Goal: Task Accomplishment & Management: Manage account settings

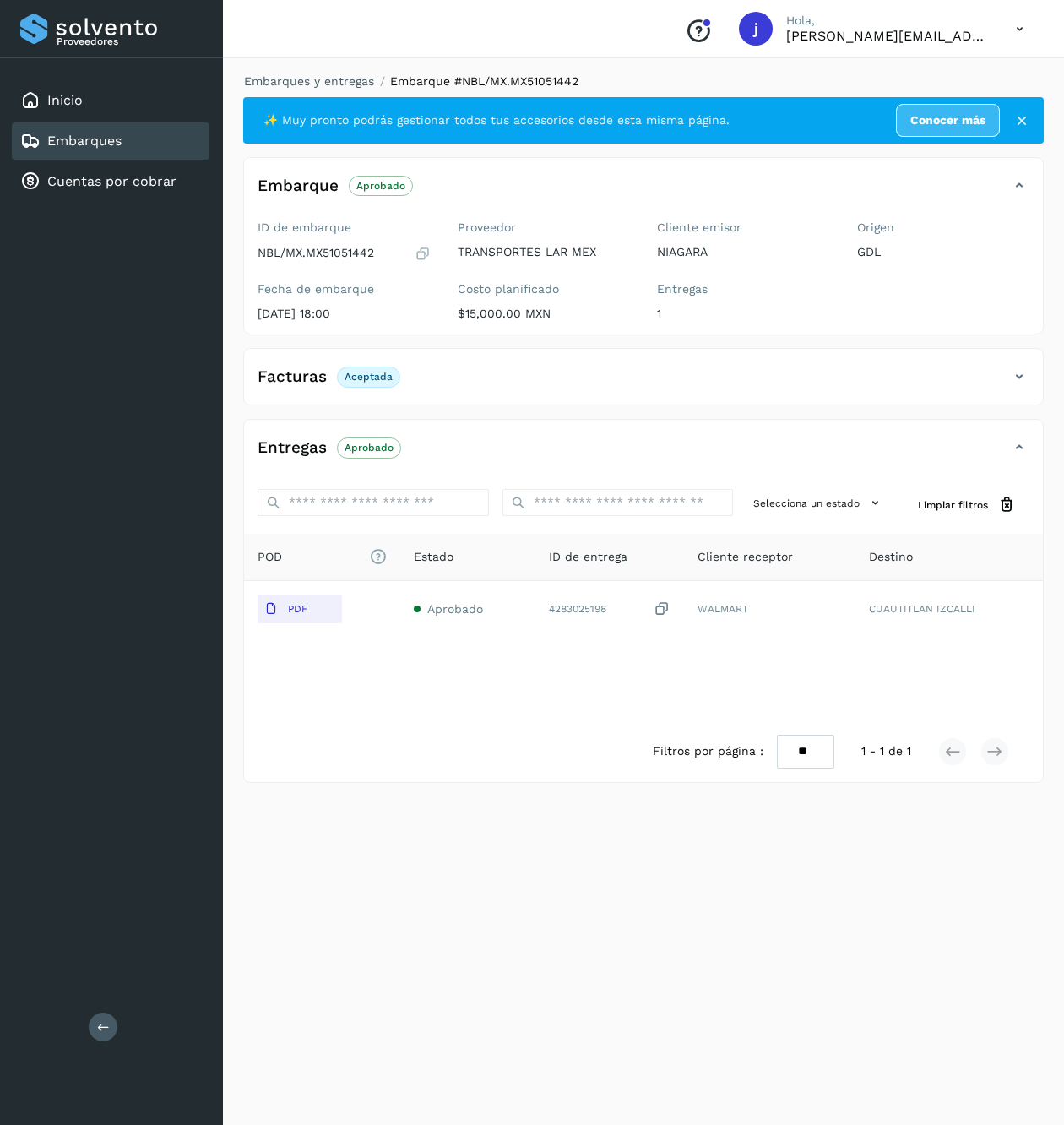
click at [116, 1017] on div "Proveedores Inicio Embarques Cuentas por cobrar Salir" at bounding box center [111, 562] width 223 height 1125
click at [93, 1029] on button at bounding box center [103, 1026] width 28 height 28
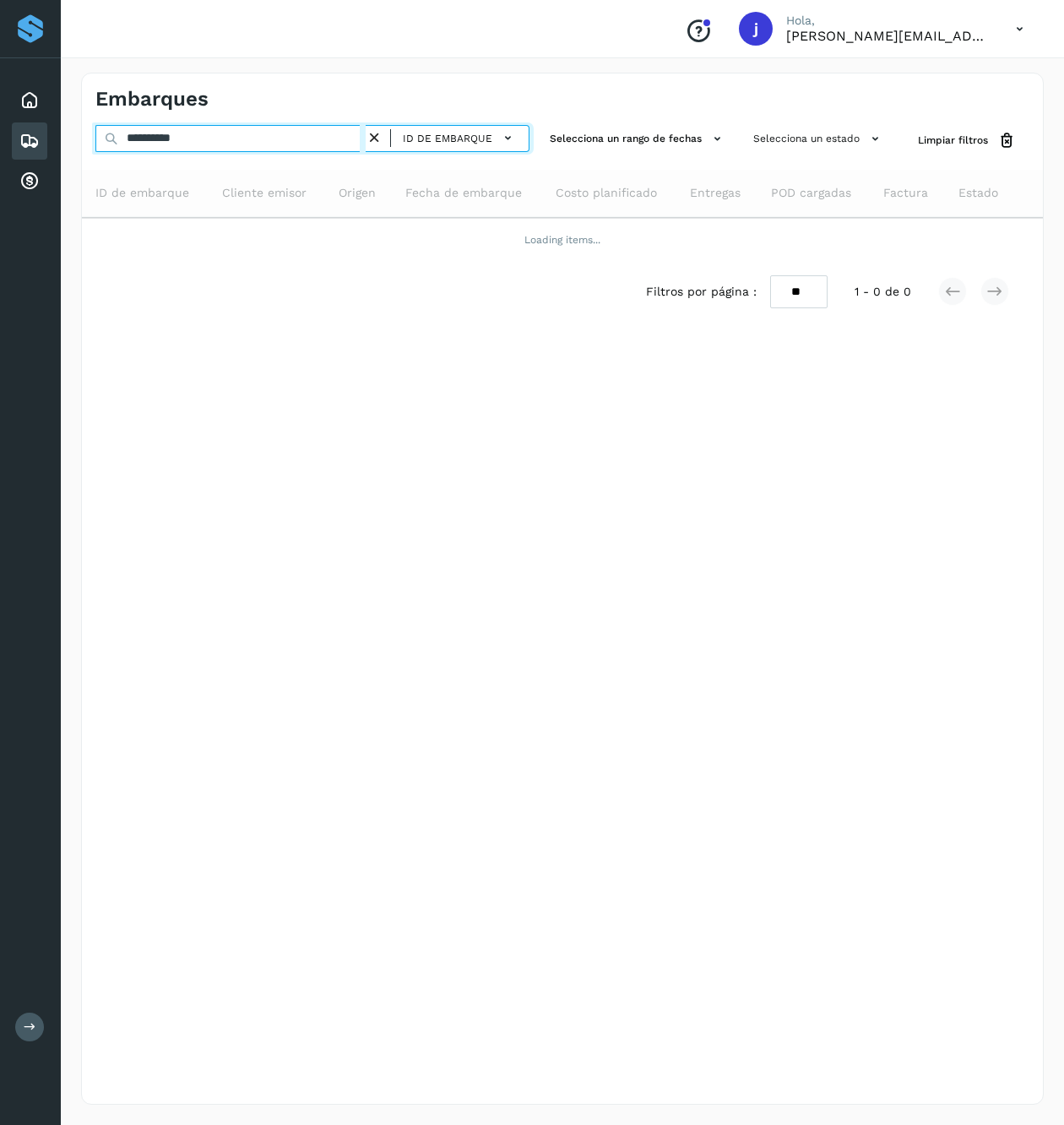
click at [316, 137] on input "**********" at bounding box center [231, 139] width 271 height 27
paste input "text"
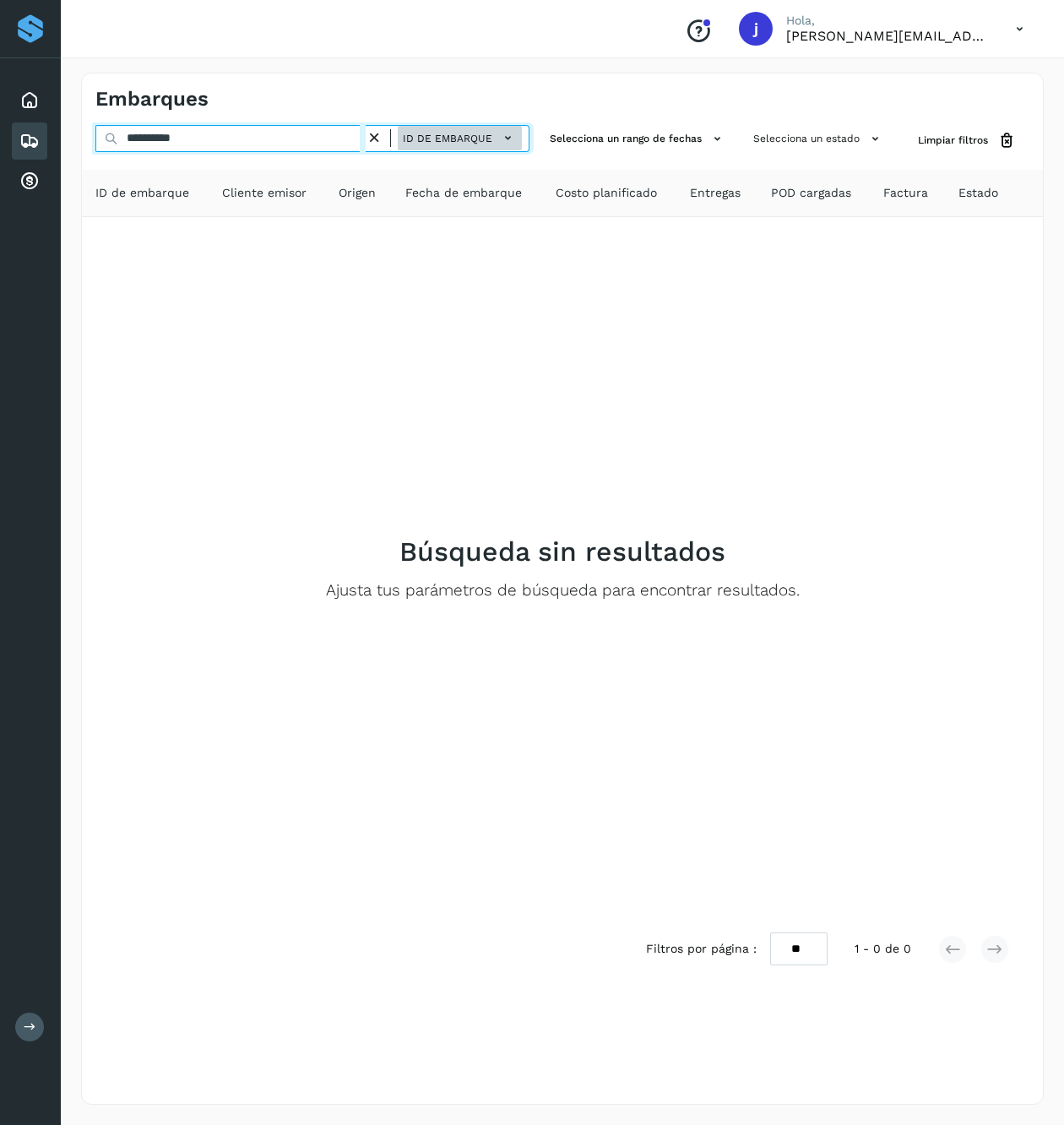
type input "**********"
click at [432, 137] on span "ID de embarque" at bounding box center [447, 139] width 90 height 16
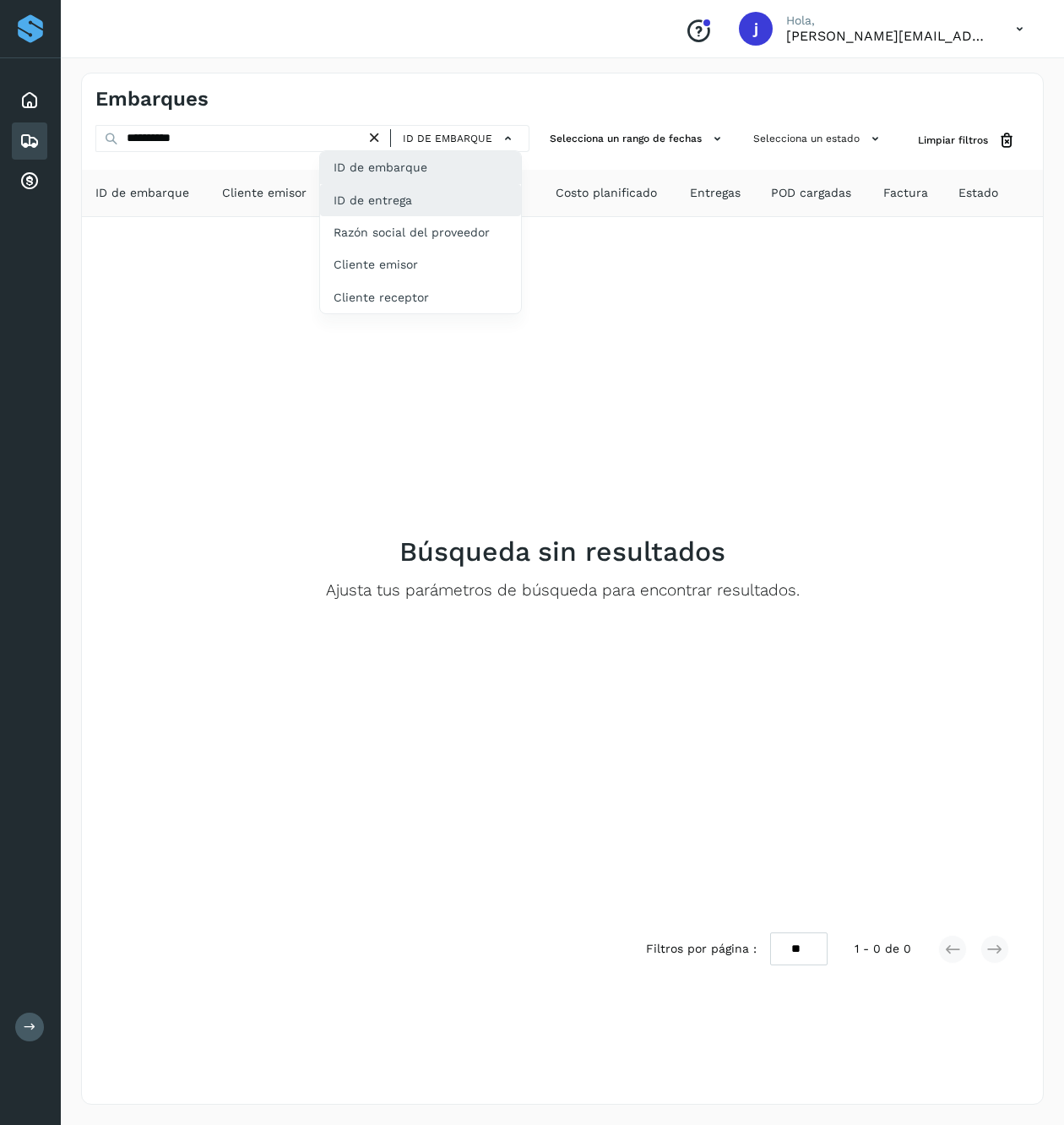
click at [427, 195] on div "ID de entrega" at bounding box center [420, 199] width 201 height 32
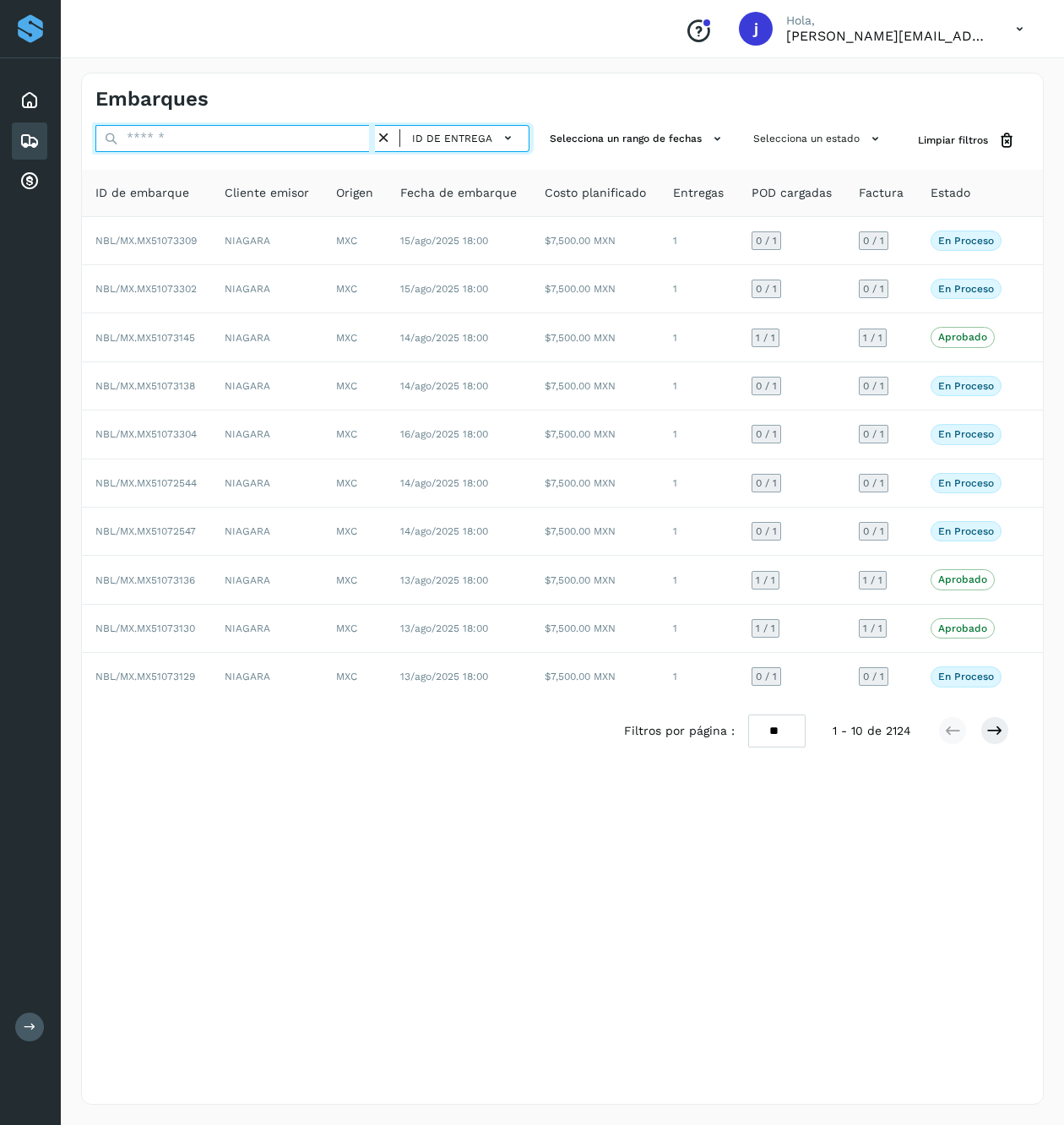
click at [240, 132] on input "text" at bounding box center [235, 139] width 279 height 27
paste input "**********"
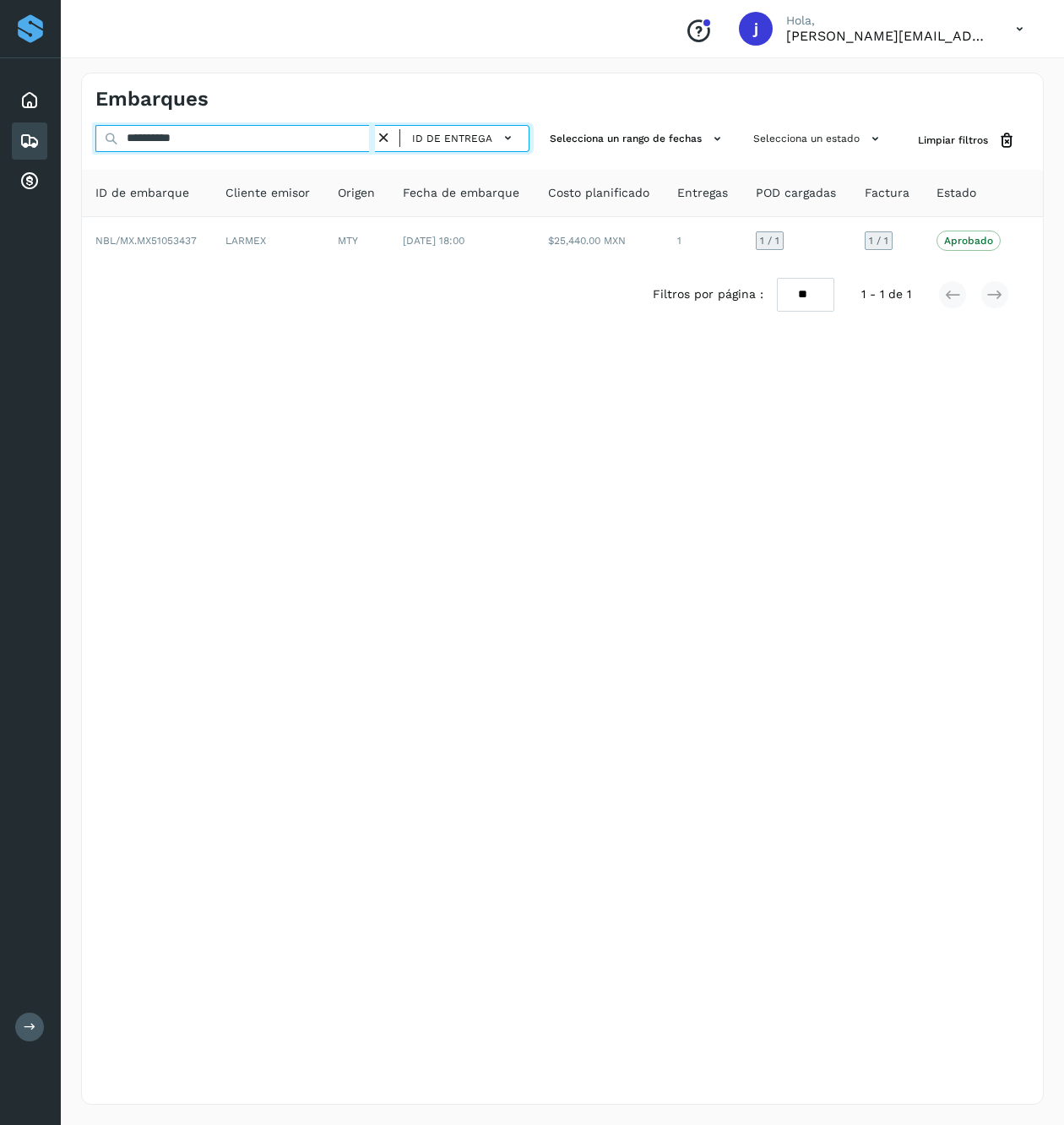
click at [288, 132] on input "**********" at bounding box center [235, 139] width 279 height 27
paste input "text"
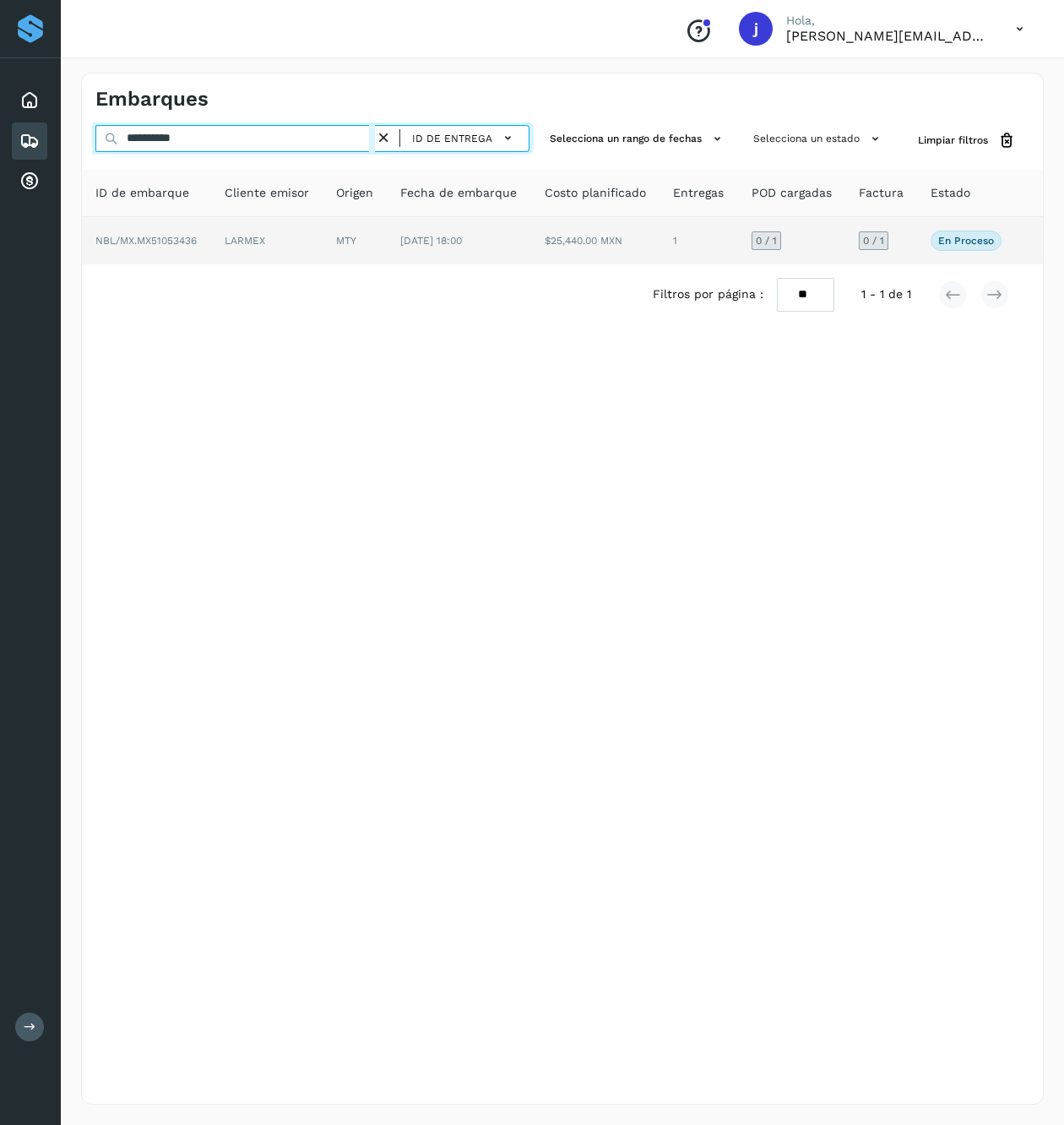
type input "**********"
click at [462, 242] on span "04/jun/2025 18:00" at bounding box center [431, 240] width 62 height 12
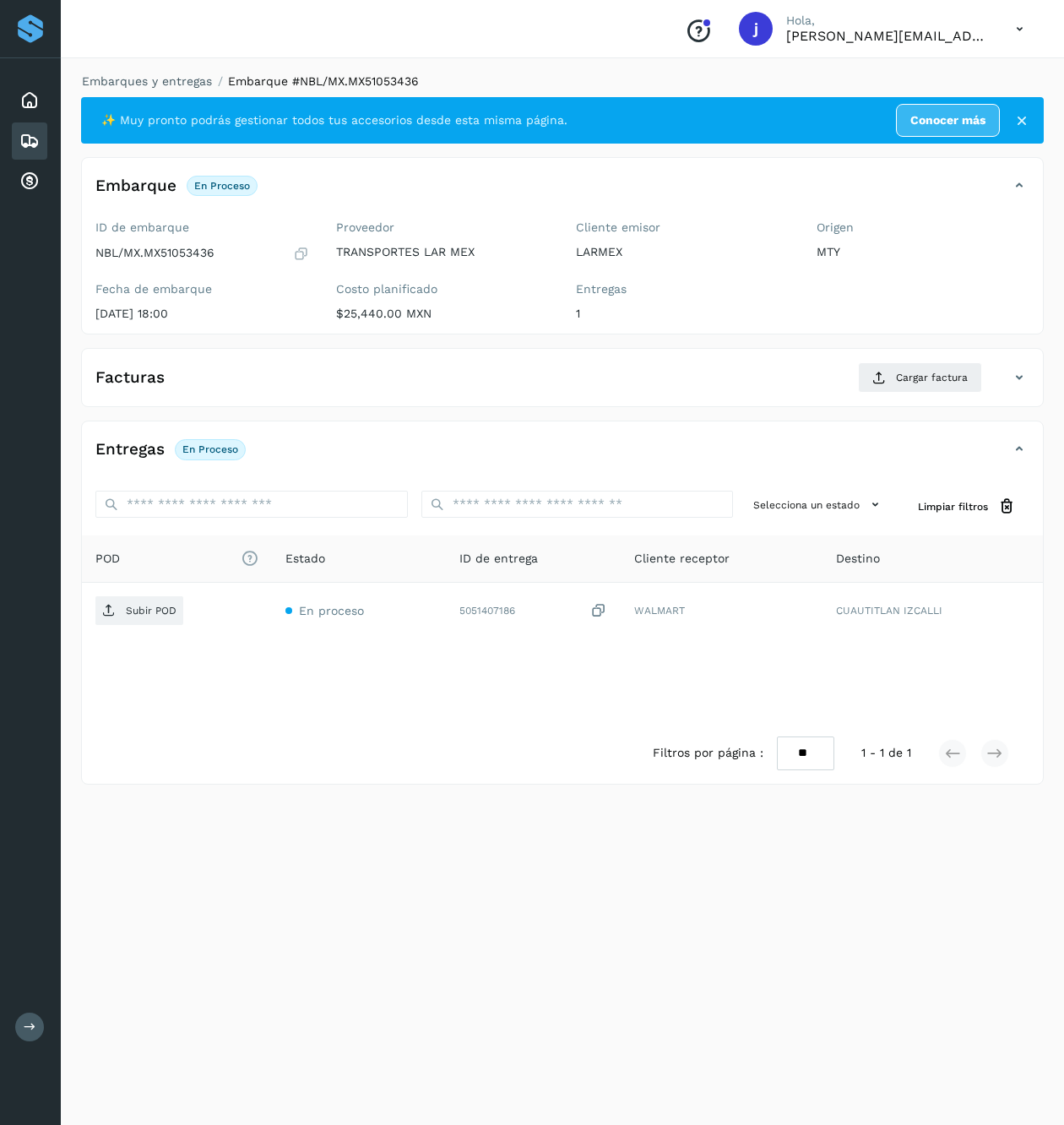
click at [906, 399] on div "Facturas Cargar factura" at bounding box center [562, 384] width 960 height 44
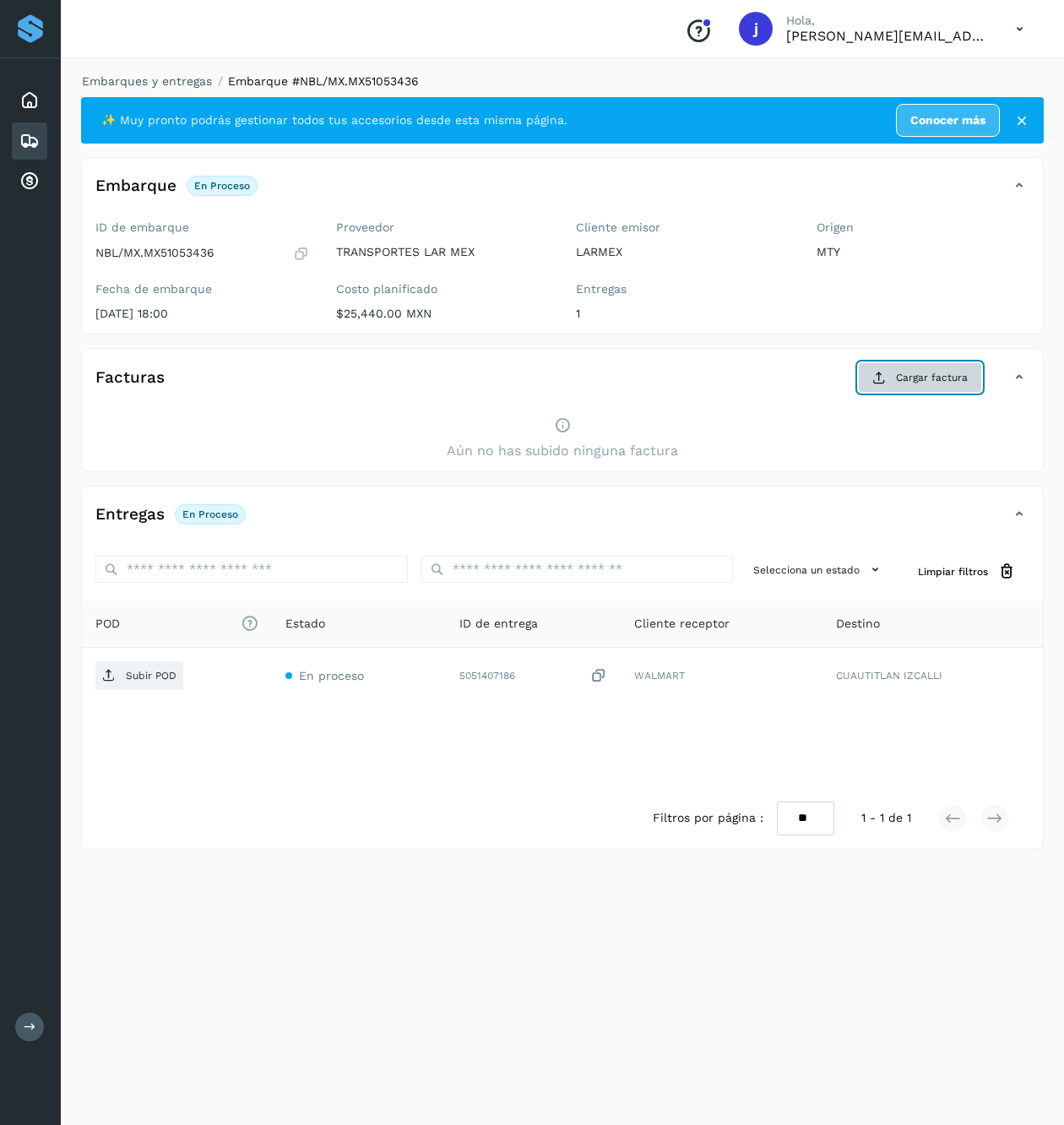
click at [909, 388] on button "Cargar factura" at bounding box center [919, 377] width 124 height 30
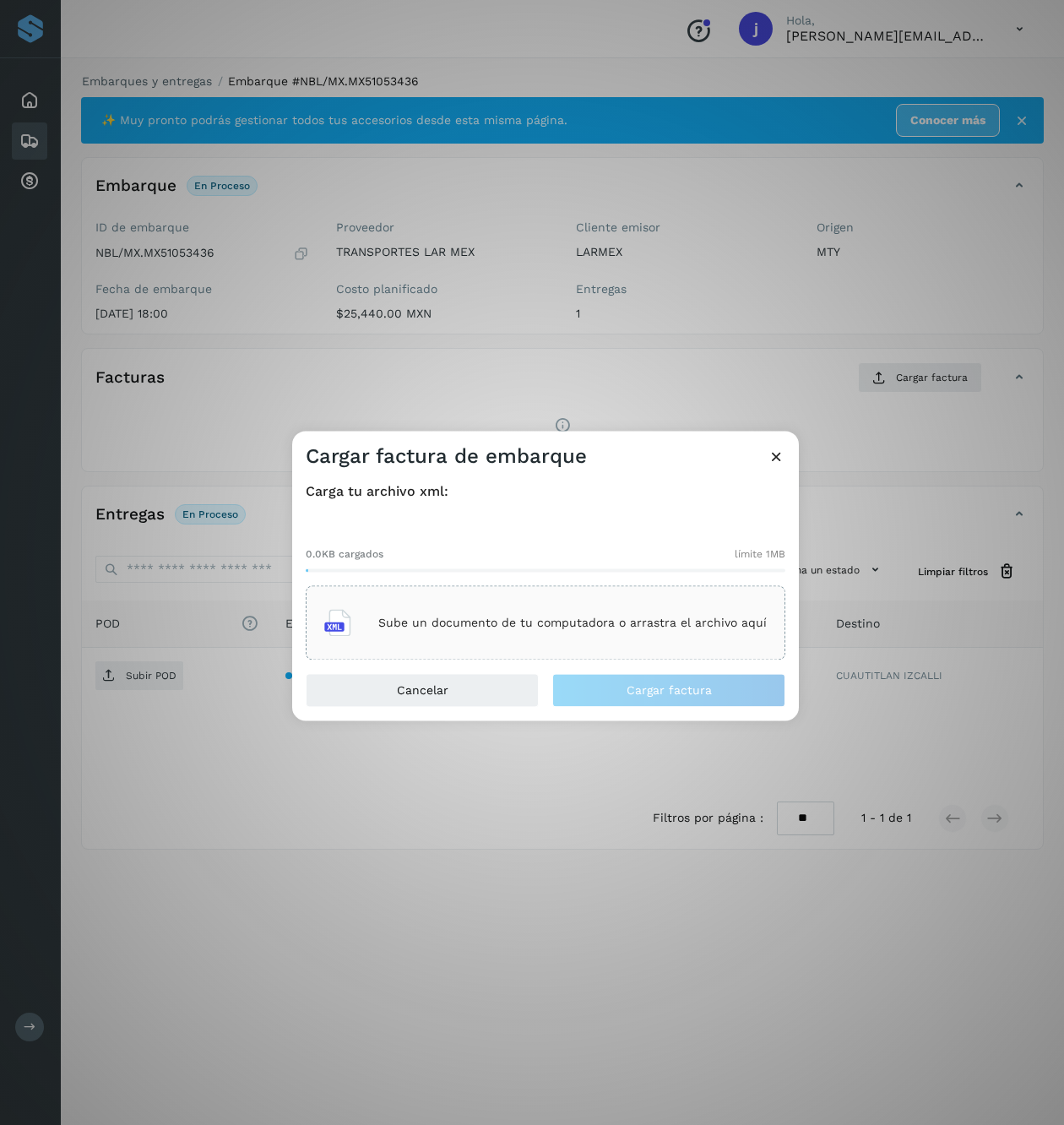
click at [645, 550] on div "0.0KB cargados límite 1MB" at bounding box center [545, 555] width 480 height 16
click at [612, 597] on div "Sube un documento de tu computadora o arrastra el archivo aquí" at bounding box center [545, 624] width 480 height 74
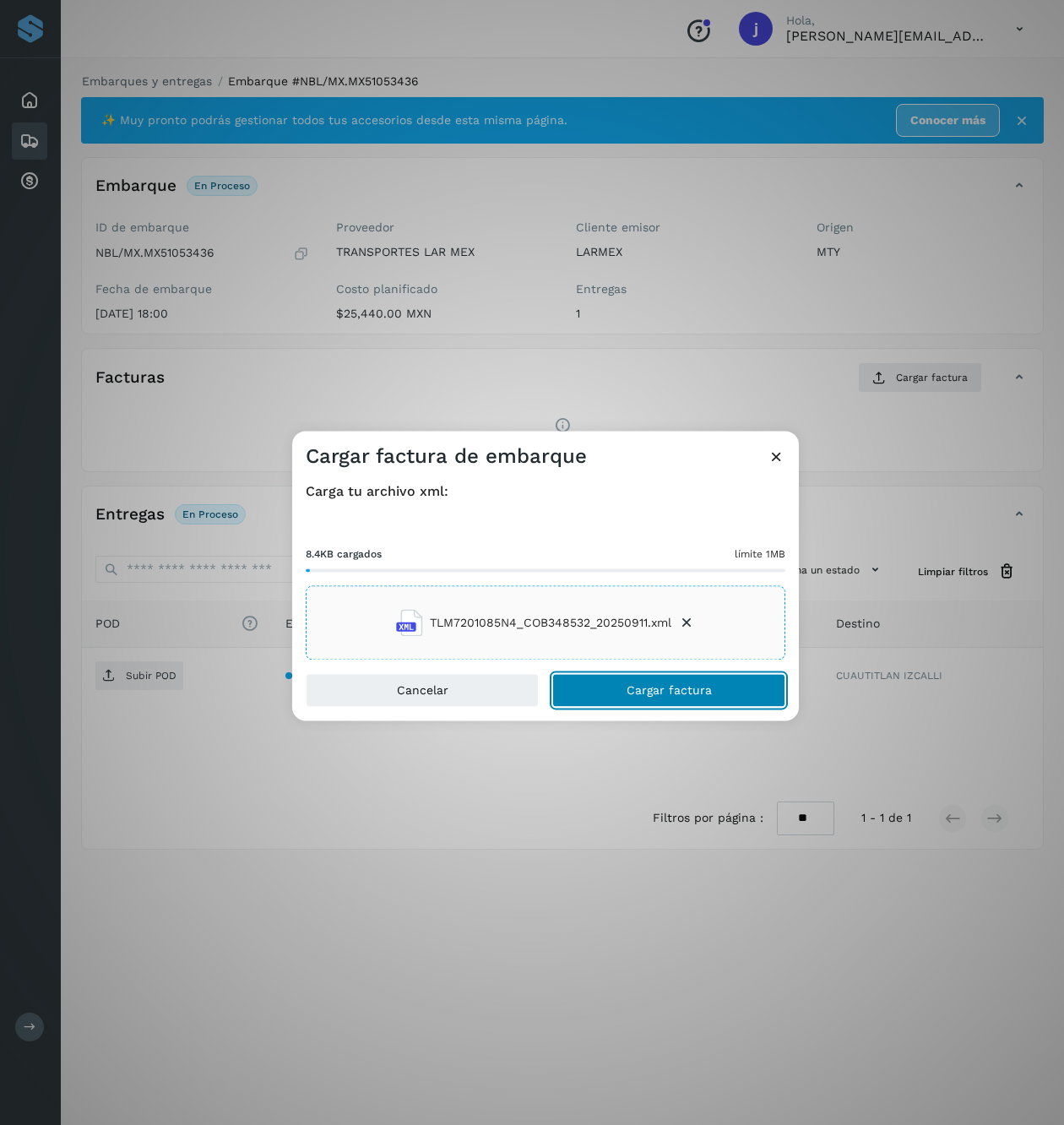
click at [693, 687] on span "Cargar factura" at bounding box center [668, 691] width 85 height 12
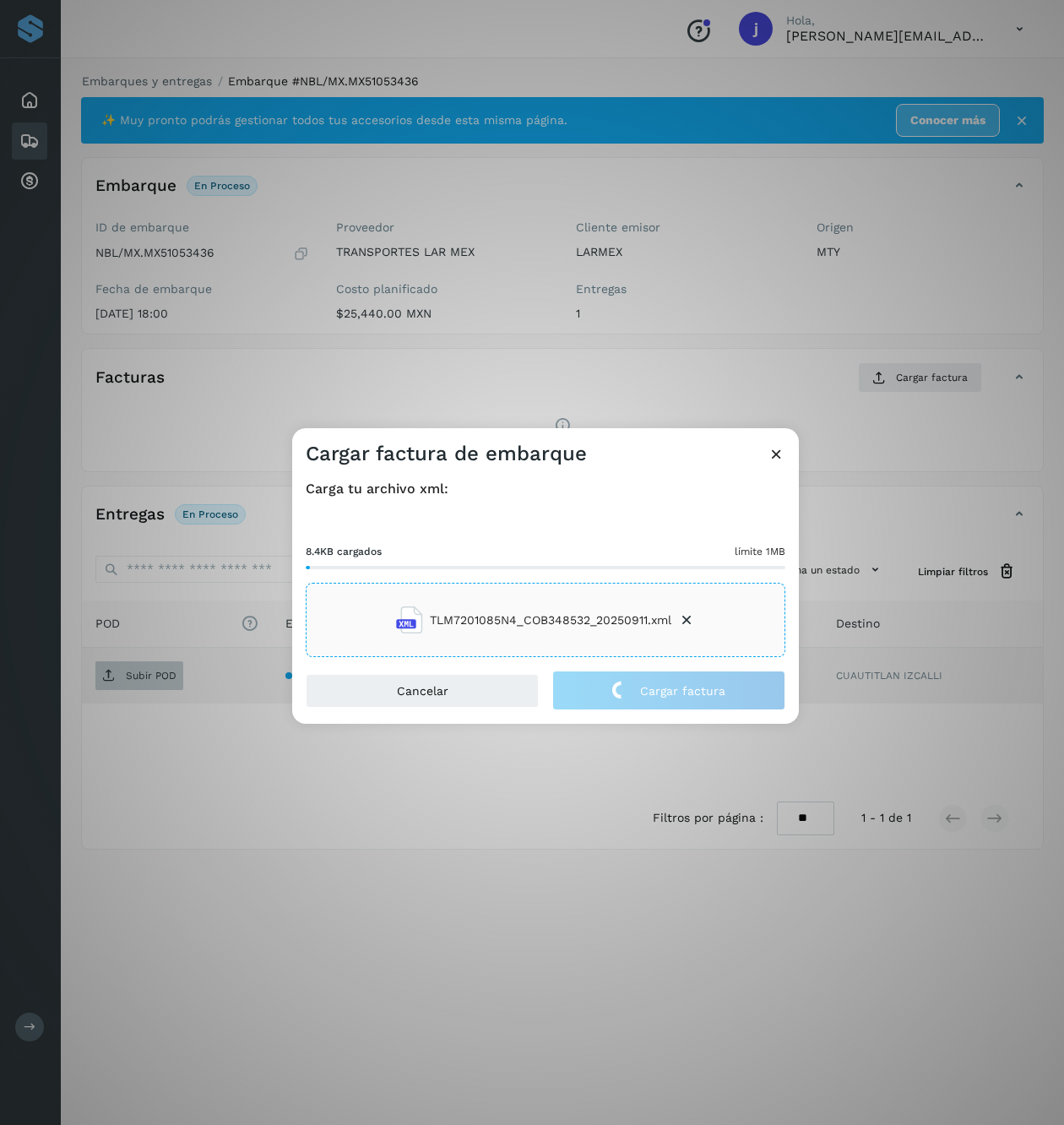
click at [122, 686] on div "Cargar factura de embarque Carga tu archivo xml: 8.4KB cargados límite 1MB TLM7…" at bounding box center [532, 562] width 1064 height 1125
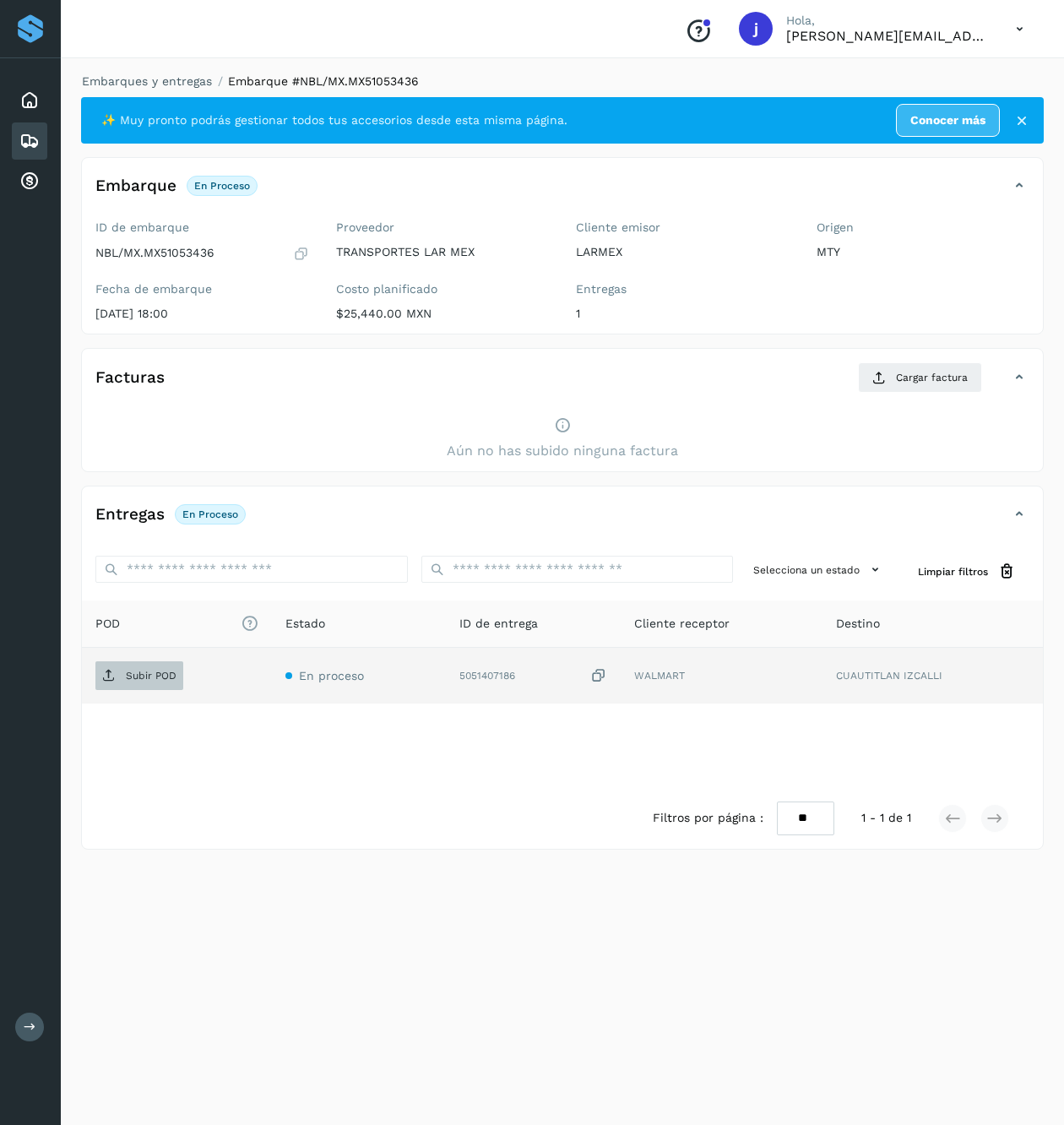
click at [129, 677] on p "Subir POD" at bounding box center [151, 675] width 51 height 12
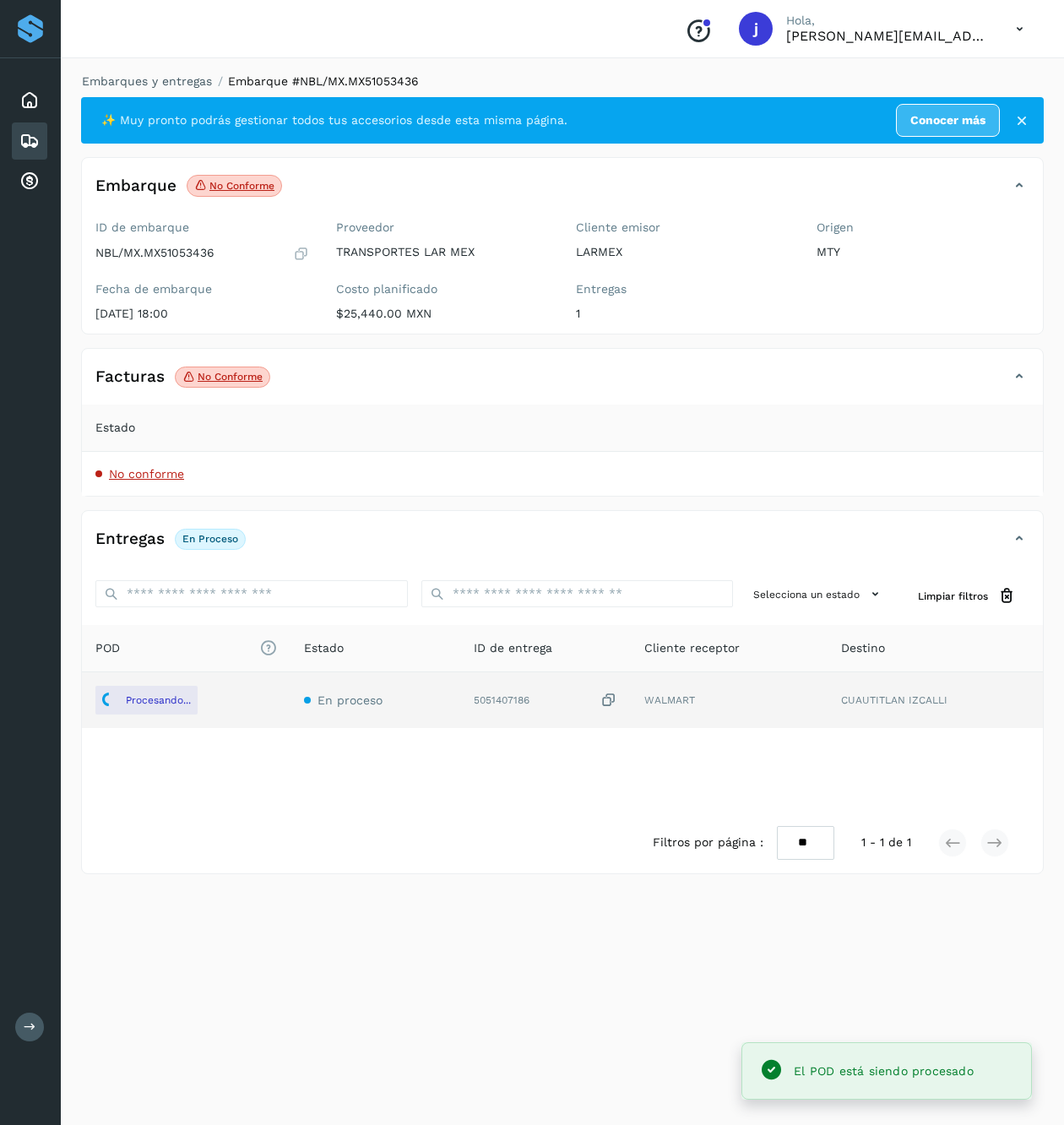
click at [1016, 375] on icon at bounding box center [1019, 376] width 21 height 21
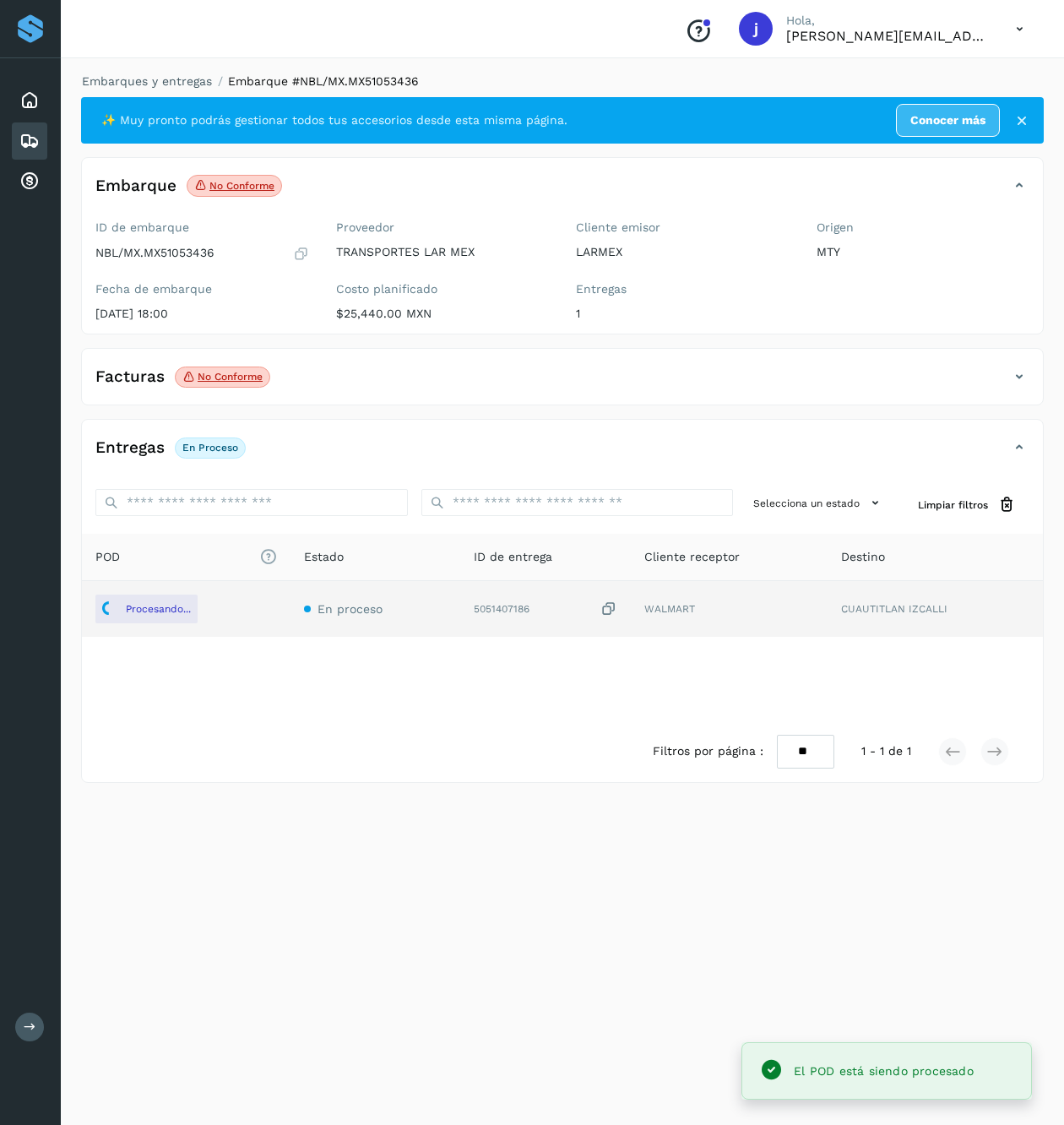
click at [1016, 375] on icon at bounding box center [1019, 376] width 21 height 21
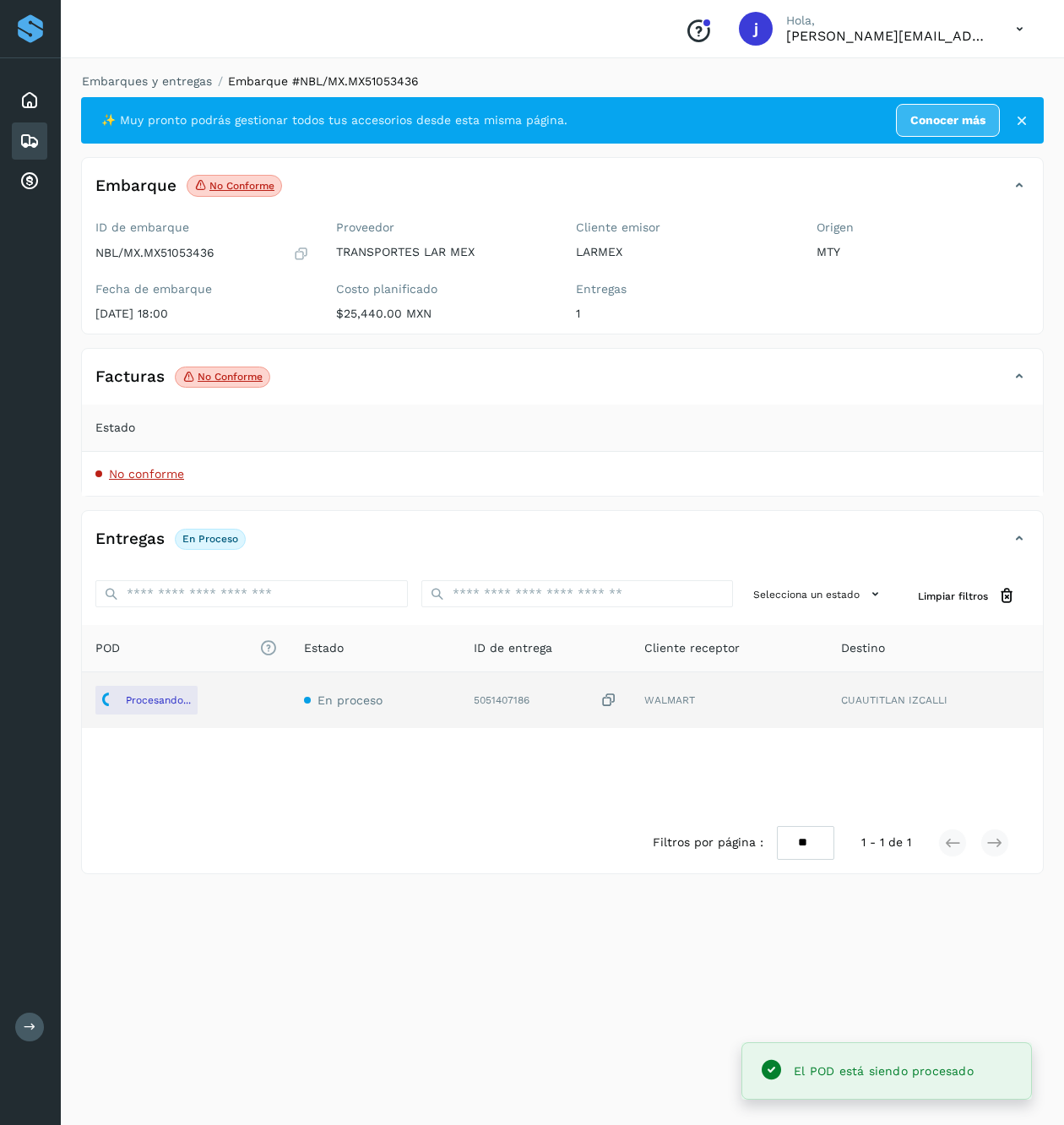
click at [231, 382] on p "No conforme" at bounding box center [230, 376] width 65 height 12
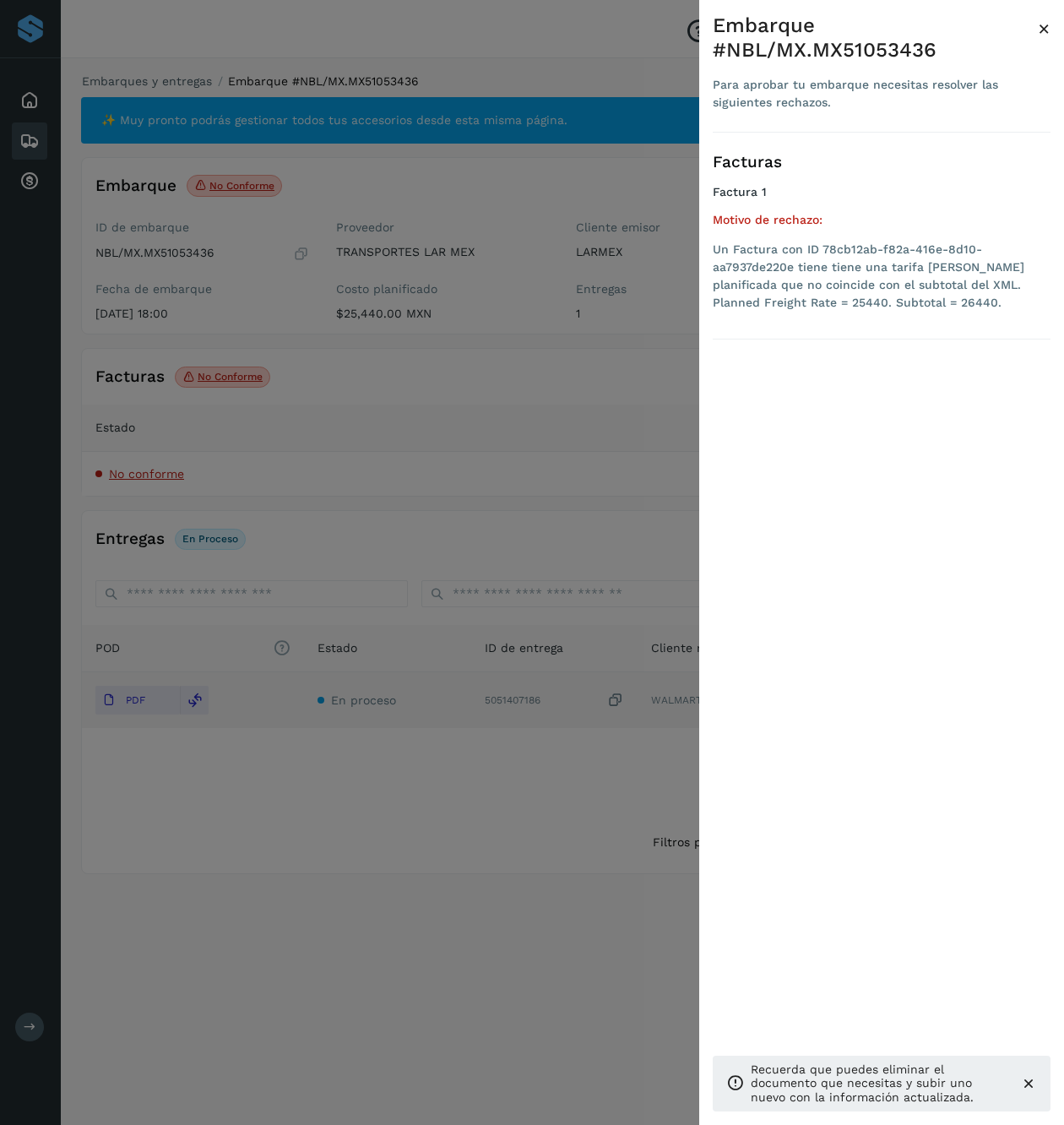
click at [386, 441] on div at bounding box center [532, 562] width 1064 height 1125
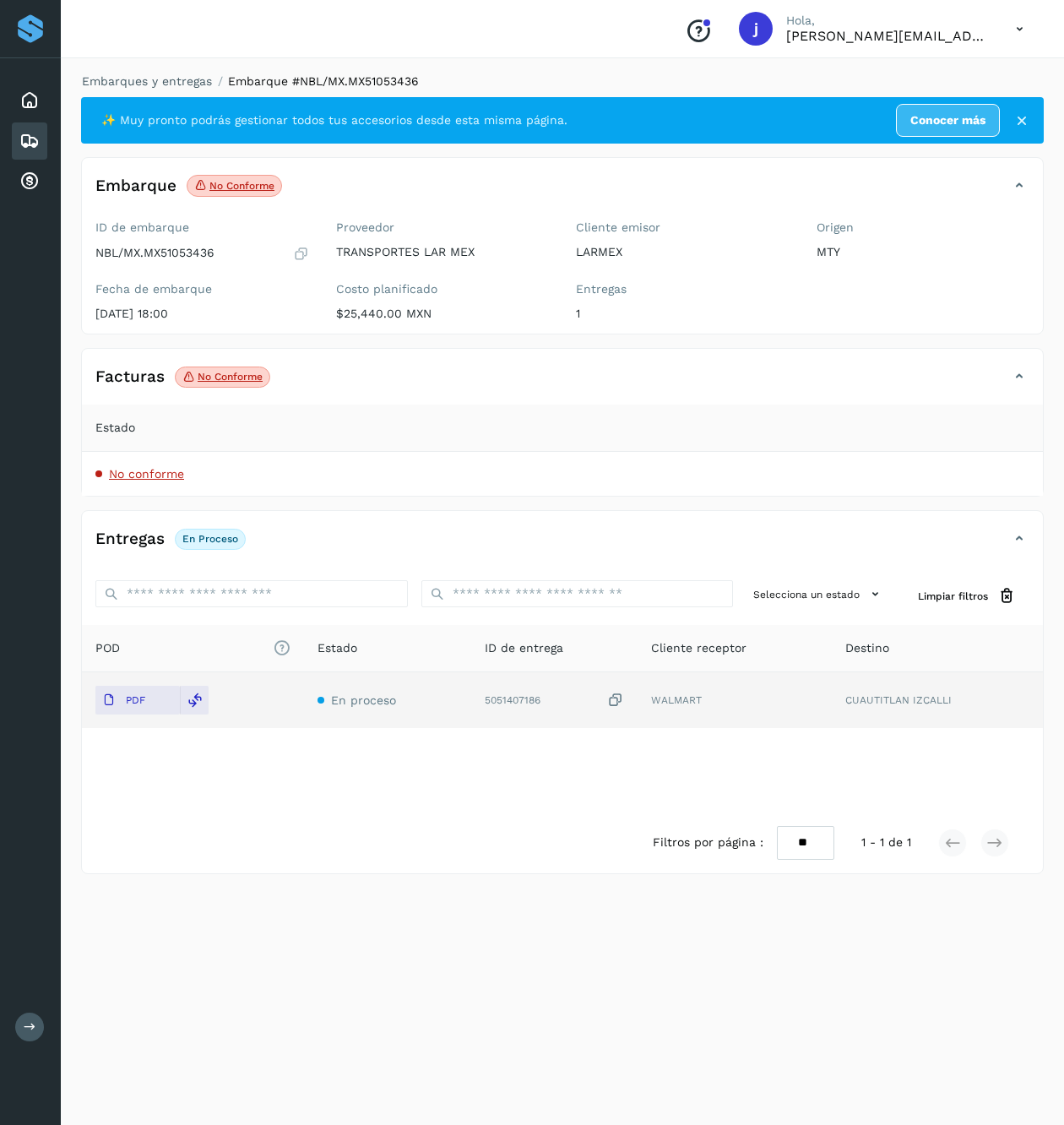
click at [1025, 380] on icon at bounding box center [1019, 376] width 21 height 21
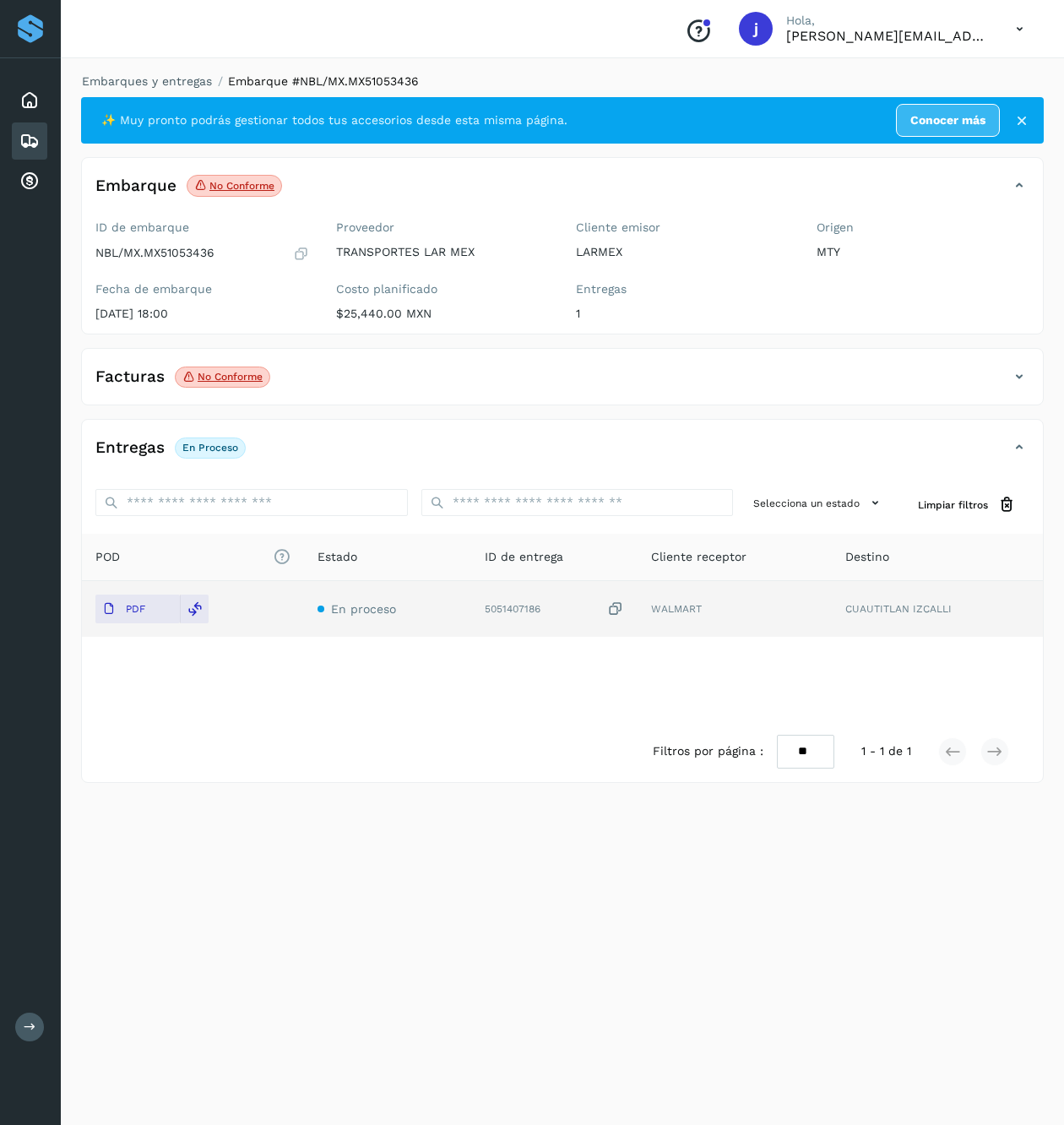
click at [1020, 380] on icon at bounding box center [1019, 376] width 21 height 21
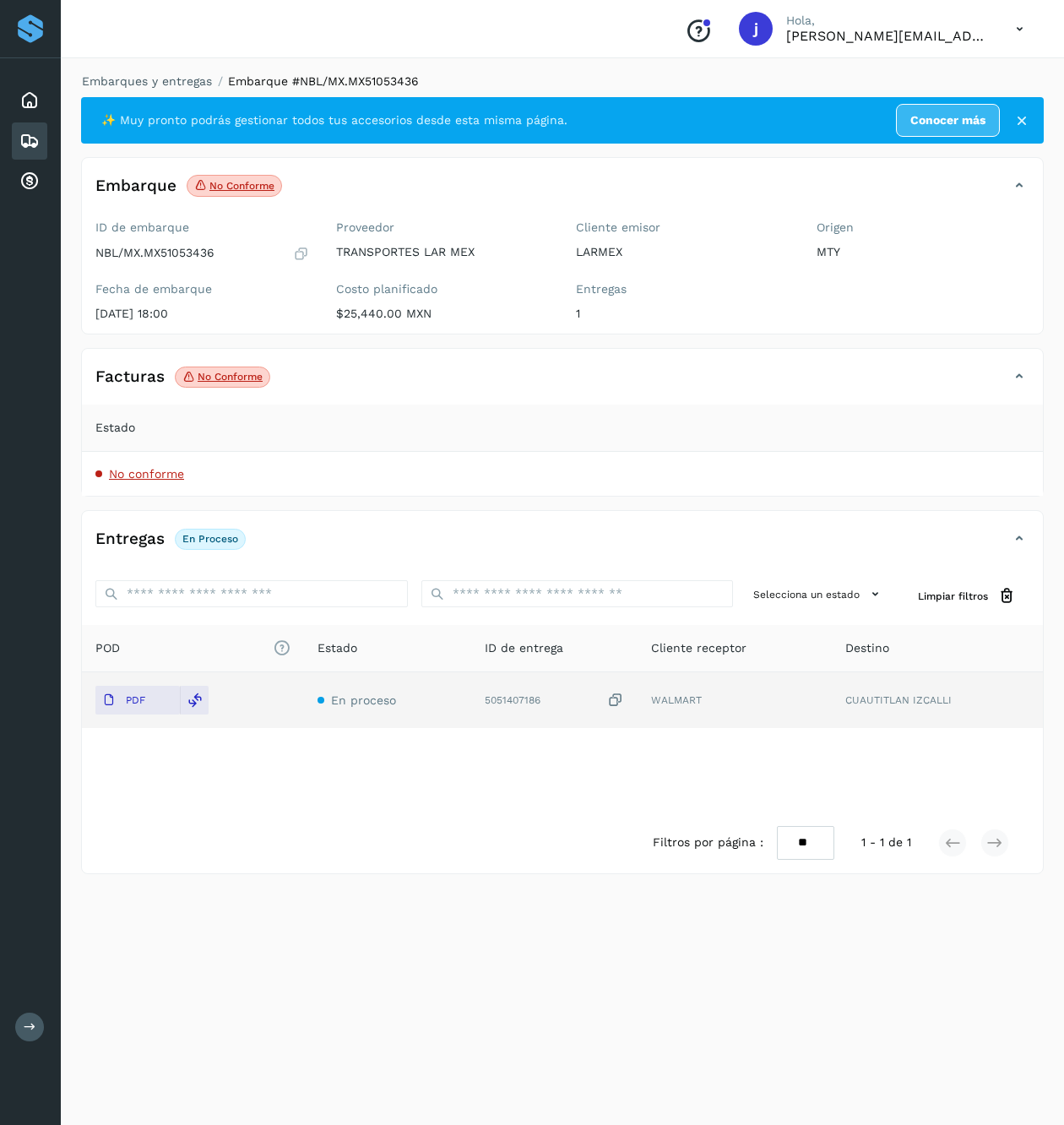
click at [170, 469] on span "No conforme" at bounding box center [146, 474] width 75 height 14
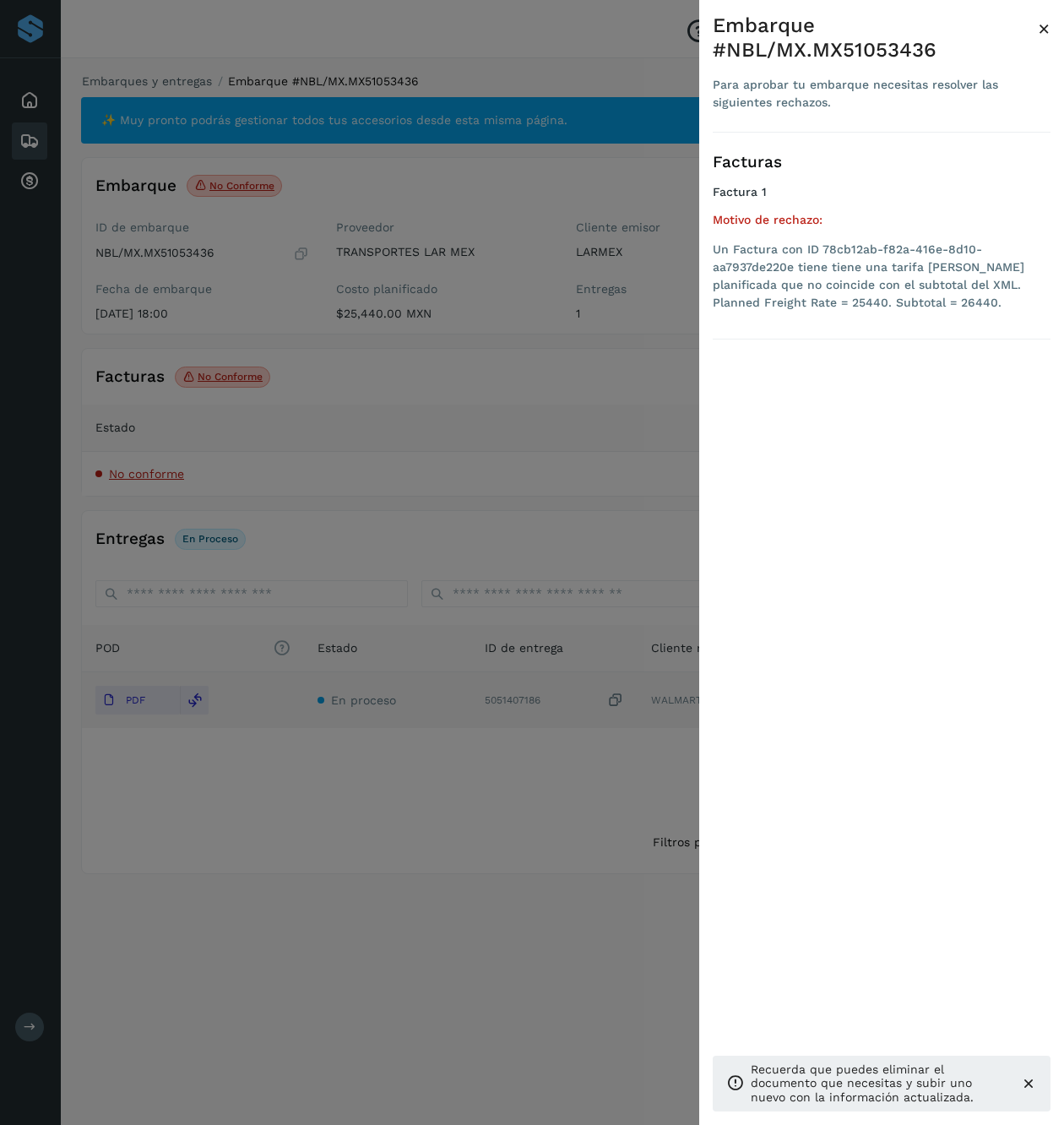
click at [538, 339] on div at bounding box center [532, 562] width 1064 height 1125
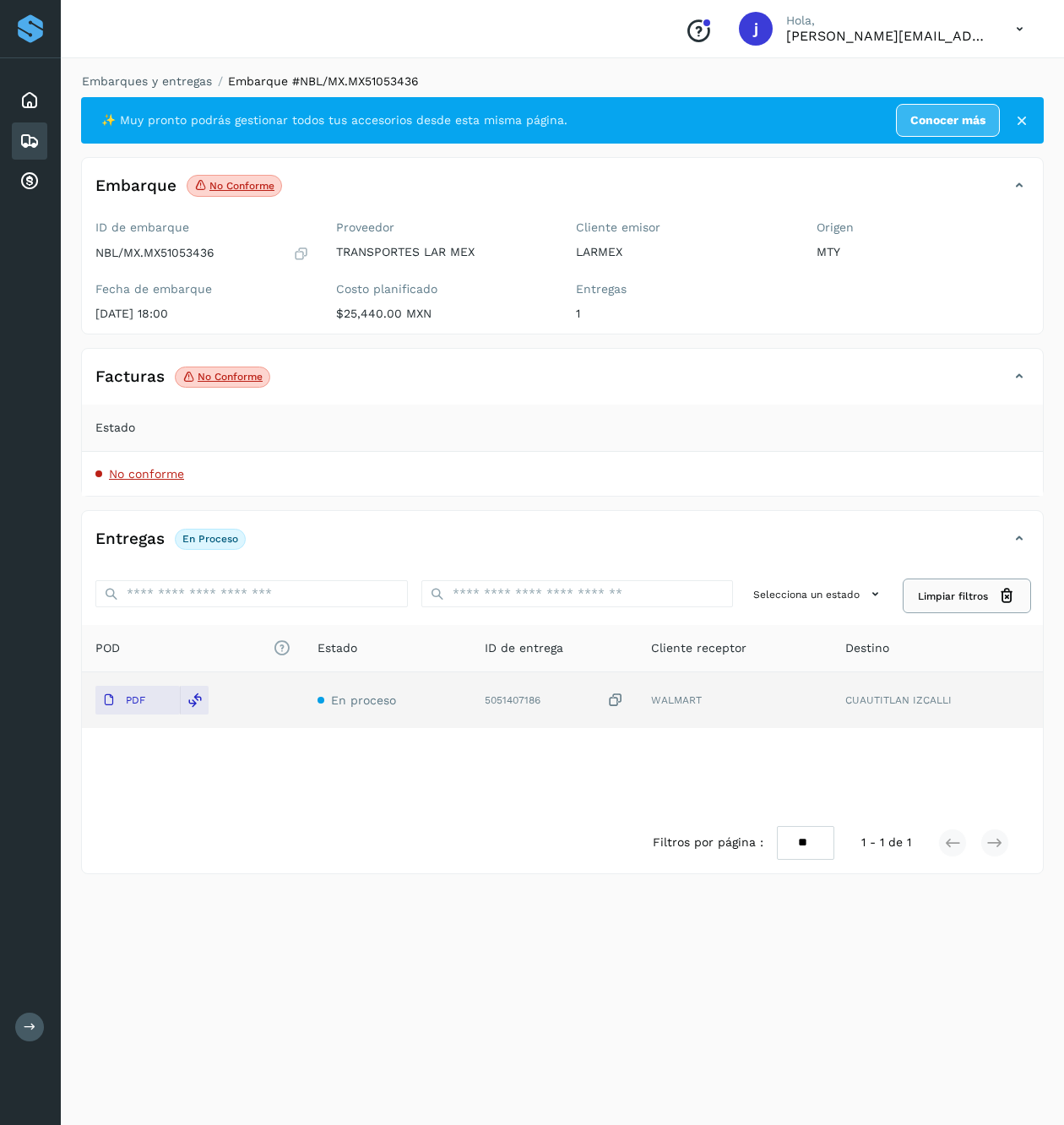
click at [1020, 586] on button "Limpiar filtros" at bounding box center [966, 596] width 125 height 31
click at [1007, 593] on icon at bounding box center [1006, 596] width 18 height 18
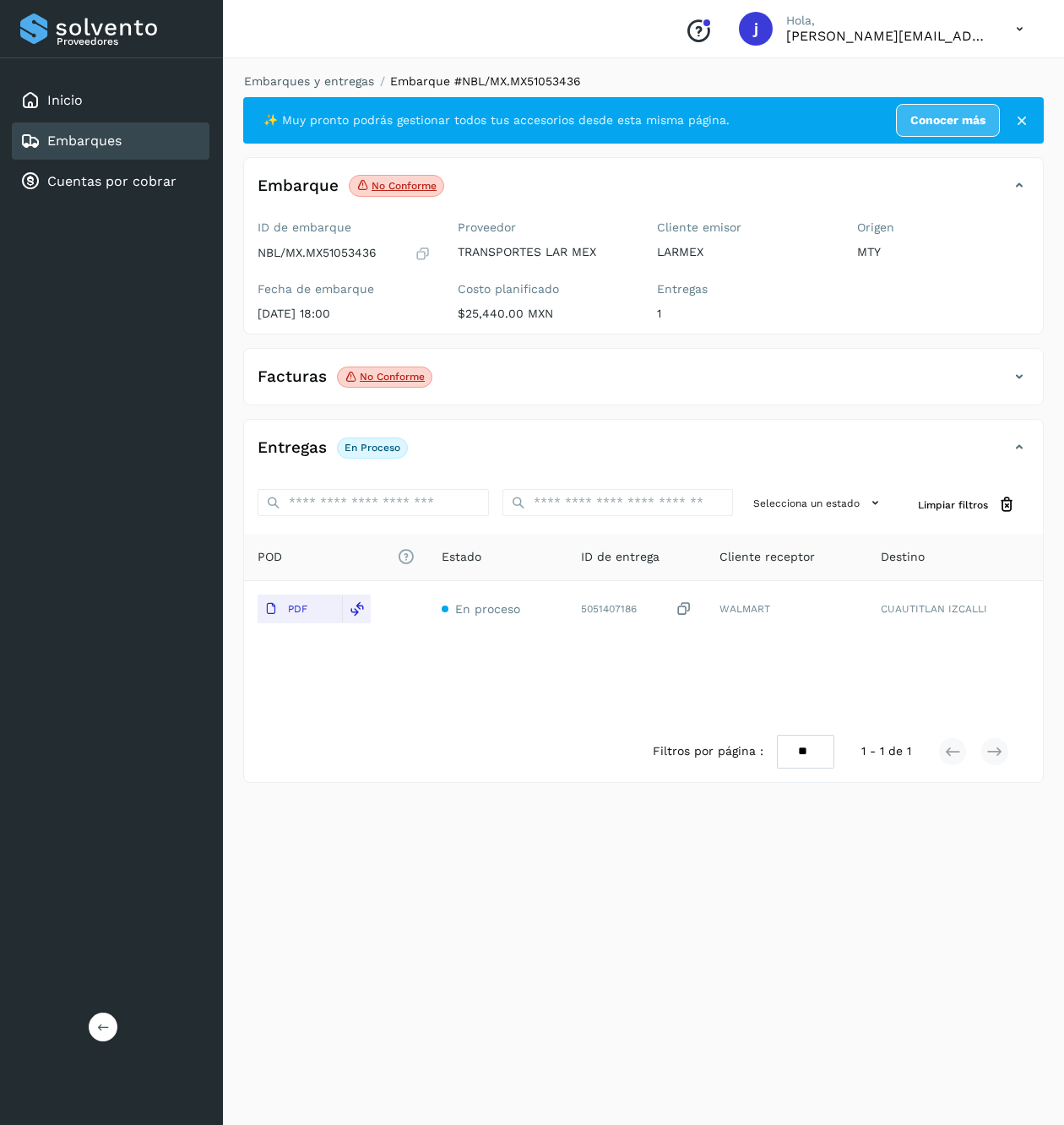
click at [89, 1035] on div "Proveedores Inicio Embarques Cuentas por cobrar Salir" at bounding box center [111, 562] width 223 height 1125
click at [90, 1030] on button at bounding box center [103, 1026] width 28 height 28
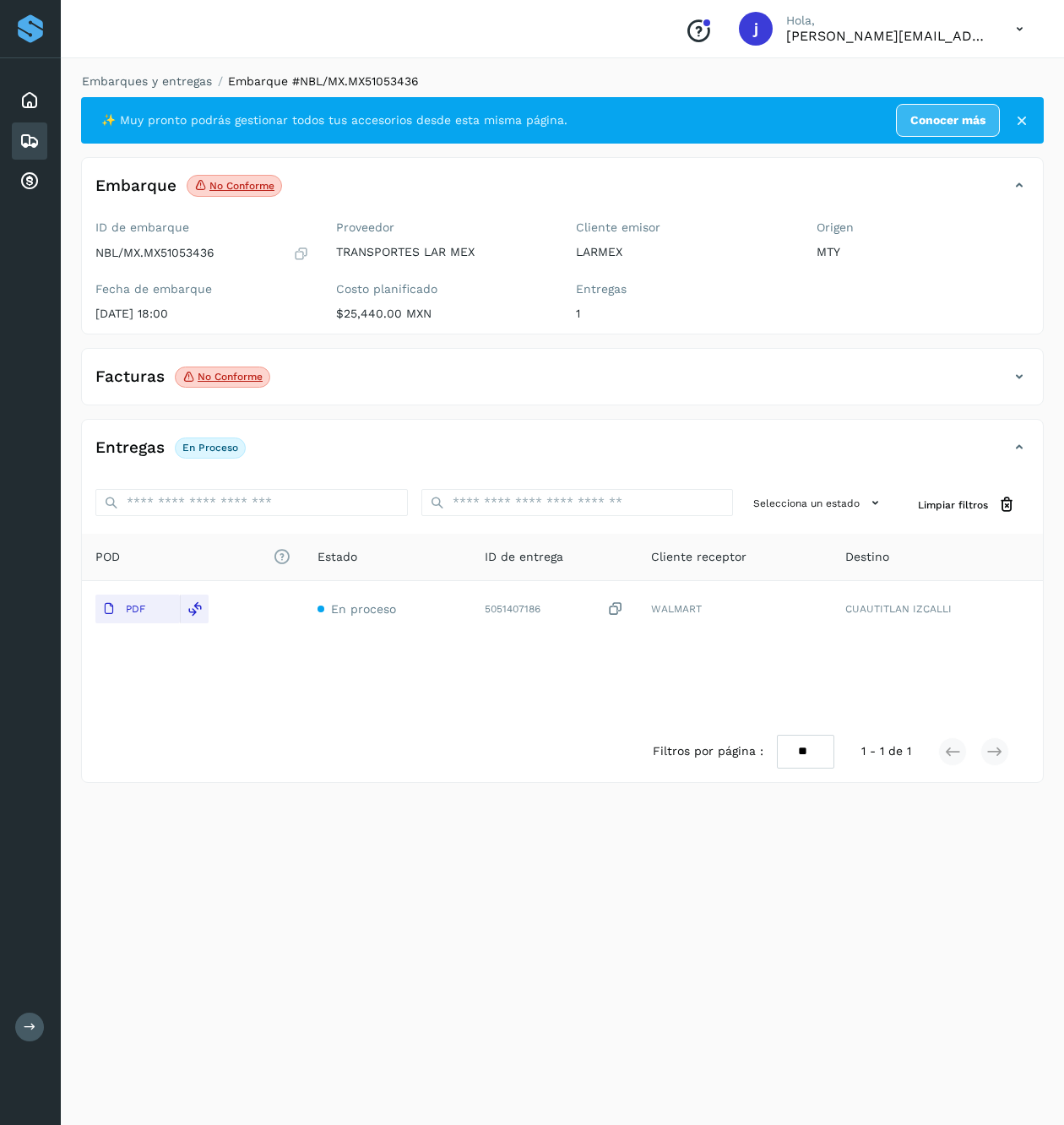
click at [1018, 375] on icon at bounding box center [1019, 376] width 21 height 21
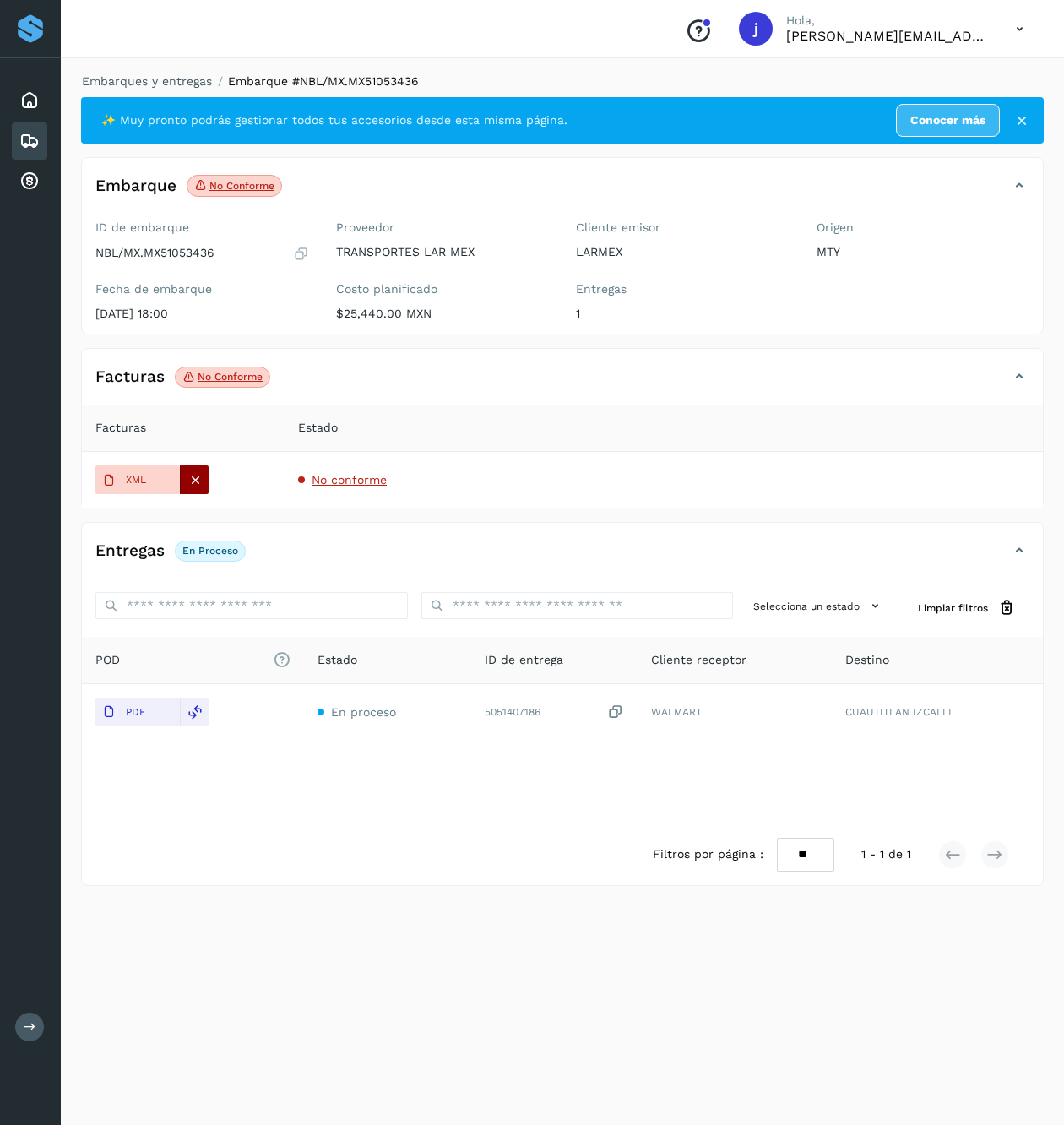
click at [193, 480] on icon at bounding box center [195, 480] width 16 height 16
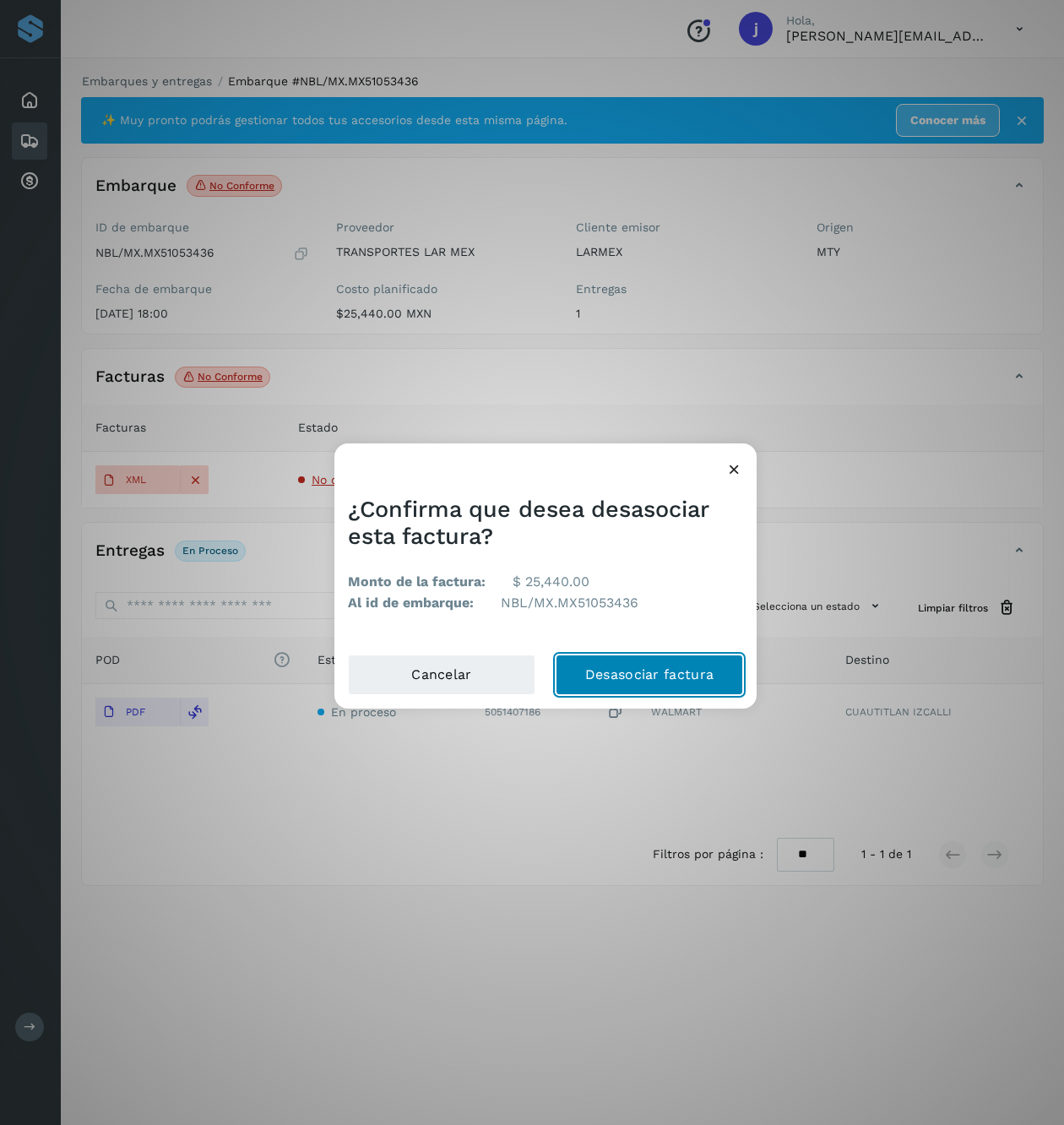
click at [603, 681] on button "Desasociar factura" at bounding box center [650, 674] width 188 height 40
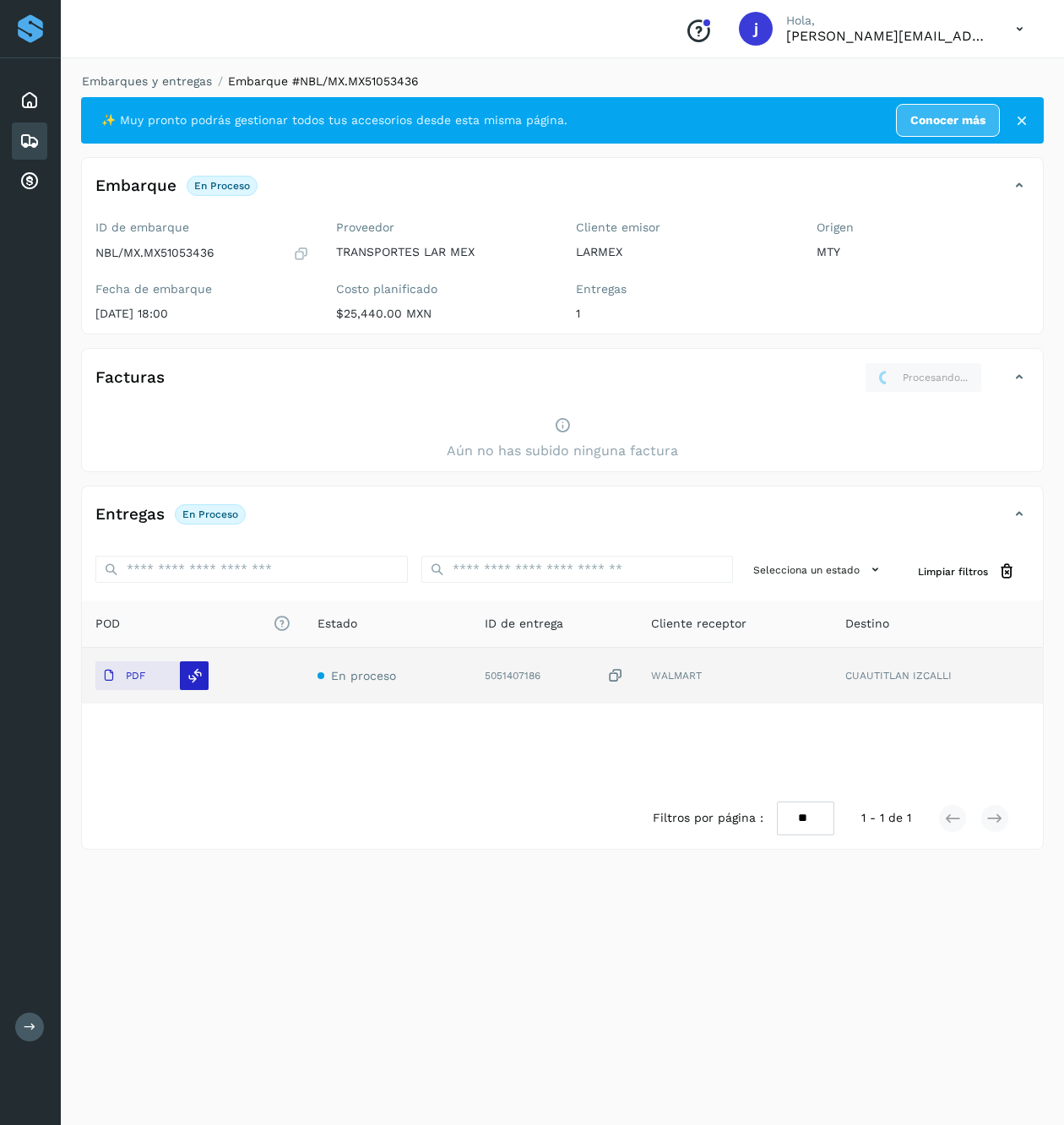
click at [188, 671] on icon at bounding box center [195, 676] width 16 height 16
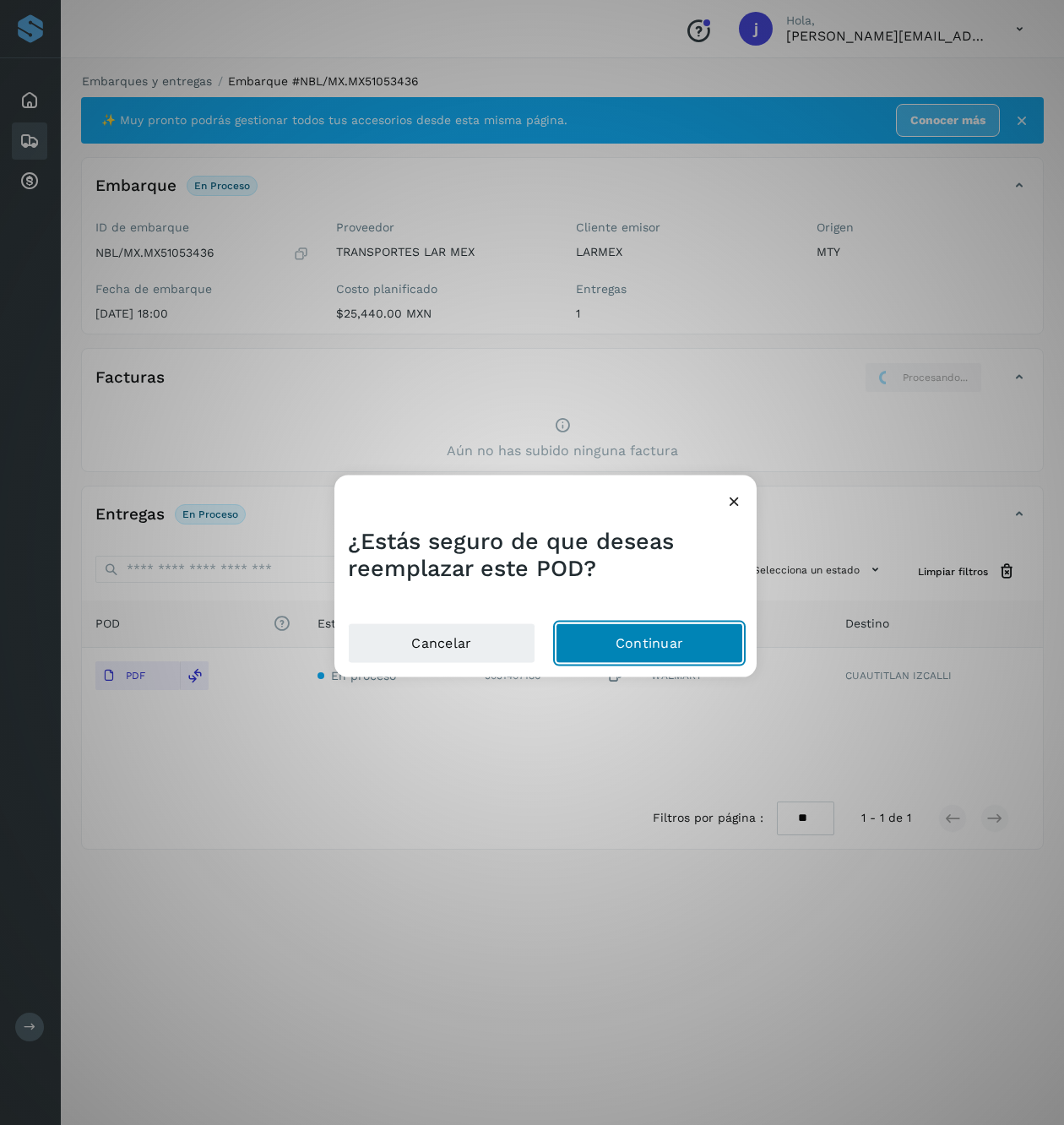
click at [629, 644] on button "Continuar" at bounding box center [650, 642] width 188 height 40
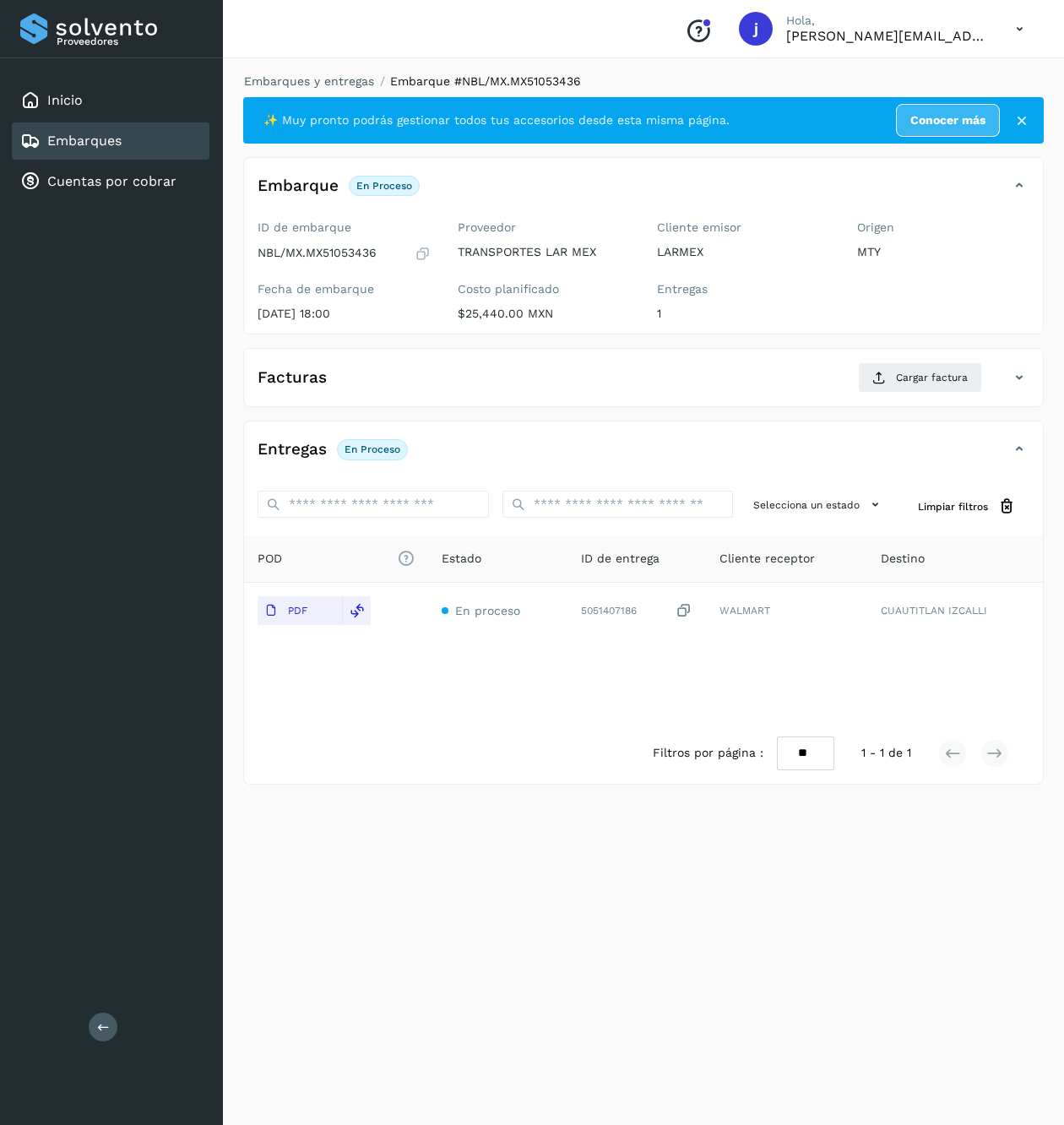
click at [123, 1017] on div "Proveedores Inicio Embarques Cuentas por cobrar Salir" at bounding box center [111, 562] width 223 height 1125
click at [88, 1016] on div "Proveedores Inicio Embarques Cuentas por cobrar Salir" at bounding box center [111, 562] width 223 height 1125
click at [106, 1022] on icon at bounding box center [103, 1026] width 13 height 13
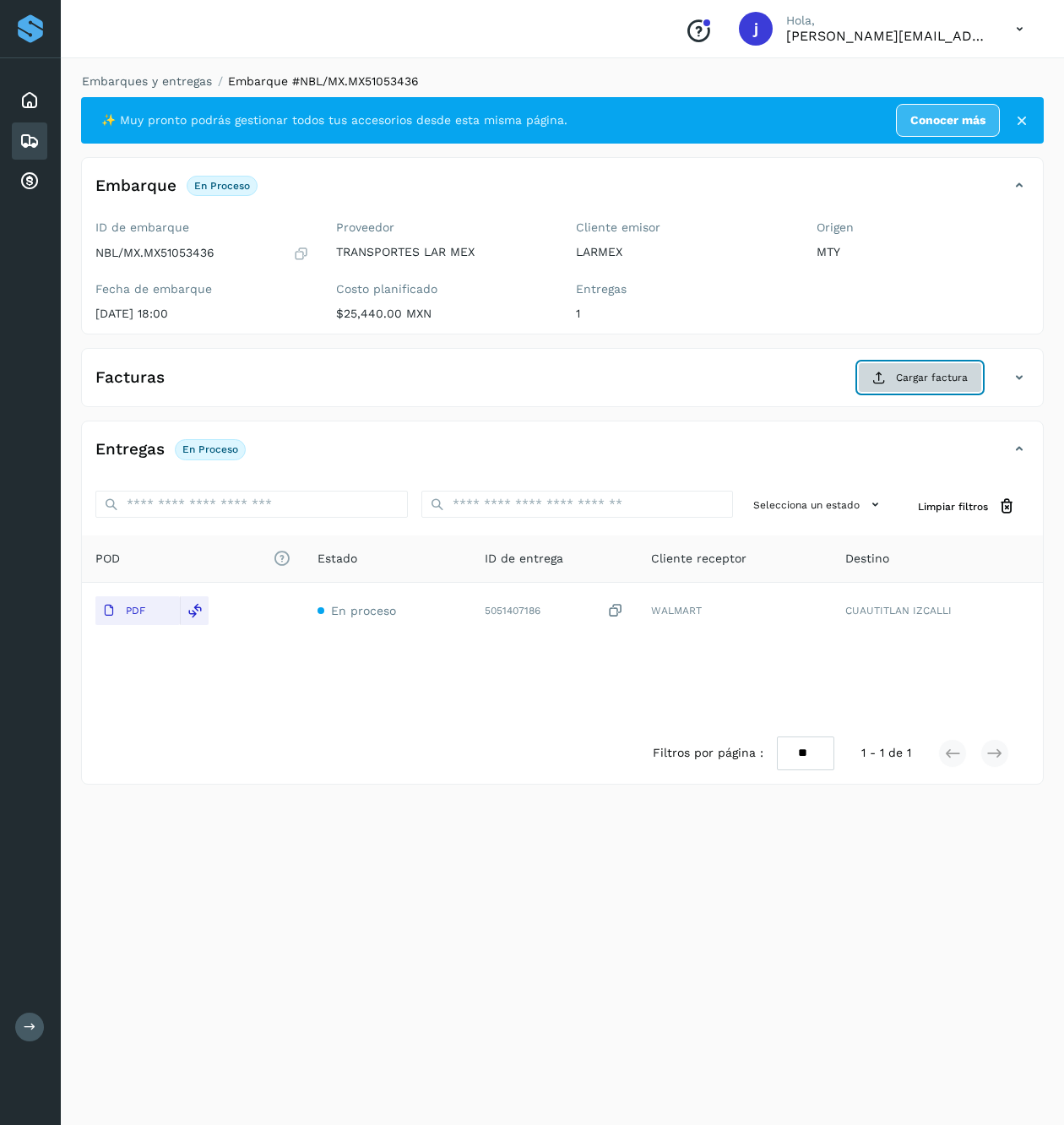
click at [869, 377] on button "Cargar factura" at bounding box center [919, 377] width 124 height 30
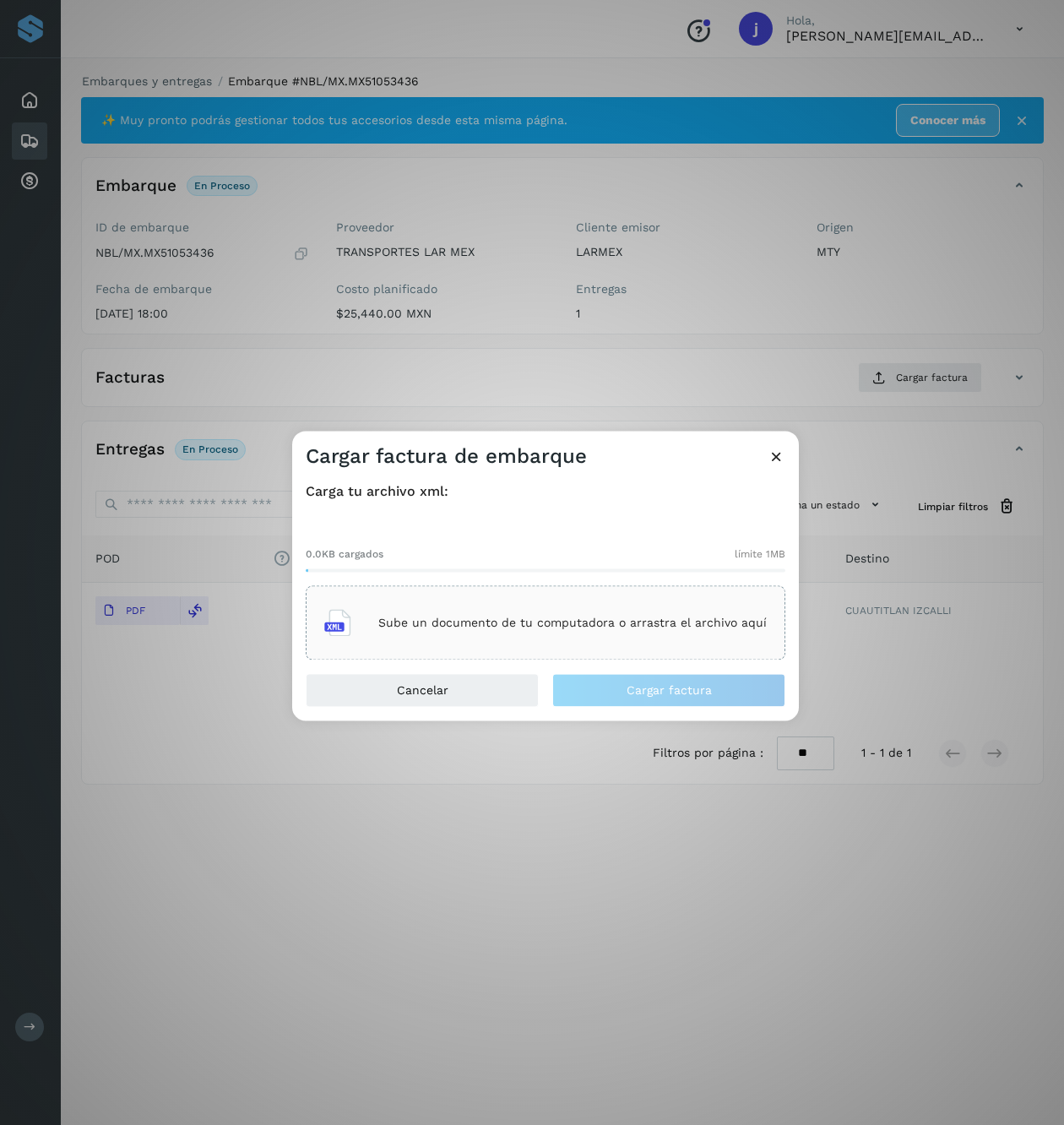
click at [422, 612] on div "Sube un documento de tu computadora o arrastra el archivo aquí" at bounding box center [545, 623] width 443 height 46
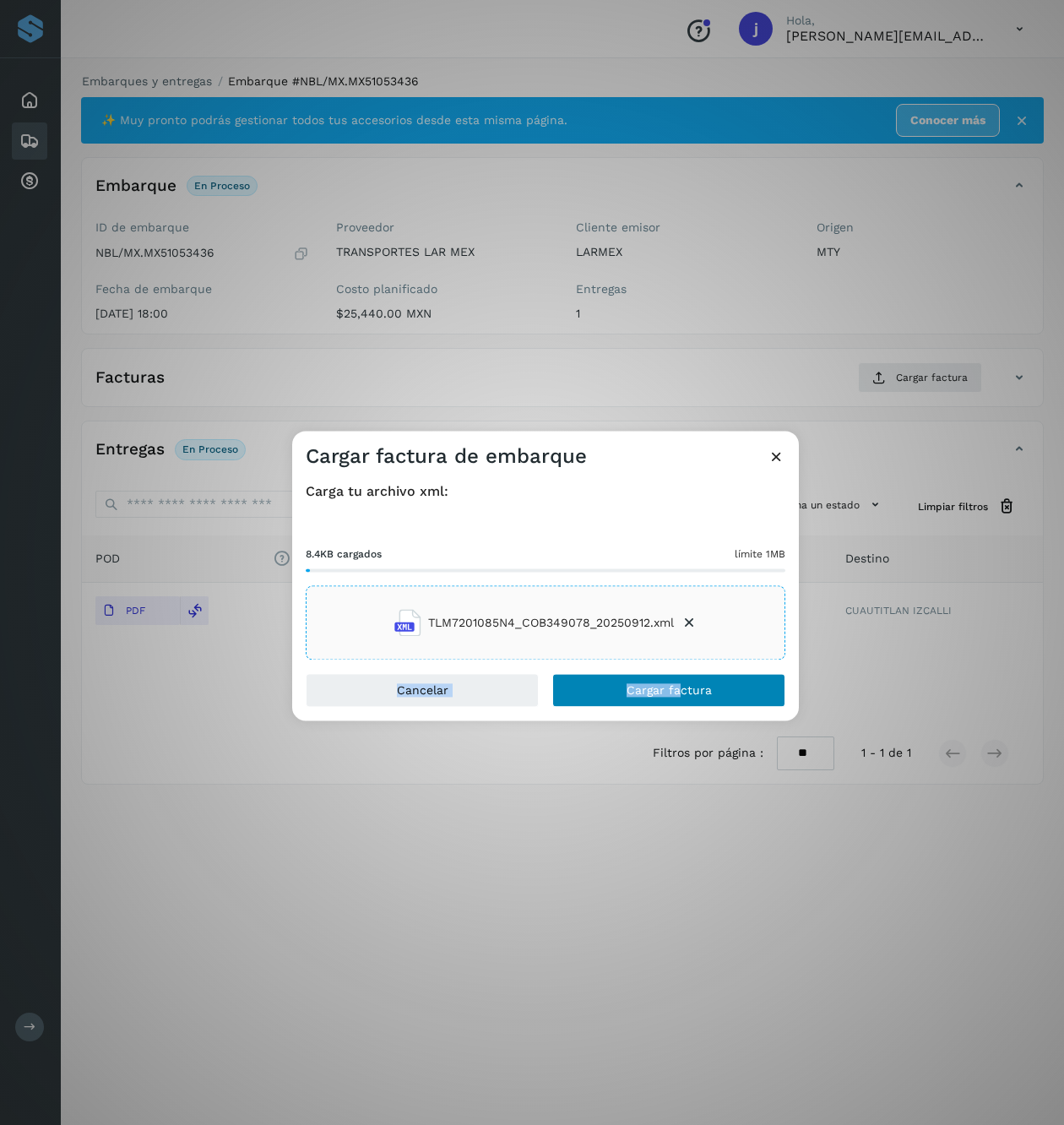
click at [679, 672] on div "Cargar factura de embarque Carga tu archivo xml: 8.4KB cargados límite 1MB TLM7…" at bounding box center [545, 576] width 506 height 289
drag, startPoint x: 679, startPoint y: 672, endPoint x: 746, endPoint y: 677, distance: 67.2
click at [676, 696] on span "Cargar factura" at bounding box center [668, 691] width 85 height 12
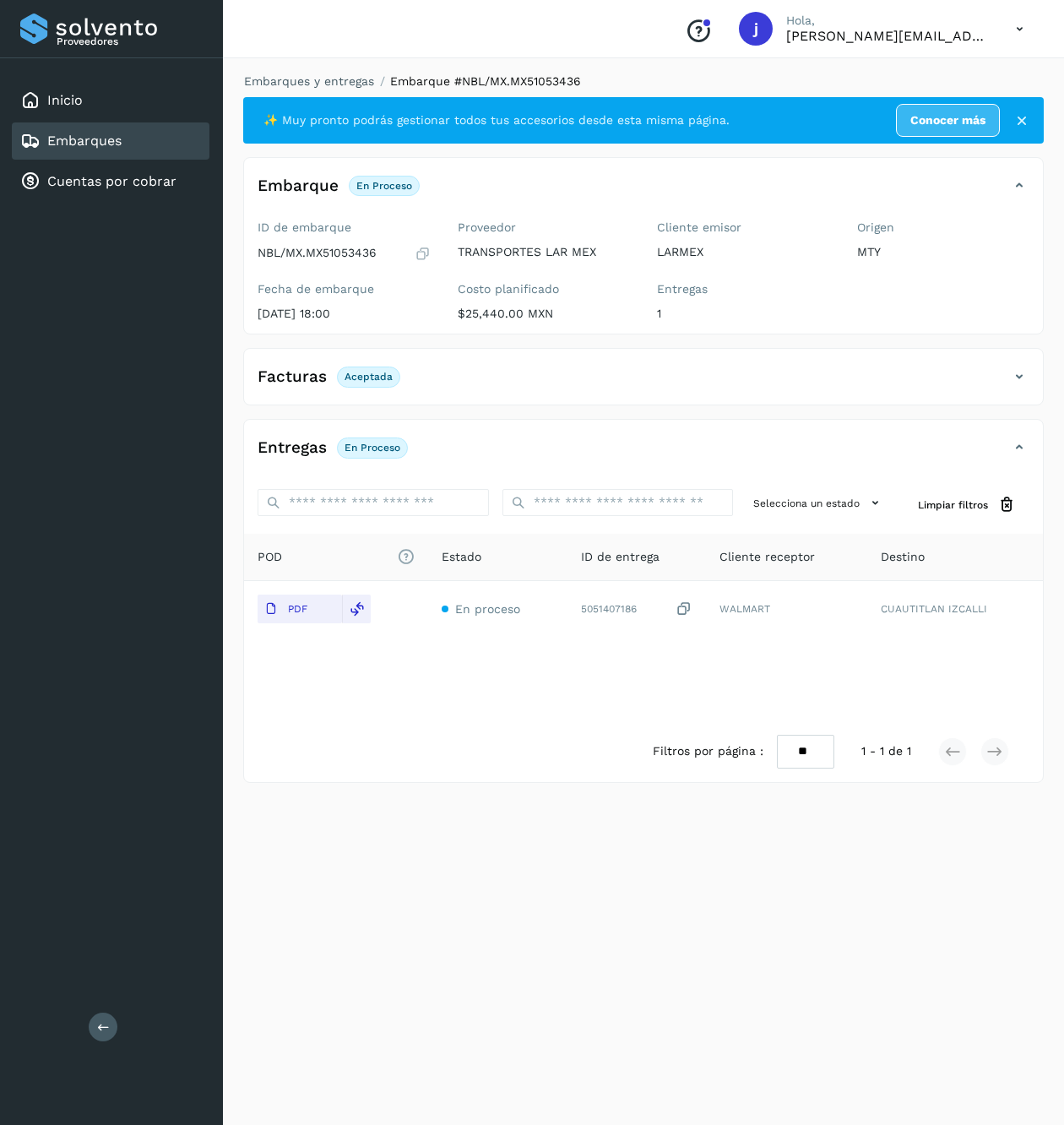
click at [471, 686] on div "POD El tamaño máximo de archivo es de 20 Mb. Estado ID de entrega Cliente recep…" at bounding box center [643, 627] width 798 height 188
click at [100, 1035] on button at bounding box center [103, 1026] width 28 height 28
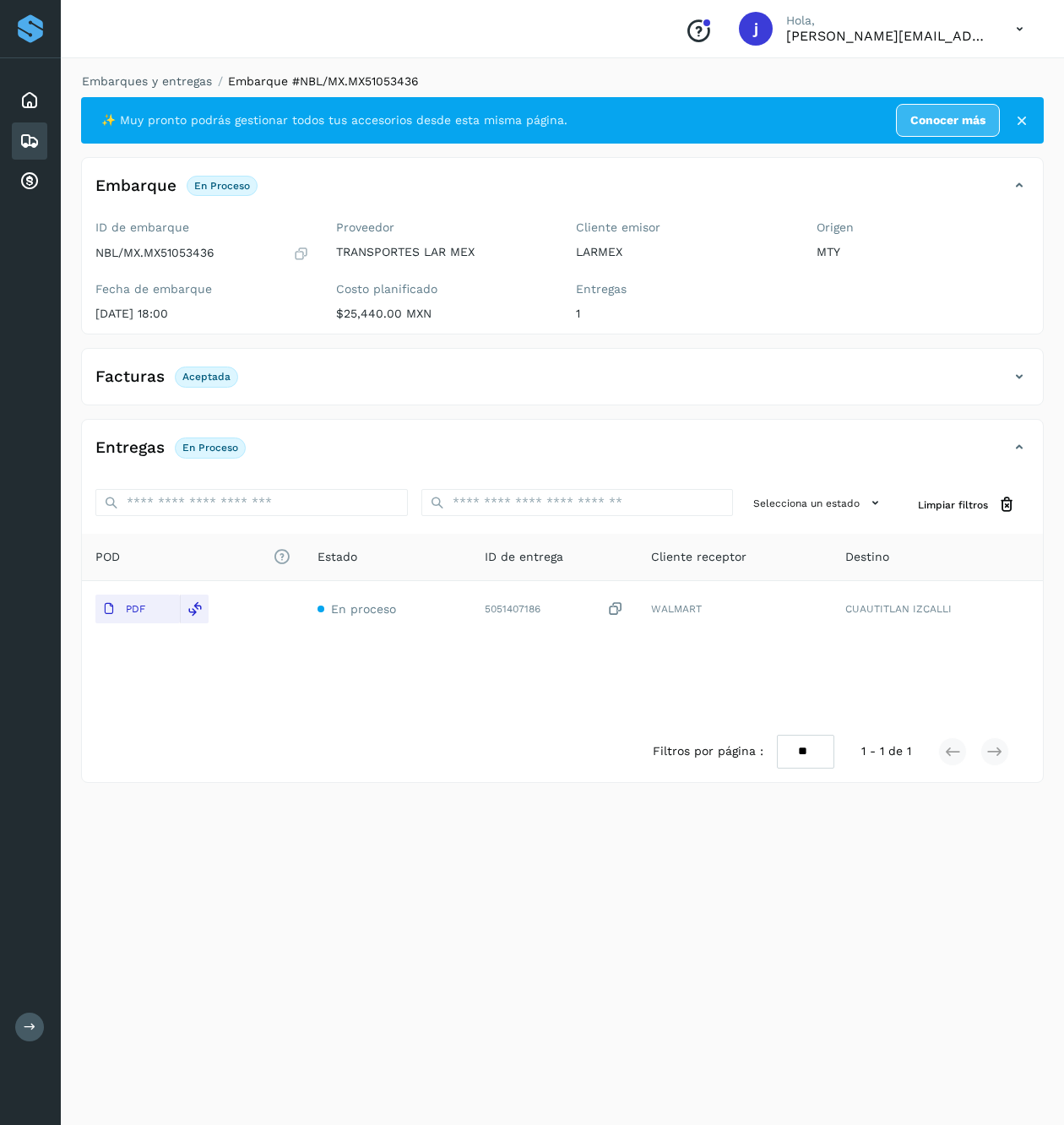
click at [1011, 370] on icon at bounding box center [1019, 376] width 21 height 21
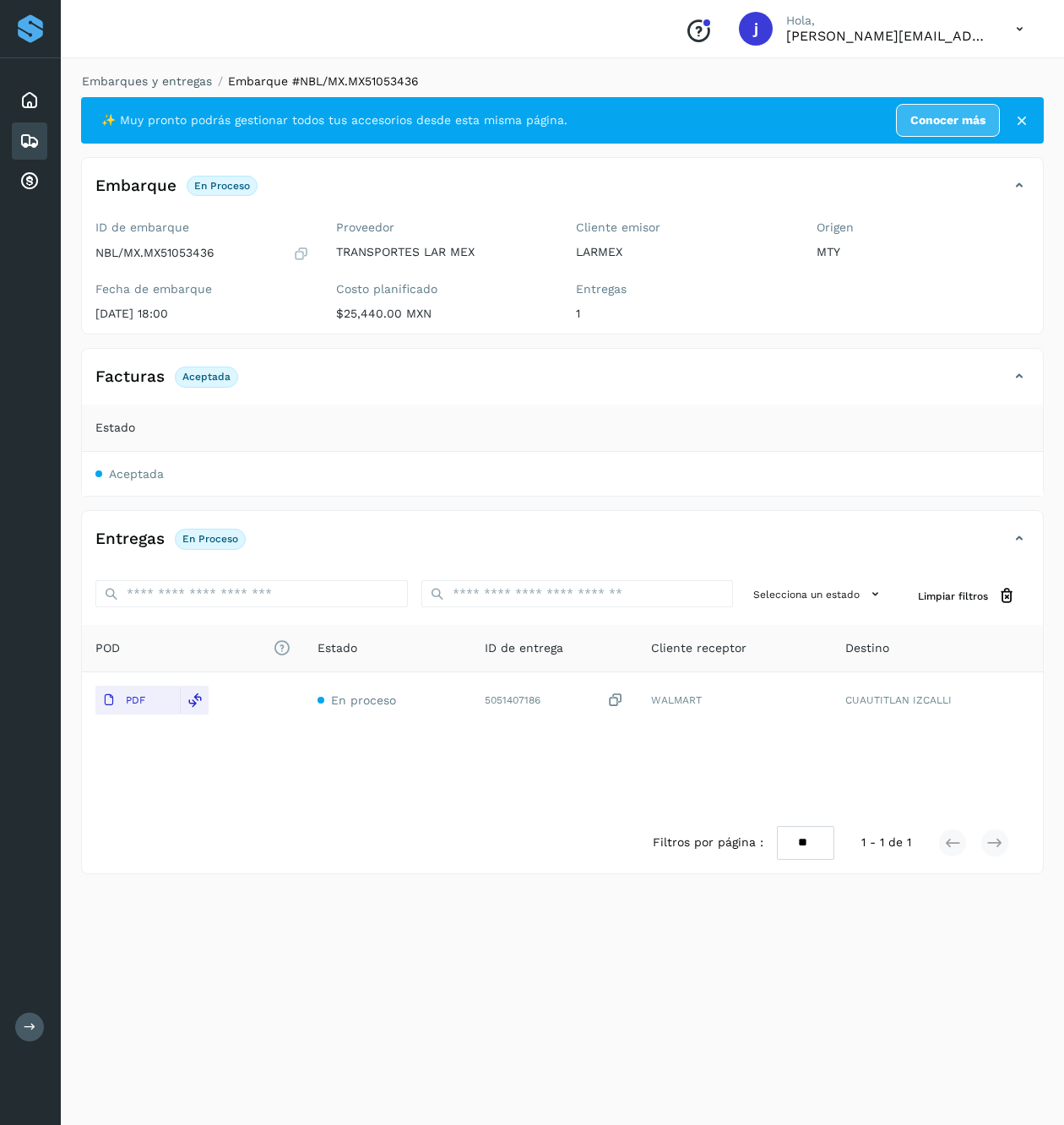
click at [61, 135] on div "Embarques y entregas Embarque #NBL/MX.MX51053436 ✨ Muy pronto podrás gestionar …" at bounding box center [562, 588] width 1003 height 1072
click at [30, 137] on icon at bounding box center [29, 141] width 21 height 21
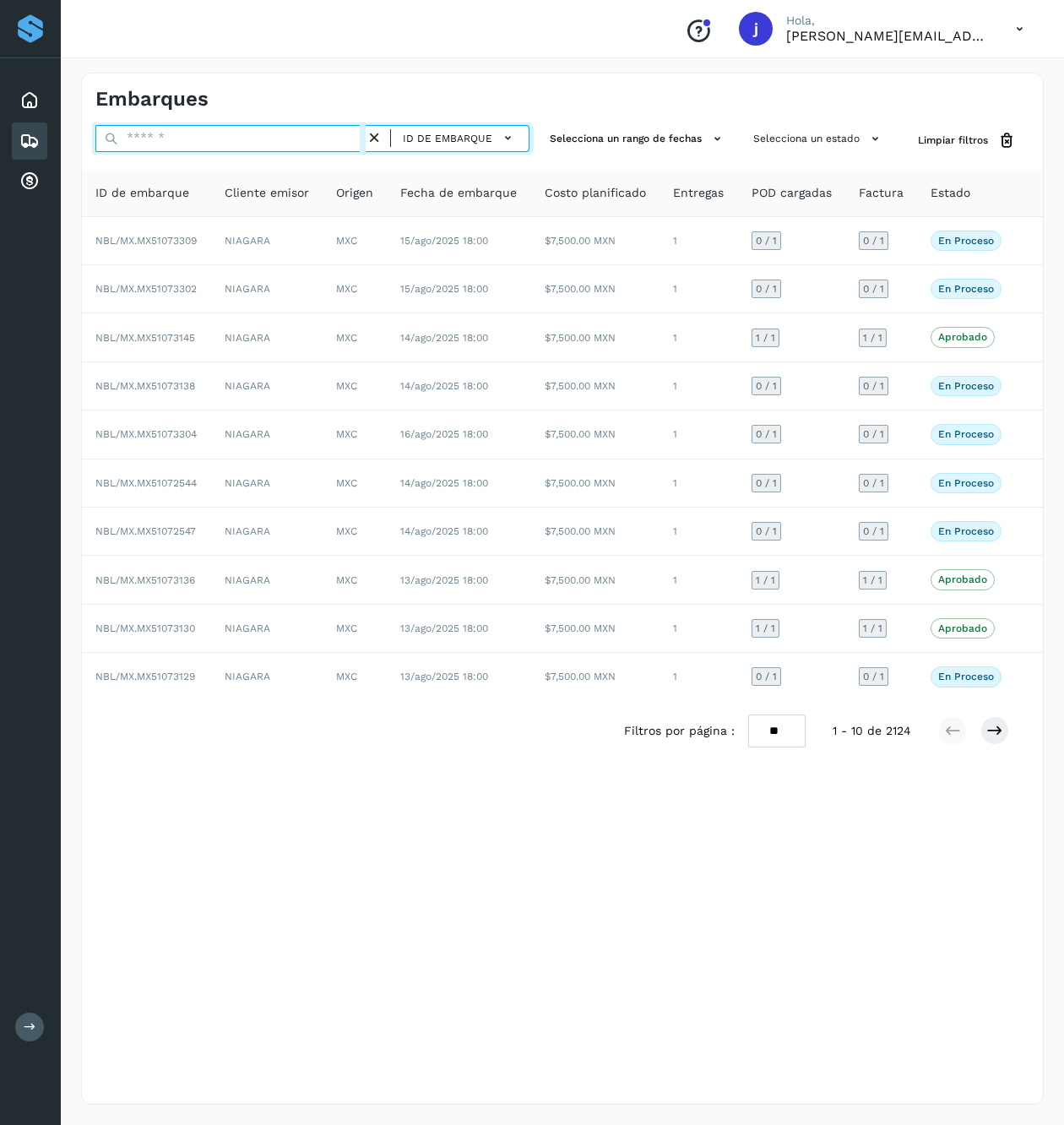
click at [191, 145] on input "text" at bounding box center [231, 139] width 271 height 27
paste input "**********"
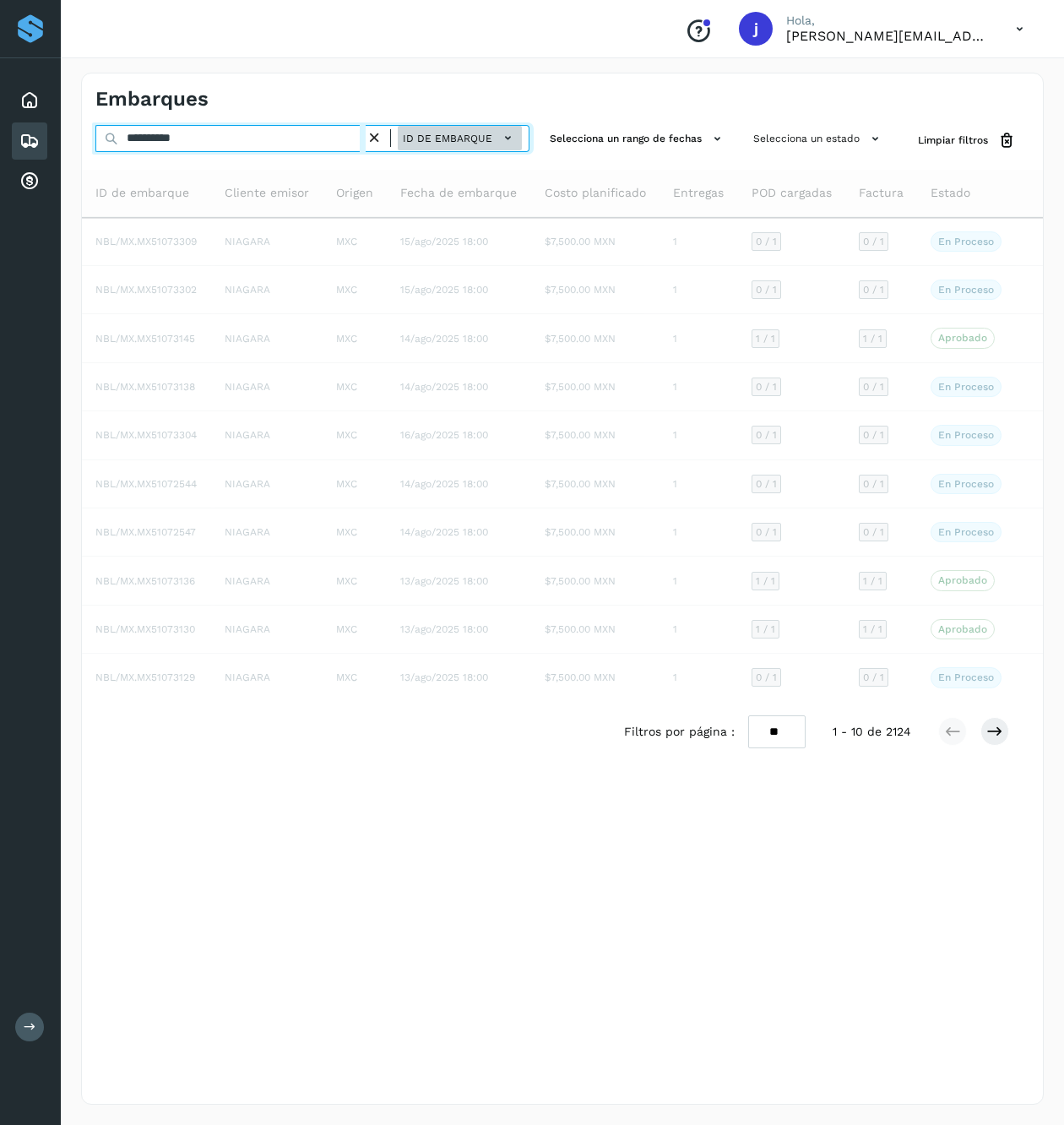
type input "**********"
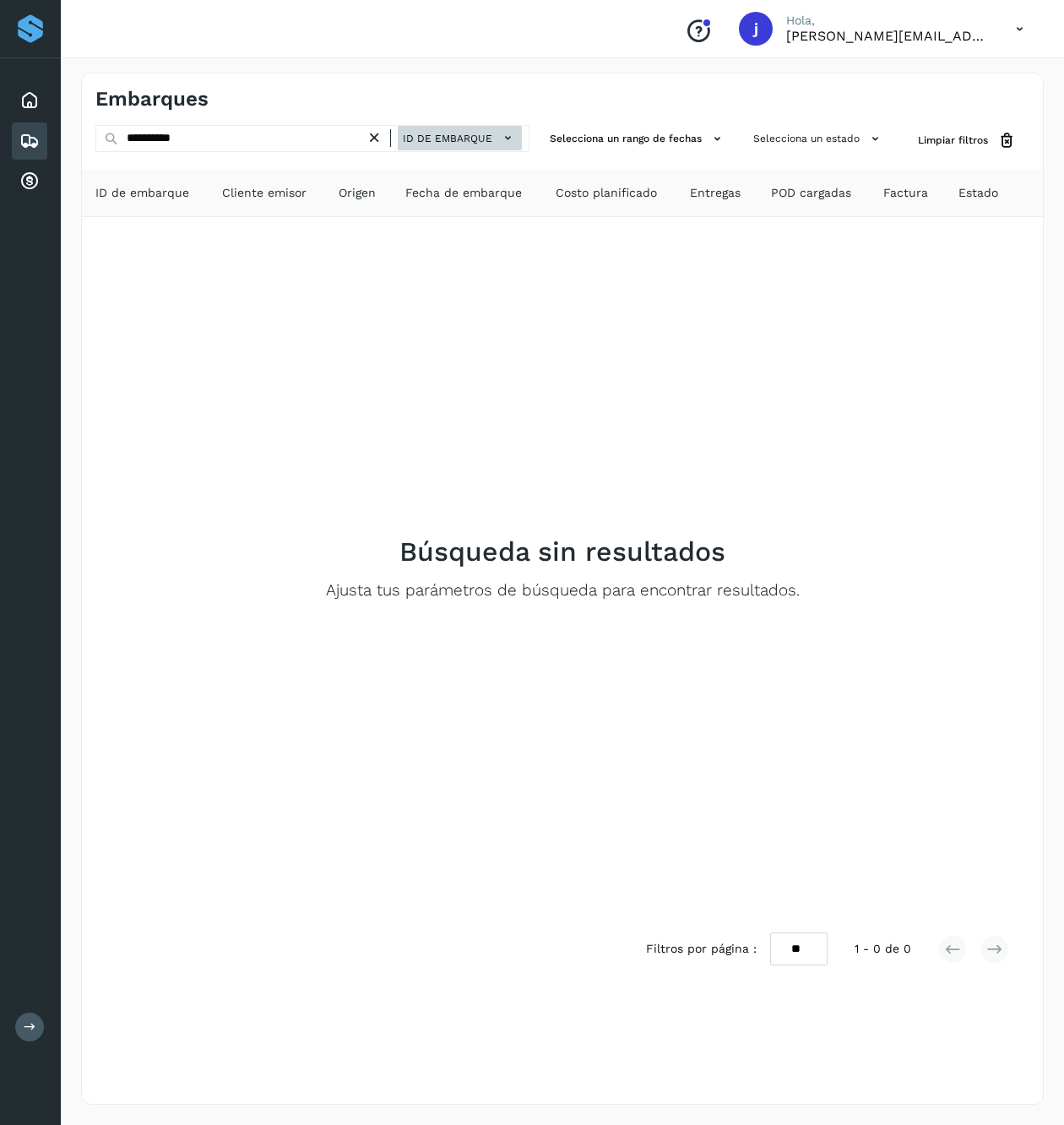
click at [457, 138] on span "ID de embarque" at bounding box center [447, 139] width 90 height 16
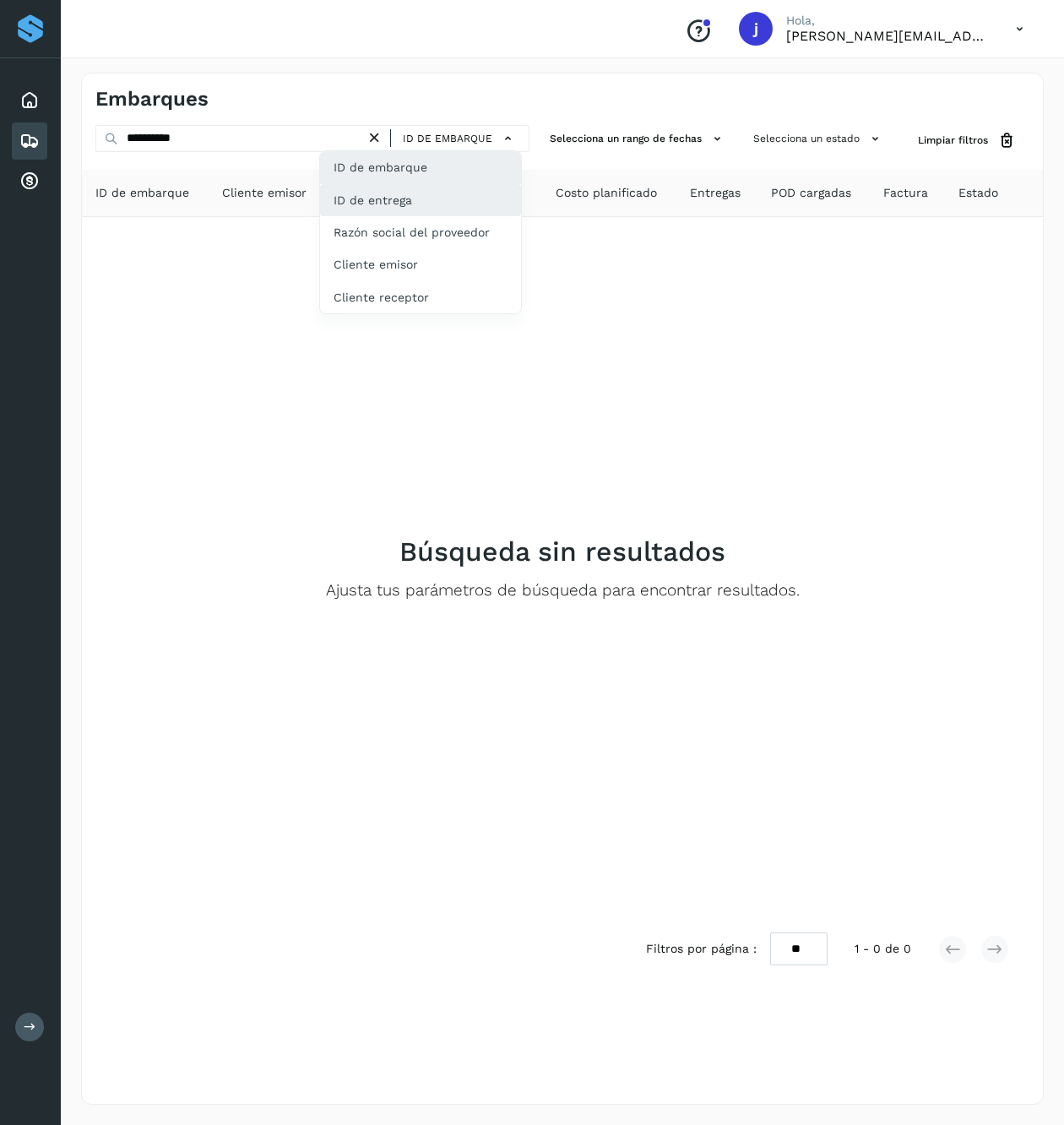
click at [449, 184] on div "ID de entrega" at bounding box center [420, 199] width 201 height 32
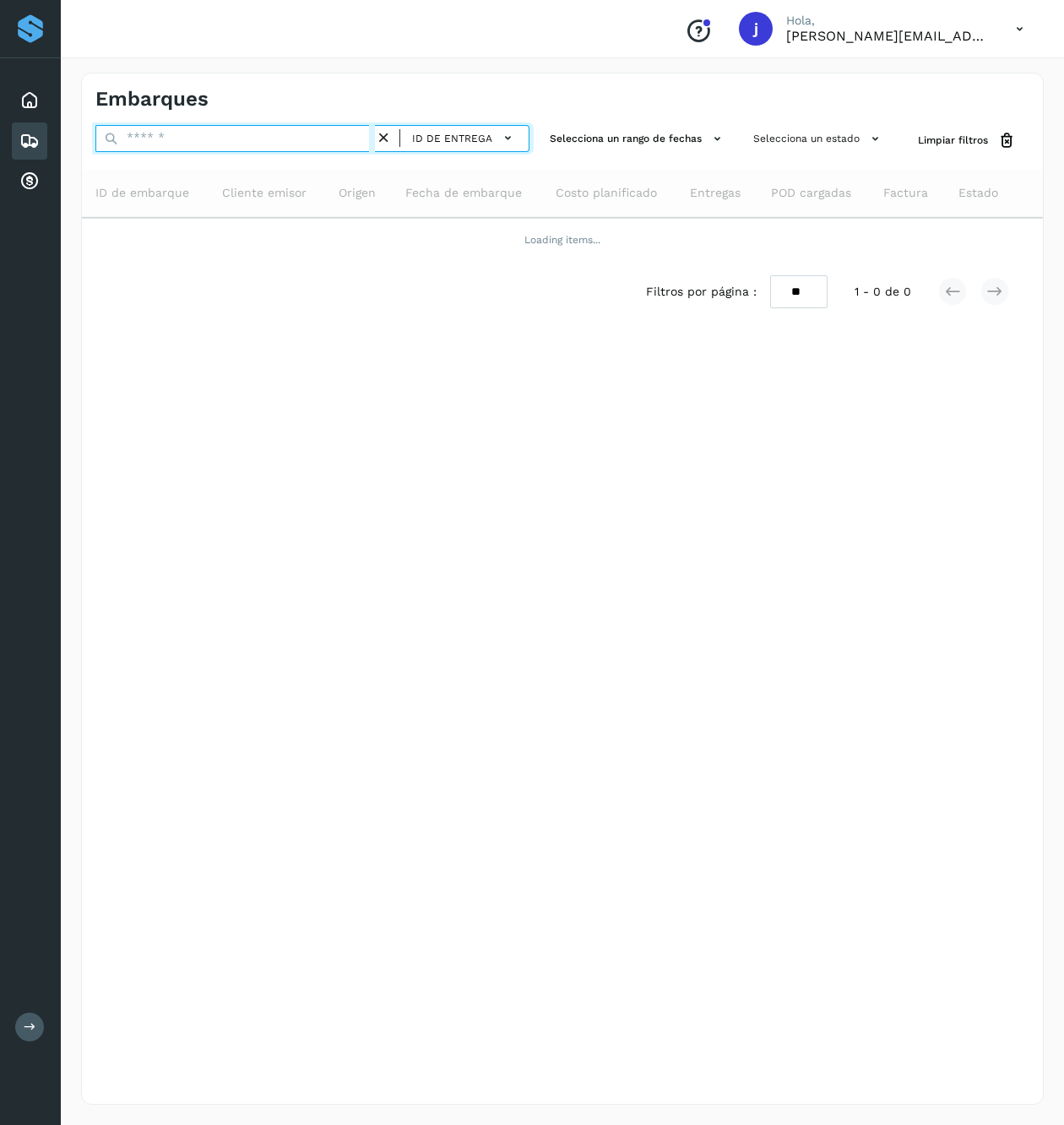
click at [253, 140] on input "text" at bounding box center [235, 139] width 279 height 27
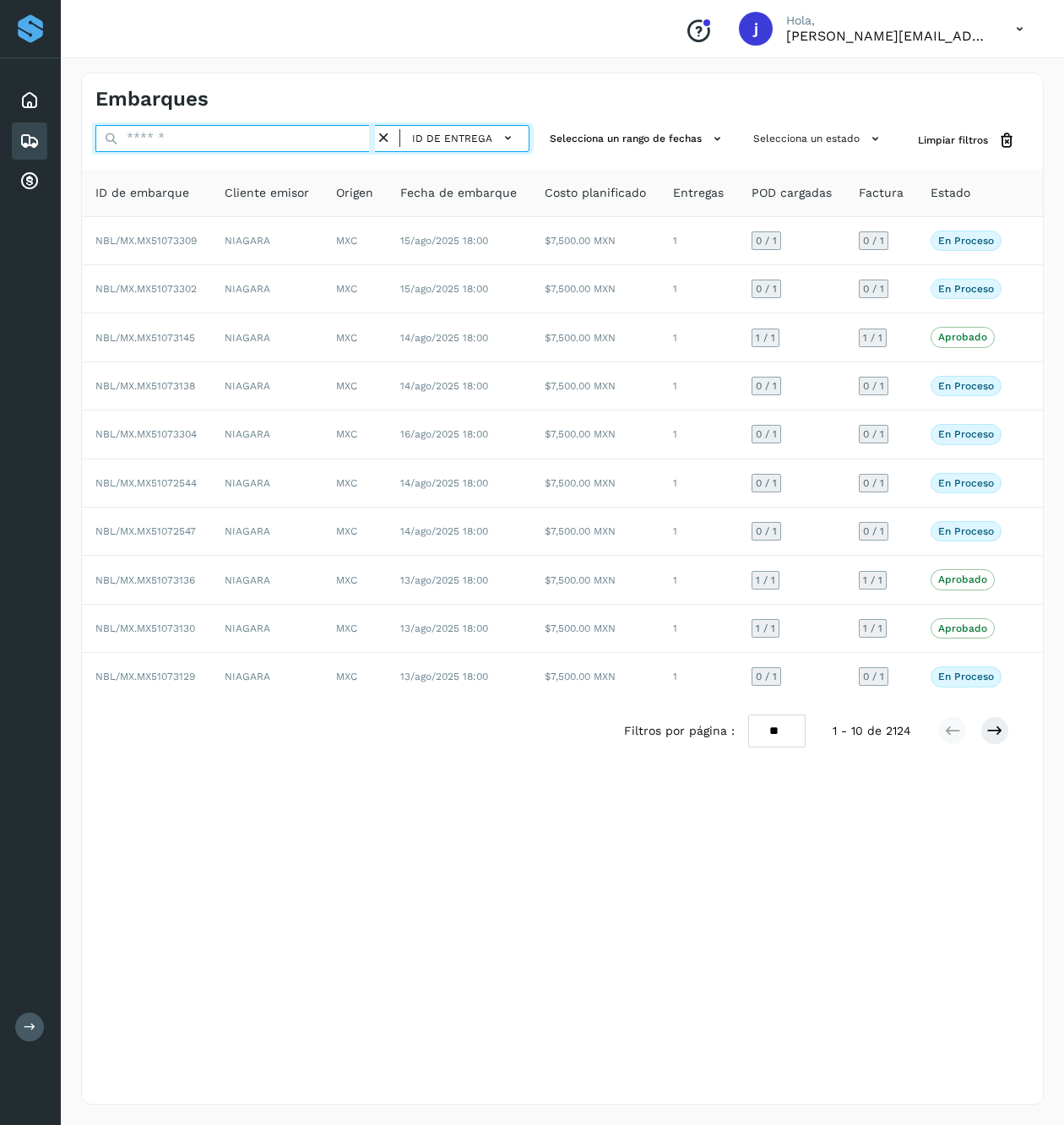
paste input "**********"
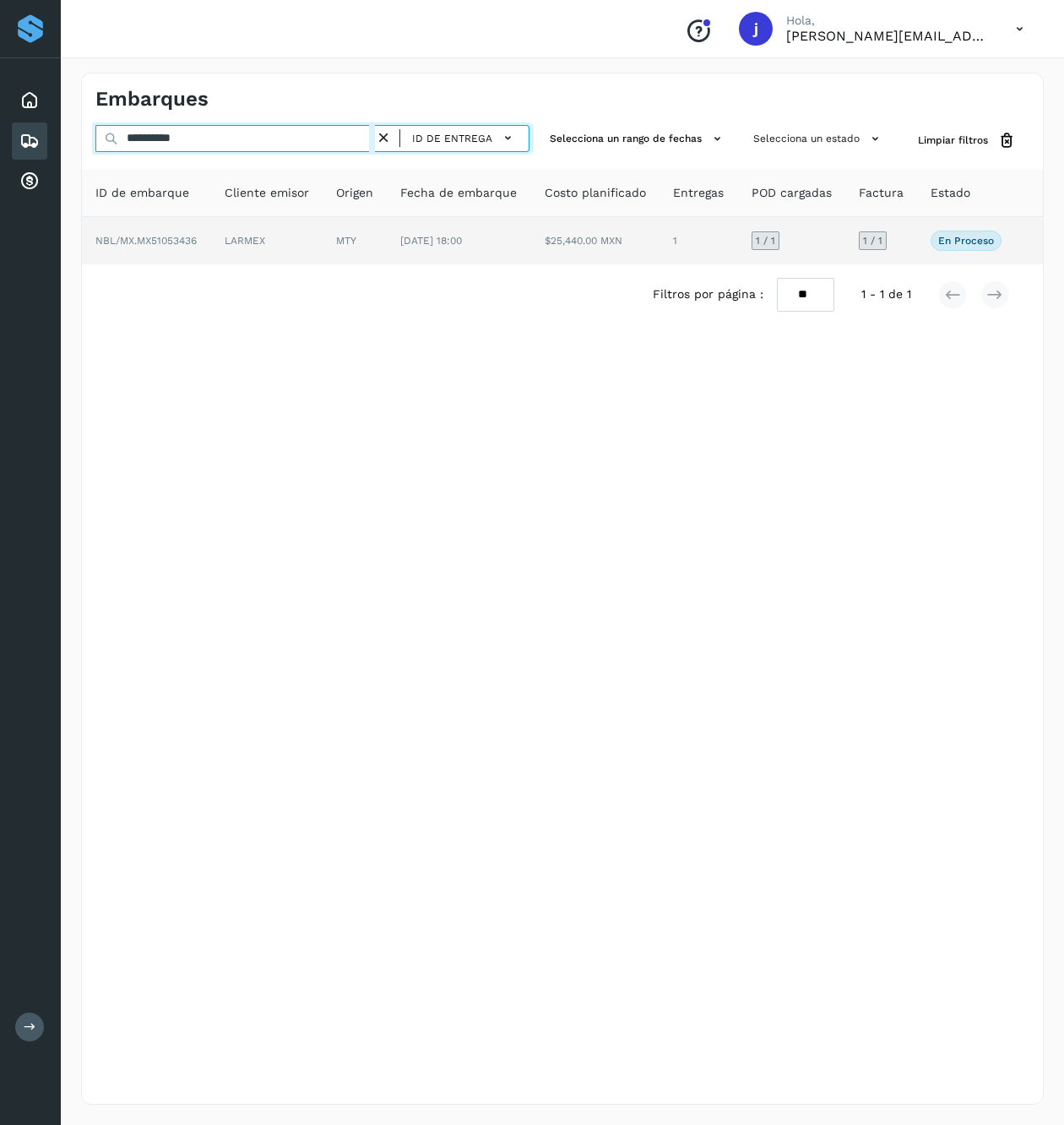
type input "**********"
click at [221, 238] on td "LARMEX" at bounding box center [267, 240] width 111 height 47
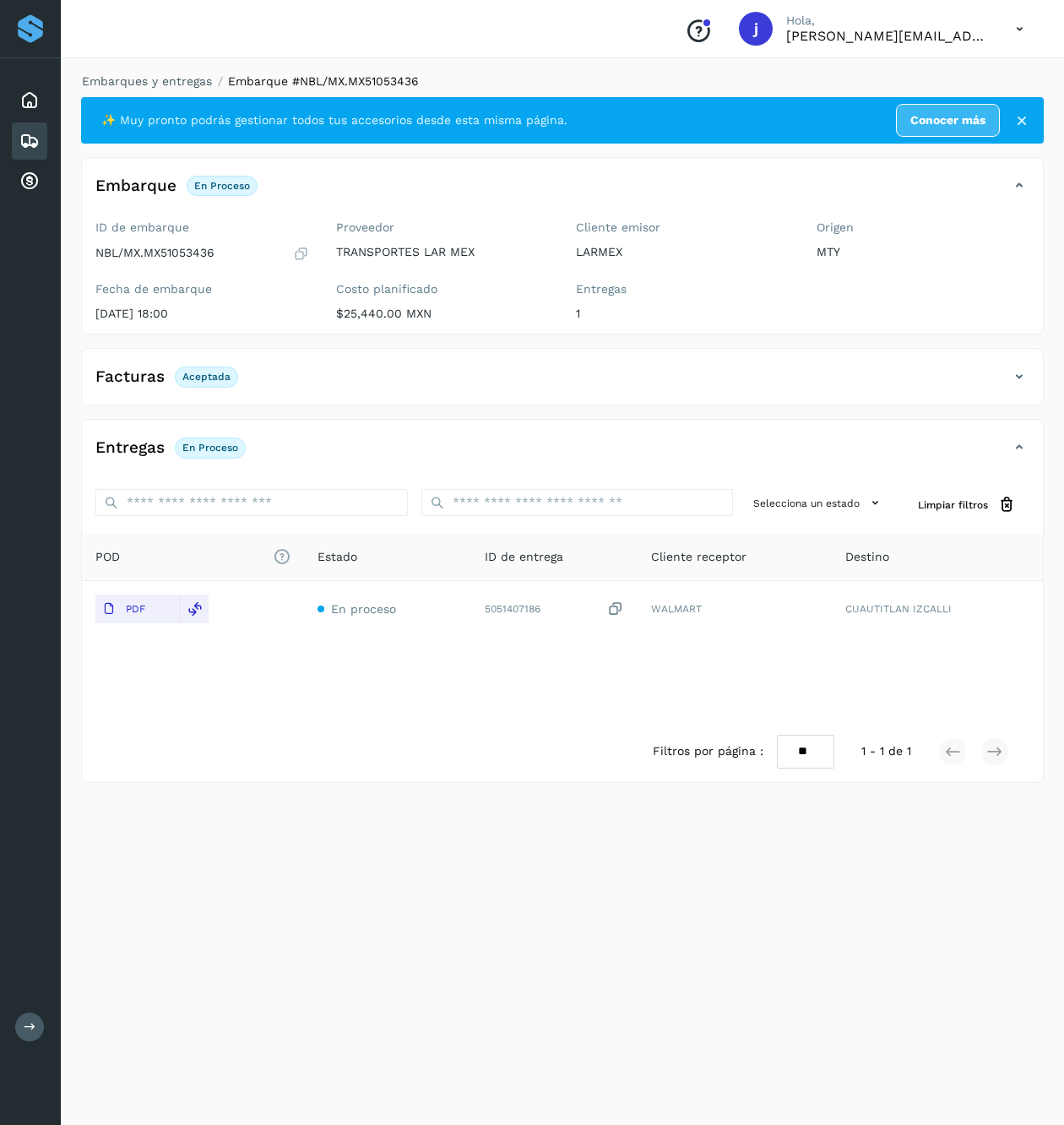
click at [1020, 378] on icon at bounding box center [1019, 376] width 21 height 21
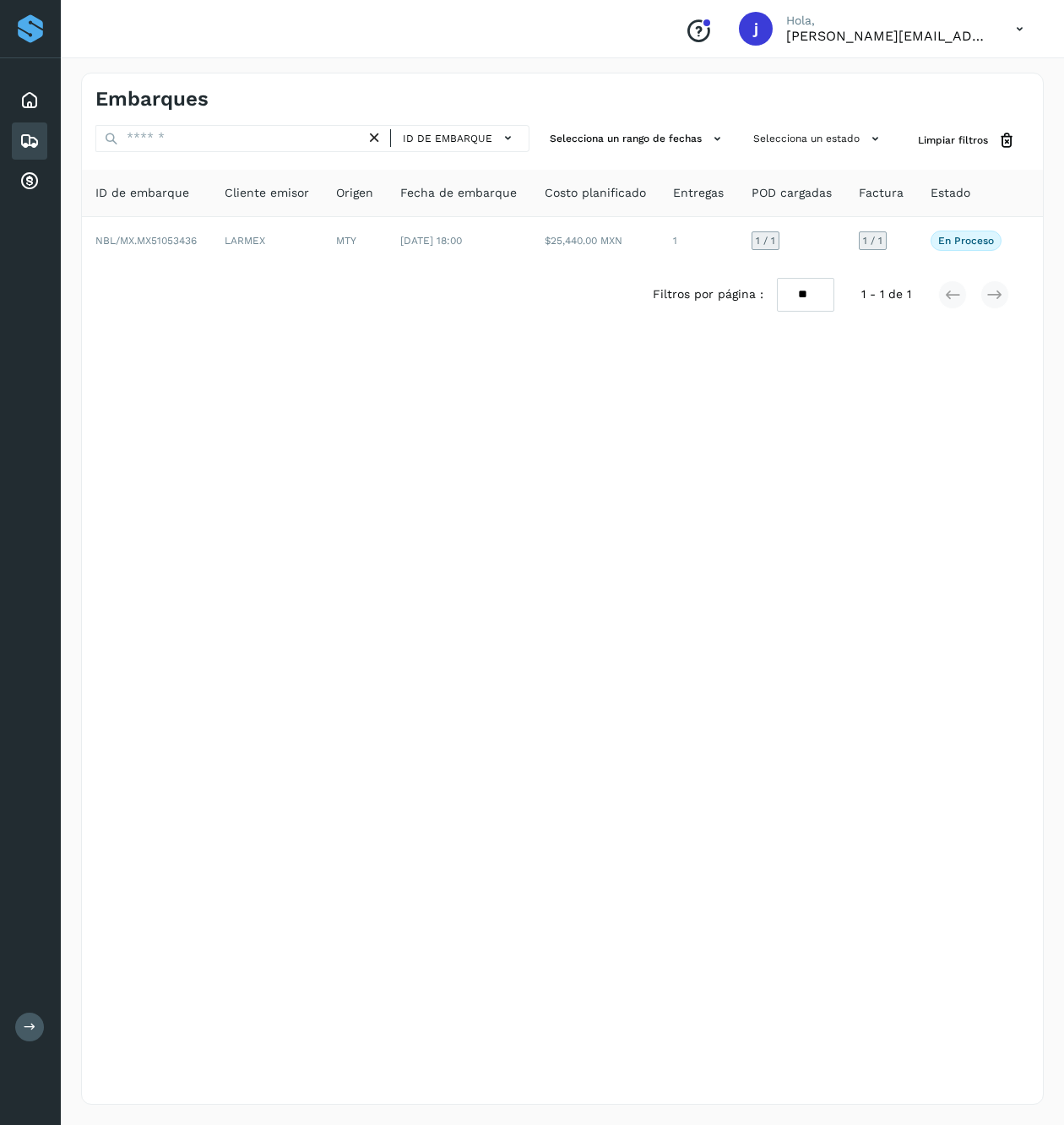
click at [290, 121] on div "Embarques ID de embarque Selecciona un rango de fechas Selecciona un estado Lim…" at bounding box center [562, 588] width 962 height 1032
click at [277, 128] on input "text" at bounding box center [231, 139] width 271 height 27
paste input "**********"
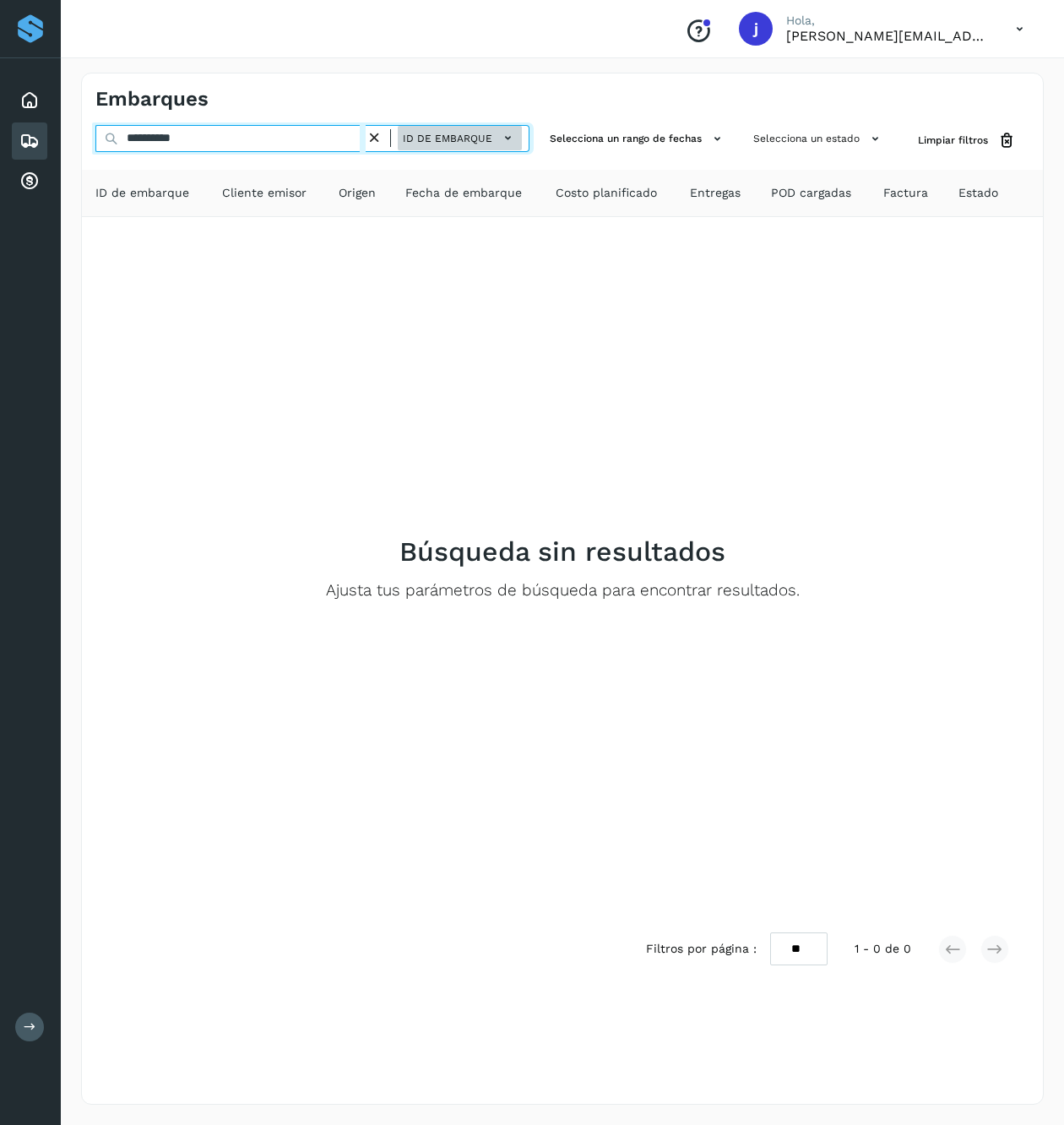
type input "**********"
click at [480, 140] on span "ID de embarque" at bounding box center [447, 139] width 90 height 16
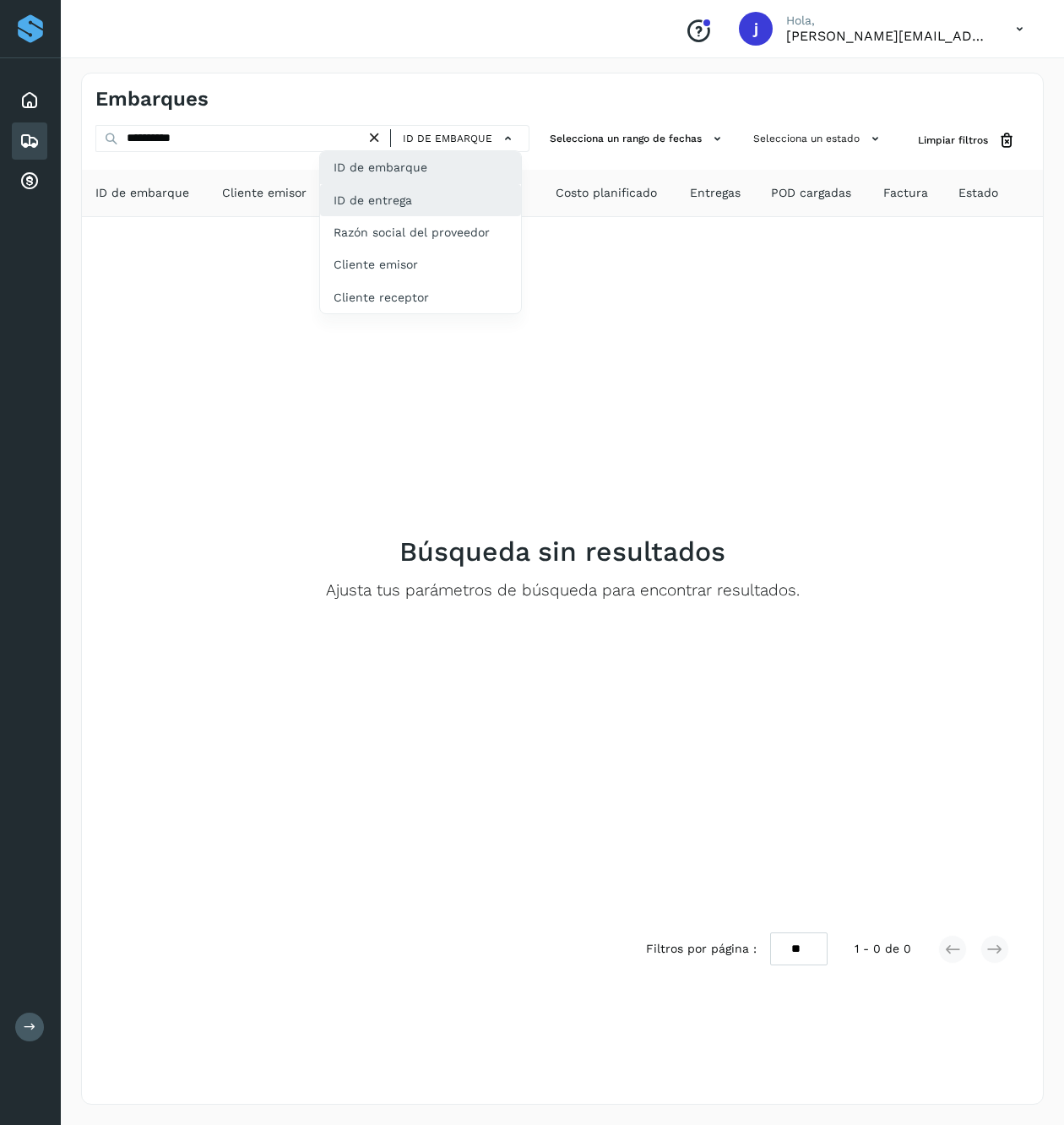
click at [432, 197] on div "ID de entrega" at bounding box center [420, 199] width 201 height 32
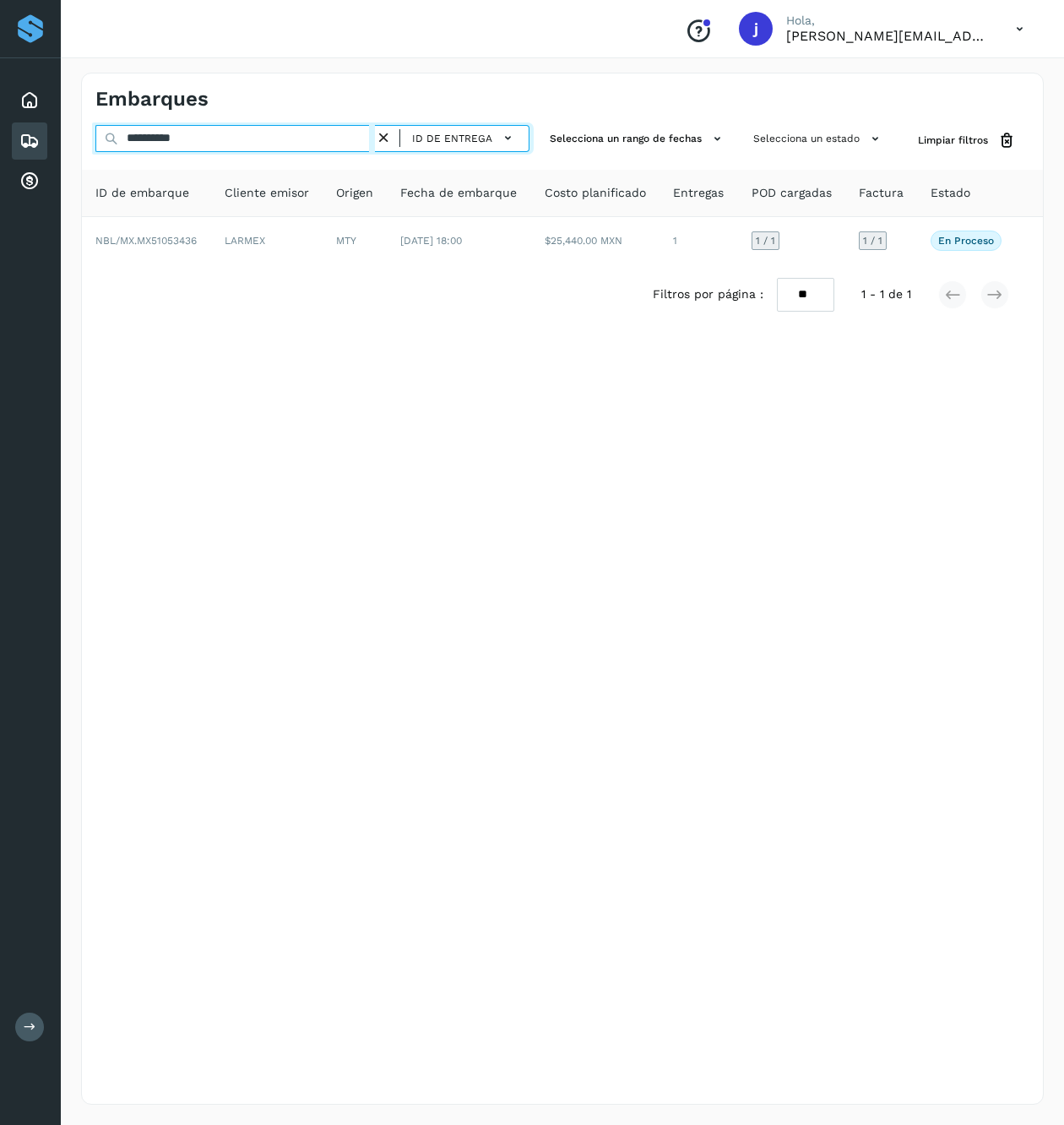
click at [275, 137] on input "**********" at bounding box center [235, 139] width 279 height 27
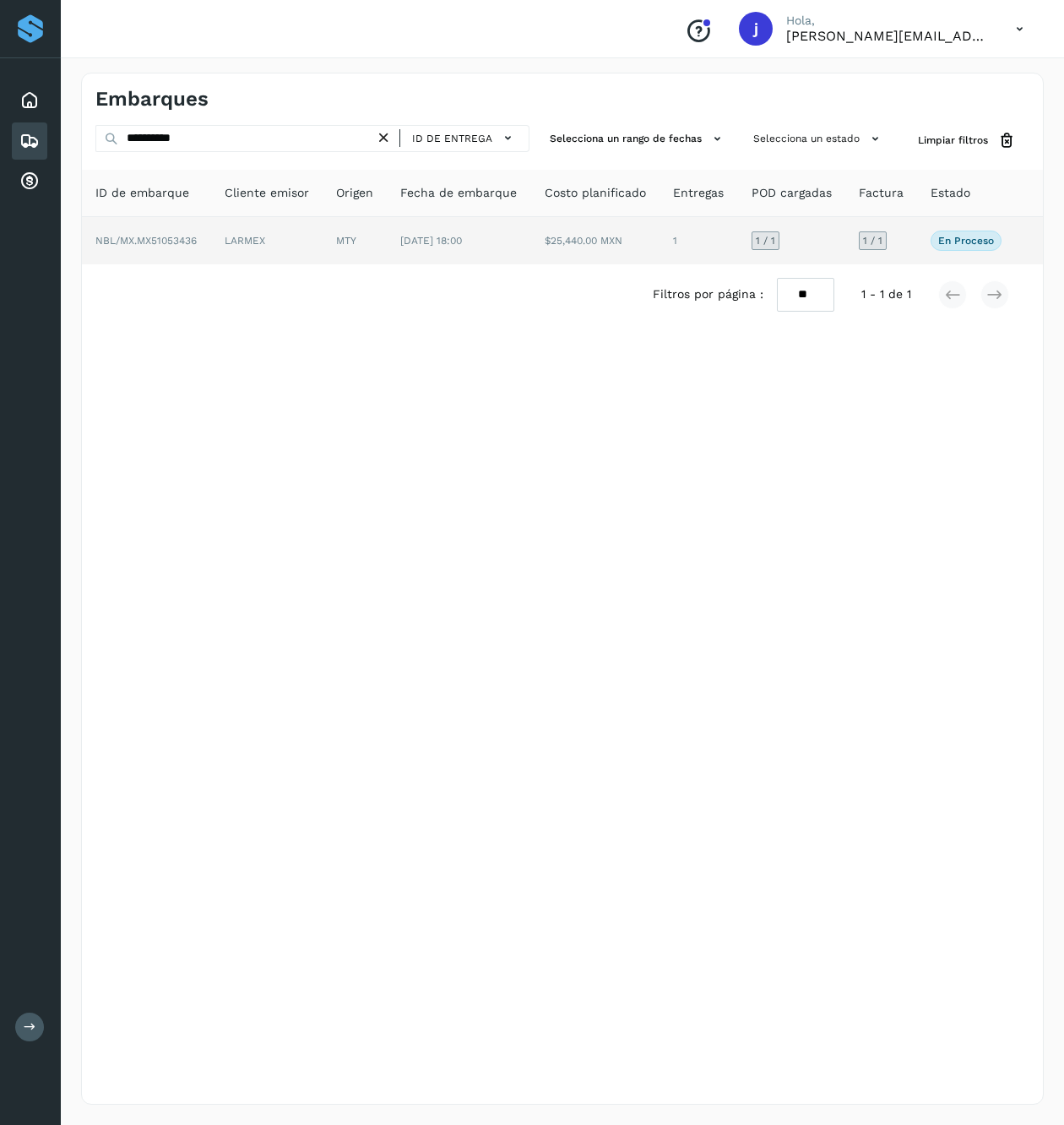
click at [320, 226] on td "LARMEX" at bounding box center [267, 240] width 111 height 47
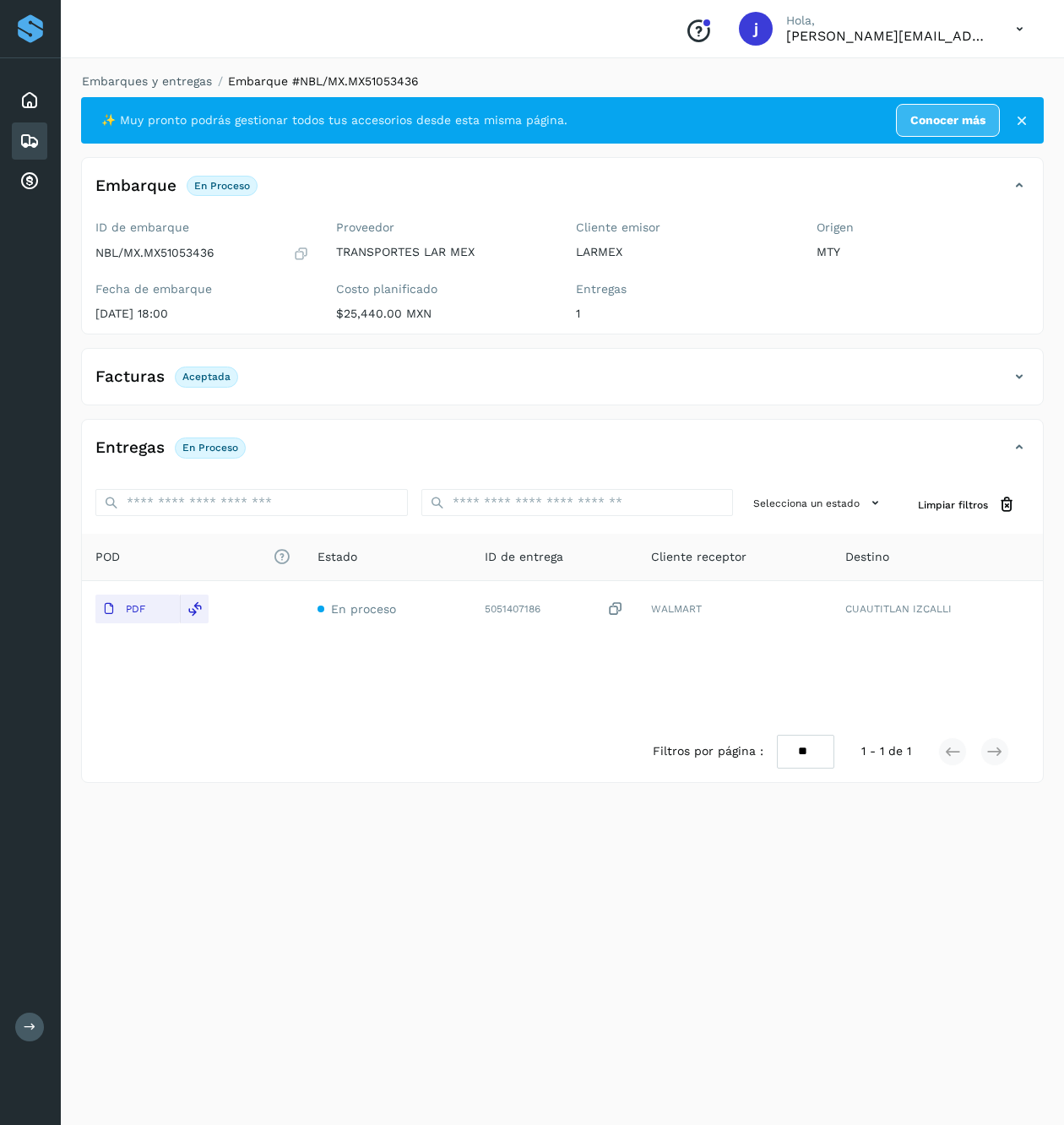
click at [1003, 377] on div "Facturas Aceptada" at bounding box center [545, 376] width 927 height 28
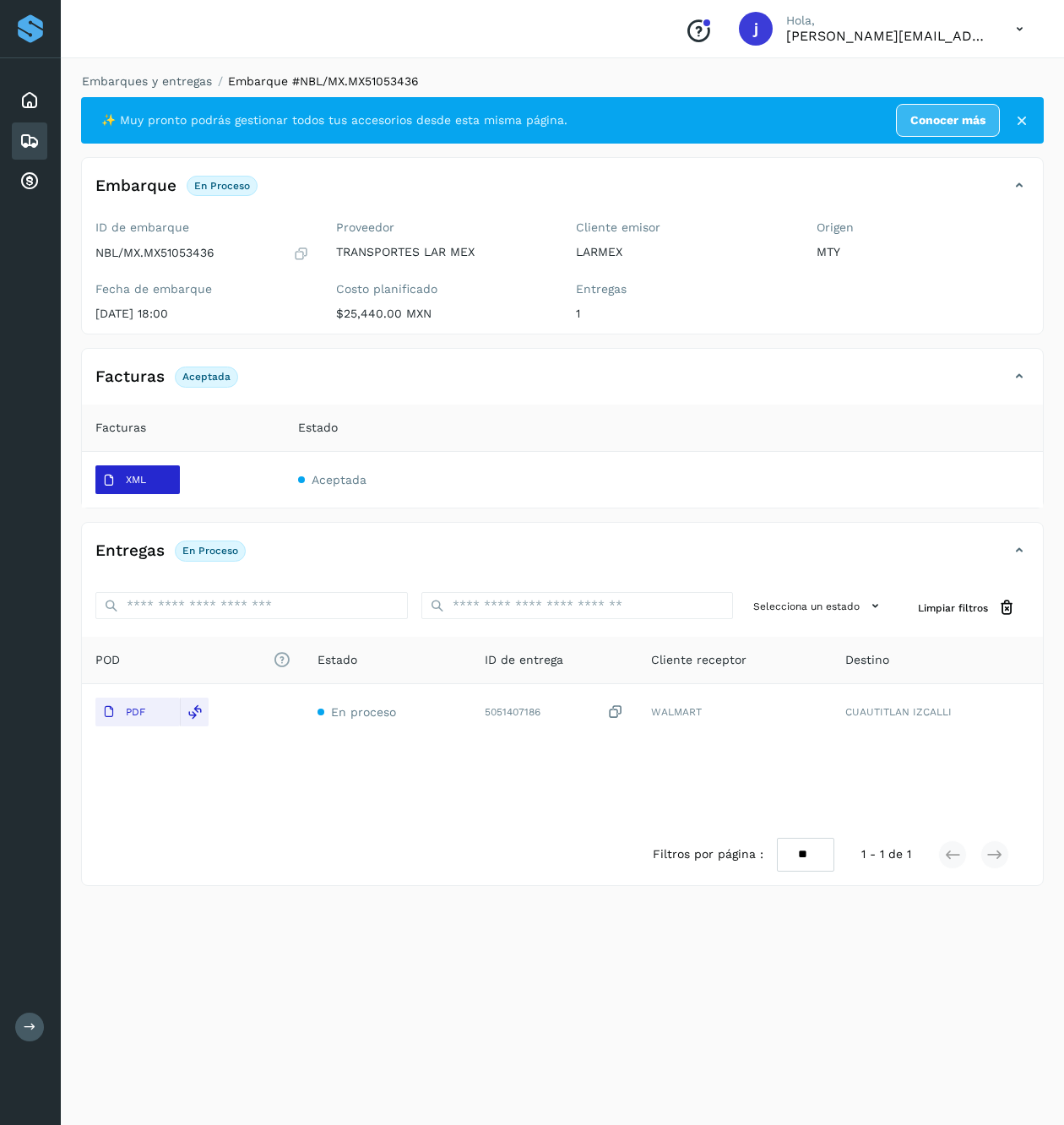
click at [140, 478] on p "XML" at bounding box center [136, 480] width 21 height 12
click at [21, 138] on icon at bounding box center [29, 141] width 21 height 21
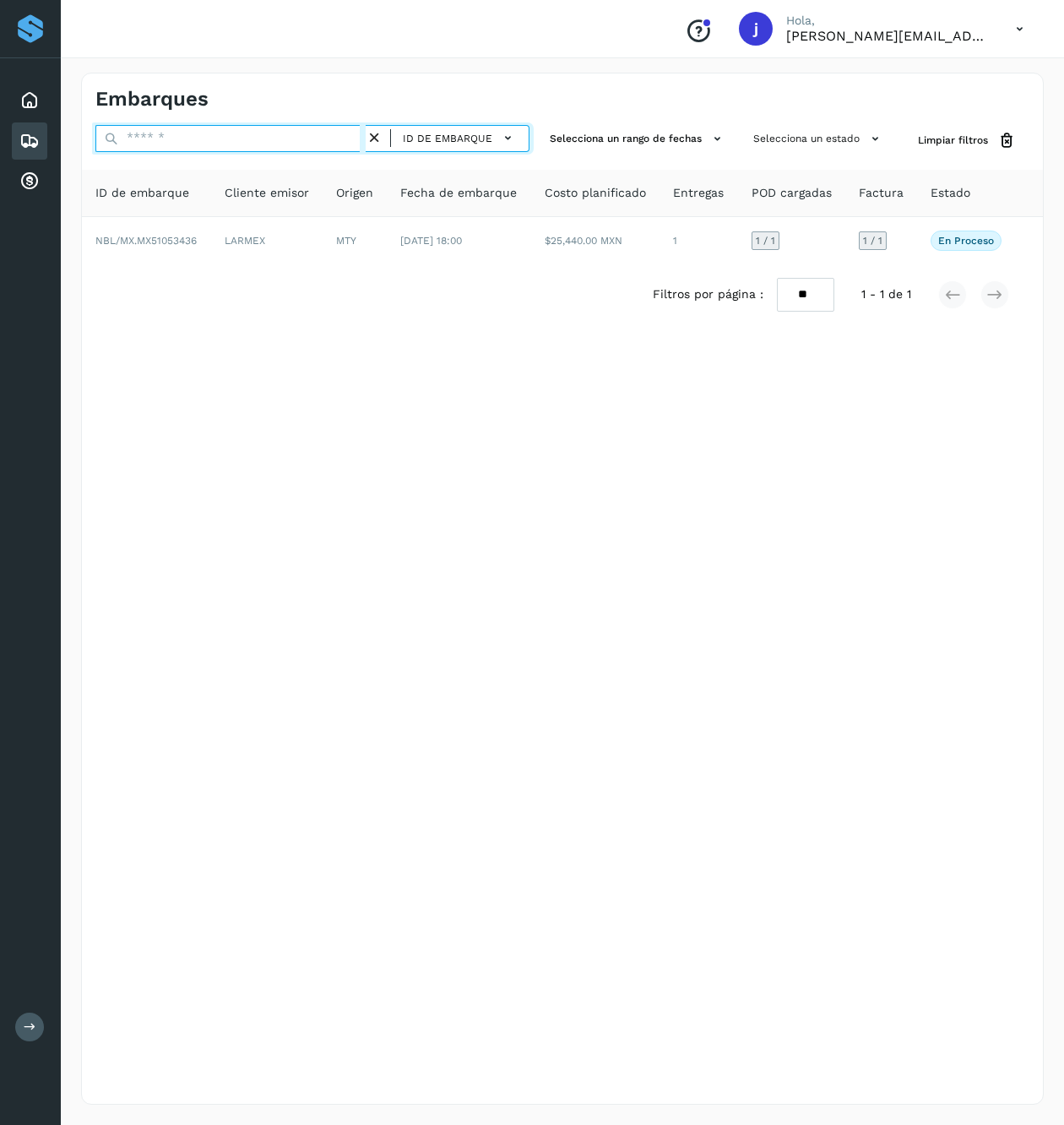
click at [301, 128] on input "text" at bounding box center [231, 139] width 271 height 27
paste input "**********"
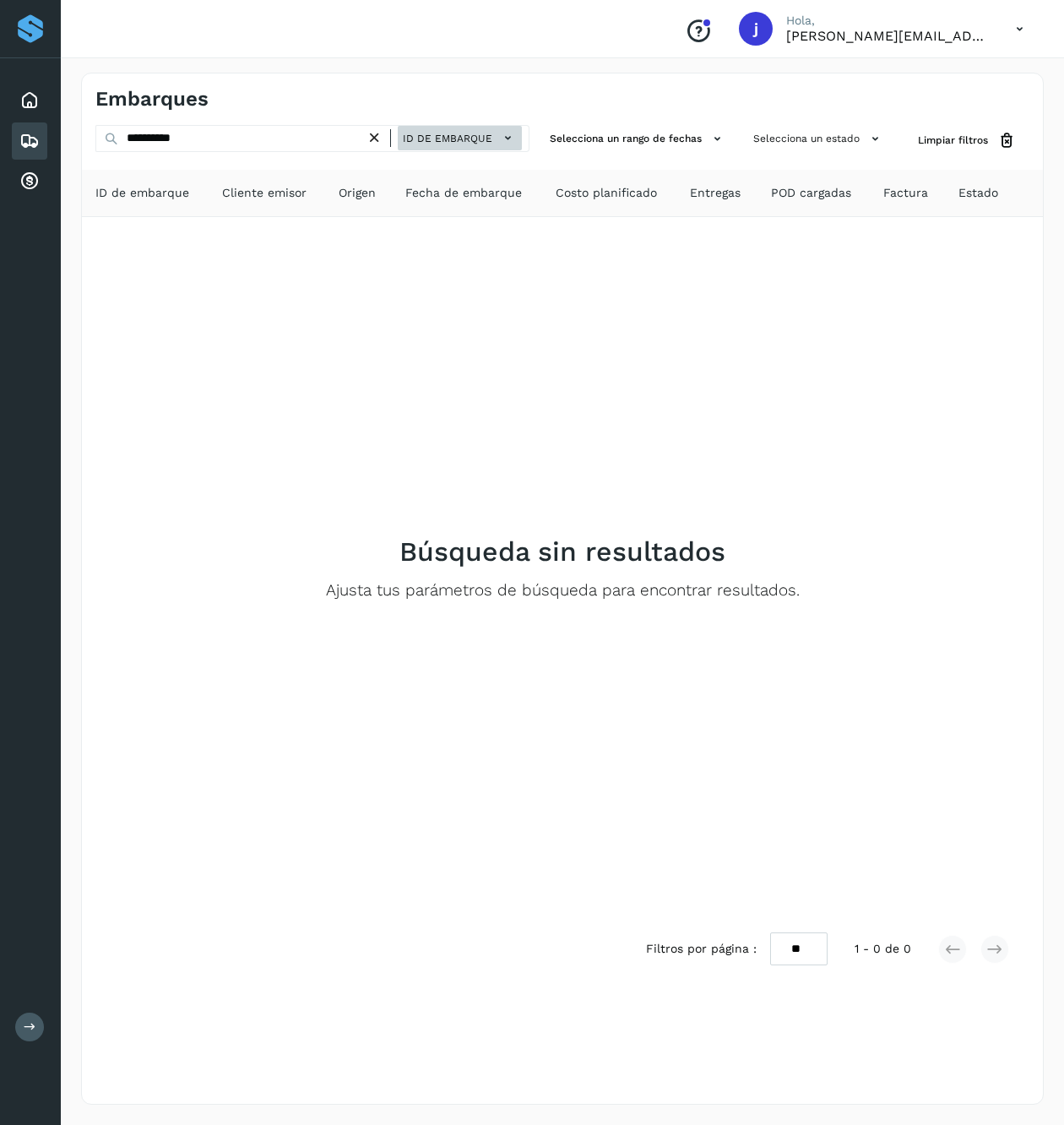
click at [477, 139] on span "ID de embarque" at bounding box center [447, 139] width 90 height 16
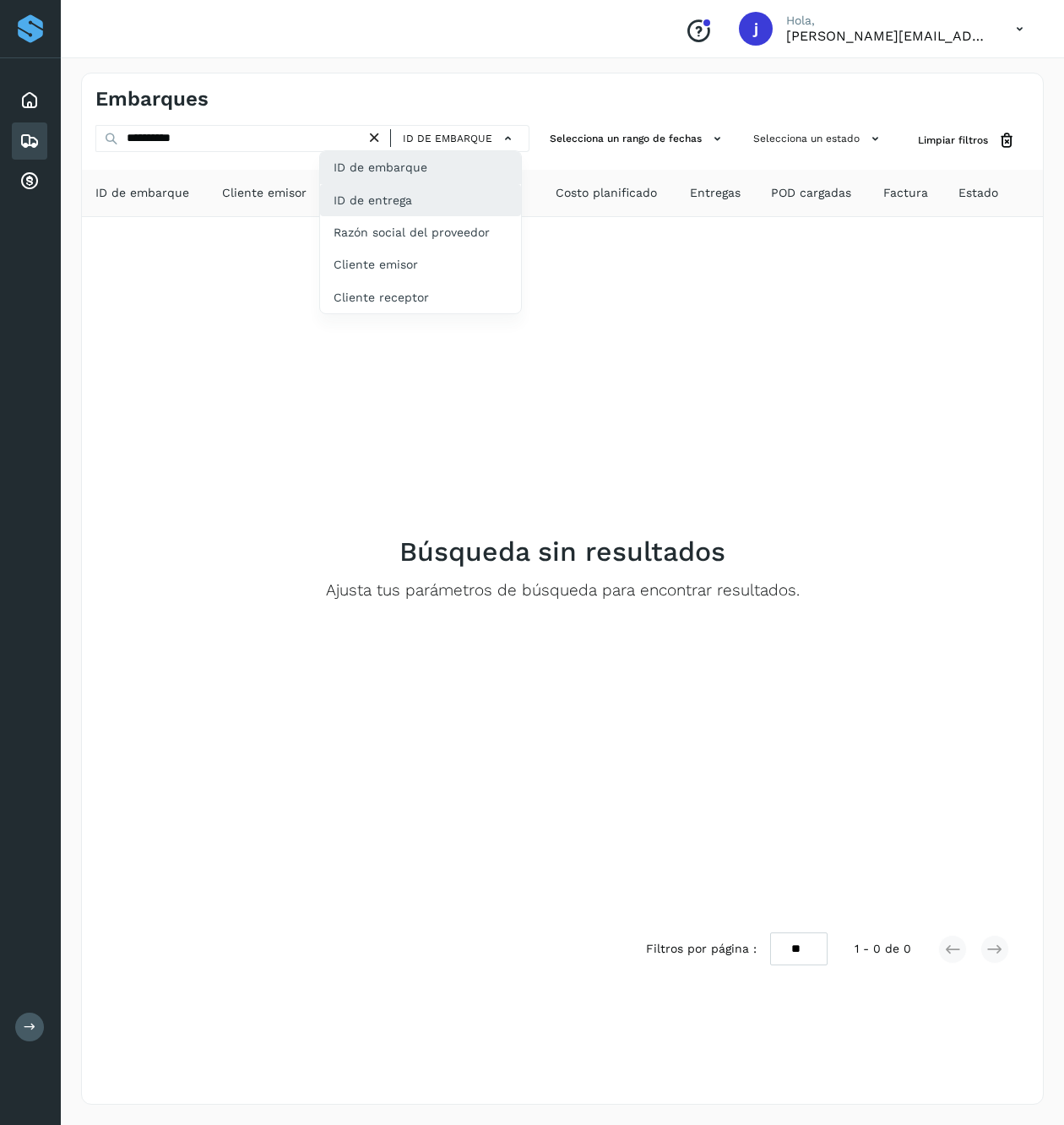
click at [438, 188] on div "ID de entrega" at bounding box center [420, 199] width 201 height 32
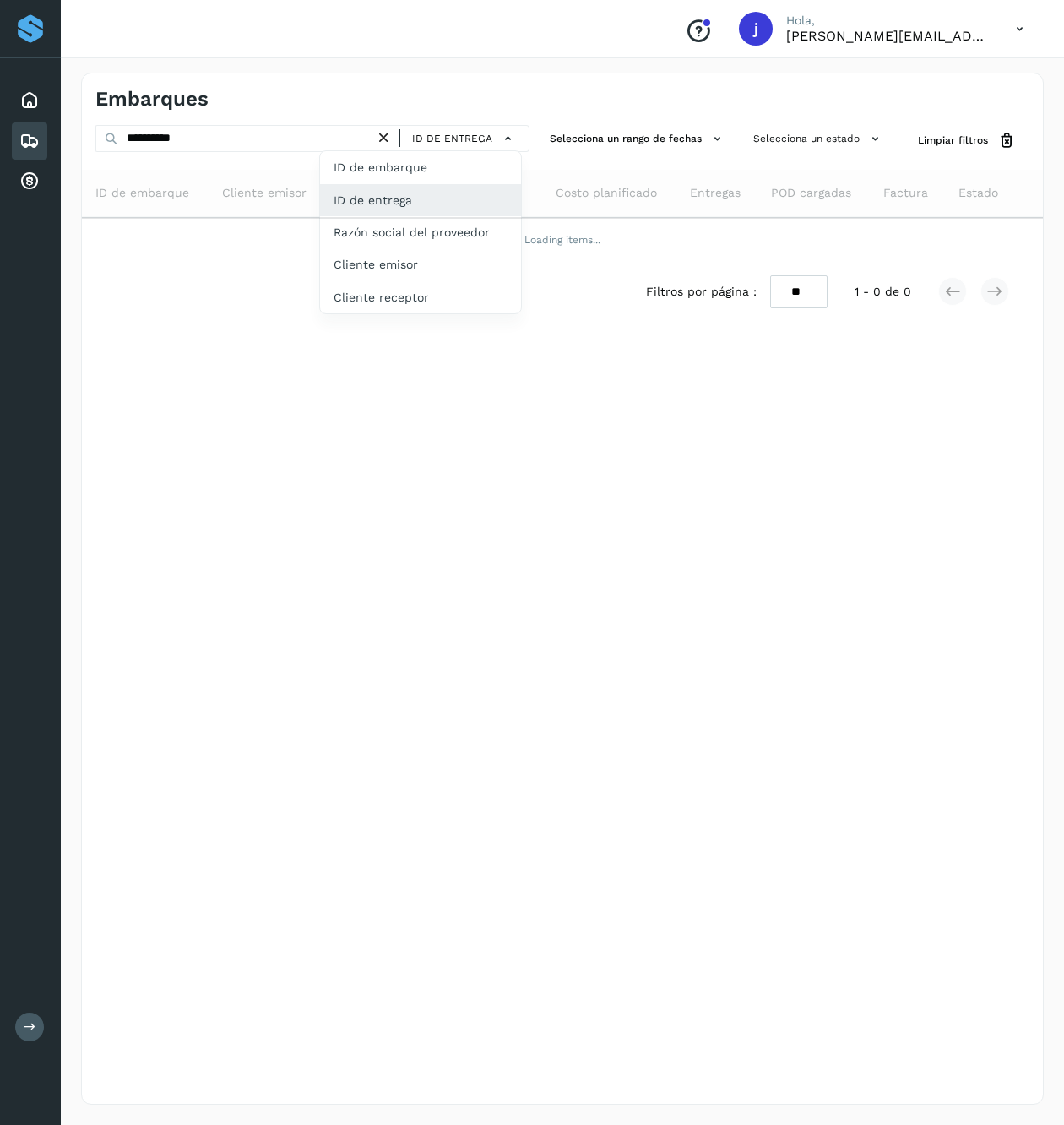
click at [225, 130] on div at bounding box center [532, 562] width 1064 height 1125
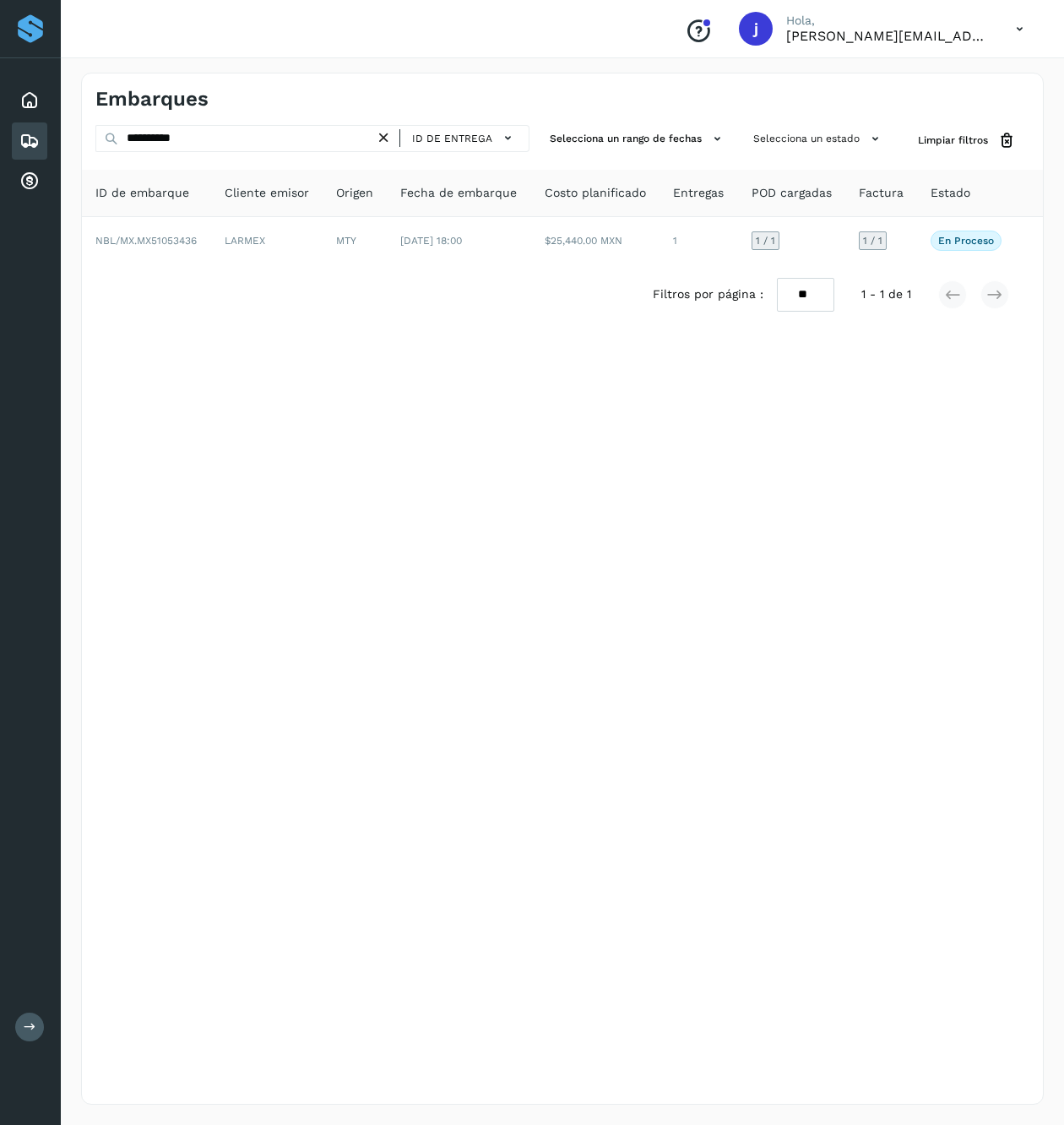
click at [225, 132] on div at bounding box center [532, 562] width 1064 height 1125
click at [221, 141] on div at bounding box center [532, 562] width 1064 height 1125
click at [192, 141] on div at bounding box center [532, 562] width 1064 height 1125
click at [177, 142] on div at bounding box center [532, 562] width 1064 height 1125
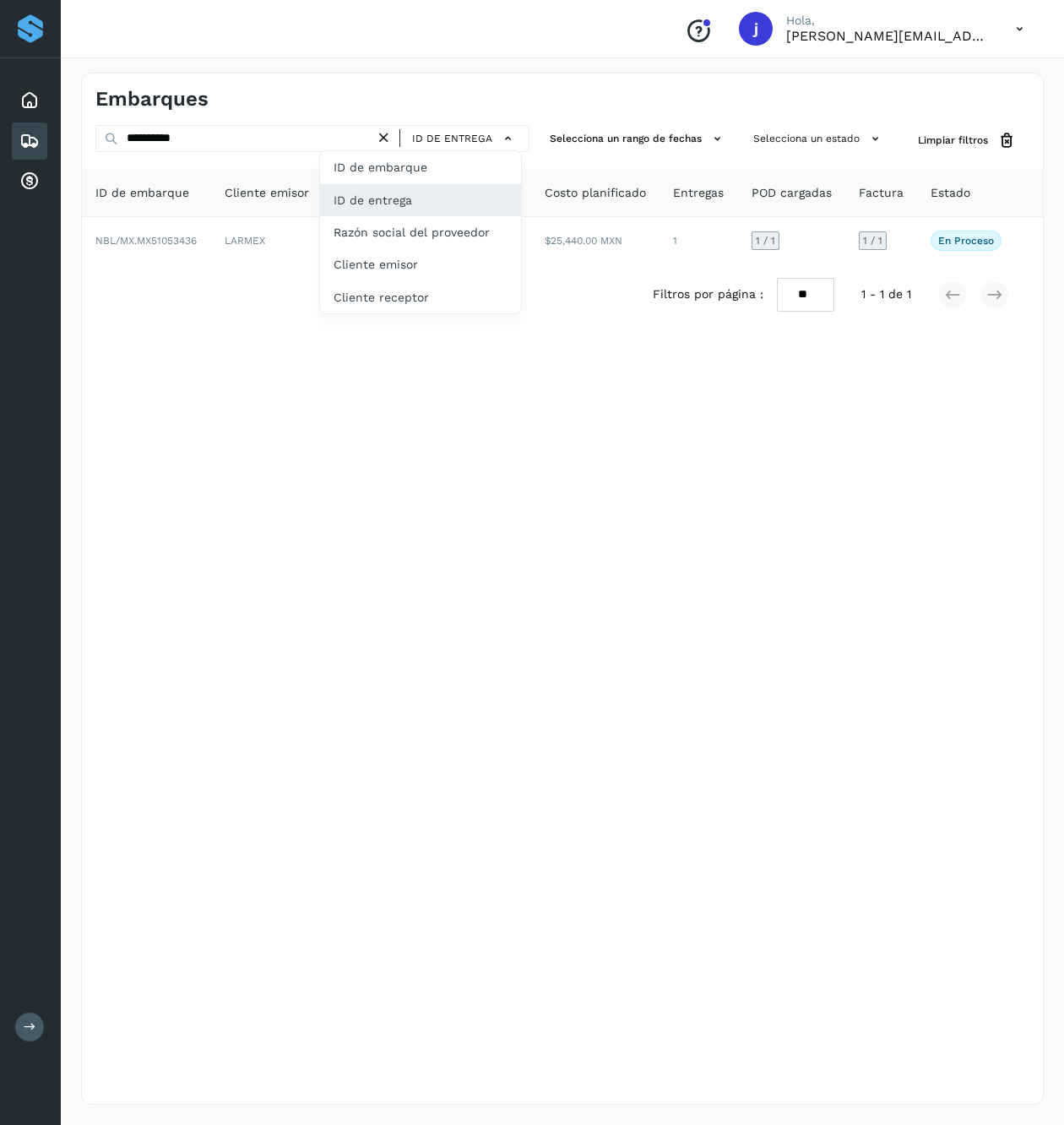
click at [157, 144] on div at bounding box center [532, 562] width 1064 height 1125
click at [297, 371] on div at bounding box center [532, 562] width 1064 height 1125
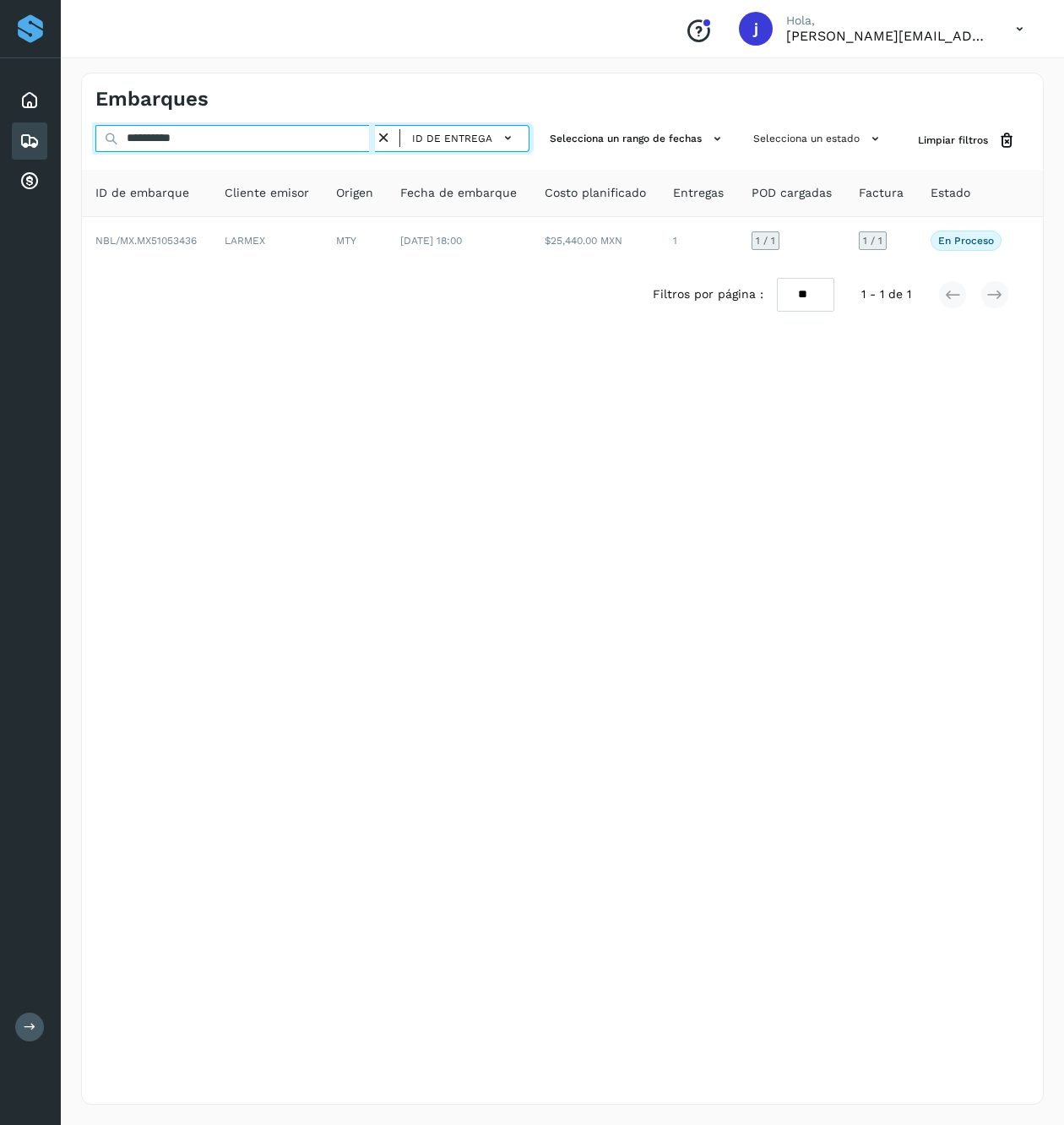
click at [202, 134] on input "**********" at bounding box center [235, 139] width 279 height 27
paste input "text"
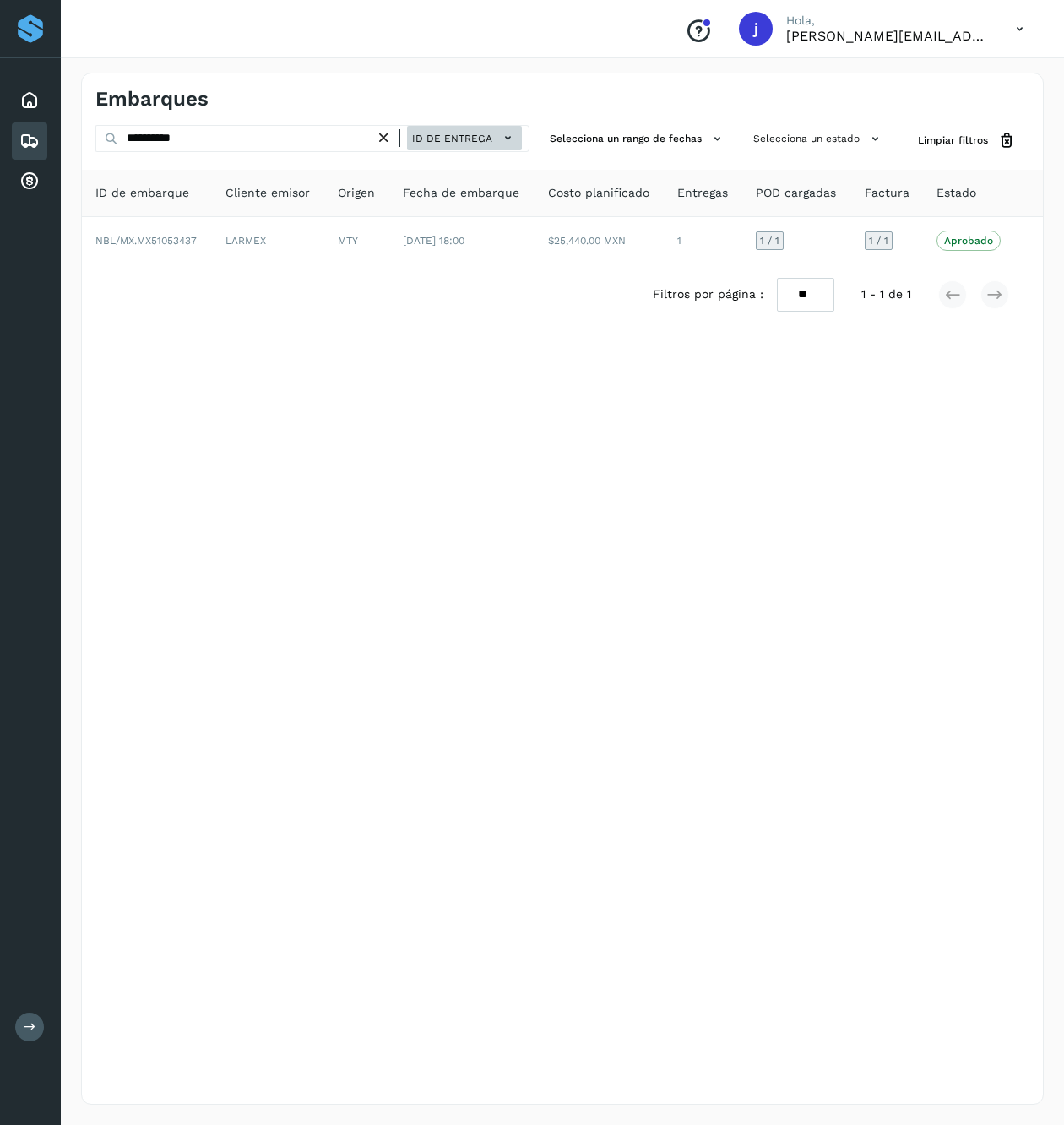
click at [449, 132] on span "ID de entrega" at bounding box center [452, 139] width 80 height 16
click at [260, 146] on div at bounding box center [532, 562] width 1064 height 1125
click at [250, 138] on div at bounding box center [532, 562] width 1064 height 1125
click at [103, 135] on div at bounding box center [532, 562] width 1064 height 1125
click at [473, 132] on span "ID de entrega" at bounding box center [452, 139] width 80 height 16
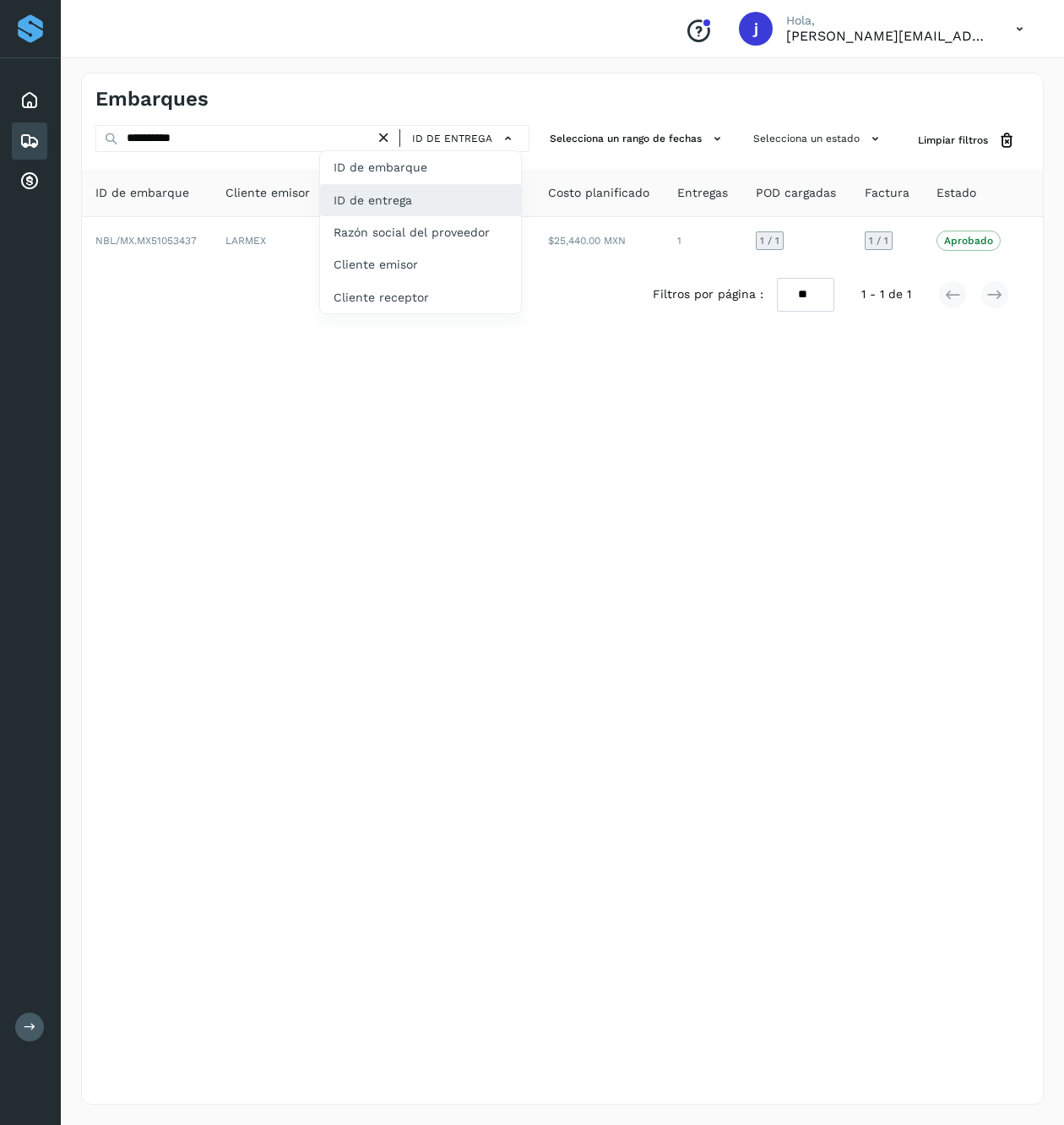
drag, startPoint x: 434, startPoint y: 202, endPoint x: 426, endPoint y: 198, distance: 8.9
click at [434, 204] on div "ID de entrega" at bounding box center [420, 199] width 201 height 32
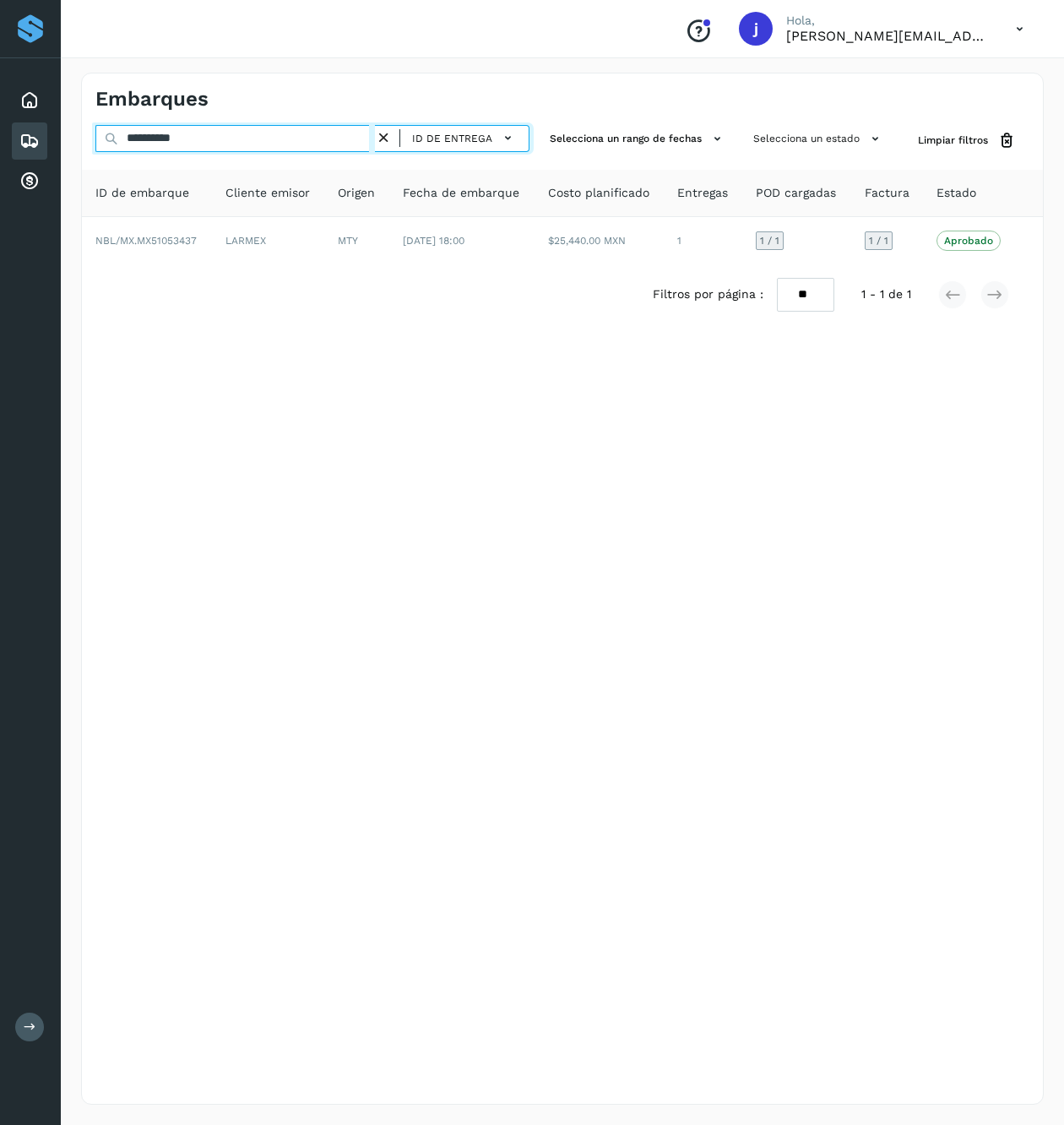
click at [162, 140] on input "**********" at bounding box center [235, 139] width 279 height 27
paste input "text"
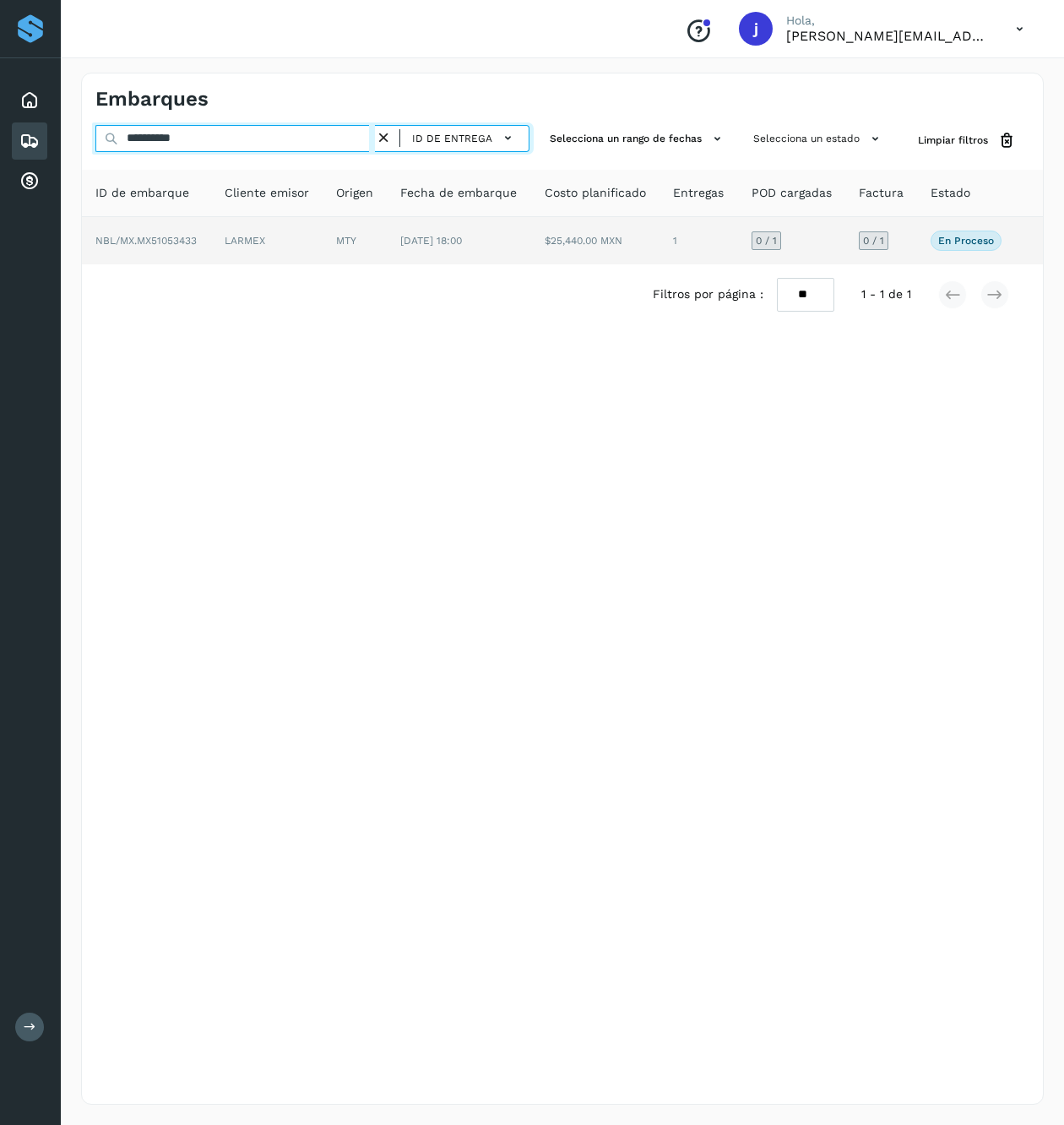
type input "**********"
click at [522, 228] on td "[DATE] 18:00" at bounding box center [459, 240] width 145 height 47
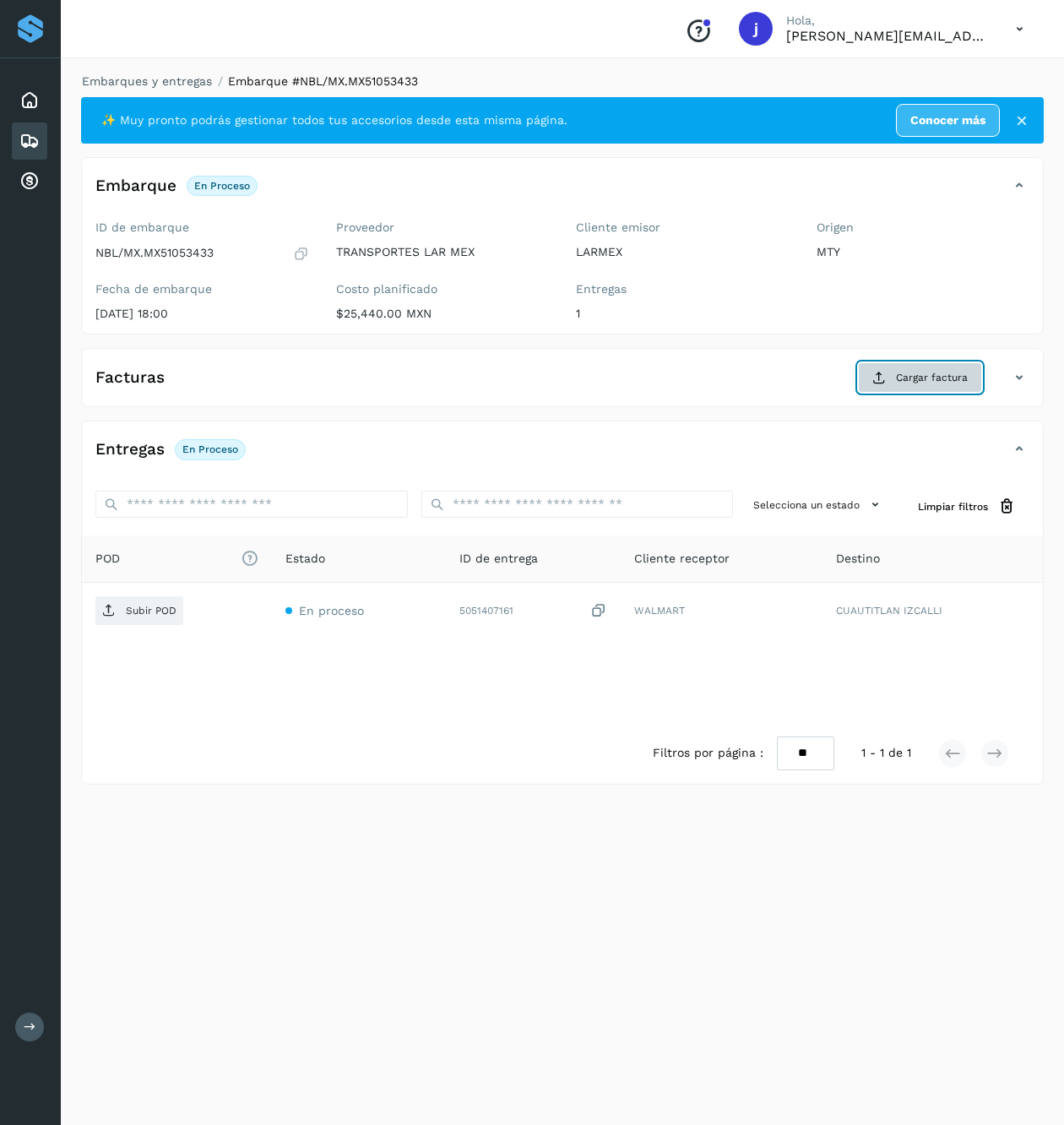
click at [916, 385] on span "Cargar factura" at bounding box center [931, 377] width 71 height 16
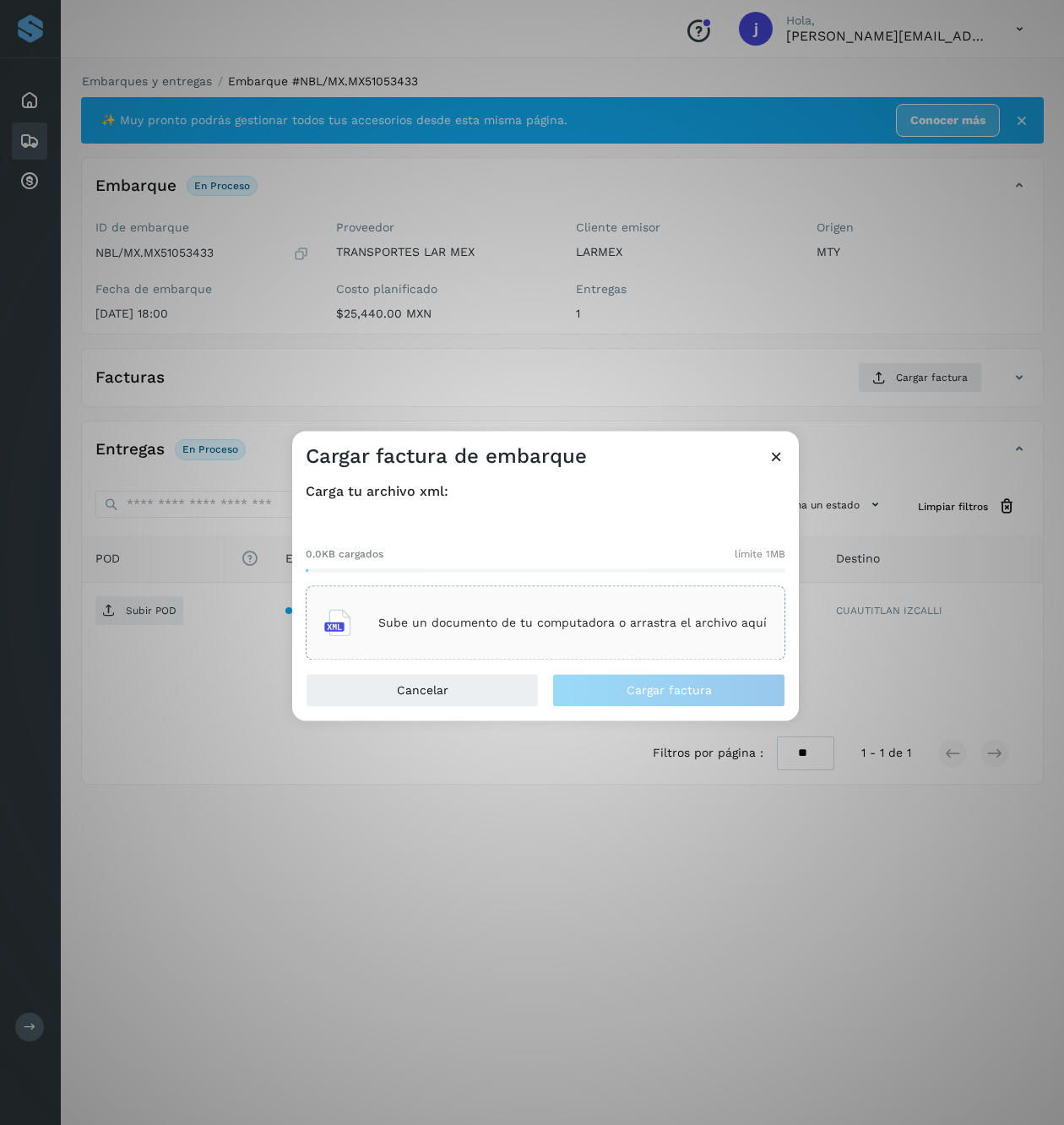
click at [156, 573] on div "Cargar factura de embarque Carga tu archivo xml: 0.0KB cargados límite 1MB Sube…" at bounding box center [532, 562] width 1064 height 1125
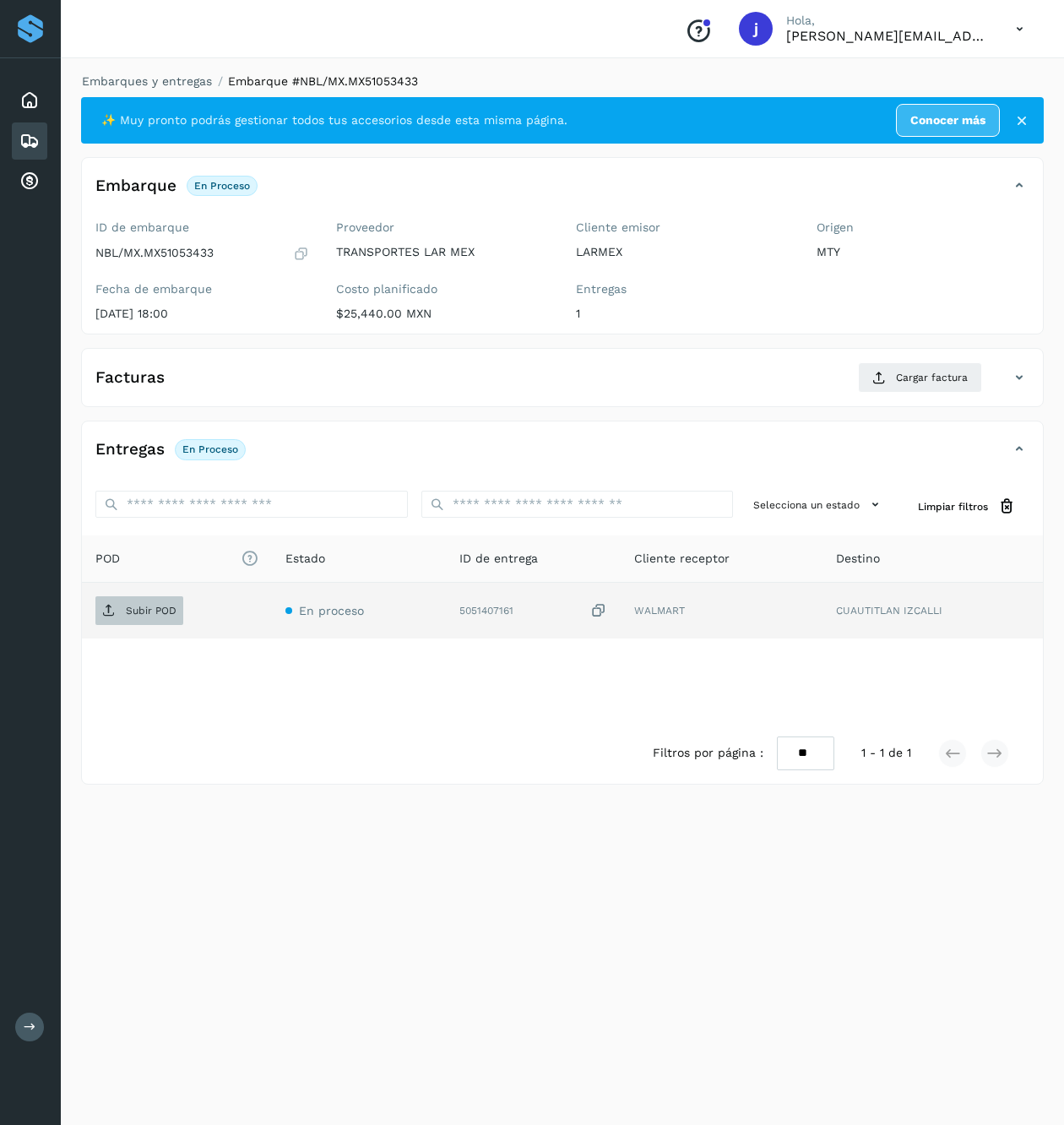
click at [121, 619] on span "Subir POD" at bounding box center [140, 611] width 88 height 27
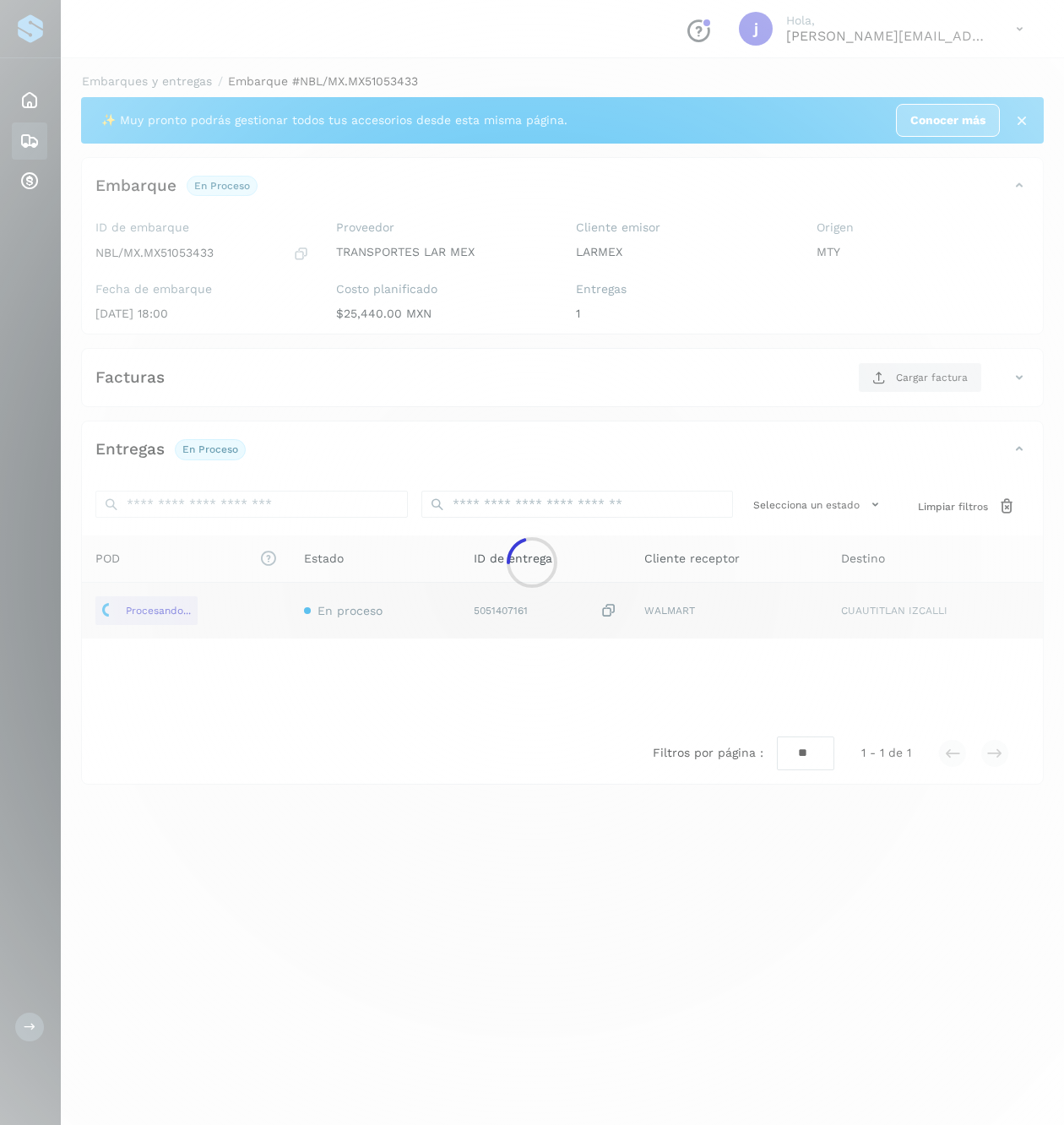
click at [916, 399] on div at bounding box center [532, 562] width 1064 height 1125
click at [911, 380] on div at bounding box center [532, 562] width 1064 height 1125
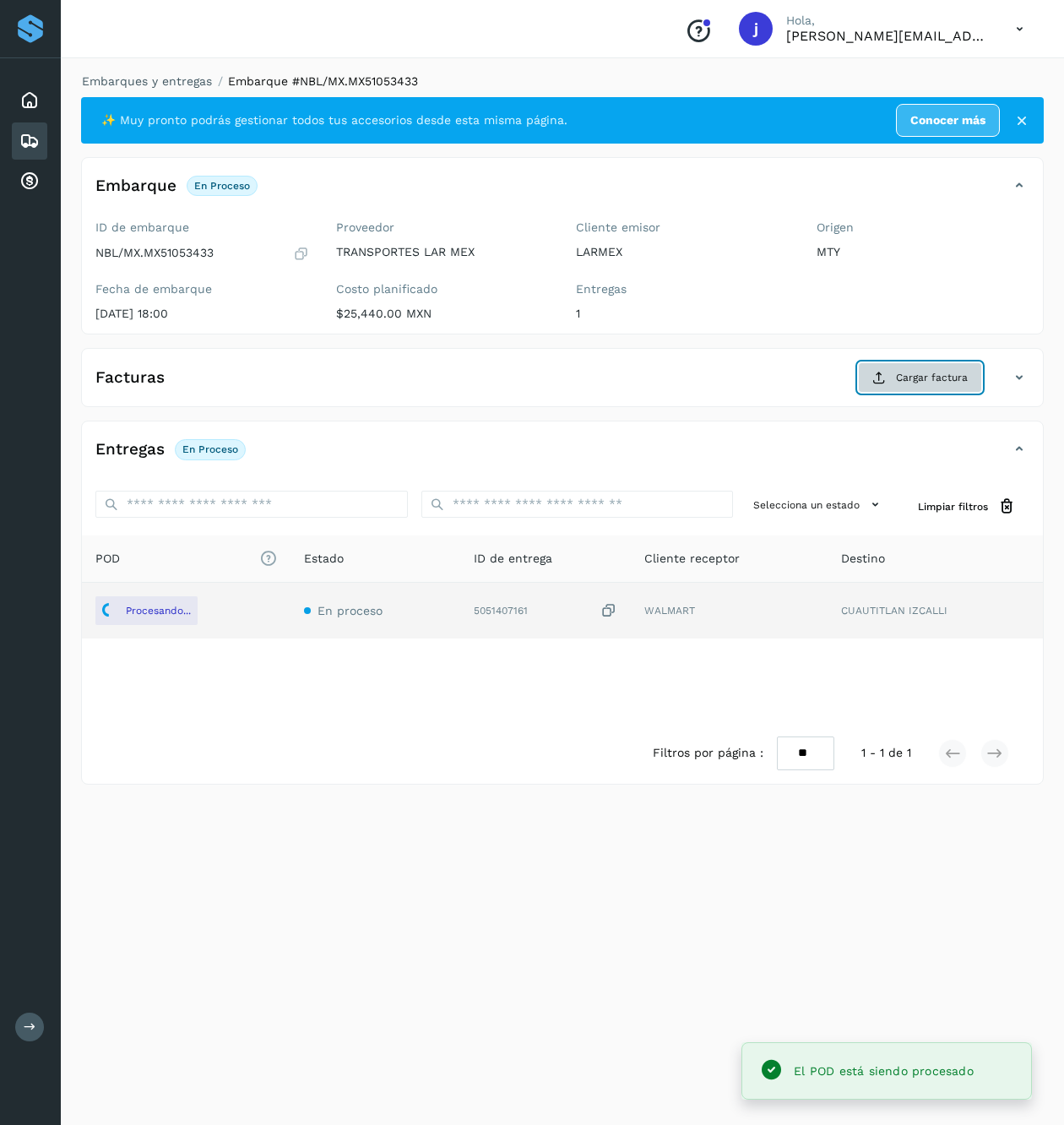
click at [911, 380] on span "Cargar factura" at bounding box center [931, 377] width 71 height 16
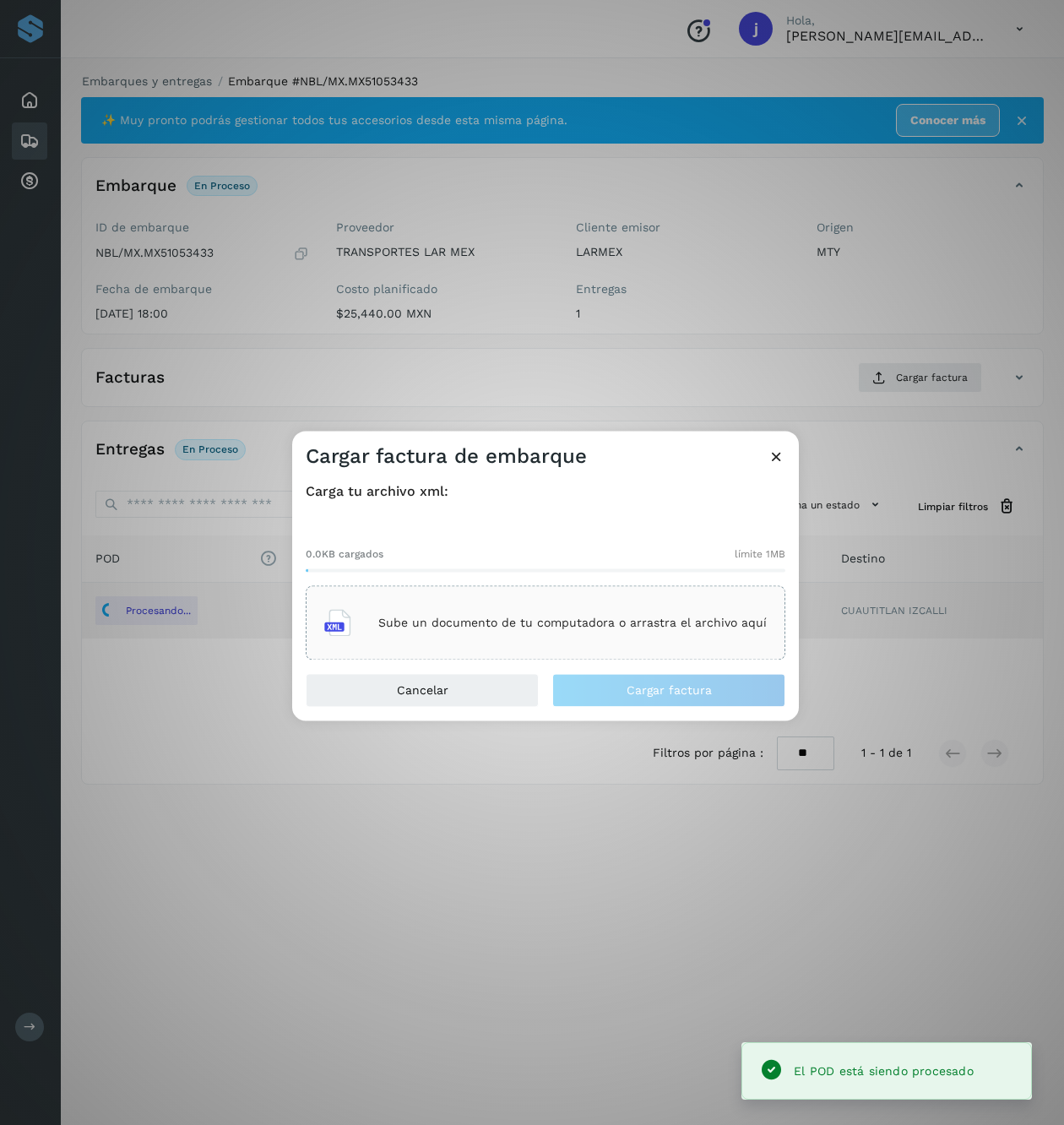
click at [612, 608] on div "Sube un documento de tu computadora o arrastra el archivo aquí" at bounding box center [545, 623] width 443 height 46
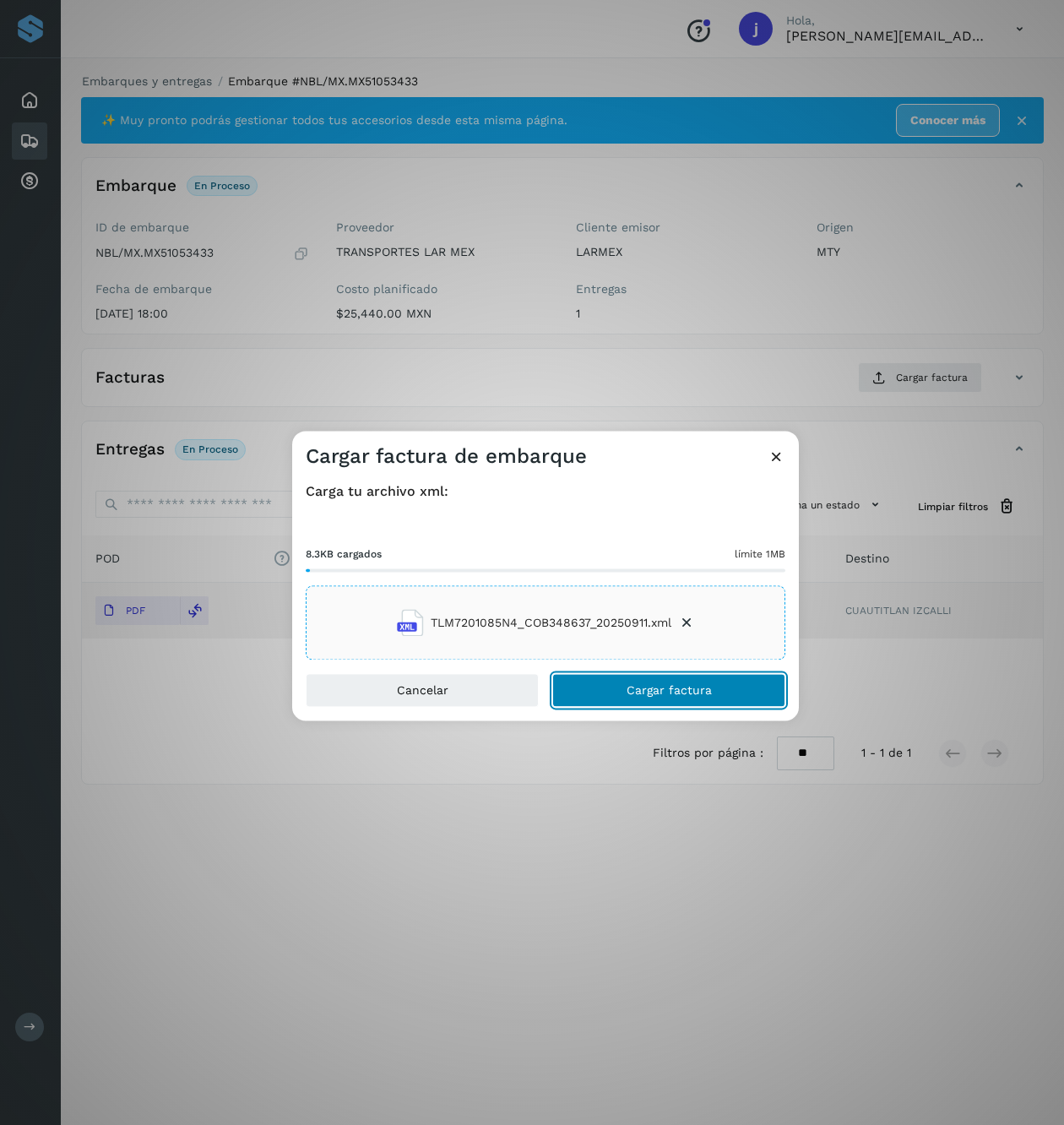
drag, startPoint x: 663, startPoint y: 701, endPoint x: 687, endPoint y: 680, distance: 31.9
click at [663, 701] on button "Cargar factura" at bounding box center [668, 691] width 233 height 34
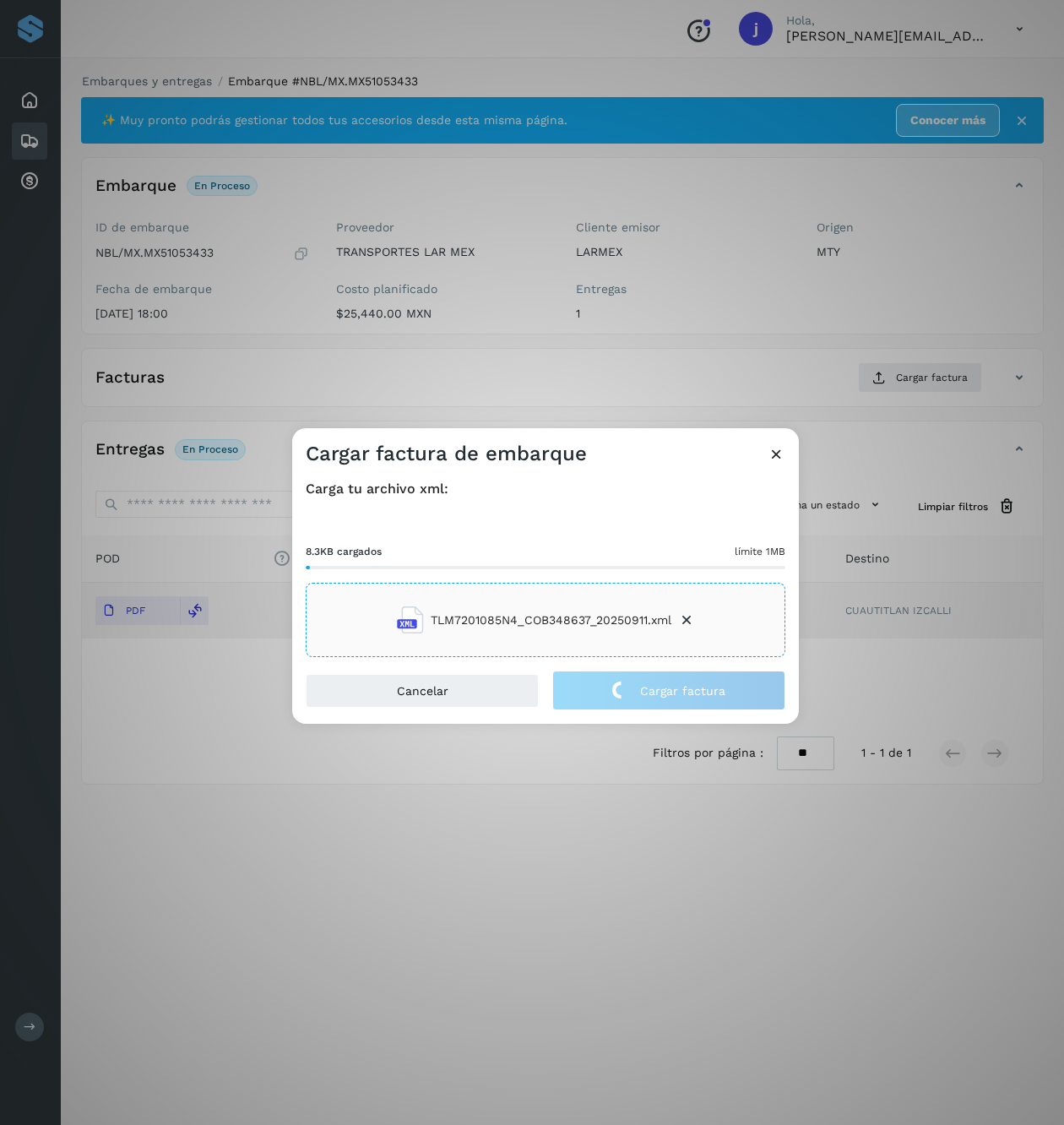
click at [365, 238] on div "Cargar factura de embarque Carga tu archivo xml: 8.3KB cargados límite 1MB TLM7…" at bounding box center [532, 562] width 1064 height 1125
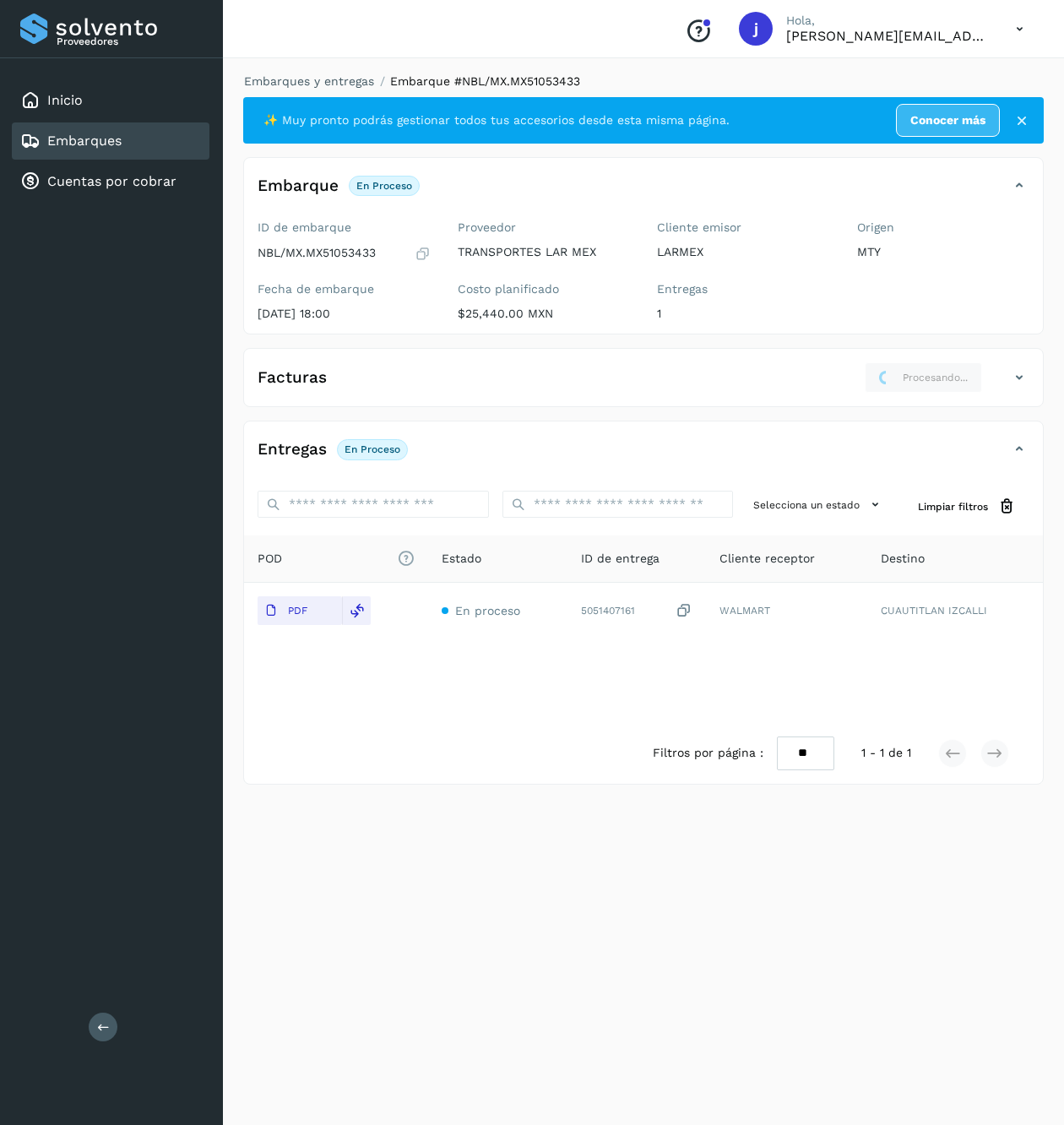
click at [108, 1025] on icon at bounding box center [103, 1026] width 13 height 13
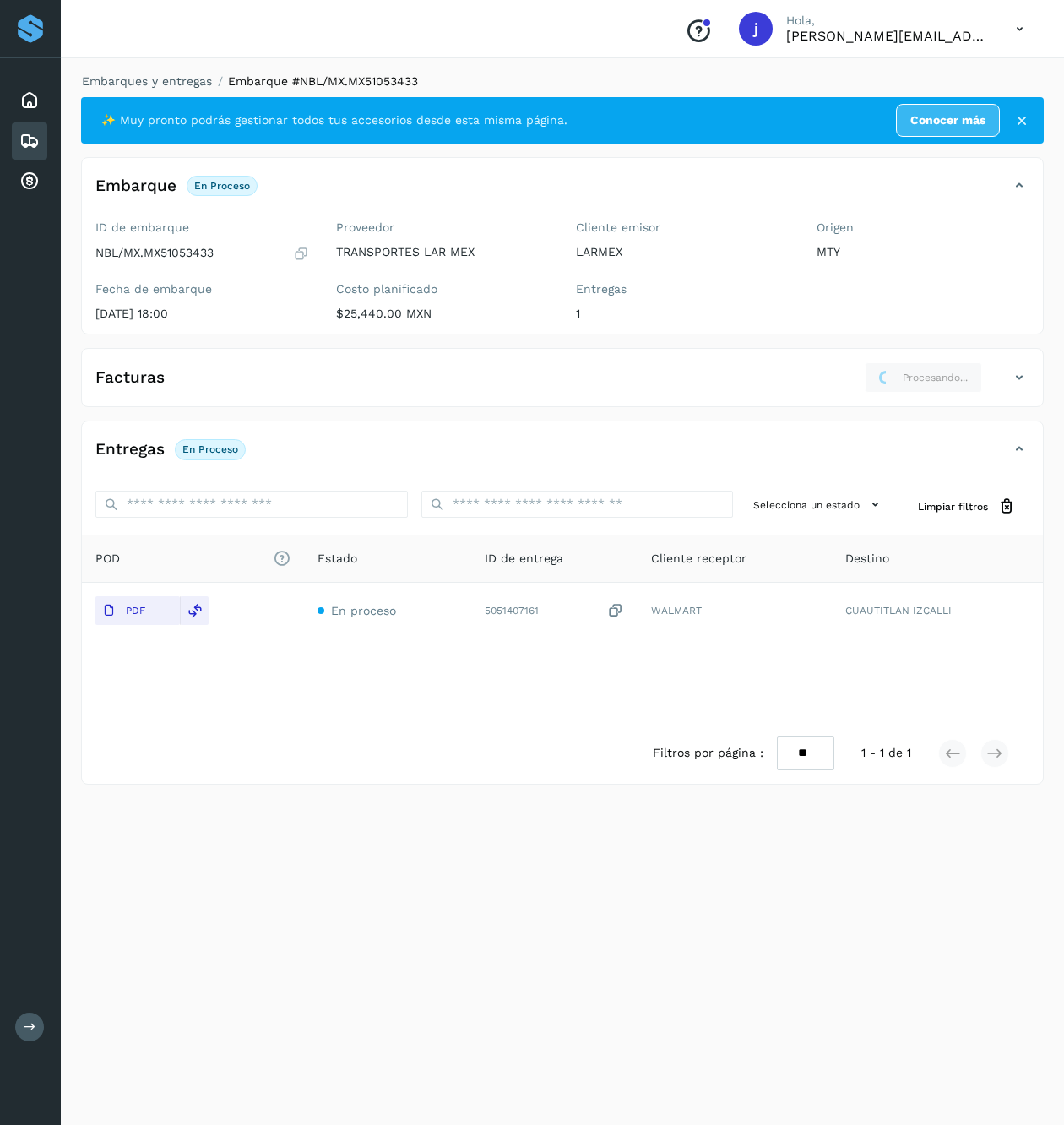
click at [35, 147] on icon at bounding box center [29, 141] width 21 height 21
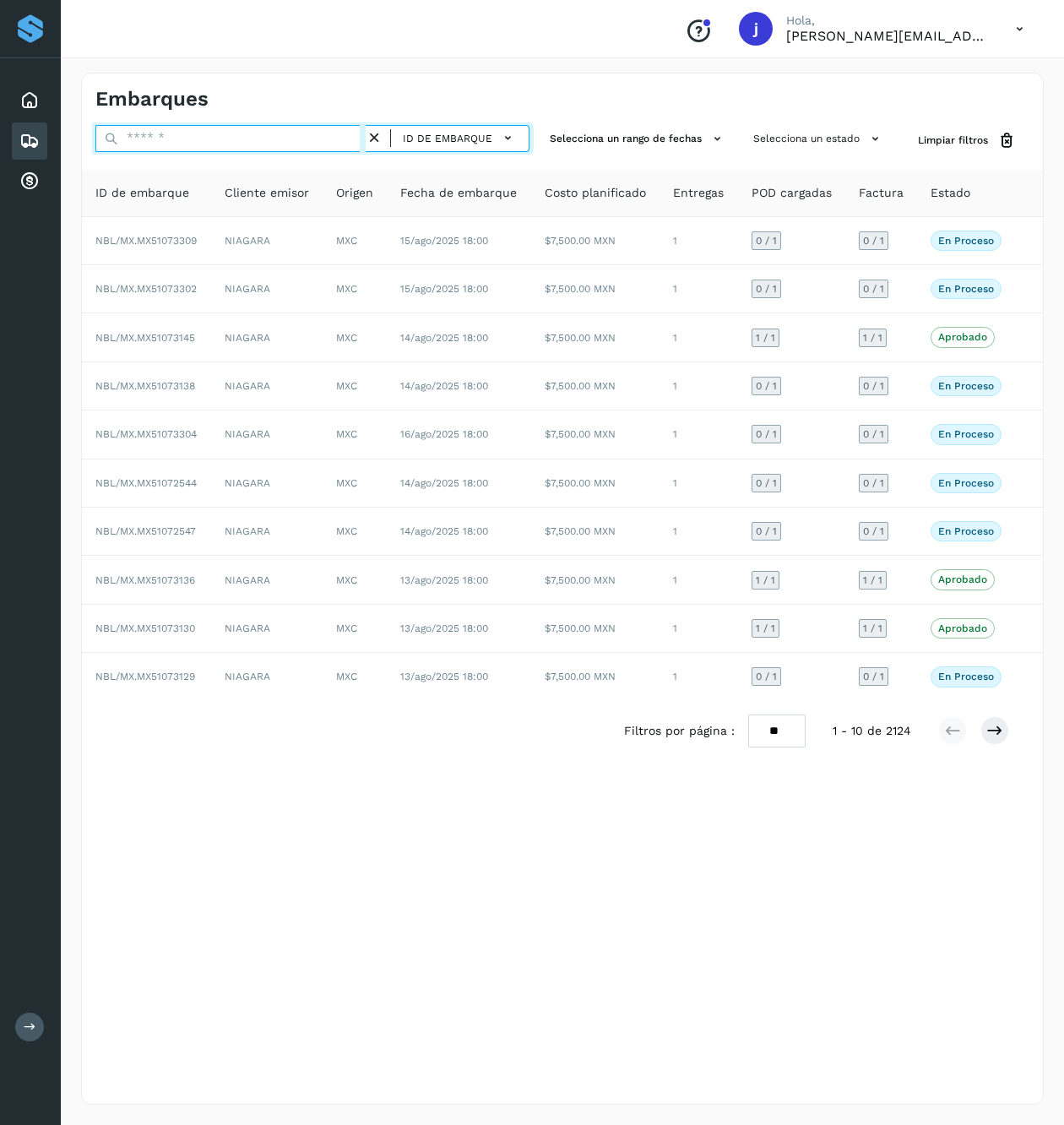
click at [271, 145] on input "text" at bounding box center [231, 139] width 271 height 27
paste input "**********"
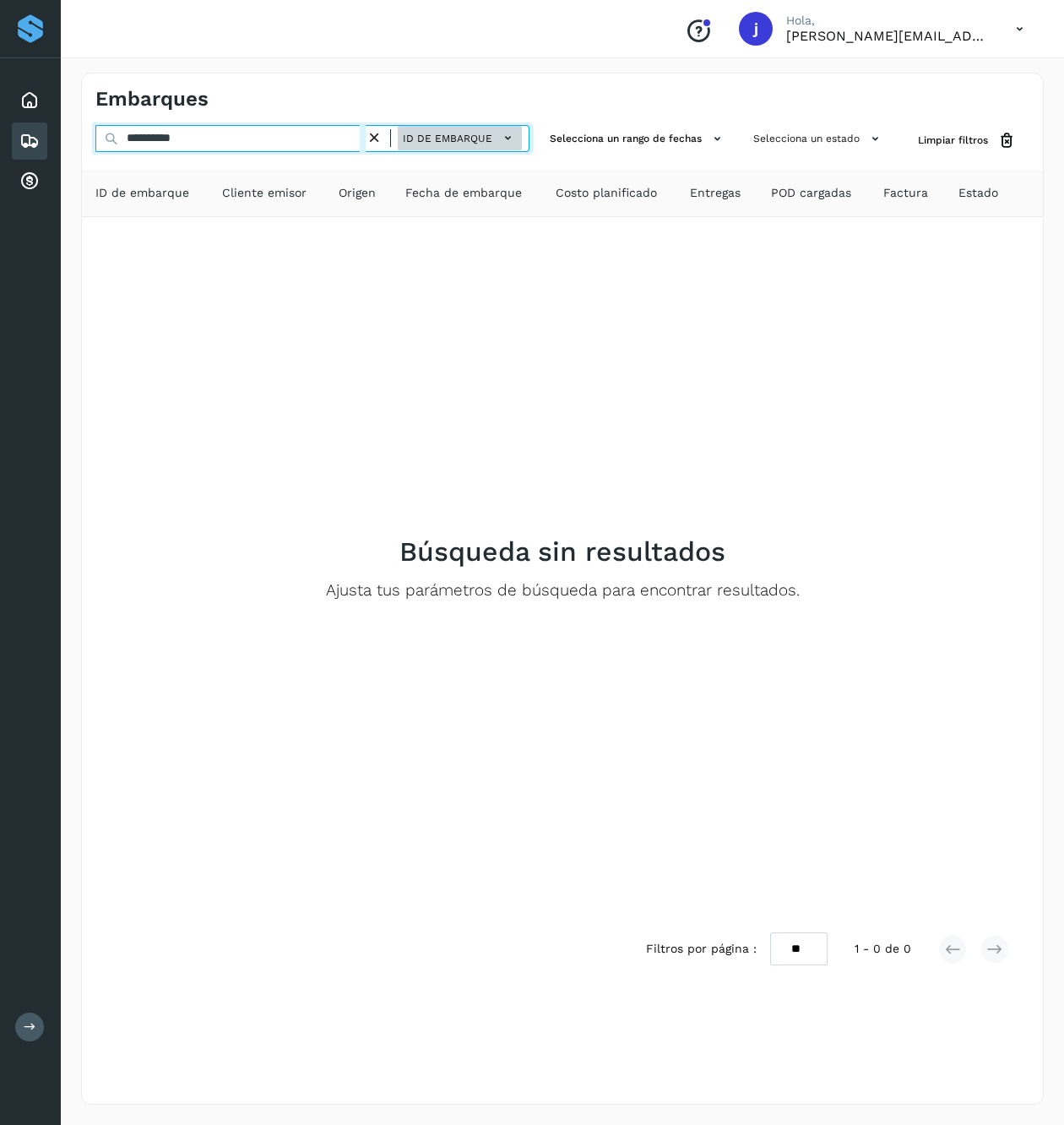
type input "**********"
click at [463, 141] on span "ID de embarque" at bounding box center [447, 139] width 90 height 16
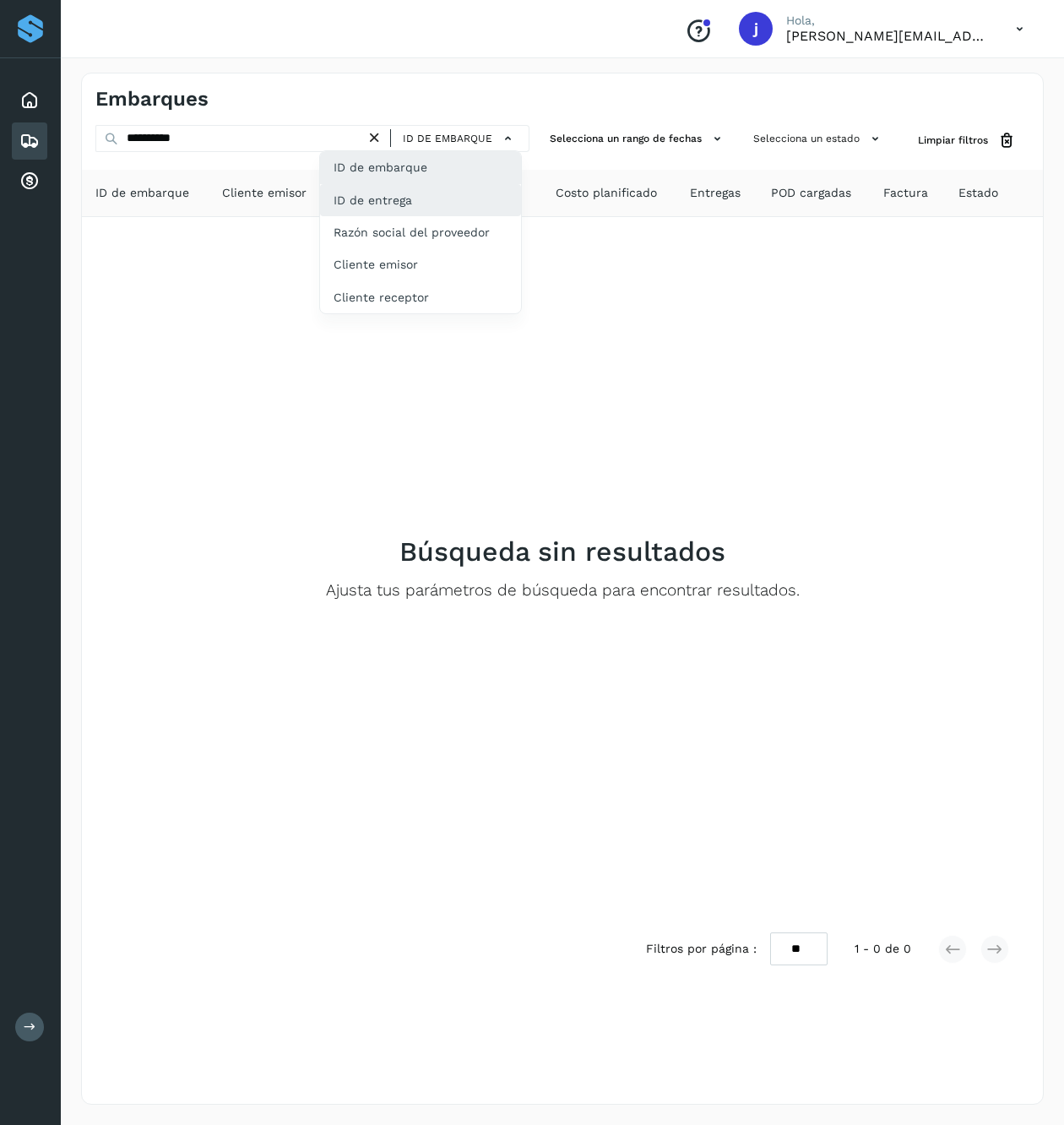
click at [420, 197] on div "ID de entrega" at bounding box center [420, 199] width 201 height 32
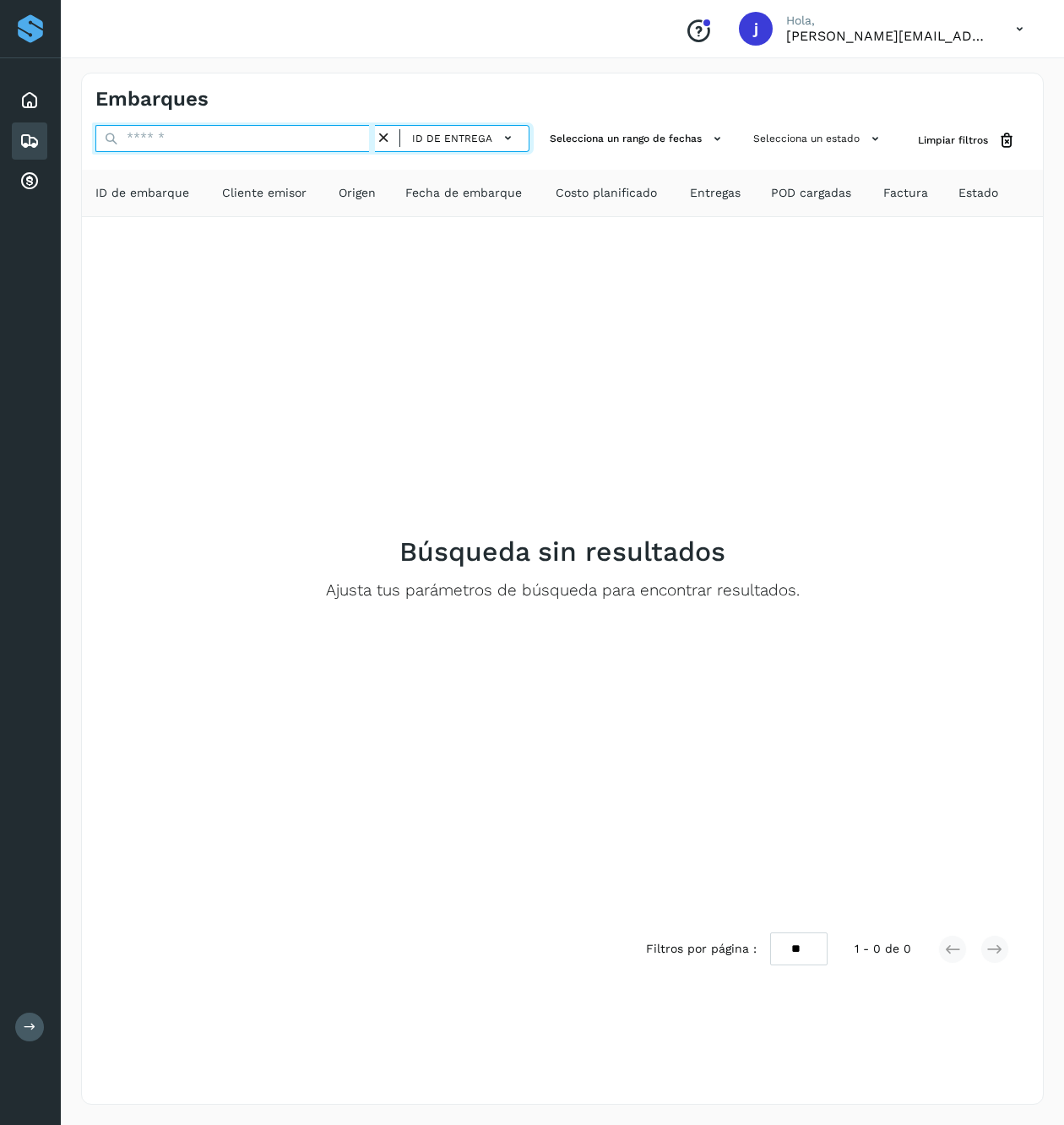
click at [228, 135] on input "text" at bounding box center [235, 139] width 279 height 27
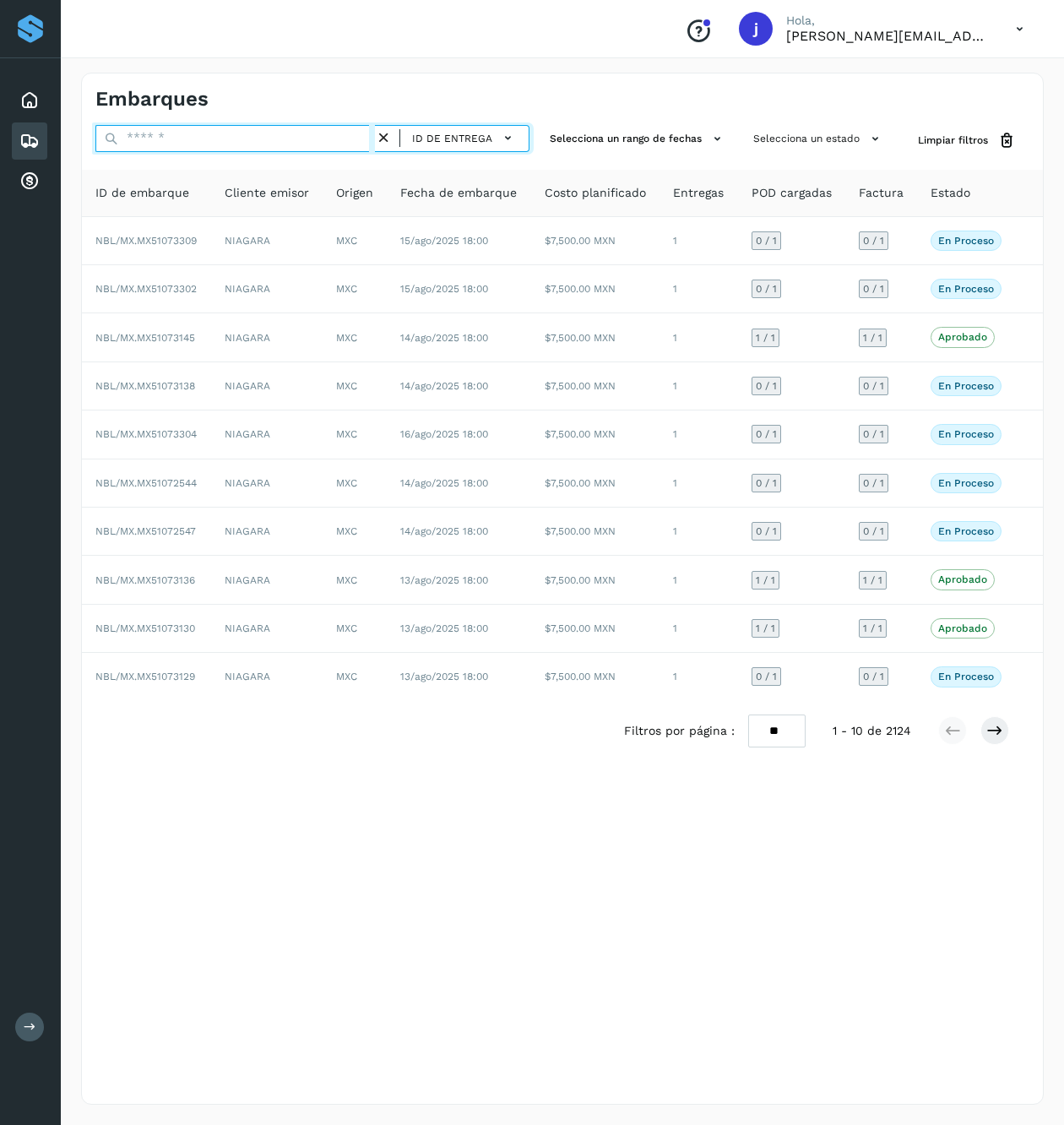
paste input "**********"
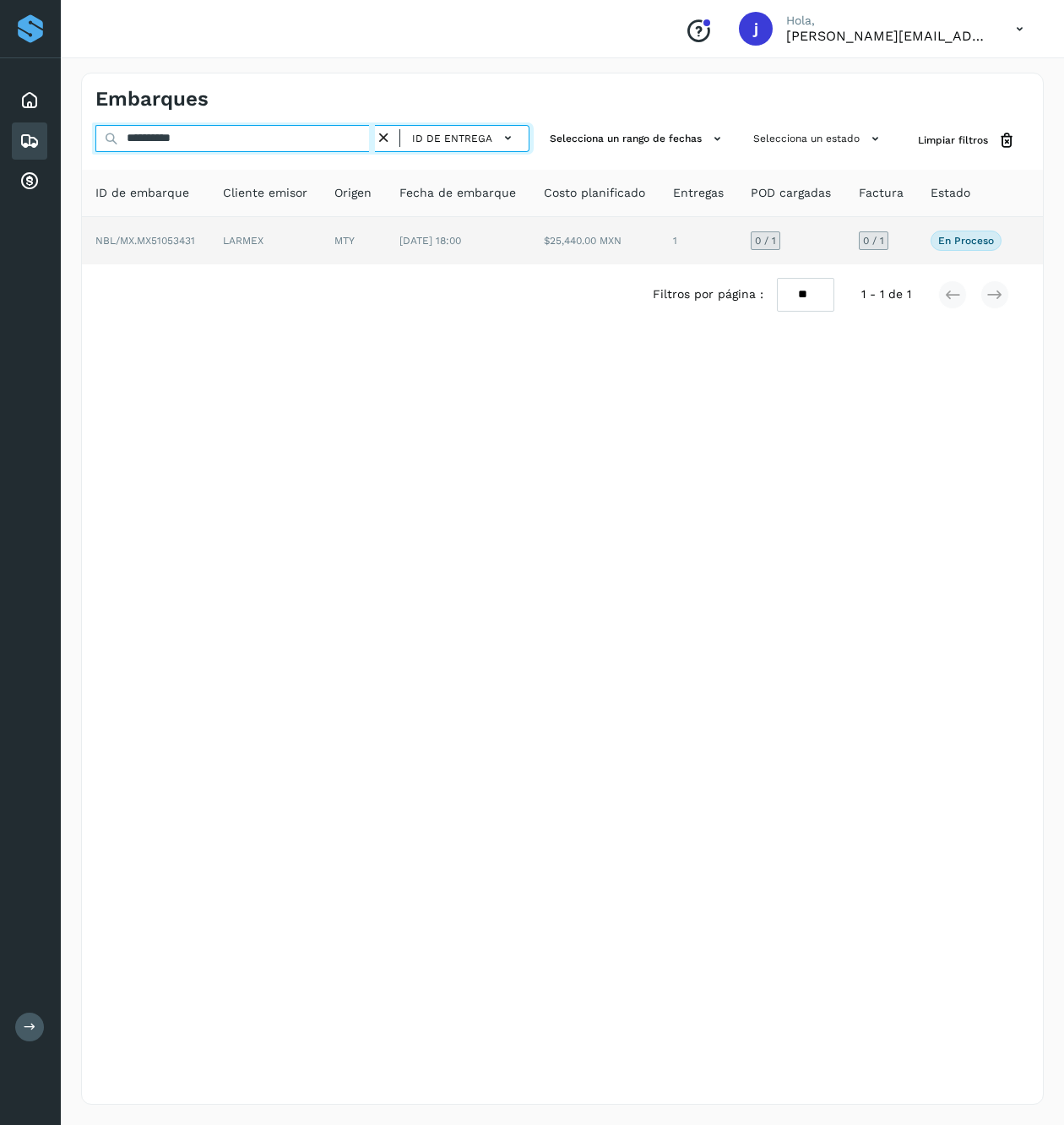
type input "**********"
click at [460, 225] on td "[DATE] 18:00" at bounding box center [458, 240] width 145 height 47
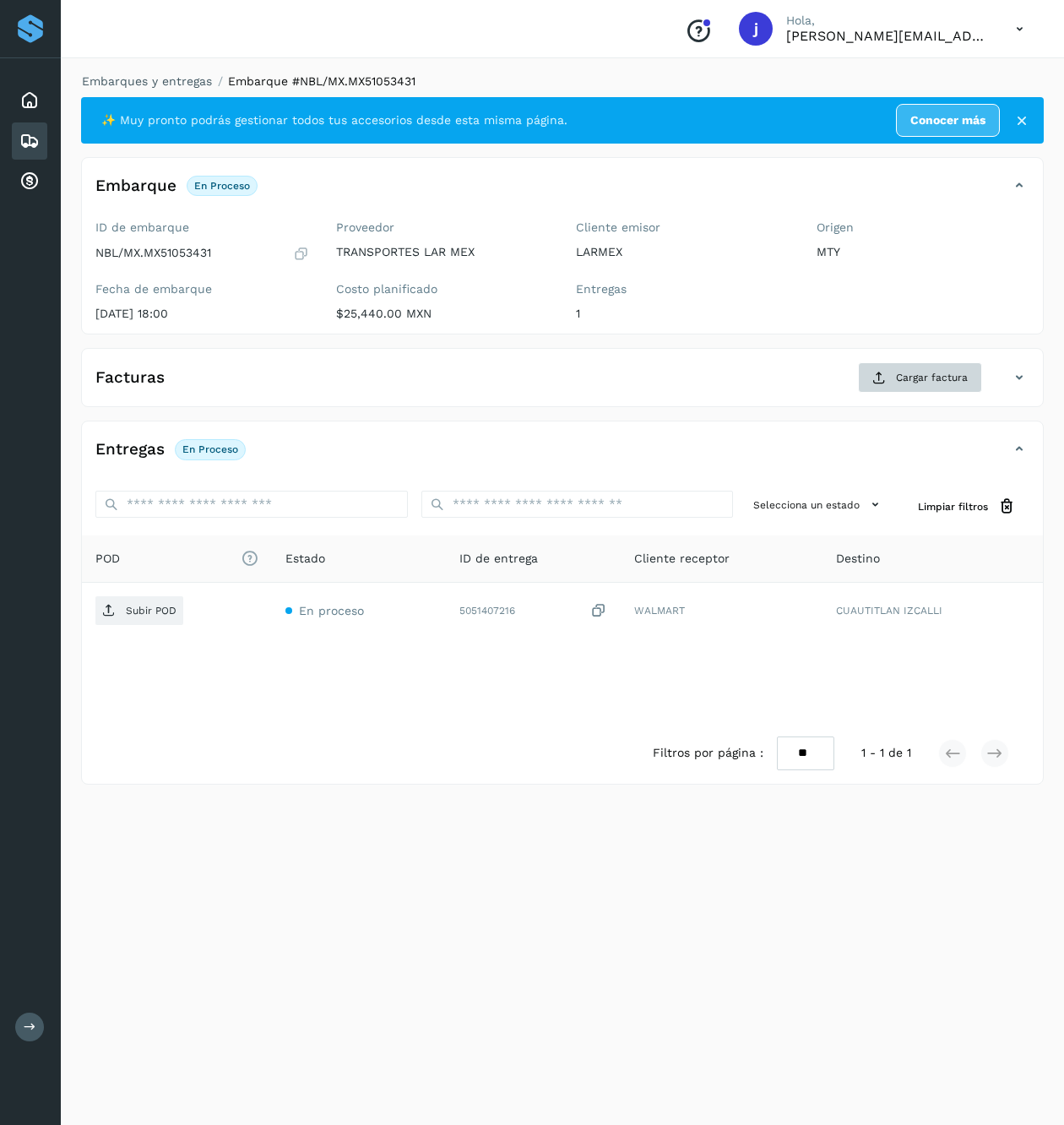
click at [911, 395] on div "Facturas Cargar factura" at bounding box center [562, 384] width 960 height 44
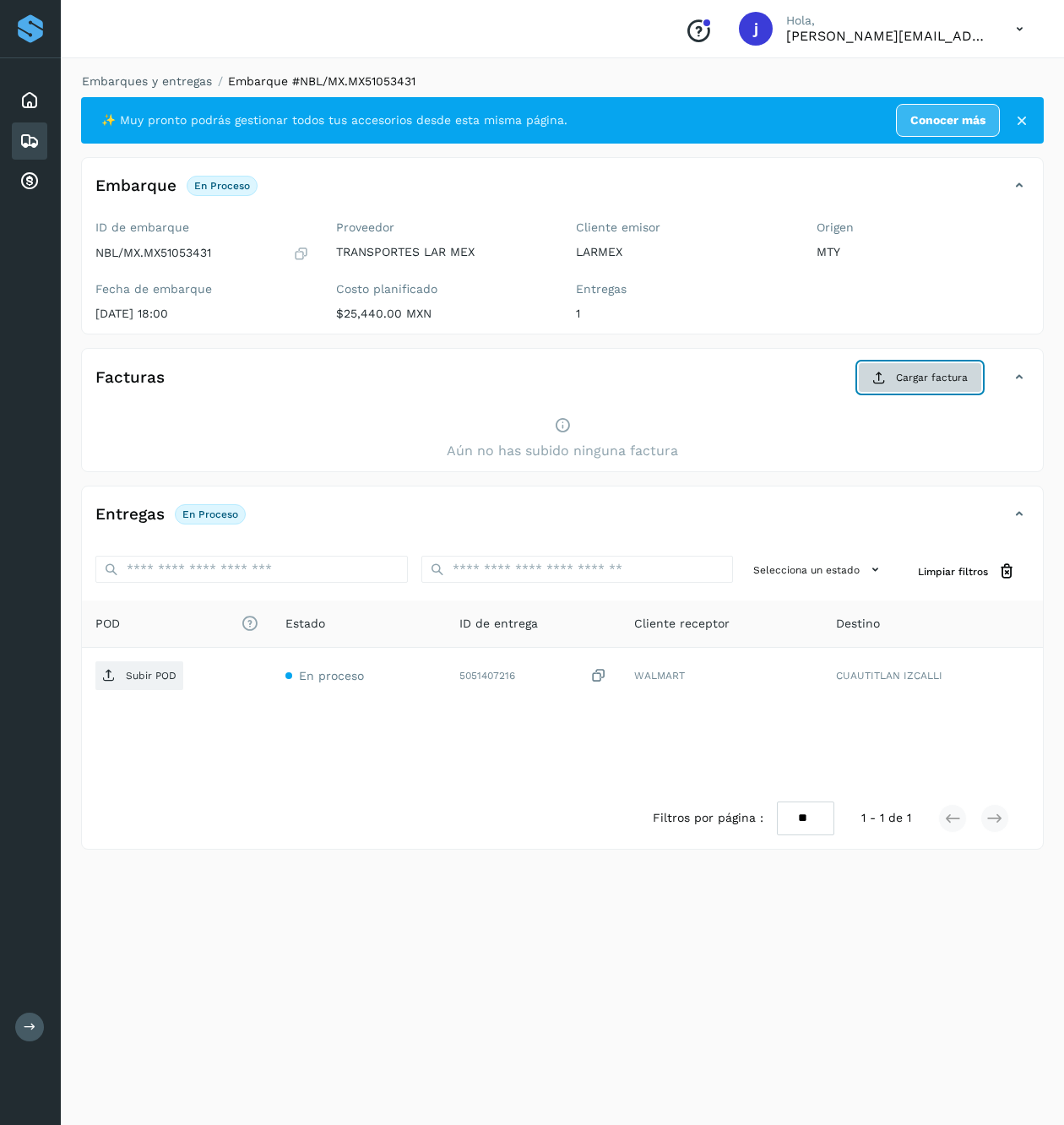
click at [870, 391] on button "Cargar factura" at bounding box center [919, 377] width 124 height 30
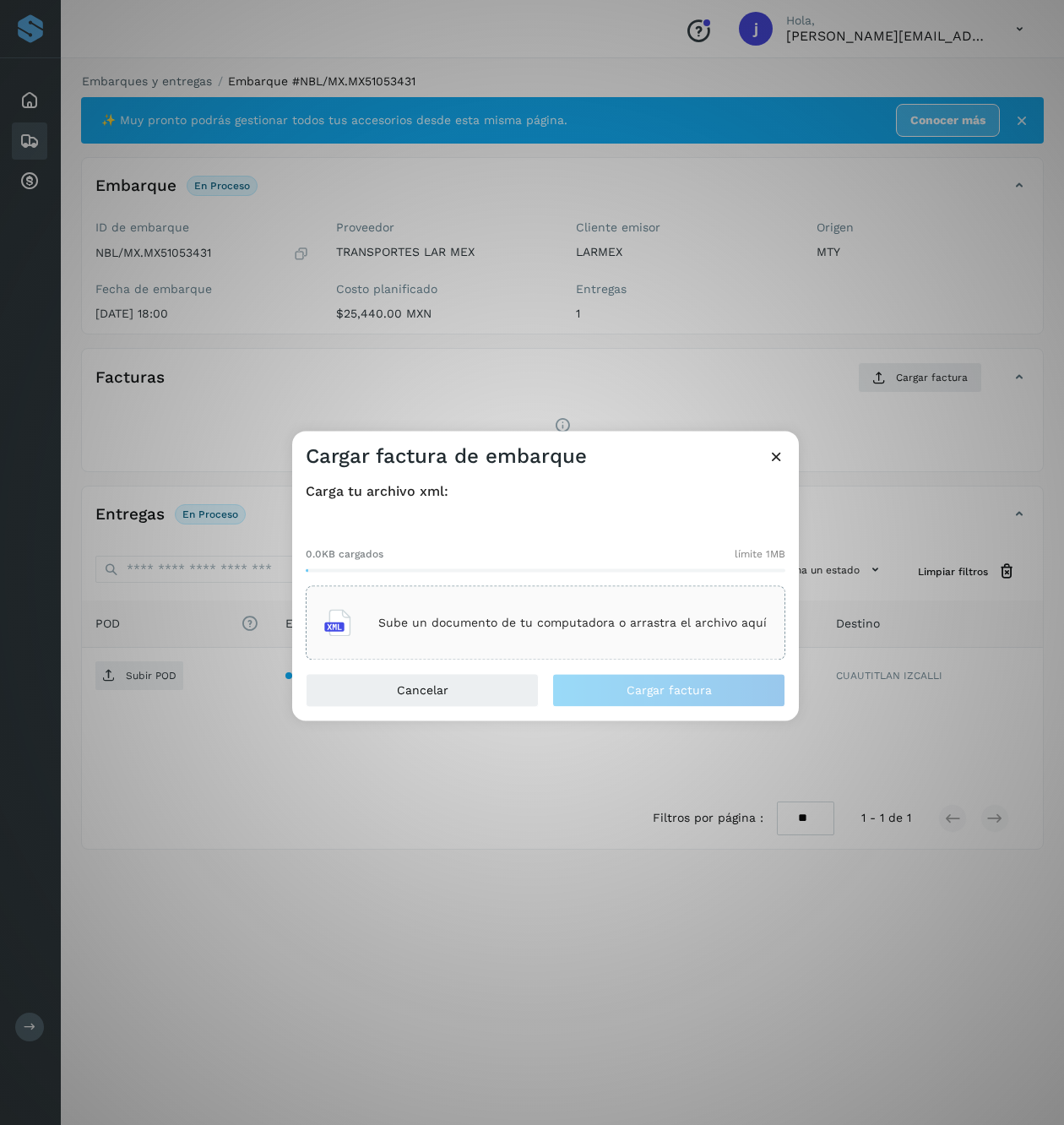
click at [444, 596] on div "Sube un documento de tu computadora o arrastra el archivo aquí" at bounding box center [545, 624] width 480 height 74
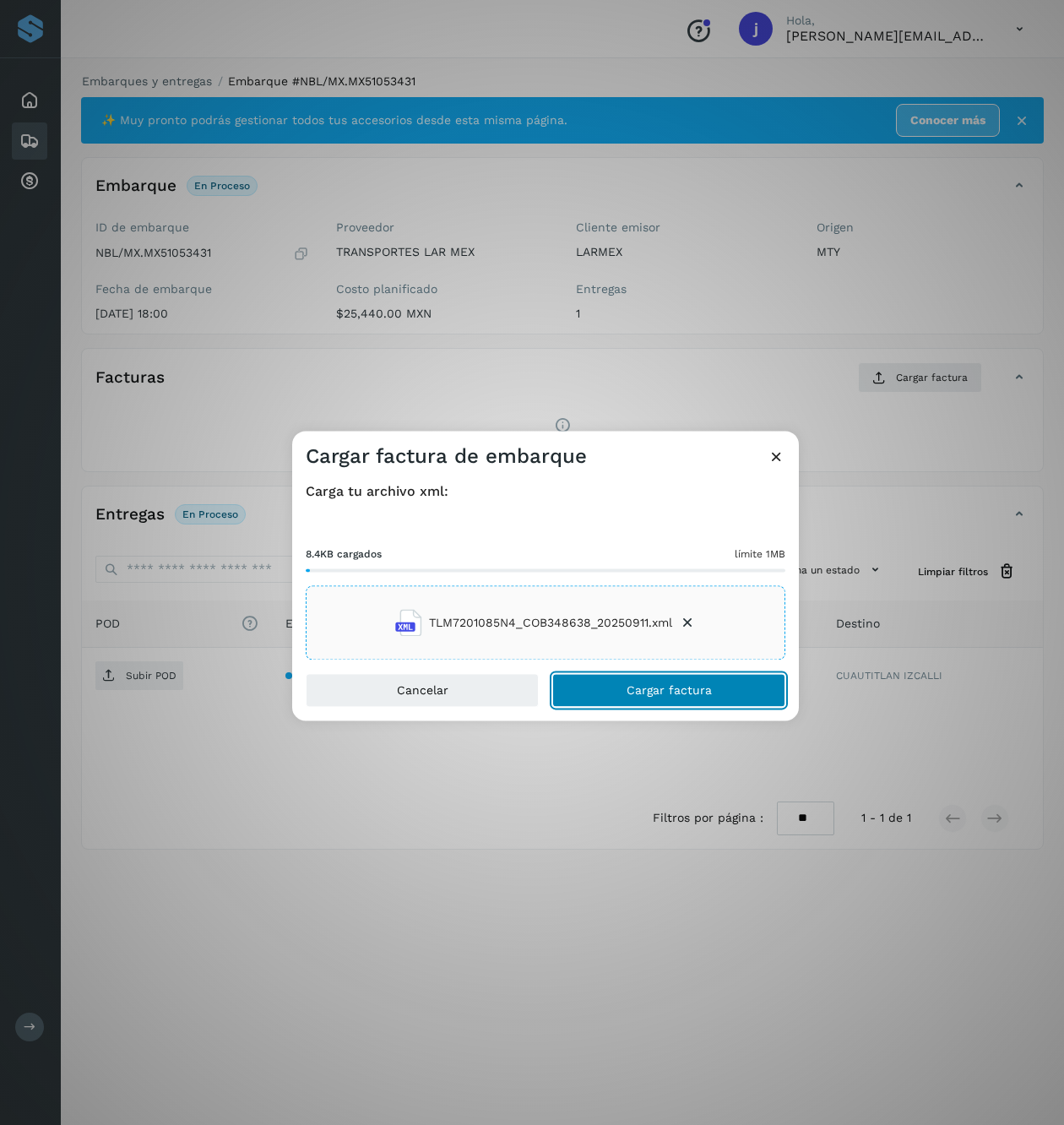
click at [661, 679] on button "Cargar factura" at bounding box center [668, 691] width 233 height 34
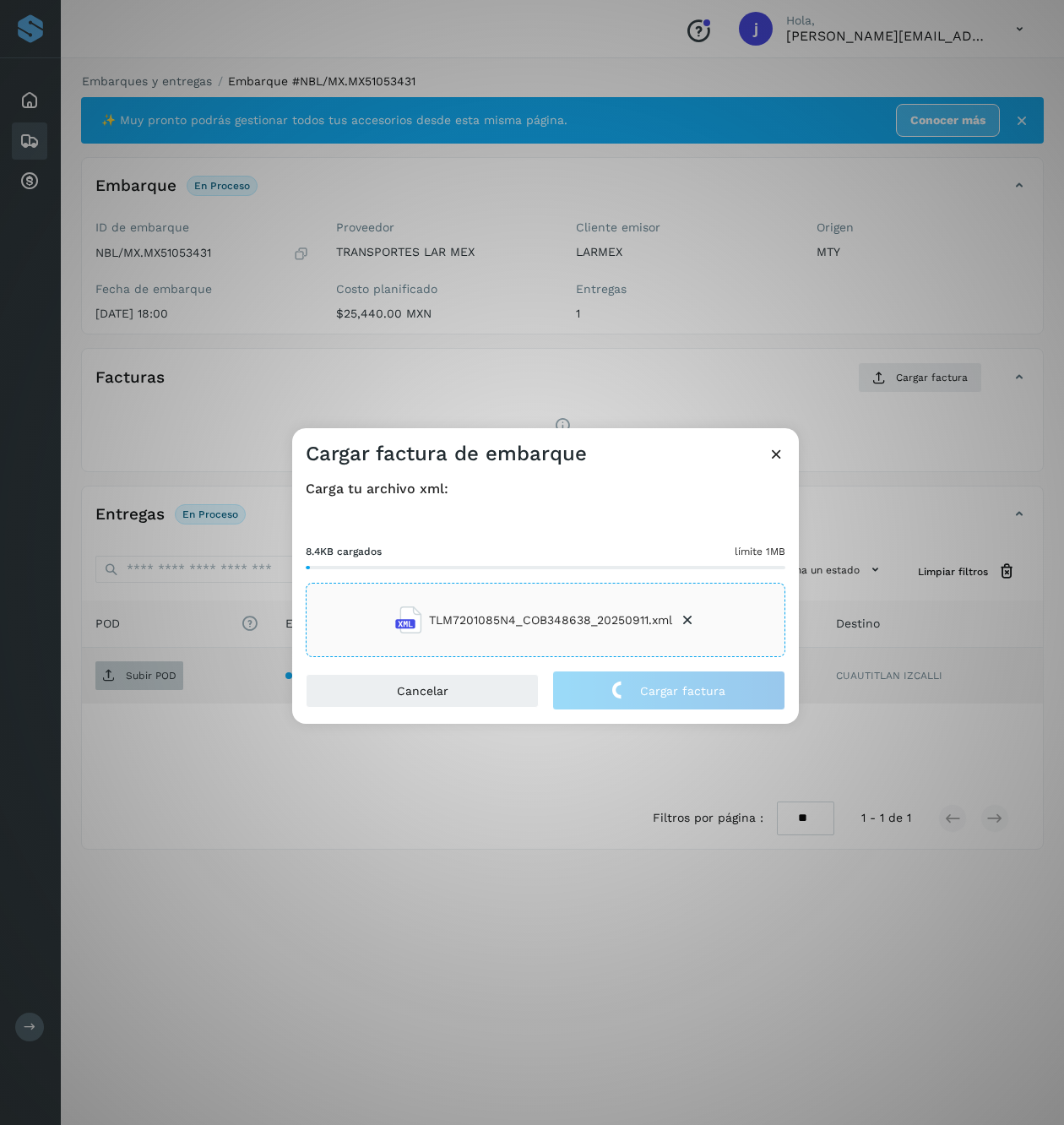
click at [129, 678] on div "Cargar factura de embarque Carga tu archivo xml: 8.4KB cargados límite 1MB TLM7…" at bounding box center [532, 562] width 1064 height 1125
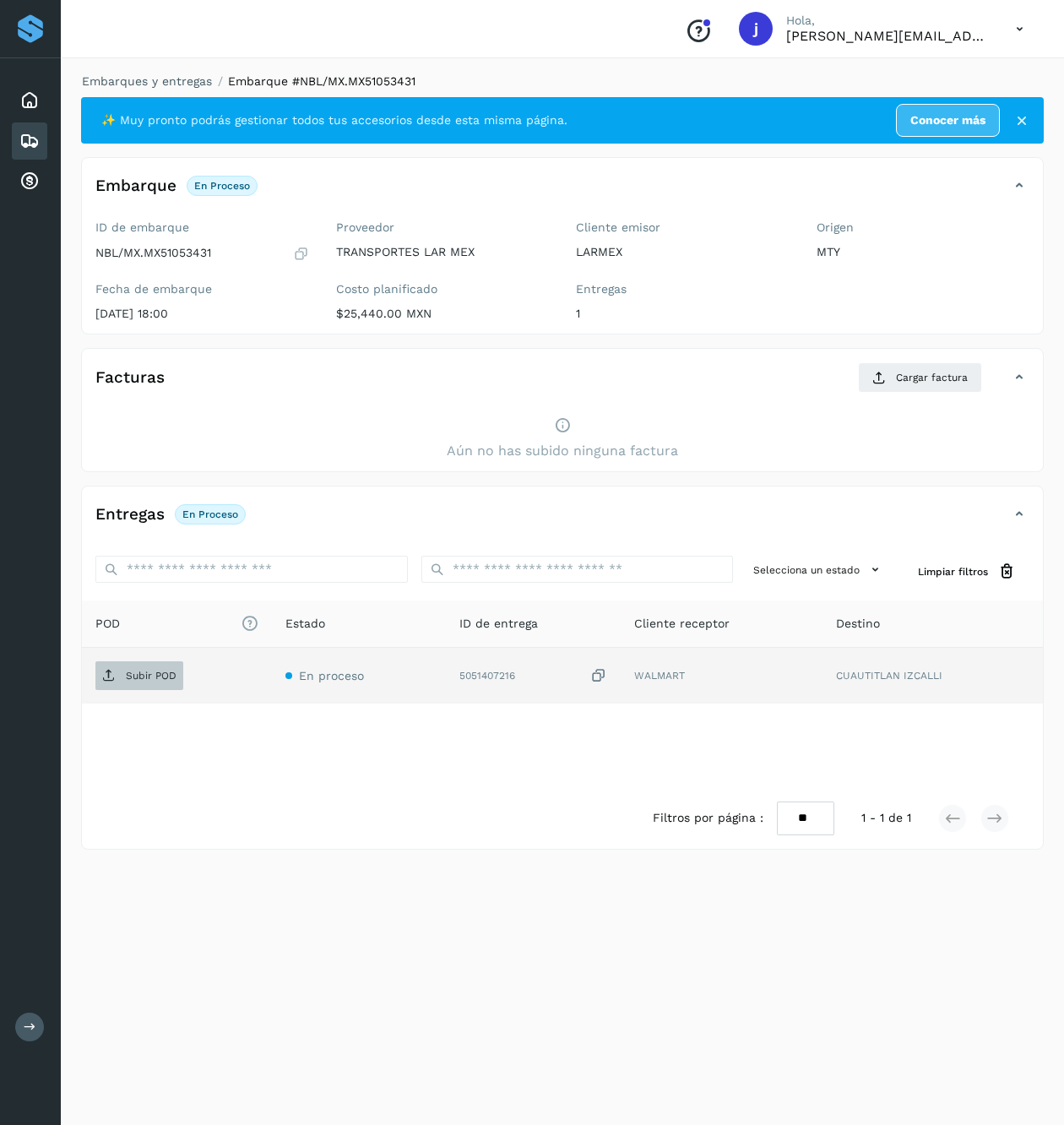
click at [133, 674] on p "Subir POD" at bounding box center [151, 675] width 51 height 12
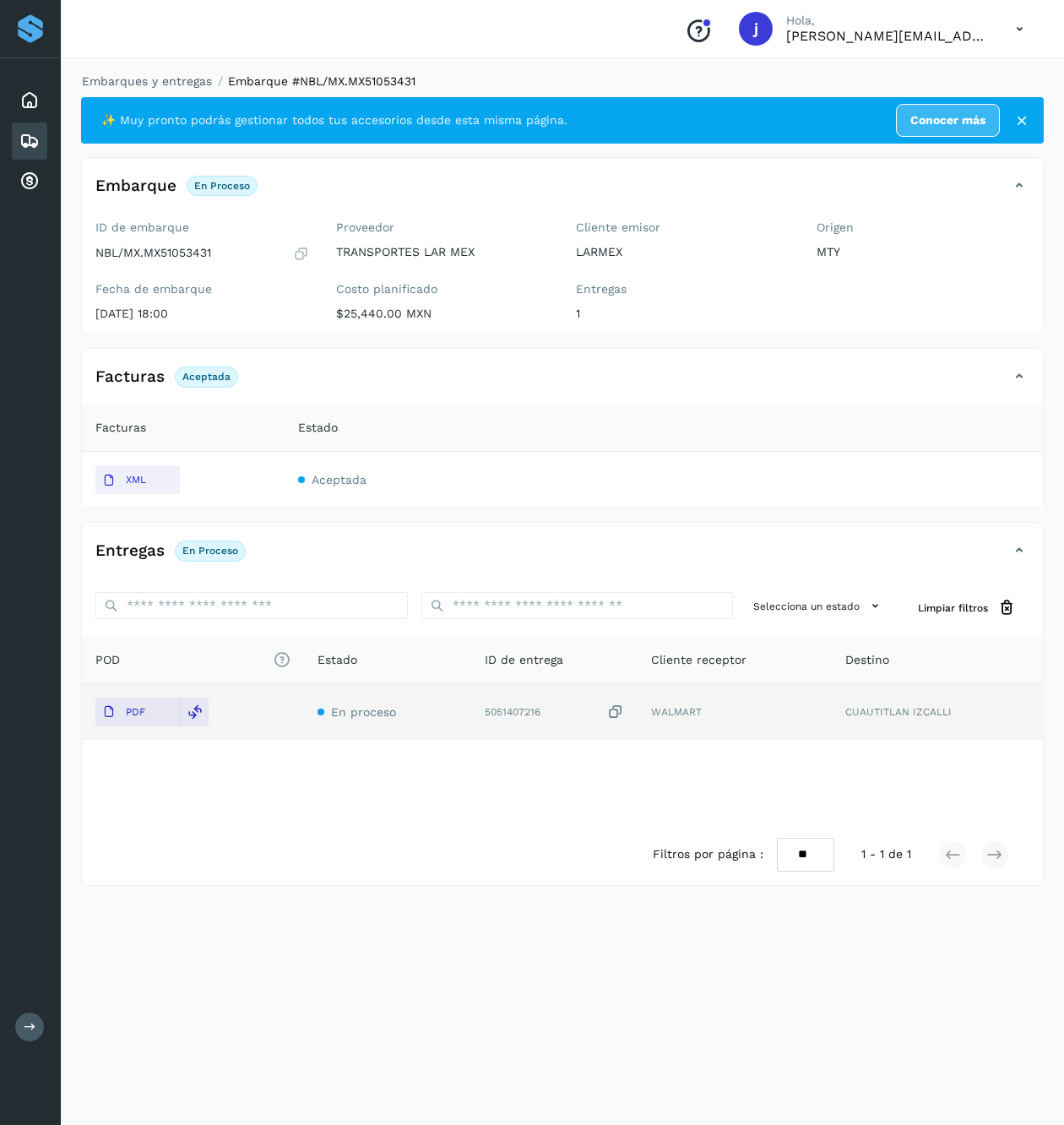
click at [1021, 371] on icon at bounding box center [1019, 376] width 21 height 21
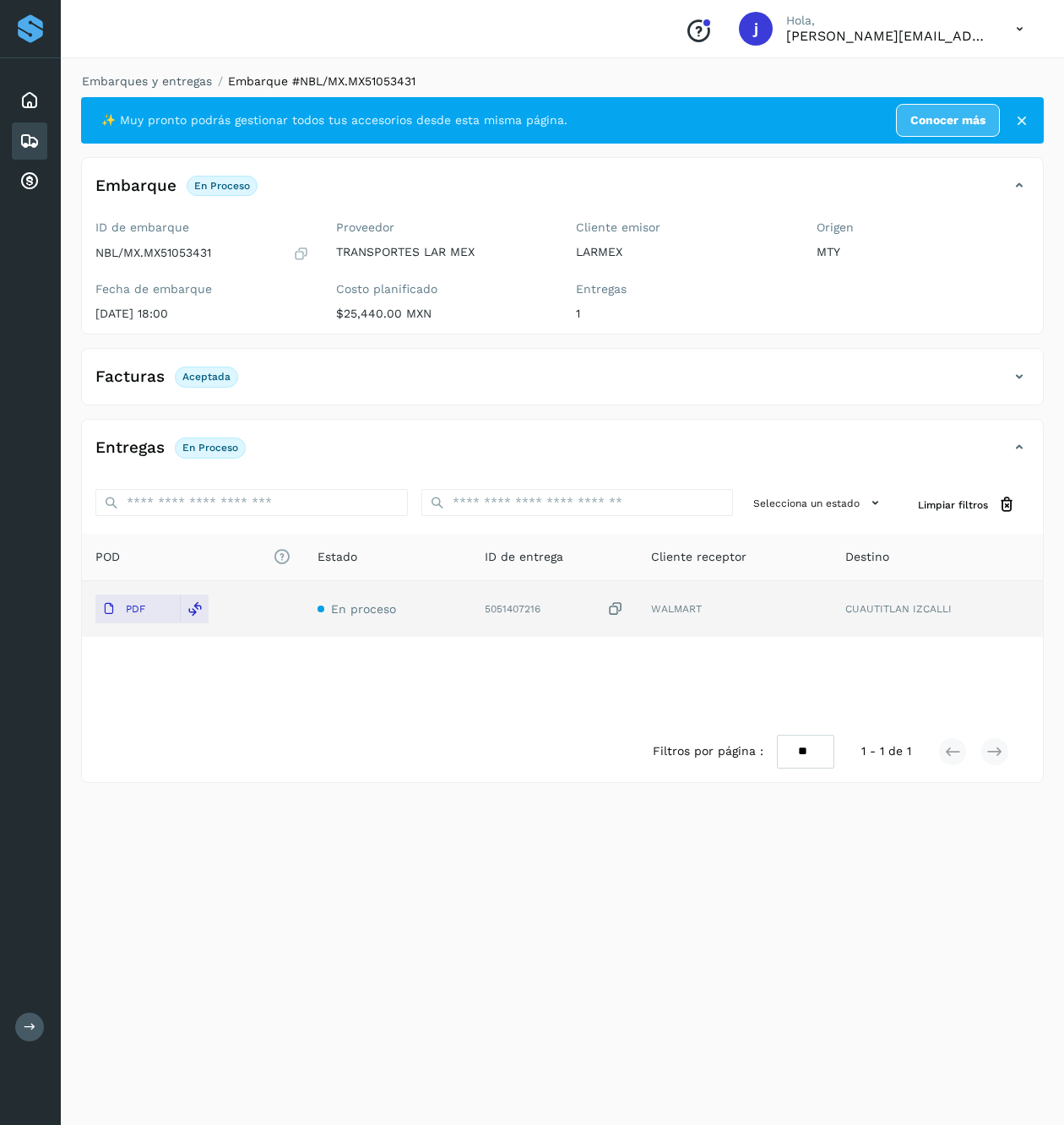
click at [1021, 371] on icon at bounding box center [1019, 376] width 21 height 21
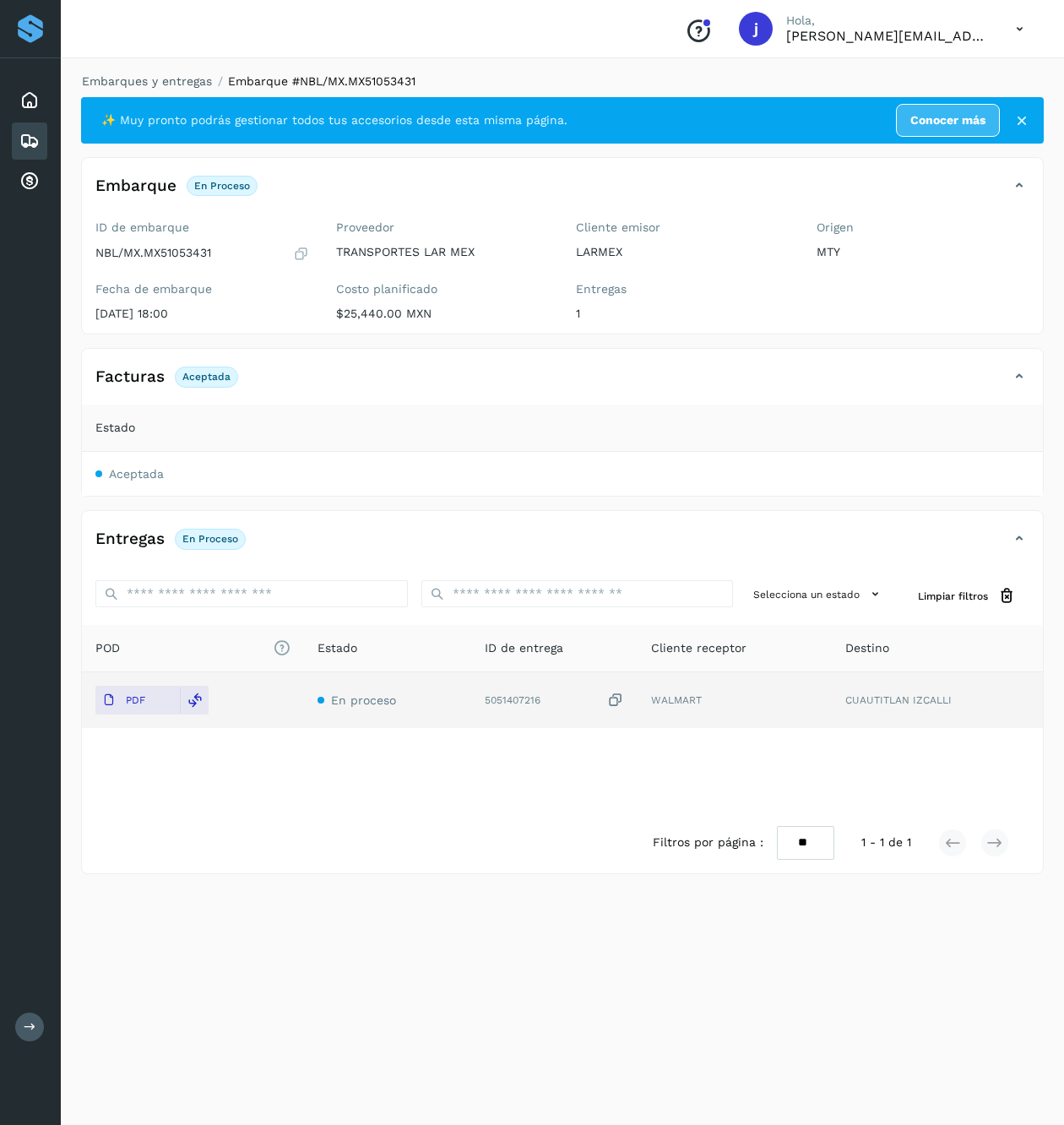
click at [997, 387] on div "Facturas Aceptada" at bounding box center [545, 376] width 927 height 28
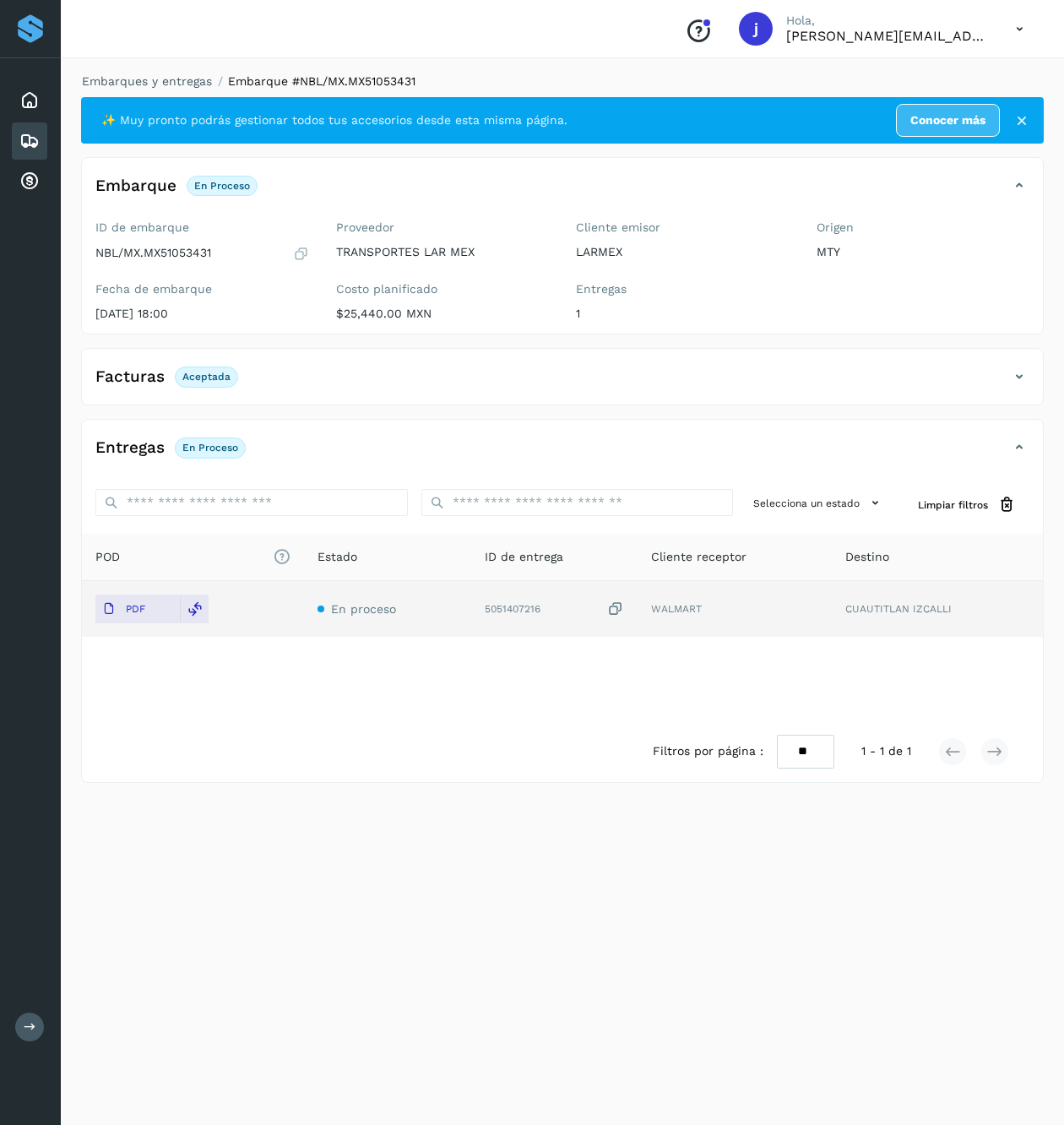
click at [1011, 375] on icon at bounding box center [1019, 376] width 21 height 21
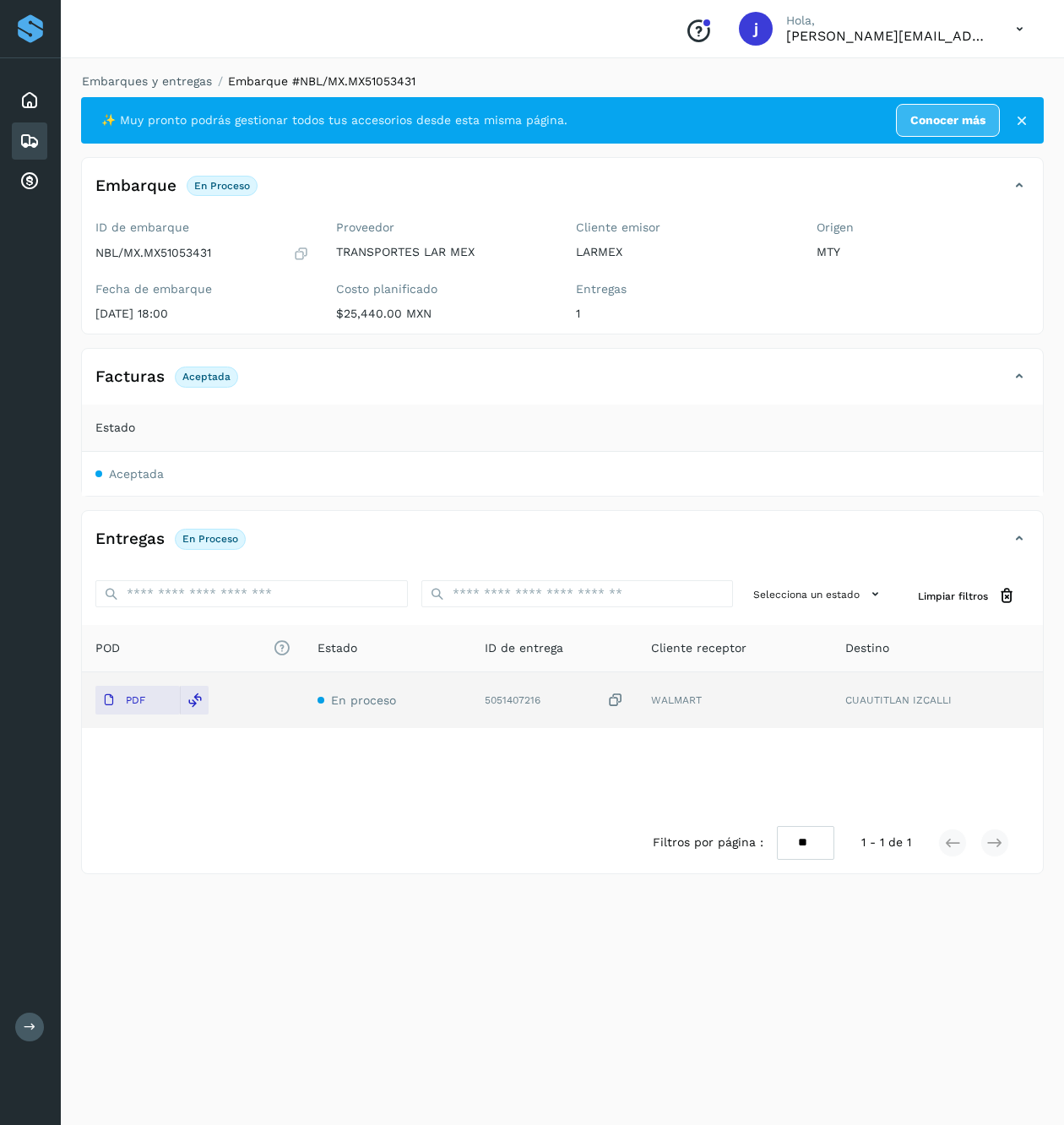
click at [1025, 368] on icon at bounding box center [1019, 376] width 21 height 21
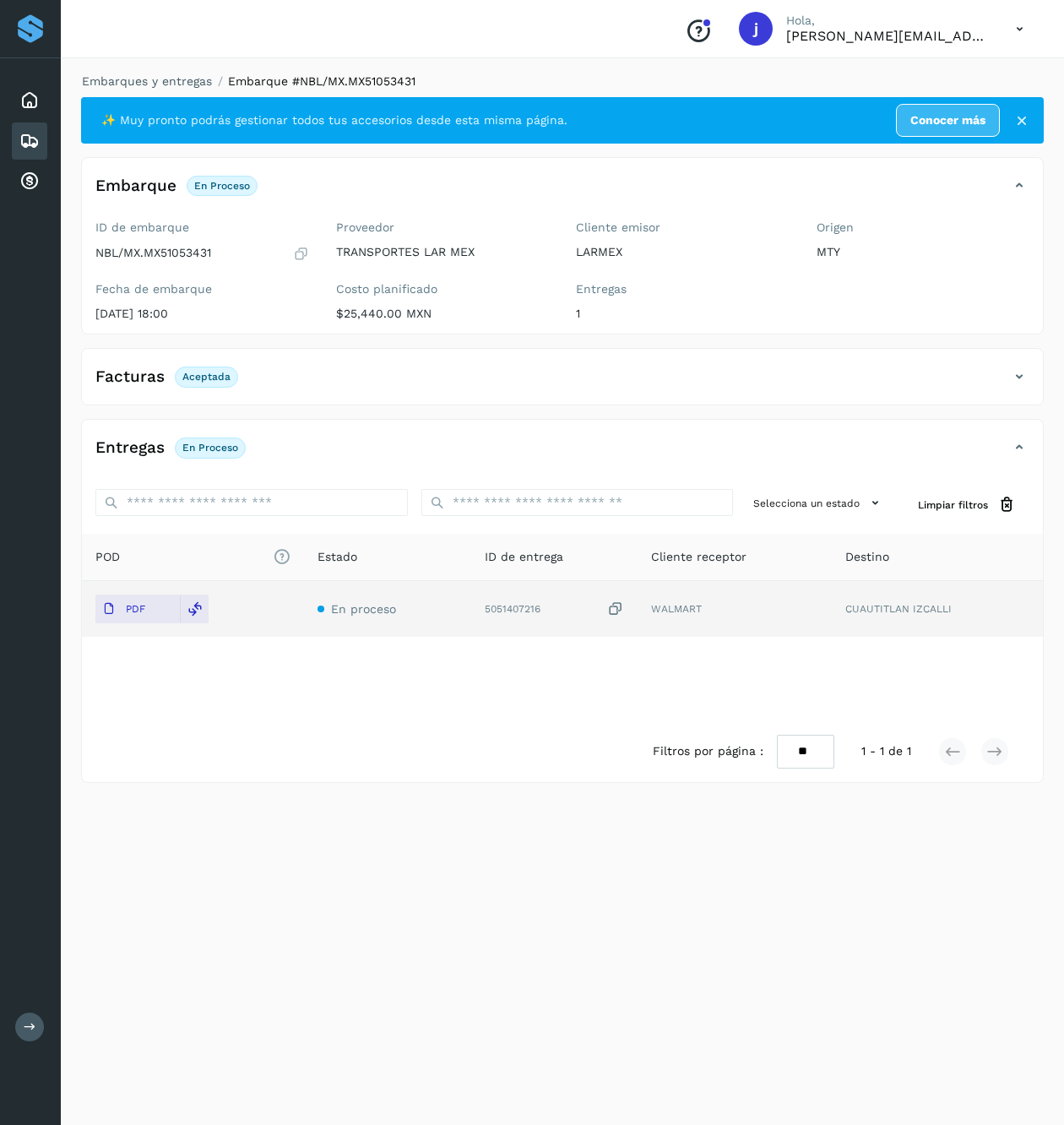
click at [1015, 368] on icon at bounding box center [1019, 376] width 21 height 21
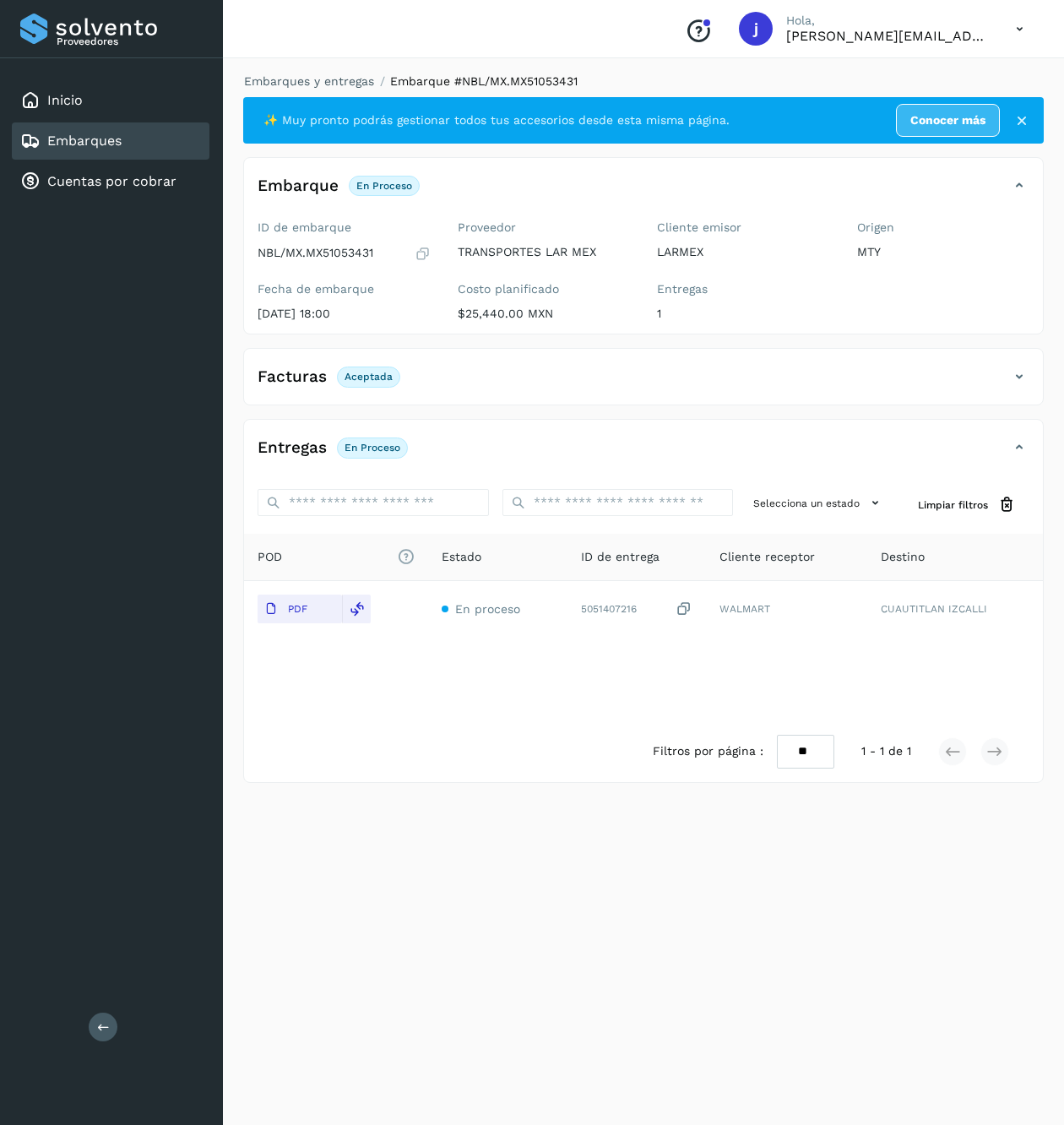
click at [106, 1022] on icon at bounding box center [103, 1026] width 13 height 13
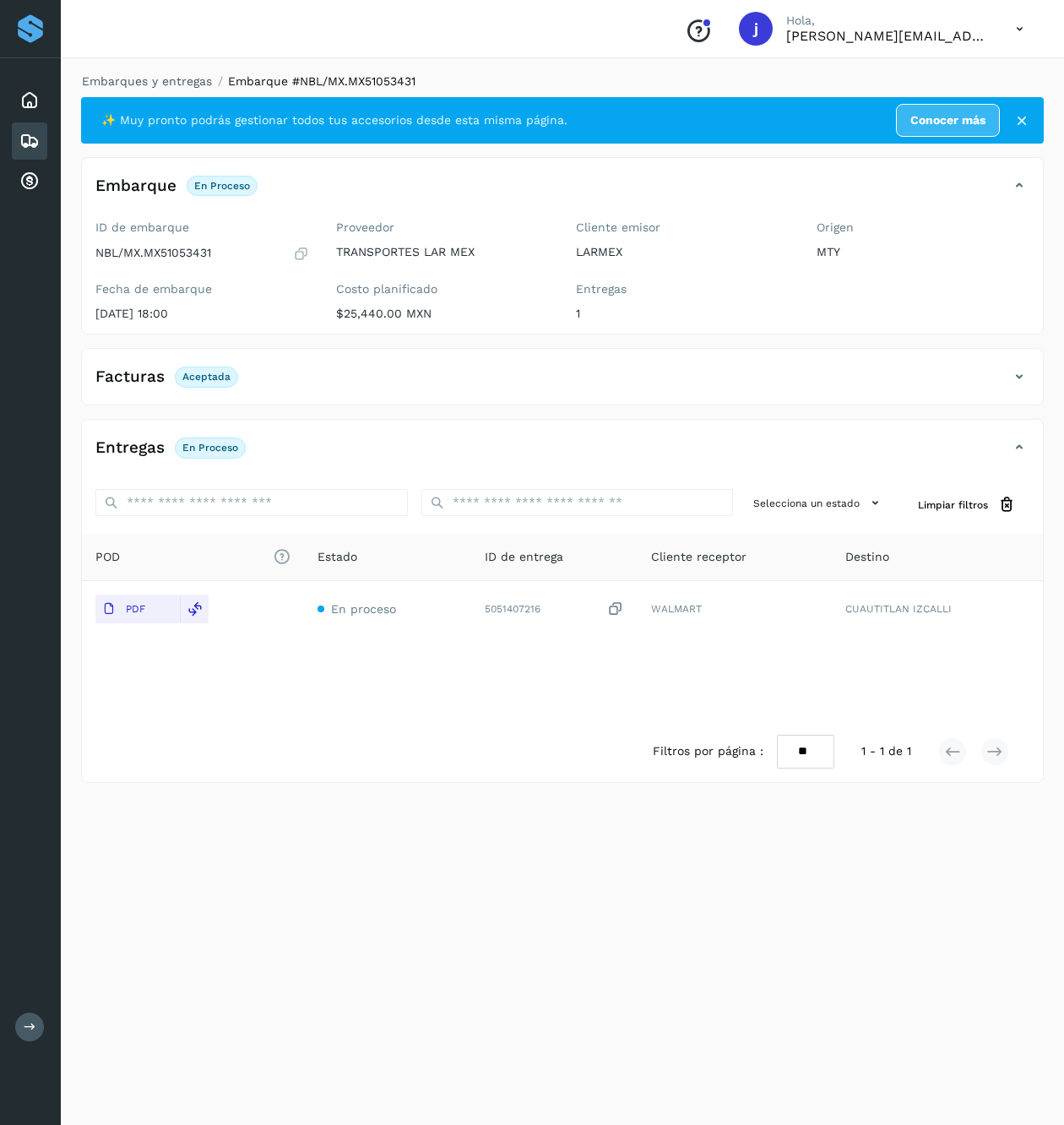
click at [1018, 380] on icon at bounding box center [1019, 376] width 21 height 21
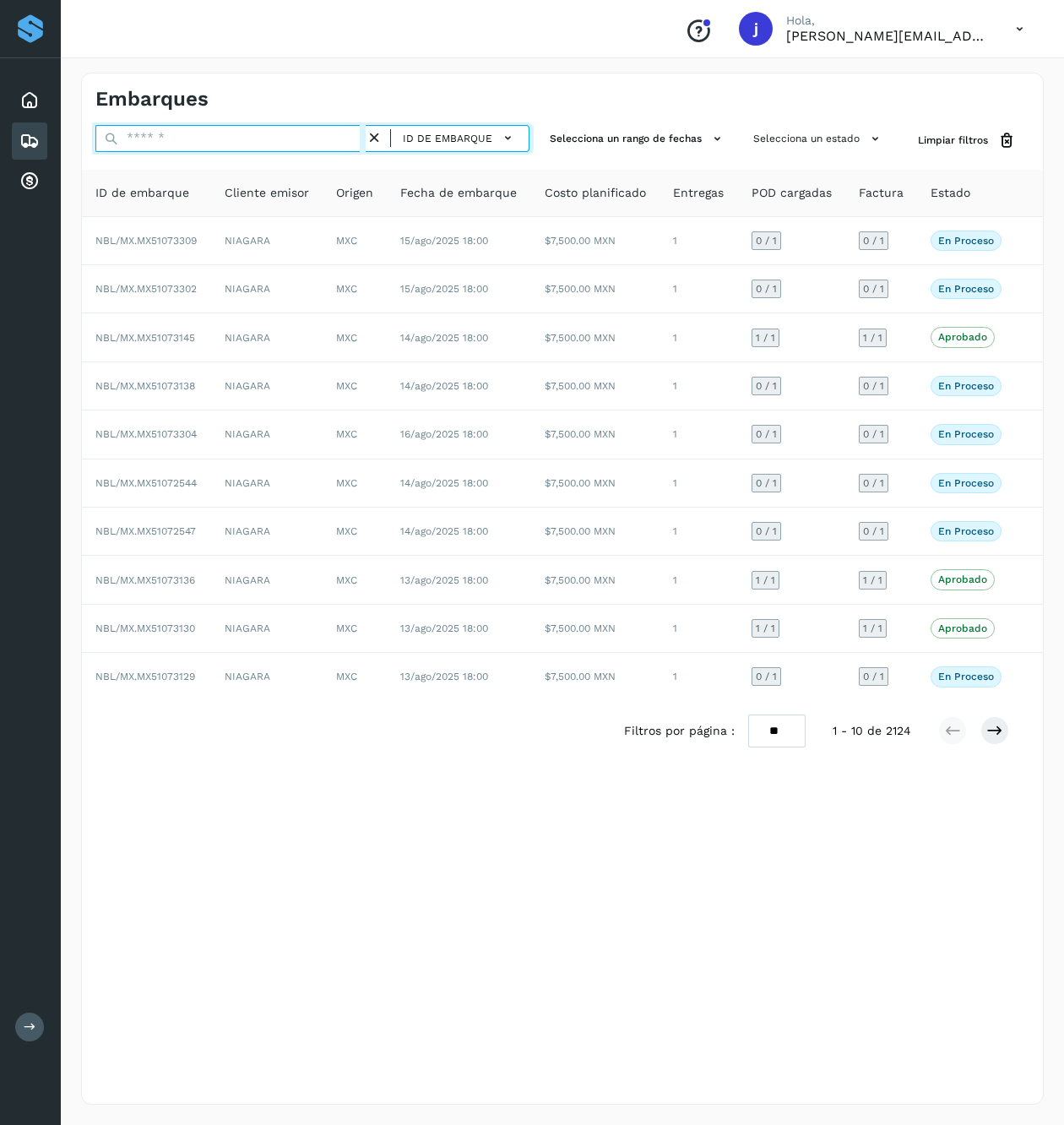
click at [188, 145] on input "text" at bounding box center [231, 139] width 271 height 27
paste input "**********"
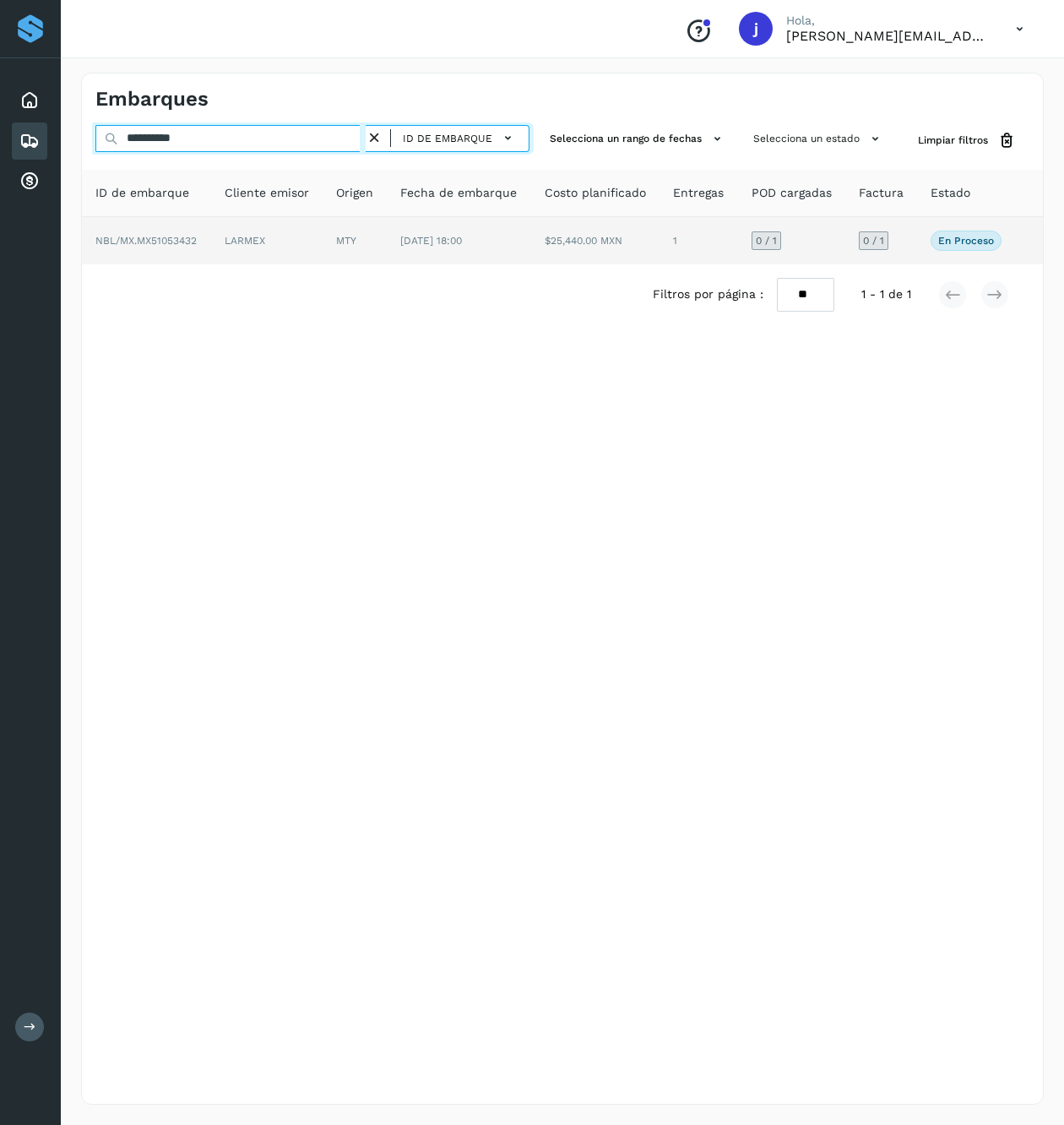
type input "**********"
click at [420, 245] on span "[DATE] 18:00" at bounding box center [431, 240] width 62 height 12
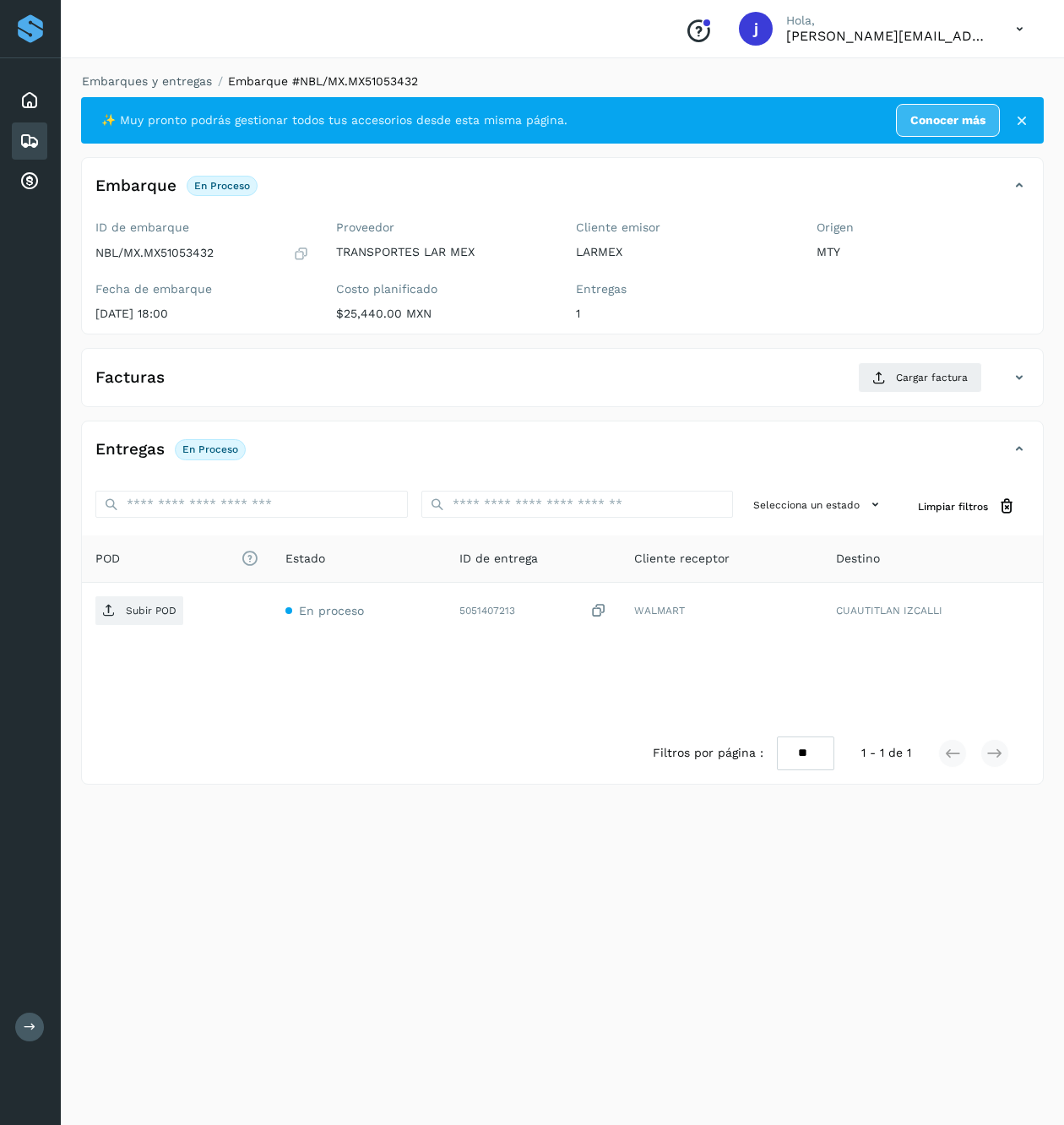
click at [926, 358] on div "Facturas Cargar factura Aún no has subido ninguna factura" at bounding box center [562, 377] width 962 height 59
click at [911, 382] on span "Cargar factura" at bounding box center [931, 377] width 71 height 16
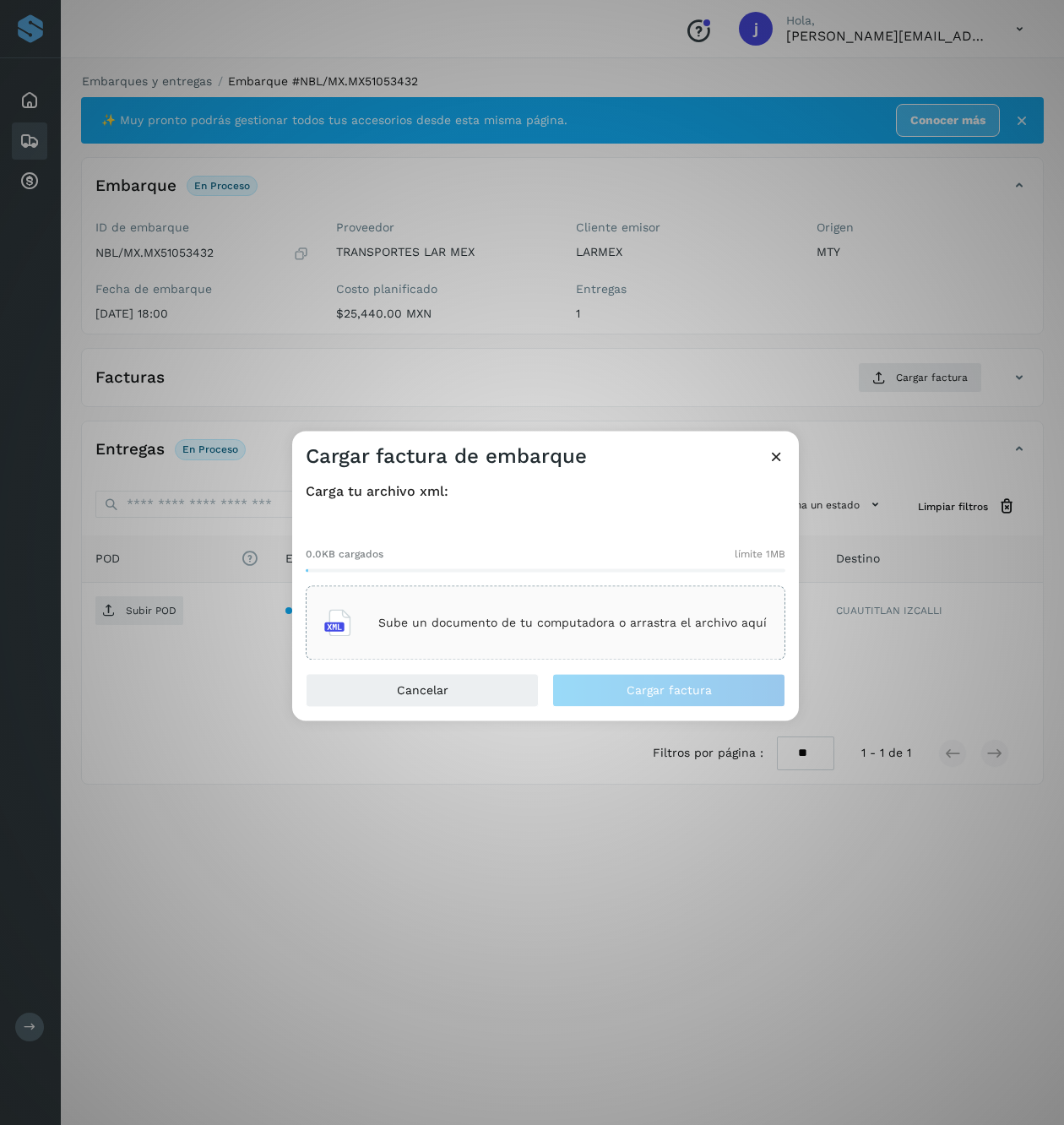
click at [575, 630] on div "Sube un documento de tu computadora o arrastra el archivo aquí" at bounding box center [545, 623] width 443 height 46
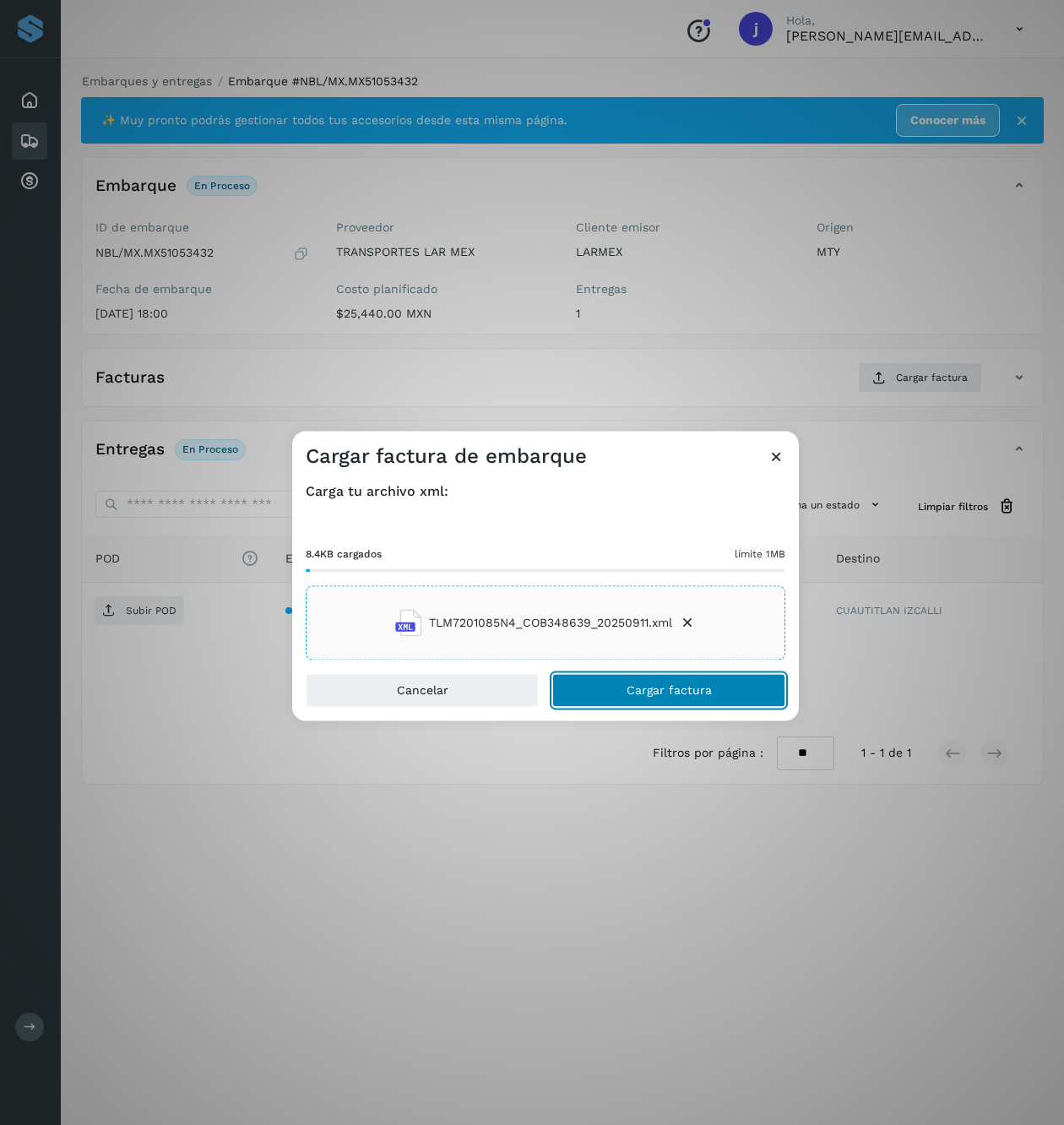
click at [689, 693] on span "Cargar factura" at bounding box center [668, 691] width 85 height 12
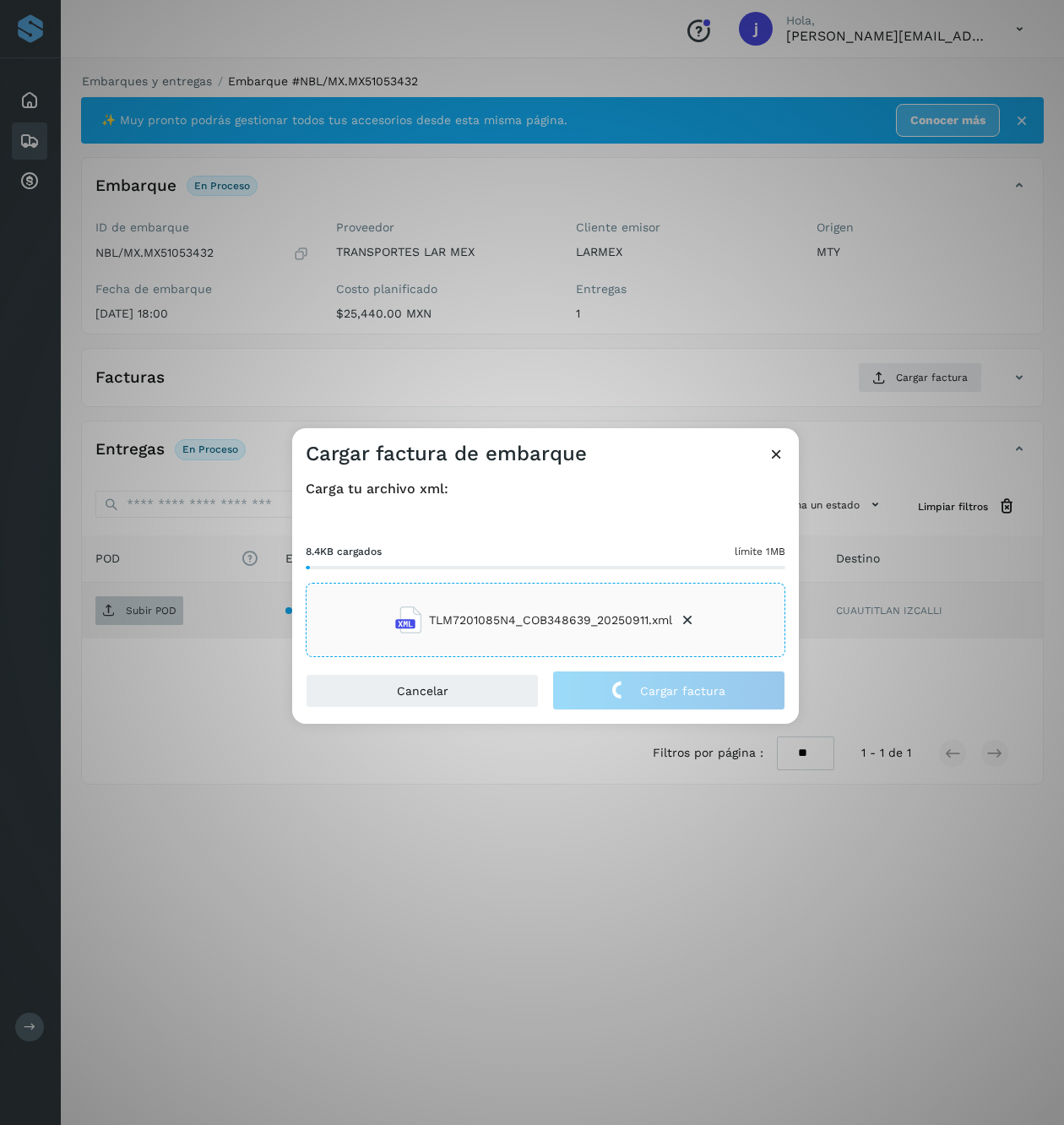
drag, startPoint x: 177, startPoint y: 608, endPoint x: 149, endPoint y: 614, distance: 28.6
click at [177, 608] on div "Cargar factura de embarque Carga tu archivo xml: 8.4KB cargados límite 1MB TLM7…" at bounding box center [532, 562] width 1064 height 1125
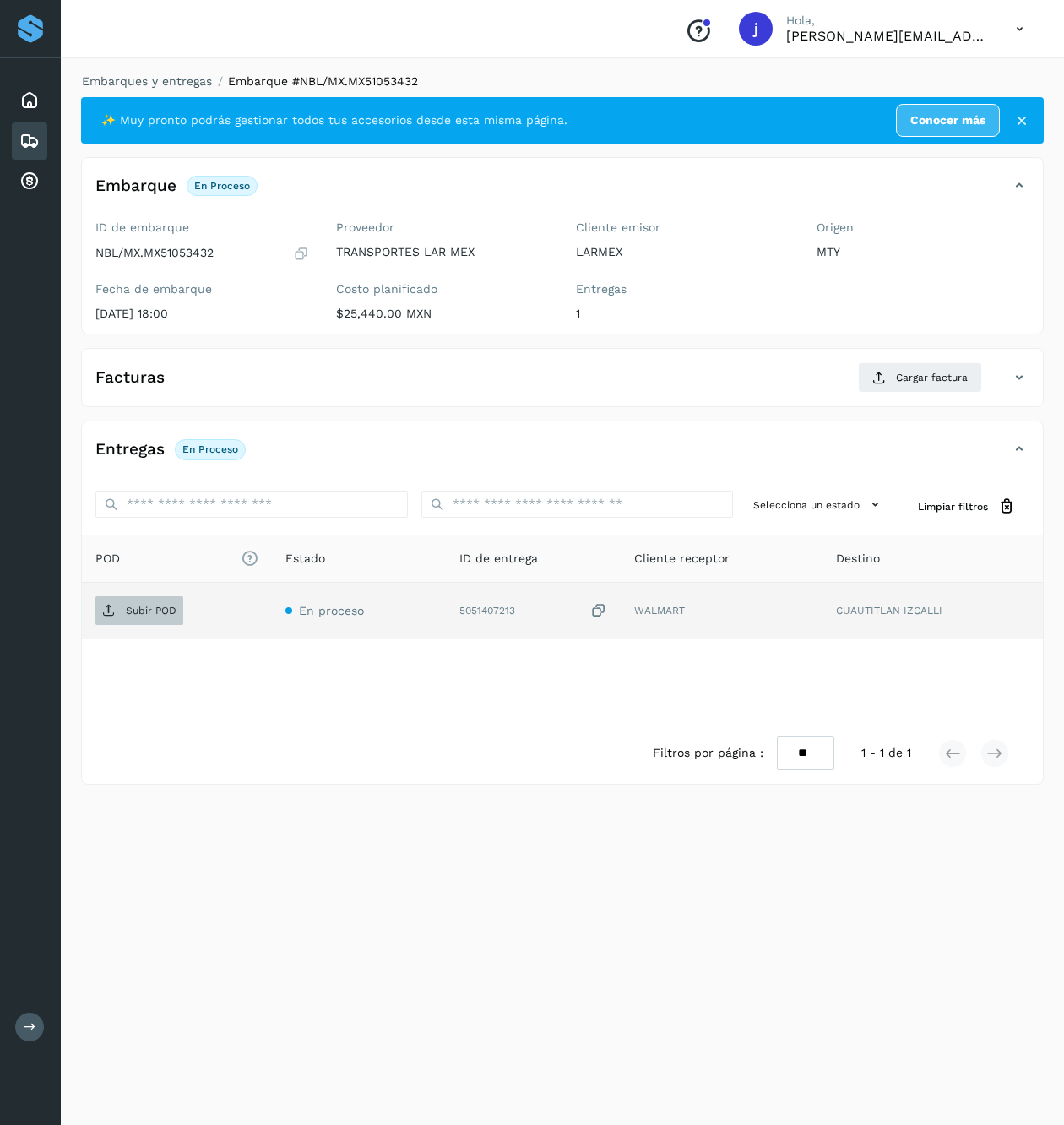
click at [149, 614] on p "Subir POD" at bounding box center [151, 611] width 51 height 12
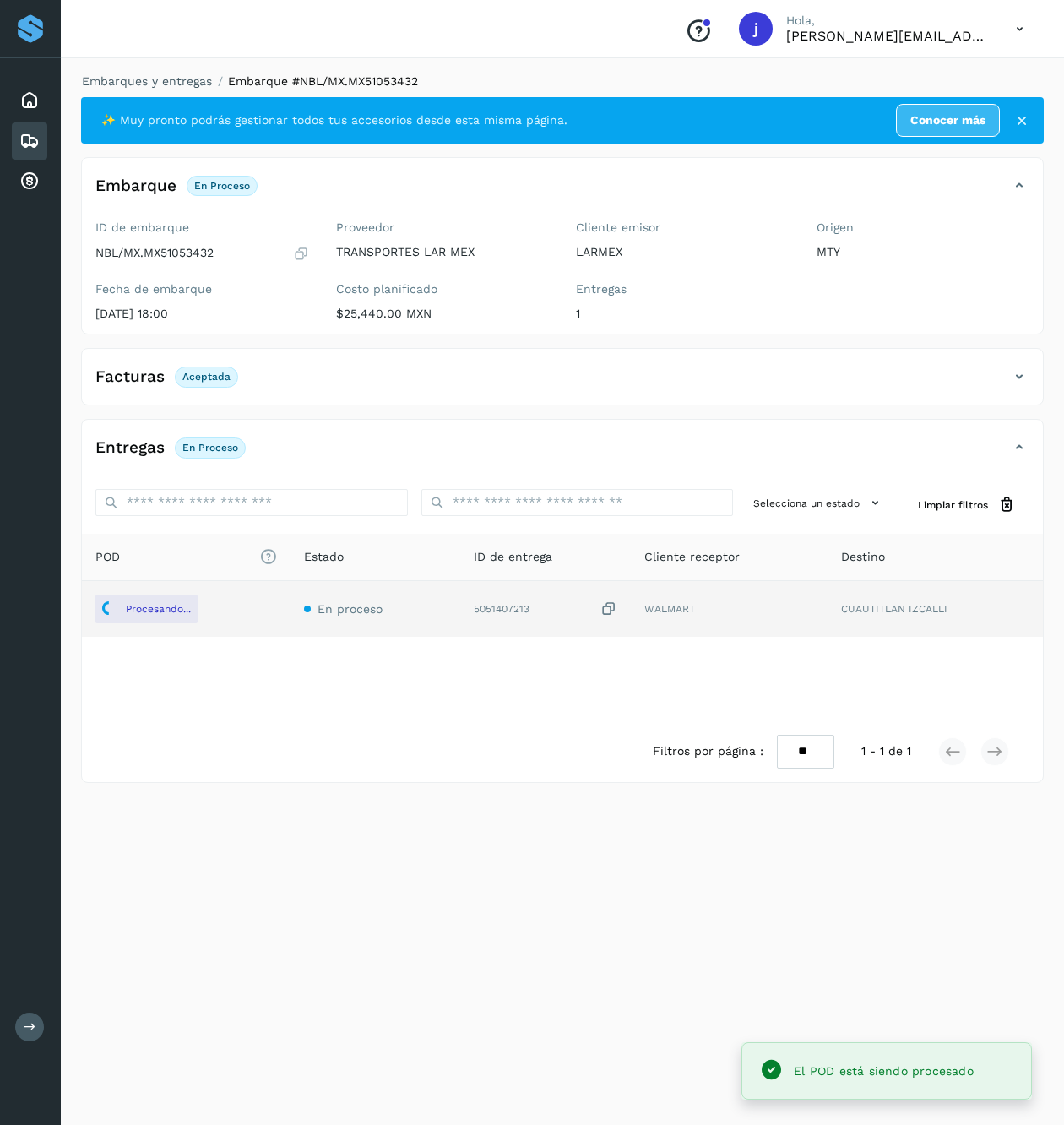
click at [1009, 384] on icon at bounding box center [1019, 376] width 21 height 21
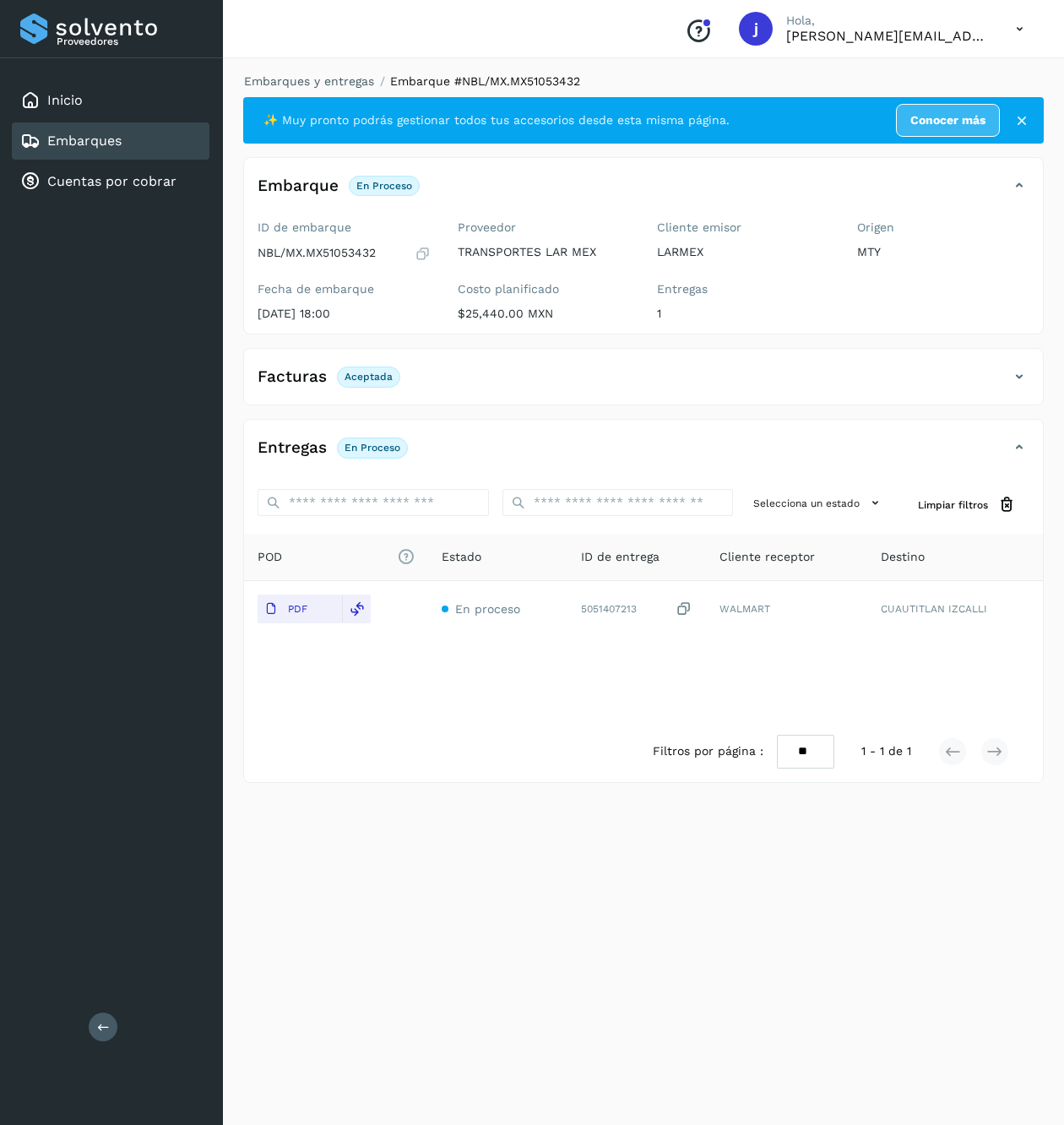
drag, startPoint x: 92, startPoint y: 1025, endPoint x: 103, endPoint y: 1012, distance: 17.0
click at [92, 1026] on button at bounding box center [103, 1026] width 28 height 28
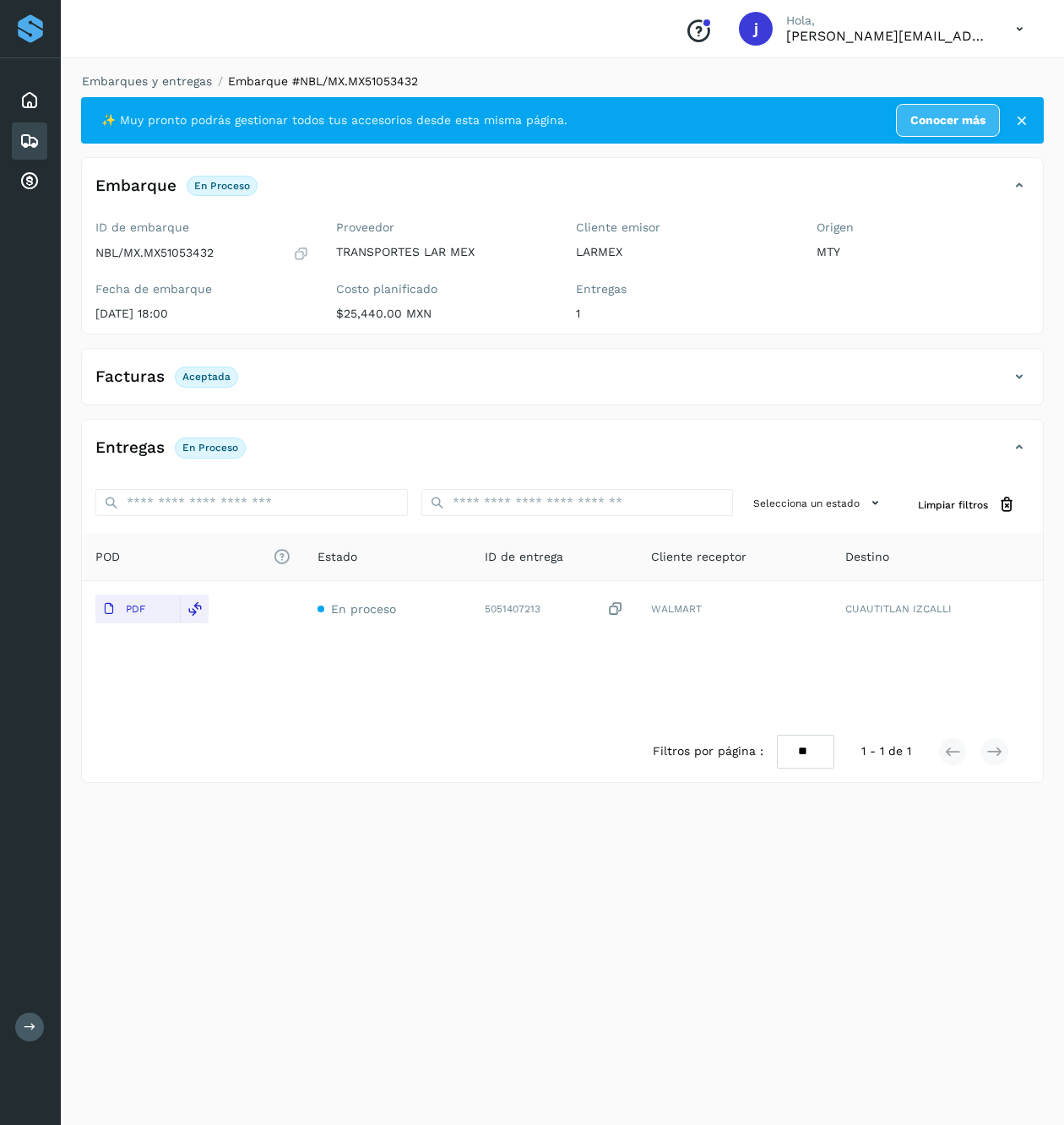
click at [987, 380] on div "Facturas Aceptada" at bounding box center [545, 376] width 927 height 28
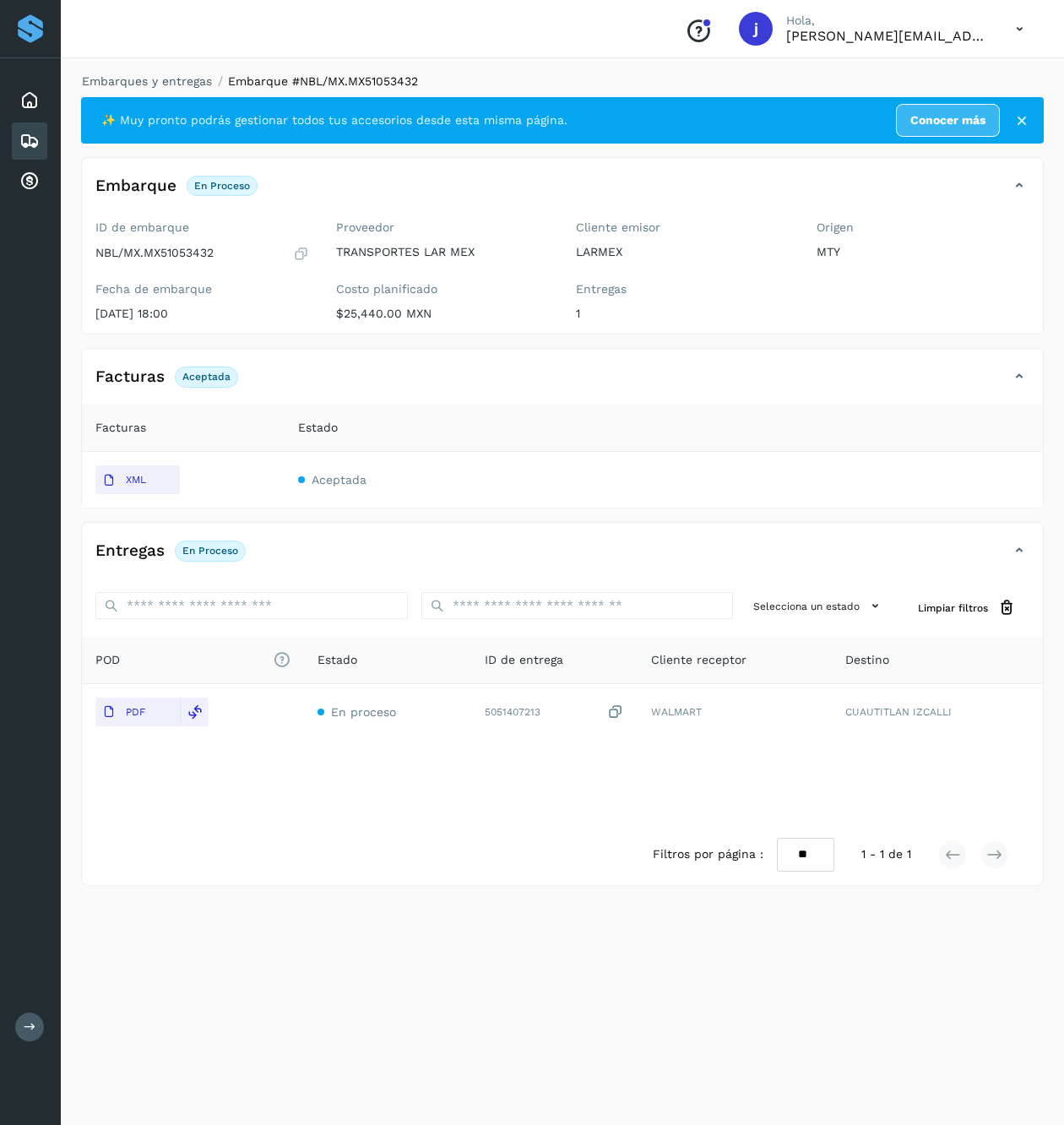
click at [1014, 375] on icon at bounding box center [1019, 376] width 21 height 21
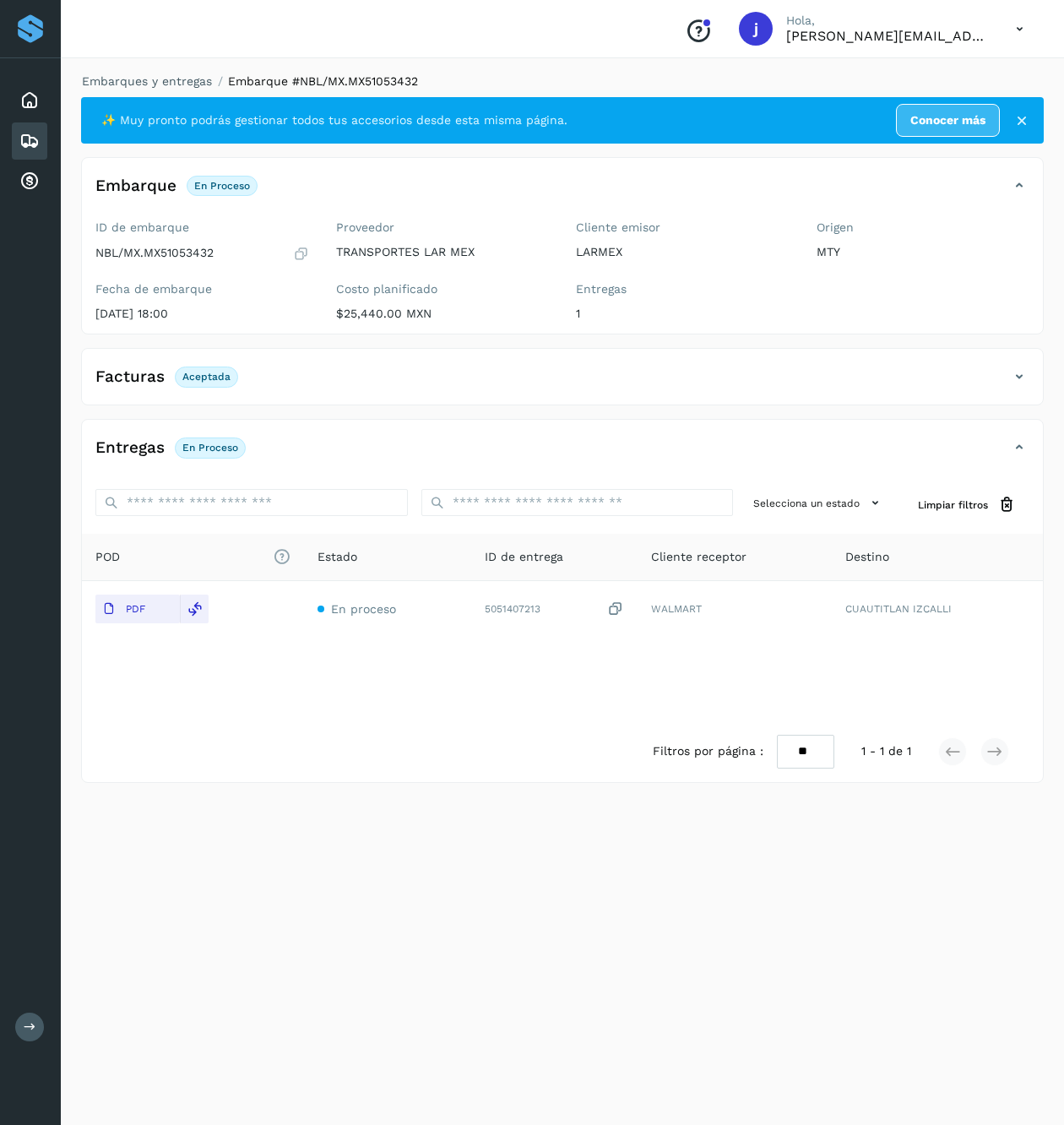
click at [1014, 375] on icon at bounding box center [1019, 376] width 21 height 21
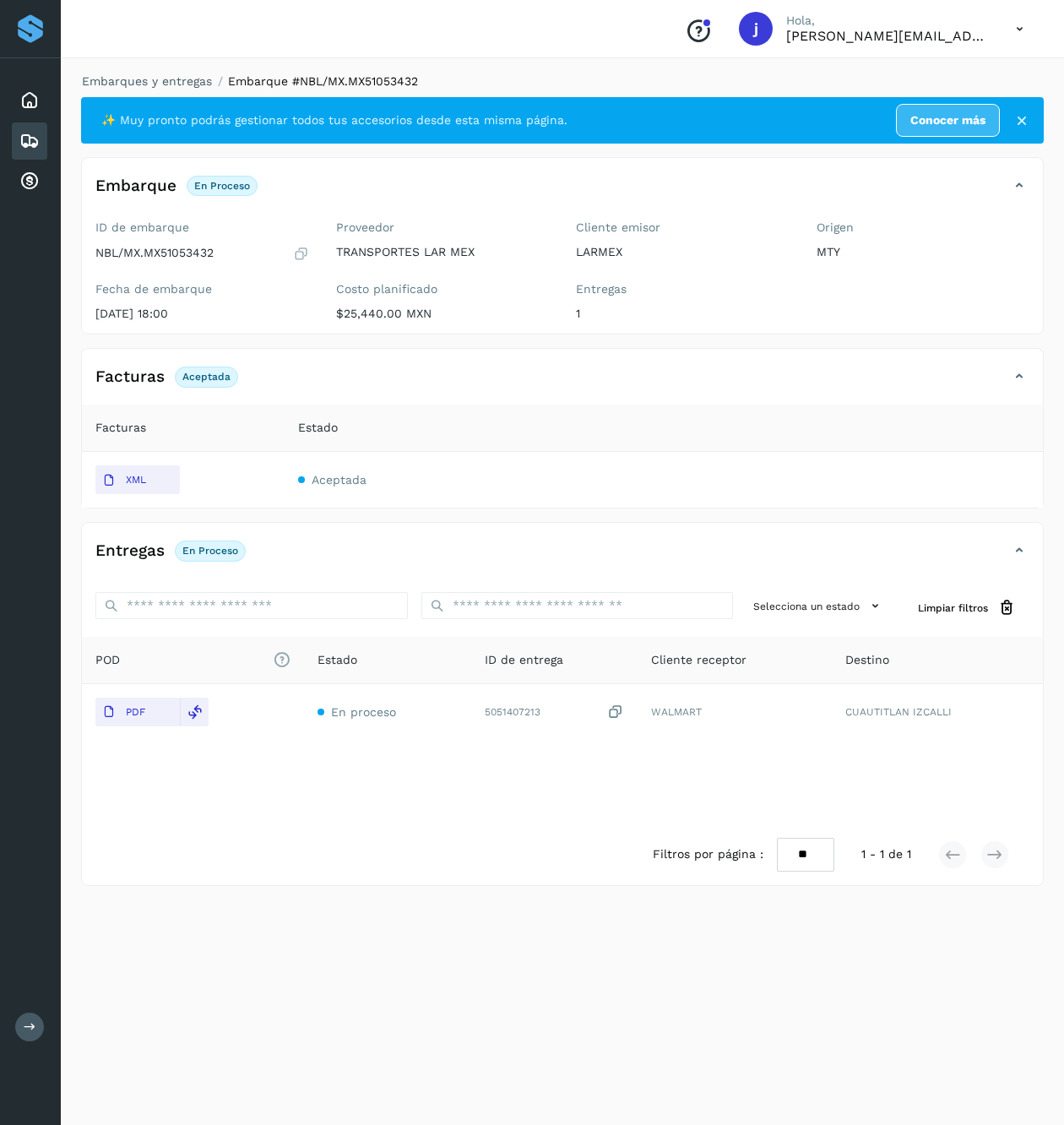
click at [28, 131] on icon at bounding box center [29, 141] width 21 height 21
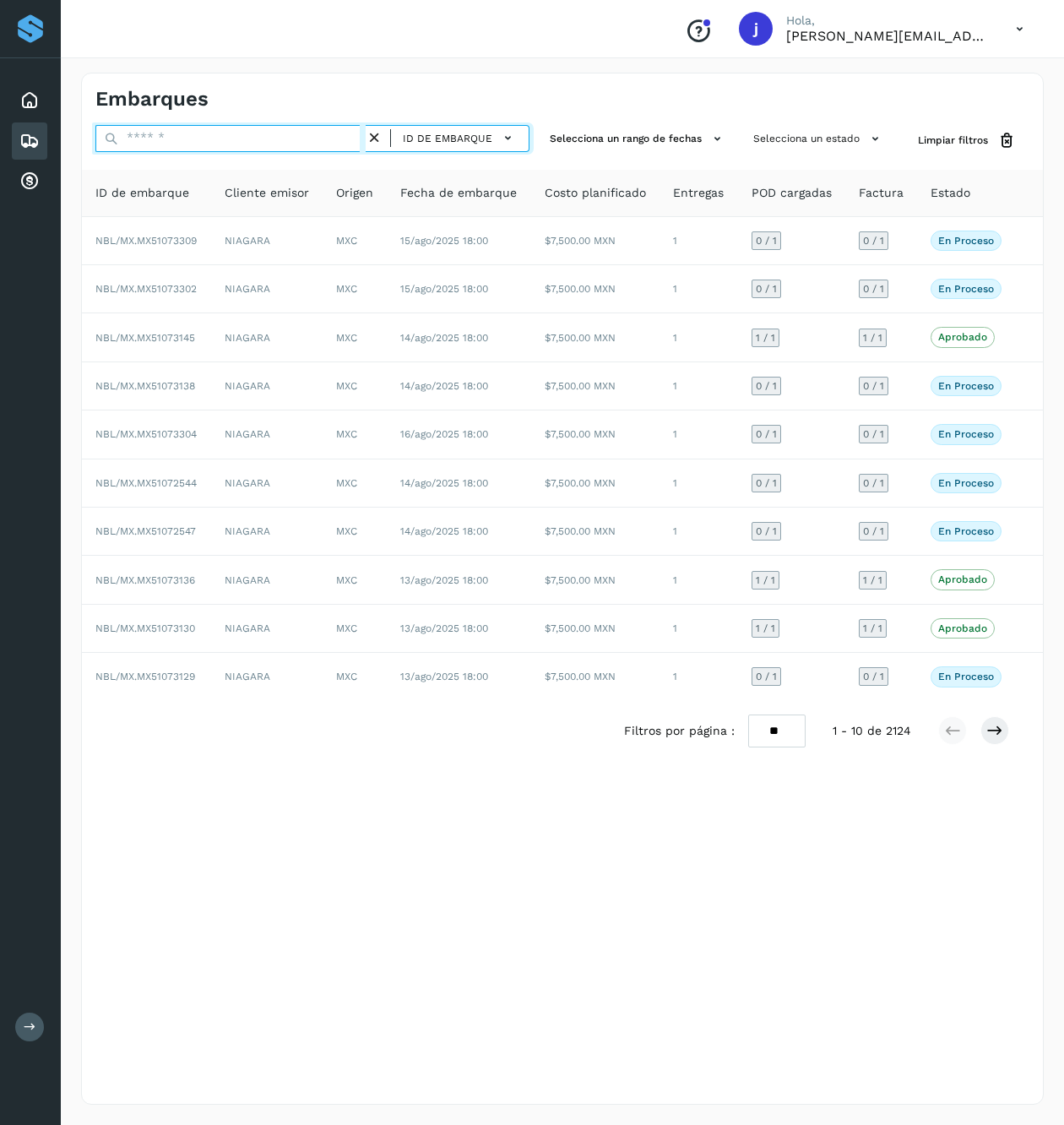
click at [284, 141] on input "text" at bounding box center [231, 139] width 271 height 27
paste input "**********"
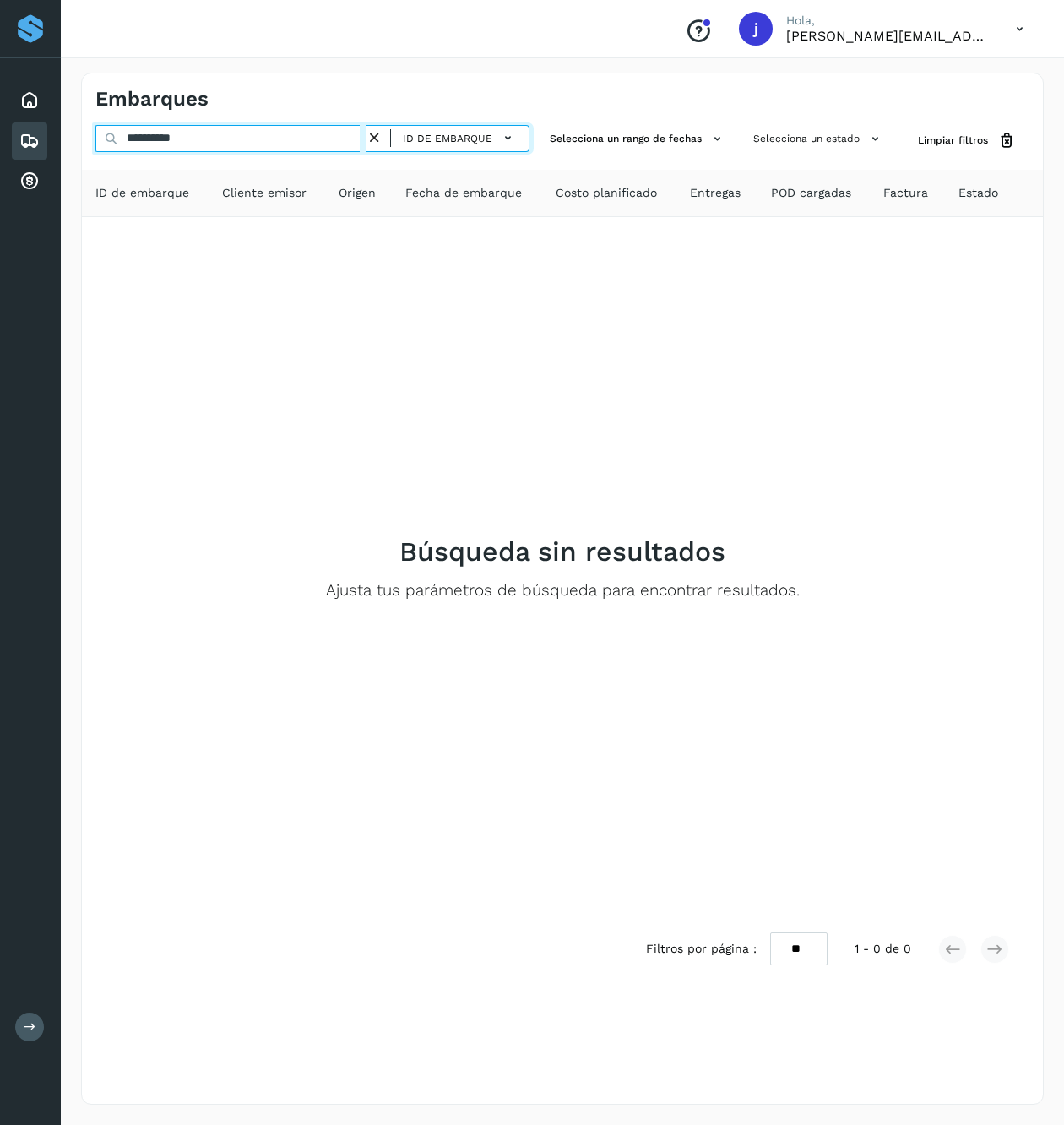
type input "**********"
click at [44, 131] on div "Embarques" at bounding box center [29, 141] width 35 height 37
click at [206, 130] on input "**********" at bounding box center [231, 139] width 271 height 27
click at [34, 147] on icon at bounding box center [29, 141] width 21 height 21
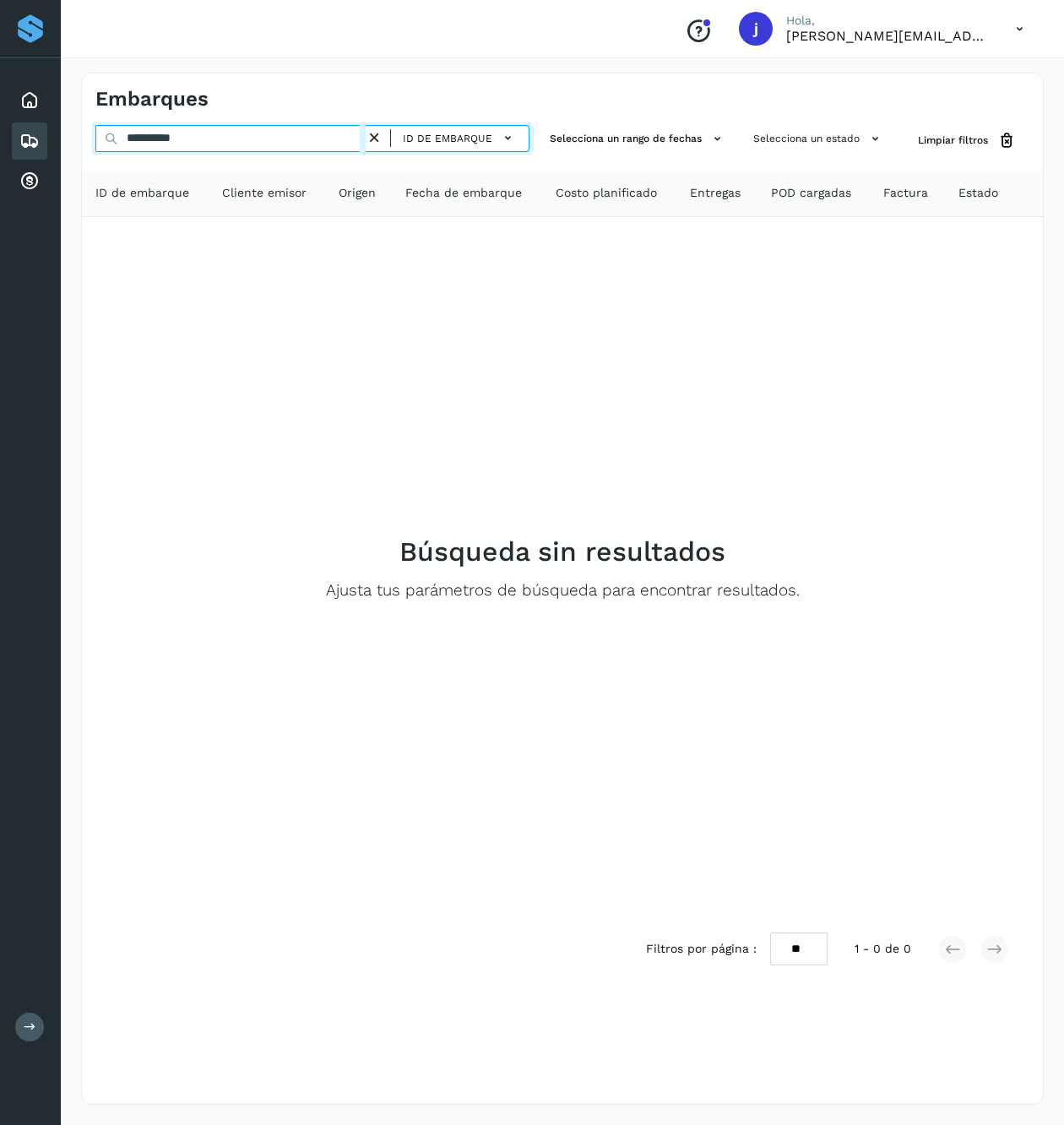
click at [238, 142] on input "**********" at bounding box center [231, 139] width 271 height 27
click at [372, 140] on icon at bounding box center [374, 138] width 18 height 18
click at [264, 140] on input "text" at bounding box center [231, 139] width 271 height 27
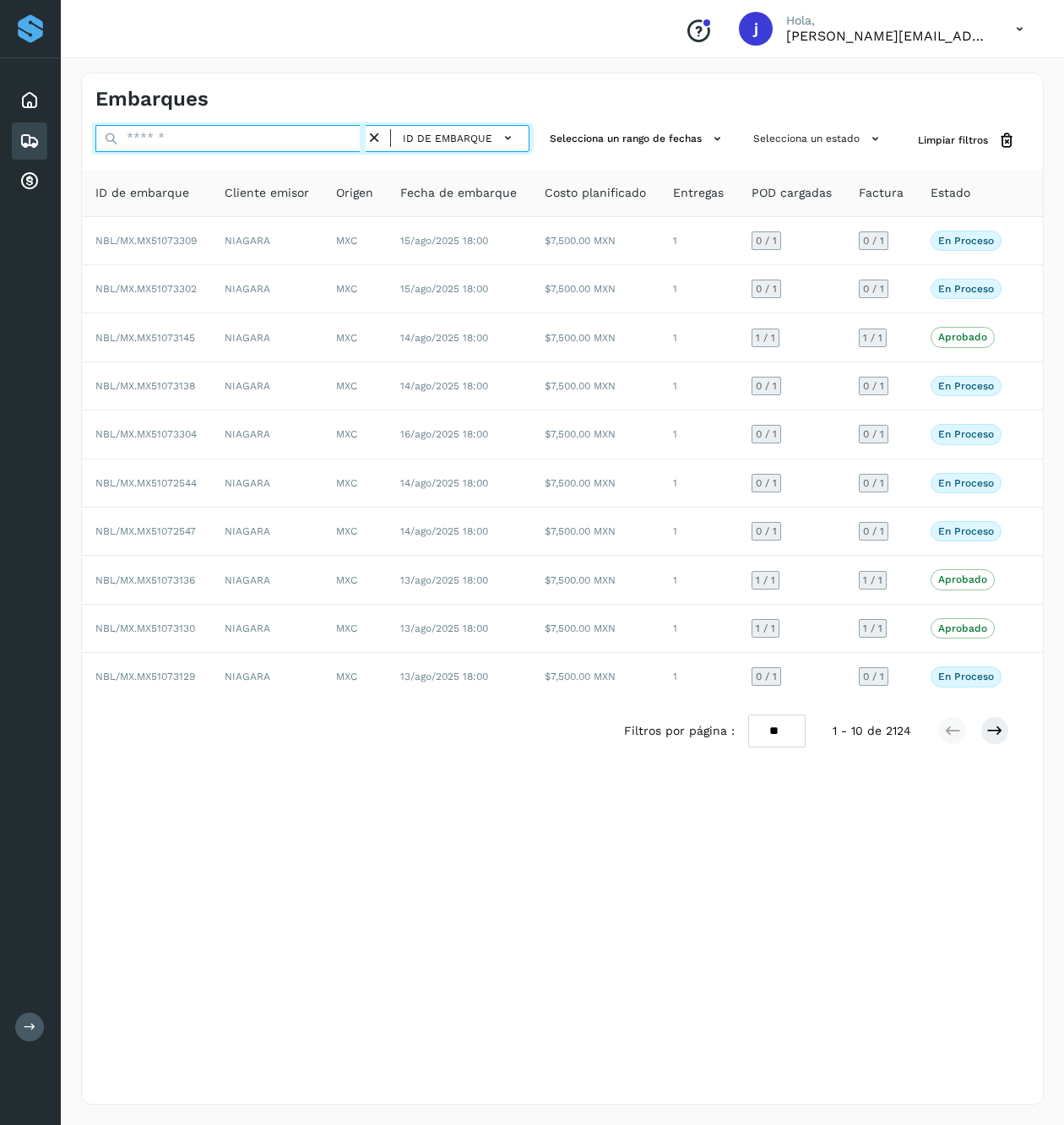
paste input "**********"
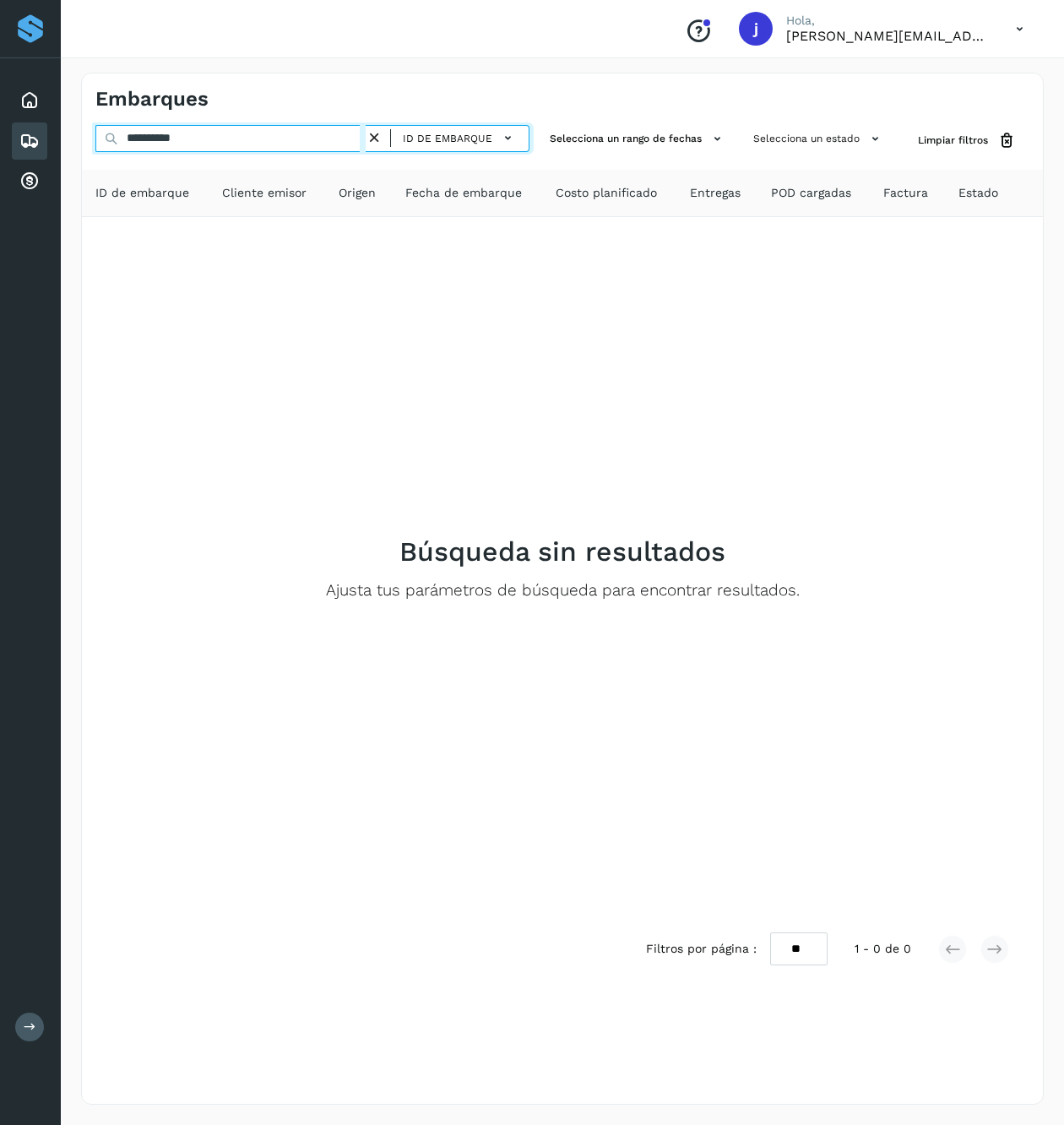
type input "**********"
click at [475, 148] on button "ID de embarque" at bounding box center [459, 138] width 124 height 24
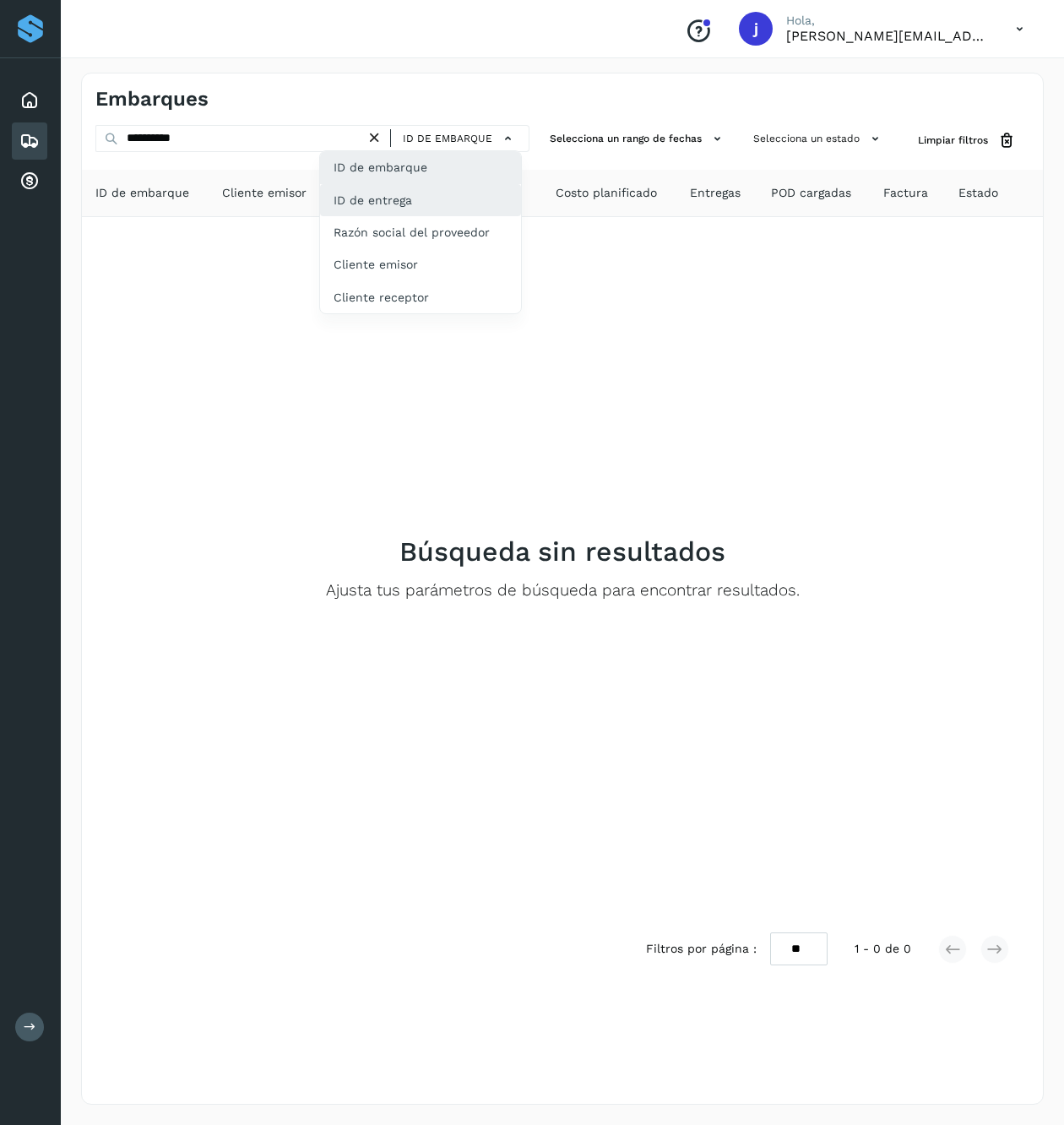
click at [444, 209] on div "ID de entrega" at bounding box center [420, 199] width 201 height 32
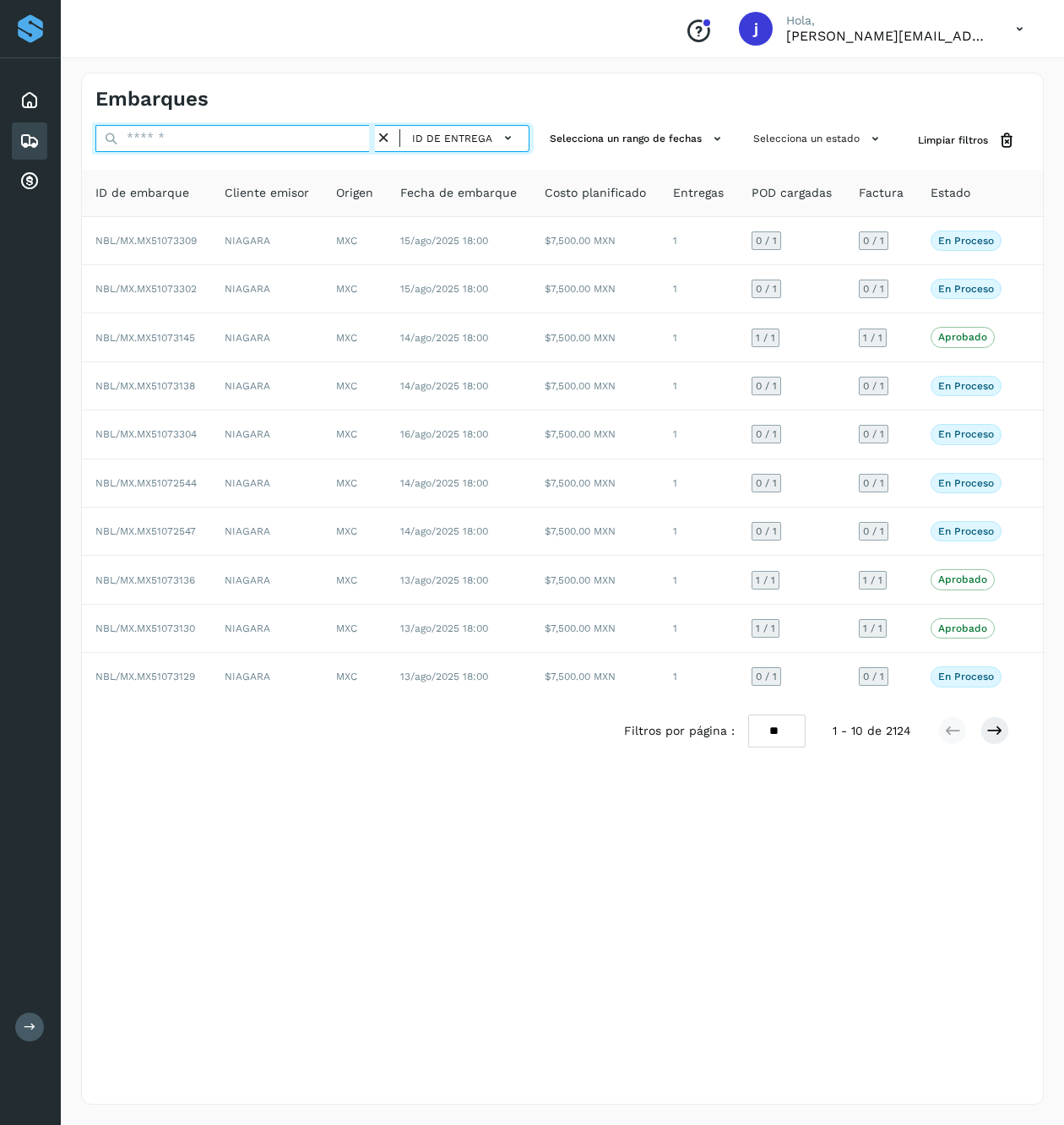
click at [246, 130] on input "text" at bounding box center [235, 139] width 279 height 27
paste input "**********"
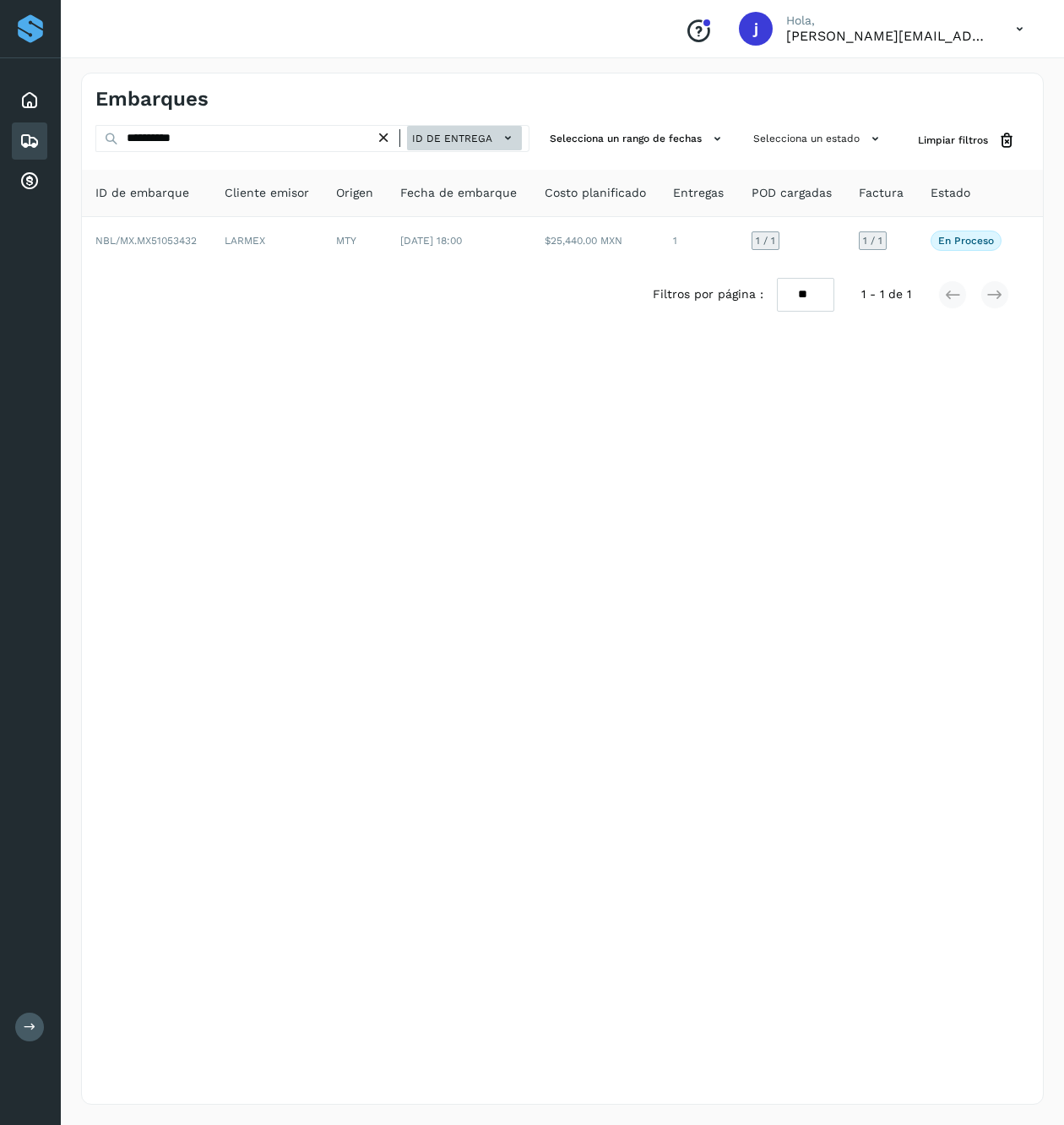
click at [447, 148] on button "ID de entrega" at bounding box center [464, 138] width 115 height 24
click at [447, 197] on div "ID de entrega" at bounding box center [420, 199] width 201 height 32
click at [225, 149] on input "**********" at bounding box center [235, 139] width 279 height 27
click at [227, 149] on input "**********" at bounding box center [235, 139] width 279 height 27
paste input "text"
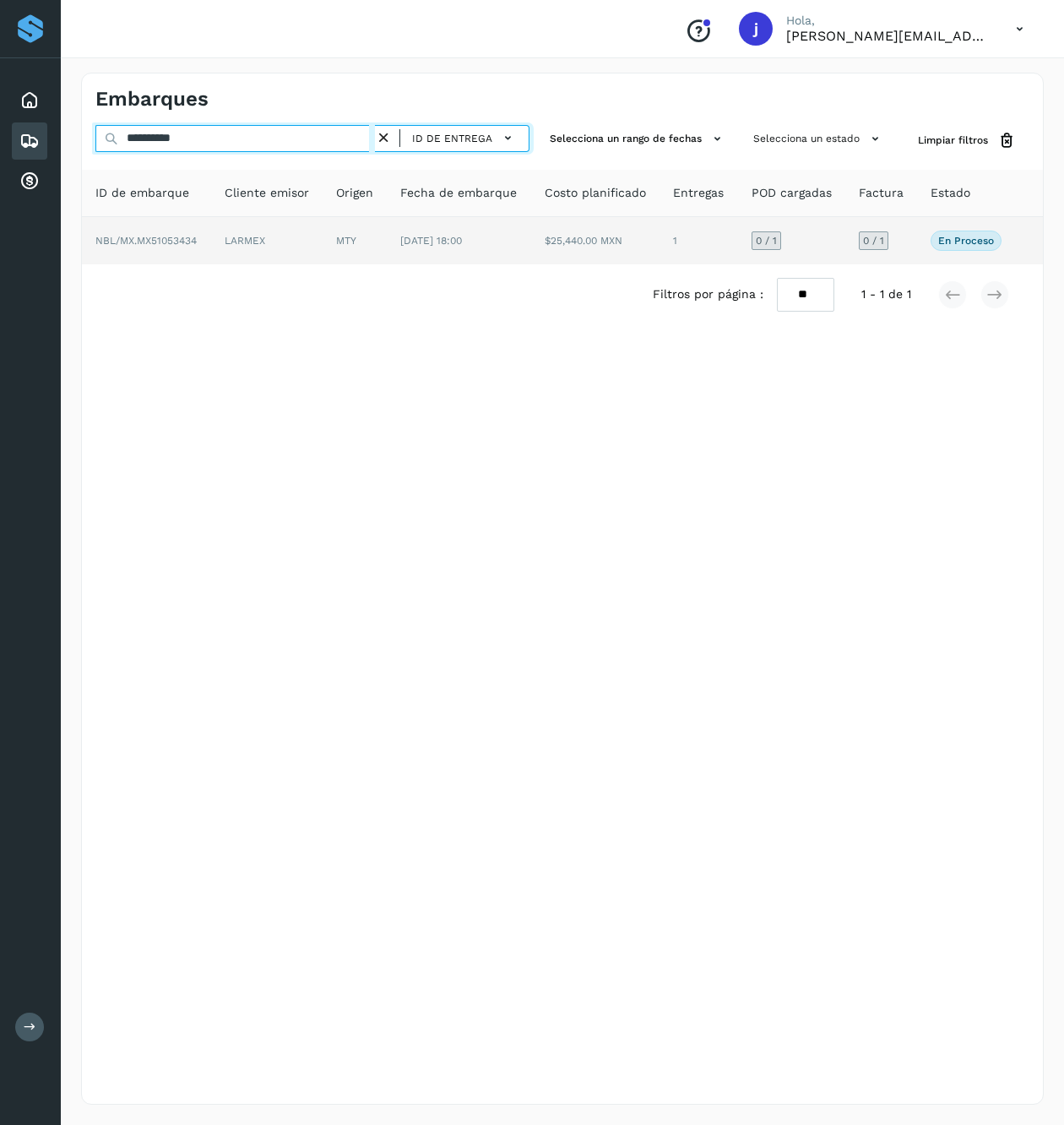
type input "**********"
click at [568, 233] on td "$25,440.00 MXN" at bounding box center [596, 240] width 129 height 47
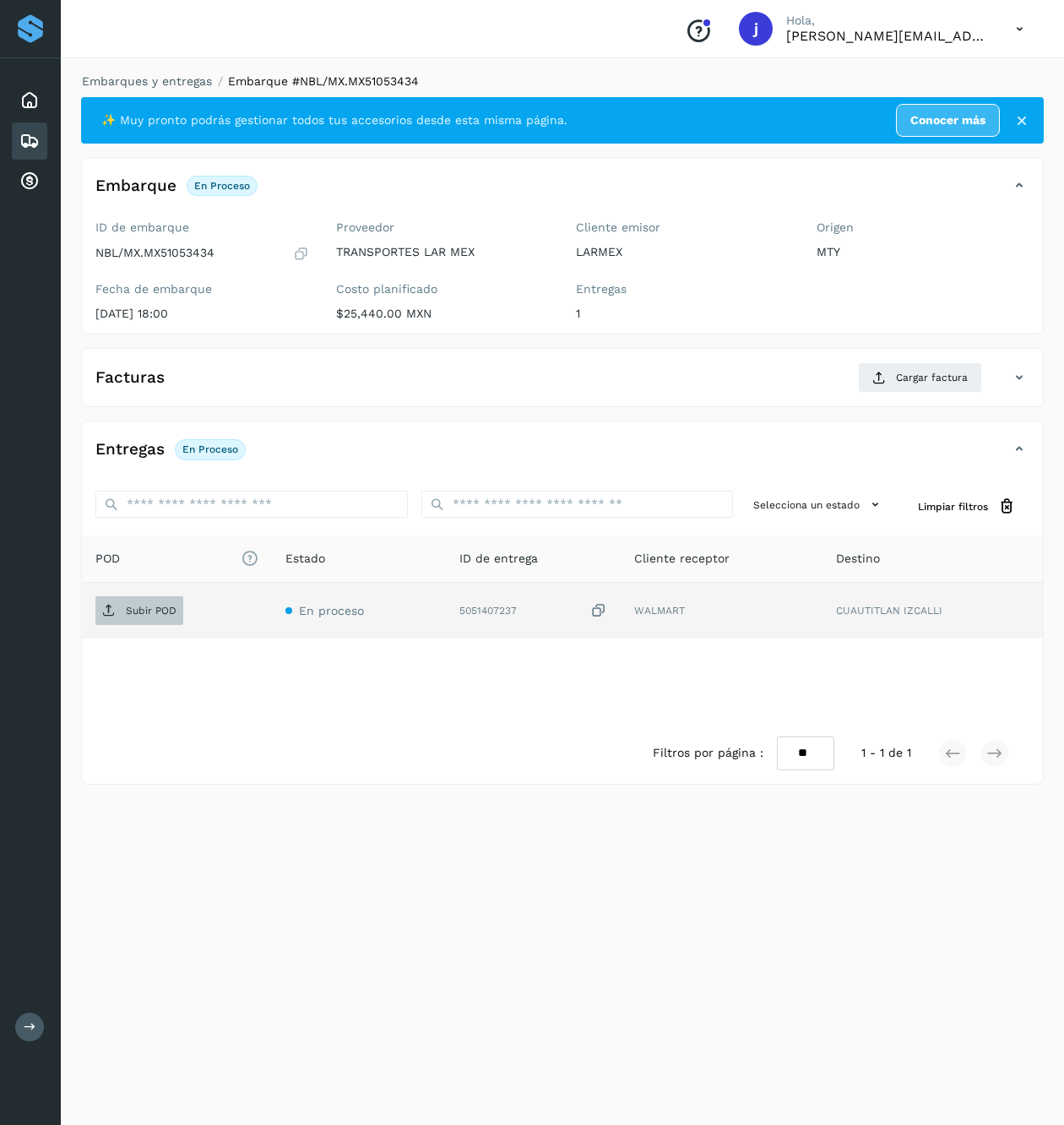
click at [128, 617] on p "Subir POD" at bounding box center [151, 611] width 51 height 12
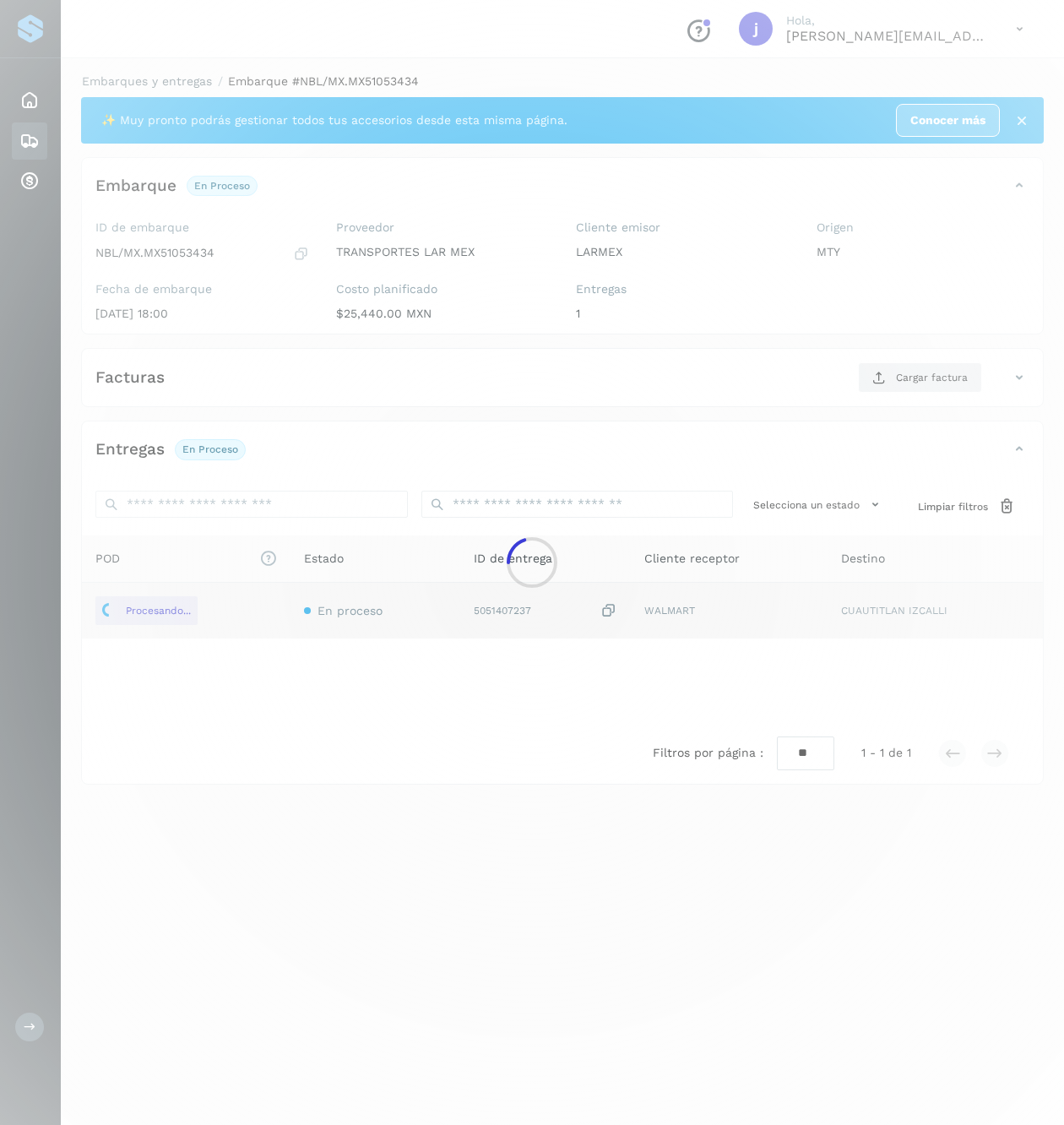
click at [892, 351] on div at bounding box center [532, 562] width 1064 height 1125
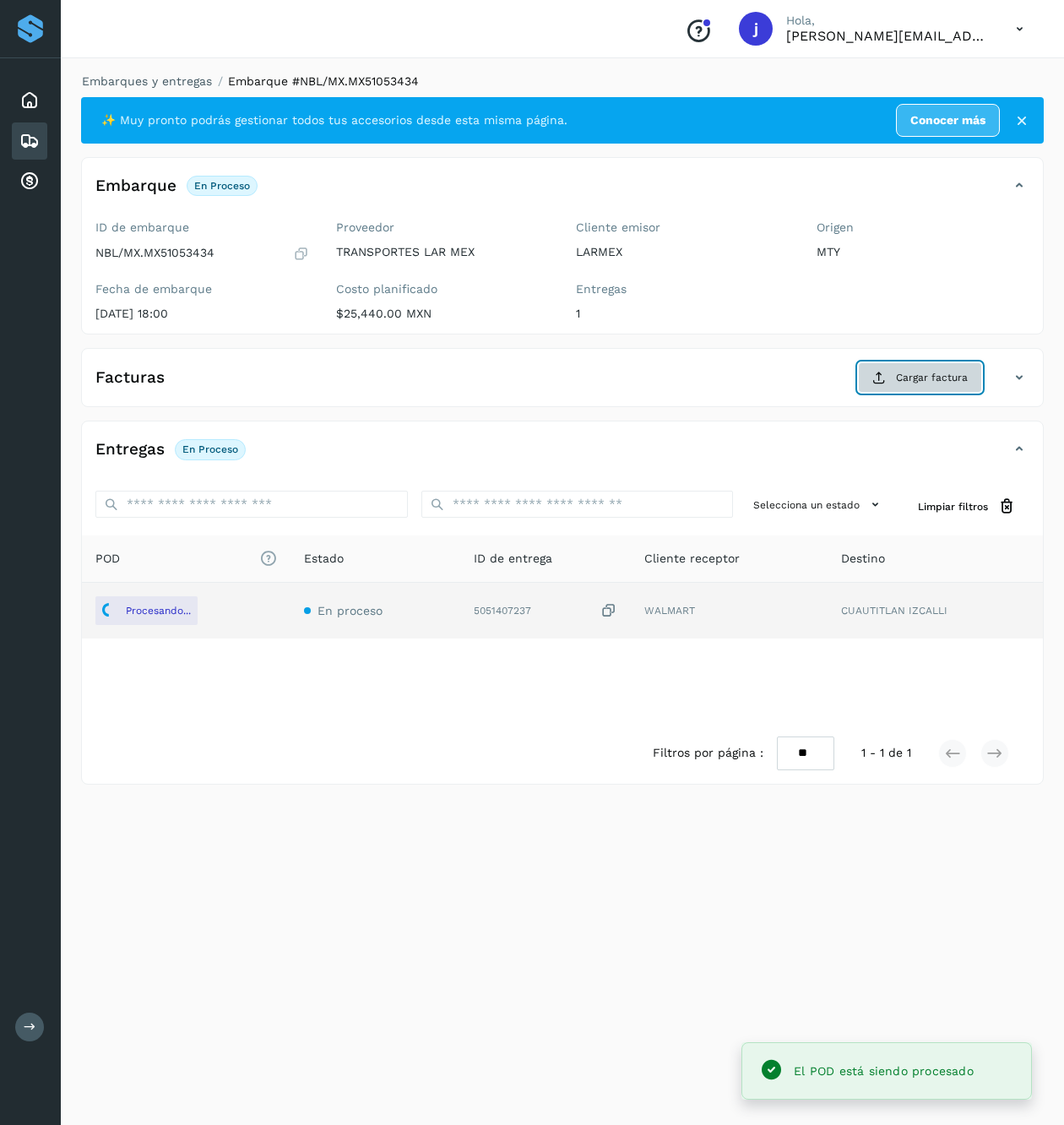
click at [899, 373] on span "Cargar factura" at bounding box center [931, 377] width 71 height 16
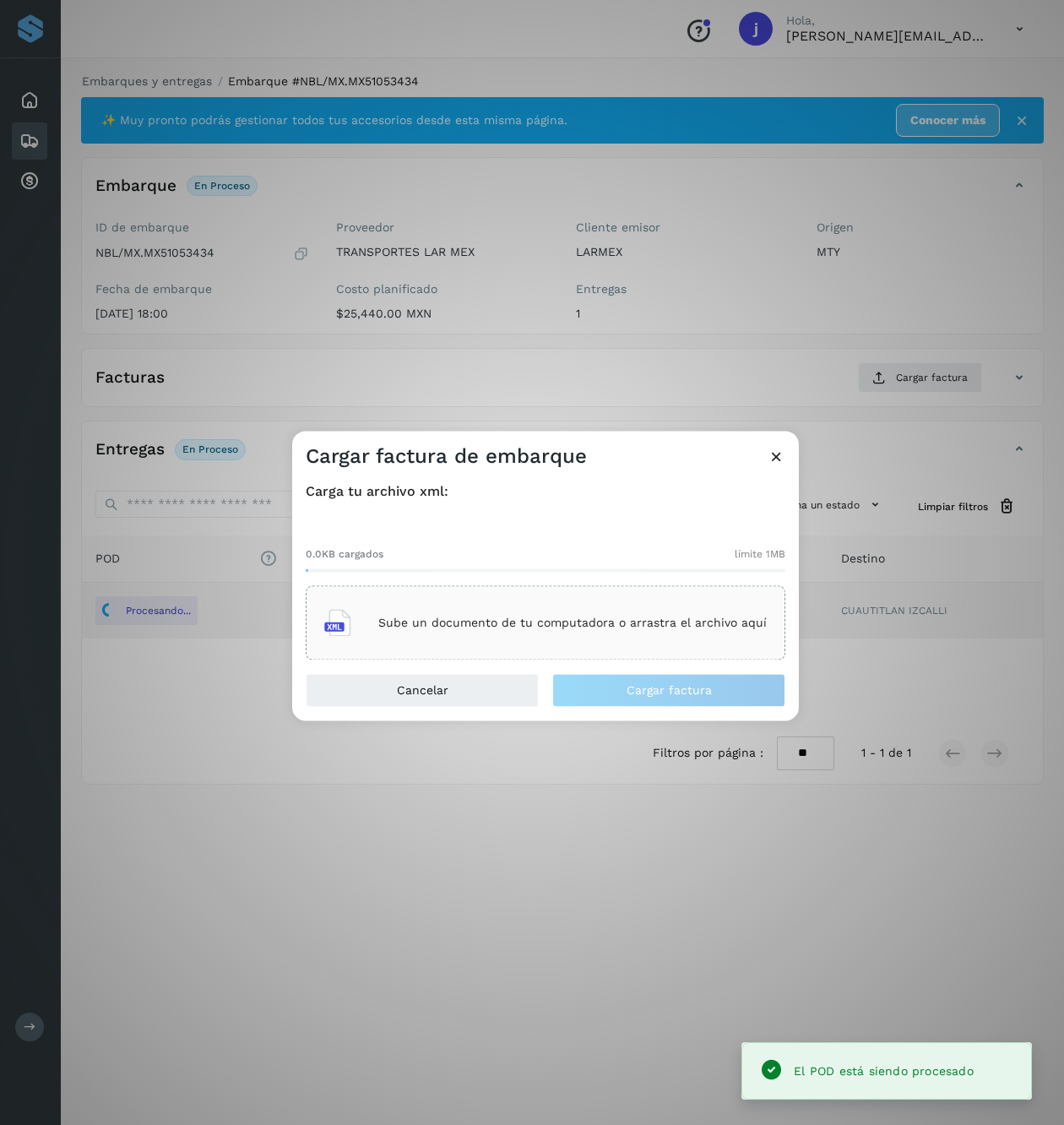
click at [584, 633] on div "Sube un documento de tu computadora o arrastra el archivo aquí" at bounding box center [545, 623] width 443 height 46
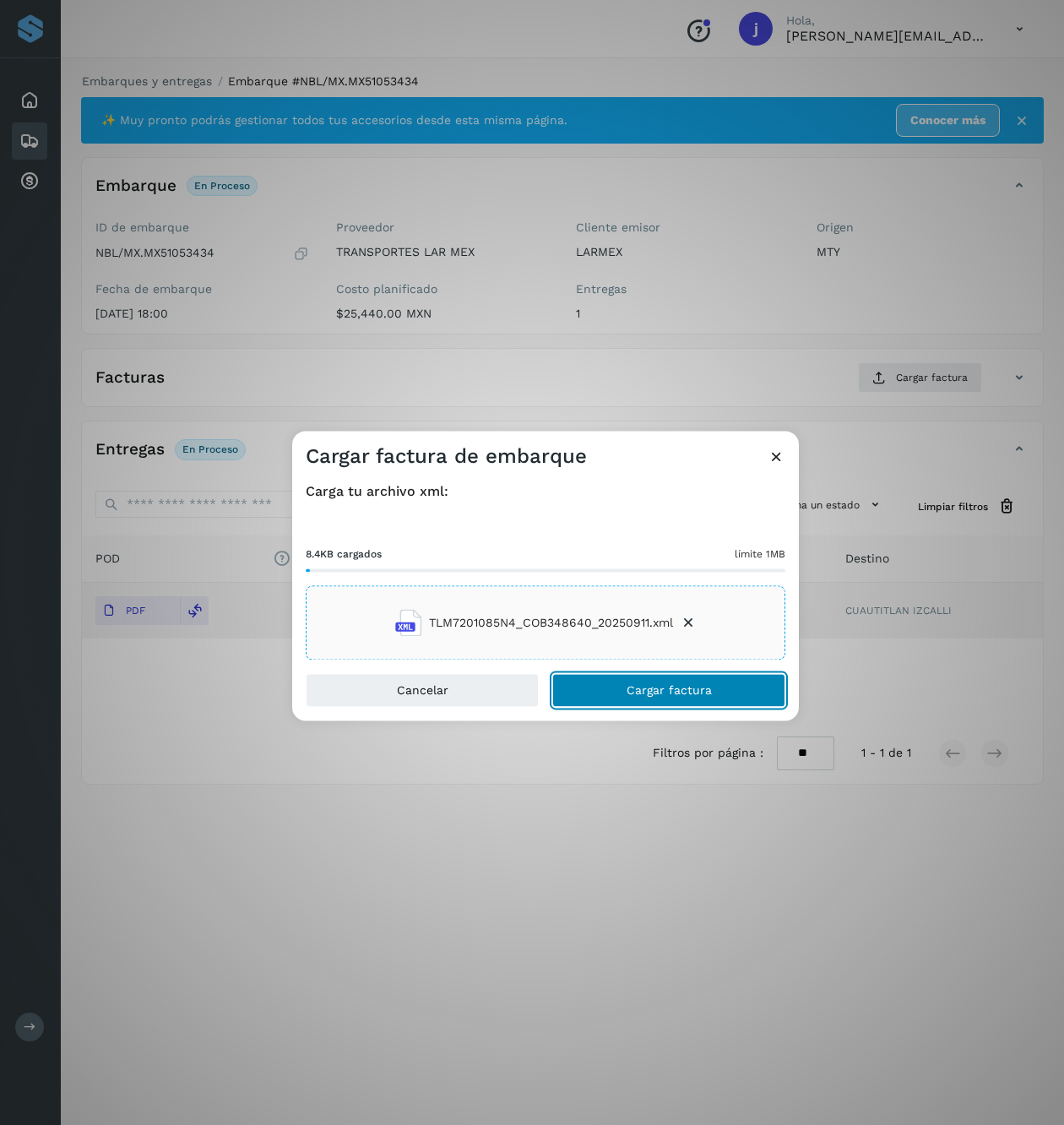
click at [635, 686] on span "Cargar factura" at bounding box center [668, 691] width 85 height 12
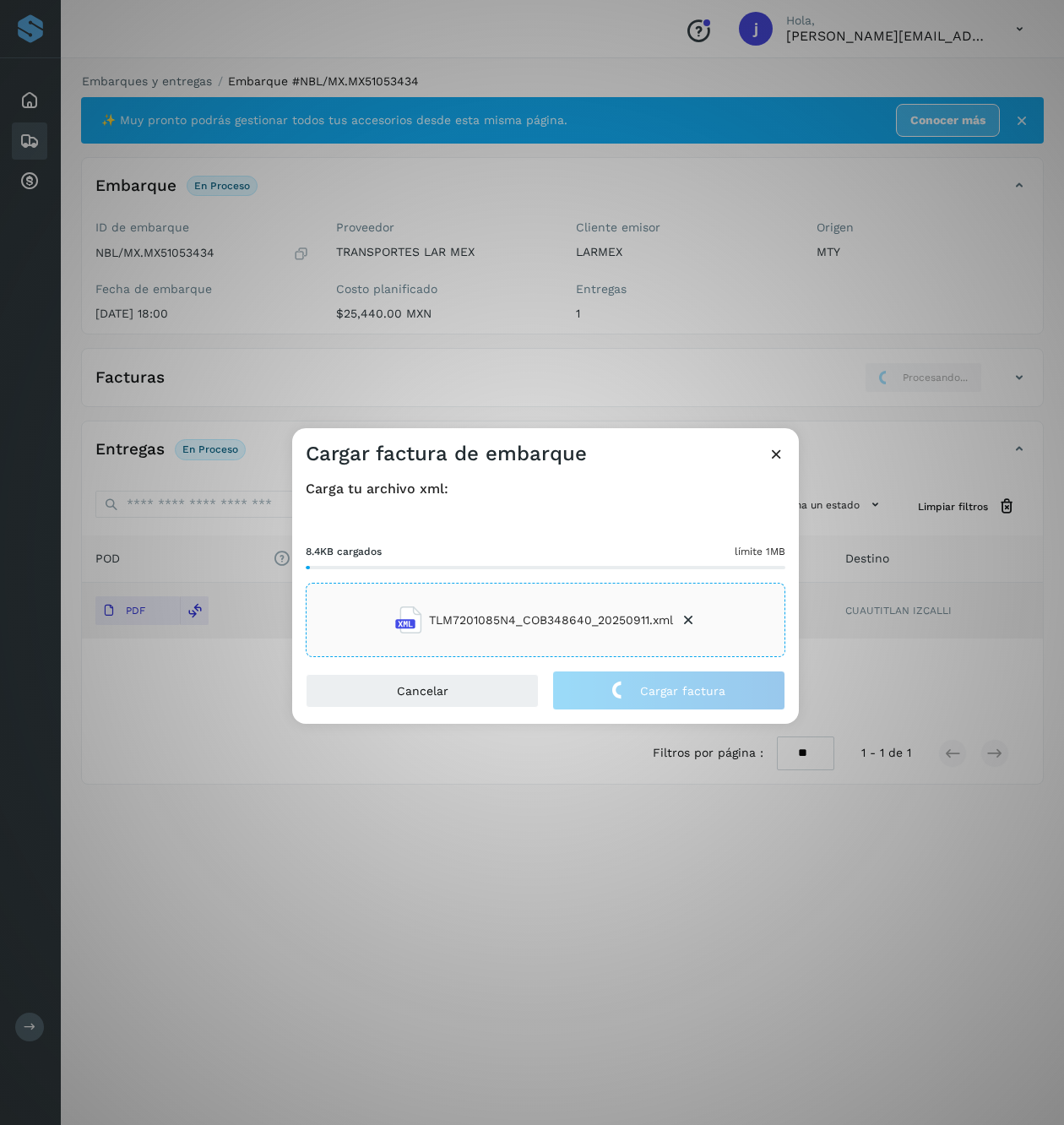
drag, startPoint x: 660, startPoint y: 336, endPoint x: 649, endPoint y: 326, distance: 14.9
click at [662, 336] on div "Cargar factura de embarque Carga tu archivo xml: 8.4KB cargados límite 1MB TLM7…" at bounding box center [532, 562] width 1064 height 1125
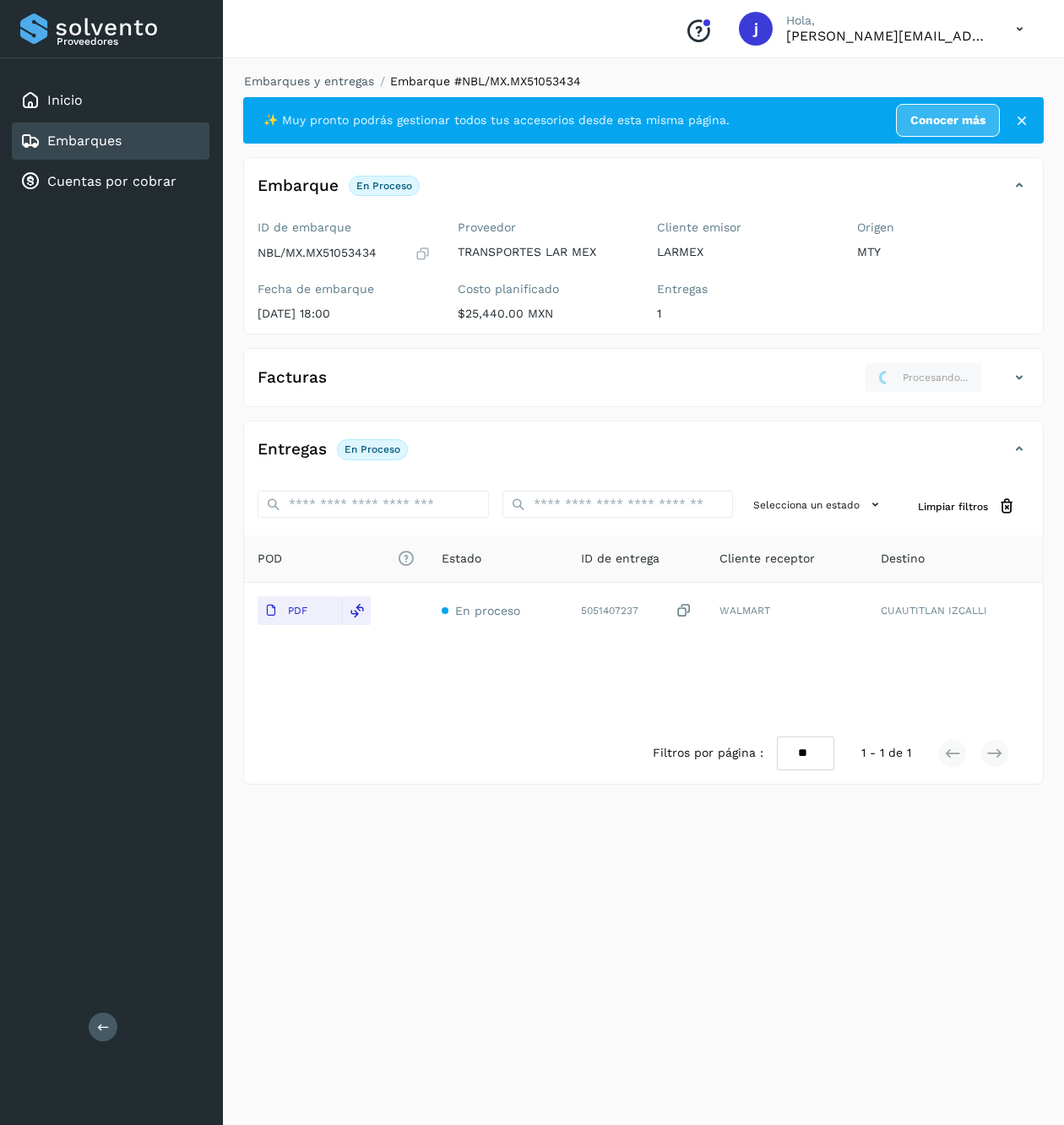
drag, startPoint x: 95, startPoint y: 141, endPoint x: 103, endPoint y: 138, distance: 8.5
click at [95, 141] on link "Embarques" at bounding box center [84, 141] width 74 height 16
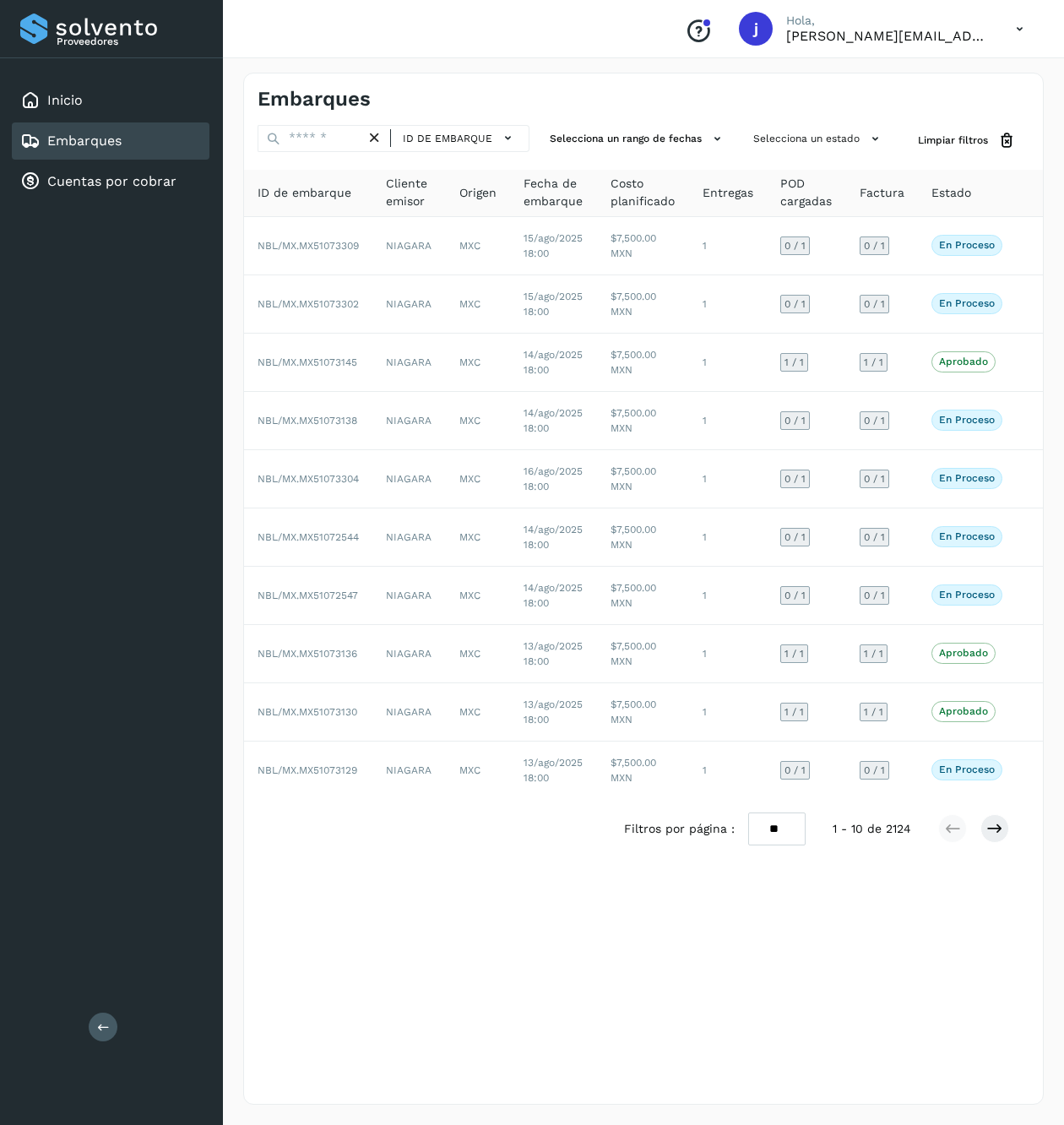
drag, startPoint x: 103, startPoint y: 1002, endPoint x: 105, endPoint y: 1010, distance: 8.2
click at [103, 1004] on div "Proveedores Inicio Embarques Cuentas por cobrar Salir" at bounding box center [111, 562] width 223 height 1125
click at [102, 1022] on icon at bounding box center [103, 1026] width 13 height 13
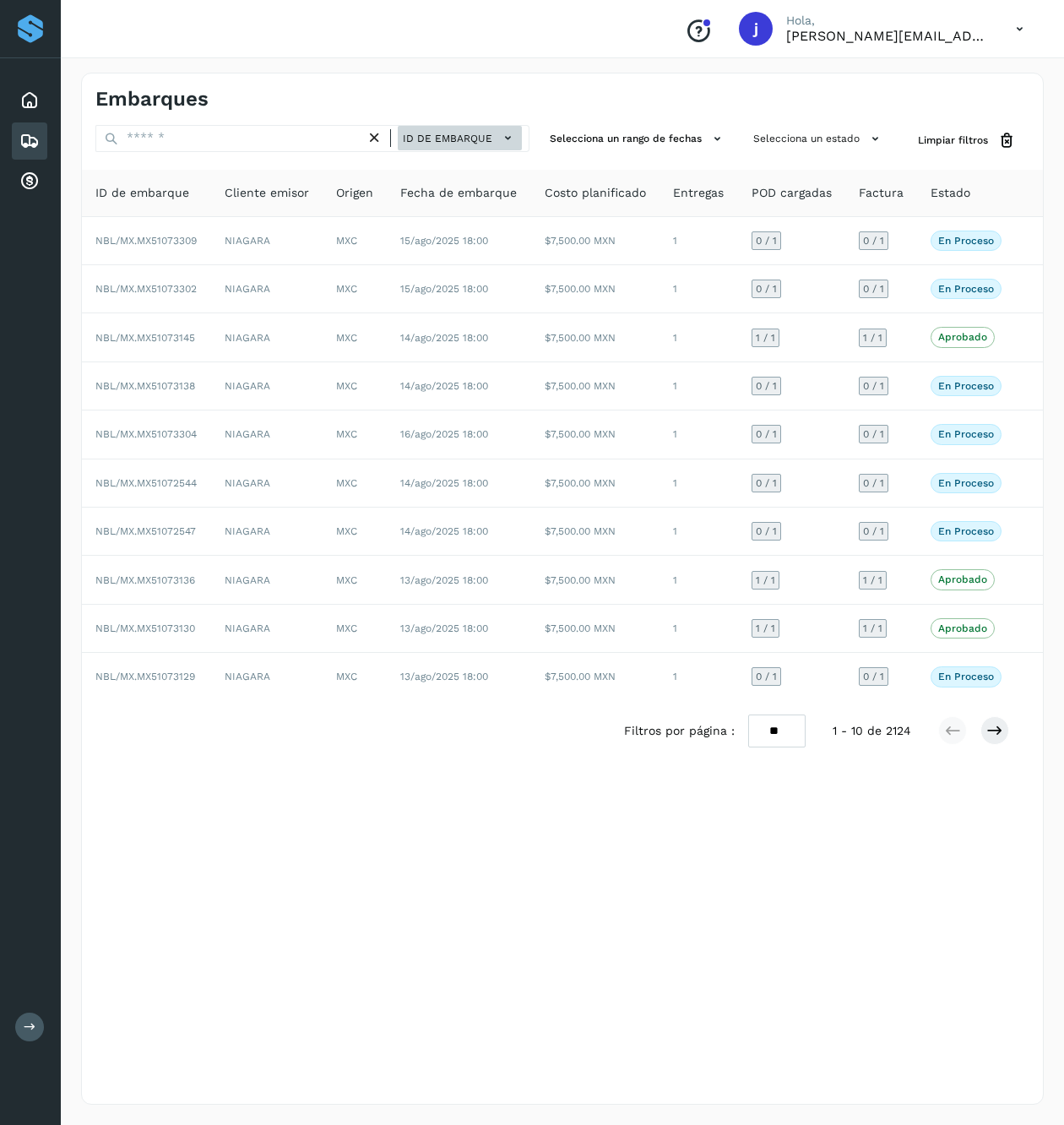
click at [454, 135] on span "ID de embarque" at bounding box center [447, 139] width 90 height 16
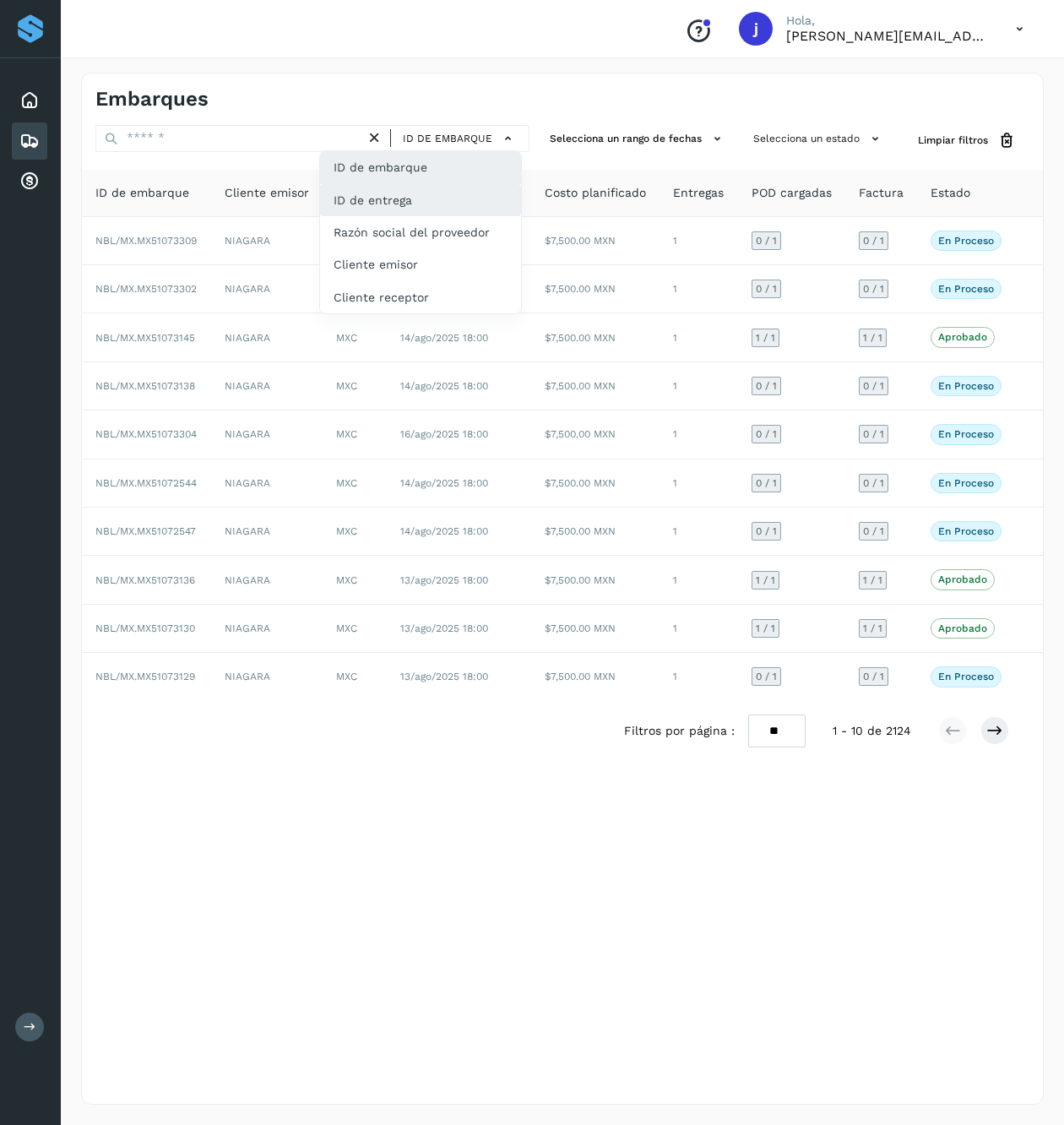
click at [439, 198] on div "ID de entrega" at bounding box center [420, 199] width 201 height 32
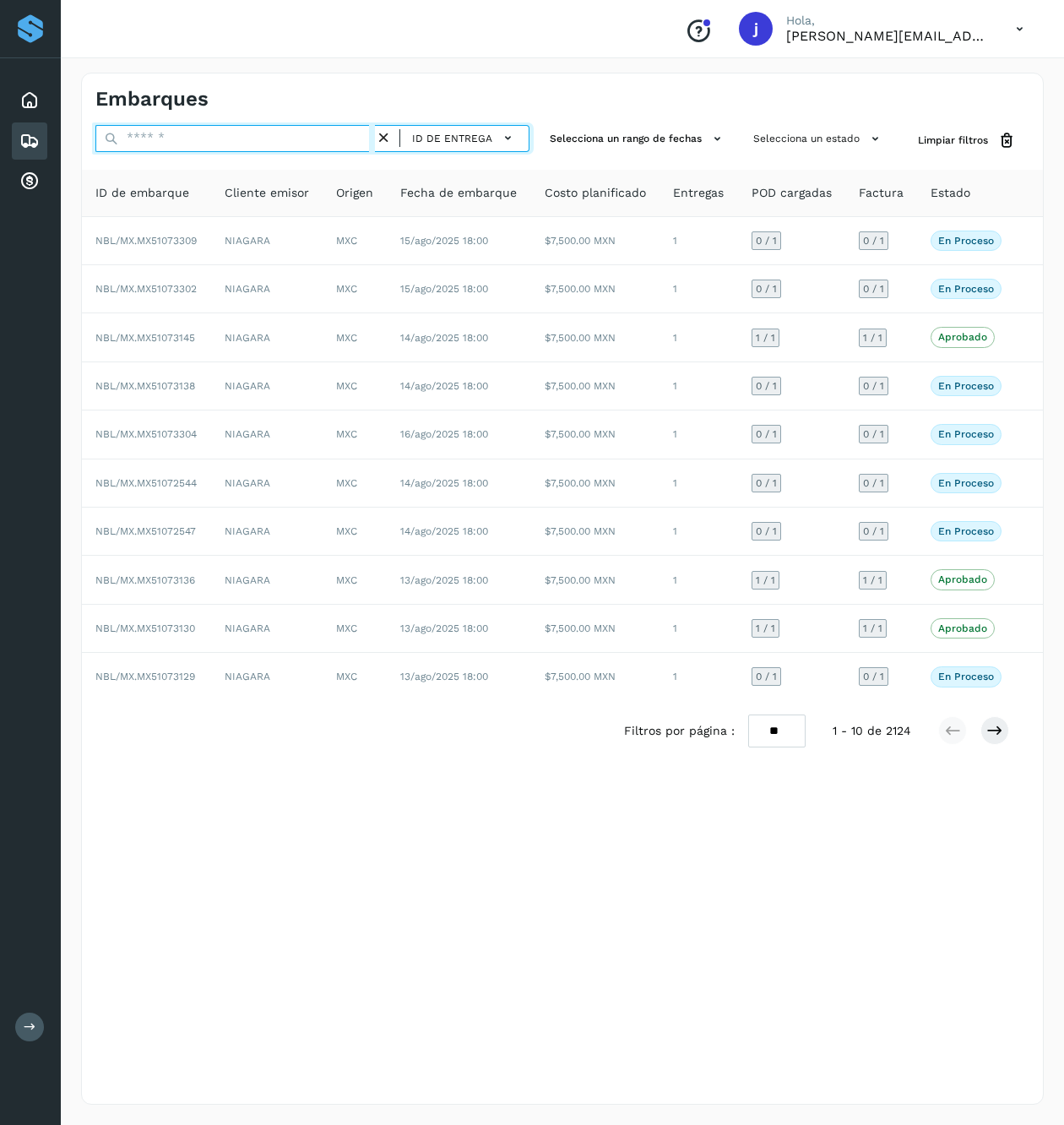
click at [295, 137] on input "text" at bounding box center [235, 139] width 279 height 27
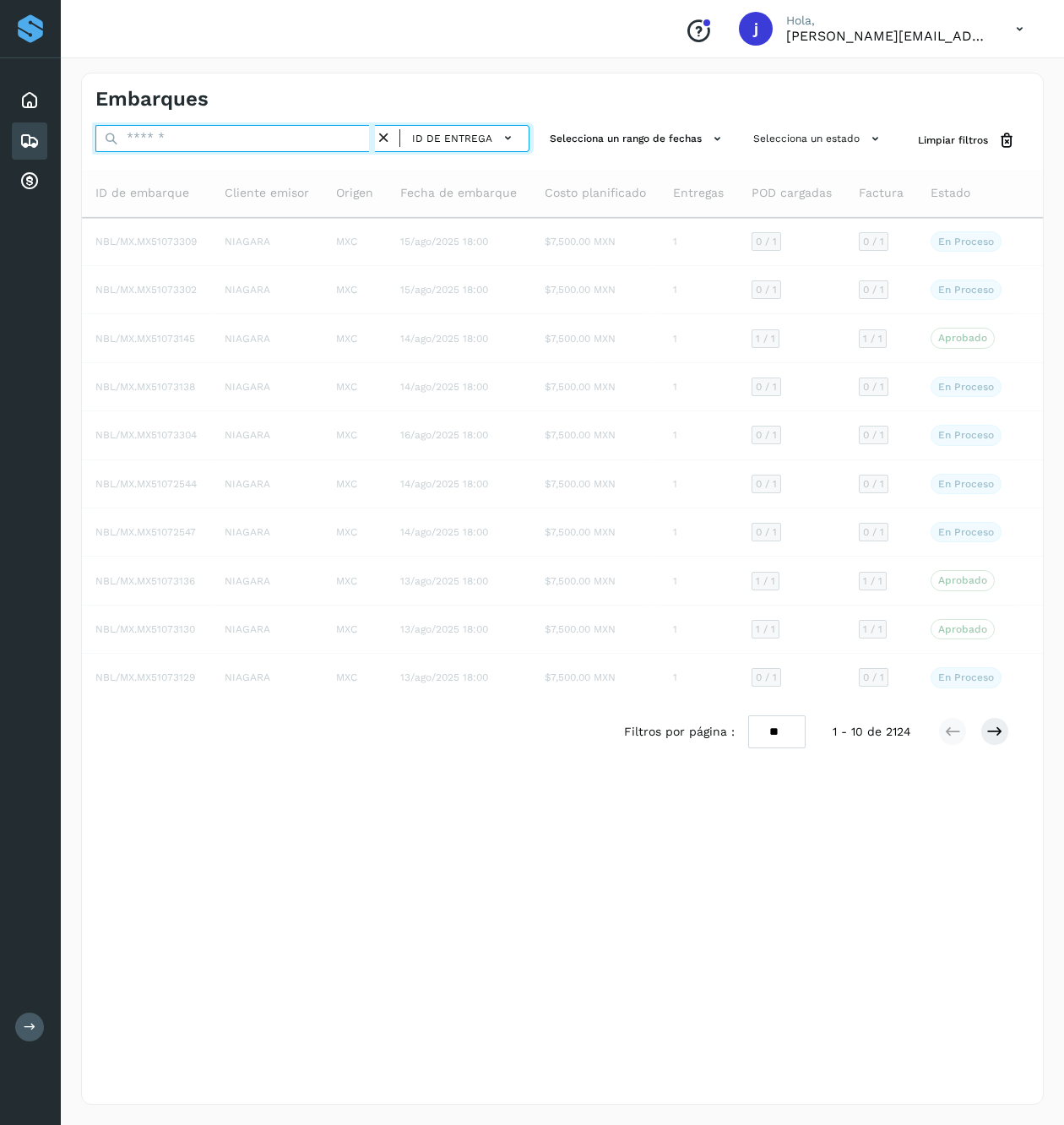
paste input "*****"
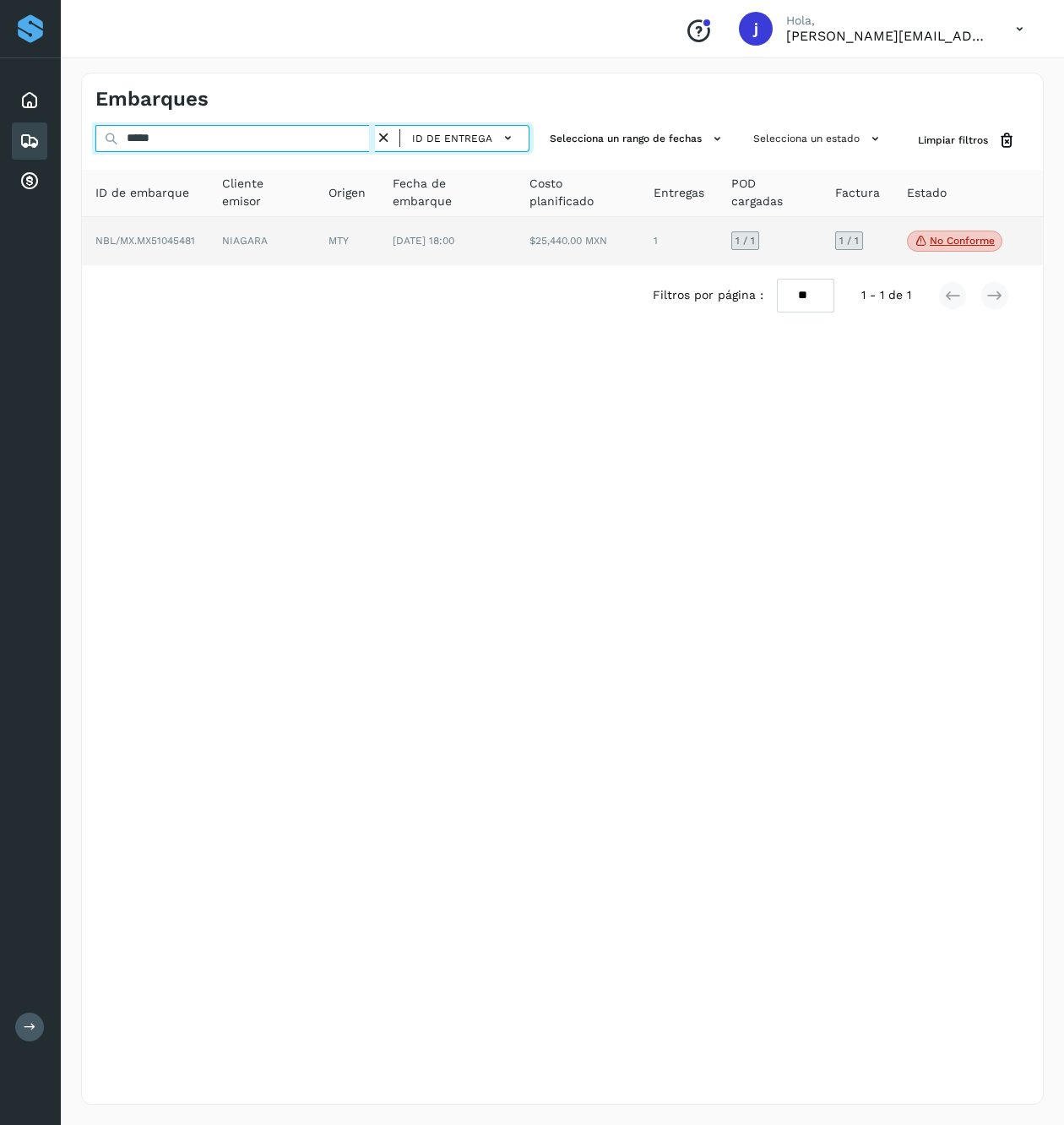
type input "*****"
click at [565, 250] on td "$25,440.00 MXN" at bounding box center [577, 241] width 124 height 49
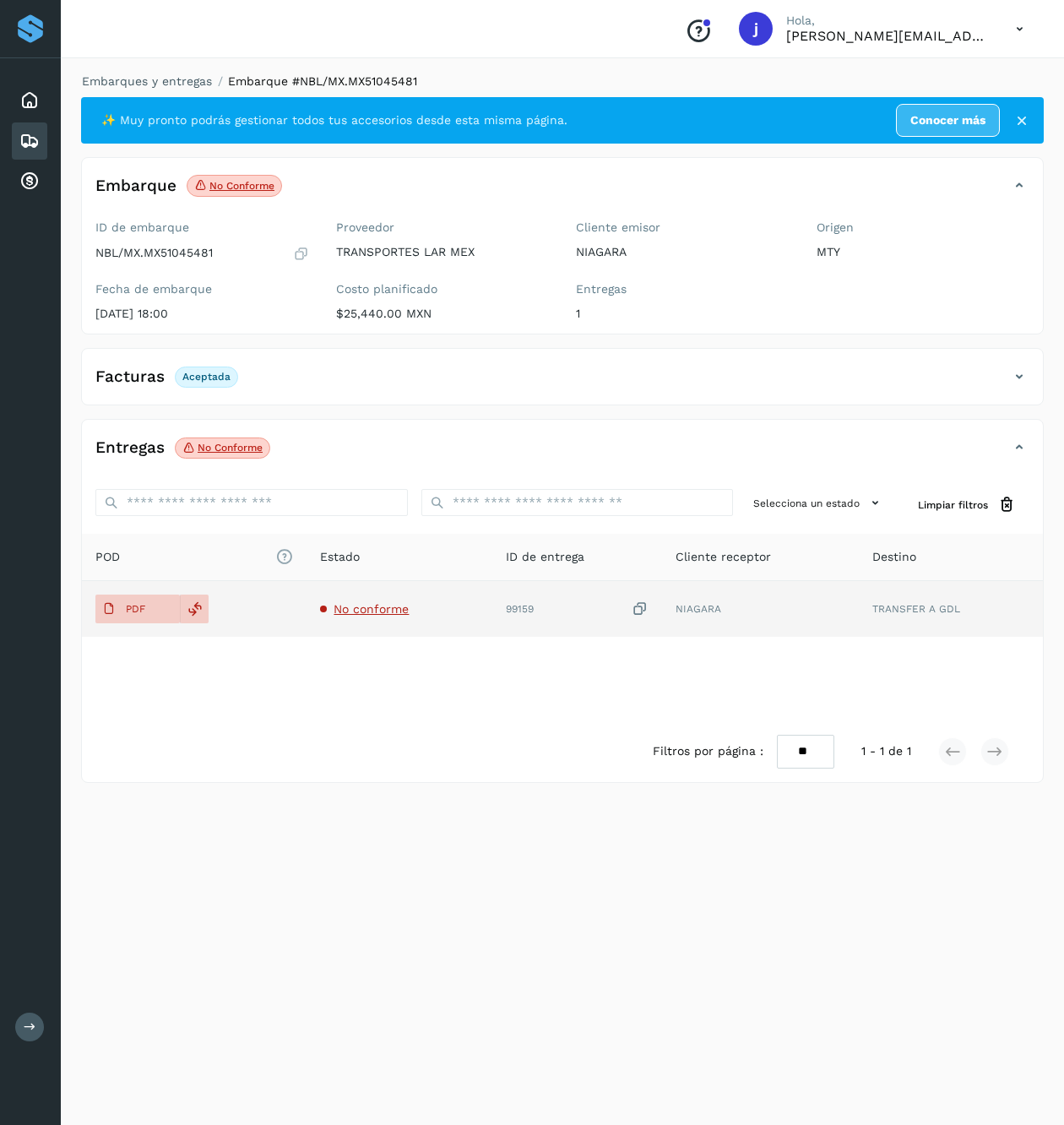
click at [360, 624] on td "No conforme" at bounding box center [400, 609] width 186 height 56
click at [364, 605] on span "No conforme" at bounding box center [370, 609] width 75 height 14
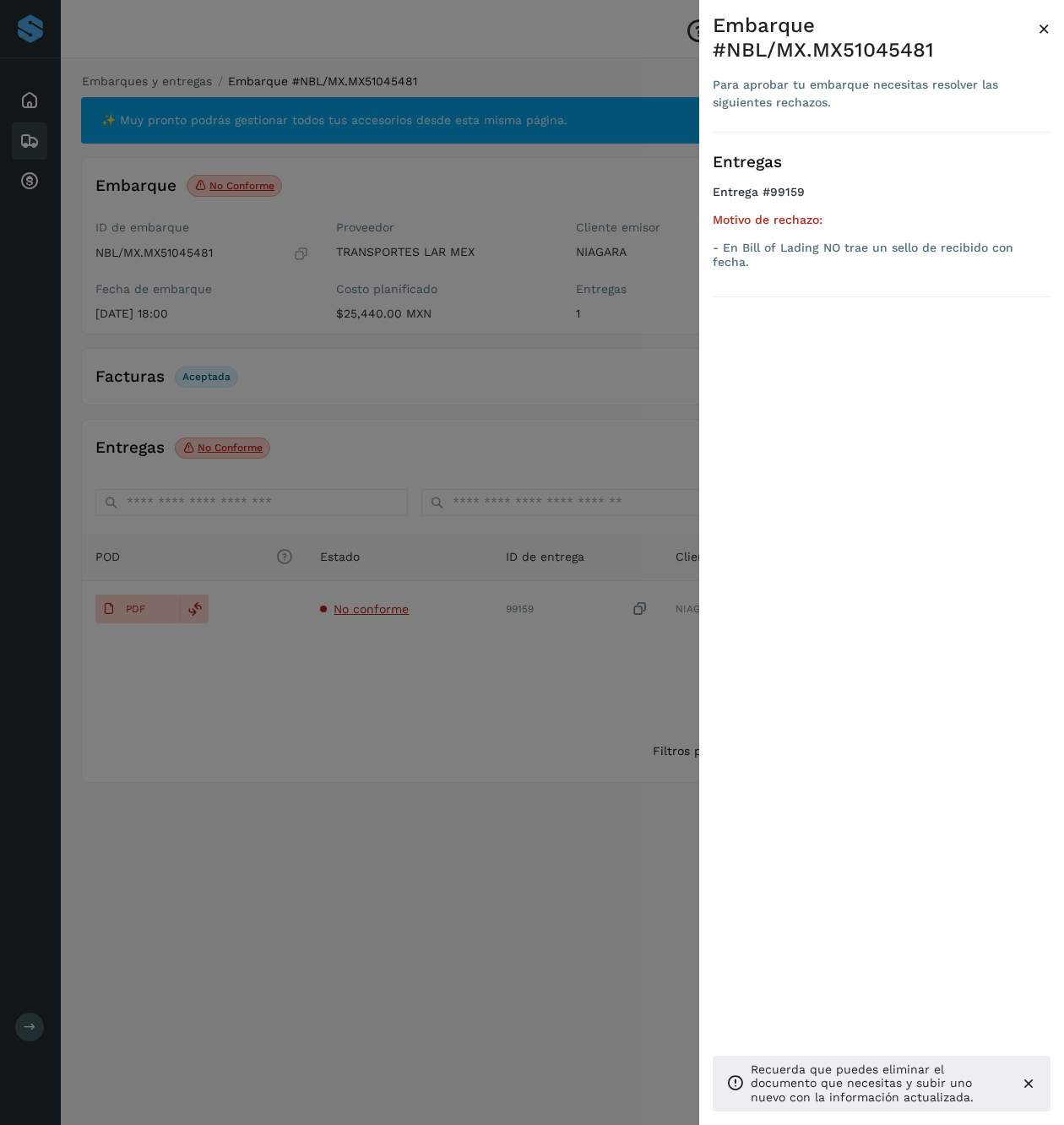
drag, startPoint x: 135, startPoint y: 621, endPoint x: 164, endPoint y: 619, distance: 29.1
click at [135, 620] on div at bounding box center [532, 562] width 1064 height 1125
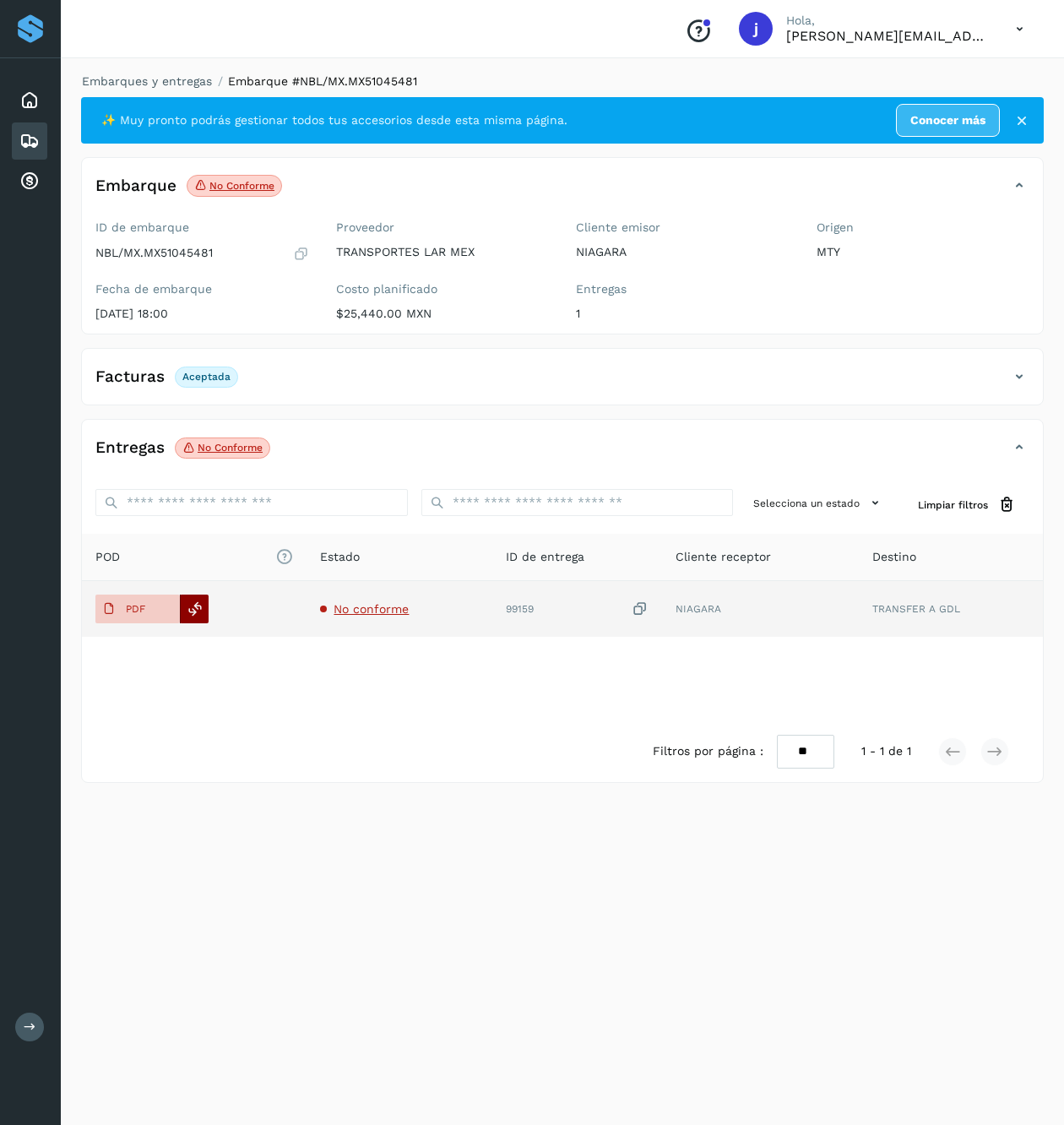
click at [191, 610] on icon at bounding box center [195, 609] width 16 height 16
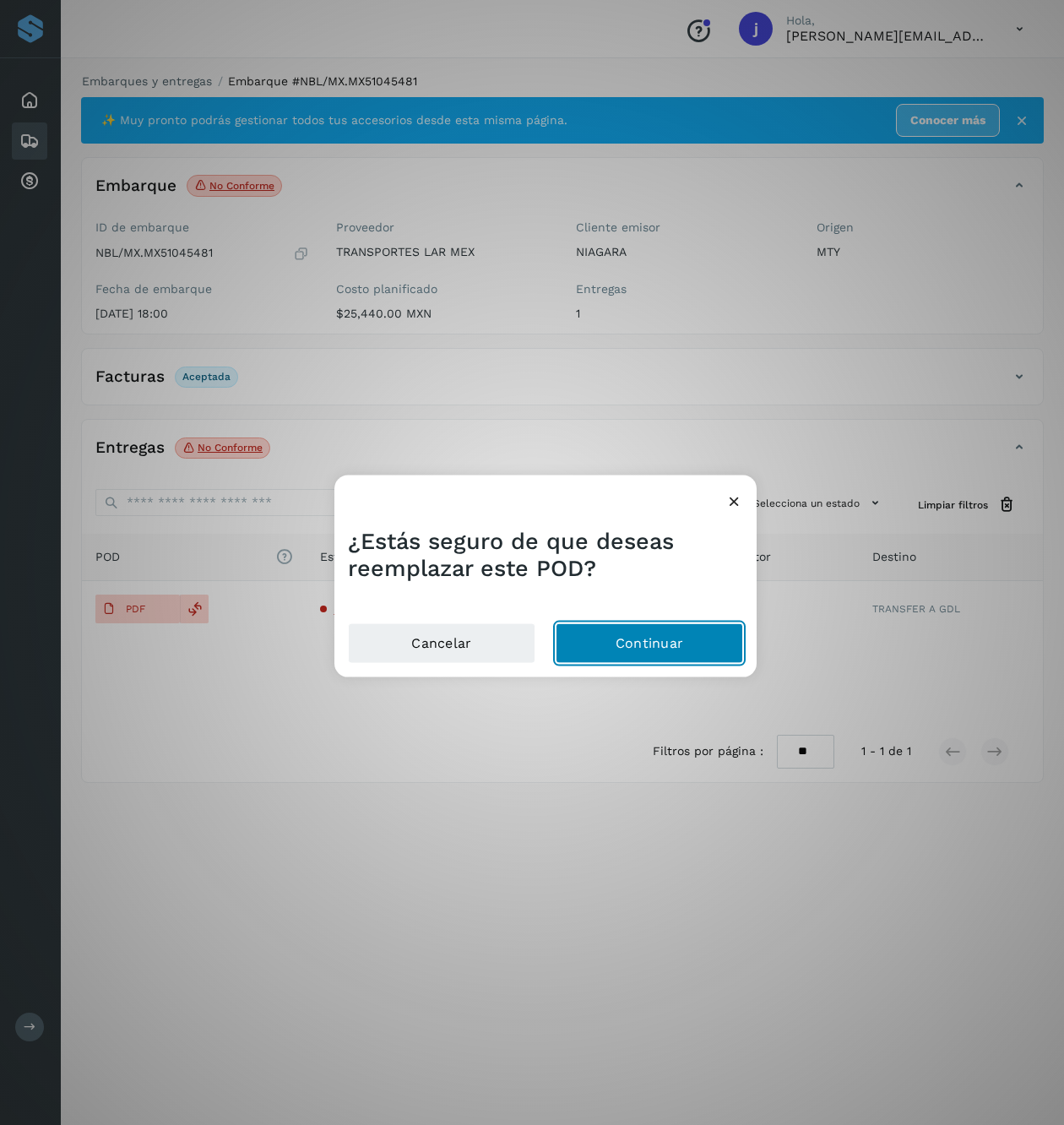
click at [624, 638] on button "Continuar" at bounding box center [650, 642] width 188 height 40
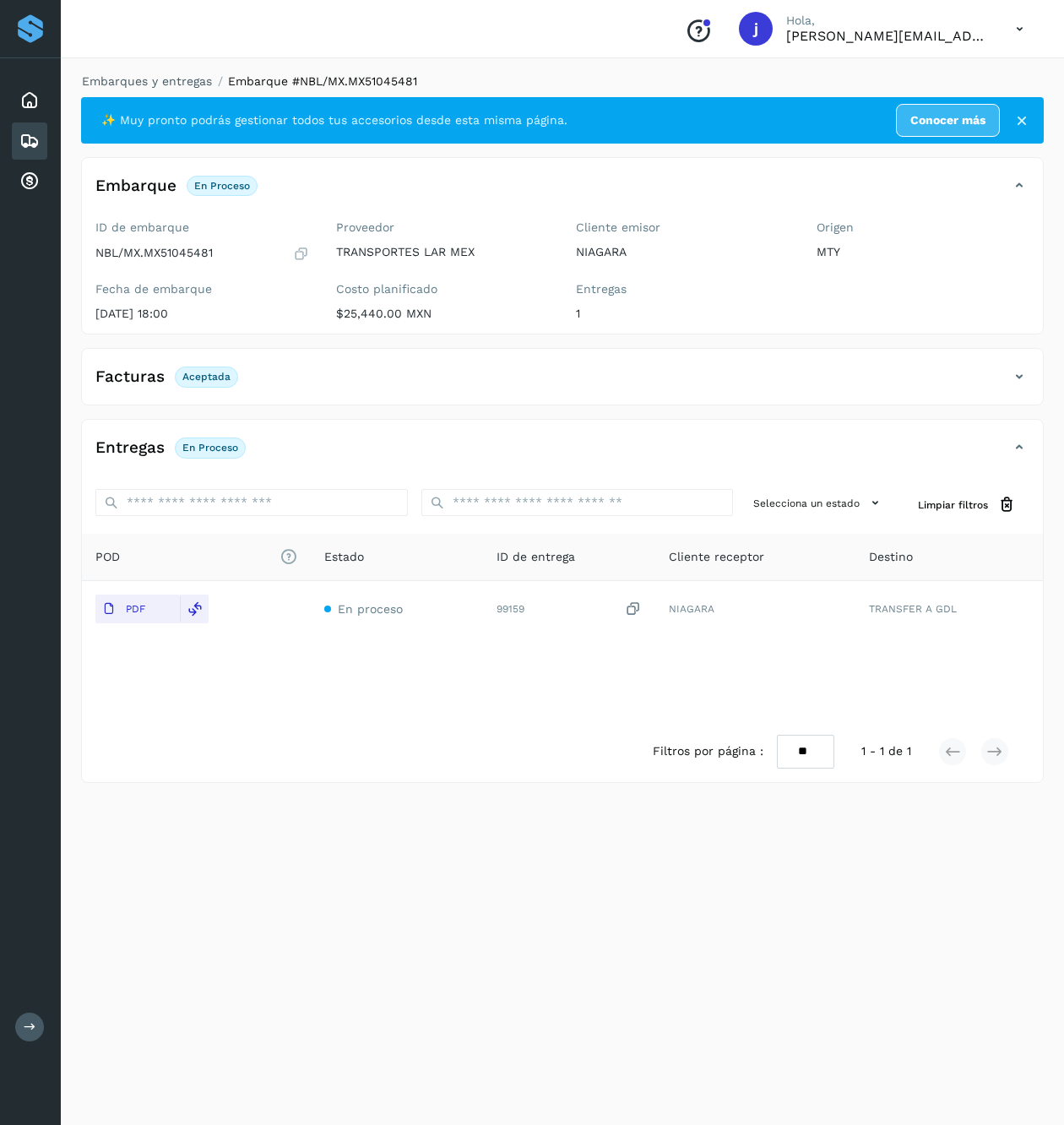
click at [1017, 385] on icon at bounding box center [1019, 376] width 21 height 21
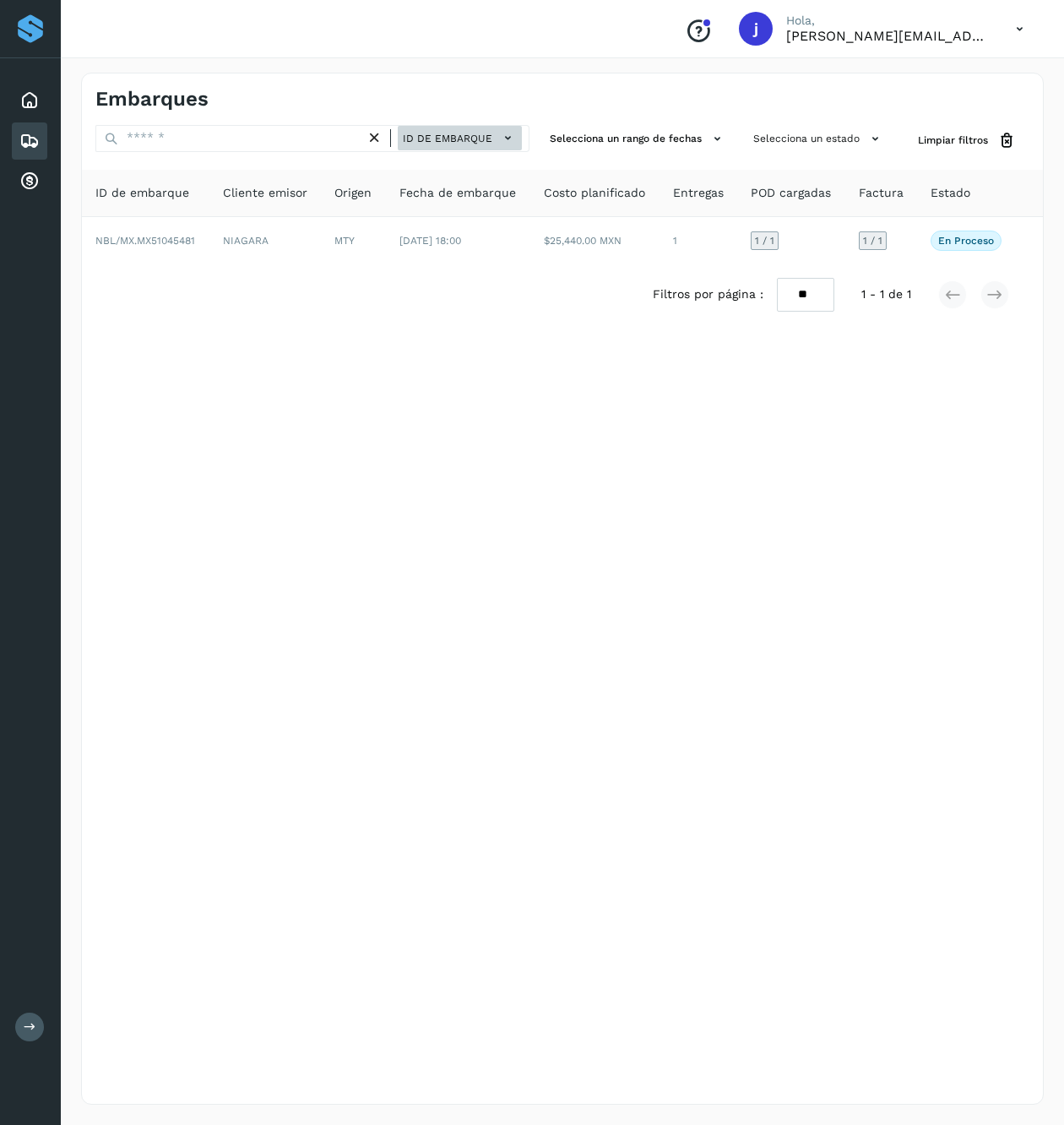
click at [477, 148] on button "ID de embarque" at bounding box center [459, 138] width 124 height 24
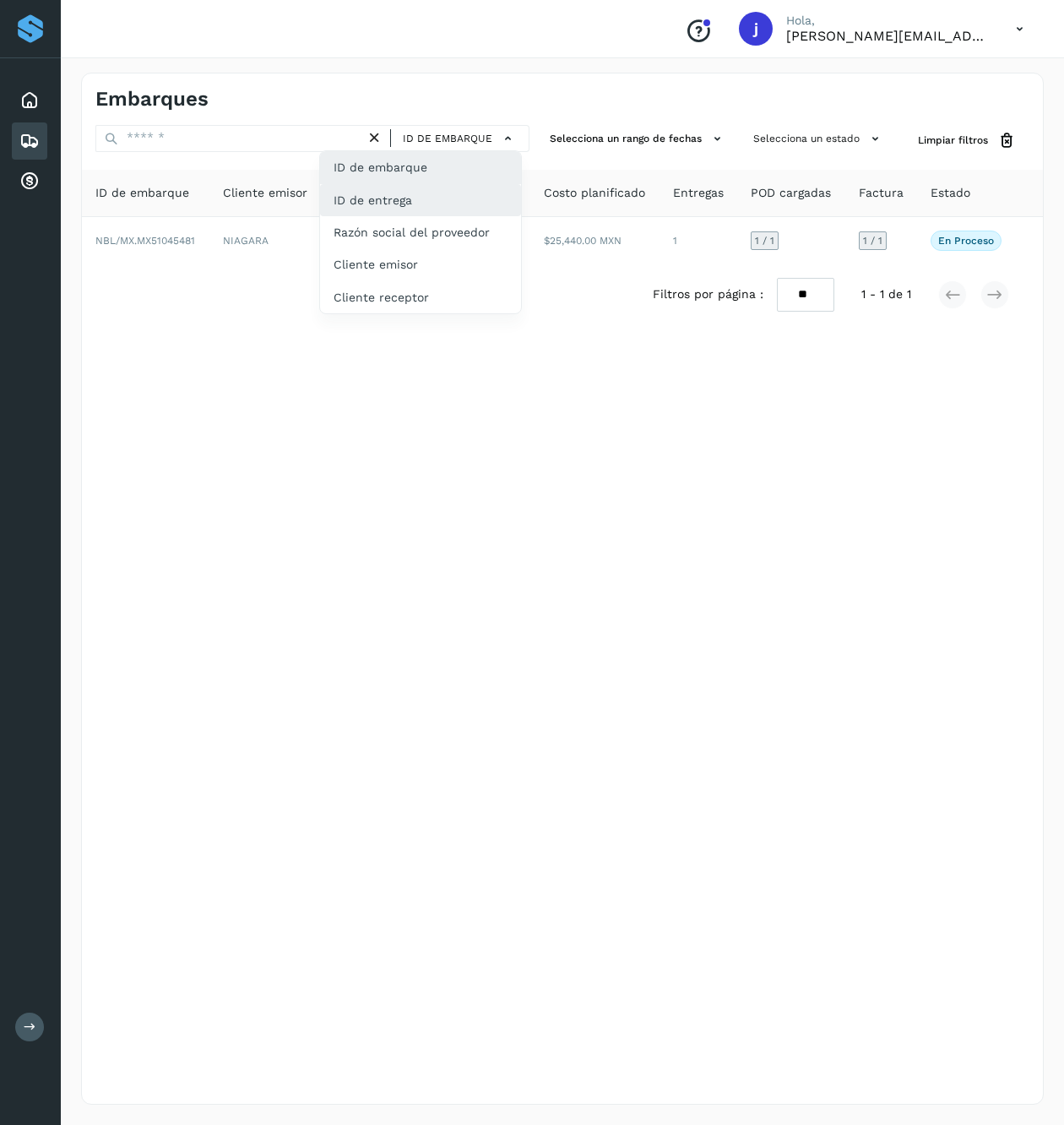
click at [440, 195] on div "ID de entrega" at bounding box center [420, 199] width 201 height 32
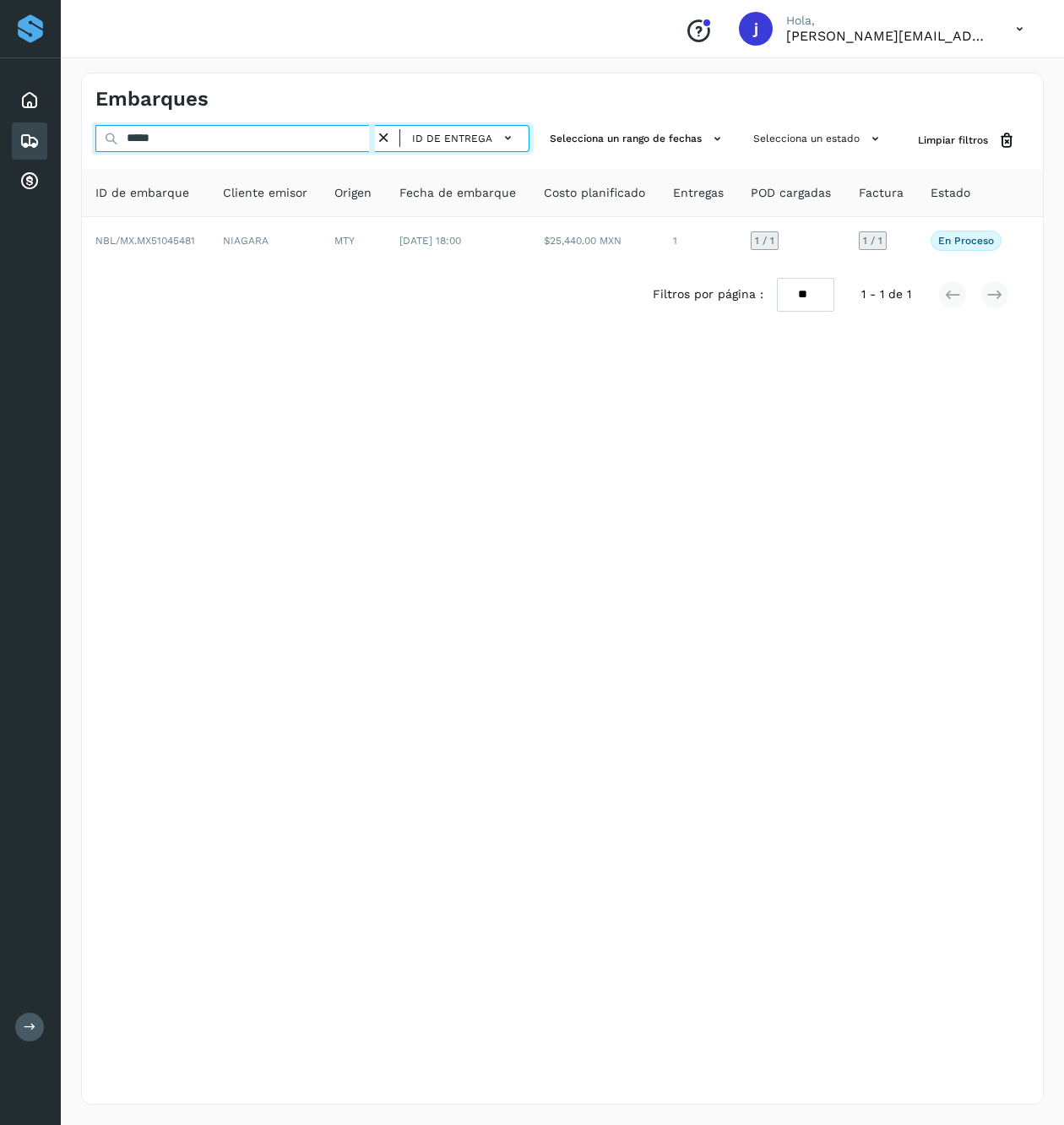
click at [282, 141] on input "*****" at bounding box center [235, 139] width 279 height 27
click at [258, 146] on input "*****" at bounding box center [235, 139] width 279 height 27
paste input "text"
type input "*****"
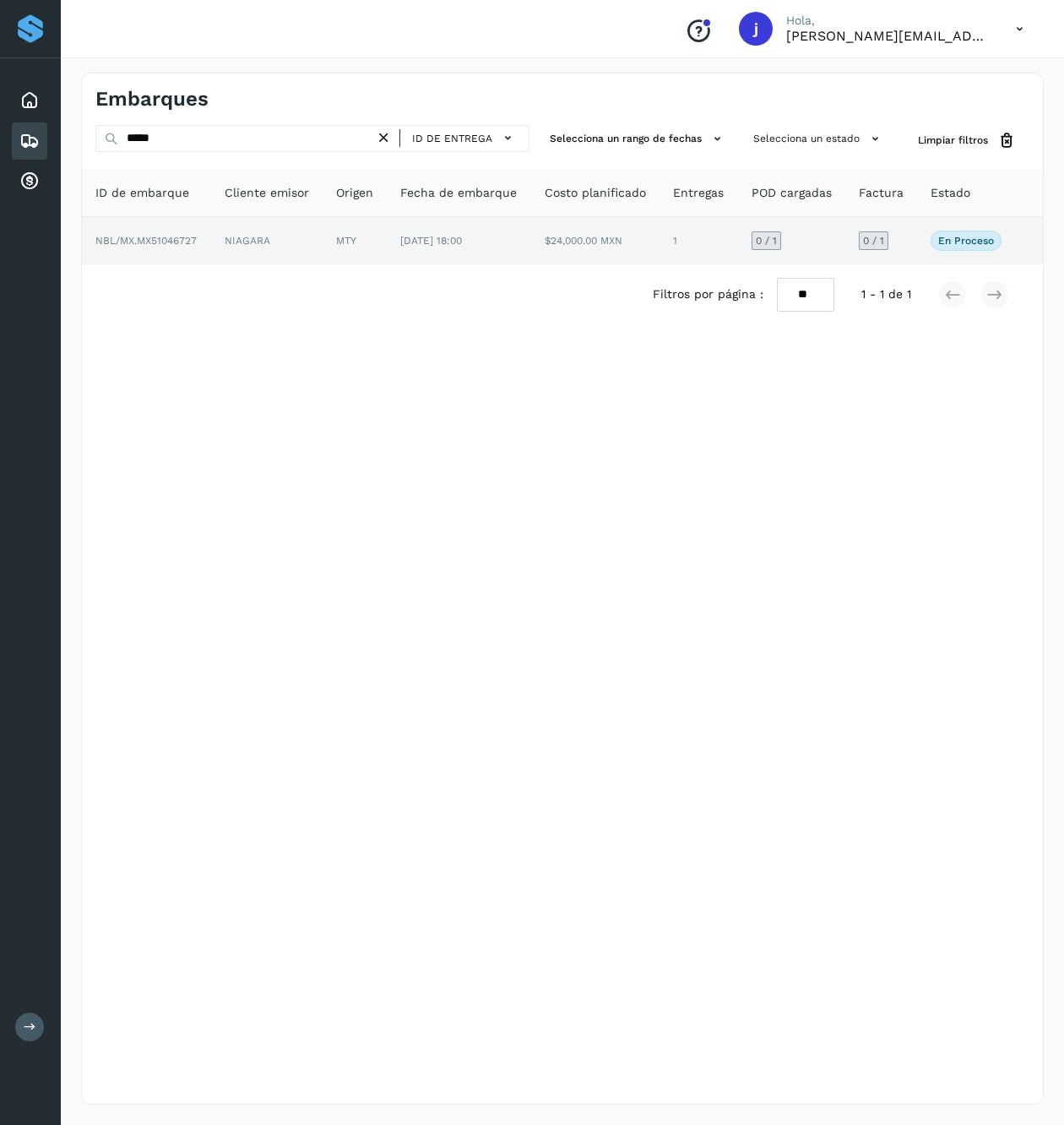
click at [412, 243] on span "[DATE] 18:00" at bounding box center [431, 240] width 62 height 12
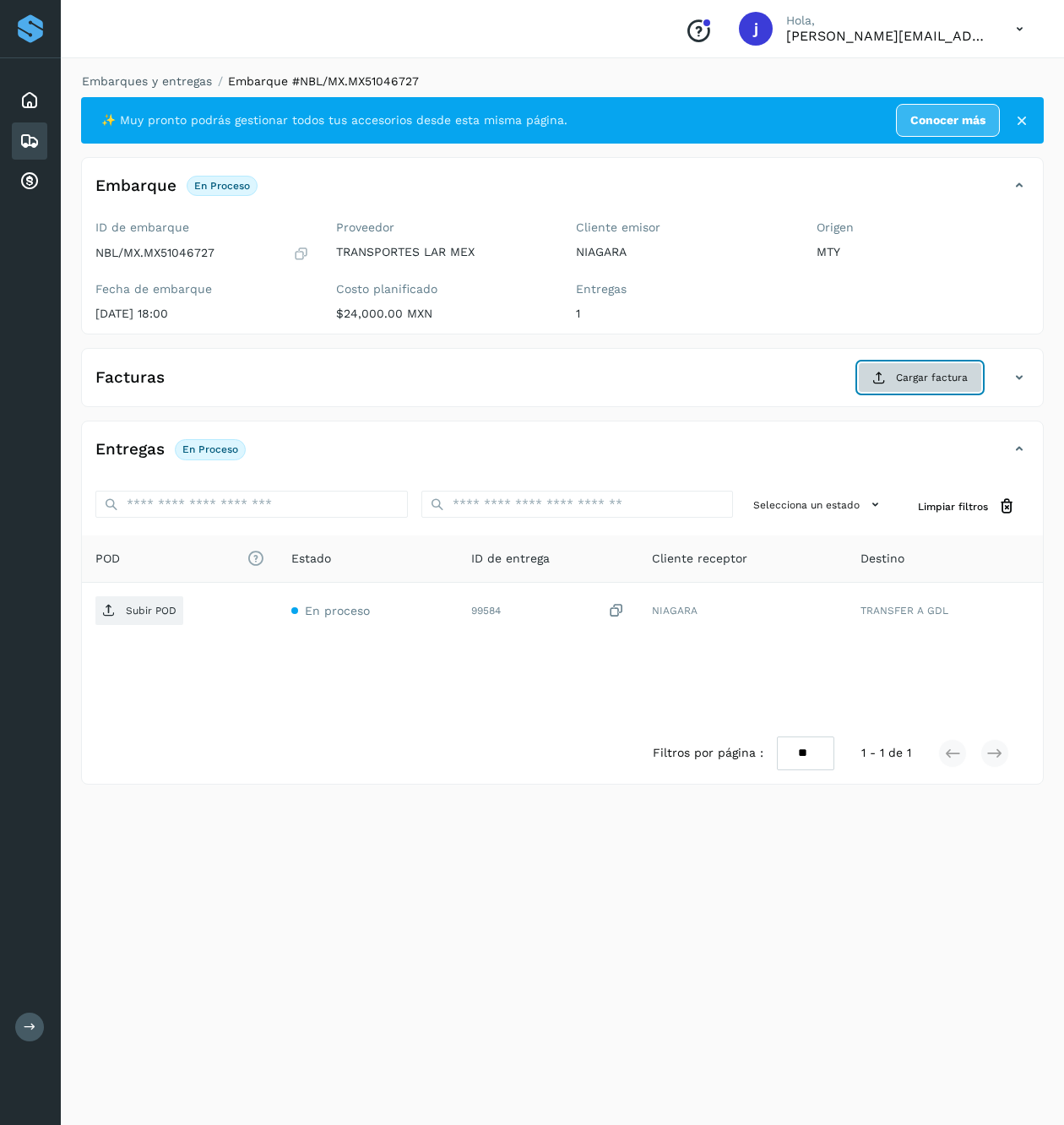
click at [868, 393] on button "Cargar factura" at bounding box center [919, 377] width 124 height 30
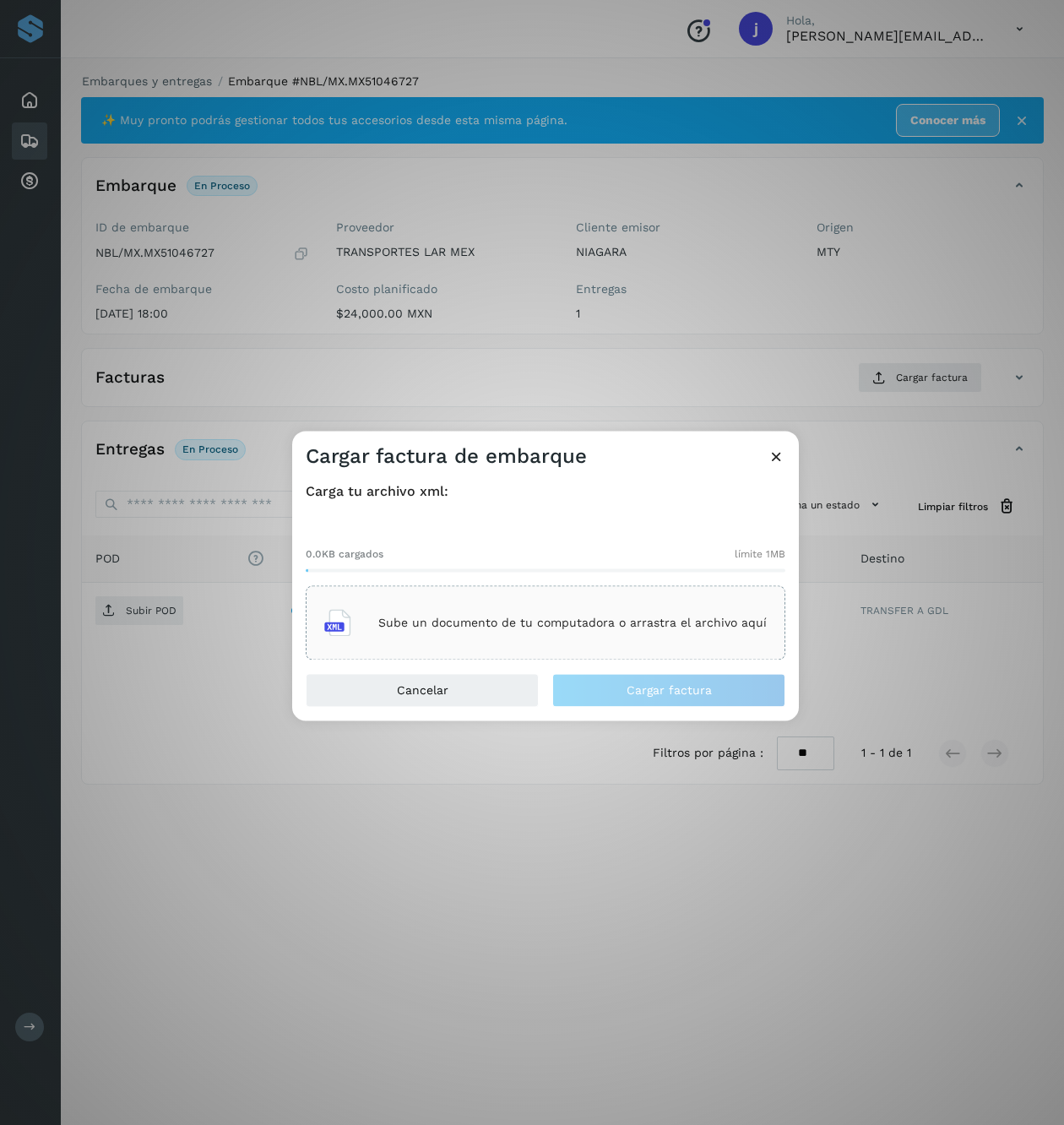
click at [501, 600] on div "Sube un documento de tu computadora o arrastra el archivo aquí" at bounding box center [545, 623] width 443 height 46
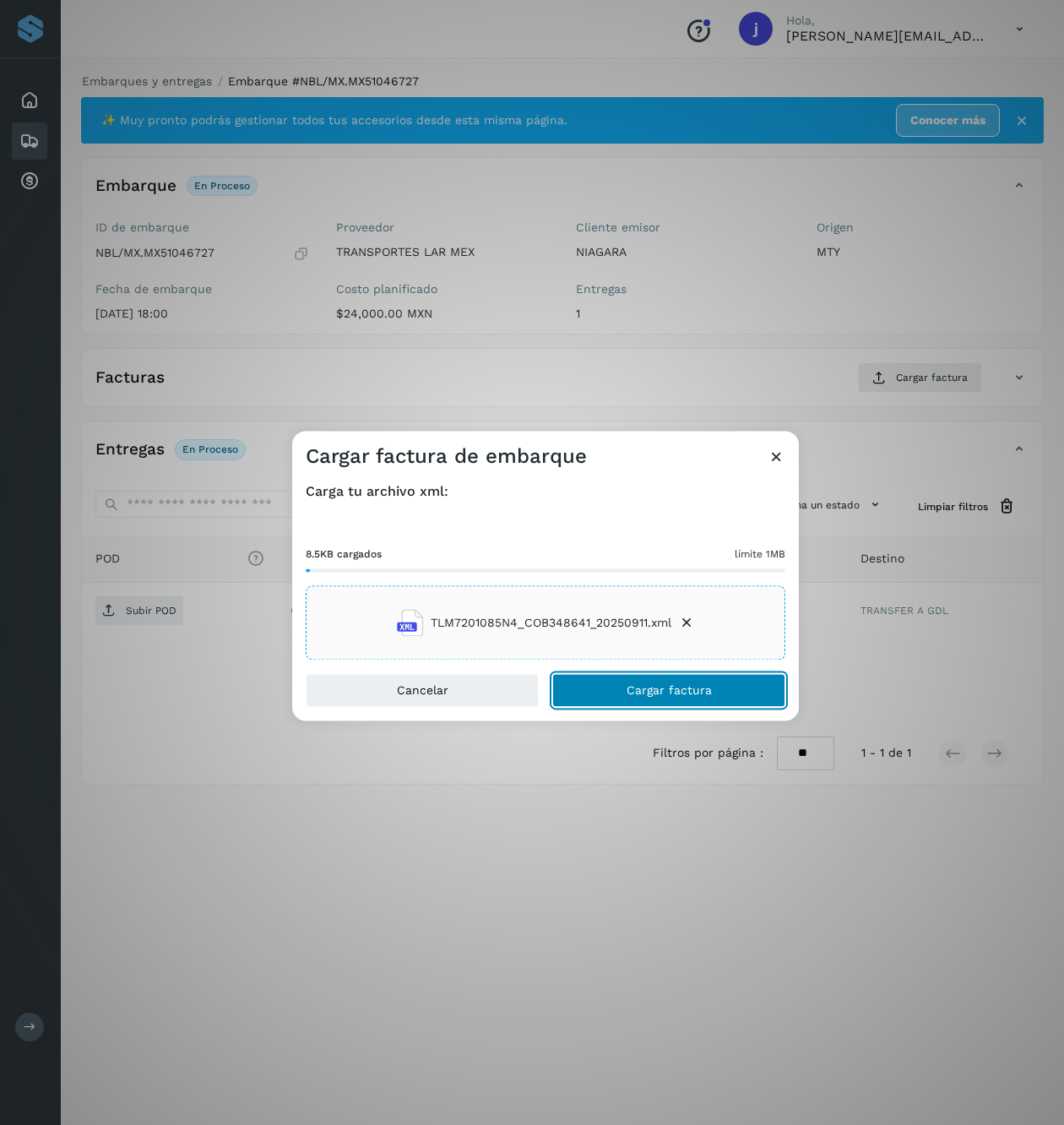
click at [730, 681] on button "Cargar factura" at bounding box center [668, 691] width 233 height 34
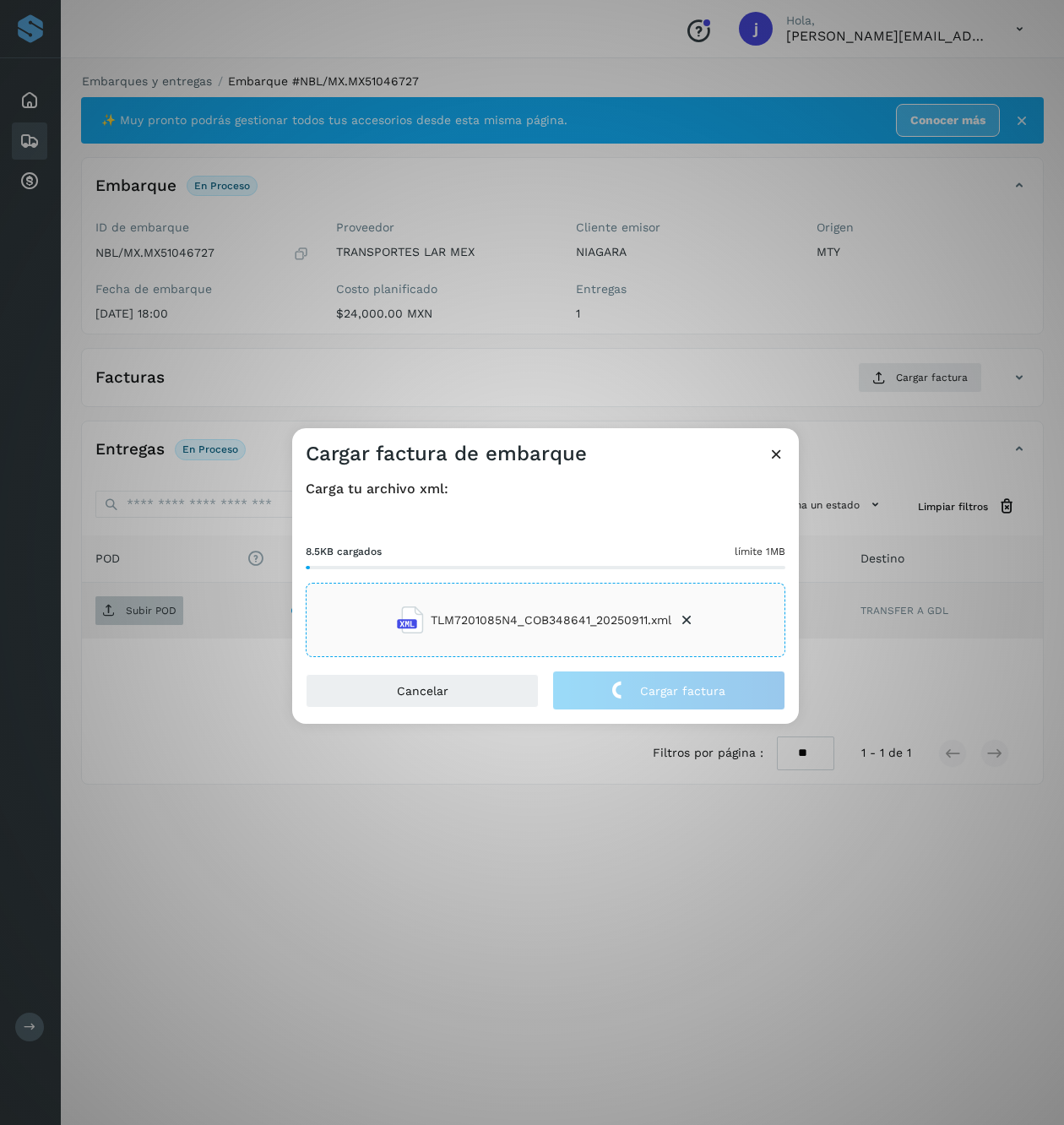
drag, startPoint x: 152, startPoint y: 600, endPoint x: 146, endPoint y: 617, distance: 18.0
click at [152, 601] on div "Cargar factura de embarque Carga tu archivo xml: 8.5KB cargados límite 1MB TLM7…" at bounding box center [532, 562] width 1064 height 1125
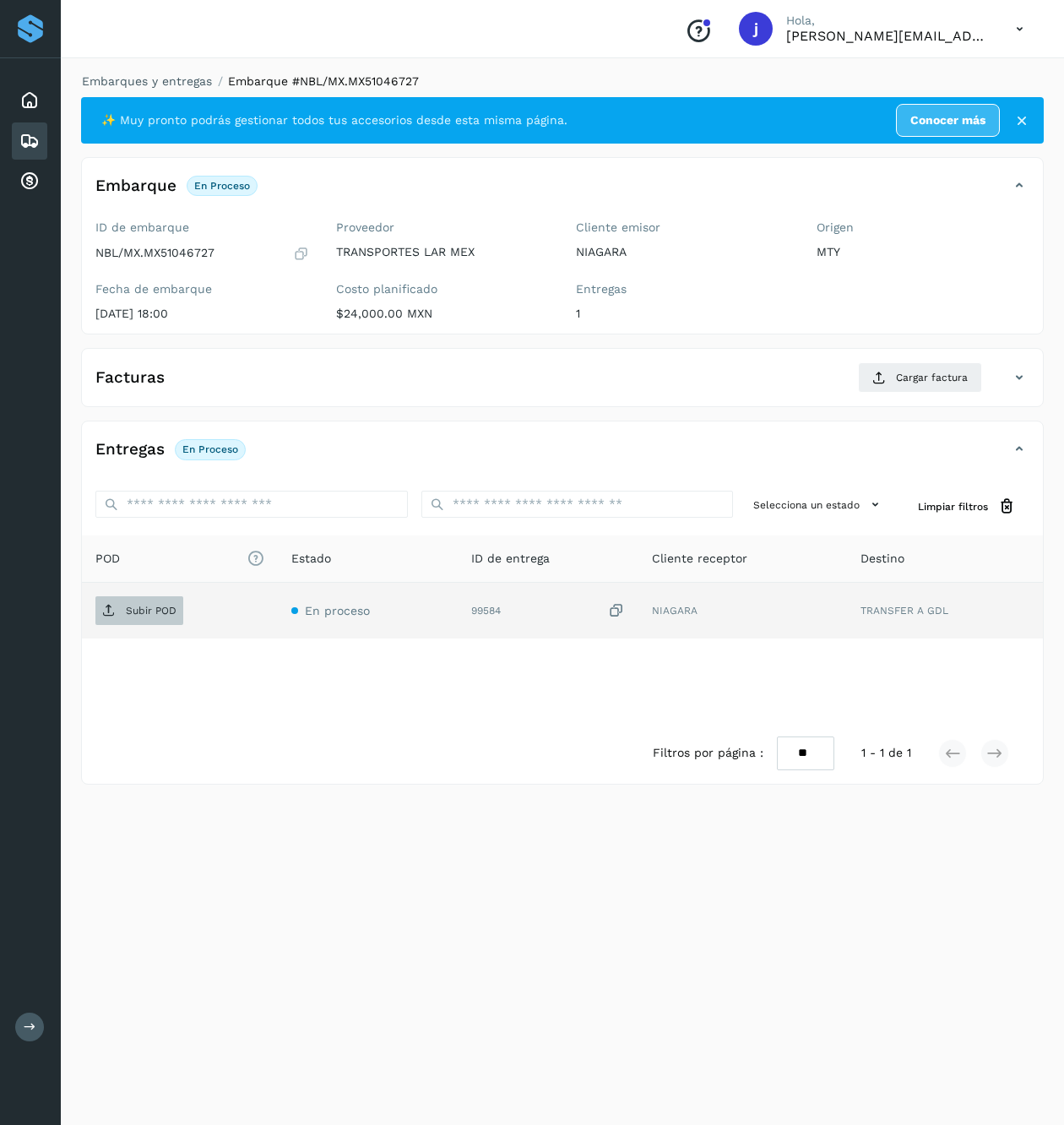
click at [134, 621] on span "Subir POD" at bounding box center [140, 611] width 88 height 27
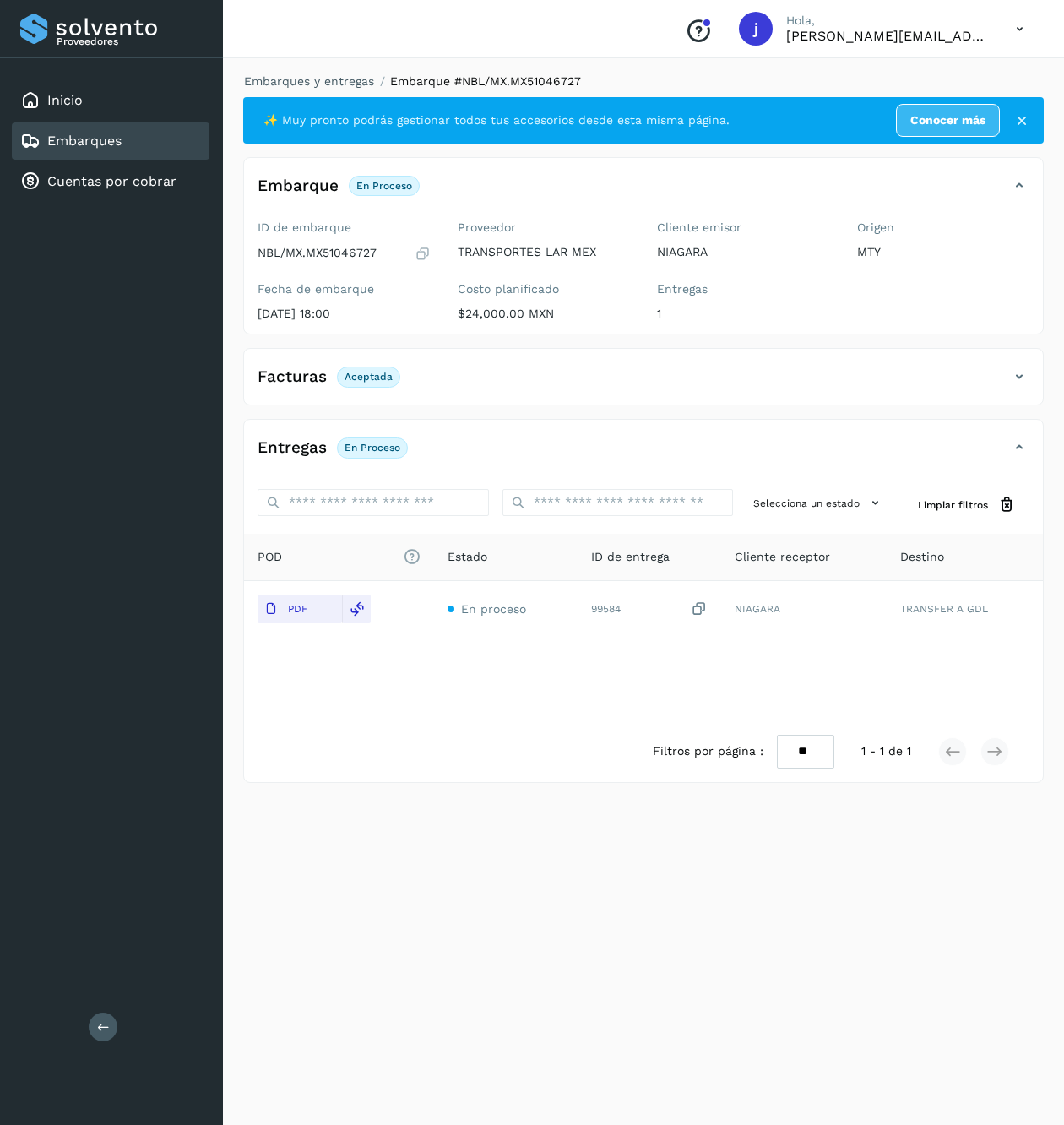
click at [1016, 373] on icon at bounding box center [1019, 376] width 21 height 21
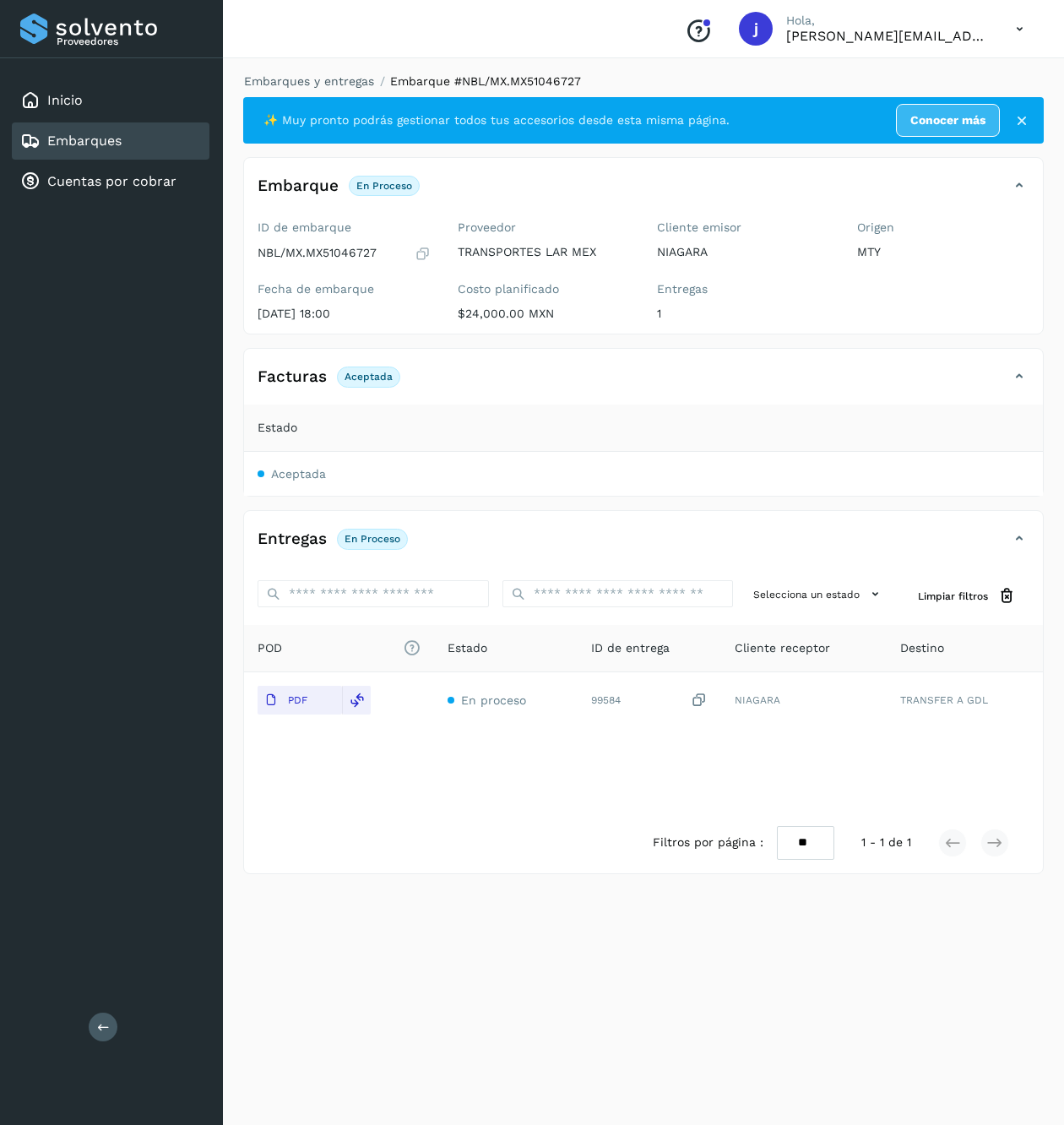
click at [92, 1033] on button at bounding box center [103, 1026] width 28 height 28
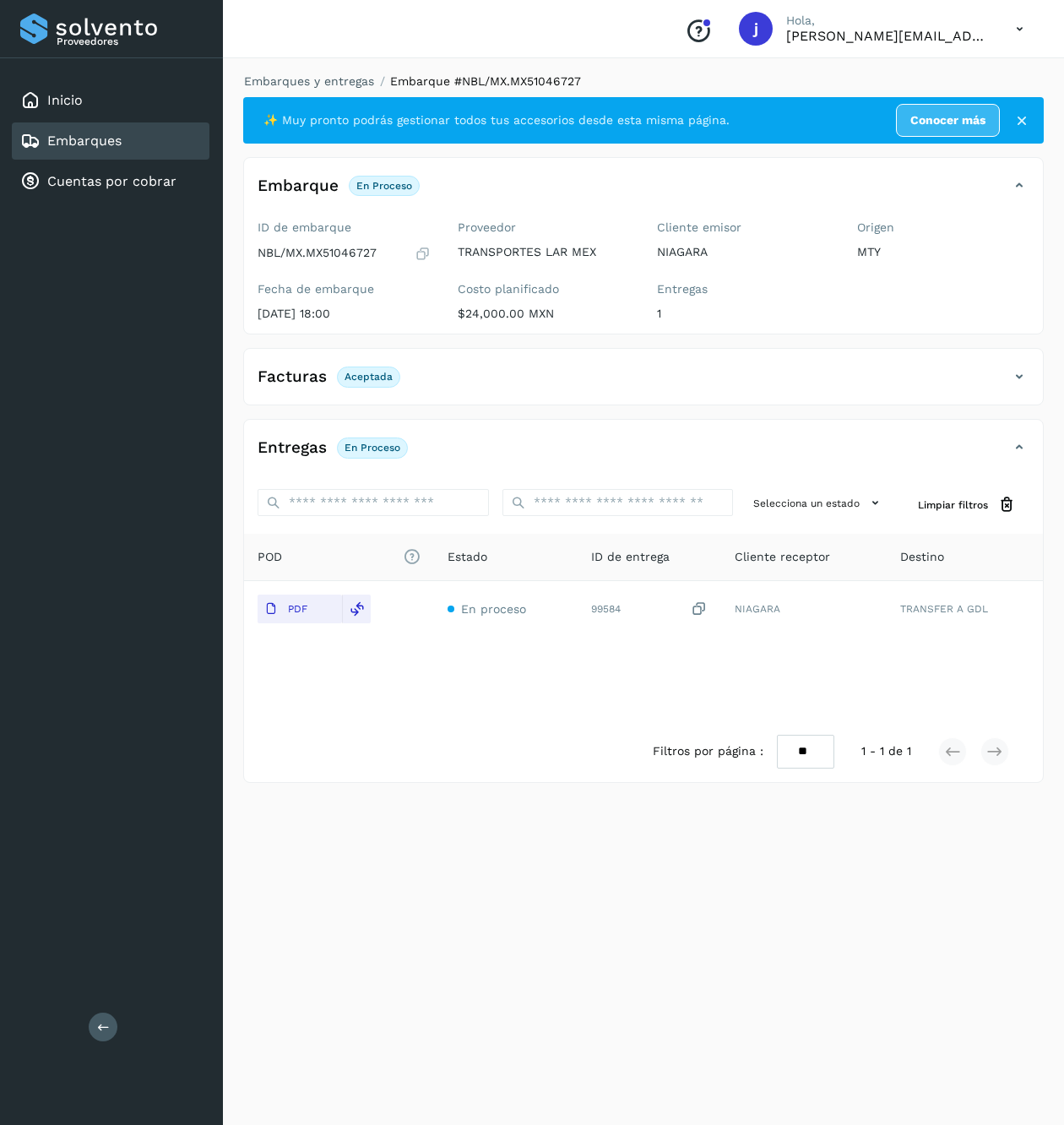
click at [106, 1035] on button at bounding box center [103, 1026] width 28 height 28
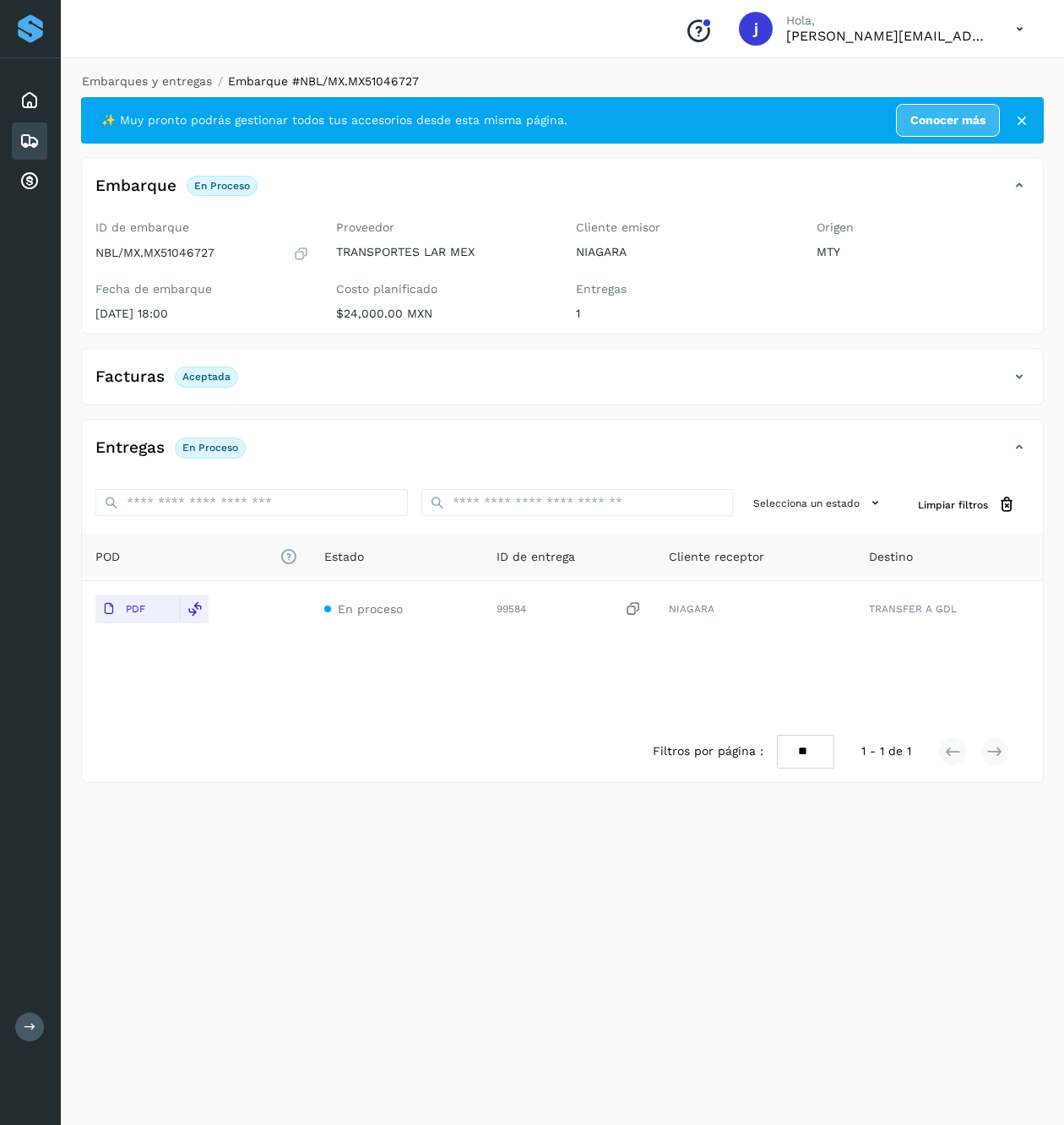
click at [1035, 374] on div "Facturas Aceptada" at bounding box center [562, 383] width 960 height 42
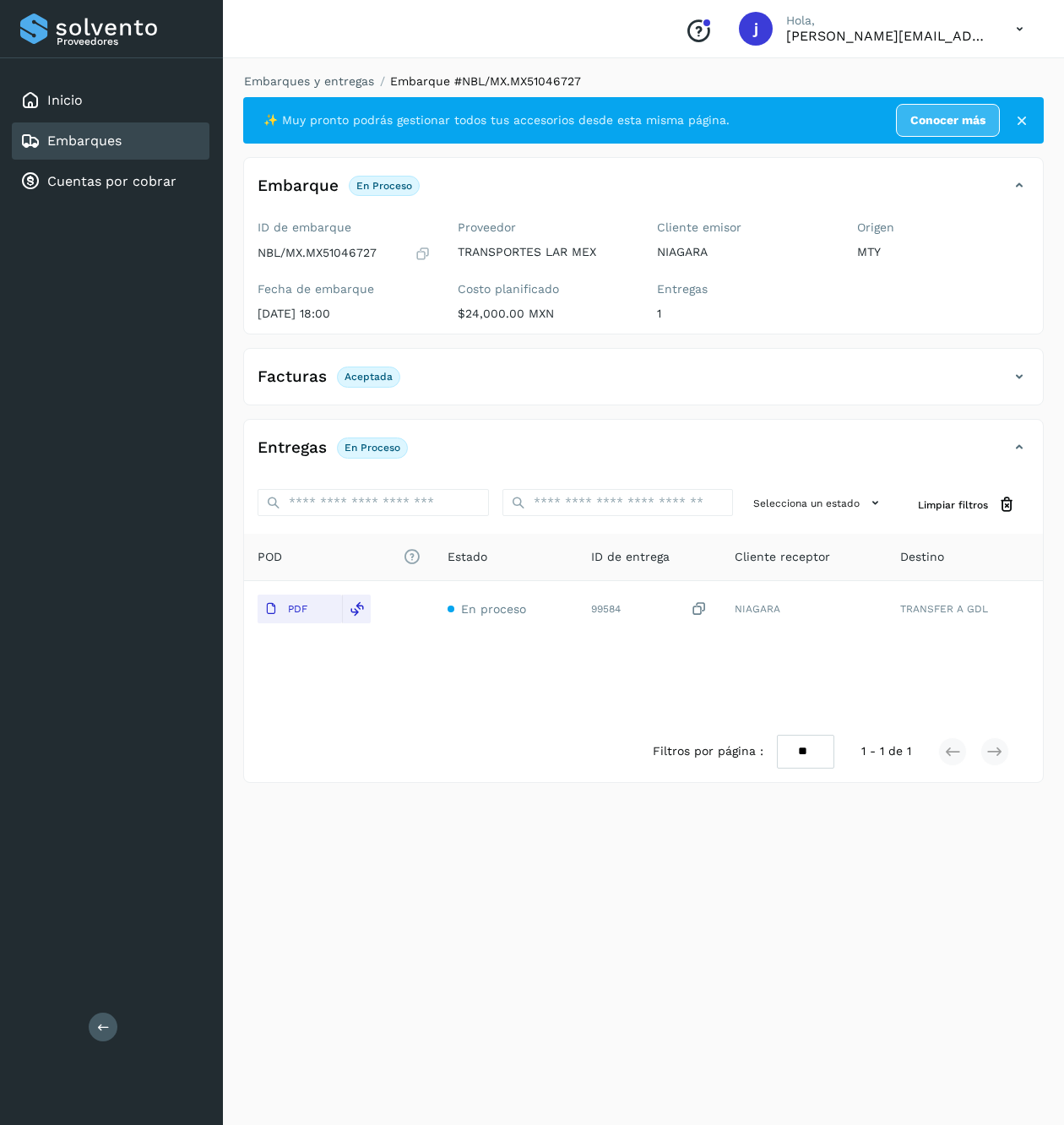
click at [118, 1028] on div "Proveedores Inicio Embarques Cuentas por cobrar Salir" at bounding box center [111, 562] width 223 height 1125
click at [122, 1019] on div "Proveedores Inicio Embarques Cuentas por cobrar Salir" at bounding box center [111, 562] width 223 height 1125
click at [116, 1016] on div "Proveedores Inicio Embarques Cuentas por cobrar Salir" at bounding box center [111, 562] width 223 height 1125
click at [105, 1027] on icon at bounding box center [103, 1026] width 13 height 13
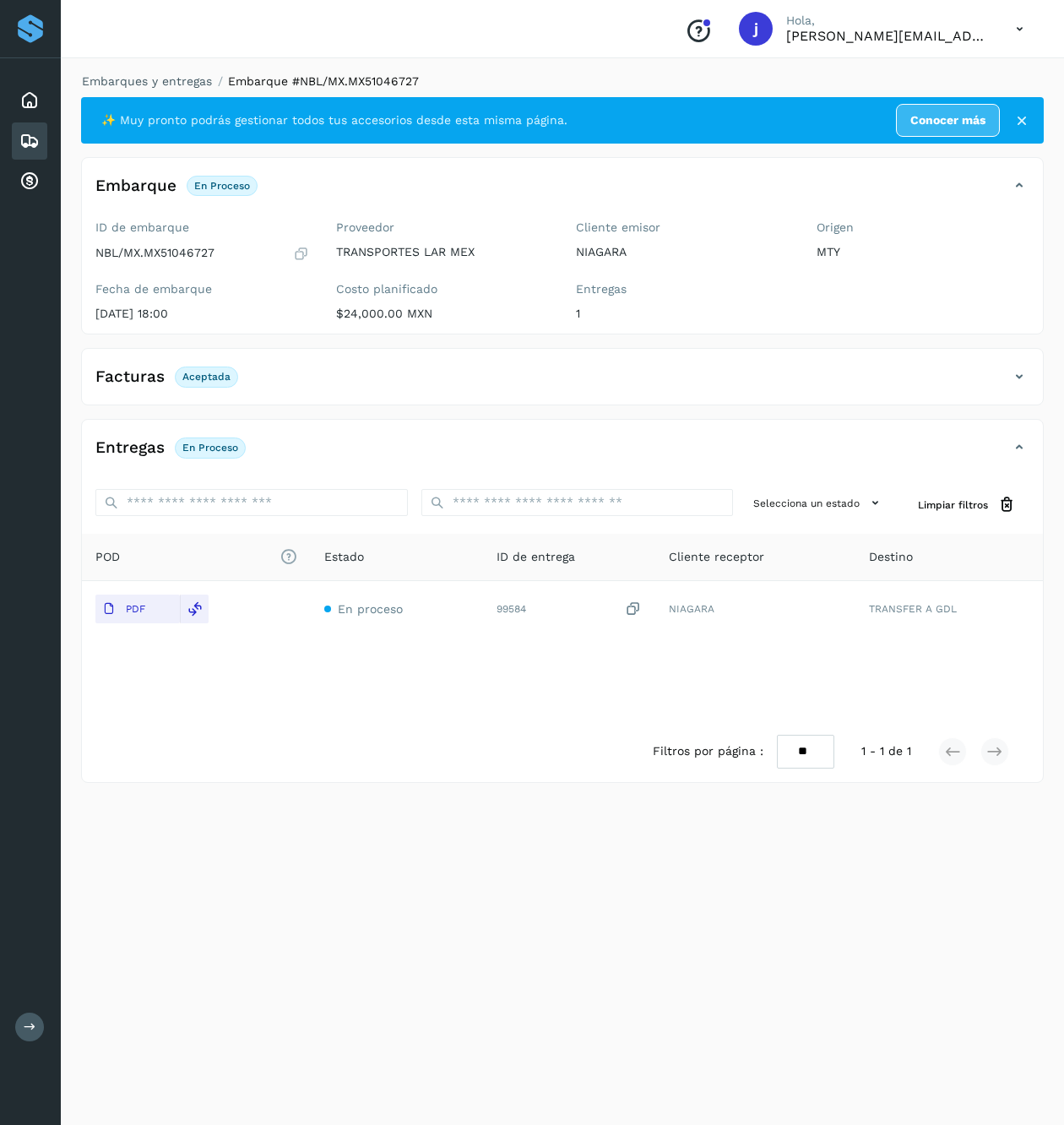
click at [1003, 374] on div "Facturas Aceptada" at bounding box center [545, 376] width 927 height 28
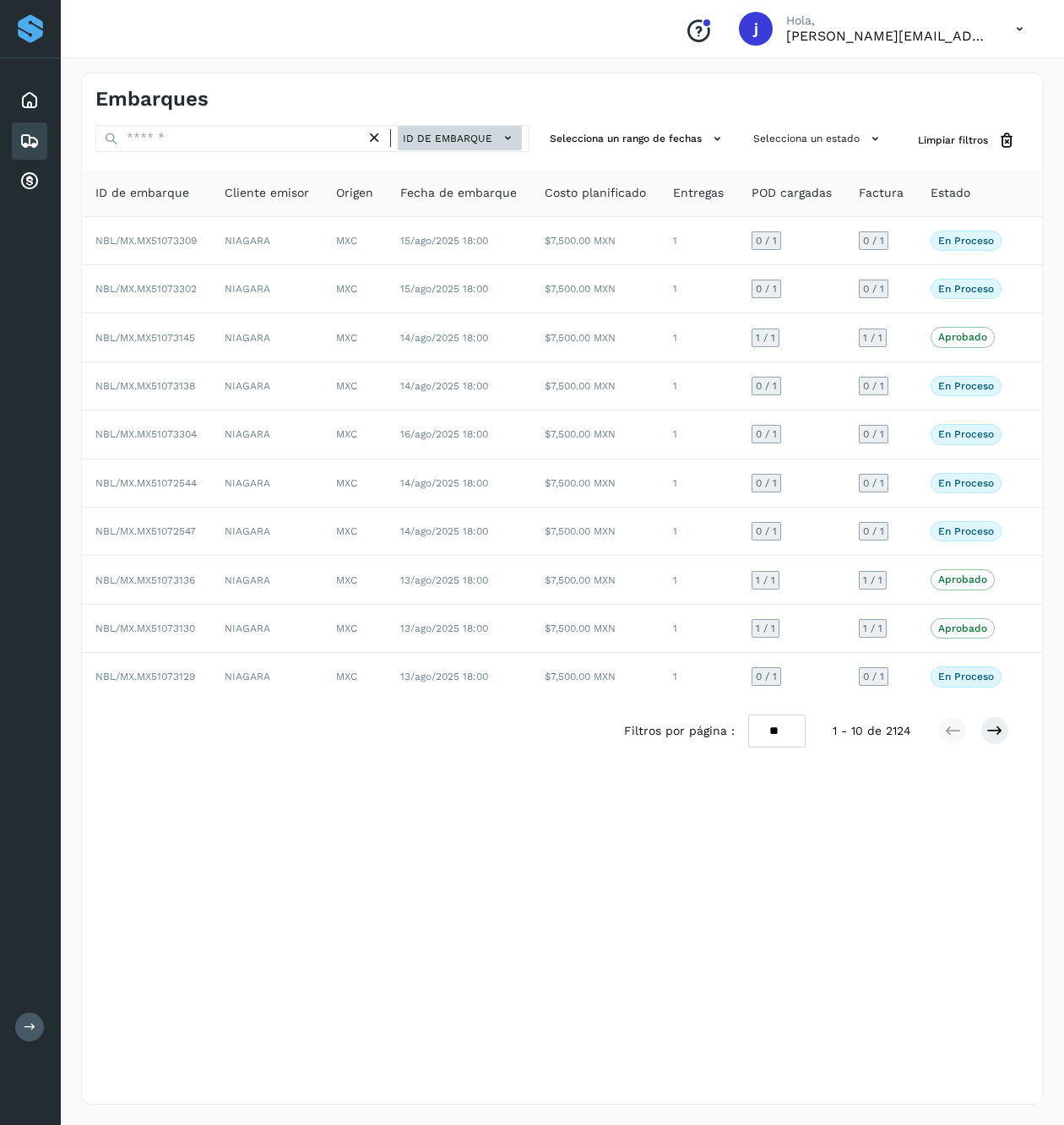
click at [423, 135] on span "ID de embarque" at bounding box center [447, 139] width 90 height 16
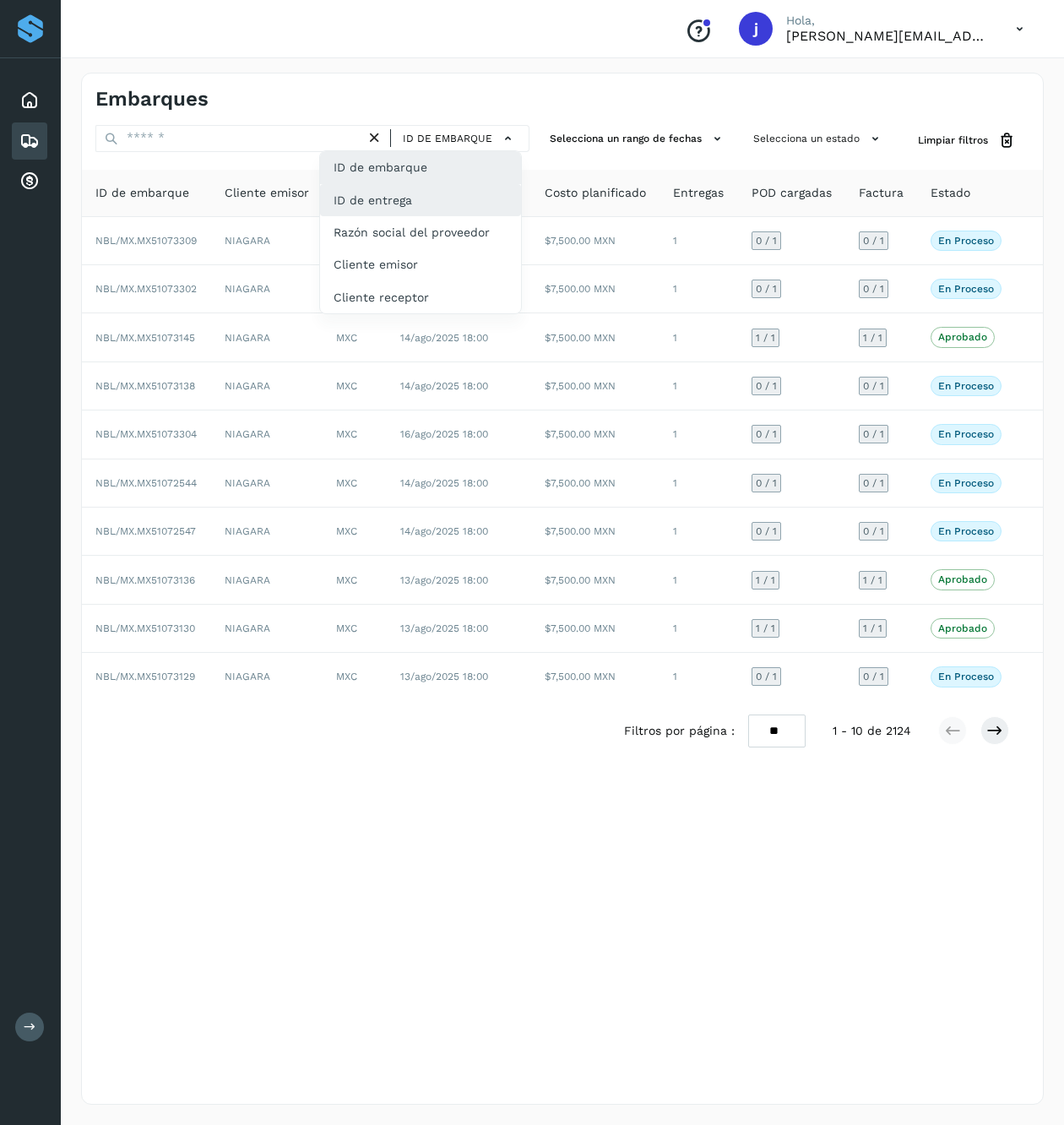
click at [450, 195] on div "ID de entrega" at bounding box center [420, 199] width 201 height 32
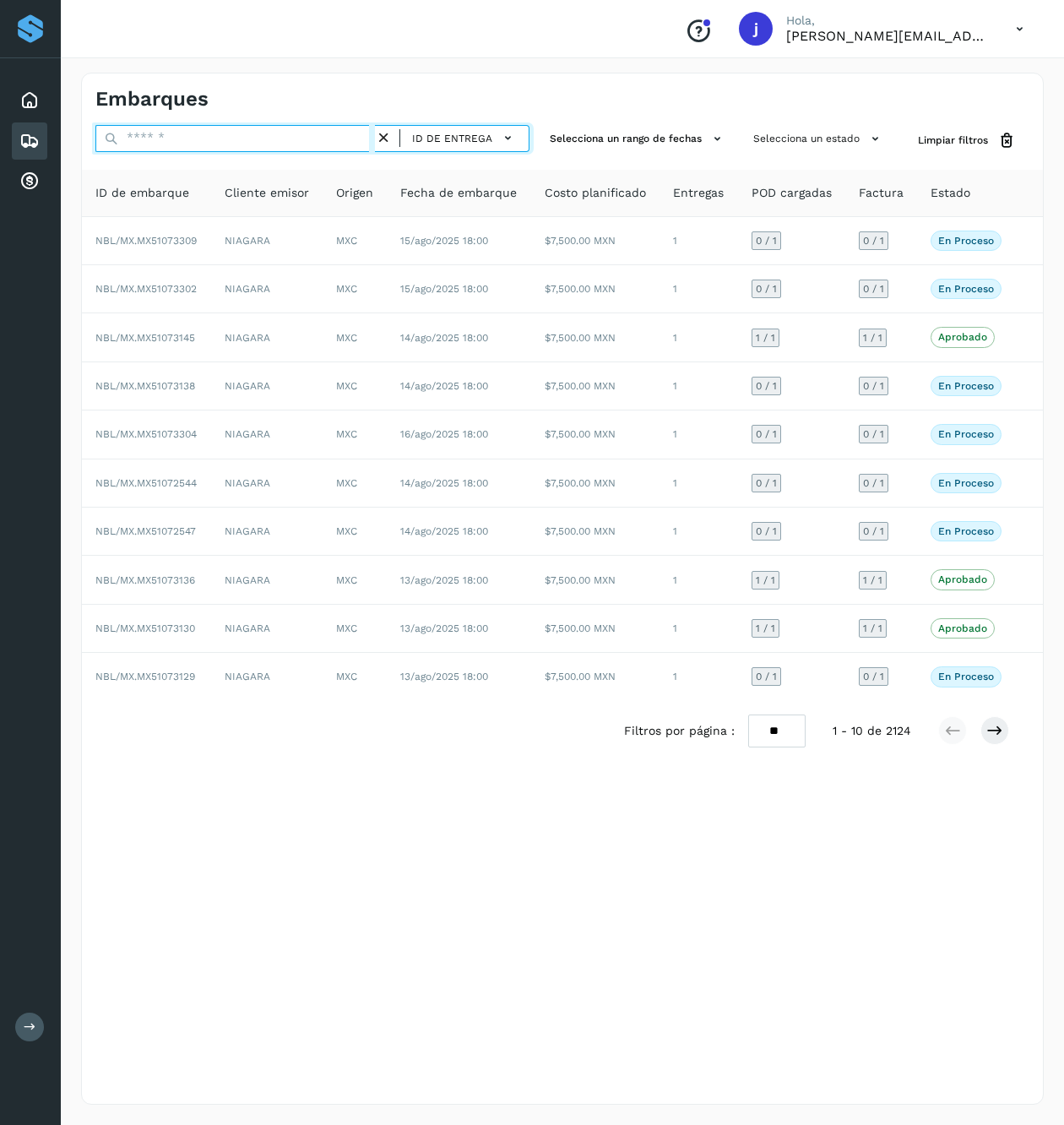
click at [274, 140] on input "text" at bounding box center [235, 139] width 279 height 27
paste input "******"
type input "******"
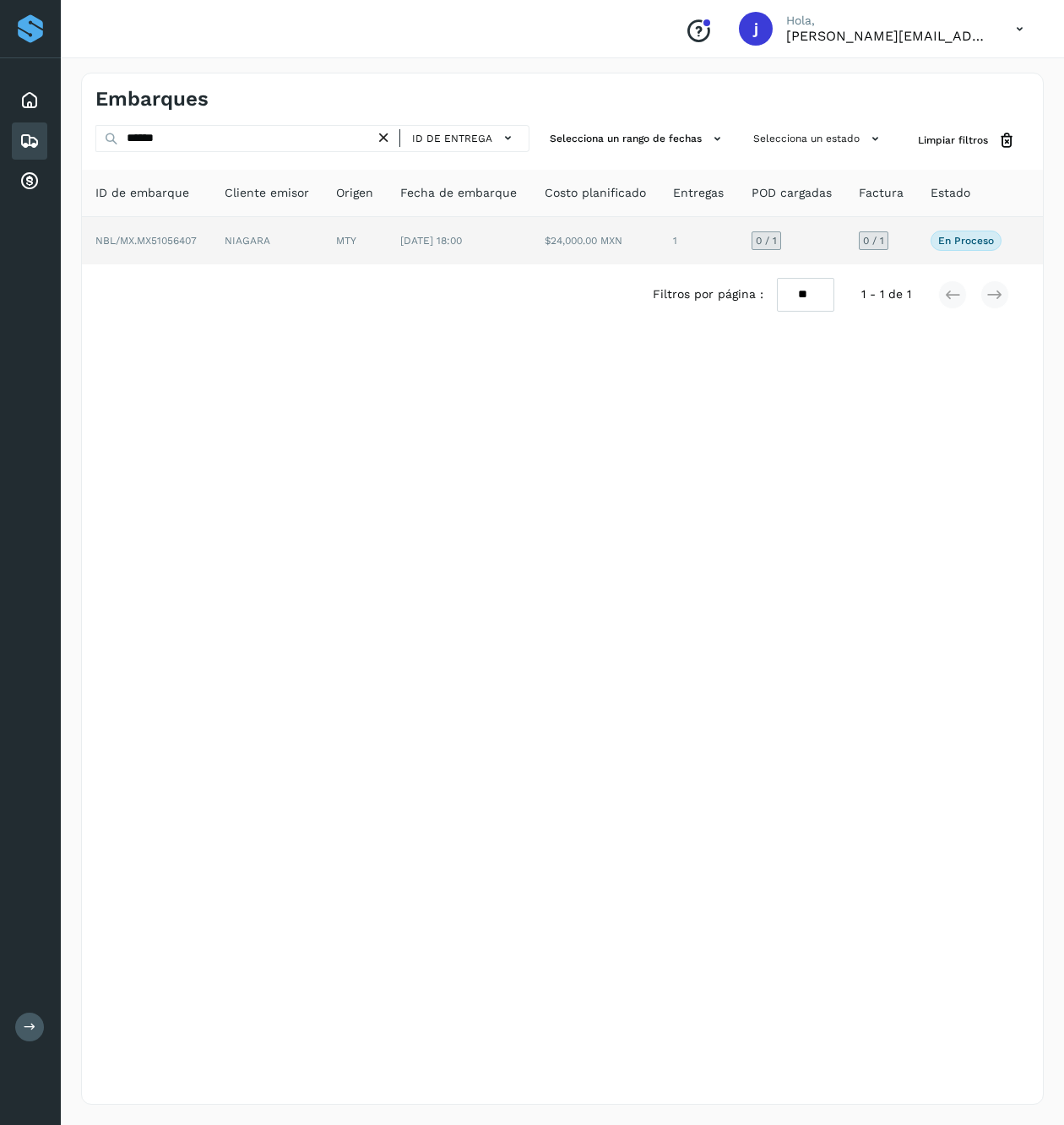
click at [534, 252] on td "$24,000.00 MXN" at bounding box center [596, 240] width 129 height 47
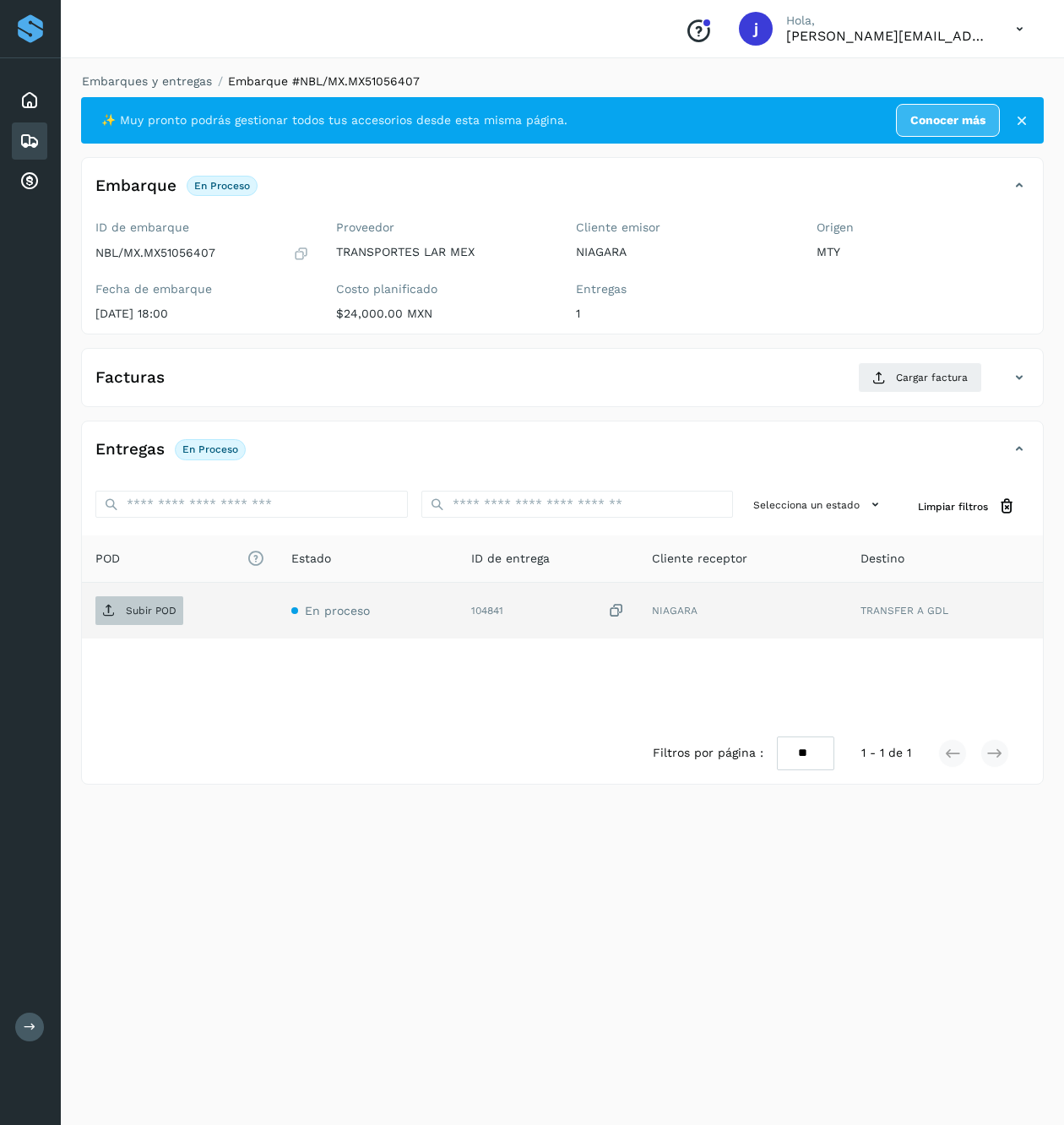
click at [140, 600] on span "Subir POD" at bounding box center [140, 611] width 88 height 27
click at [930, 384] on span "Cargar factura" at bounding box center [931, 377] width 71 height 16
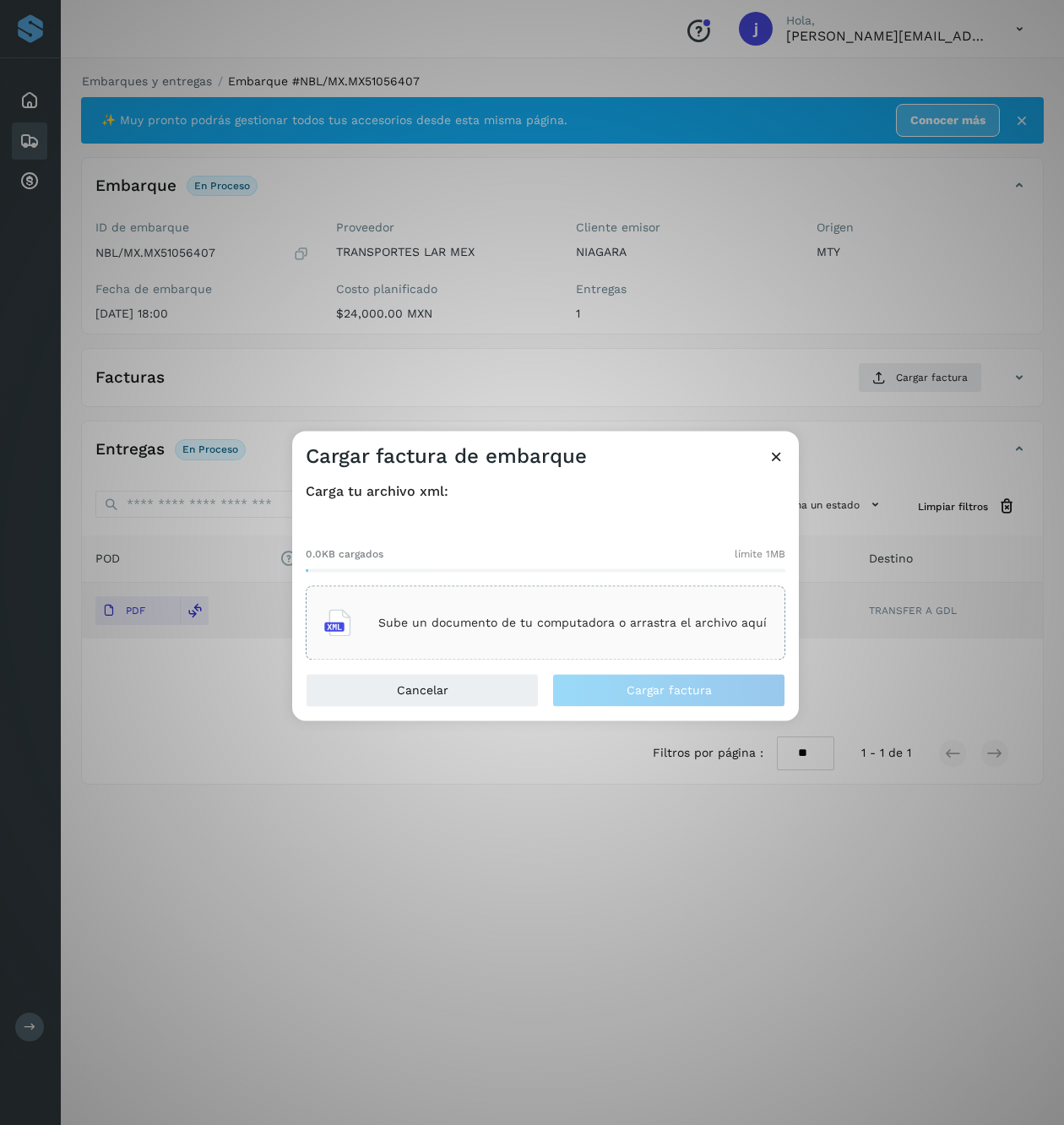
click at [542, 589] on div "Sube un documento de tu computadora o arrastra el archivo aquí" at bounding box center [545, 624] width 480 height 74
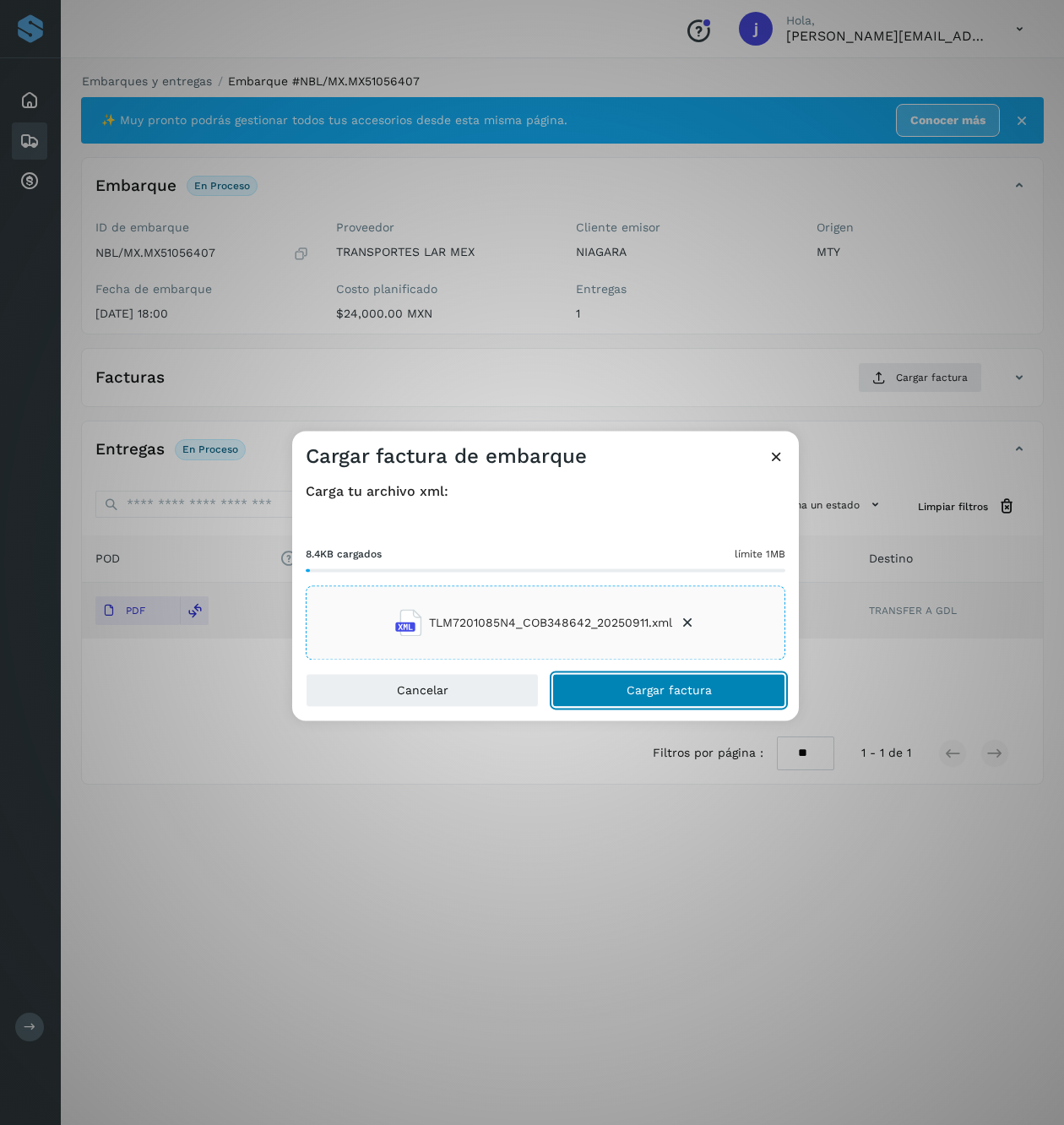
click at [687, 688] on span "Cargar factura" at bounding box center [668, 691] width 85 height 12
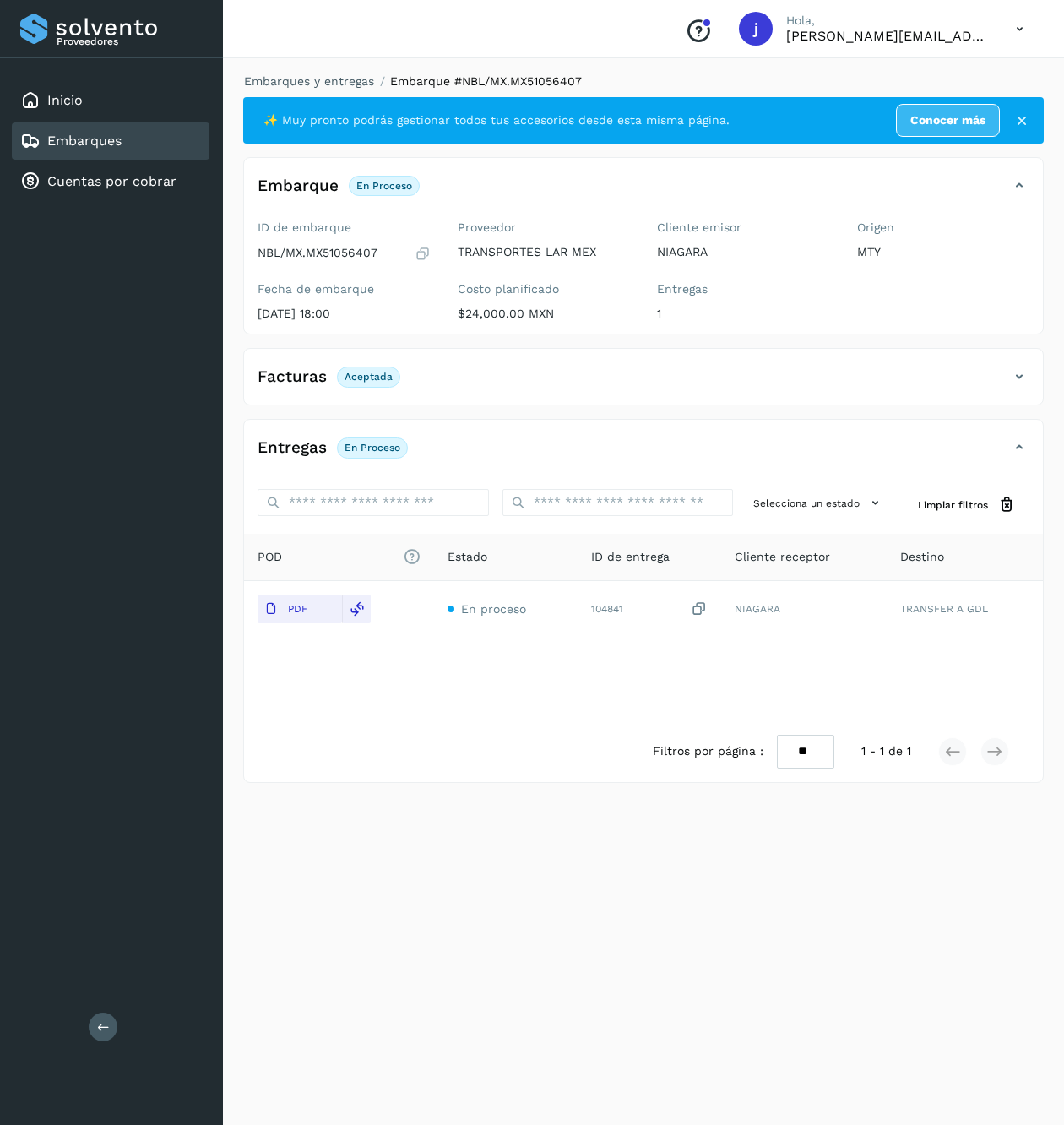
click at [113, 1028] on button at bounding box center [103, 1026] width 28 height 28
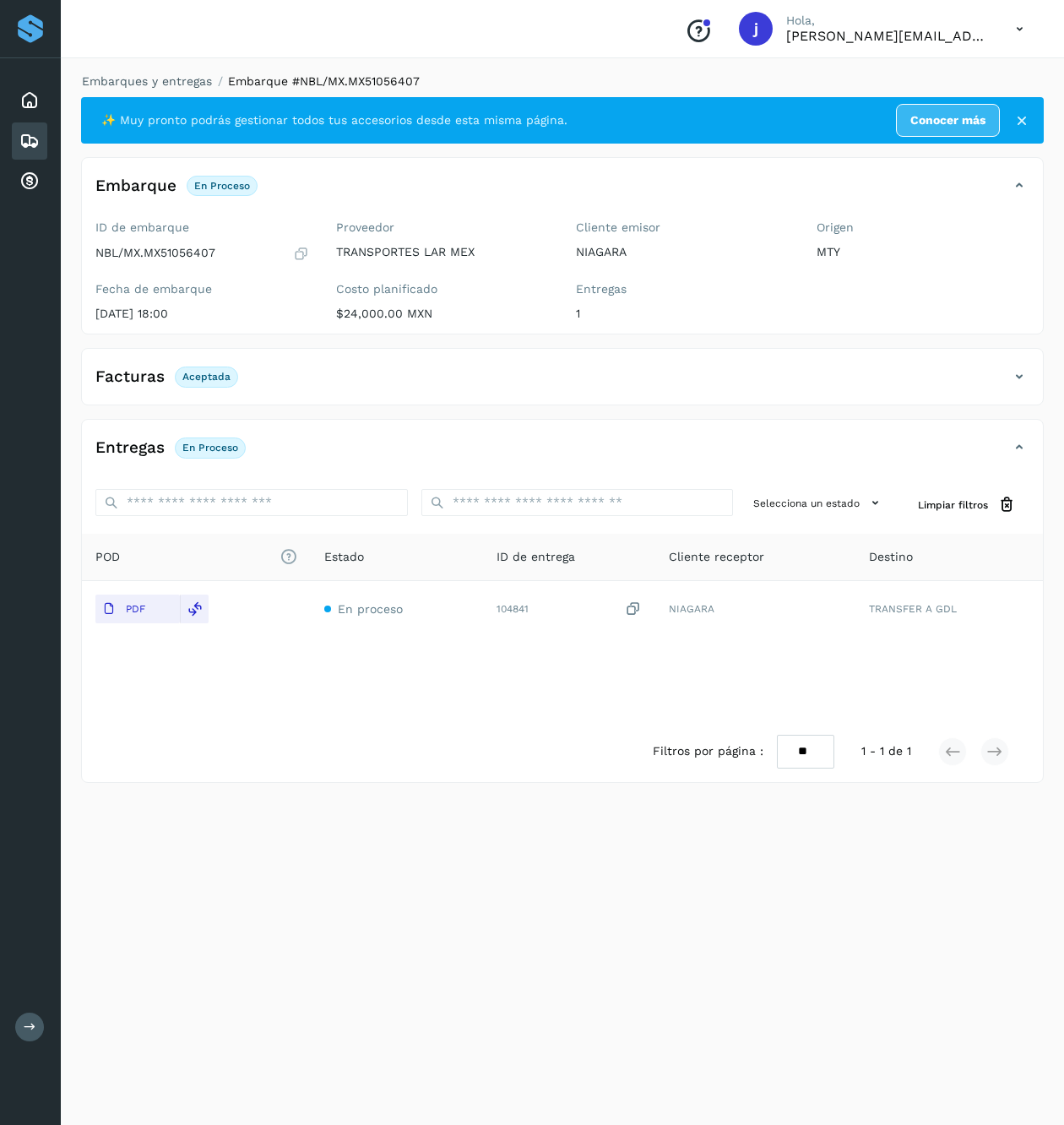
click at [1016, 402] on div "Facturas Aceptada" at bounding box center [562, 383] width 960 height 42
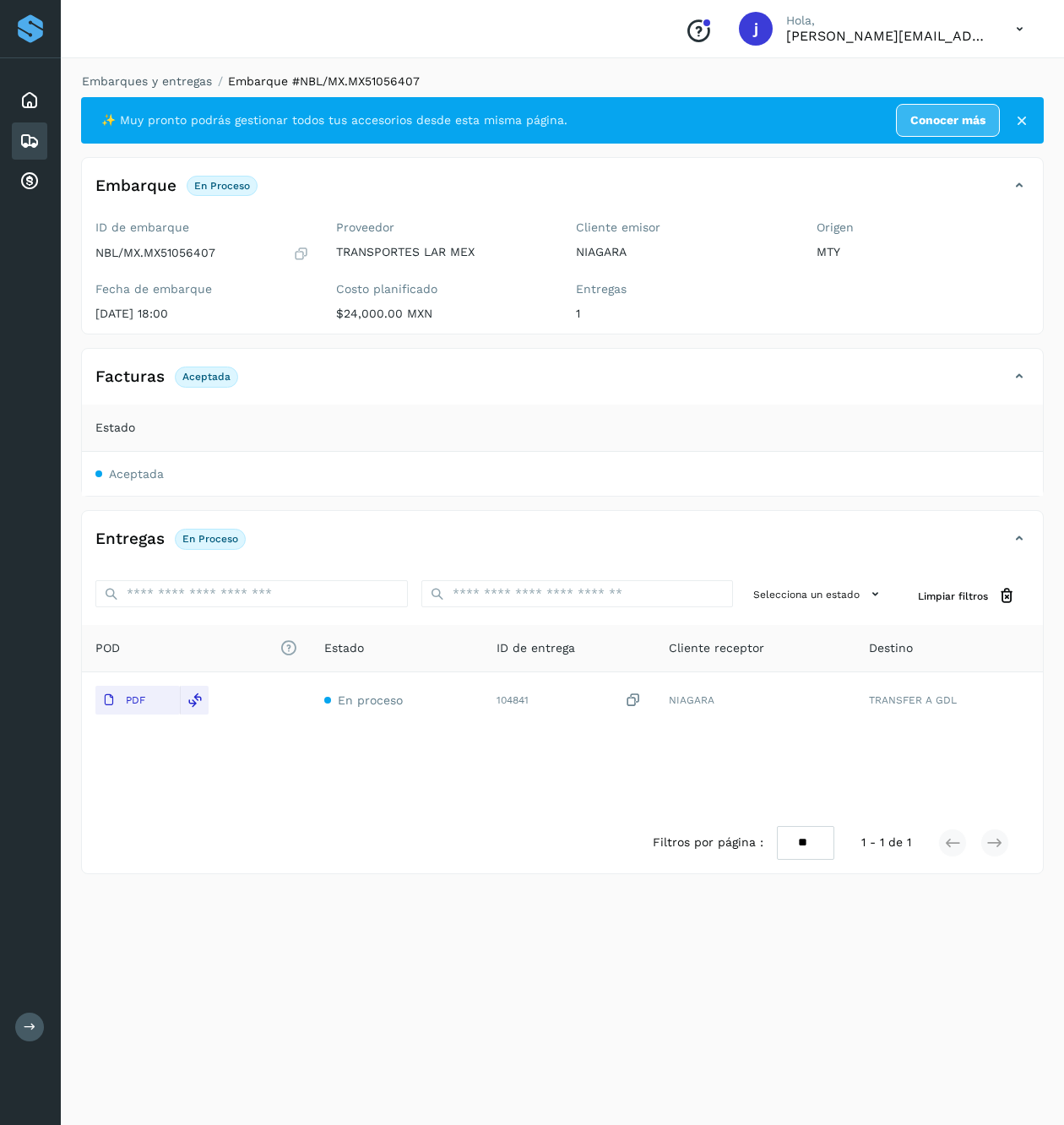
click at [1022, 385] on icon at bounding box center [1019, 376] width 21 height 21
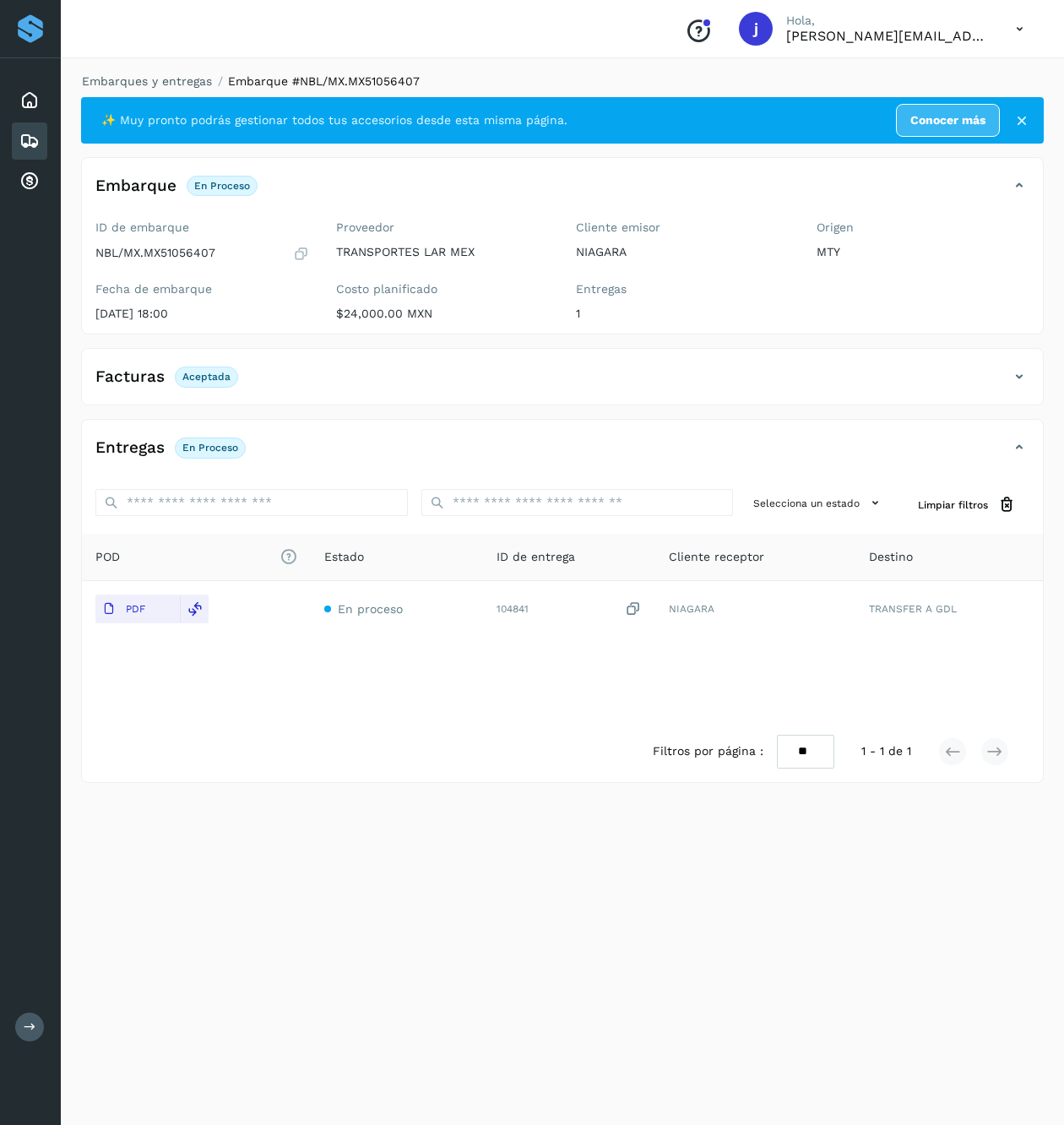
click at [1022, 385] on icon at bounding box center [1019, 376] width 21 height 21
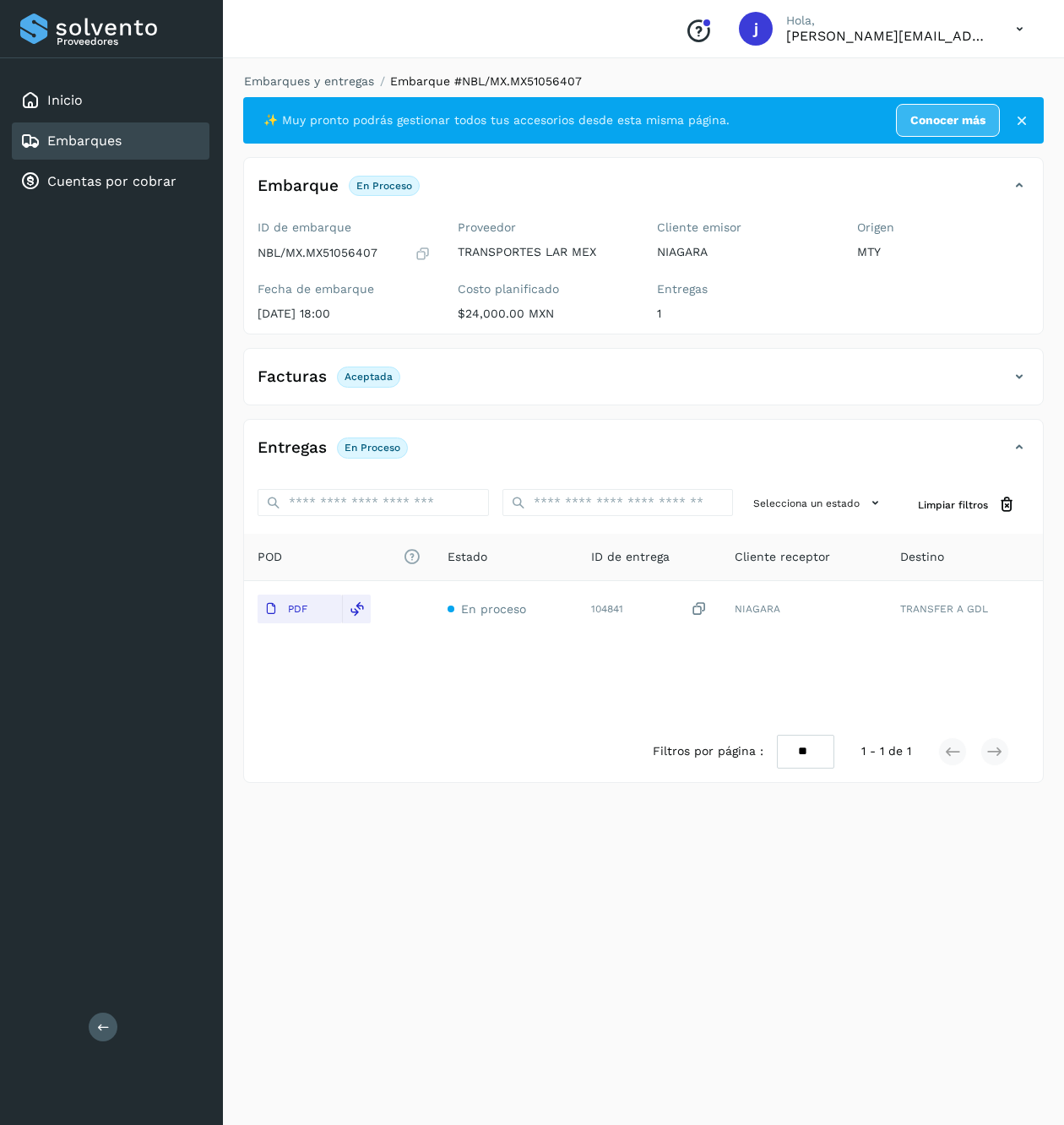
click at [99, 1022] on icon at bounding box center [103, 1026] width 13 height 13
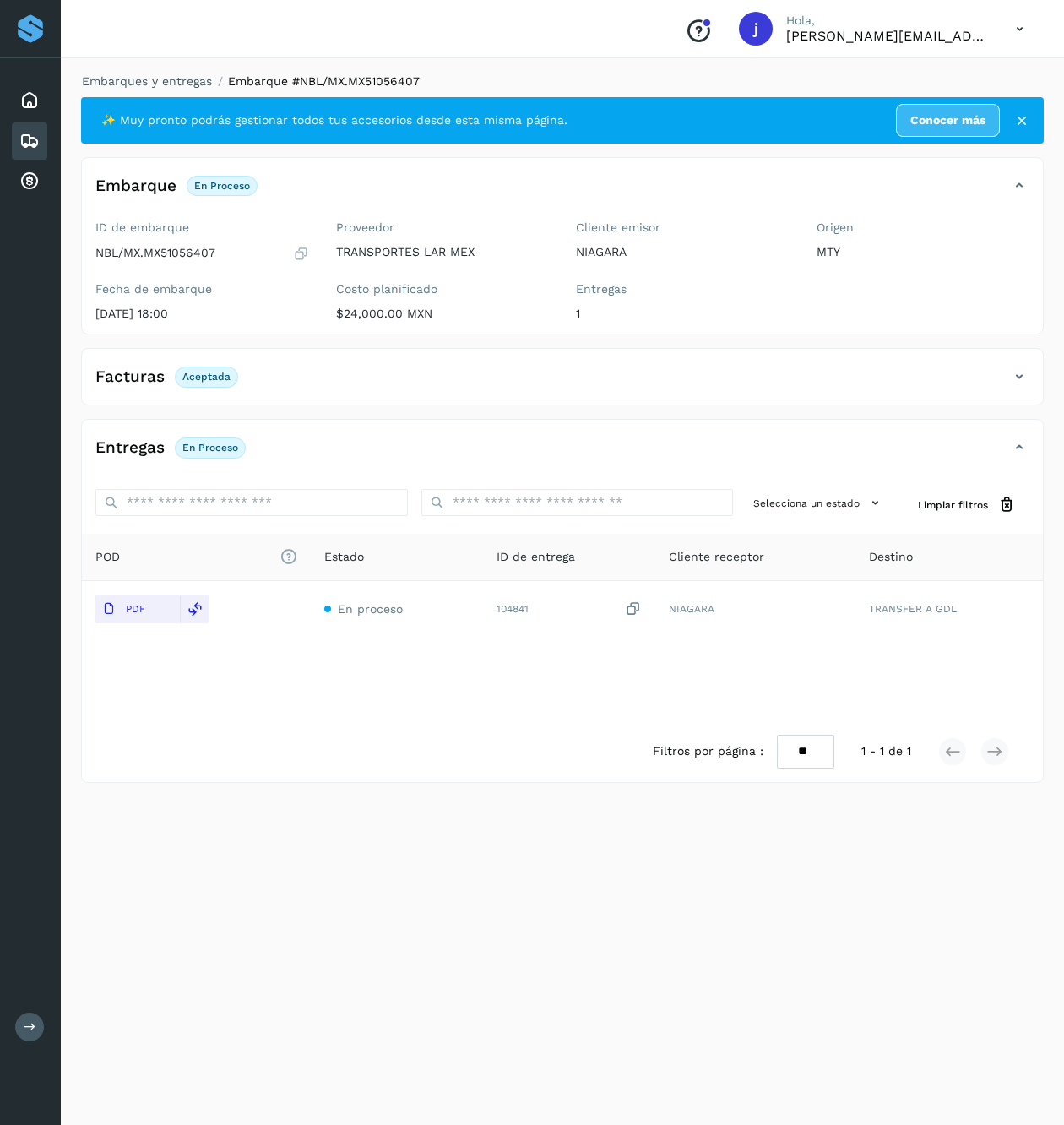
click at [1014, 368] on icon at bounding box center [1019, 376] width 21 height 21
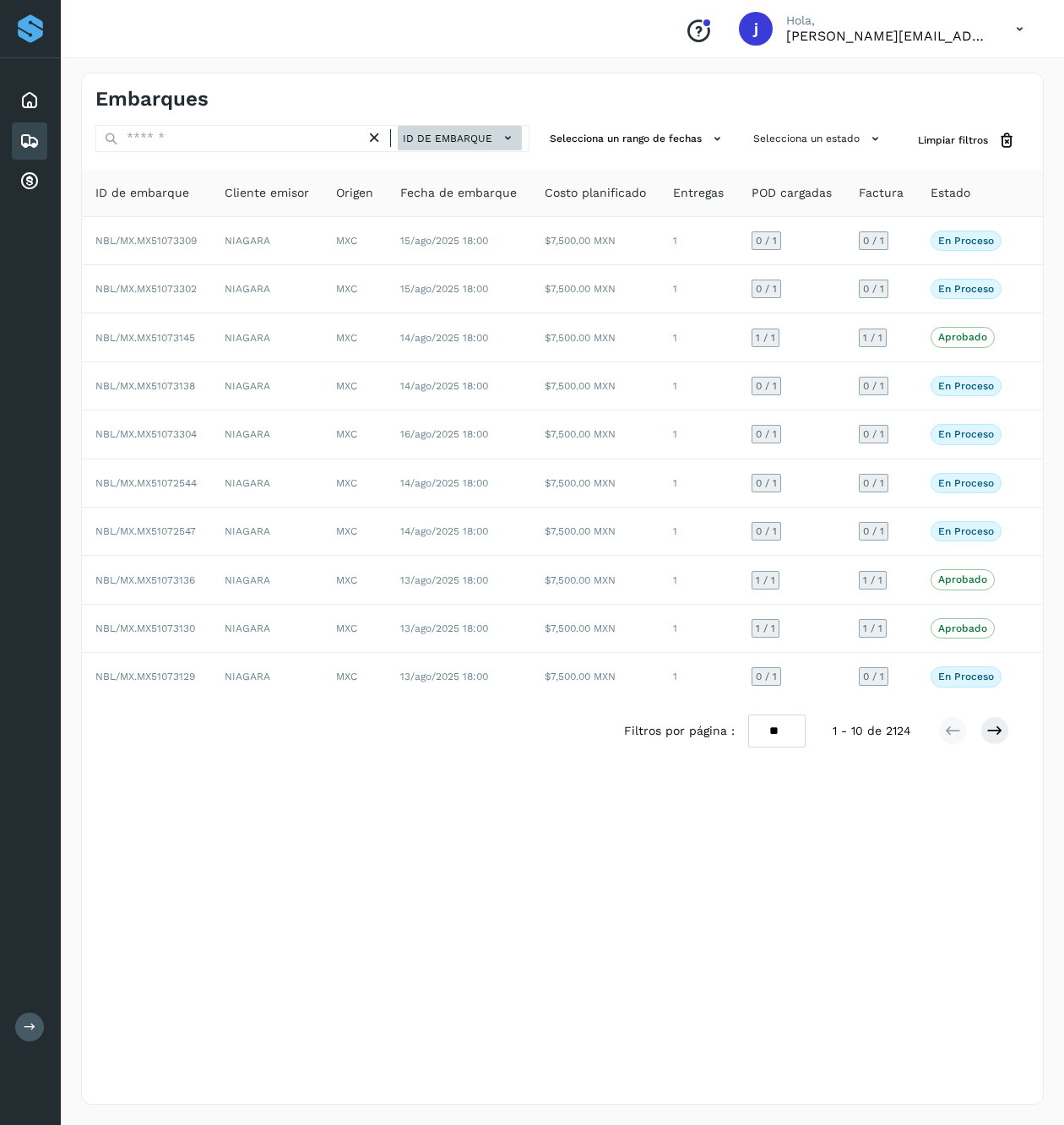
click at [484, 132] on span "ID de embarque" at bounding box center [447, 139] width 90 height 16
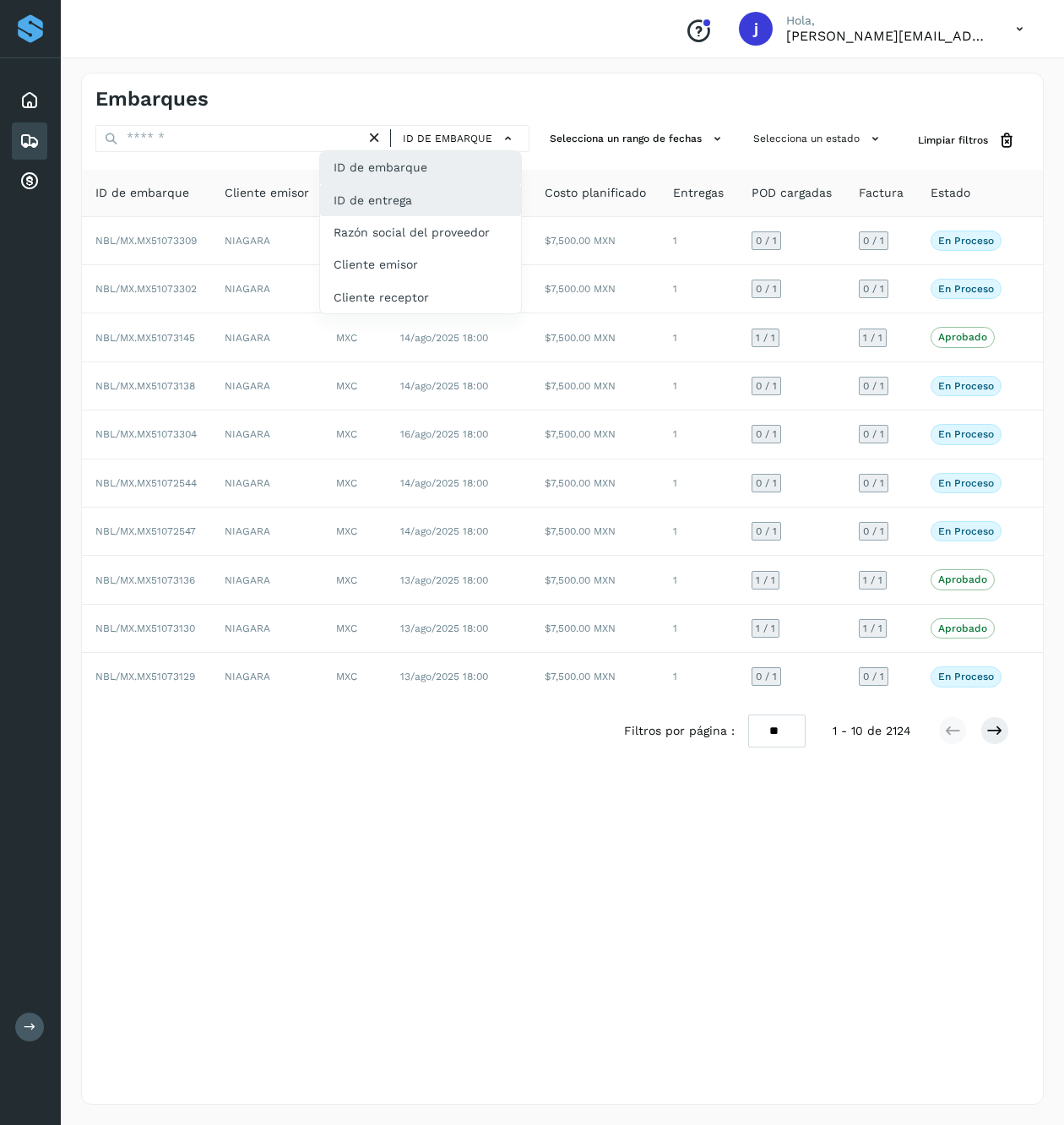
click at [466, 202] on div "ID de entrega" at bounding box center [420, 199] width 201 height 32
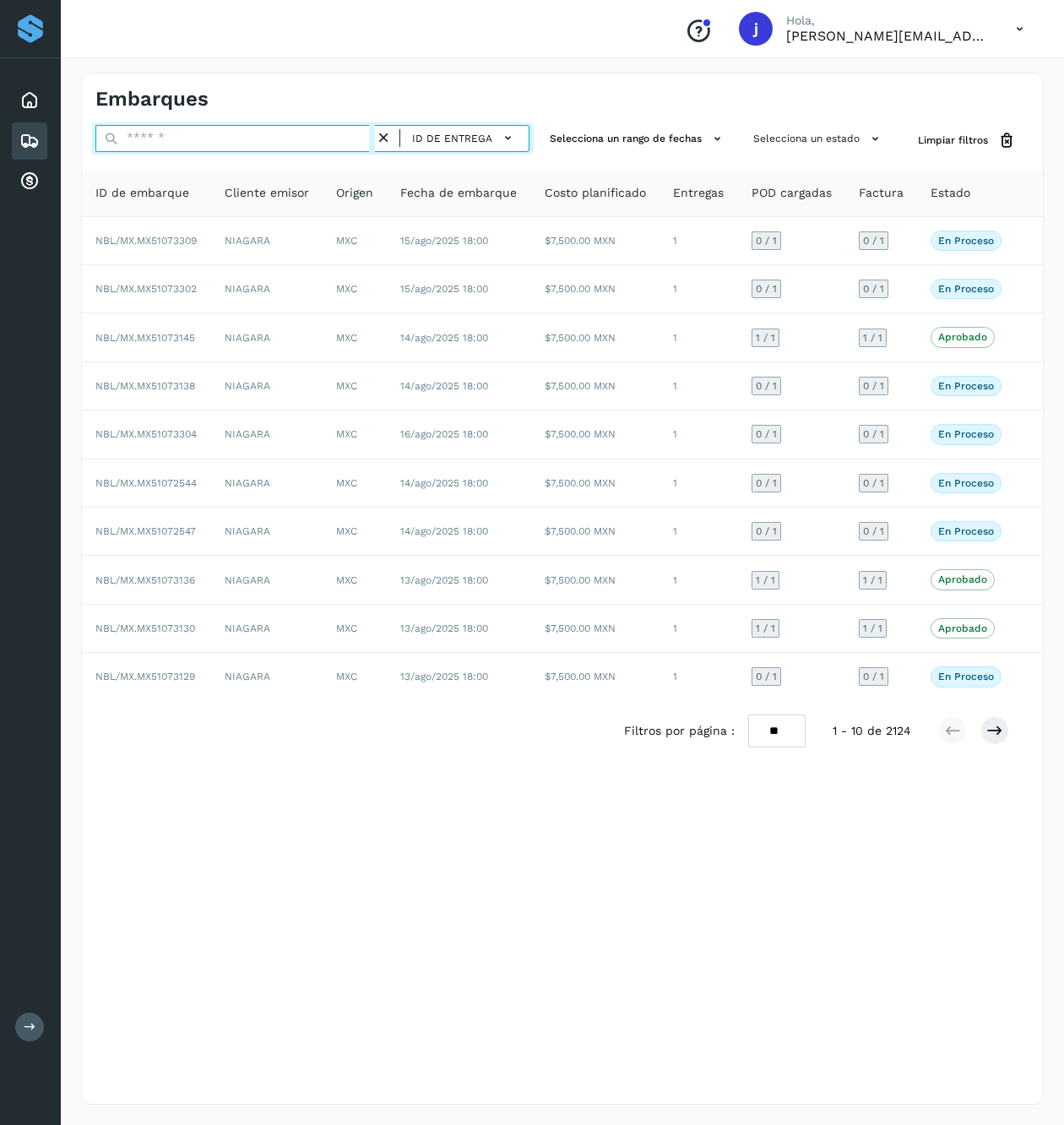
click at [290, 139] on input "text" at bounding box center [235, 139] width 279 height 27
paste input "******"
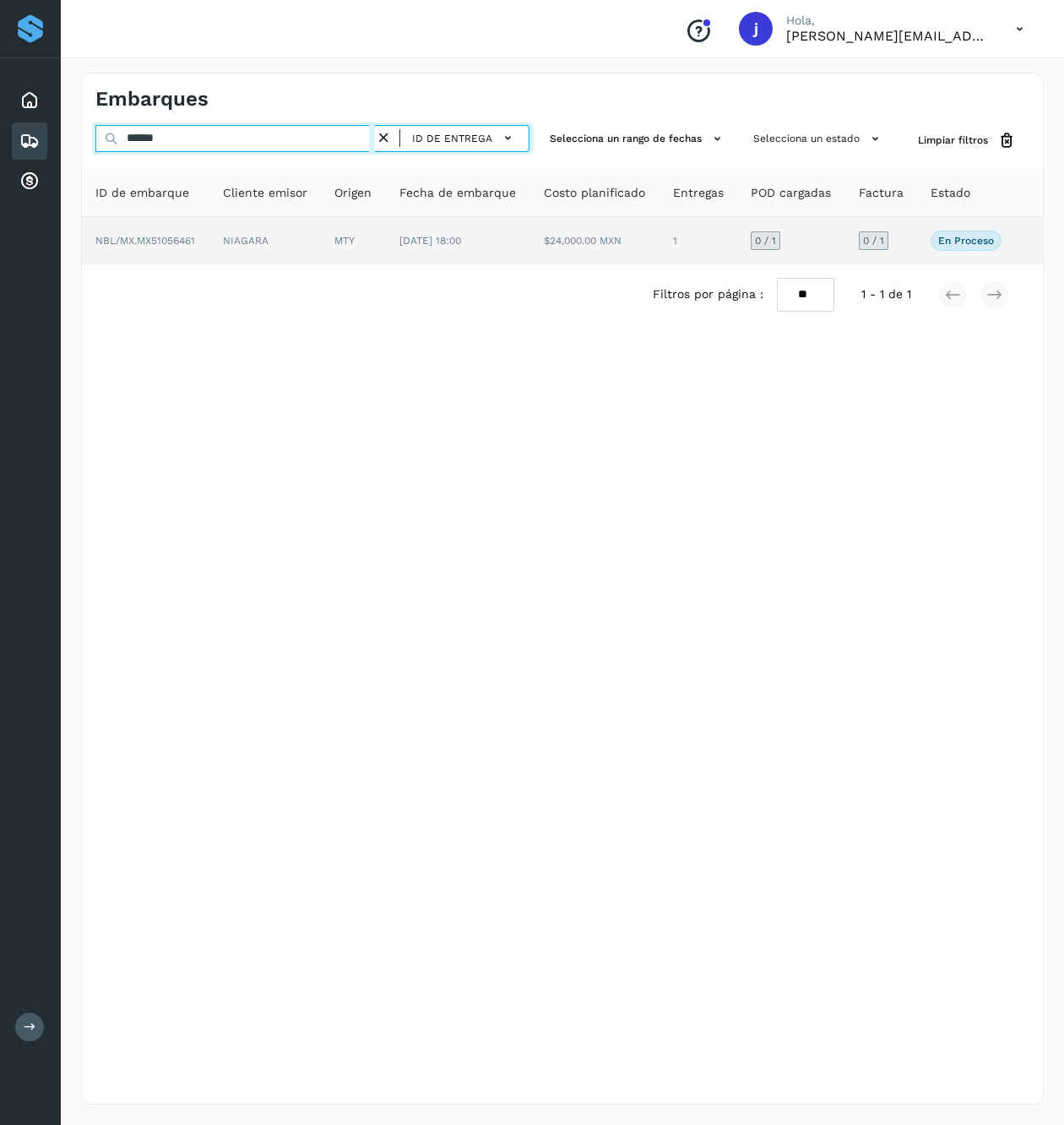
type input "******"
click at [485, 246] on td "[DATE] 18:00" at bounding box center [458, 240] width 145 height 47
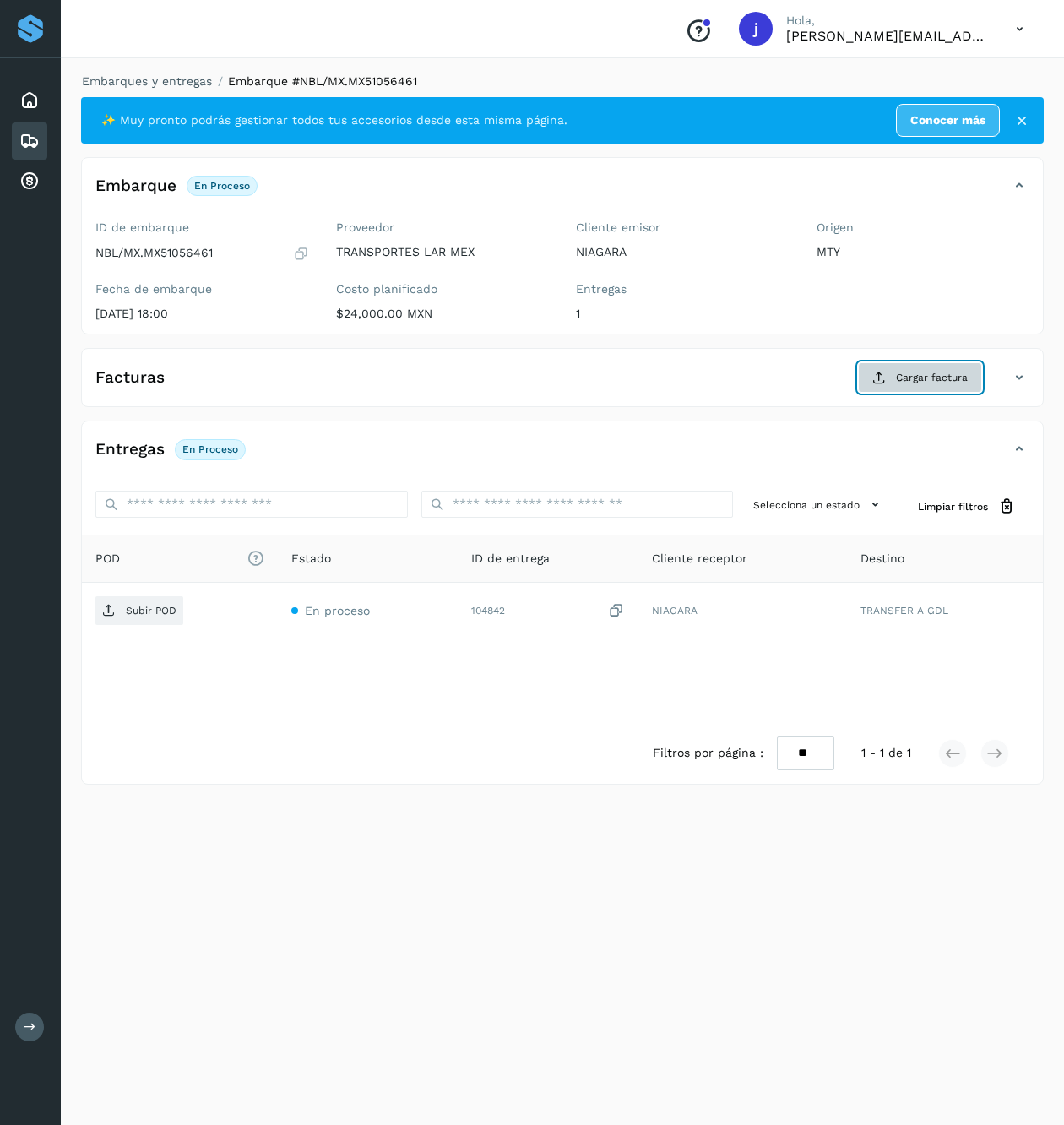
click at [930, 383] on span "Cargar factura" at bounding box center [931, 377] width 71 height 16
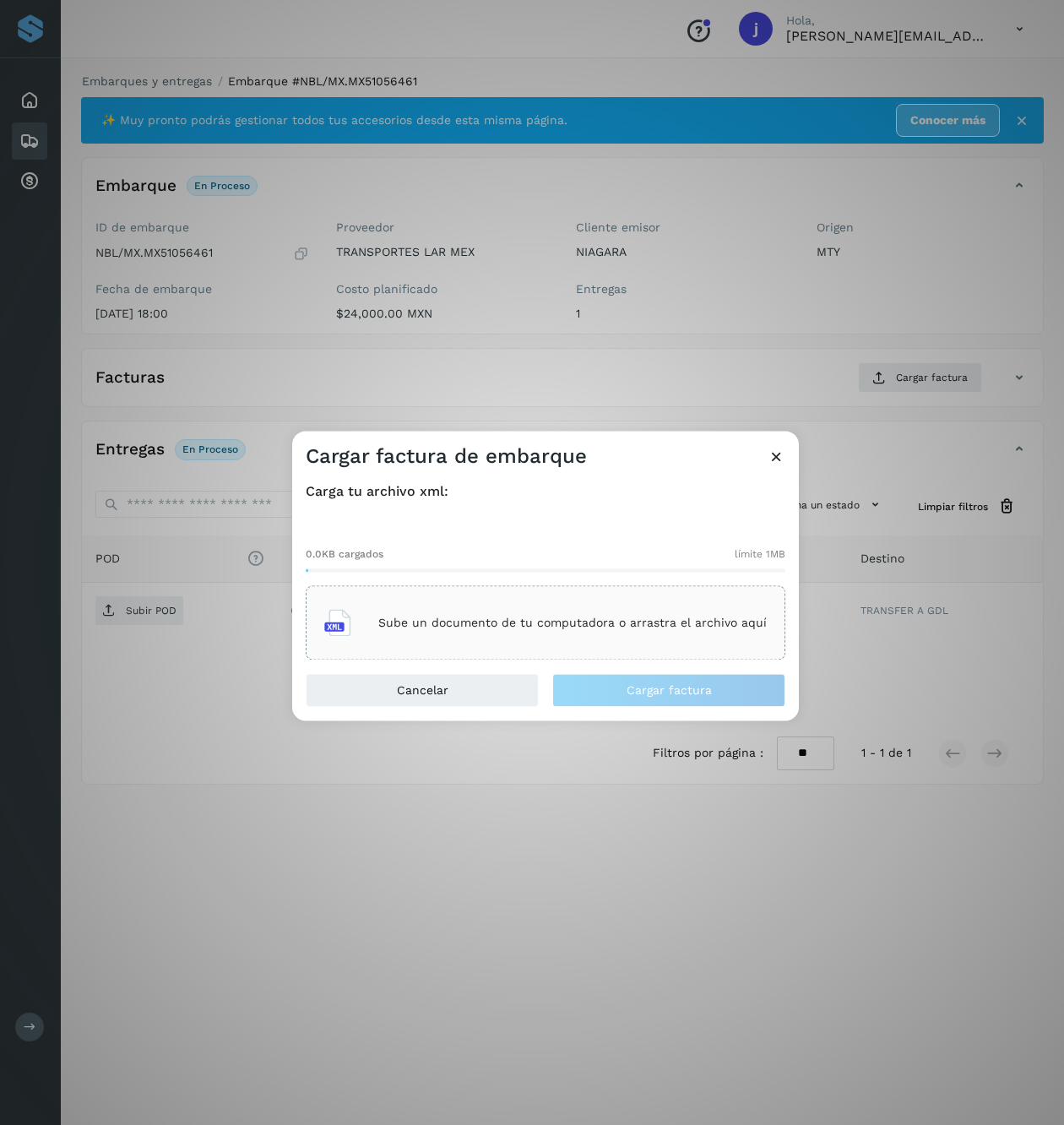
click at [569, 605] on div "Sube un documento de tu computadora o arrastra el archivo aquí" at bounding box center [545, 623] width 443 height 46
click at [679, 671] on div "Carga tu archivo xml: 8.4KB cargados límite 1MB TLM7201085N4_COB348643_20250911…" at bounding box center [545, 571] width 506 height 203
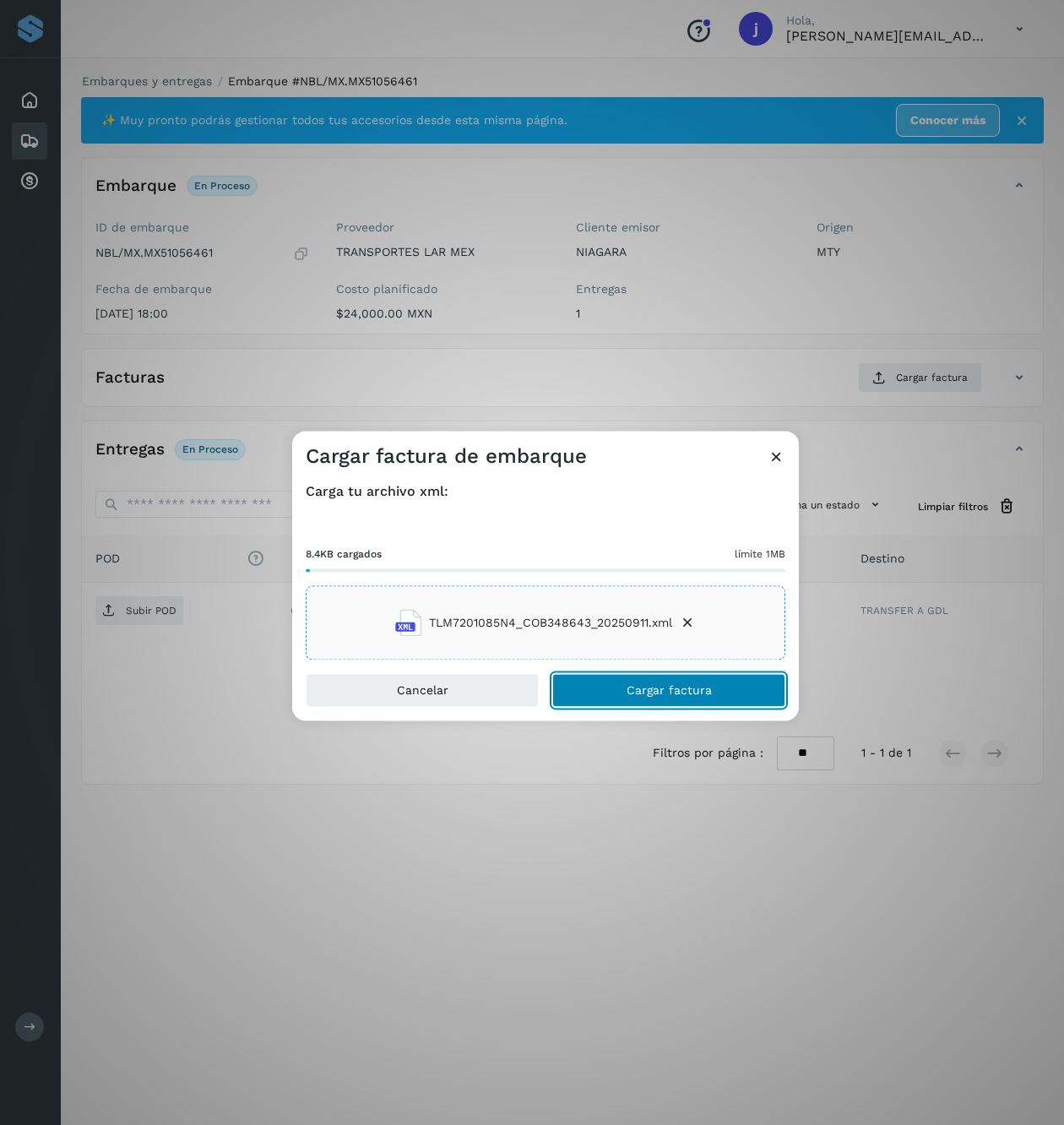
click at [673, 687] on span "Cargar factura" at bounding box center [668, 691] width 85 height 12
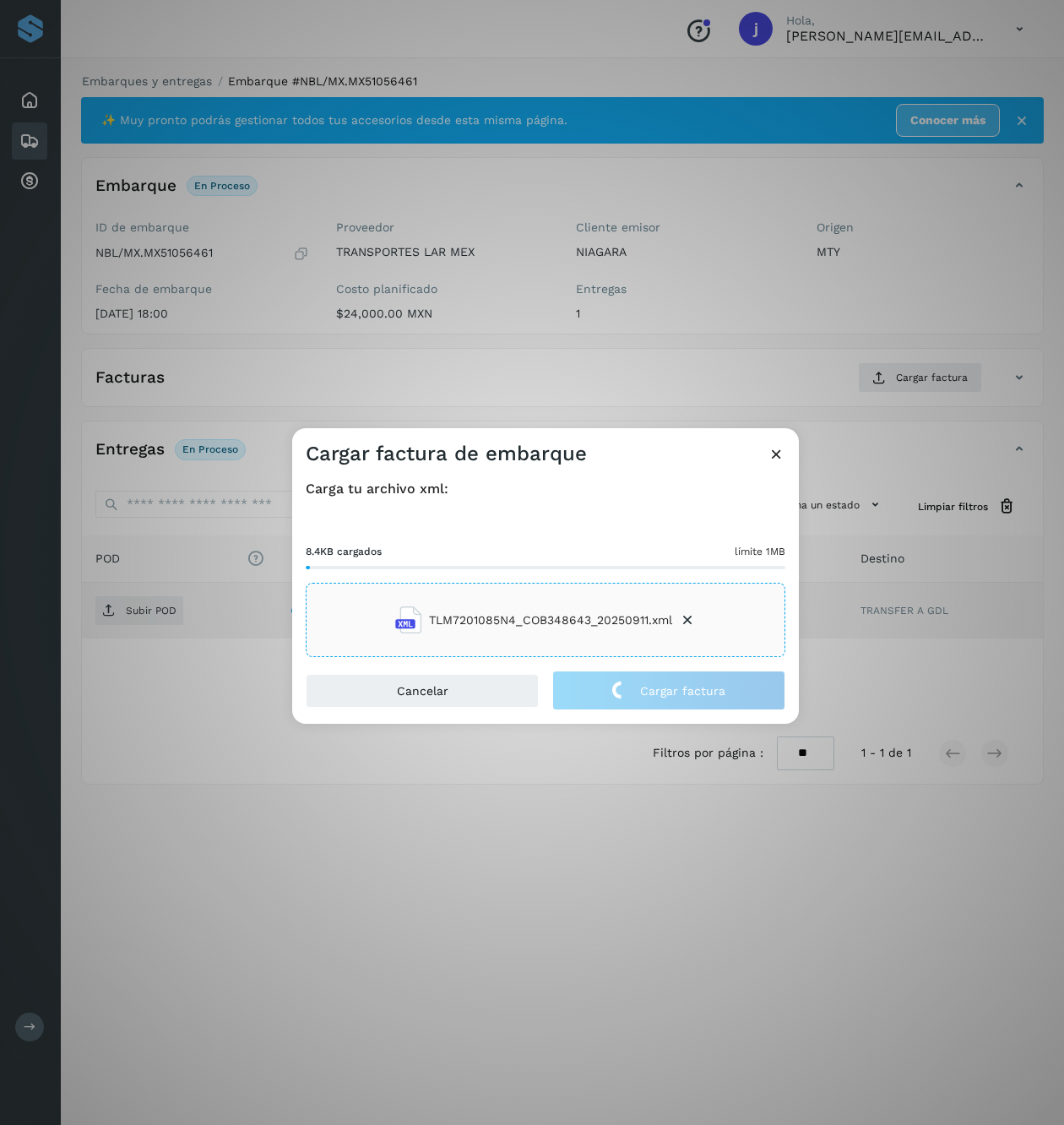
click at [190, 625] on div "Cargar factura de embarque Carga tu archivo xml: 8.4KB cargados límite 1MB TLM7…" at bounding box center [532, 562] width 1064 height 1125
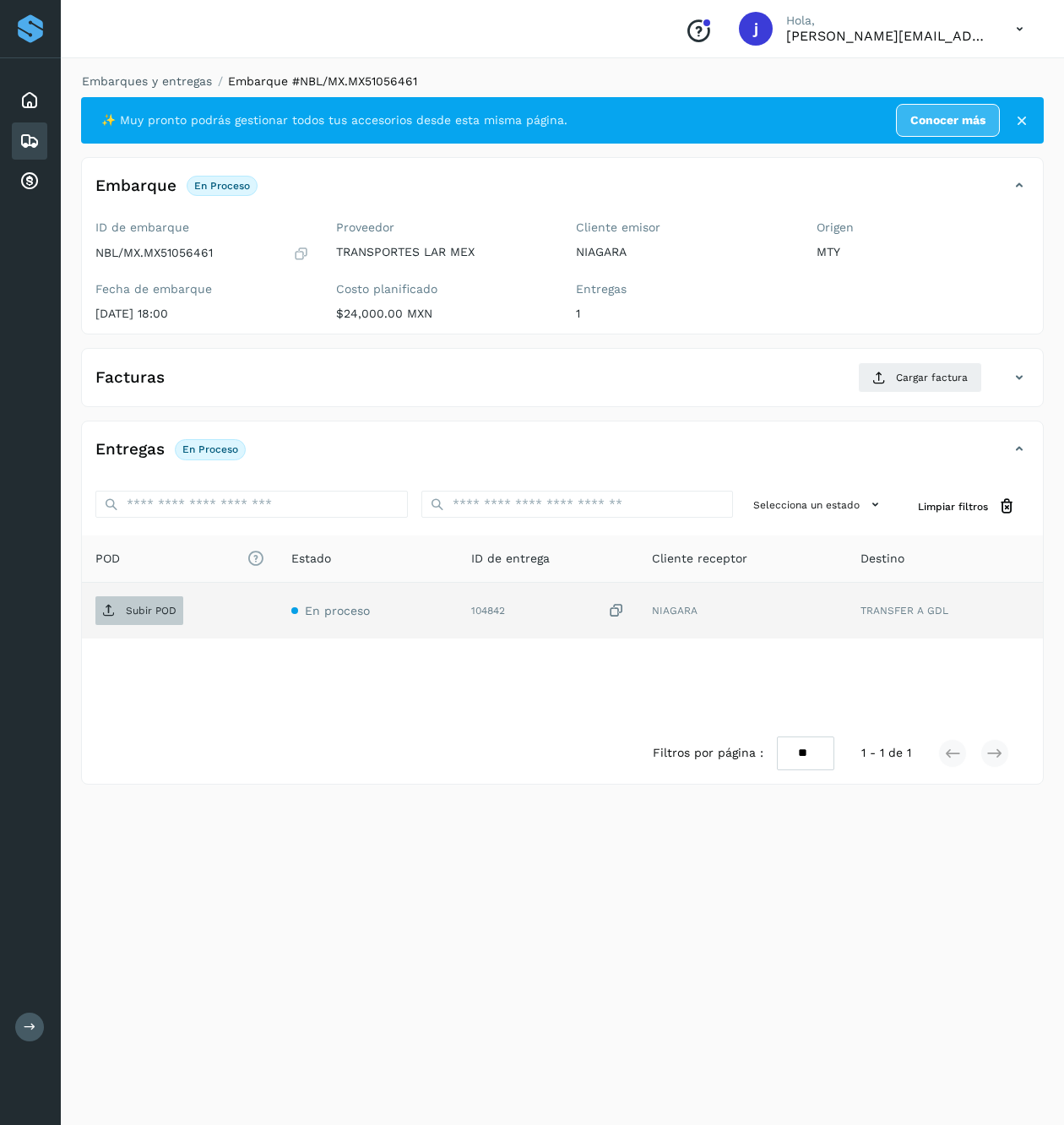
click at [166, 612] on p "Subir POD" at bounding box center [151, 611] width 51 height 12
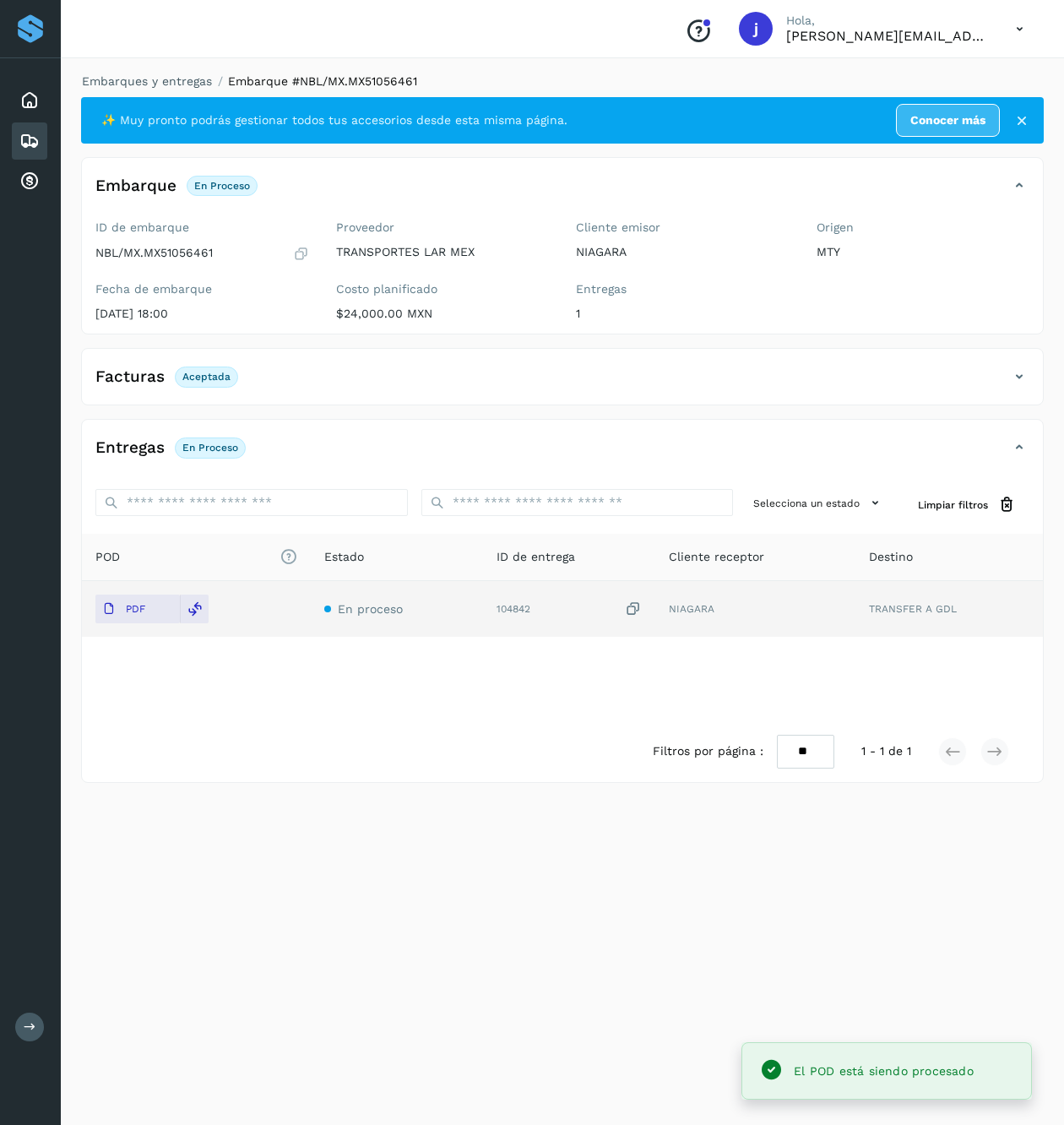
click at [1016, 368] on icon at bounding box center [1019, 376] width 21 height 21
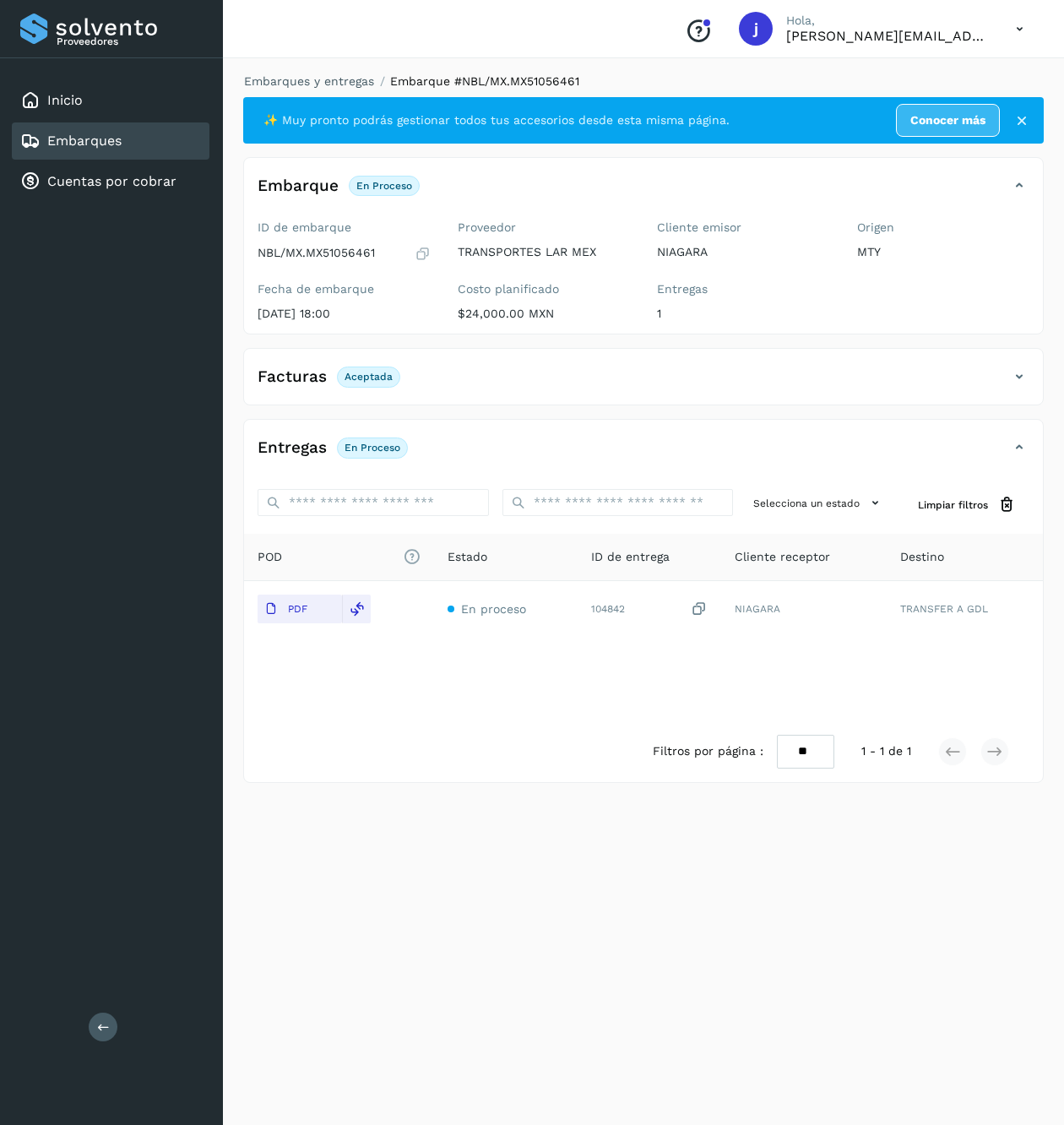
click at [99, 1033] on button at bounding box center [103, 1026] width 28 height 28
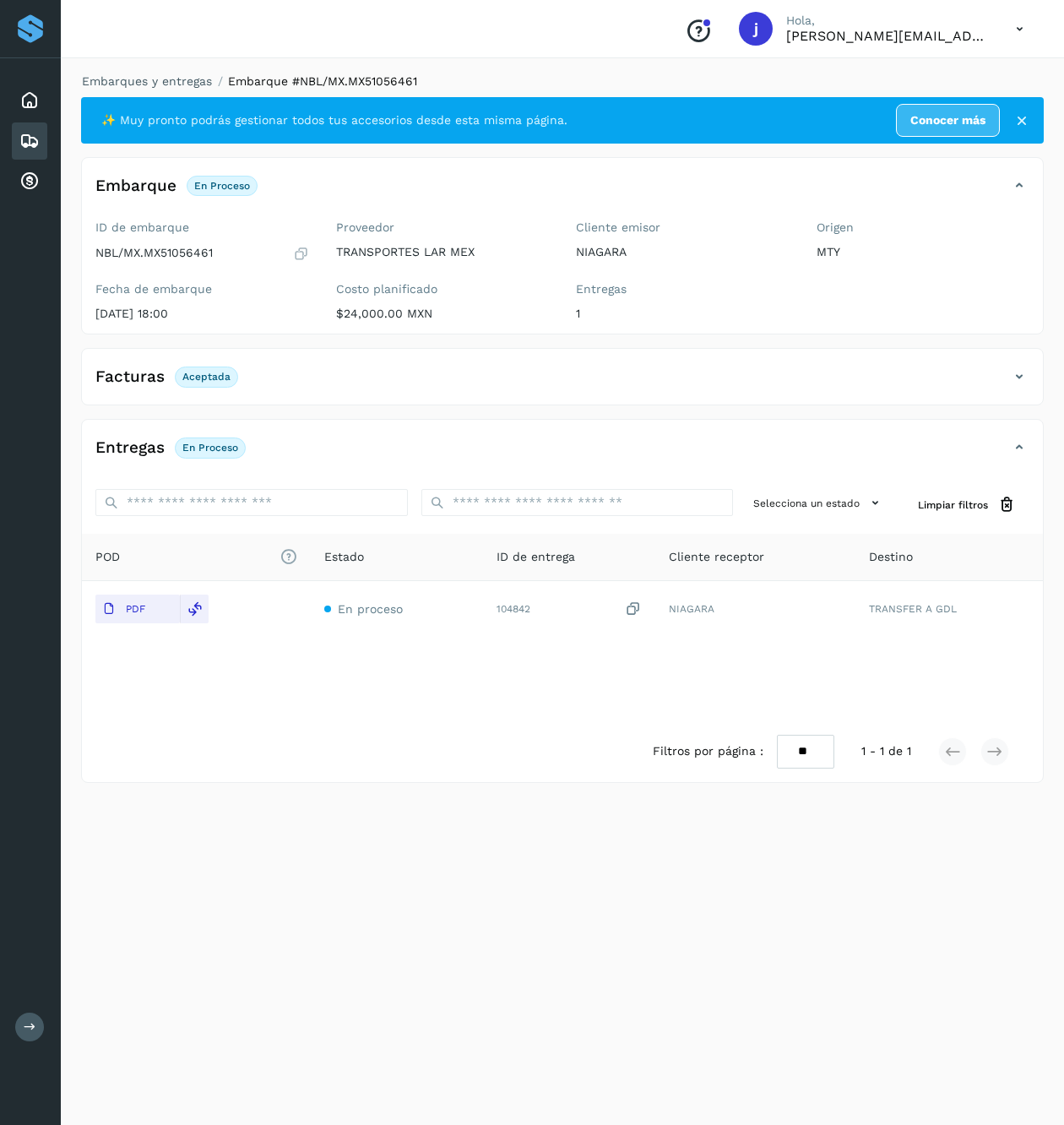
click at [1025, 390] on div "Facturas Aceptada" at bounding box center [562, 383] width 960 height 42
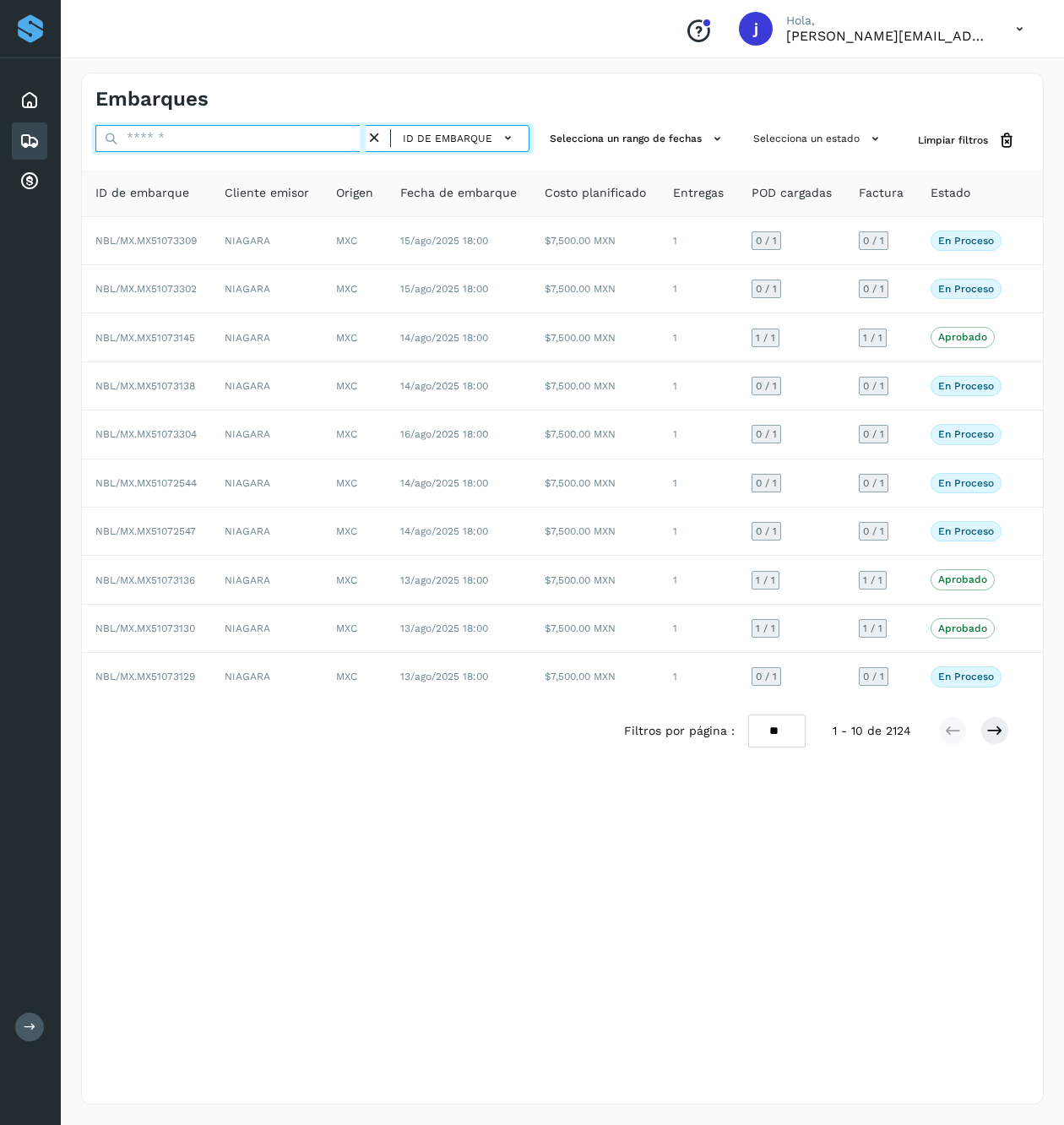
click at [288, 141] on input "text" at bounding box center [231, 139] width 271 height 27
paste input "******"
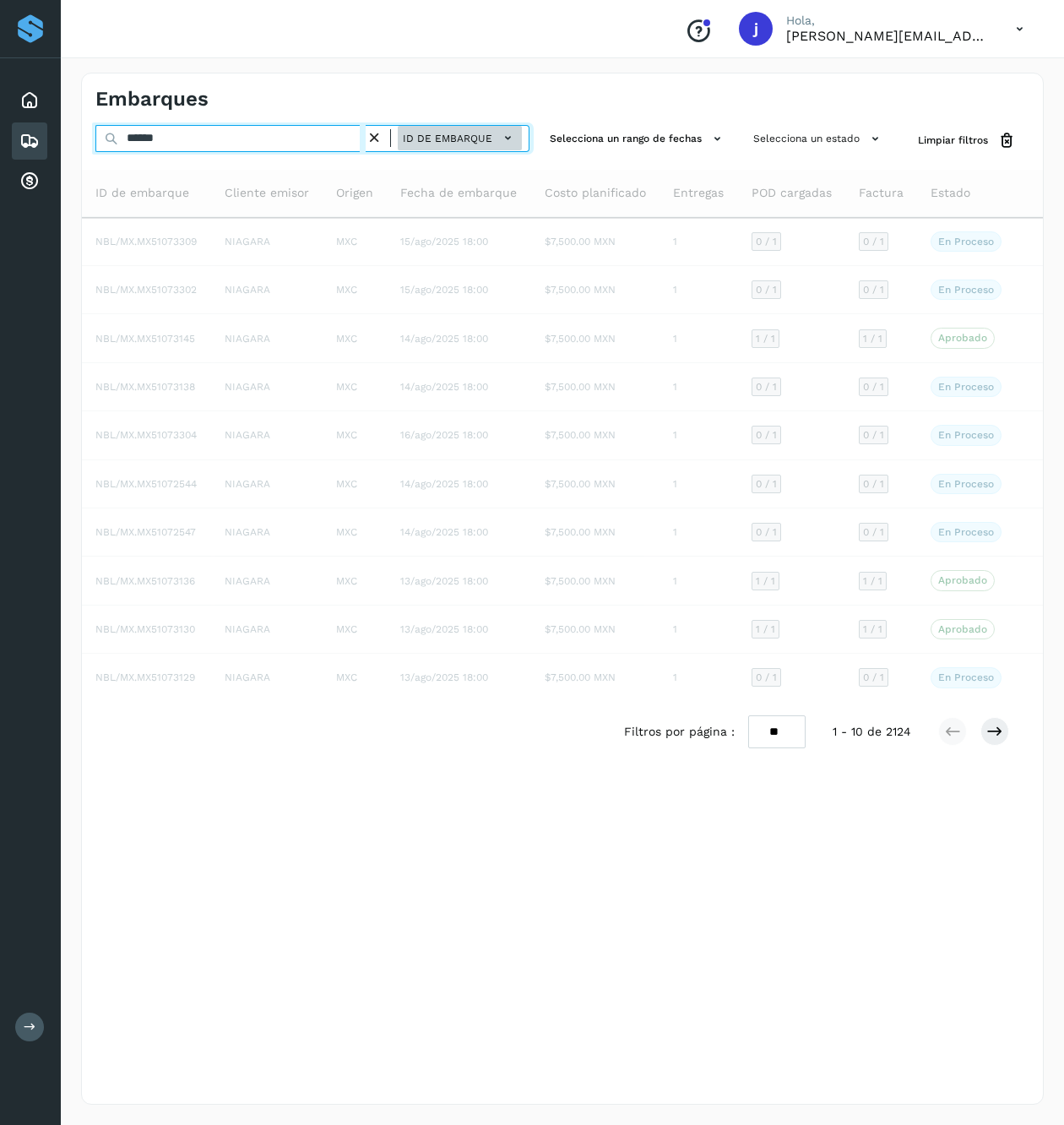
type input "******"
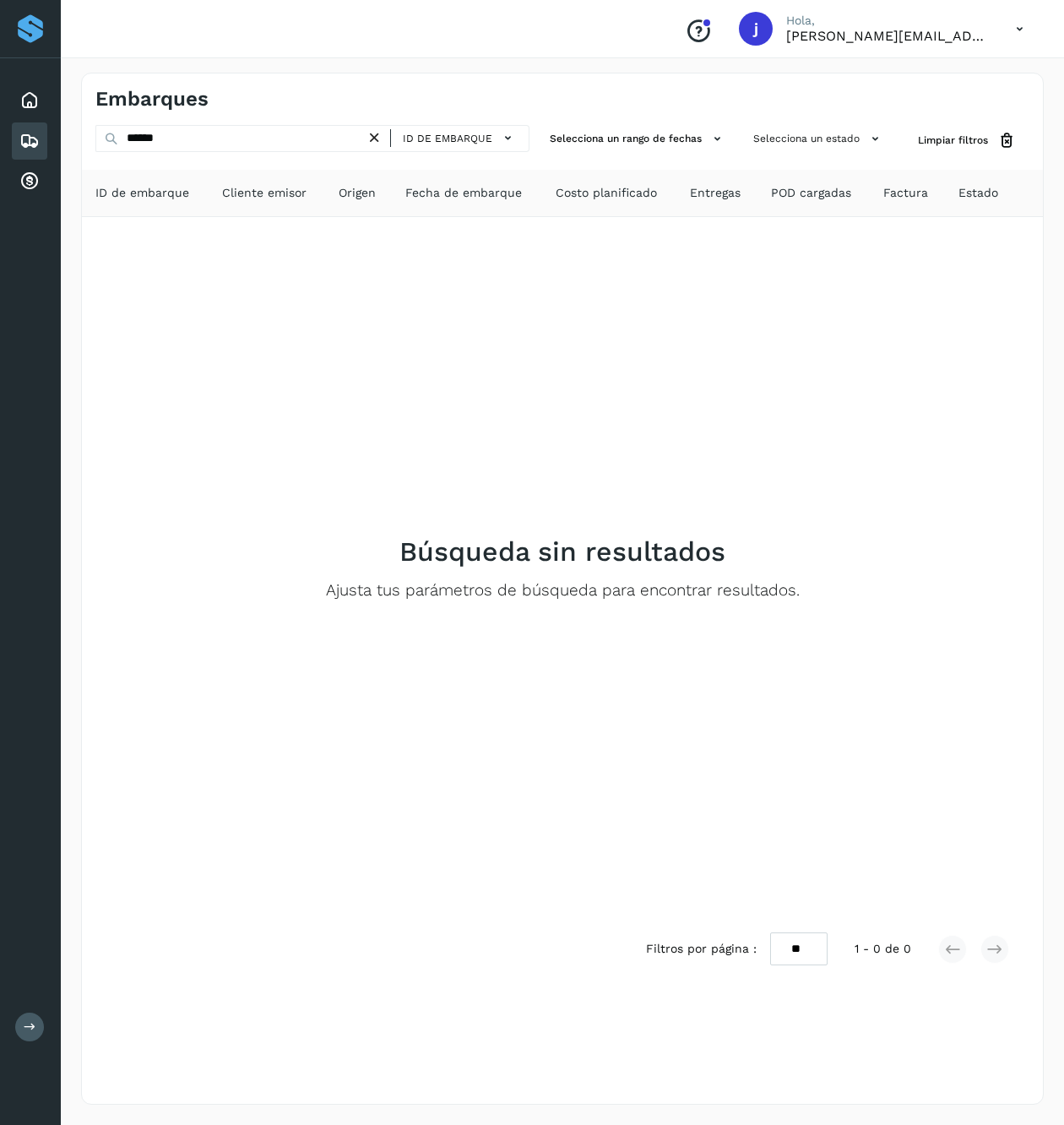
drag, startPoint x: 449, startPoint y: 142, endPoint x: 450, endPoint y: 151, distance: 9.1
click at [450, 142] on span "ID de embarque" at bounding box center [447, 139] width 90 height 16
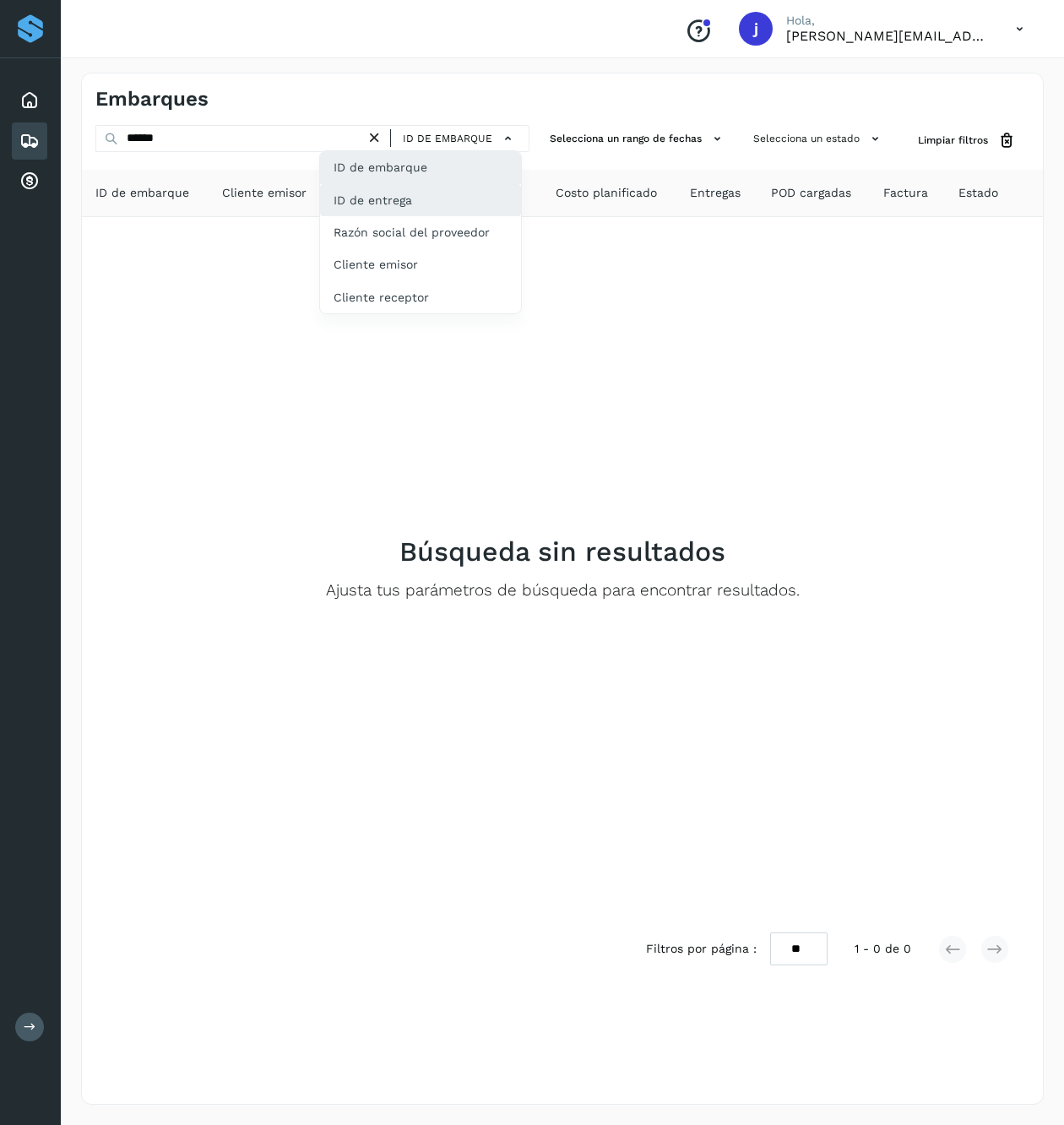
click at [413, 208] on div "ID de entrega" at bounding box center [420, 199] width 201 height 32
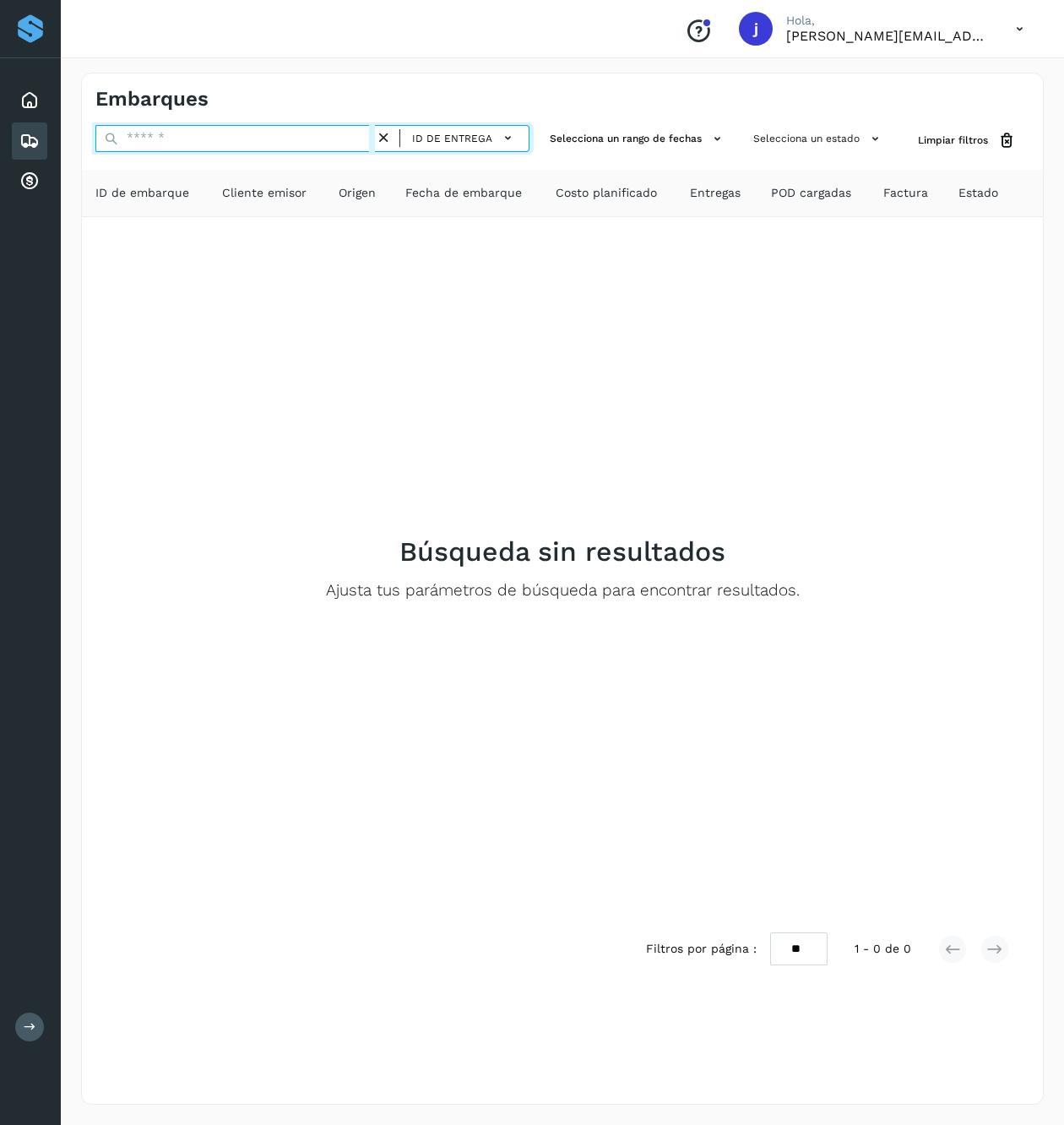
click at [216, 151] on input "text" at bounding box center [235, 139] width 279 height 27
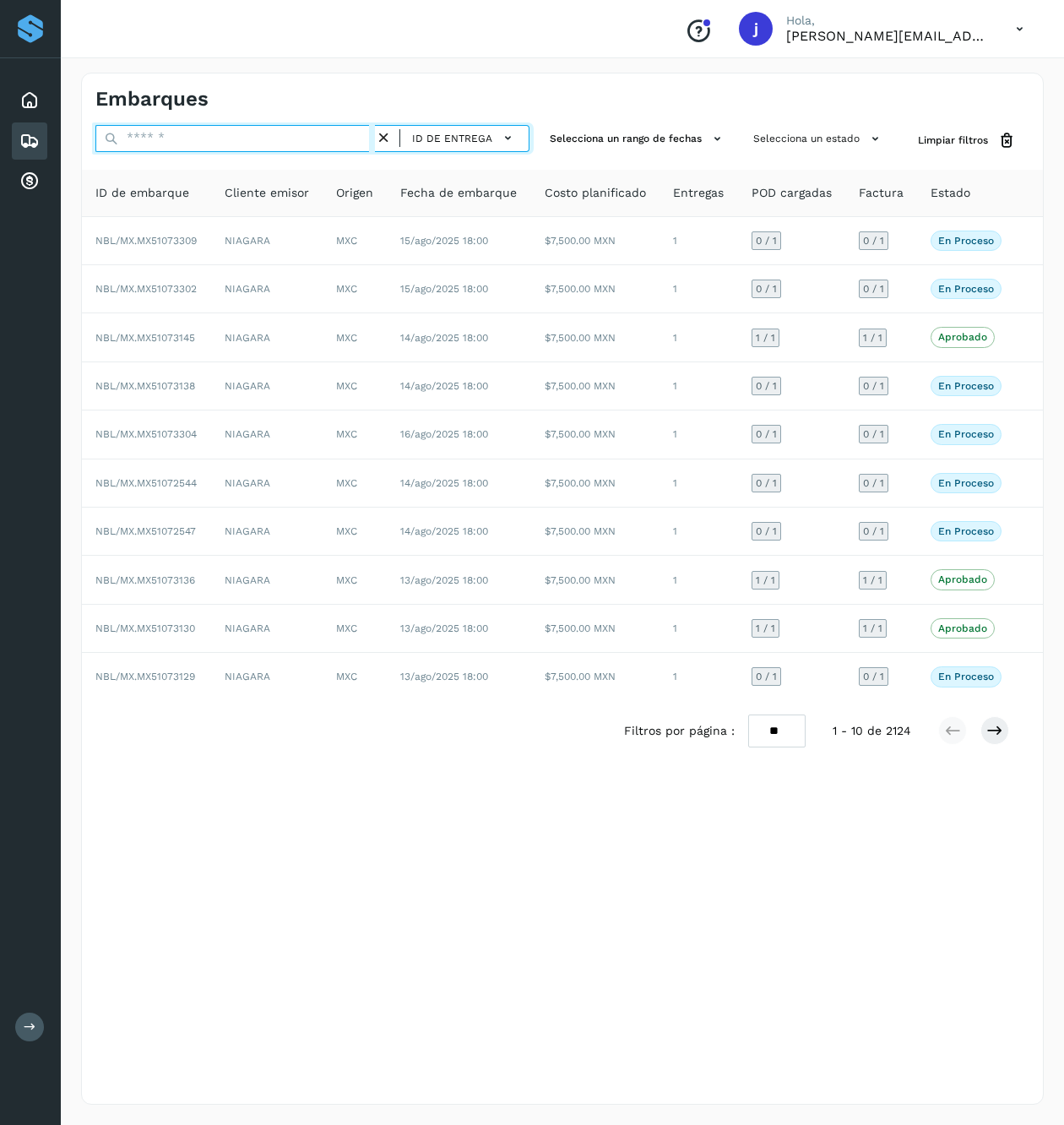
paste input "******"
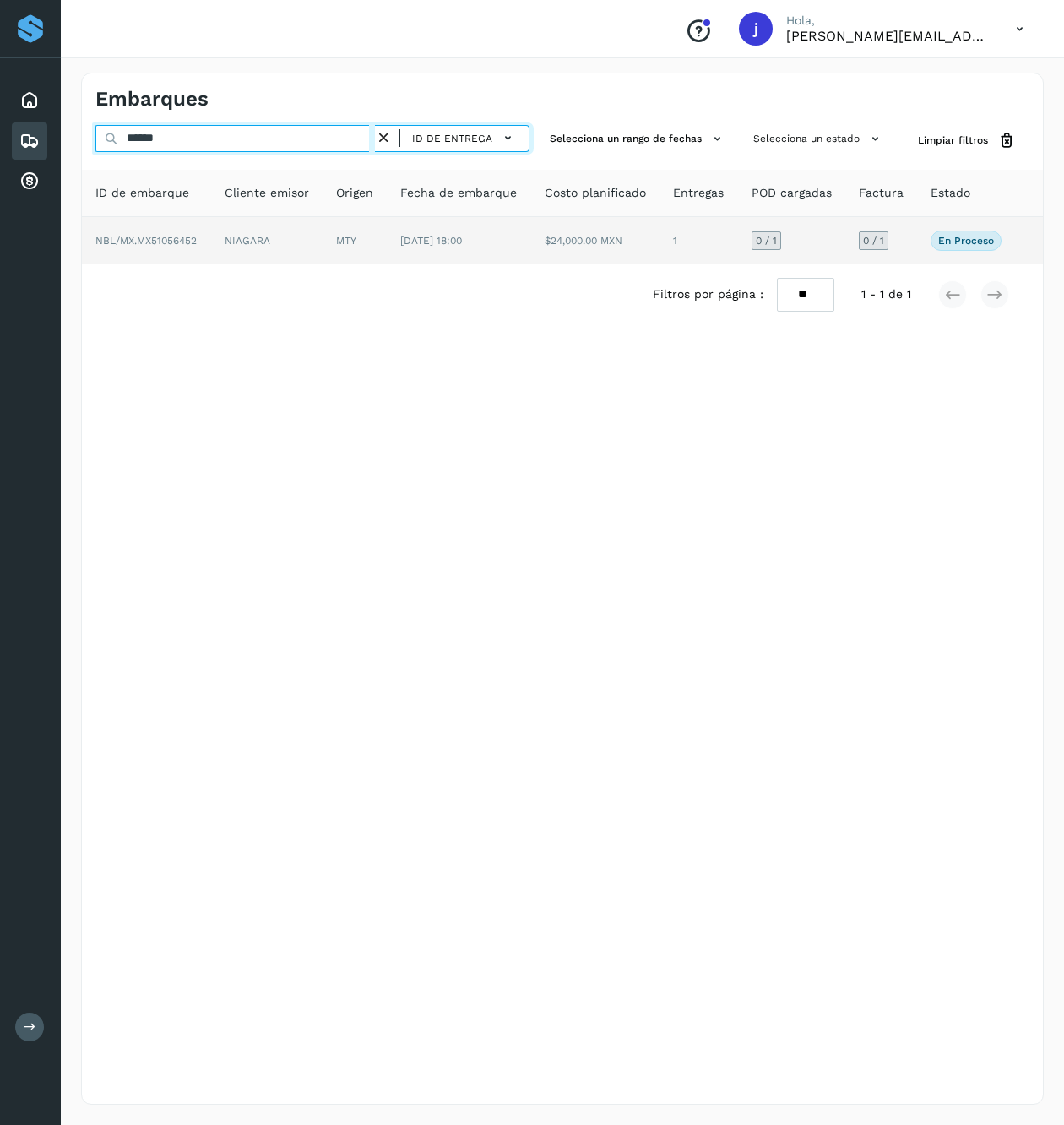
type input "******"
click at [363, 222] on td "MTY" at bounding box center [355, 240] width 64 height 47
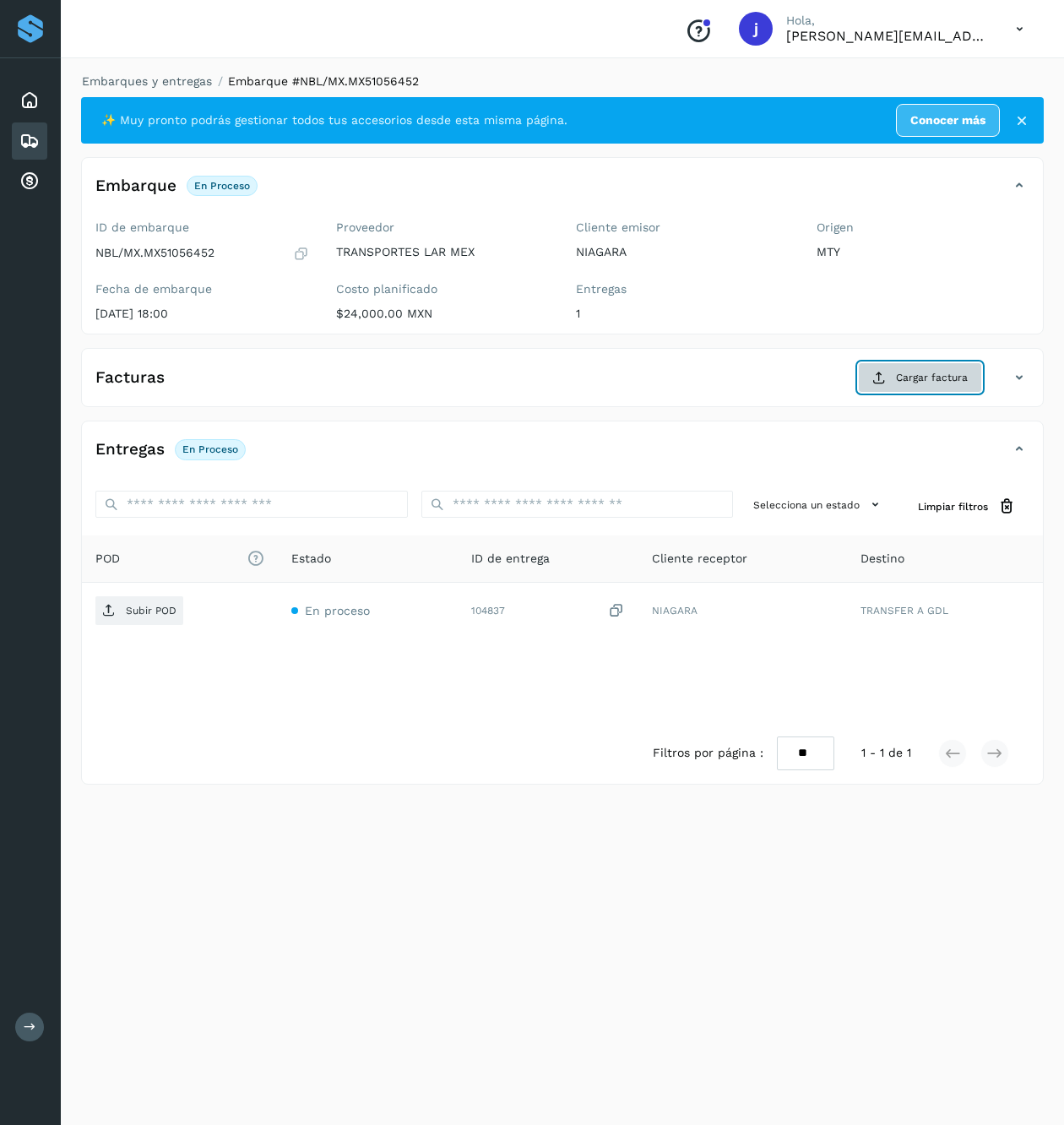
click at [895, 388] on button "Cargar factura" at bounding box center [919, 377] width 124 height 30
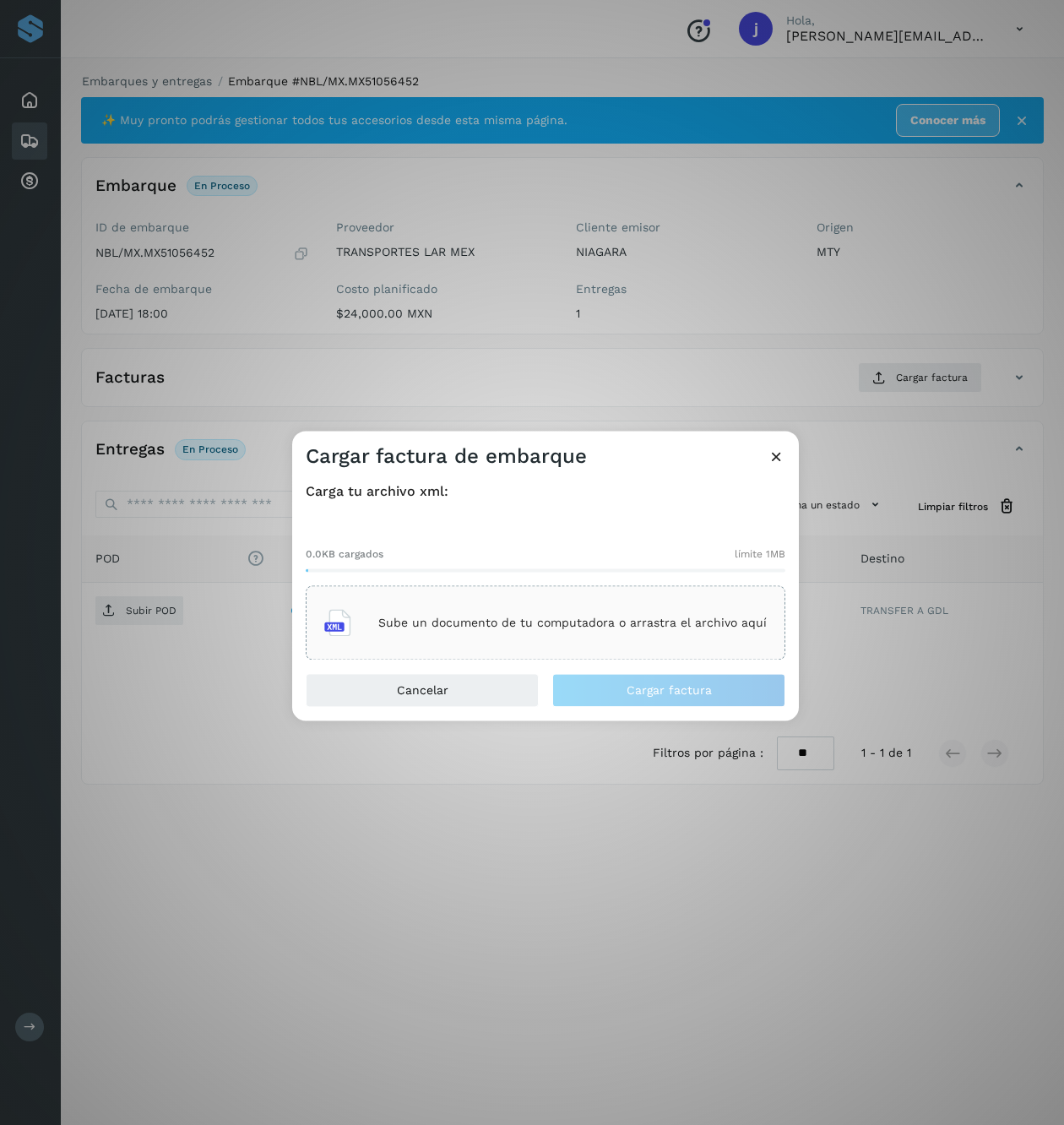
click at [582, 620] on p "Sube un documento de tu computadora o arrastra el archivo aquí" at bounding box center [572, 623] width 388 height 15
click at [668, 671] on div "Carga tu archivo xml: 8.4KB cargados límite 1MB TLM7201085N4_COB348644_20250911…" at bounding box center [545, 571] width 506 height 203
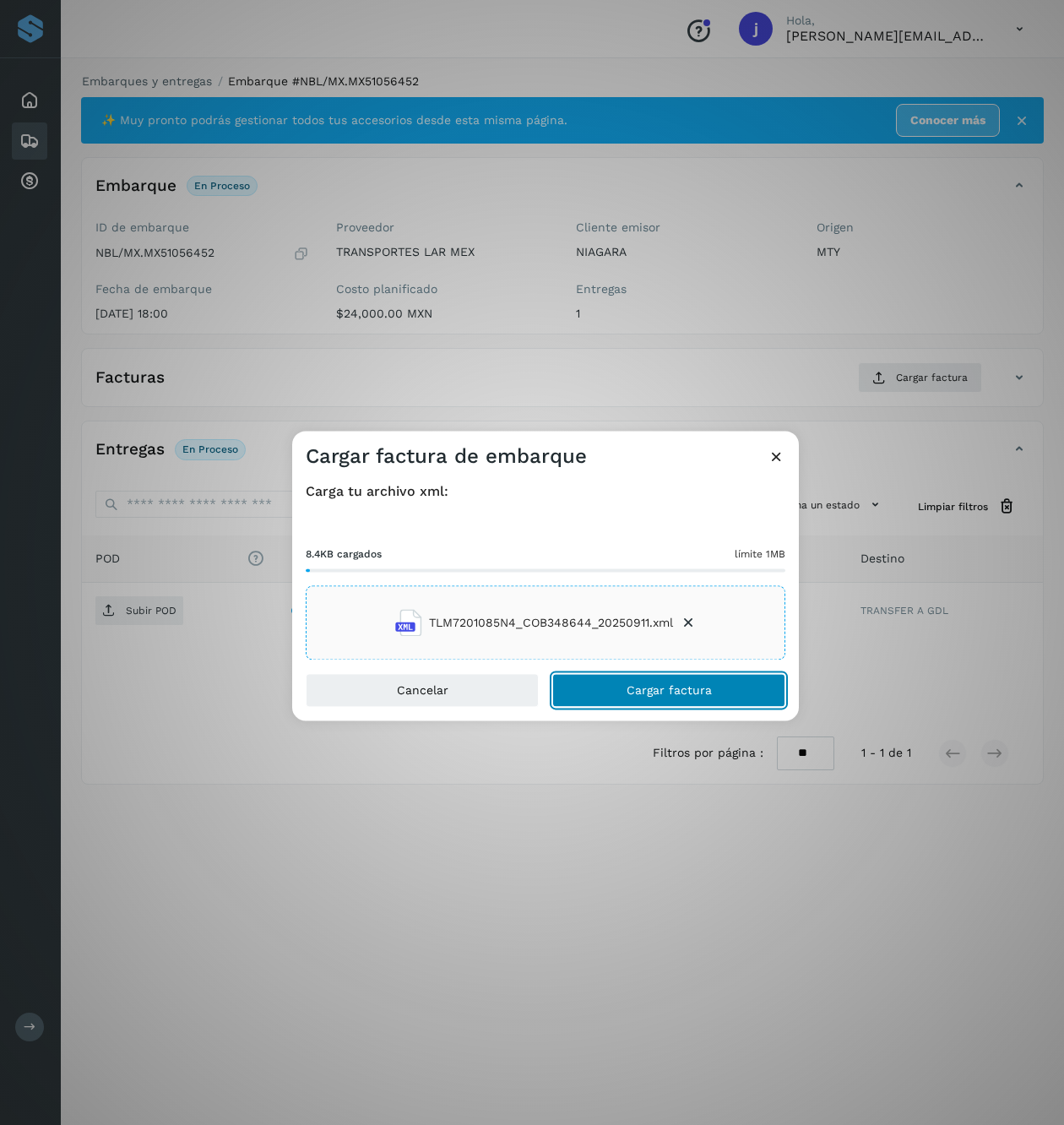
click at [672, 685] on span "Cargar factura" at bounding box center [668, 691] width 85 height 12
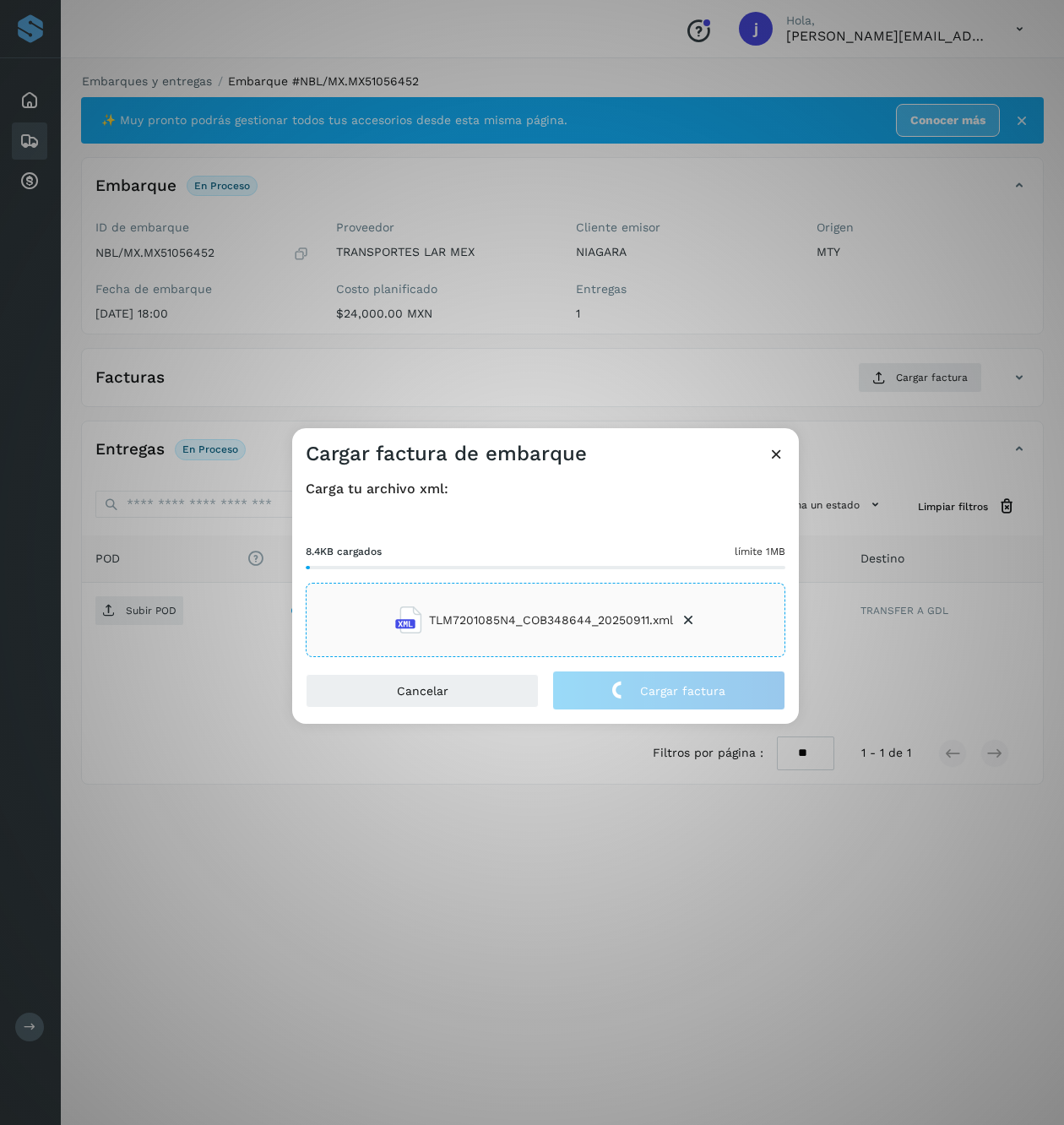
click at [144, 492] on div "Cargar factura de embarque Carga tu archivo xml: 8.4KB cargados límite 1MB TLM7…" at bounding box center [532, 562] width 1064 height 1125
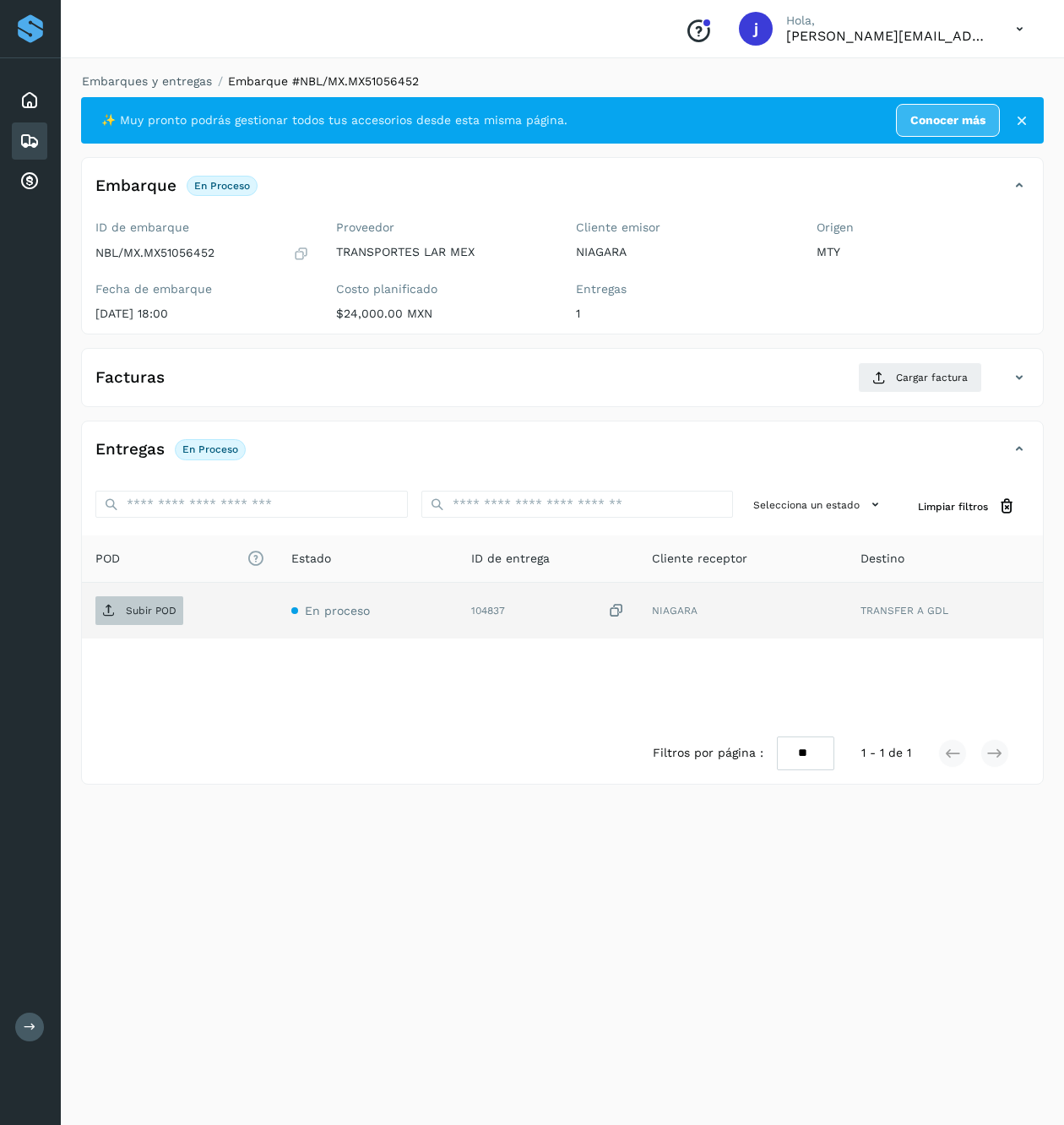
click at [129, 610] on p "Subir POD" at bounding box center [151, 611] width 51 height 12
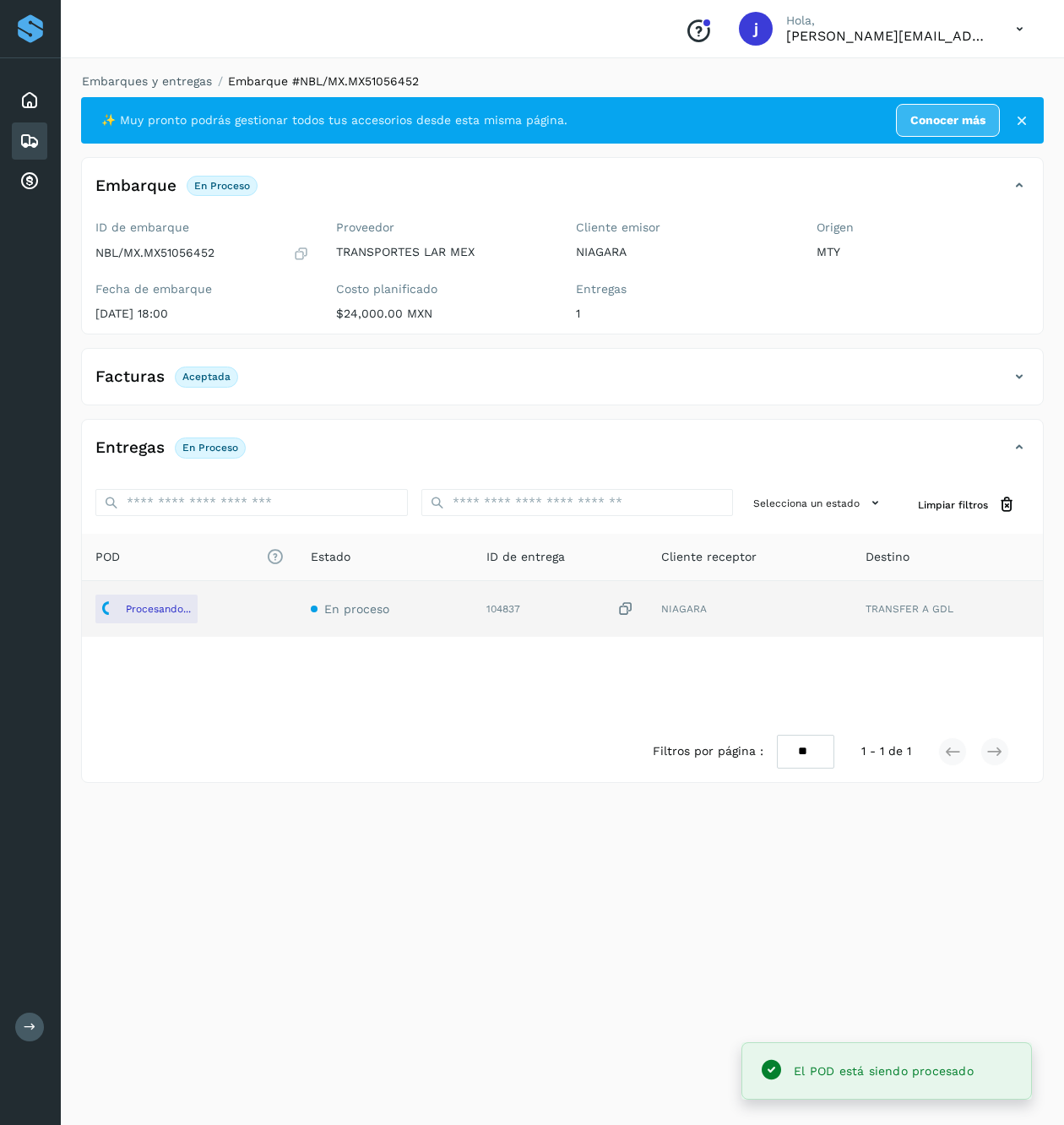
click at [1009, 387] on icon at bounding box center [1019, 376] width 21 height 21
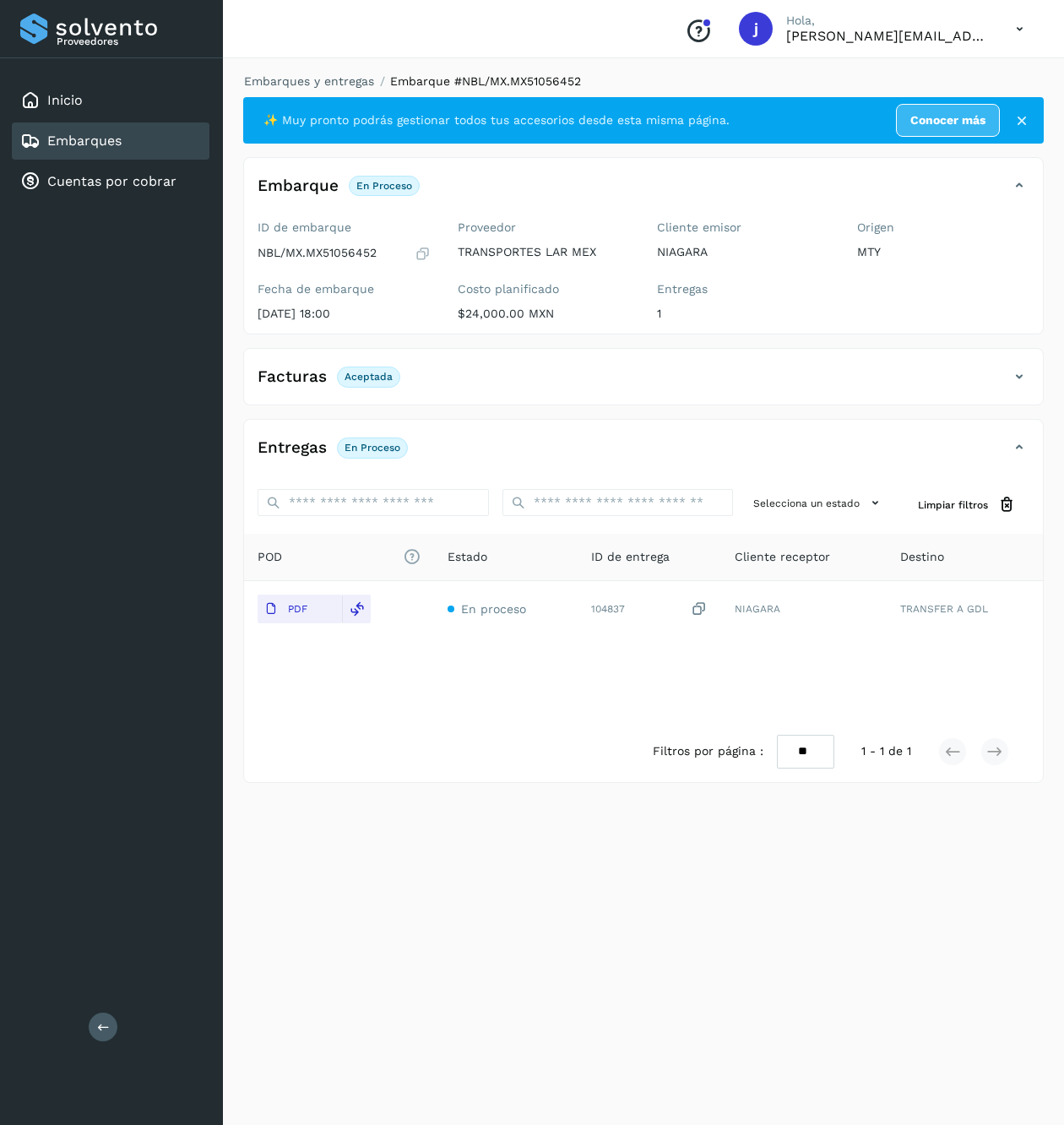
click at [106, 1034] on button at bounding box center [103, 1026] width 28 height 28
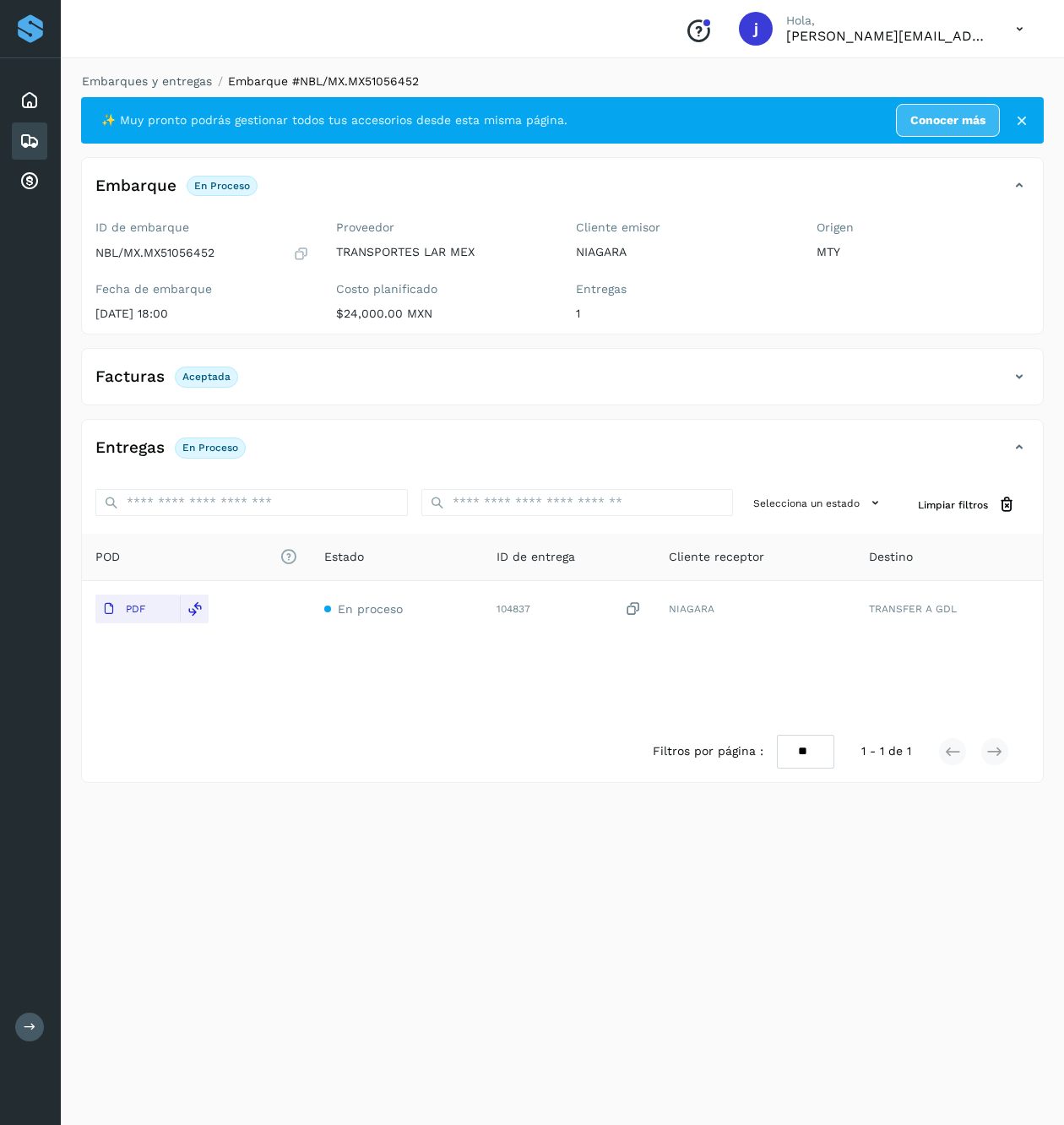
click at [1034, 368] on div "Facturas Aceptada" at bounding box center [562, 383] width 960 height 42
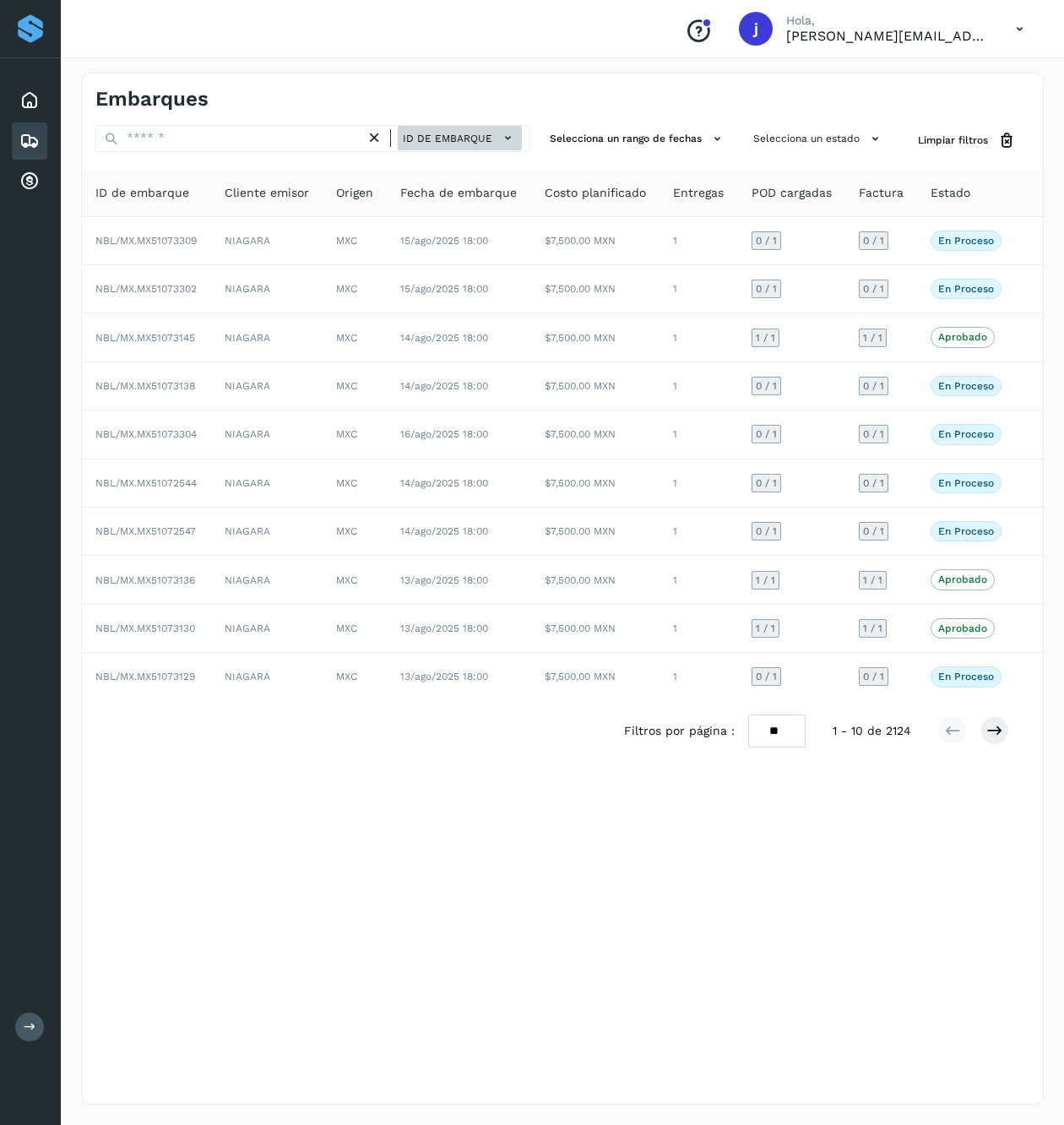
click at [419, 132] on span "ID de embarque" at bounding box center [447, 139] width 90 height 16
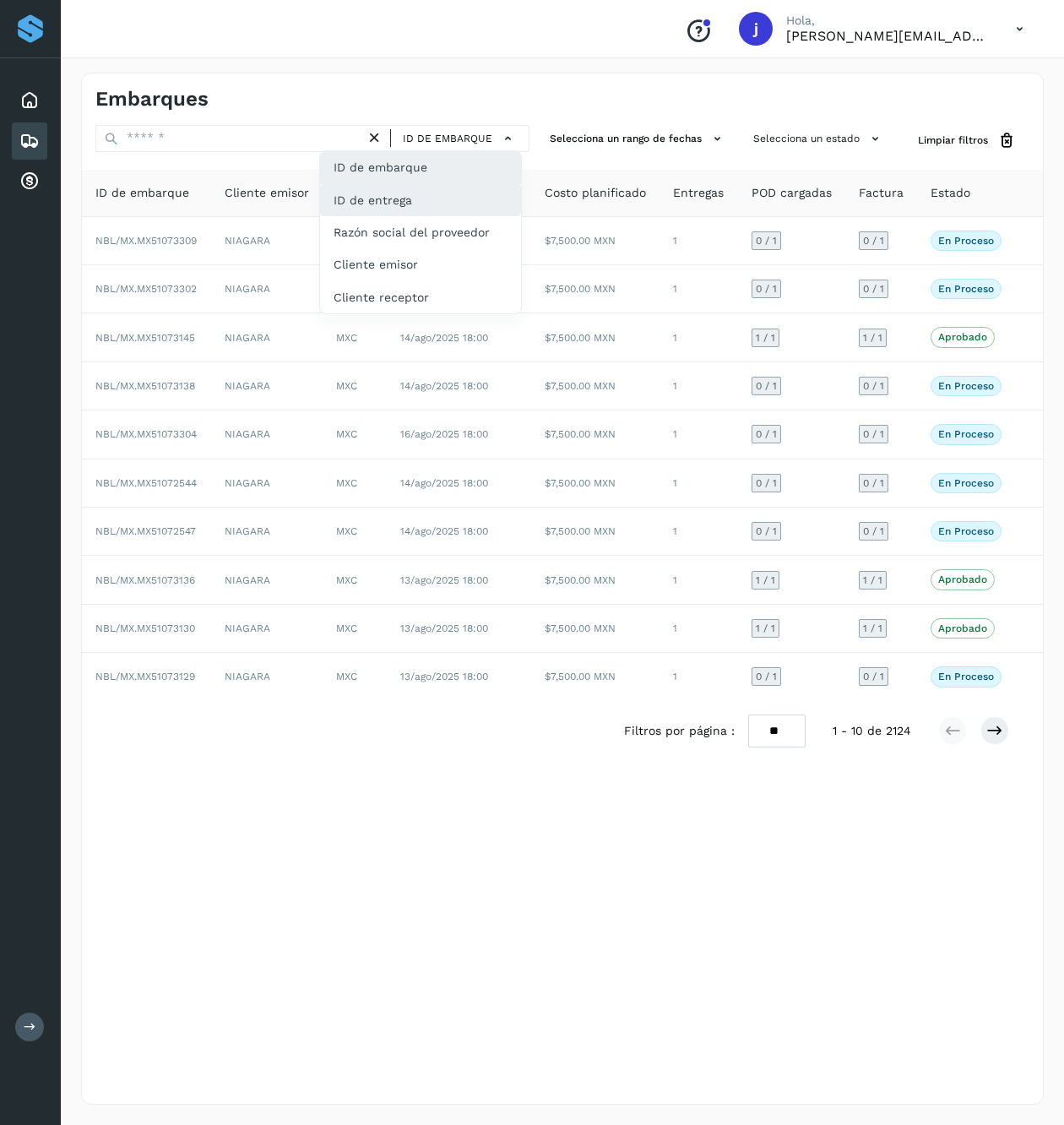
click at [434, 202] on div "ID de entrega" at bounding box center [420, 199] width 201 height 32
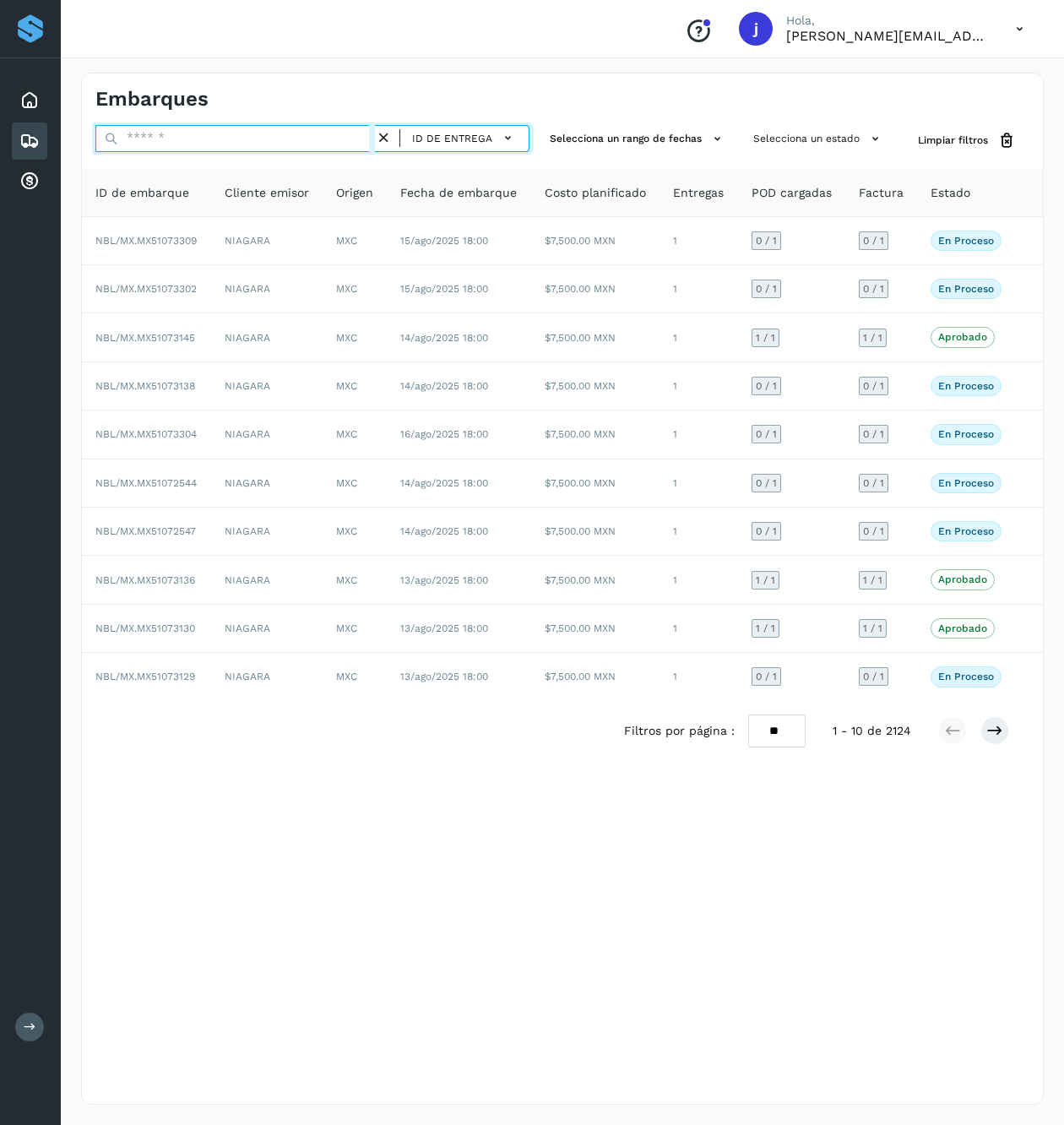
click at [227, 144] on input "text" at bounding box center [235, 139] width 279 height 27
paste input "******"
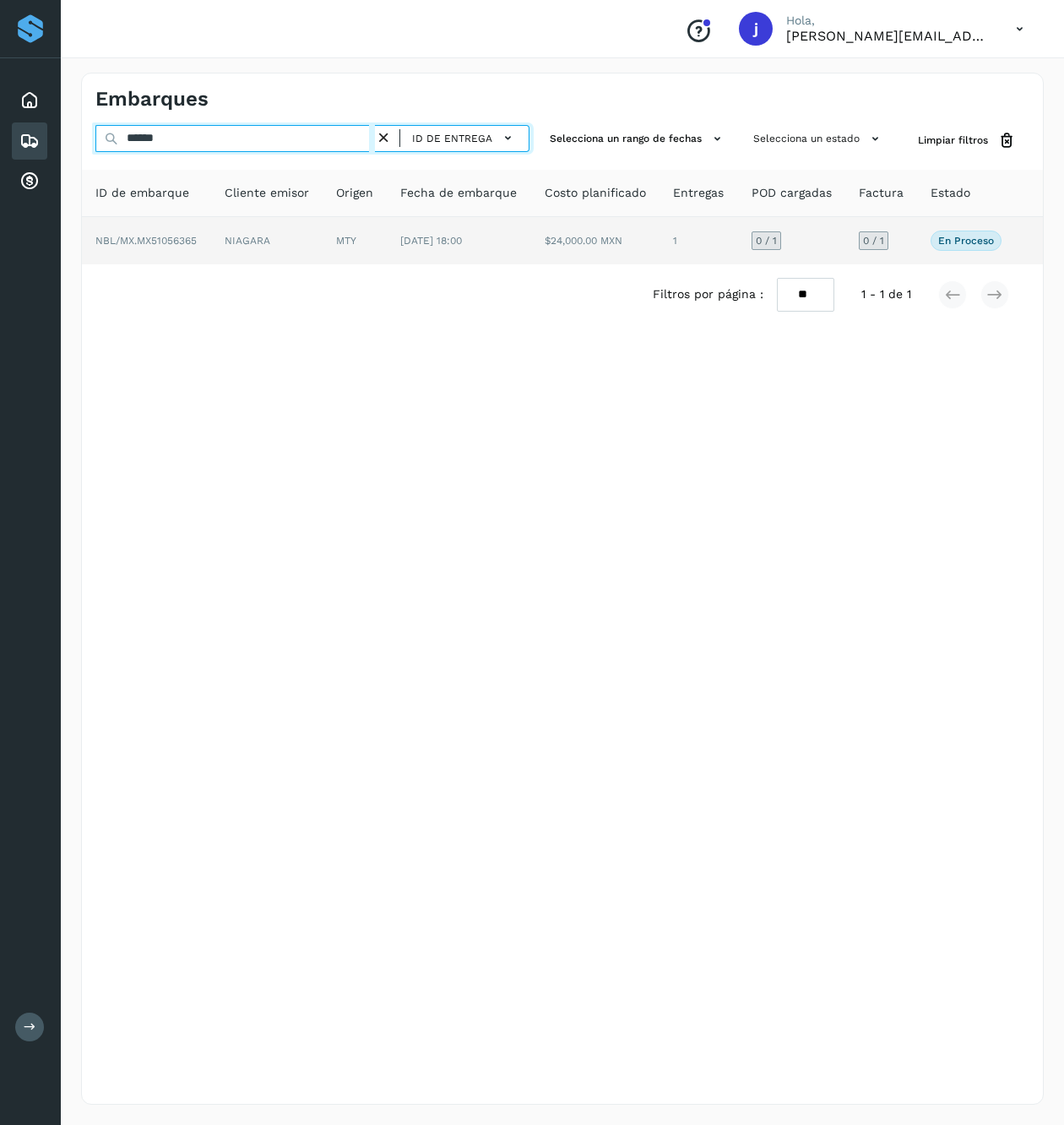
type input "******"
click at [500, 239] on td "[DATE] 18:00" at bounding box center [459, 240] width 145 height 47
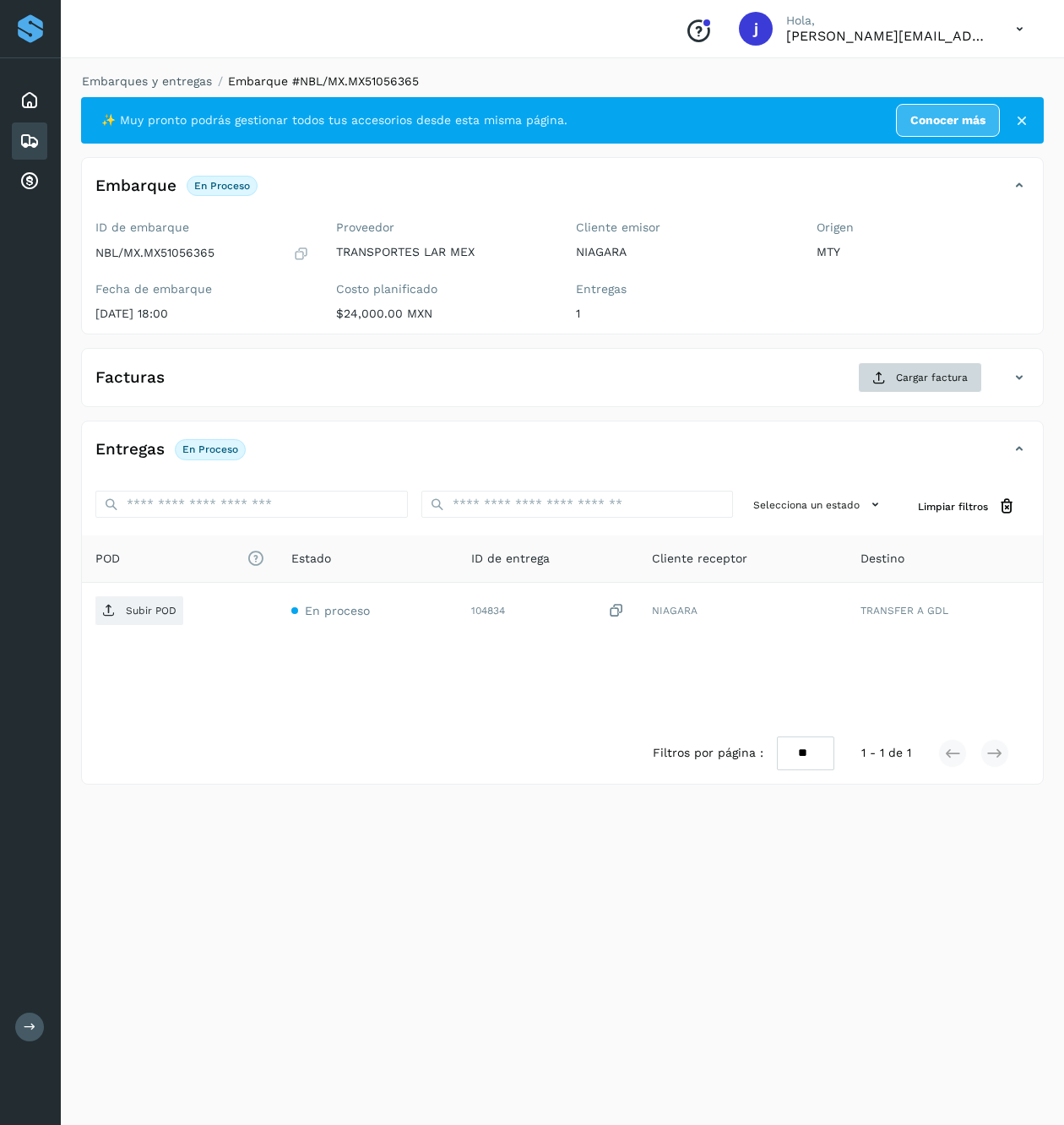
drag, startPoint x: 951, startPoint y: 401, endPoint x: 946, endPoint y: 391, distance: 11.2
click at [951, 401] on div "Facturas Cargar factura" at bounding box center [562, 384] width 960 height 44
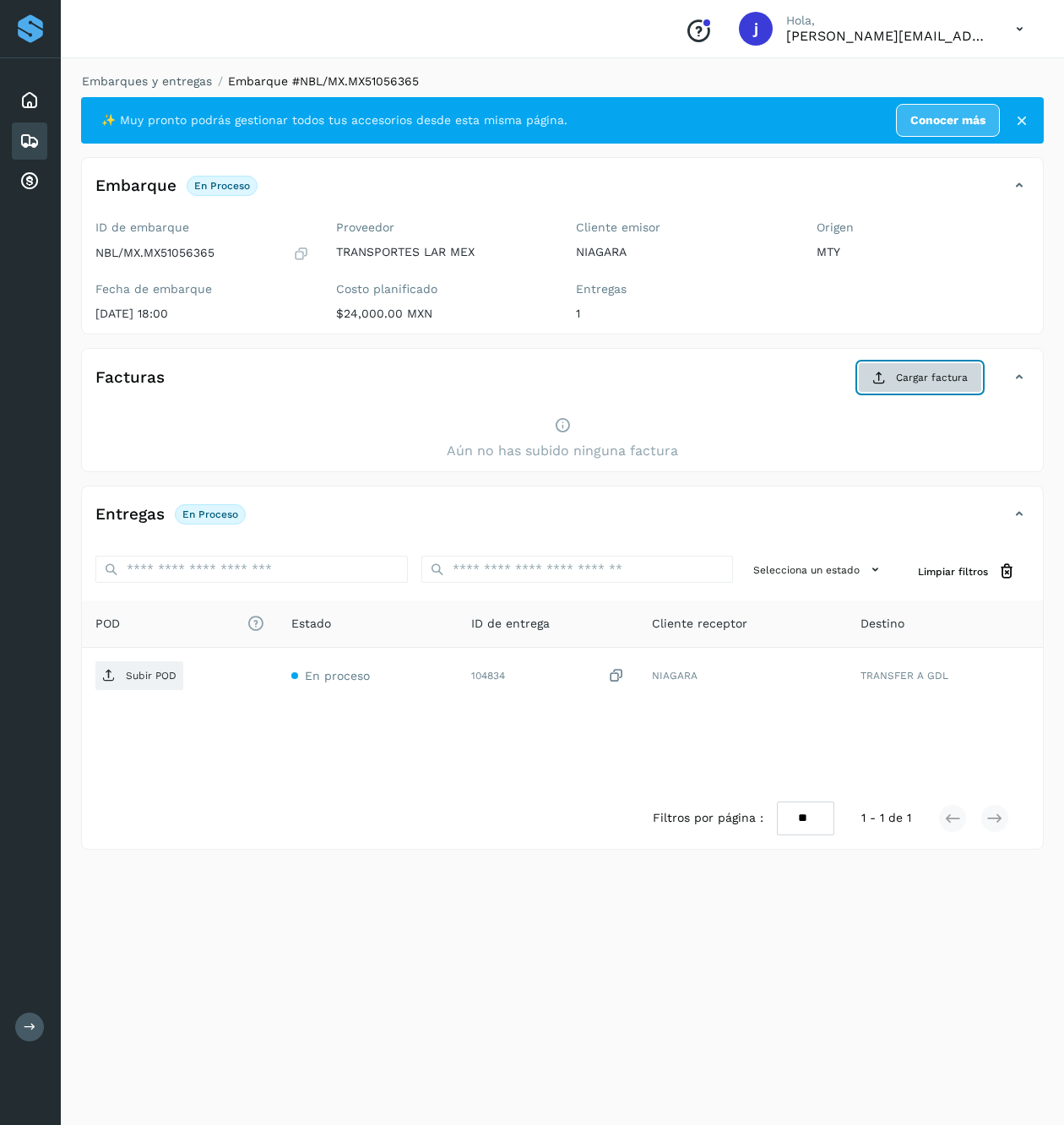
click at [902, 377] on span "Cargar factura" at bounding box center [931, 377] width 71 height 16
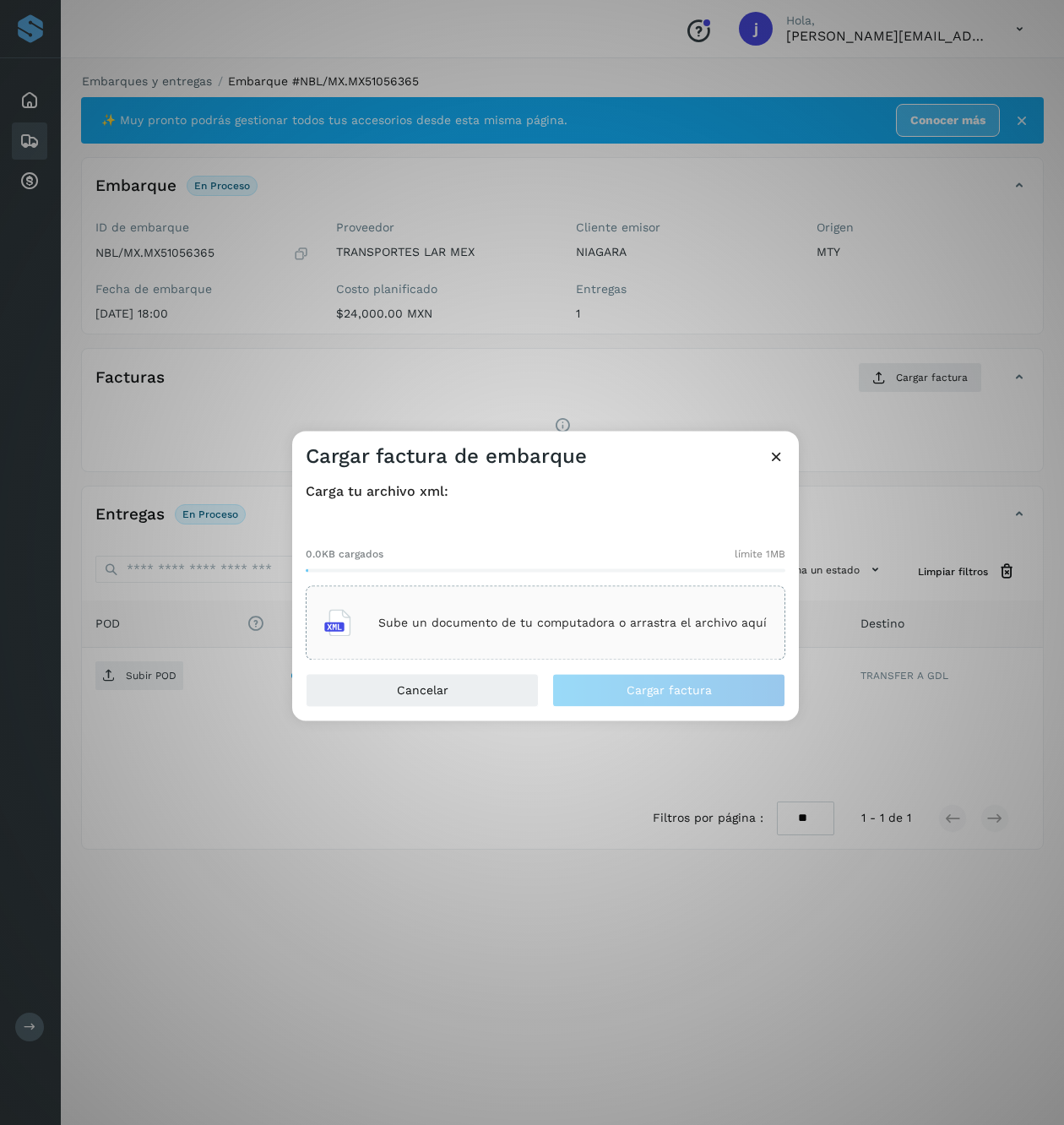
click at [538, 612] on div "Sube un documento de tu computadora o arrastra el archivo aquí" at bounding box center [545, 623] width 443 height 46
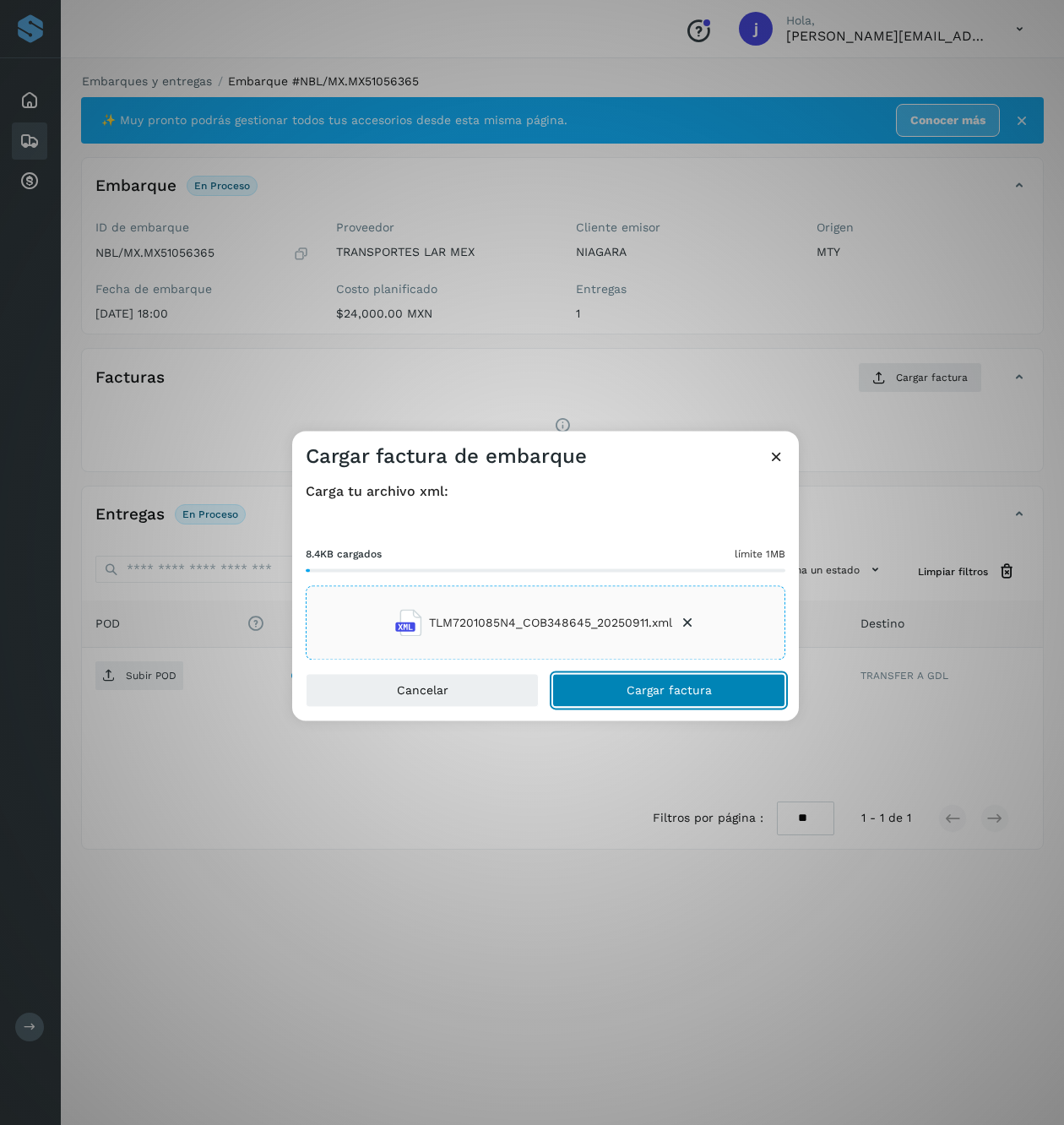
click at [687, 680] on button "Cargar factura" at bounding box center [668, 691] width 233 height 34
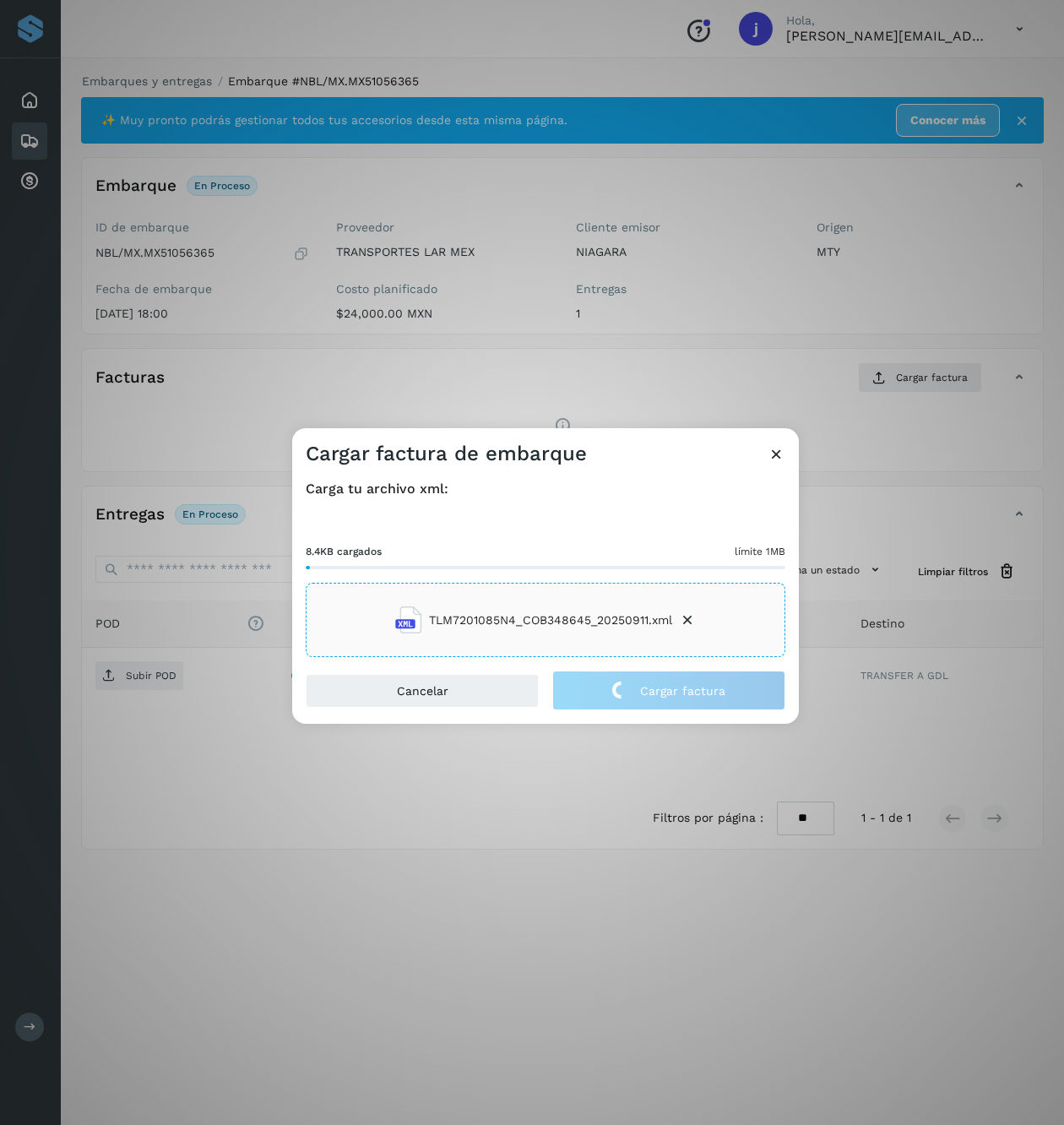
click at [588, 388] on div "Cargar factura de embarque Carga tu archivo xml: 8.4KB cargados límite 1MB TLM7…" at bounding box center [532, 562] width 1064 height 1125
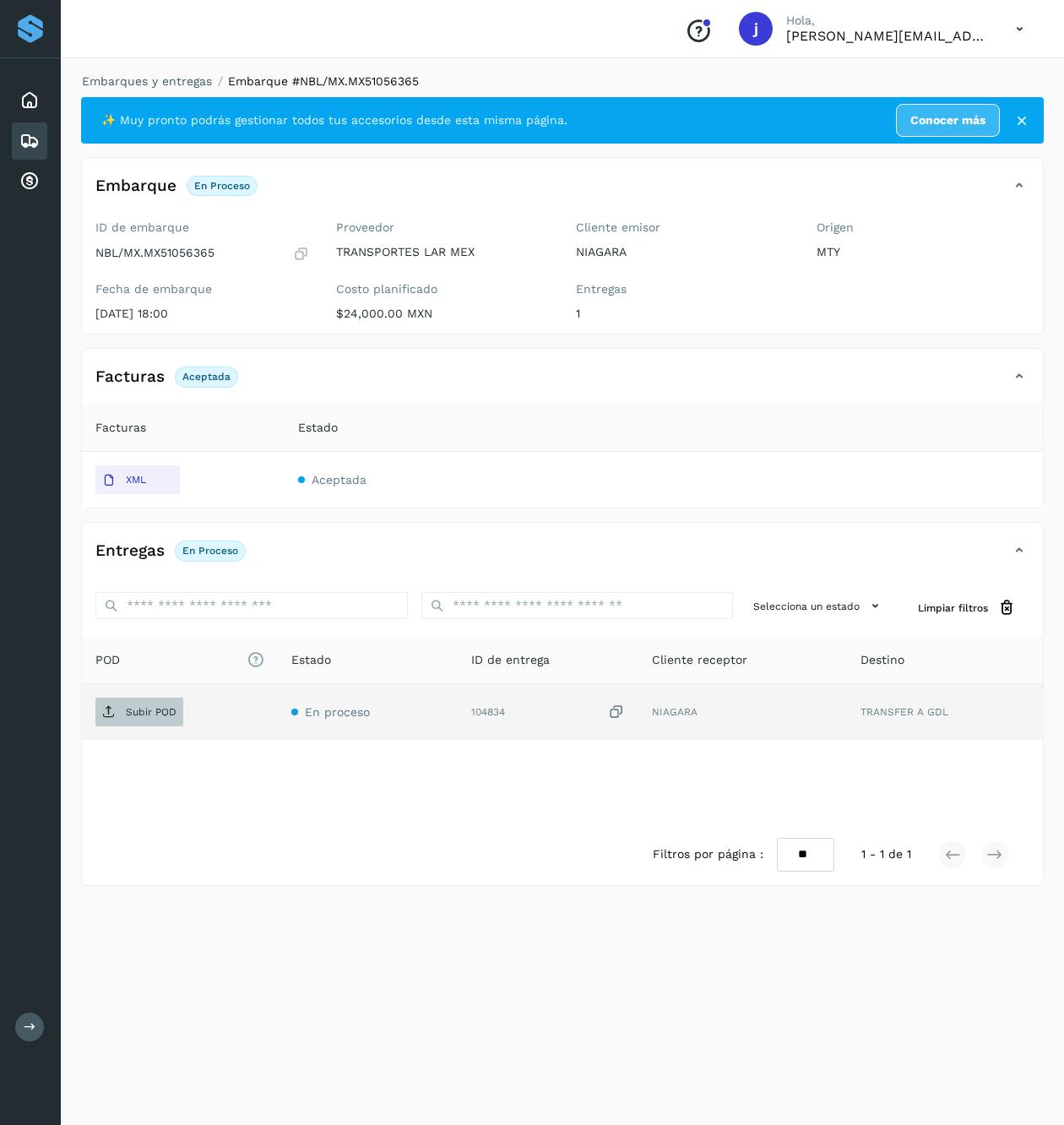
click at [160, 712] on p "Subir POD" at bounding box center [151, 712] width 51 height 12
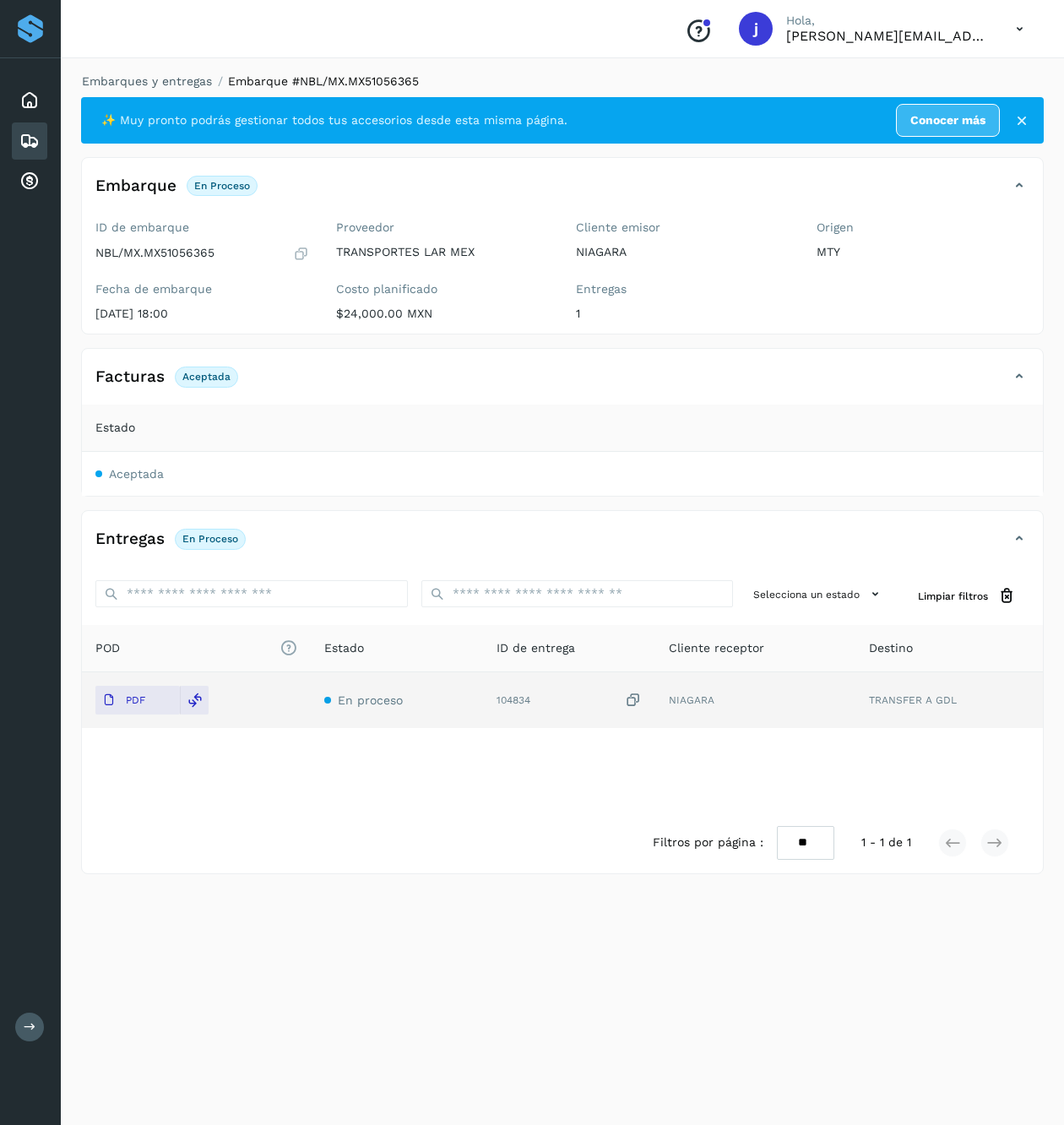
click at [1009, 383] on icon at bounding box center [1019, 376] width 21 height 21
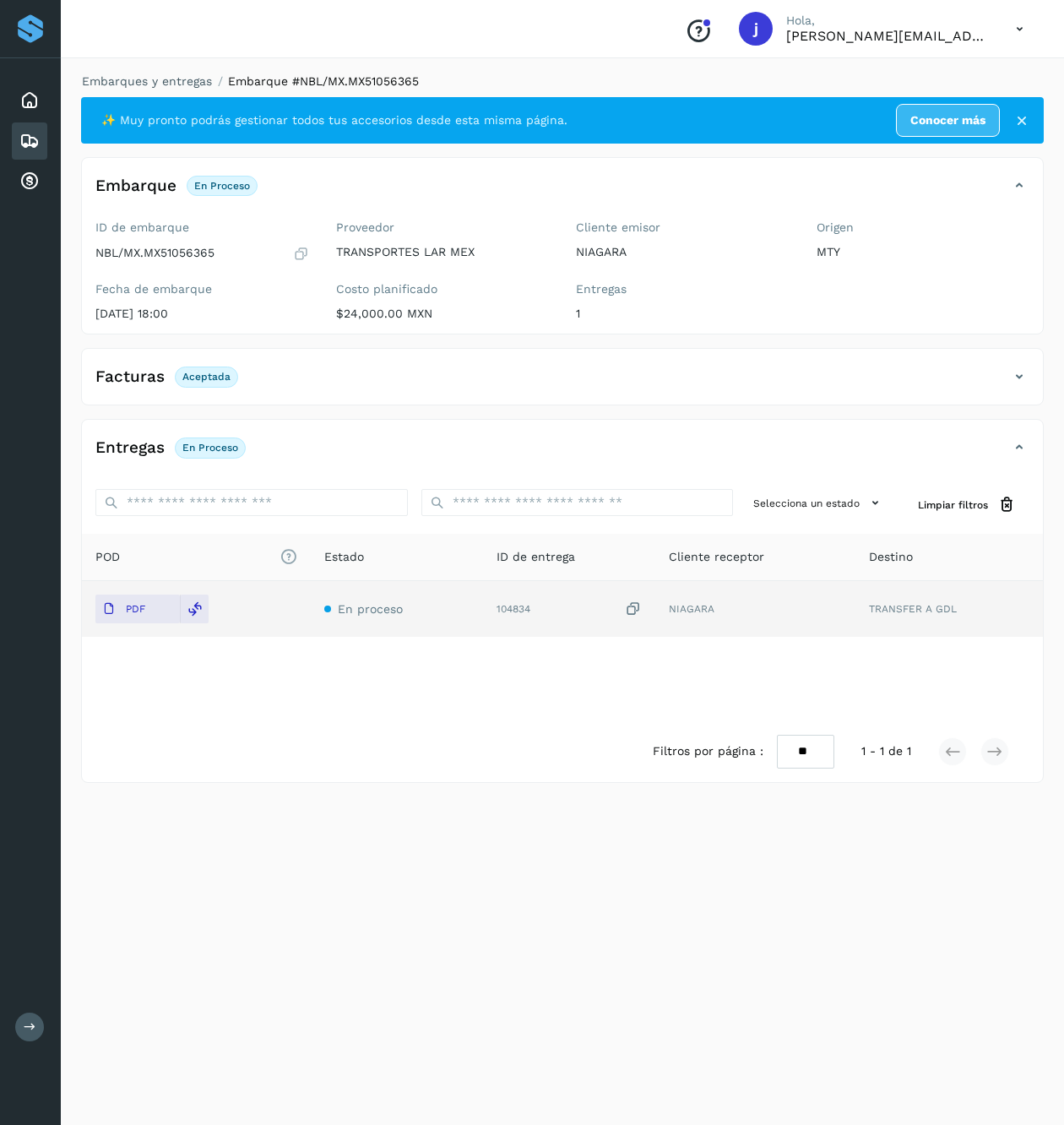
click at [1009, 383] on icon at bounding box center [1019, 376] width 21 height 21
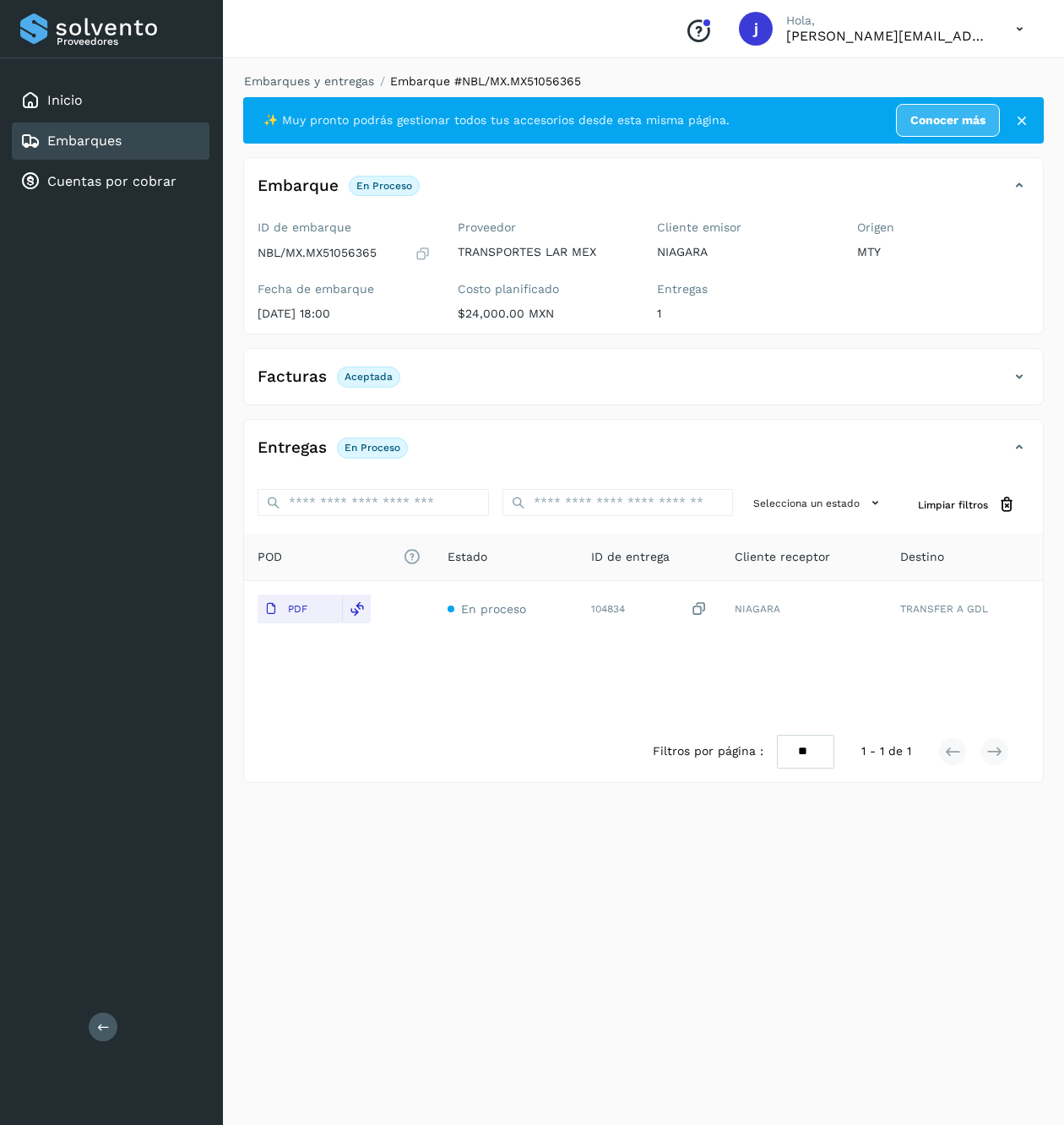
click at [92, 1027] on button at bounding box center [103, 1026] width 28 height 28
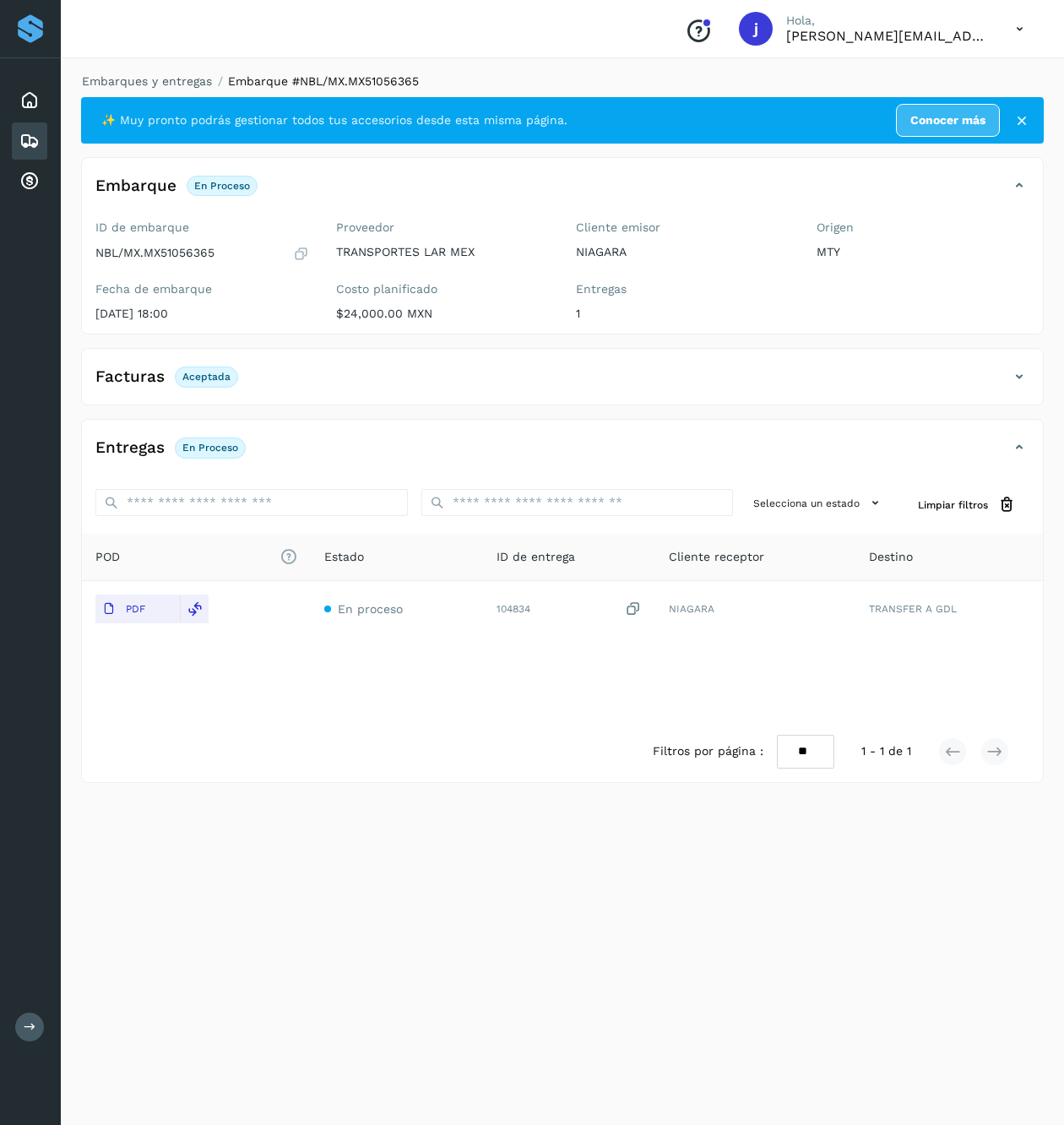
click at [1023, 374] on icon at bounding box center [1019, 376] width 21 height 21
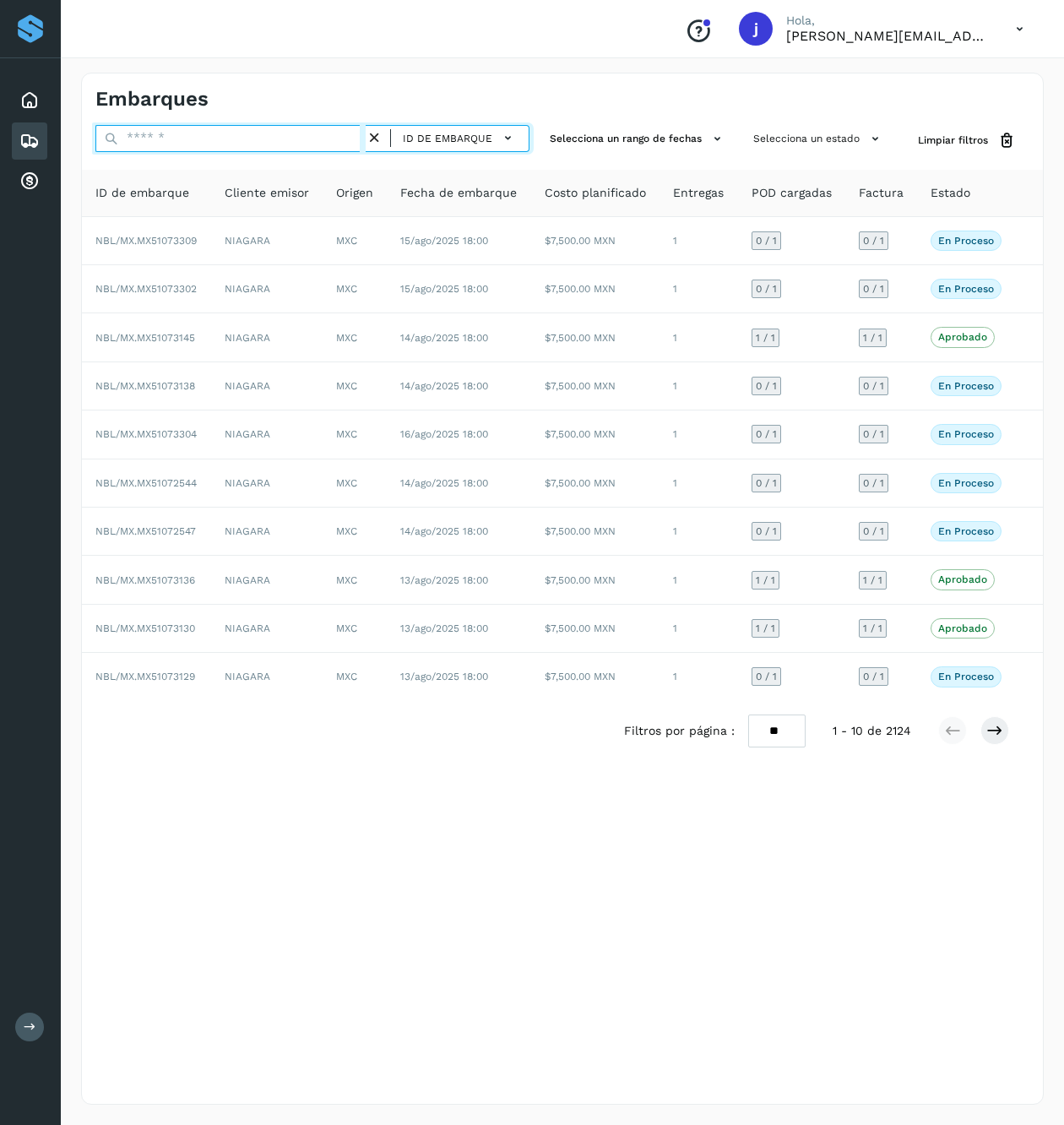
click at [214, 142] on input "text" at bounding box center [231, 139] width 271 height 27
paste input "**********"
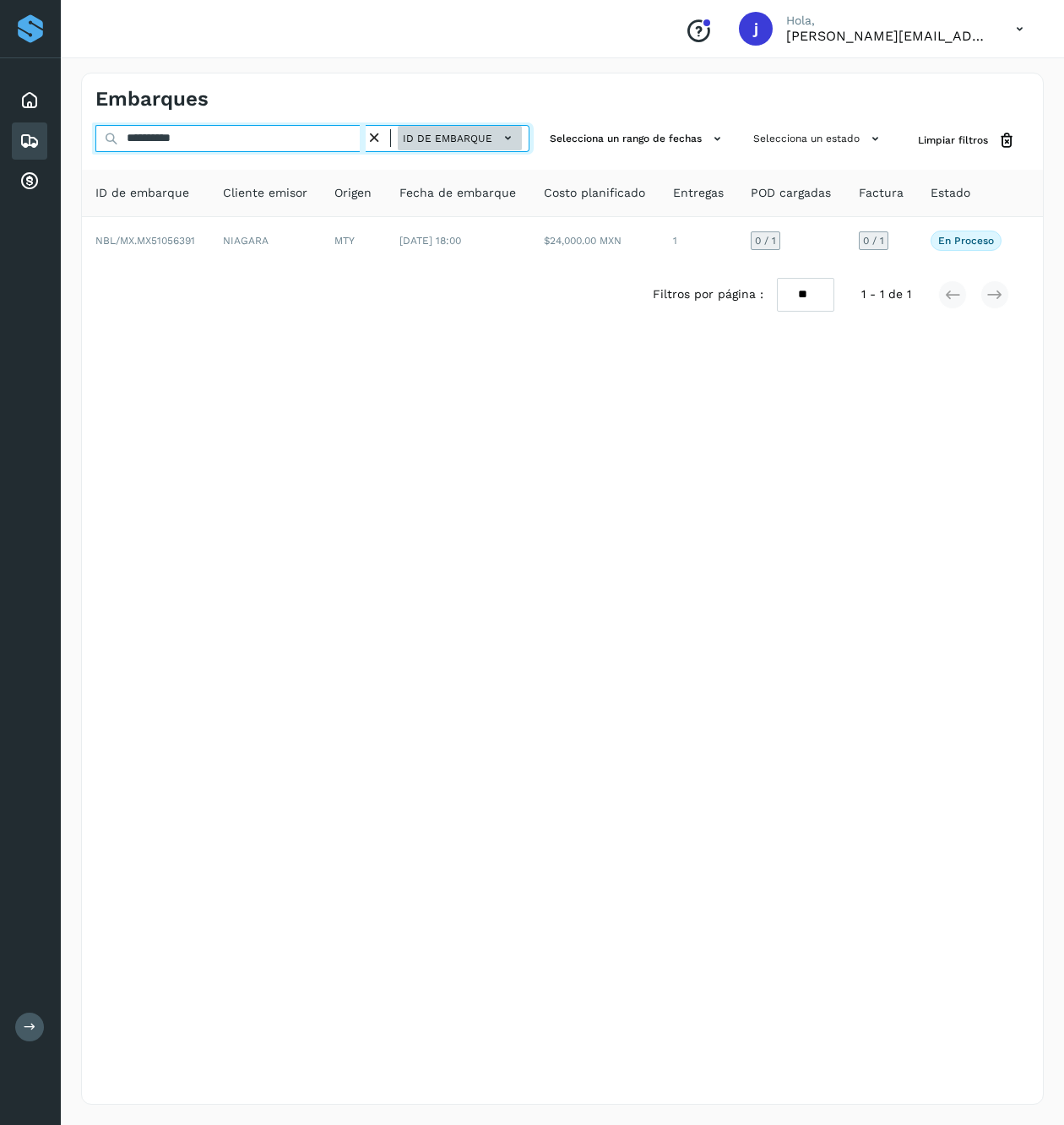
type input "**********"
click at [473, 138] on span "ID de embarque" at bounding box center [447, 139] width 90 height 16
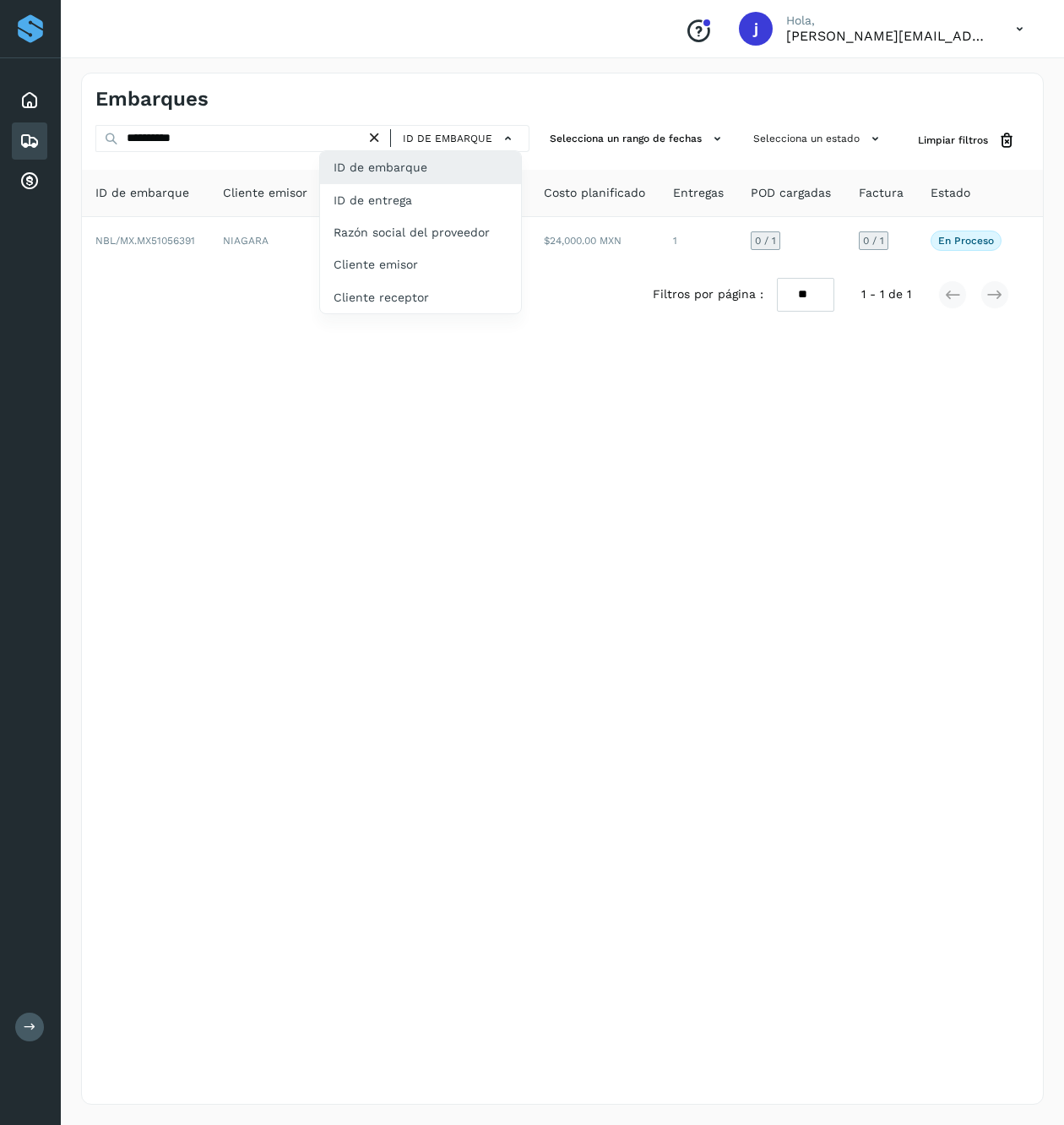
click at [204, 233] on div at bounding box center [532, 562] width 1064 height 1125
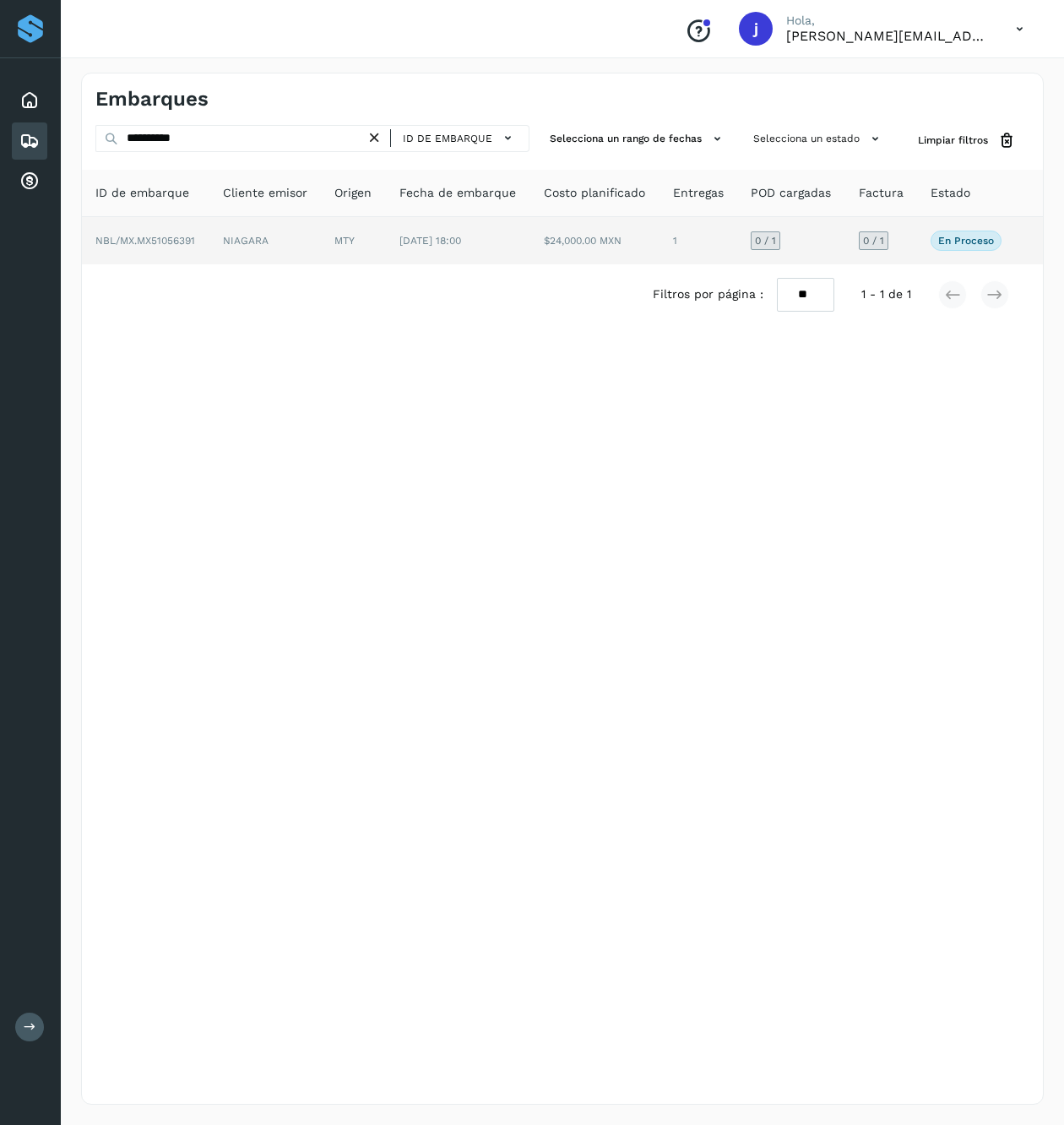
click at [217, 246] on td "NIAGARA" at bounding box center [265, 240] width 112 height 47
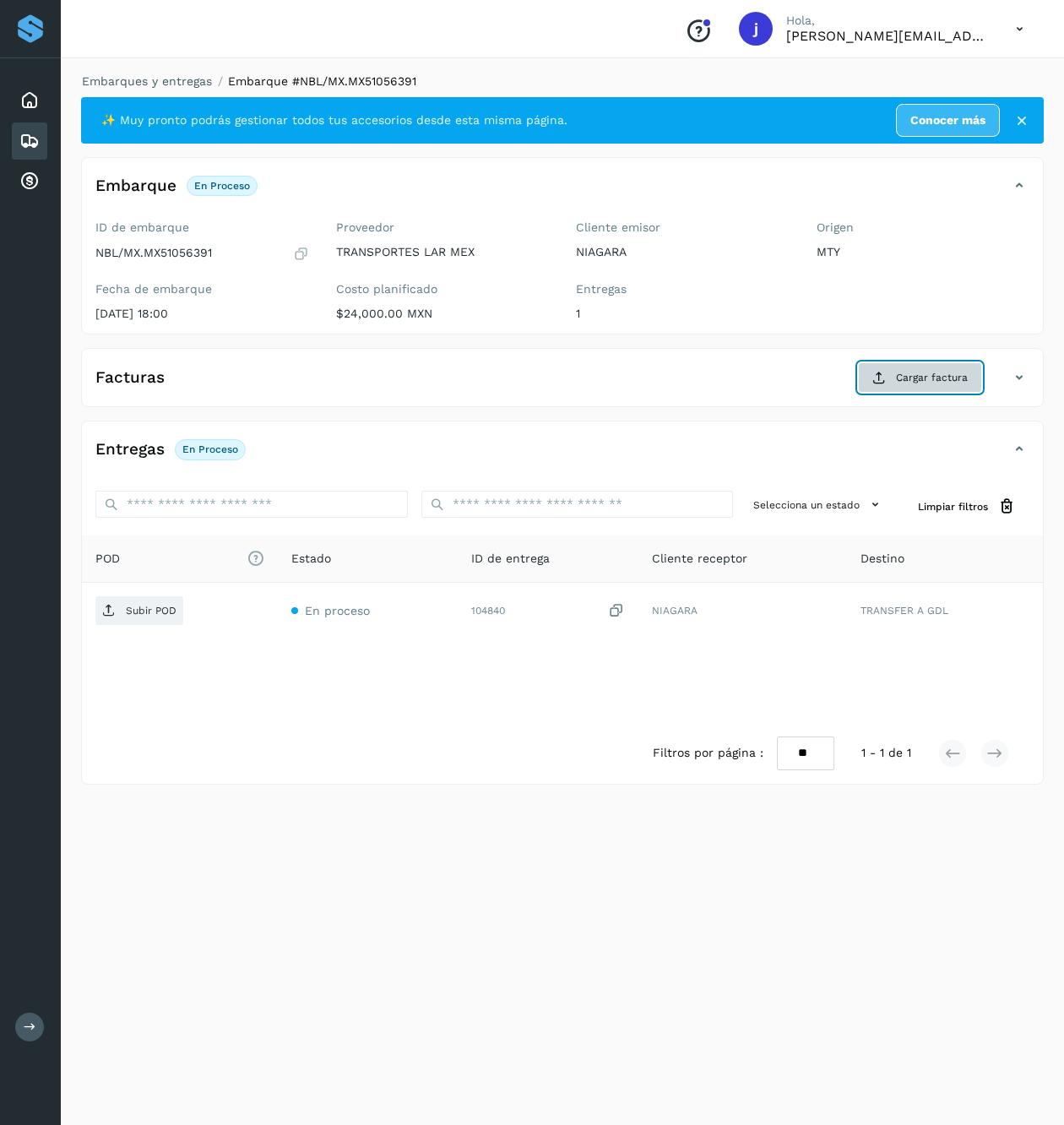
click at [906, 370] on span "Cargar factura" at bounding box center [931, 377] width 71 height 16
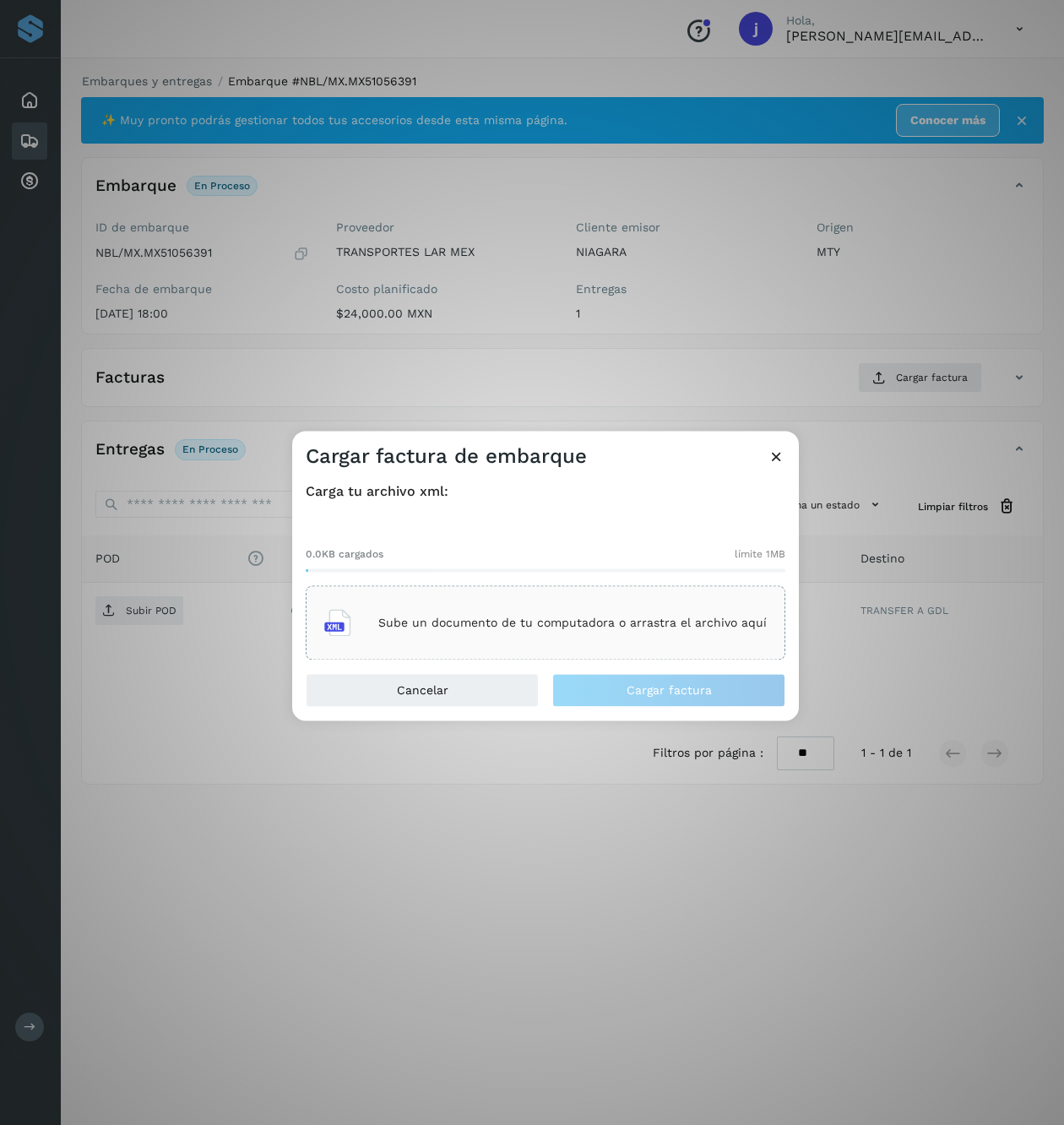
click at [608, 613] on div "Sube un documento de tu computadora o arrastra el archivo aquí" at bounding box center [545, 623] width 443 height 46
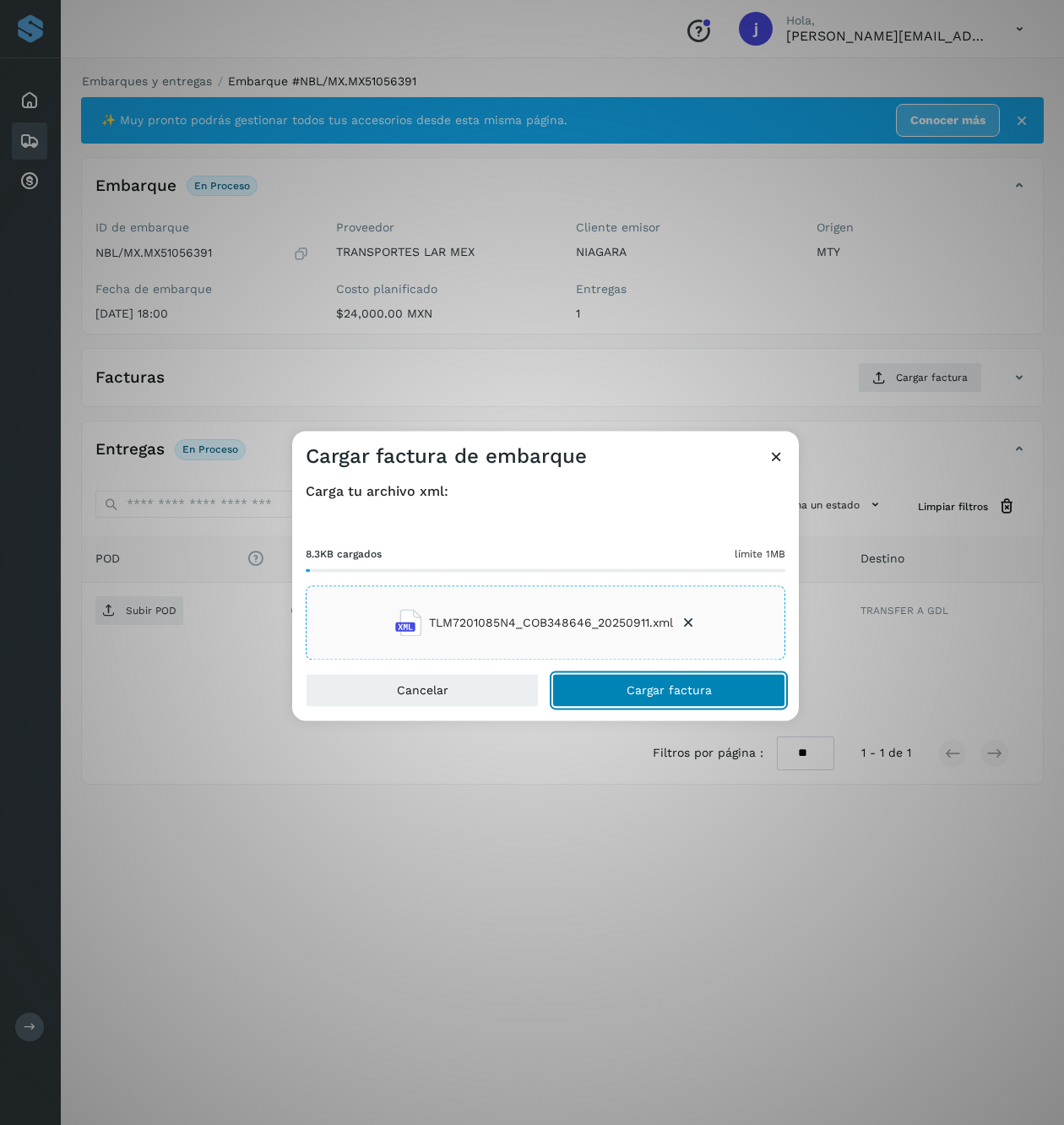
click at [682, 695] on span "Cargar factura" at bounding box center [668, 691] width 85 height 12
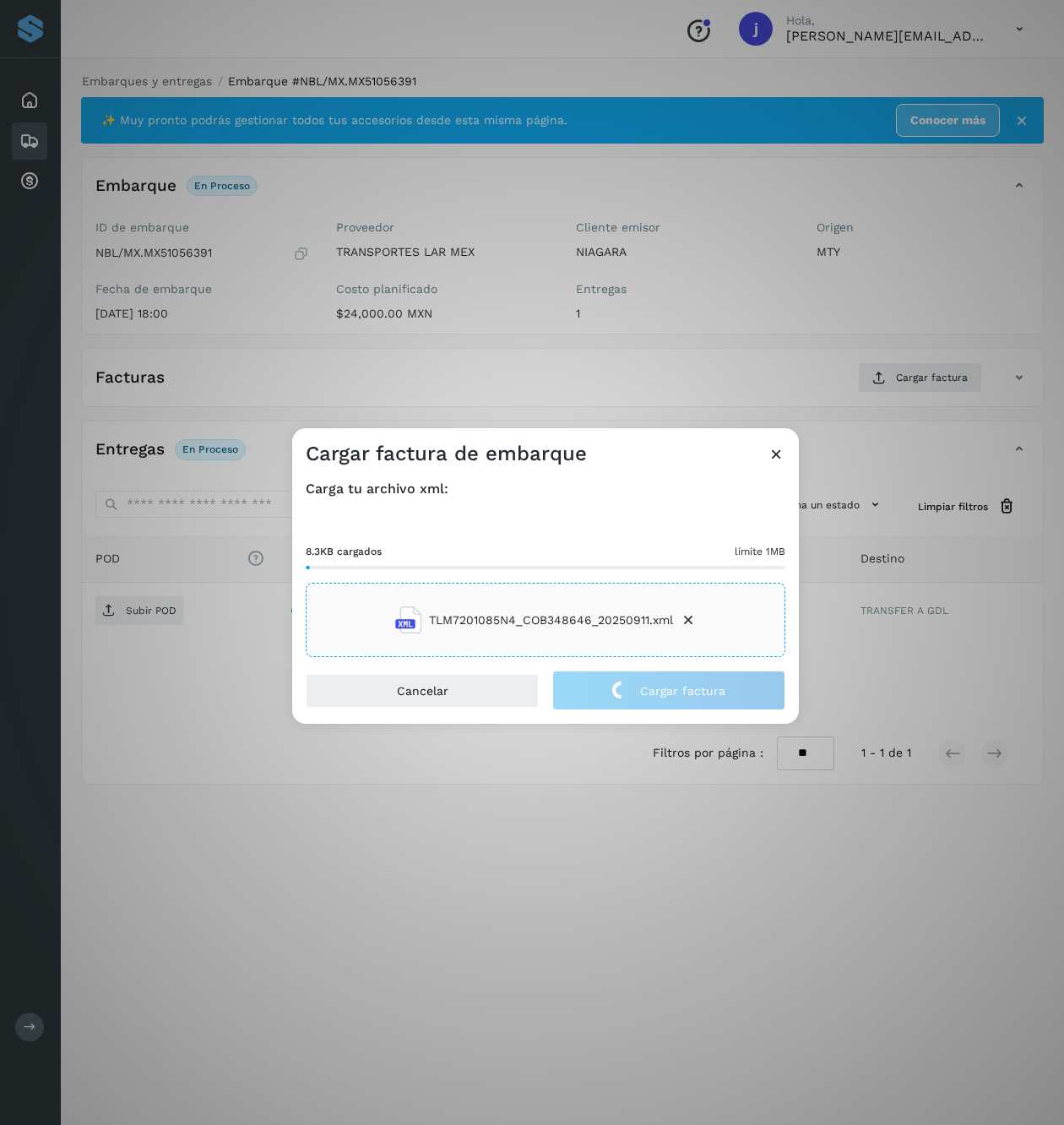
click at [174, 614] on div "Cargar factura de embarque Carga tu archivo xml: 8.3KB cargados límite 1MB TLM7…" at bounding box center [532, 562] width 1064 height 1125
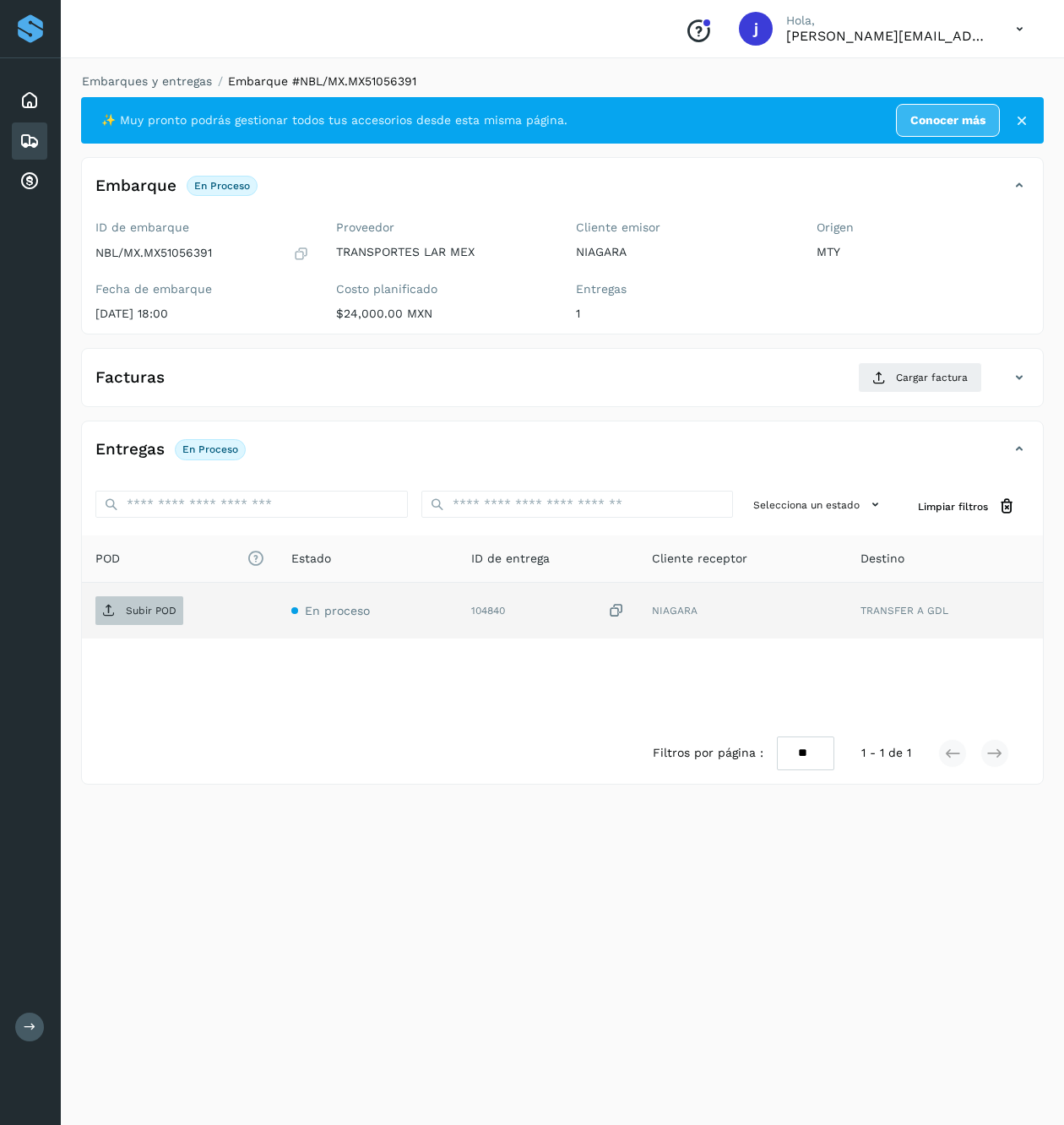
click at [133, 621] on span "Subir POD" at bounding box center [140, 611] width 88 height 27
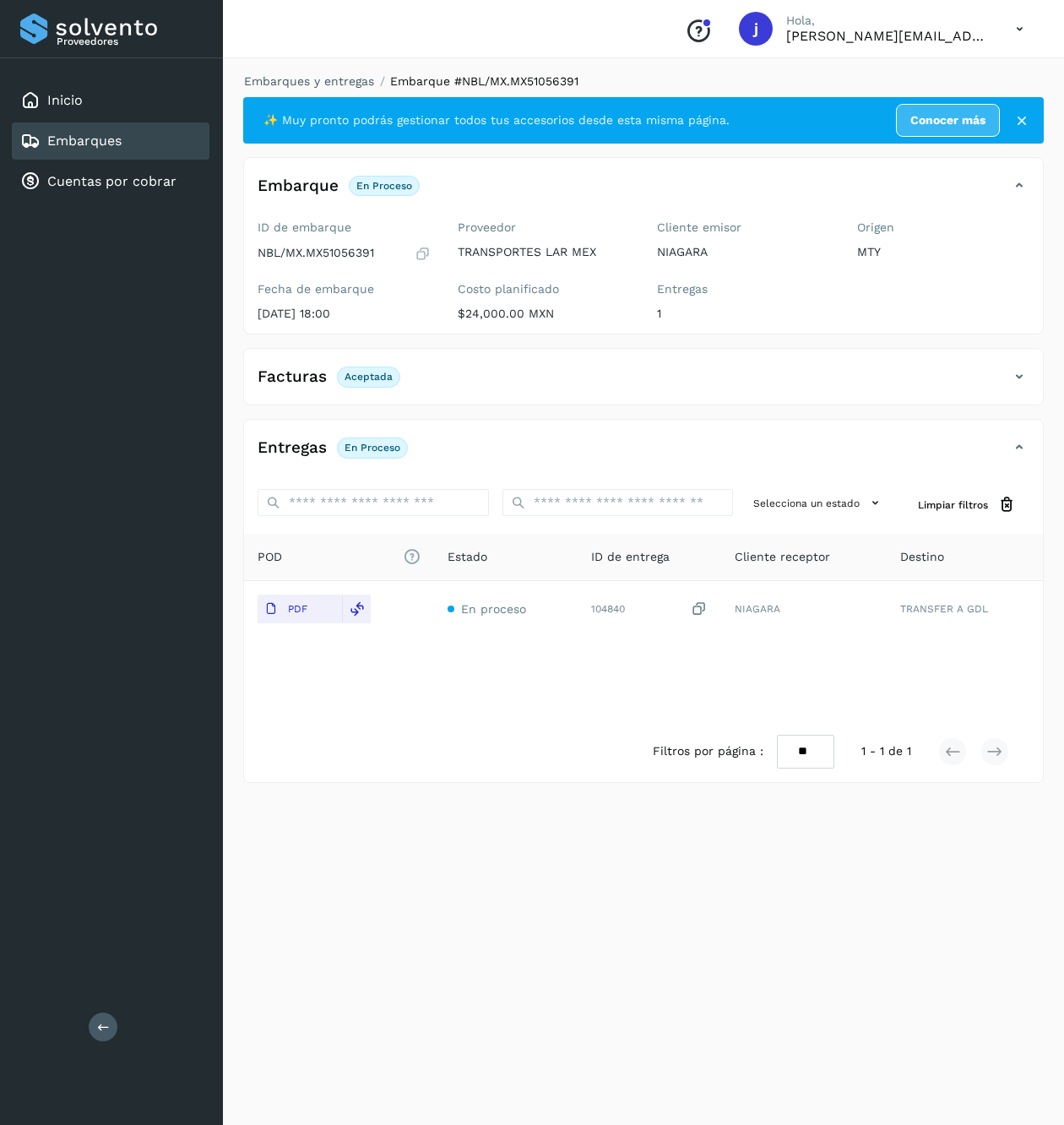
click at [998, 371] on div "Facturas Aceptada" at bounding box center [626, 376] width 765 height 28
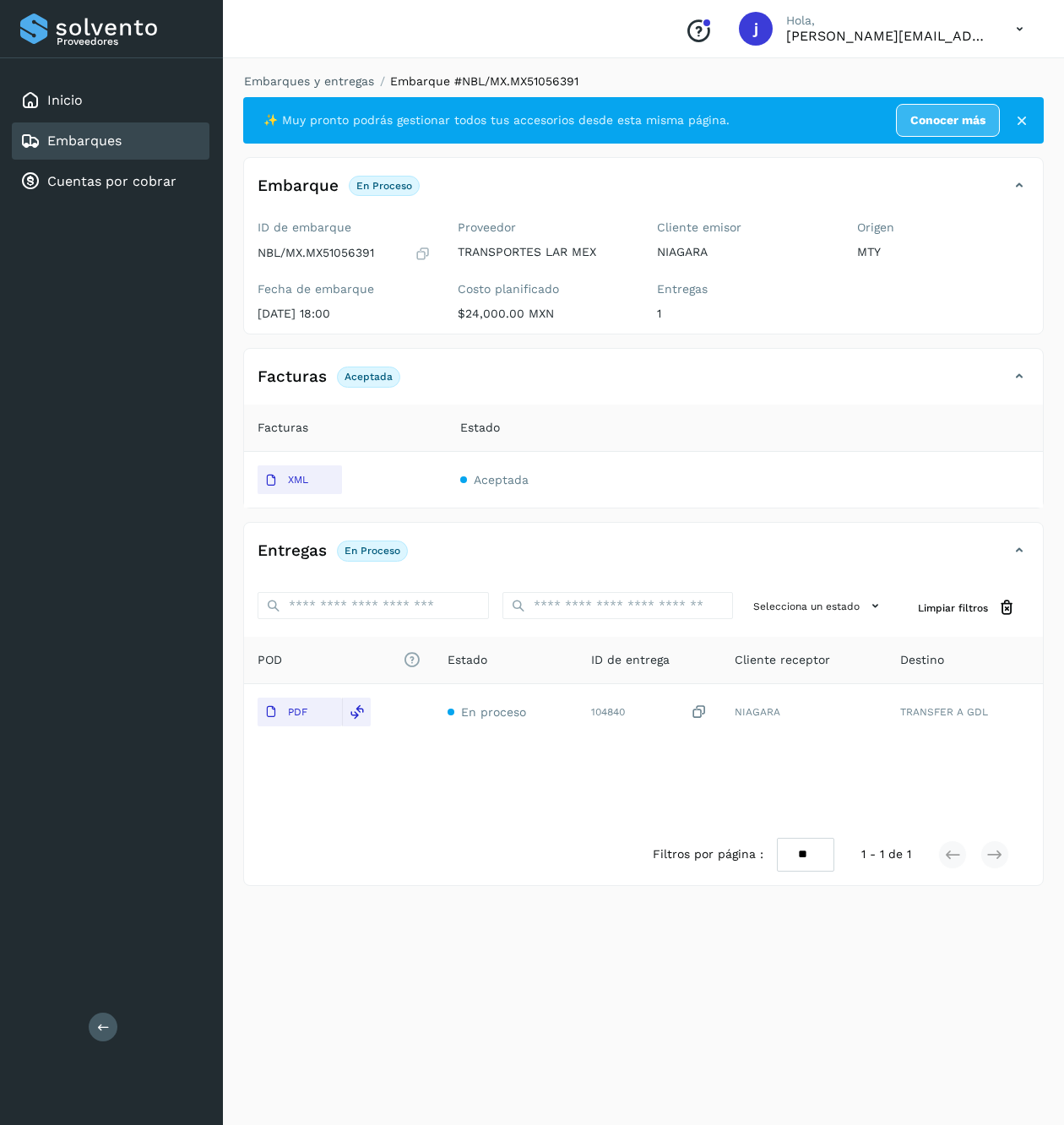
click at [118, 1036] on div "Proveedores Inicio Embarques Cuentas por cobrar Salir" at bounding box center [111, 562] width 223 height 1125
click at [135, 148] on div "Embarques" at bounding box center [110, 141] width 197 height 37
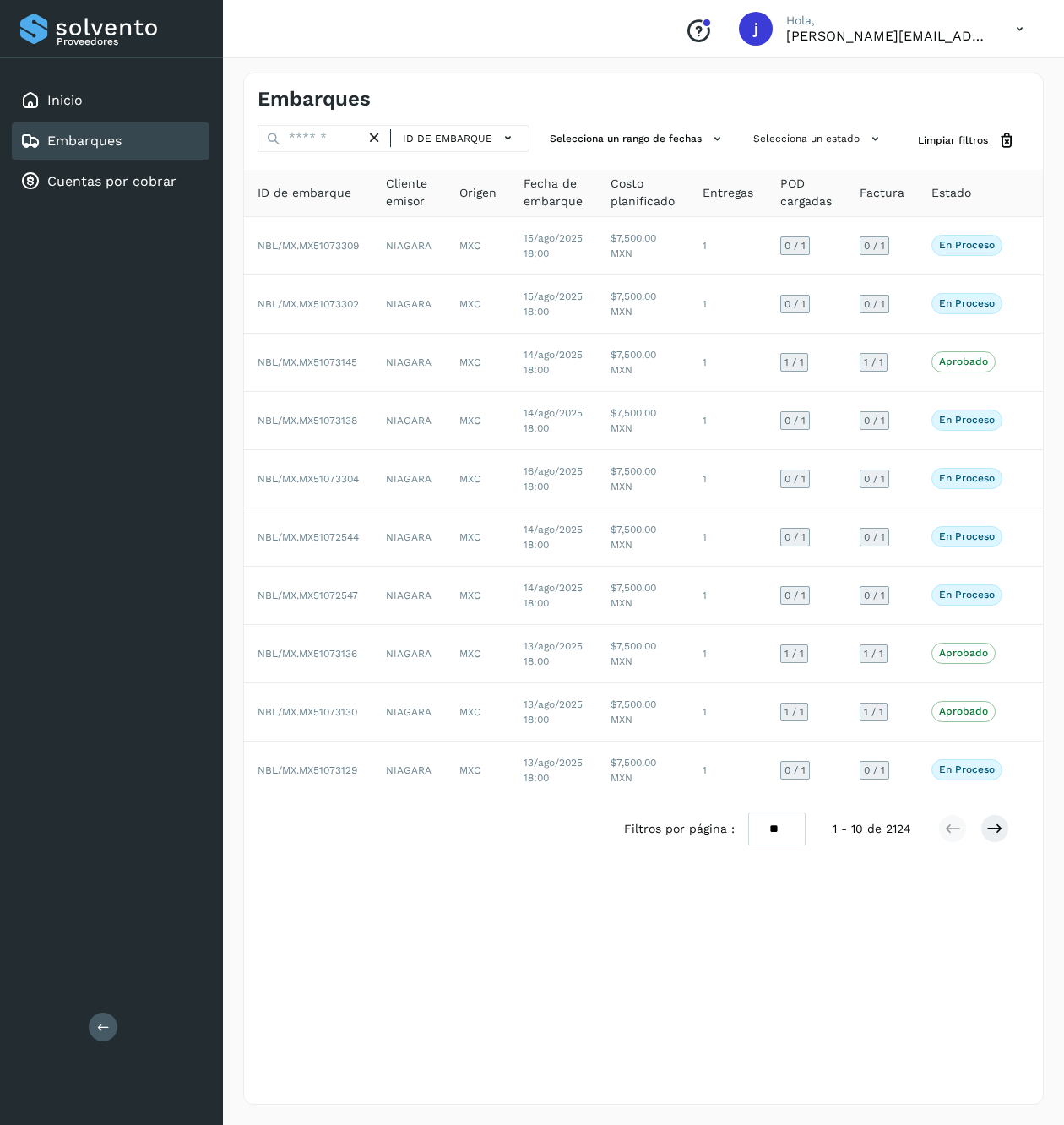
click at [120, 1028] on div "Proveedores Inicio Embarques Cuentas por cobrar Salir" at bounding box center [111, 562] width 223 height 1125
click at [97, 1026] on icon at bounding box center [103, 1026] width 13 height 13
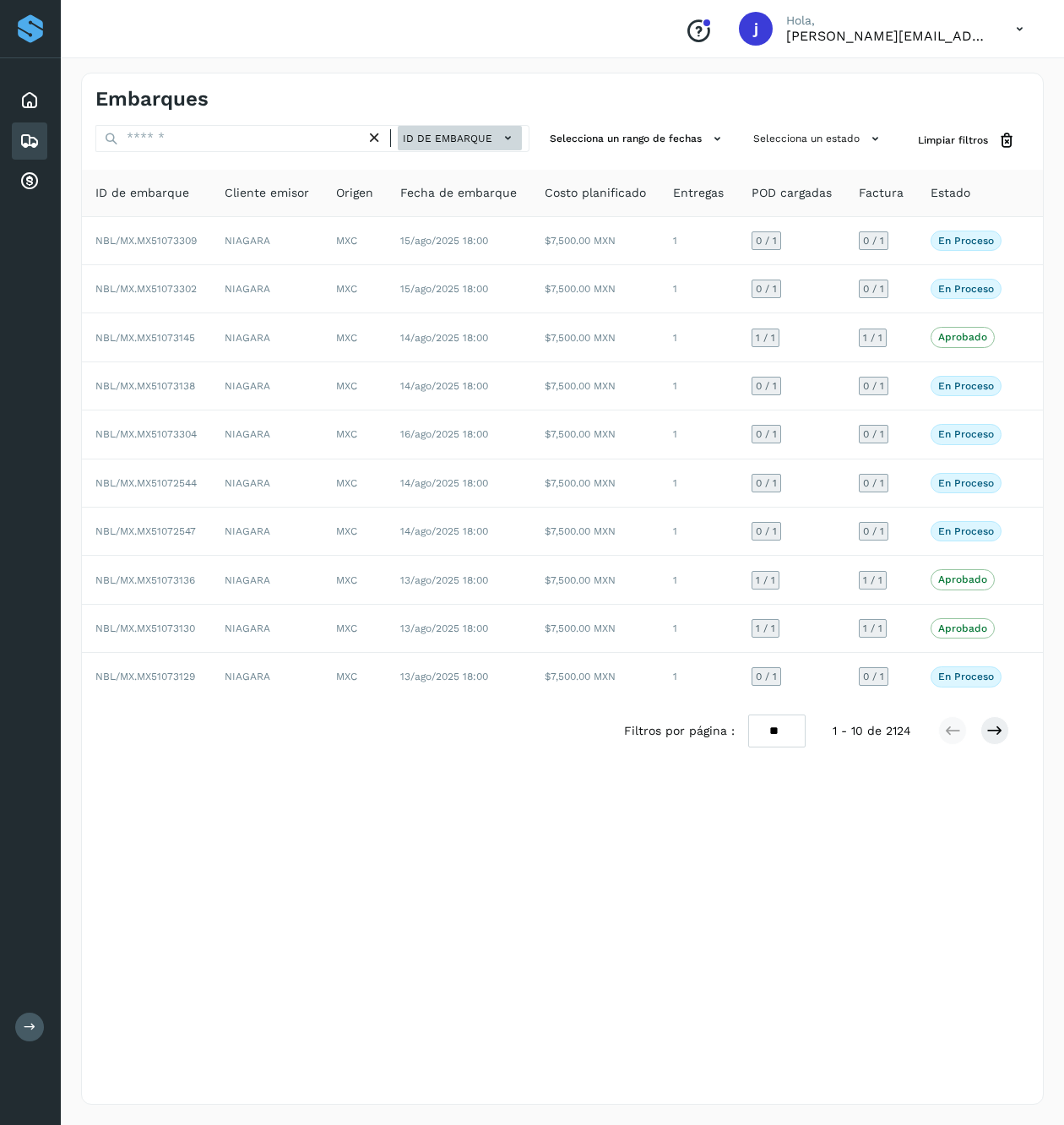
click at [447, 152] on div "ID de embarque" at bounding box center [313, 141] width 434 height 31
click at [454, 135] on span "ID de embarque" at bounding box center [447, 139] width 90 height 16
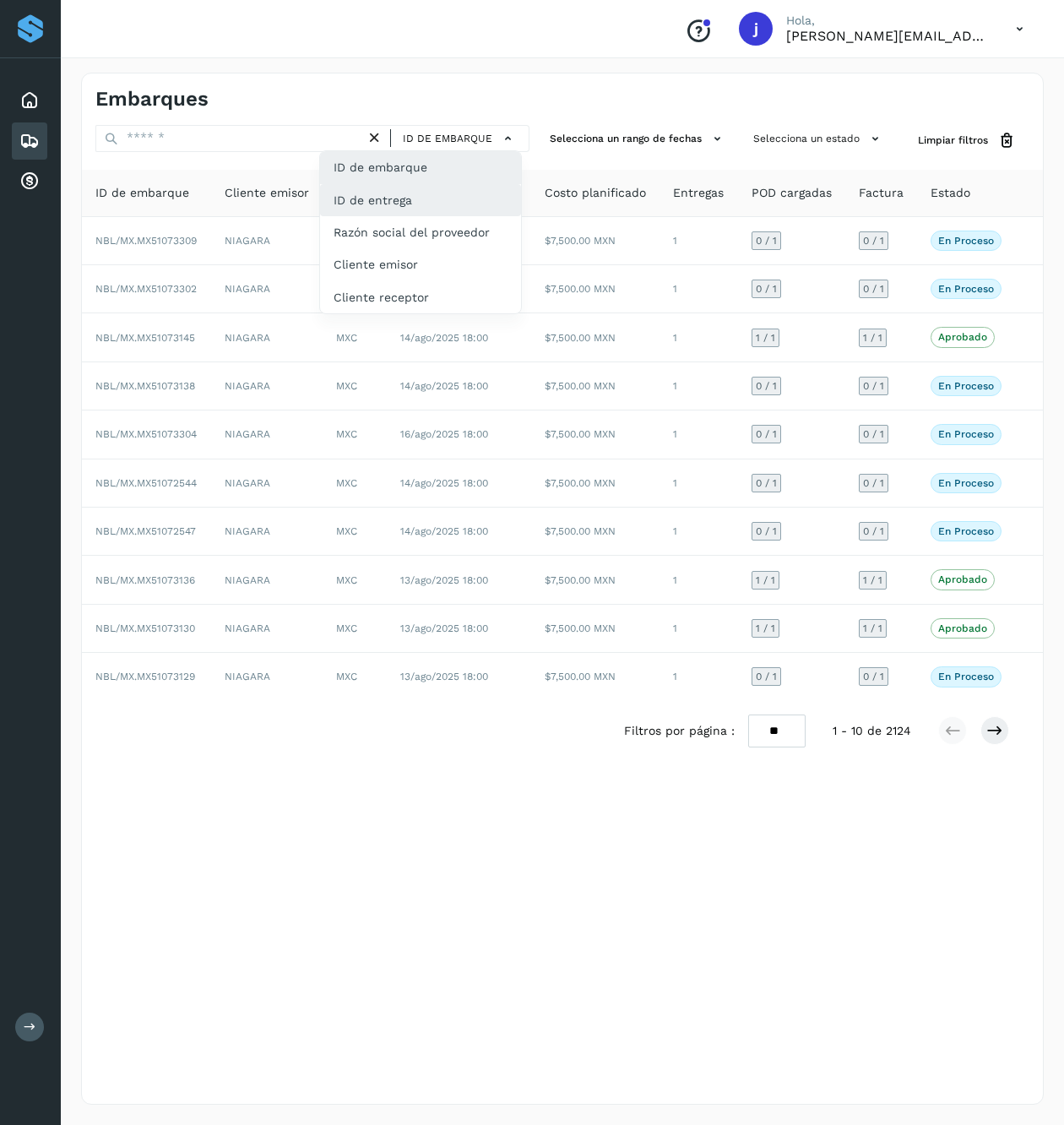
click at [447, 208] on div "ID de entrega" at bounding box center [420, 199] width 201 height 32
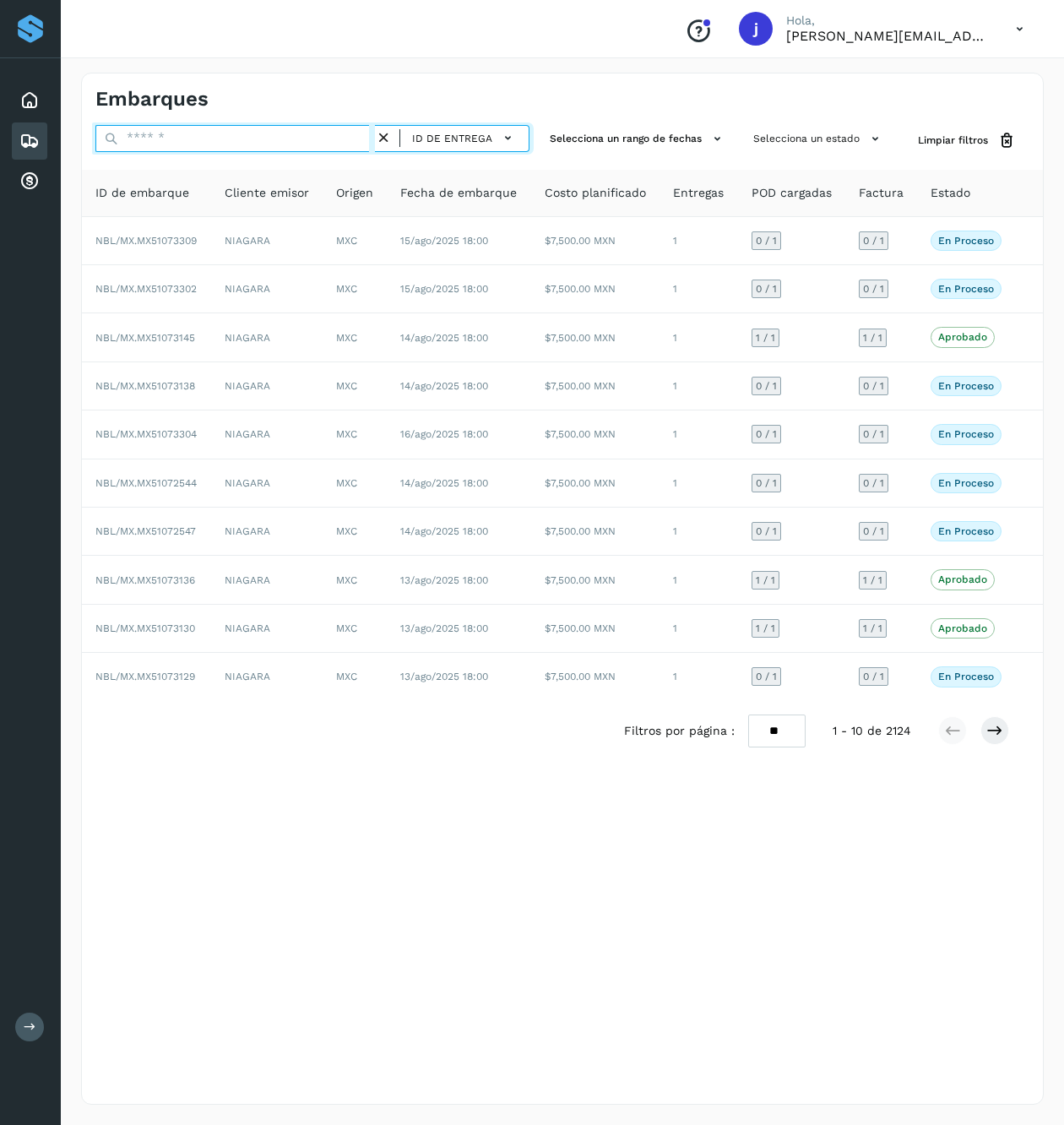
click at [254, 134] on input "text" at bounding box center [235, 139] width 279 height 27
paste input "*****"
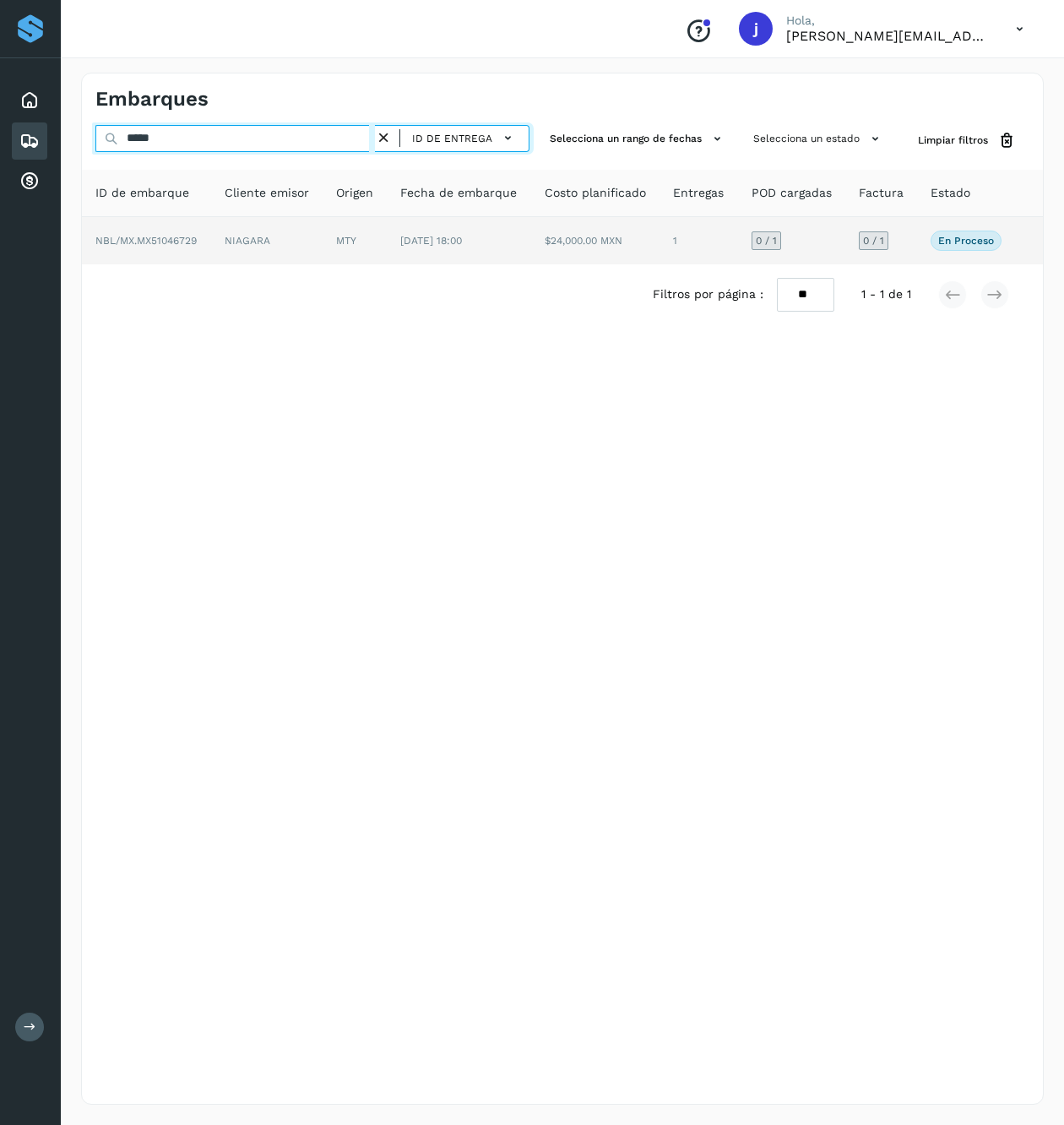
type input "*****"
click at [334, 252] on td "MTY" at bounding box center [355, 240] width 64 height 47
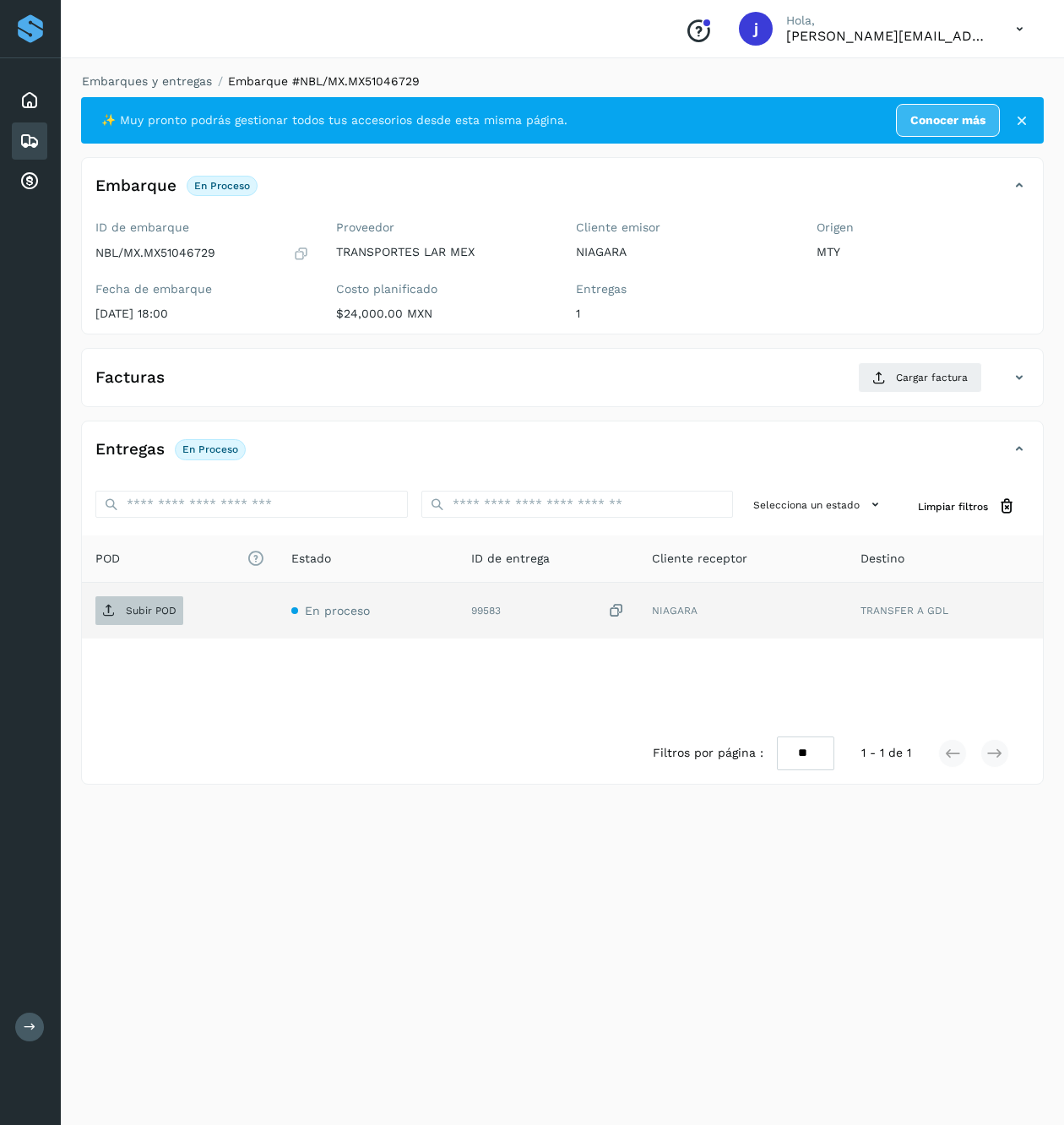
click at [134, 610] on p "Subir POD" at bounding box center [151, 611] width 51 height 12
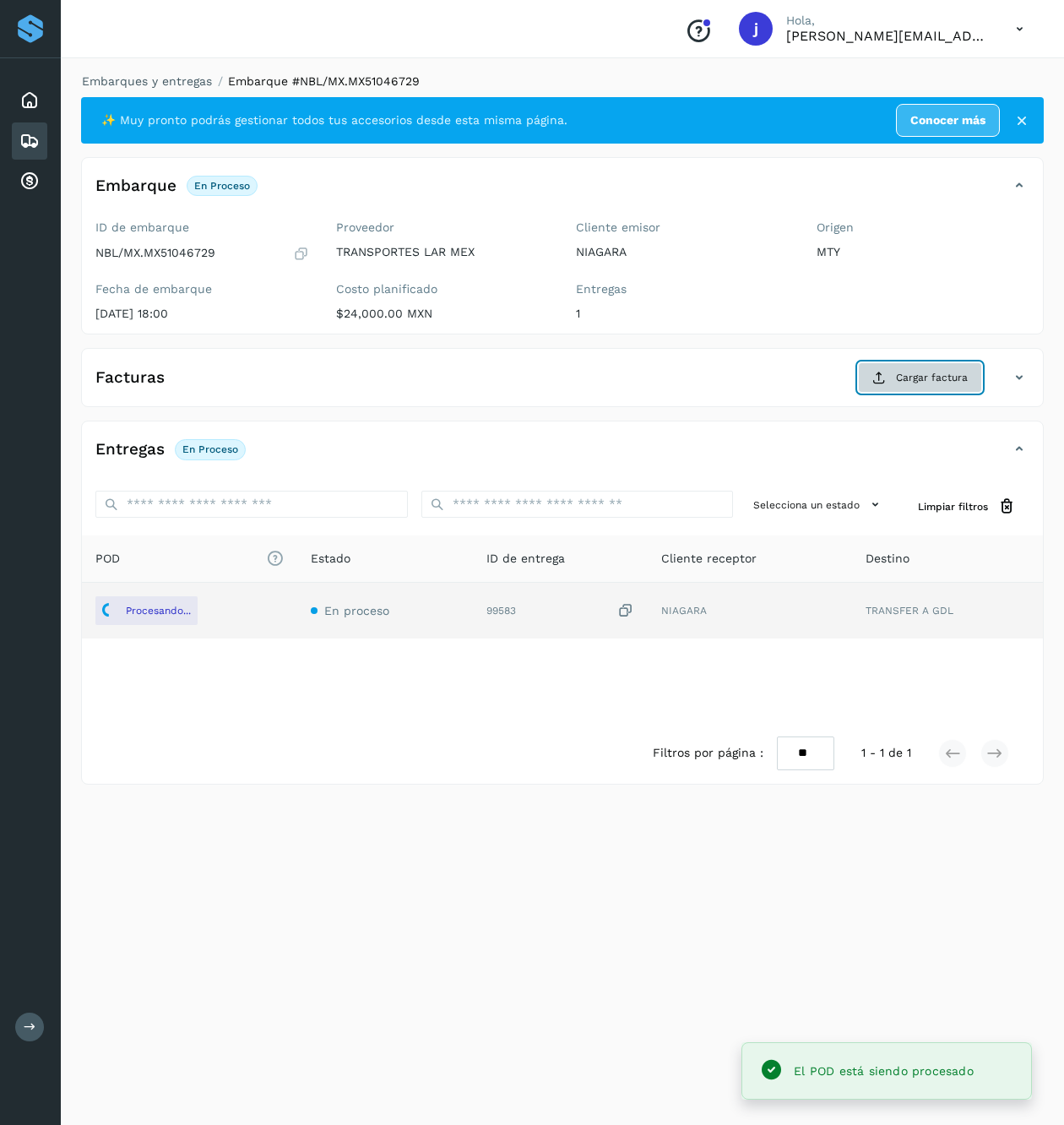
click at [897, 381] on span "Cargar factura" at bounding box center [931, 377] width 71 height 16
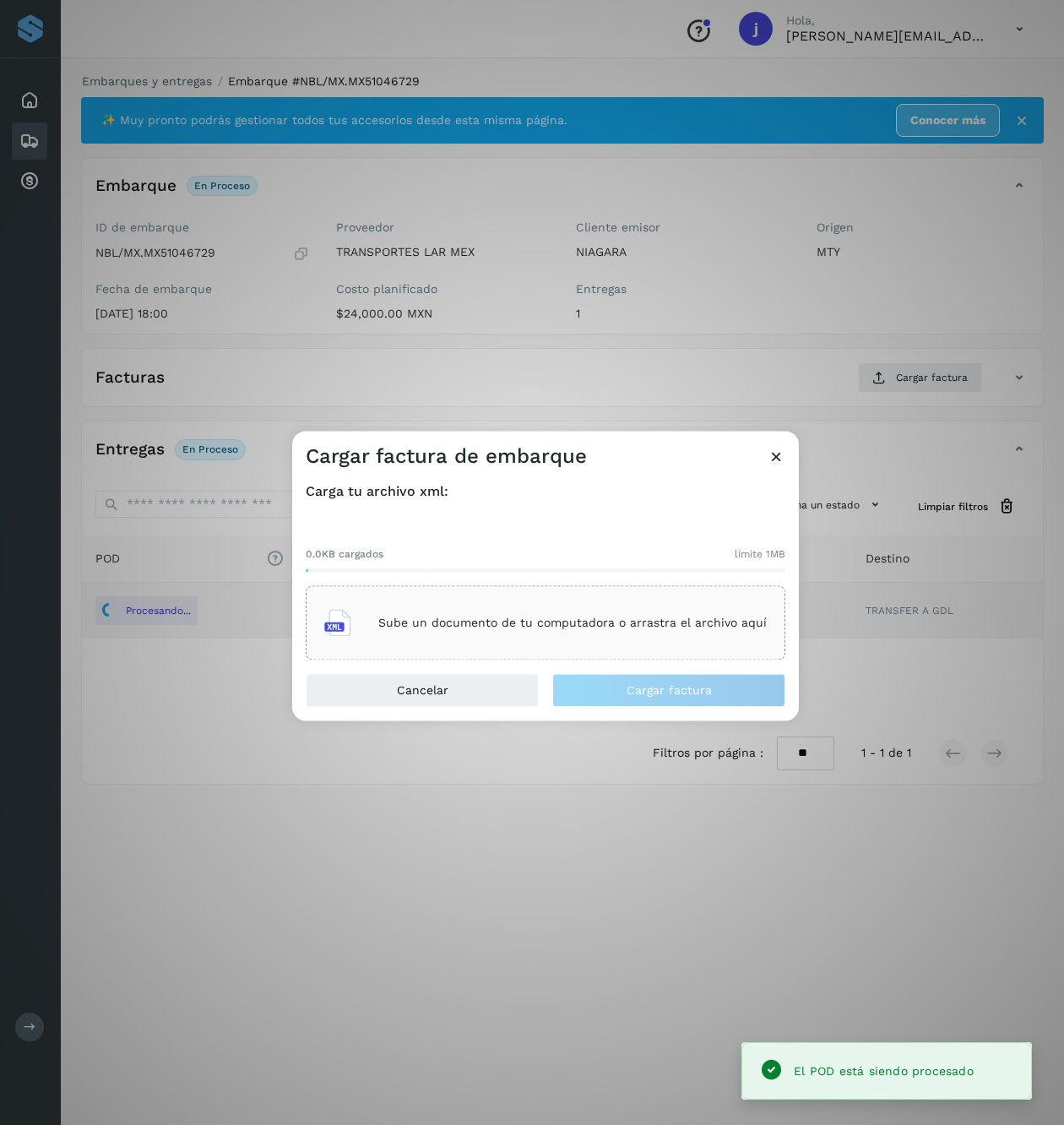
click at [653, 616] on p "Sube un documento de tu computadora o arrastra el archivo aquí" at bounding box center [572, 623] width 388 height 15
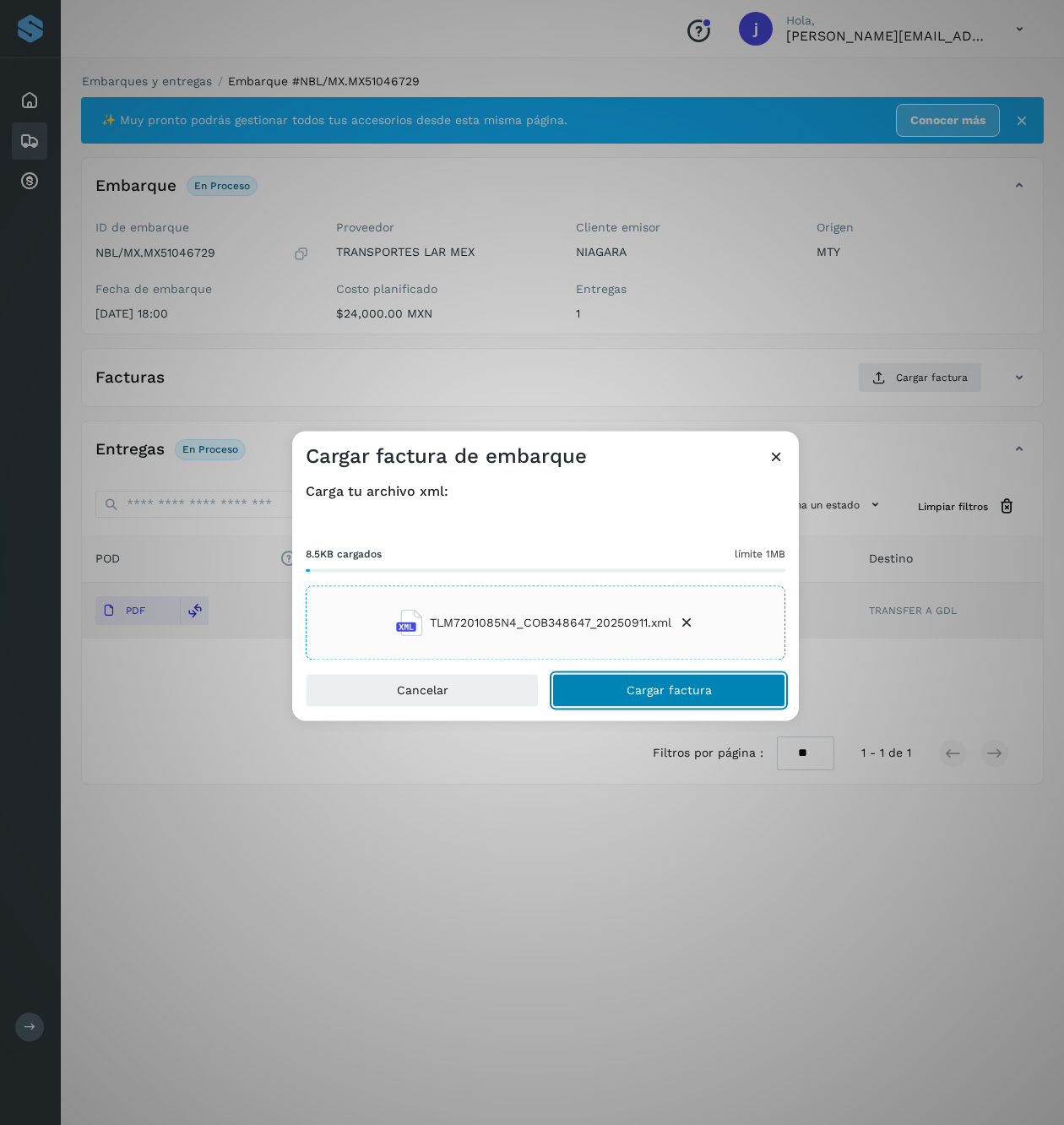
click at [723, 682] on button "Cargar factura" at bounding box center [668, 691] width 233 height 34
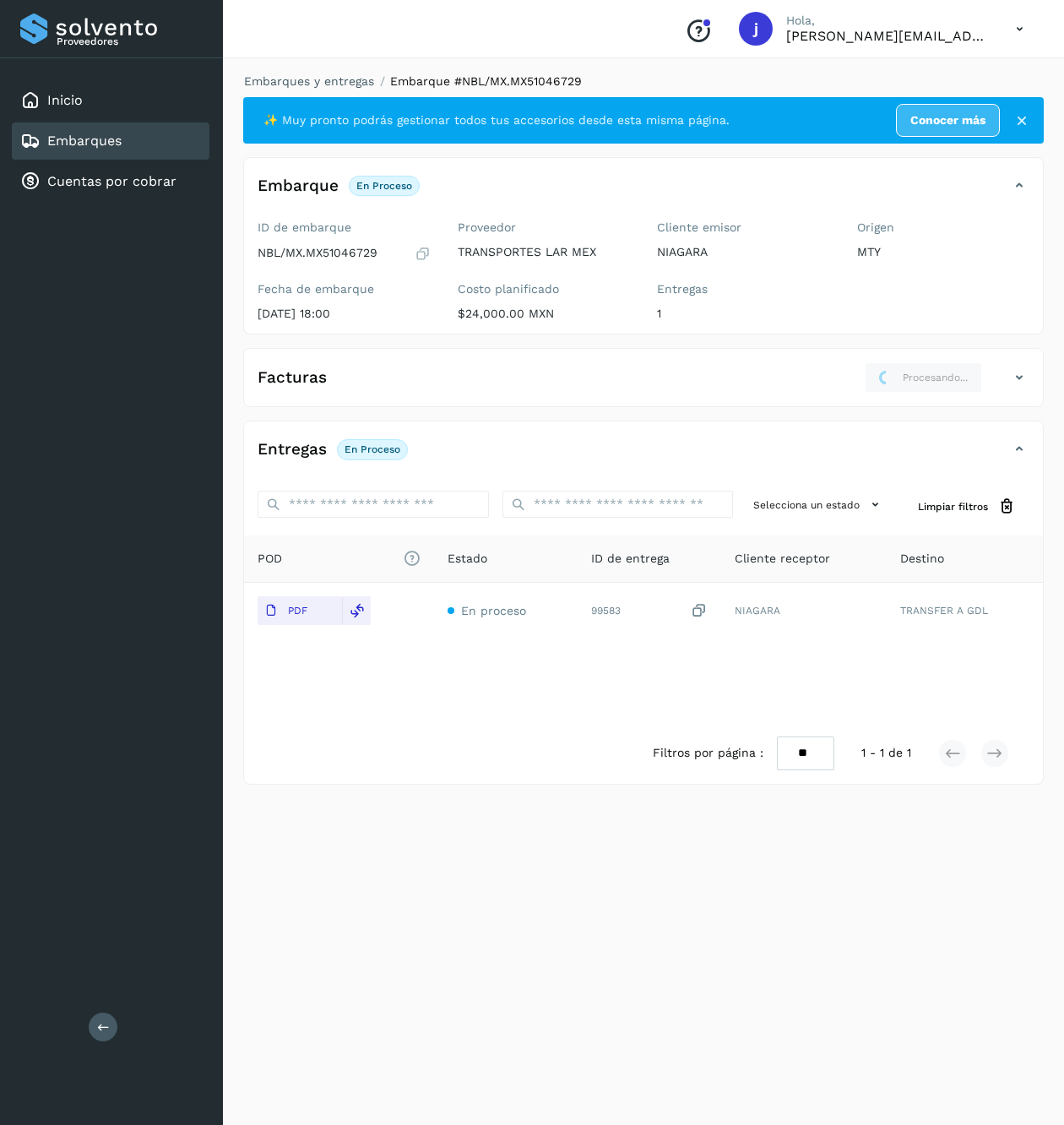
click at [98, 1022] on icon at bounding box center [103, 1026] width 13 height 13
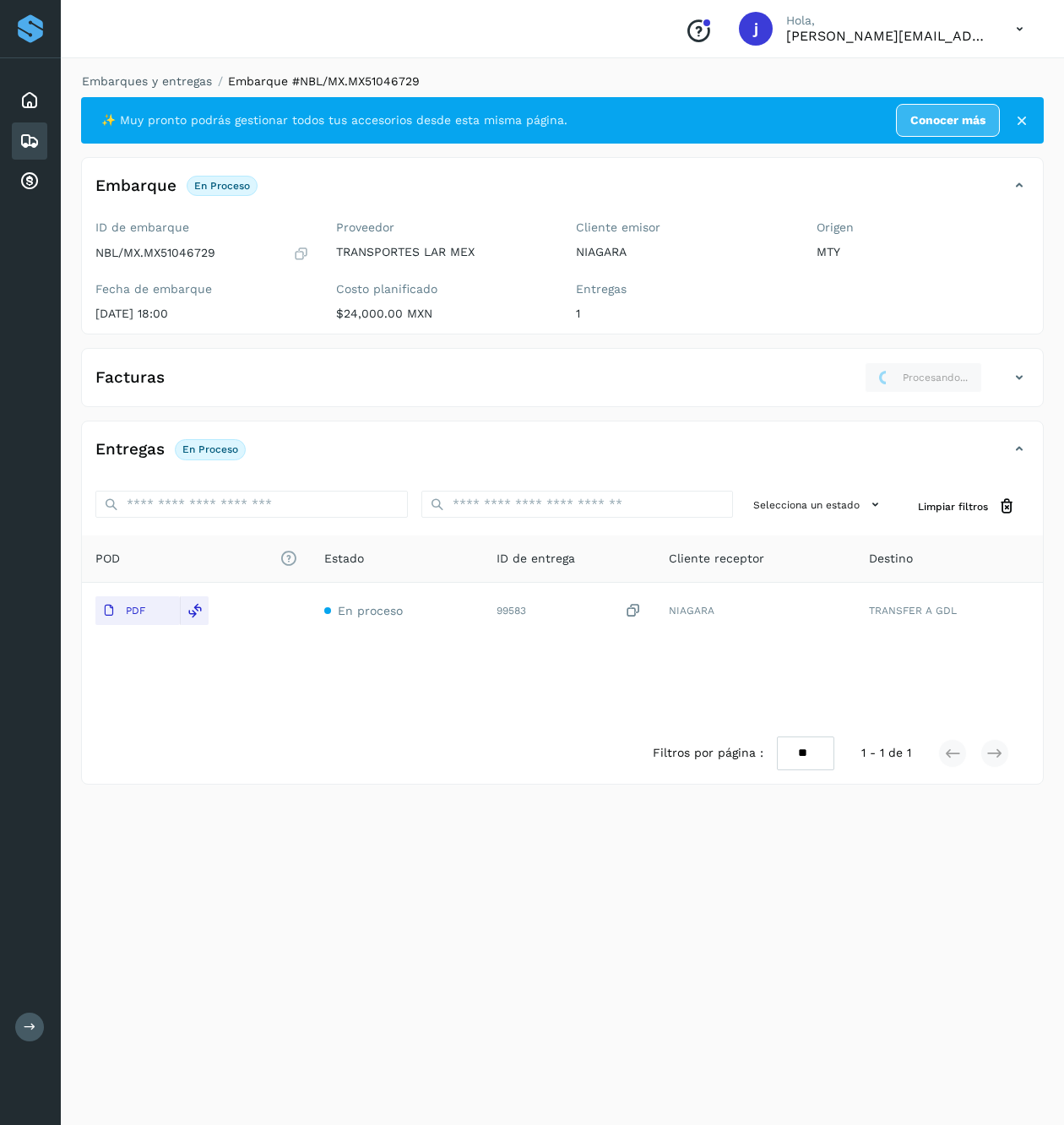
click at [1014, 390] on div "Facturas Procesando..." at bounding box center [562, 384] width 960 height 44
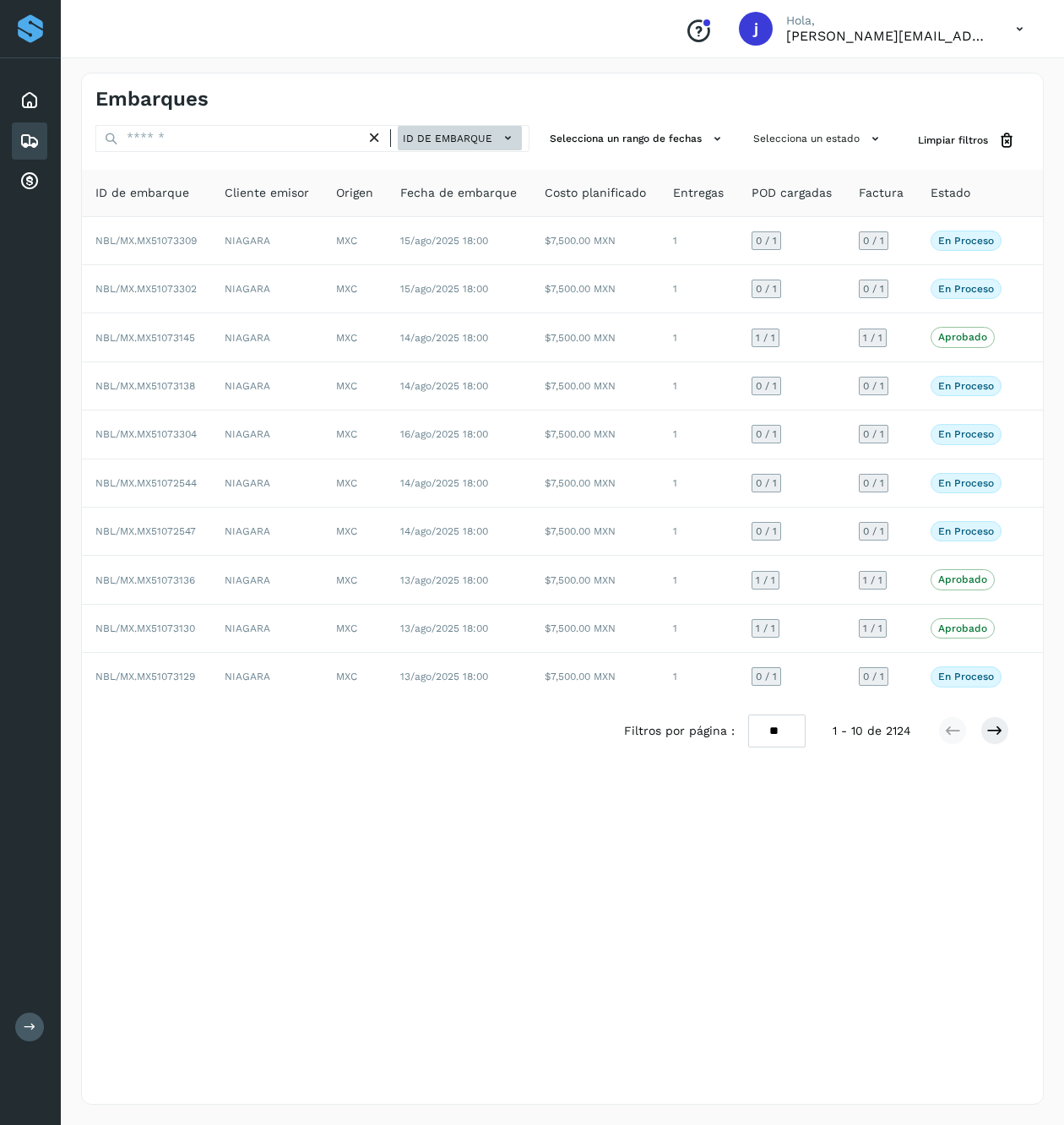
click at [413, 141] on span "ID de embarque" at bounding box center [447, 139] width 90 height 16
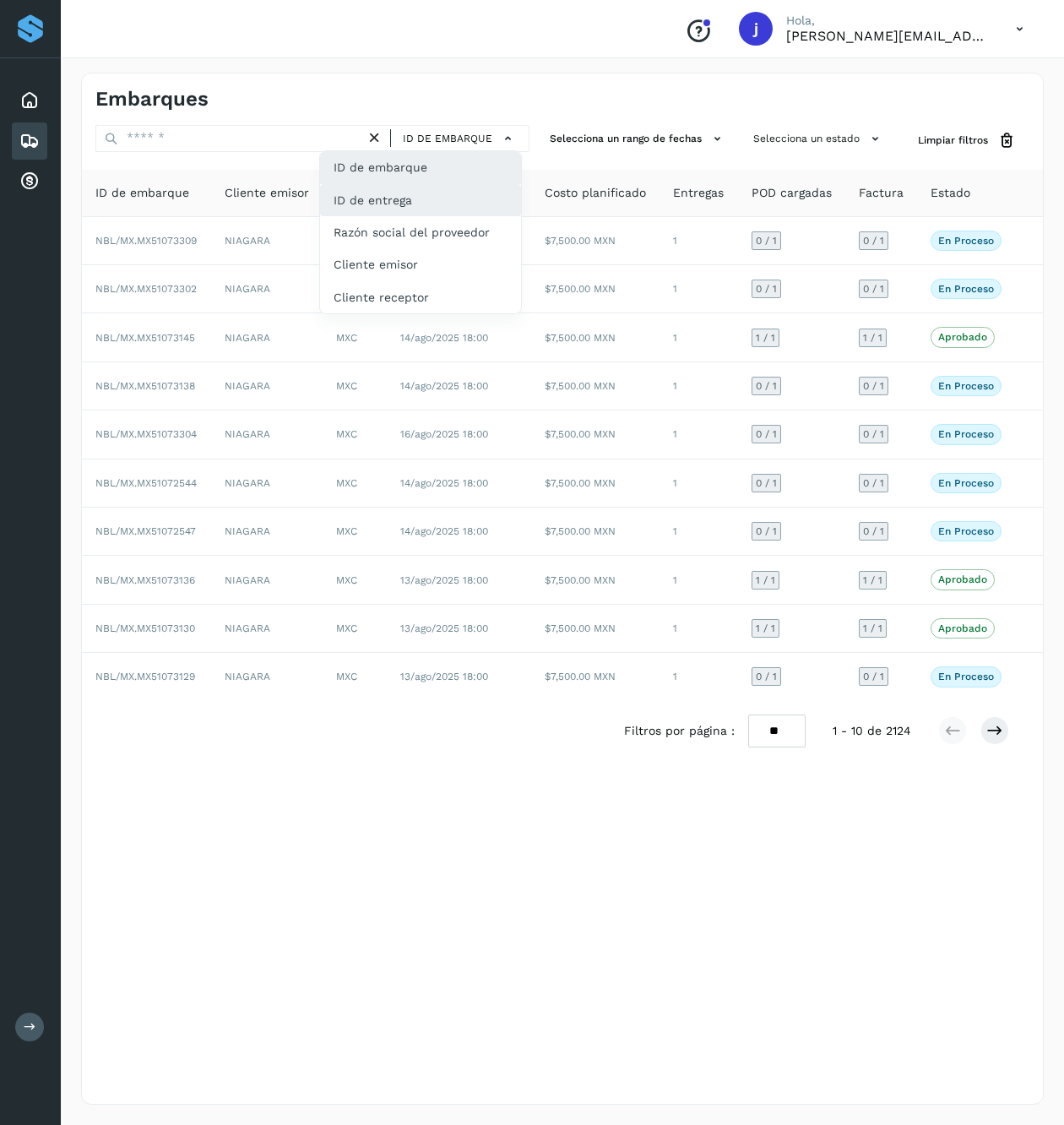
click at [410, 197] on div "ID de entrega" at bounding box center [420, 199] width 201 height 32
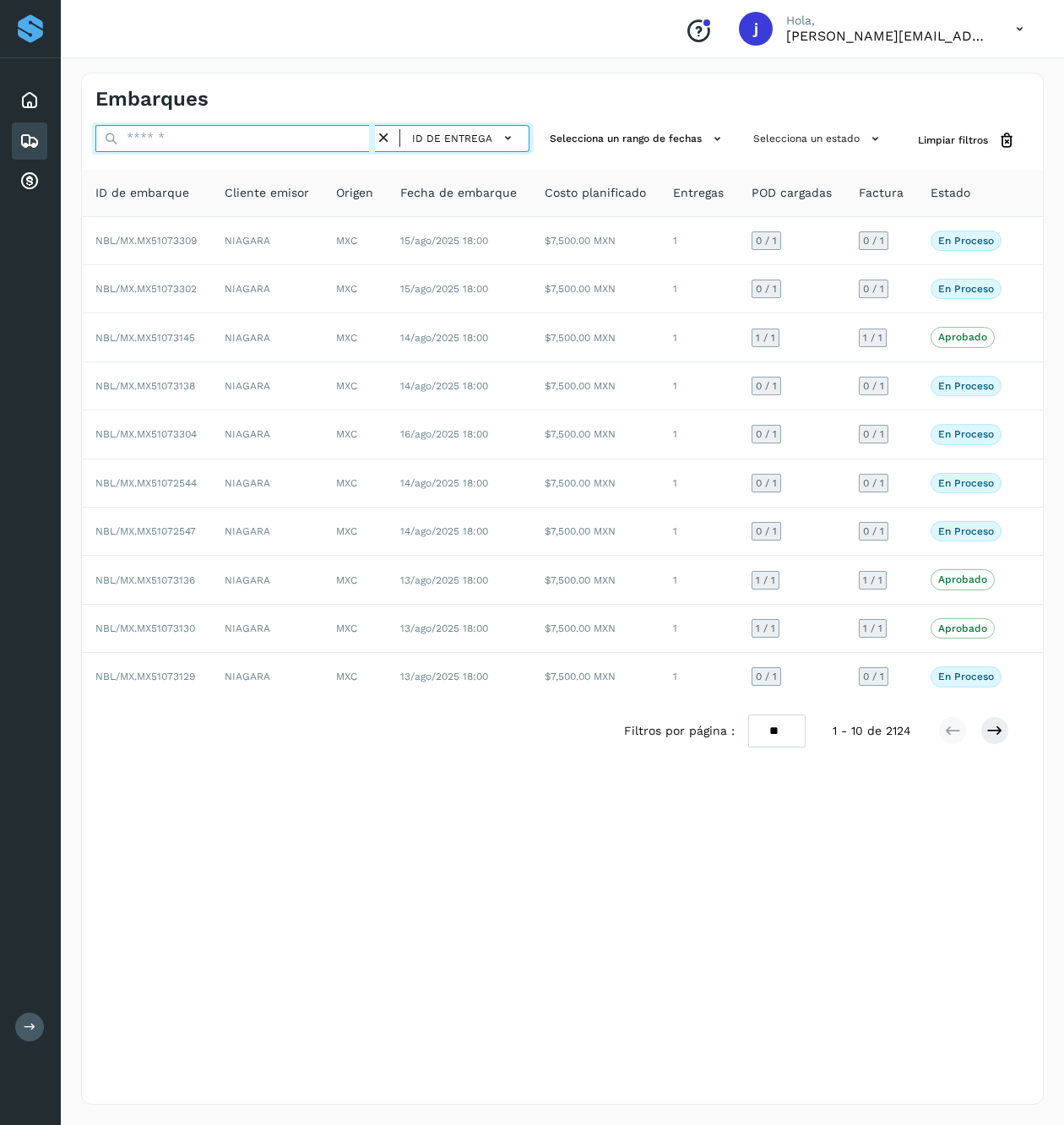
click at [210, 142] on input "text" at bounding box center [235, 139] width 279 height 27
paste input "*****"
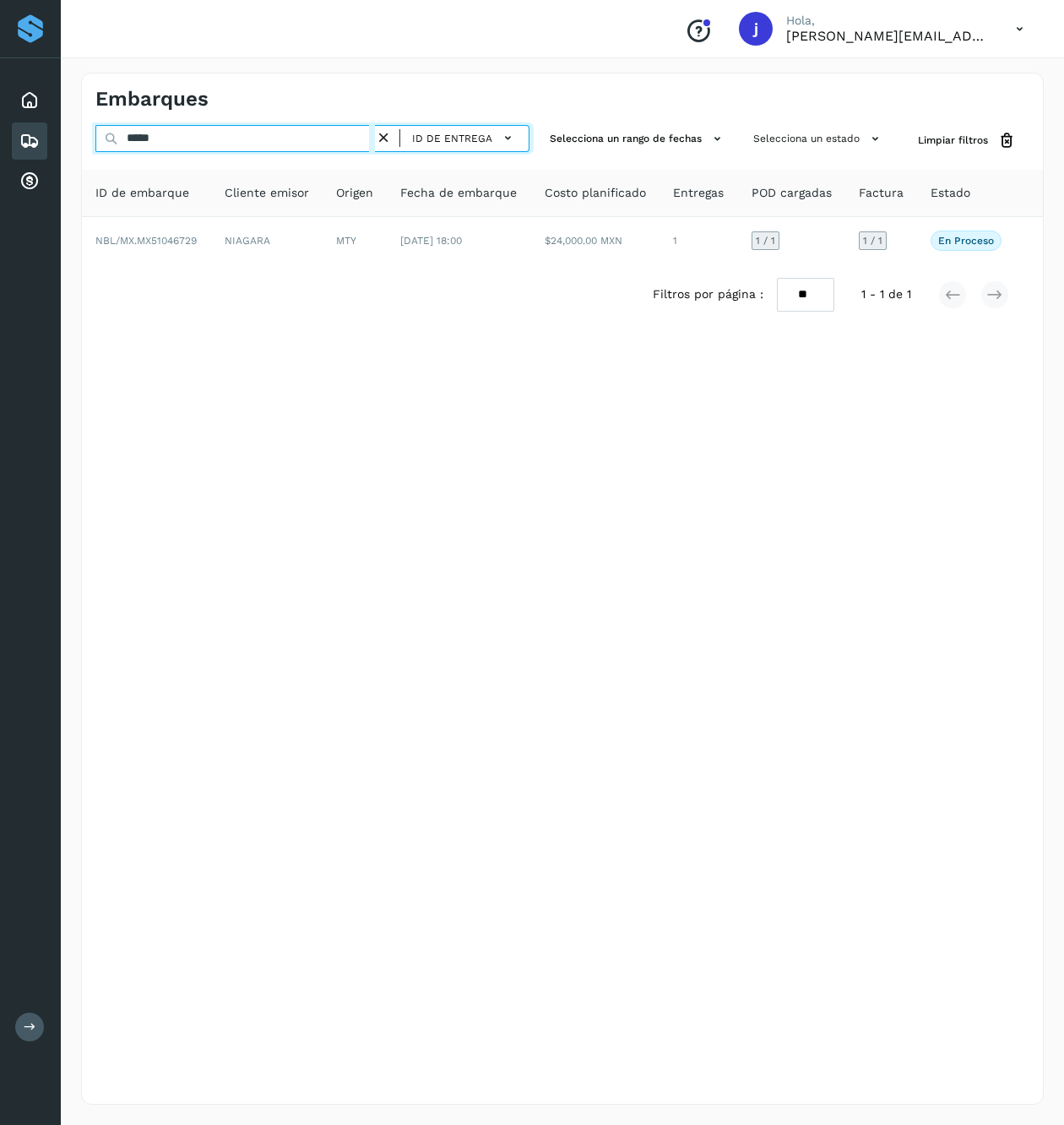
click at [216, 145] on input "*****" at bounding box center [235, 139] width 279 height 27
paste input "*"
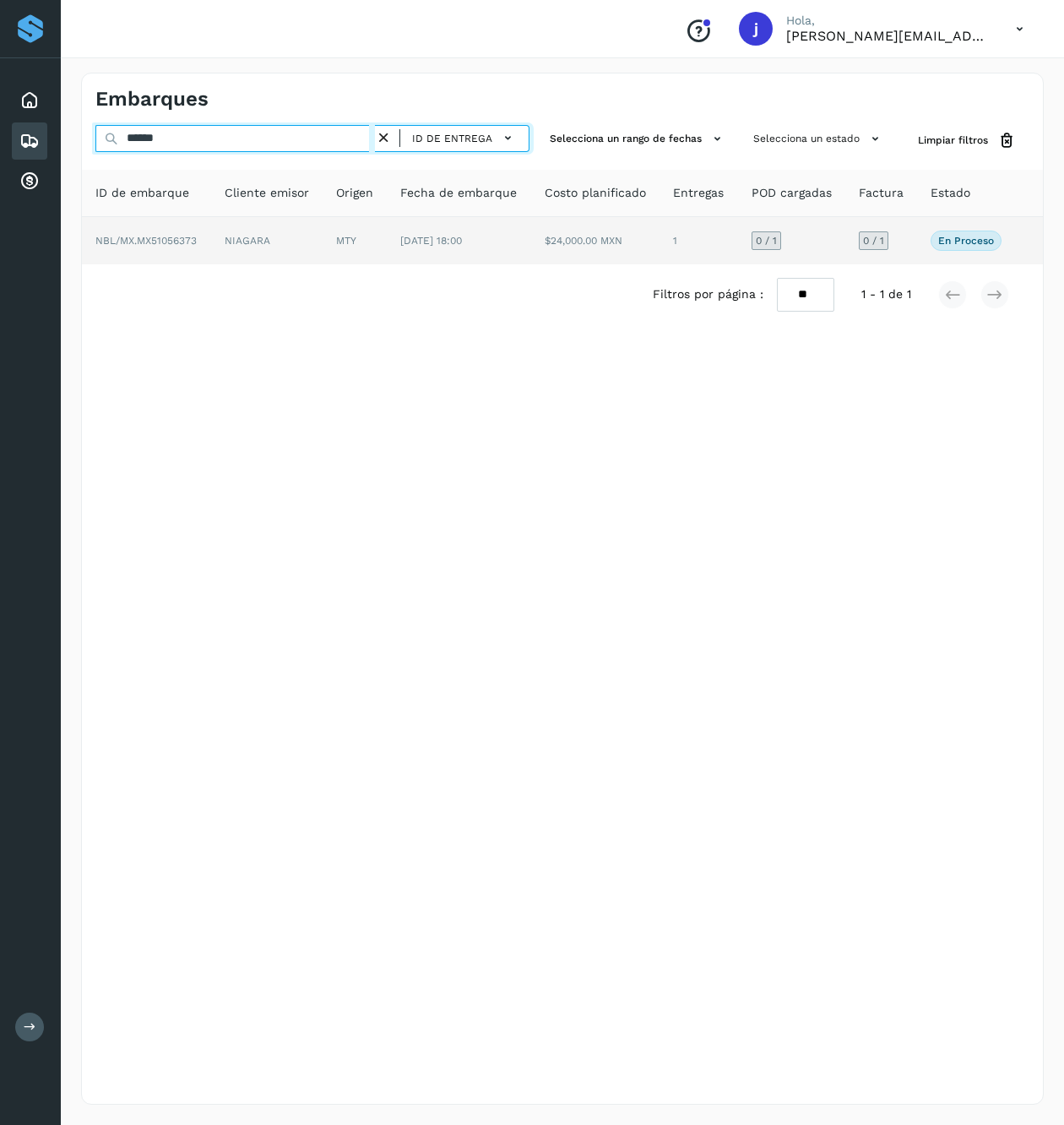
type input "******"
click at [409, 245] on span "[DATE] 18:00" at bounding box center [431, 240] width 62 height 12
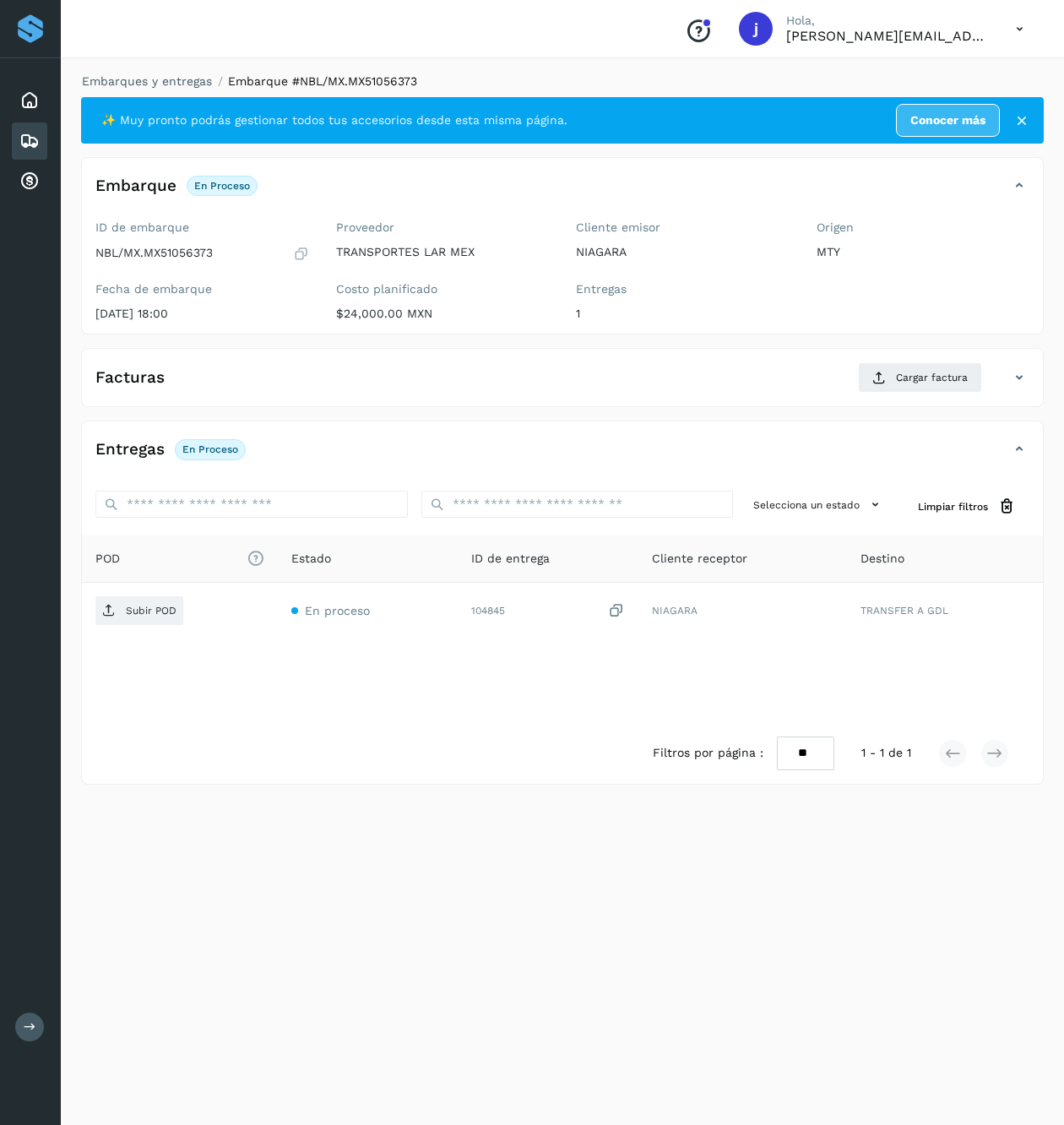
click at [865, 397] on div "Facturas Cargar factura" at bounding box center [562, 384] width 960 height 44
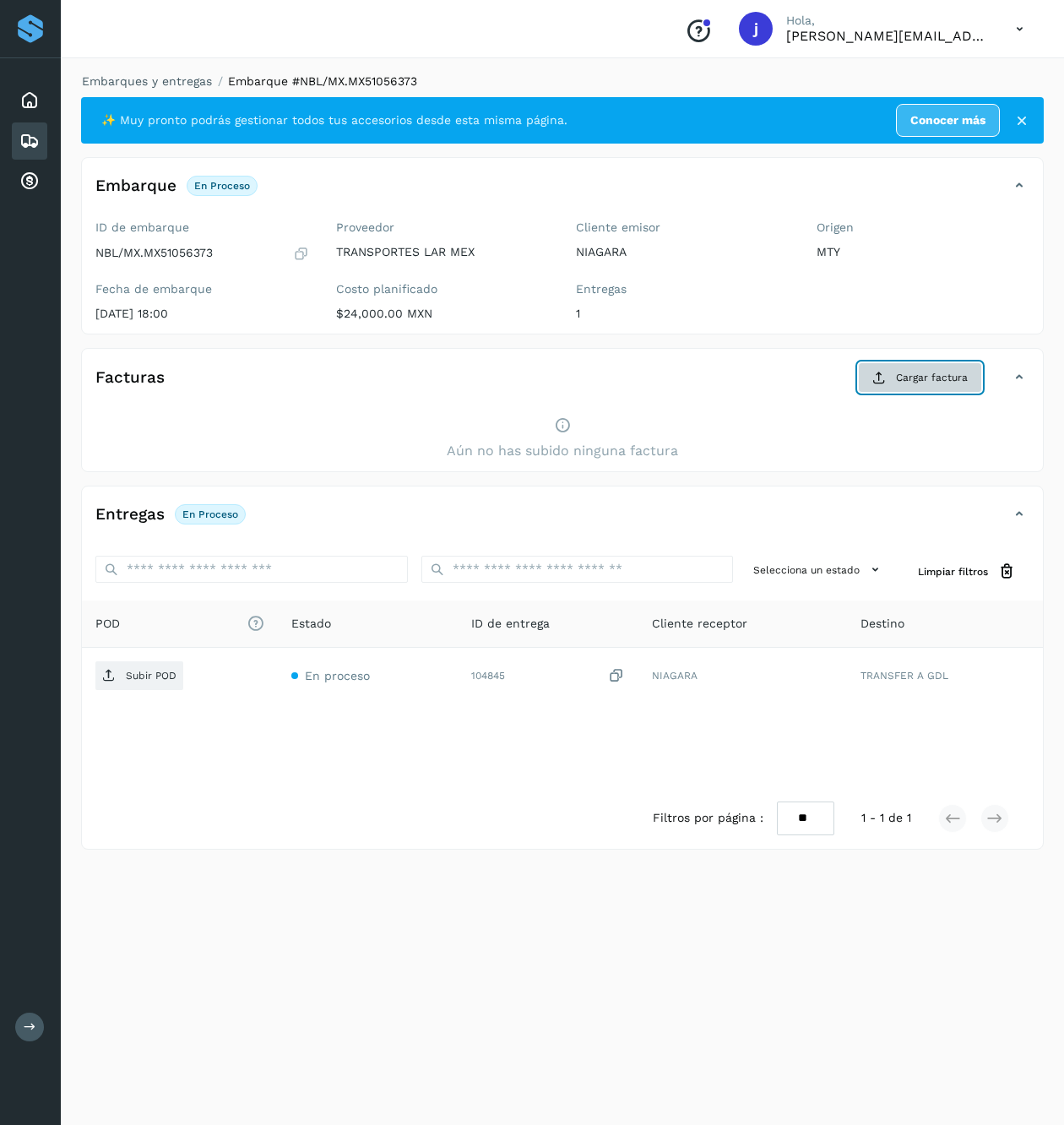
click at [893, 377] on button "Cargar factura" at bounding box center [919, 377] width 124 height 30
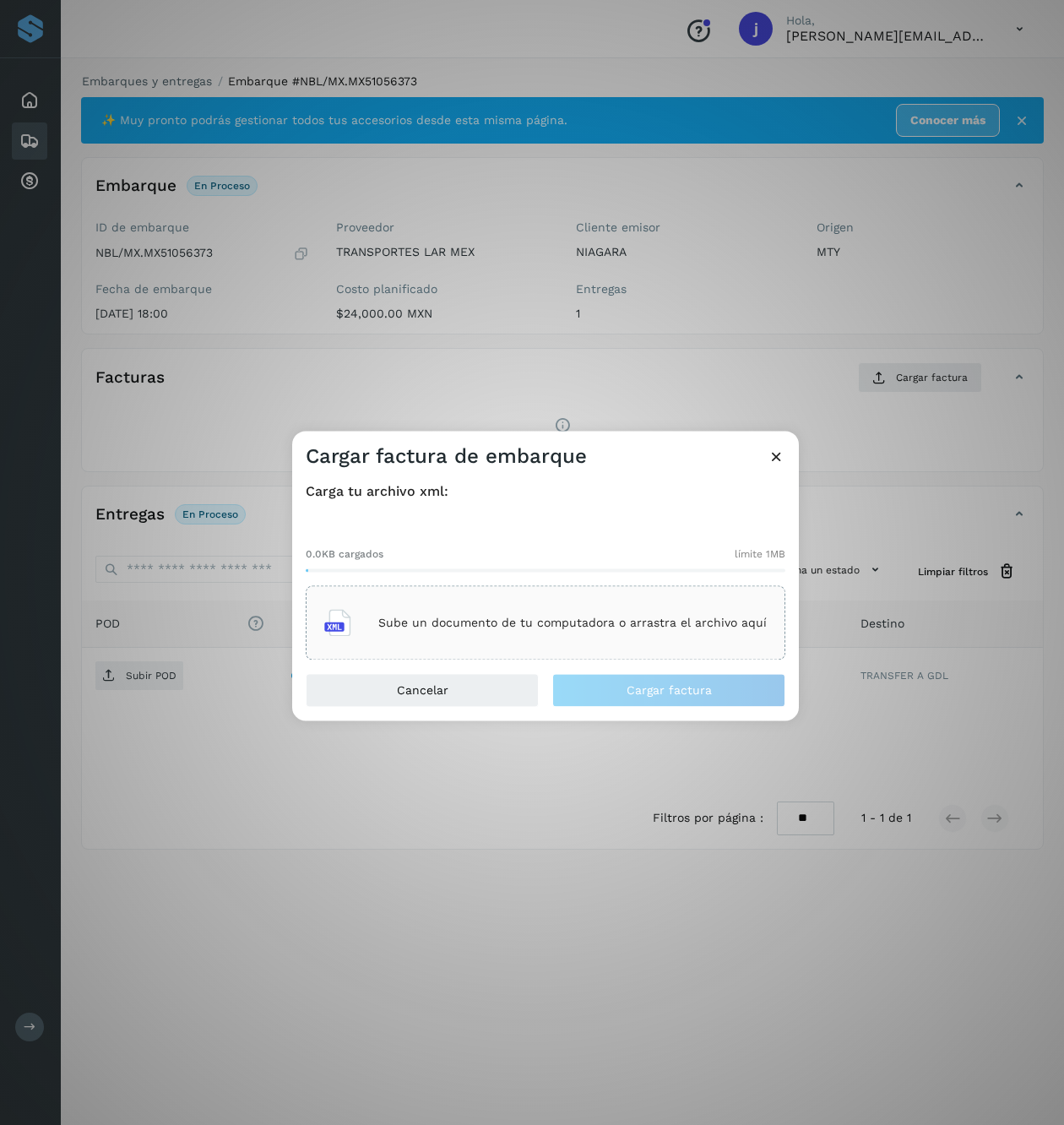
click at [582, 627] on p "Sube un documento de tu computadora o arrastra el archivo aquí" at bounding box center [572, 623] width 388 height 15
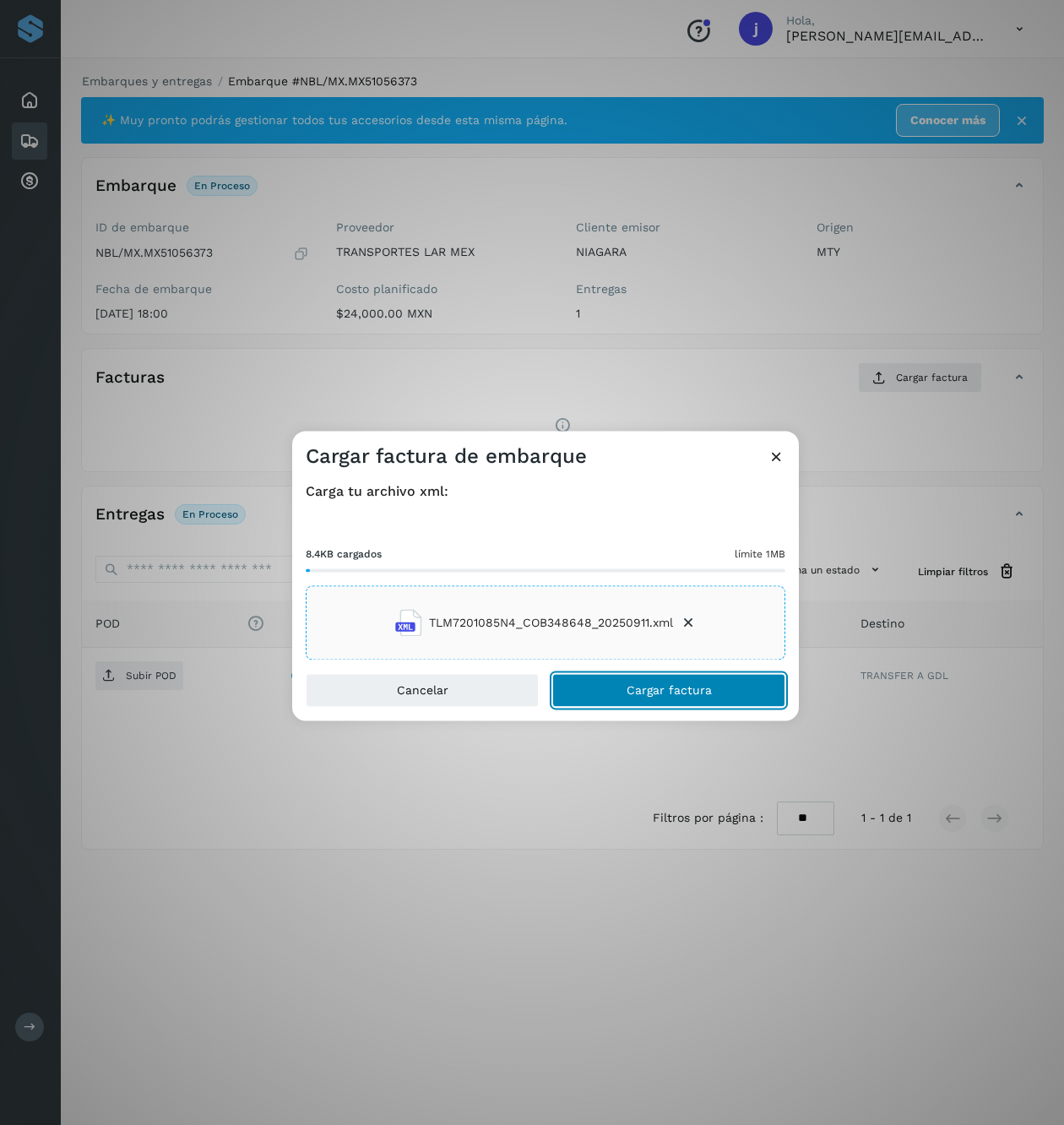
click at [704, 685] on span "Cargar factura" at bounding box center [668, 691] width 85 height 12
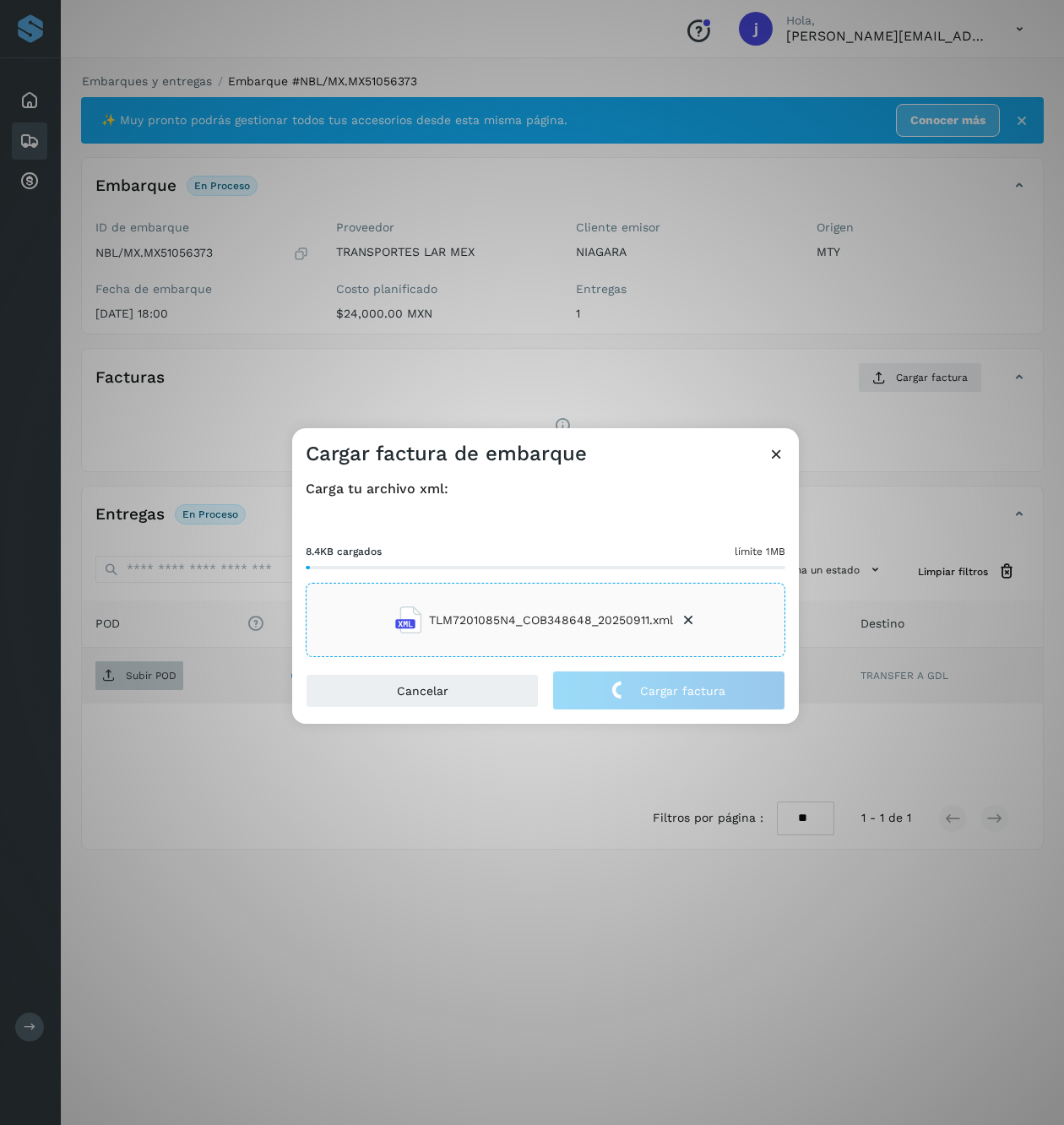
click at [103, 684] on div "Cargar factura de embarque Carga tu archivo xml: 8.4KB cargados límite 1MB TLM7…" at bounding box center [532, 562] width 1064 height 1125
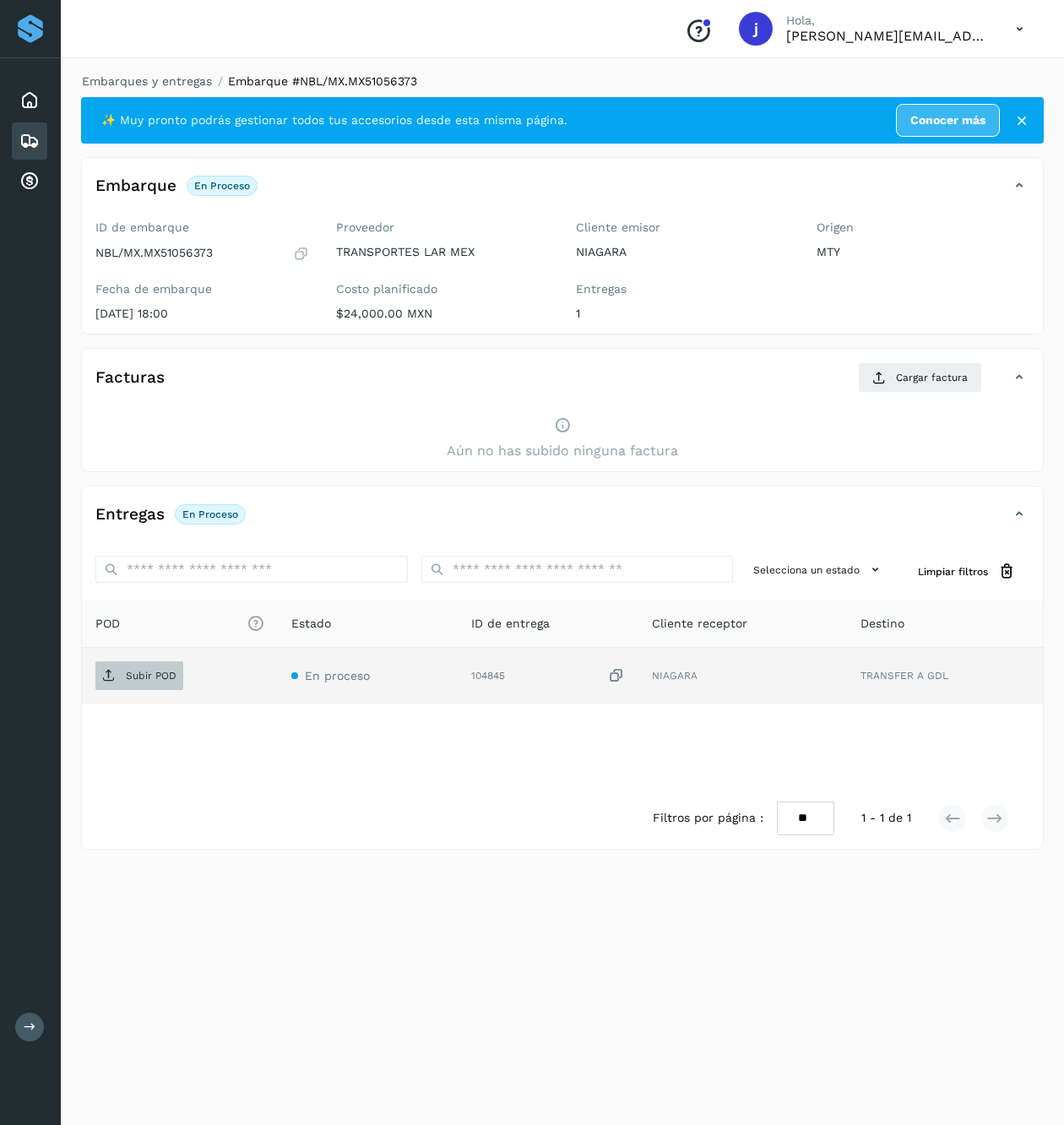
click at [133, 677] on p "Subir POD" at bounding box center [151, 675] width 51 height 12
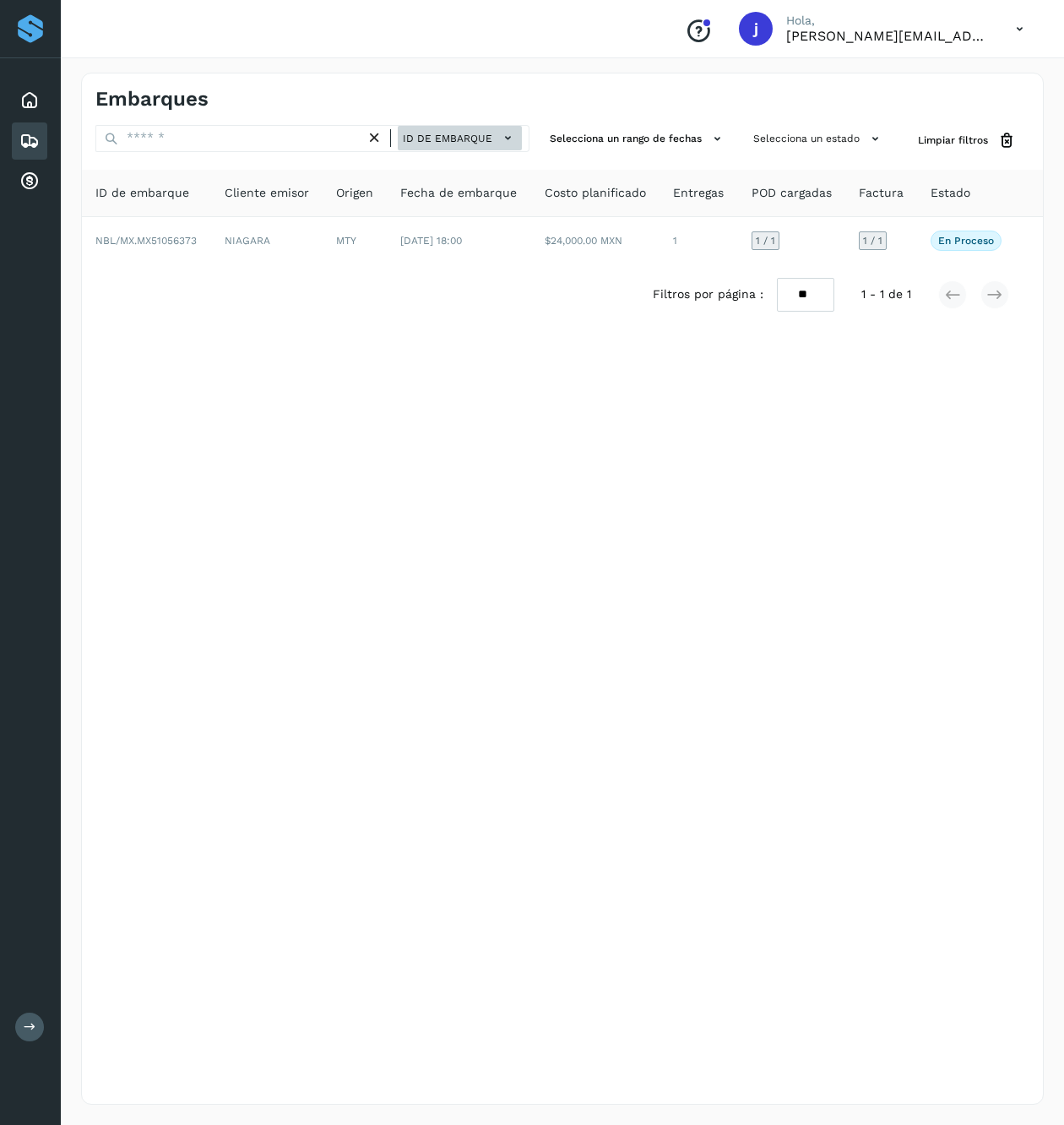
drag, startPoint x: 453, startPoint y: 134, endPoint x: 450, endPoint y: 147, distance: 13.3
click at [452, 137] on span "ID de embarque" at bounding box center [447, 139] width 90 height 16
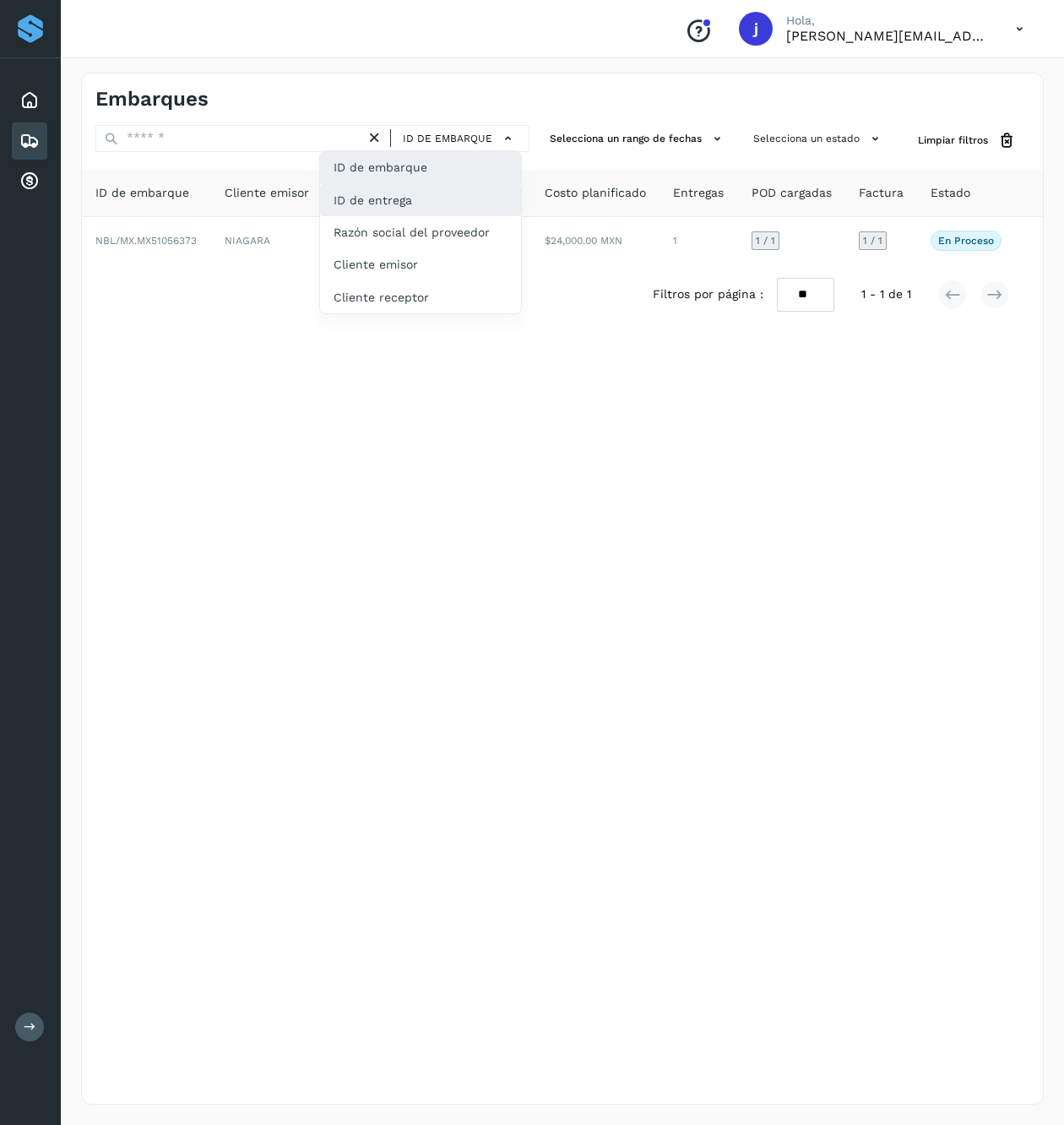
click at [426, 202] on div "ID de entrega" at bounding box center [420, 199] width 201 height 32
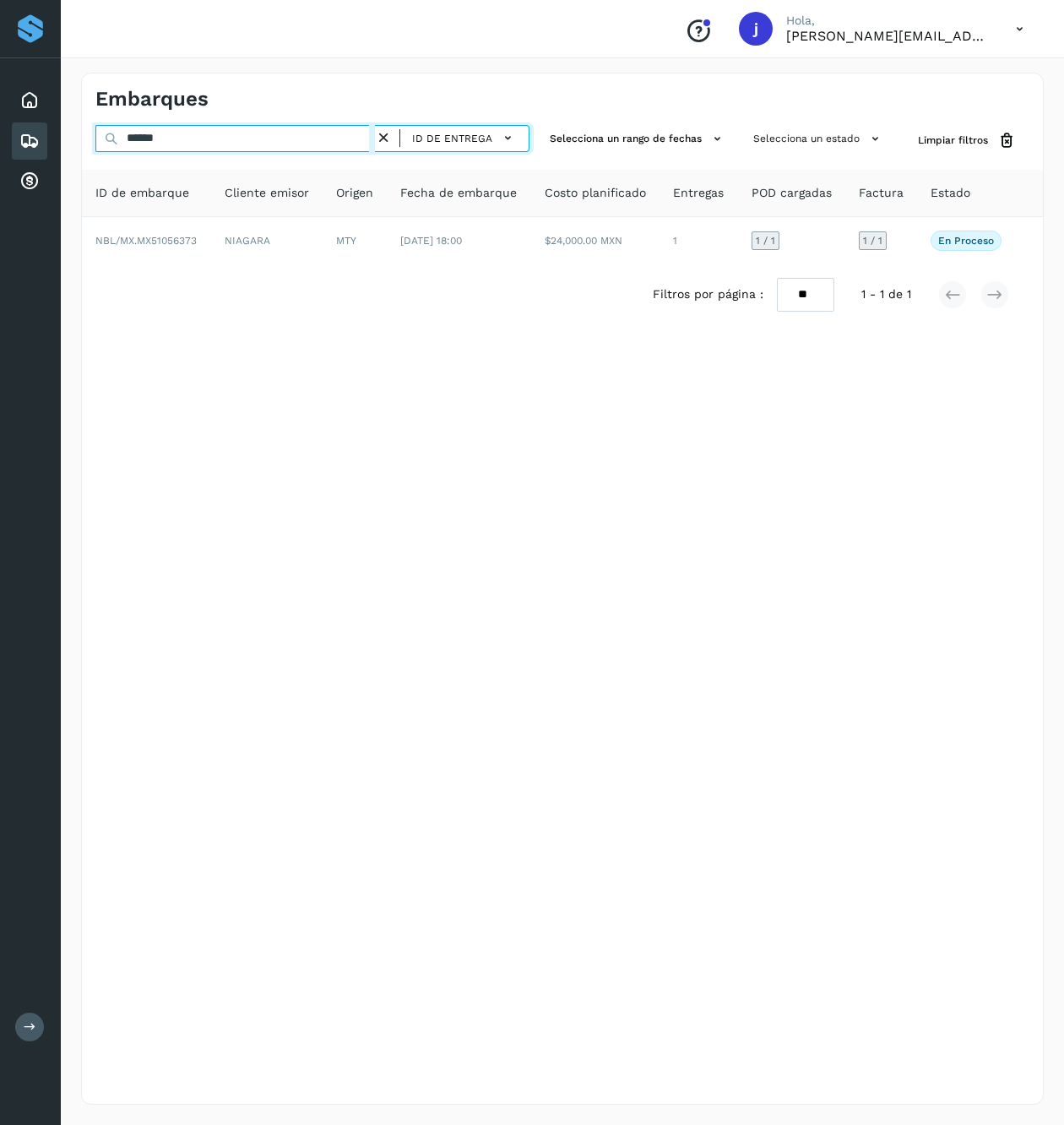
click at [221, 134] on input "******" at bounding box center [235, 139] width 279 height 27
click at [197, 148] on input "******" at bounding box center [235, 139] width 279 height 27
paste input "text"
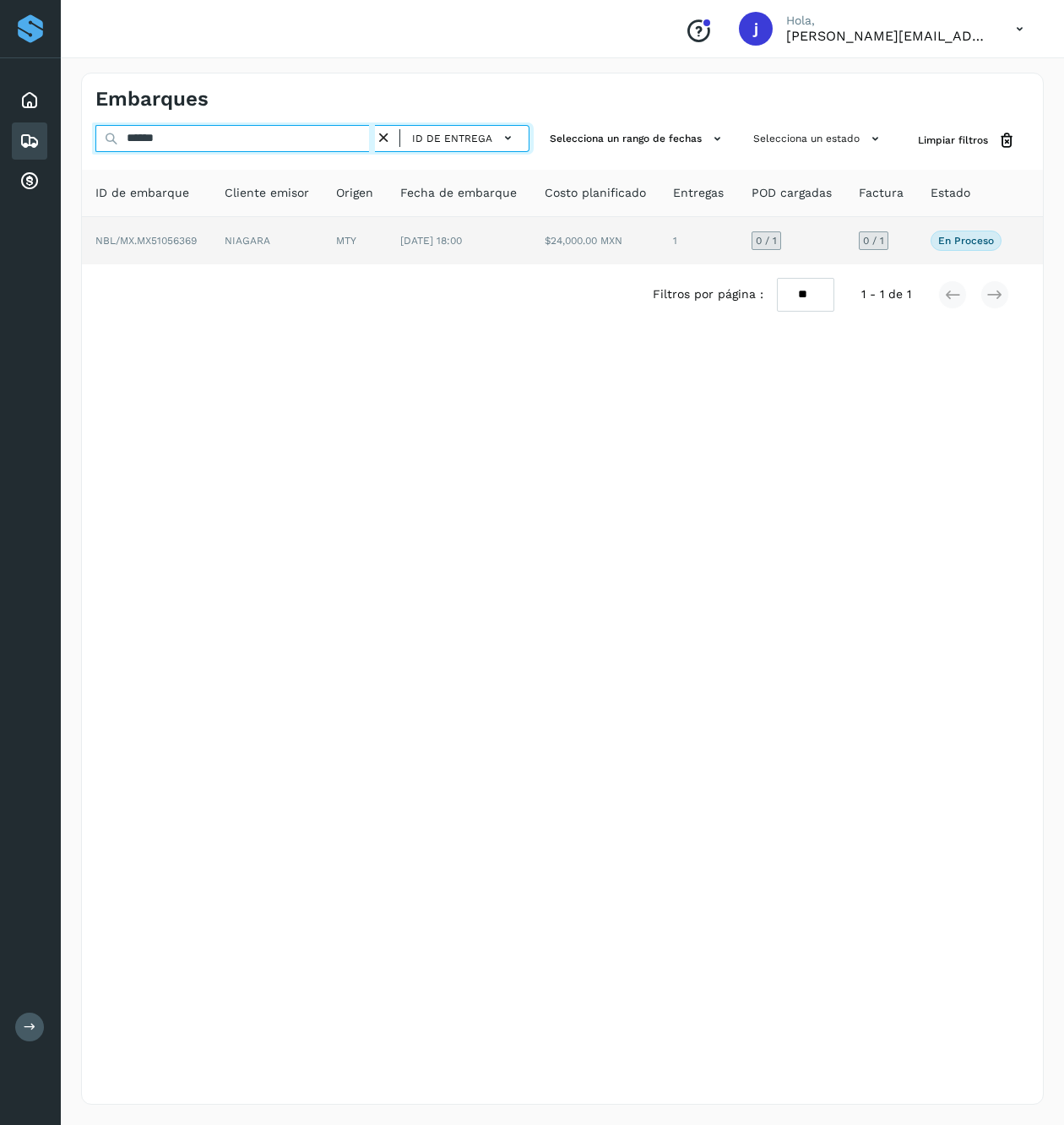
type input "******"
click at [202, 239] on td "NBL/MX.MX51056369" at bounding box center [147, 240] width 129 height 47
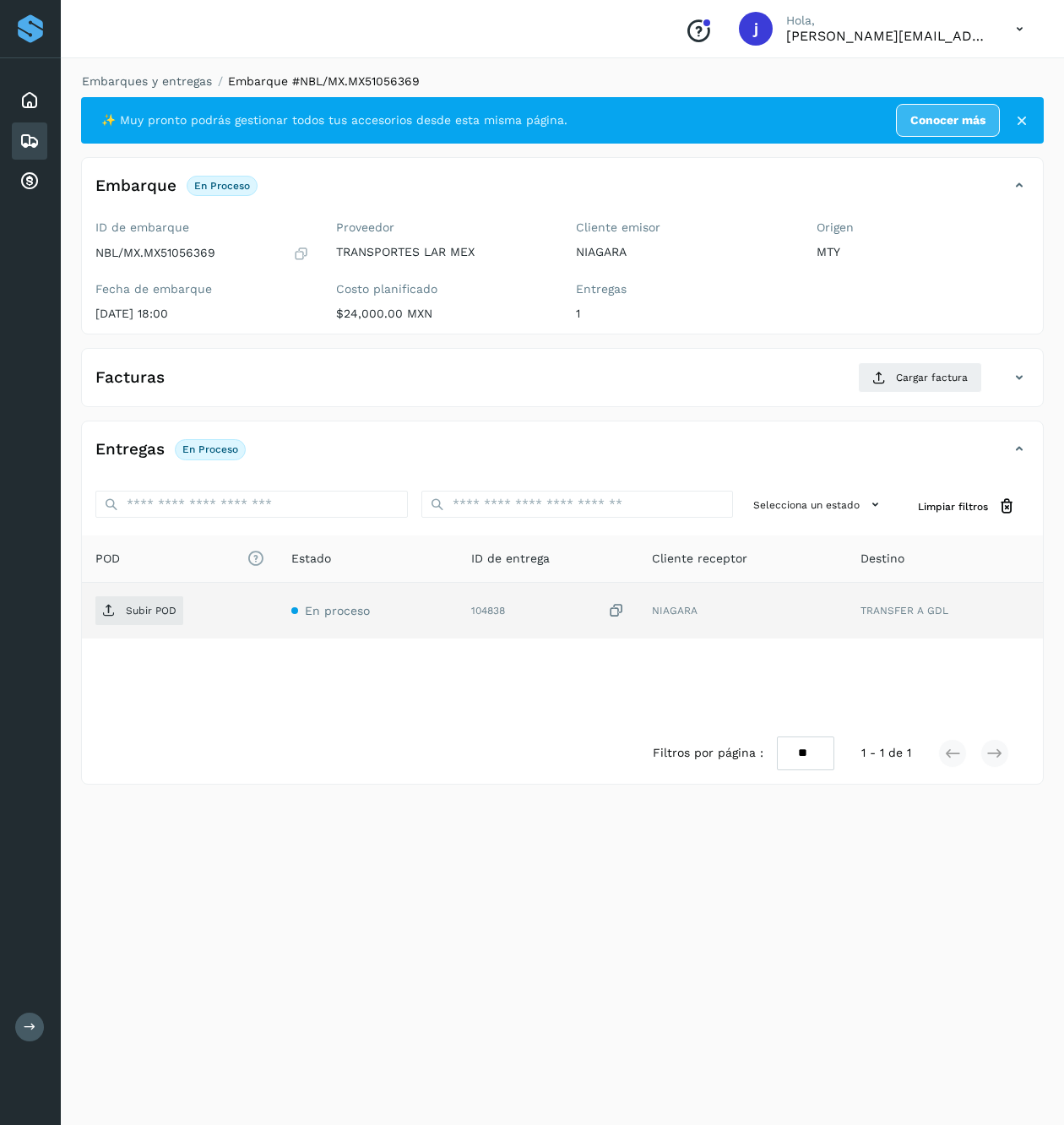
click at [190, 605] on div "Subir POD" at bounding box center [180, 610] width 169 height 28
click at [164, 605] on span "Subir POD" at bounding box center [140, 611] width 88 height 27
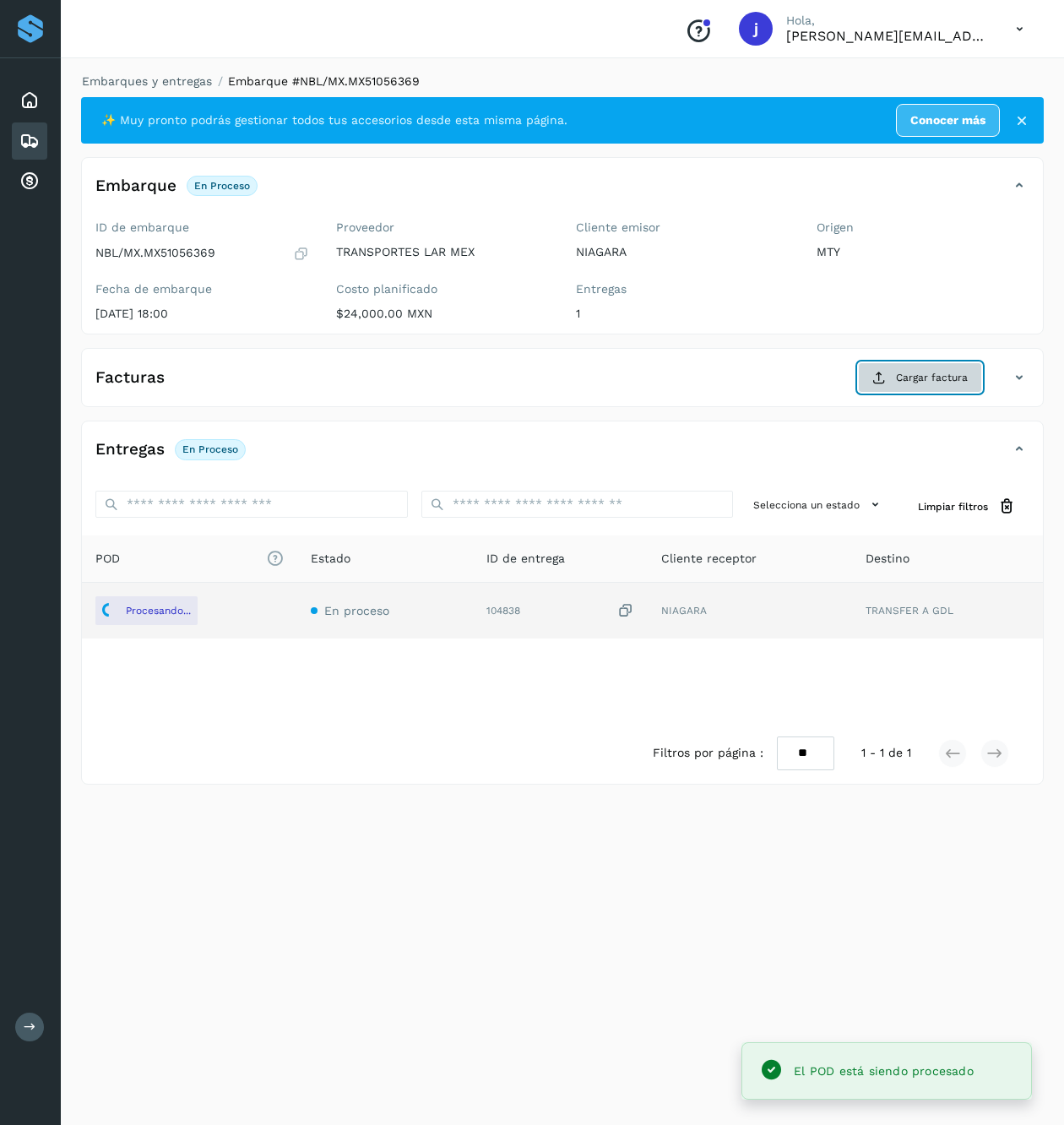
click at [932, 378] on span "Cargar factura" at bounding box center [931, 377] width 71 height 16
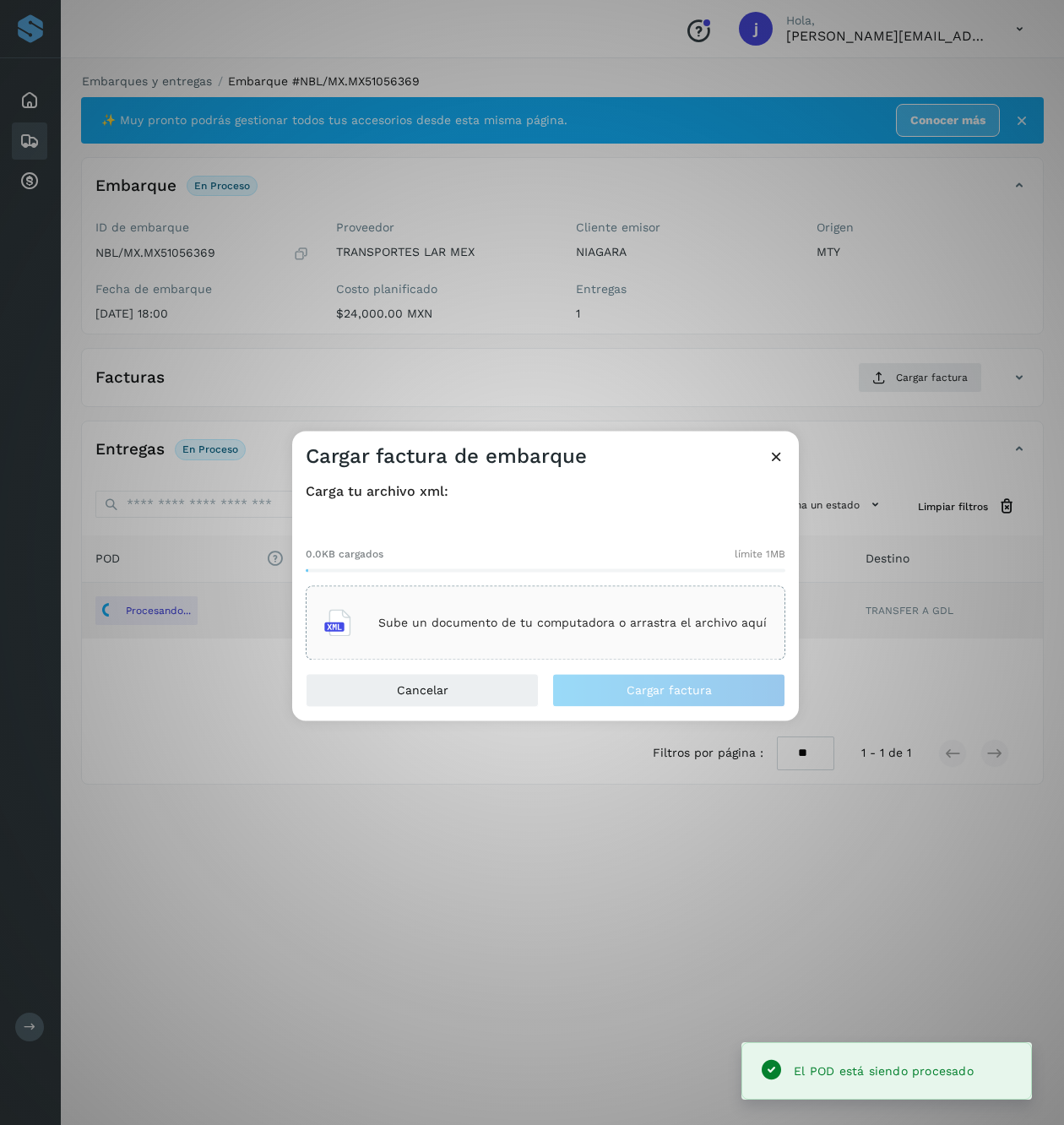
click at [586, 580] on div "0.0KB cargados límite 1MB Sube un documento de tu computadora o arrastra el arc…" at bounding box center [545, 589] width 480 height 140
click at [584, 598] on div "Sube un documento de tu computadora o arrastra el archivo aquí" at bounding box center [545, 624] width 480 height 74
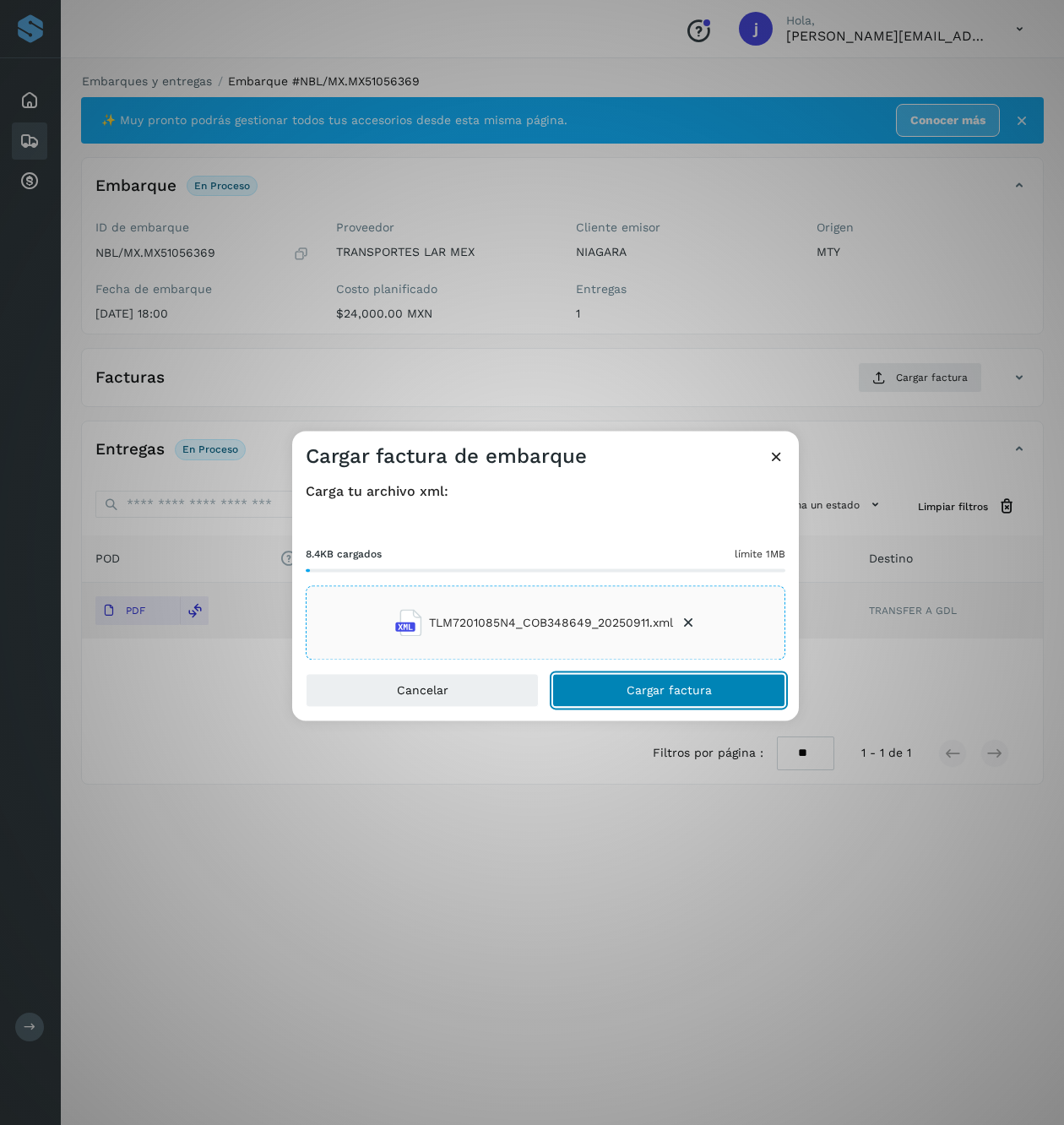
click at [686, 686] on span "Cargar factura" at bounding box center [668, 691] width 85 height 12
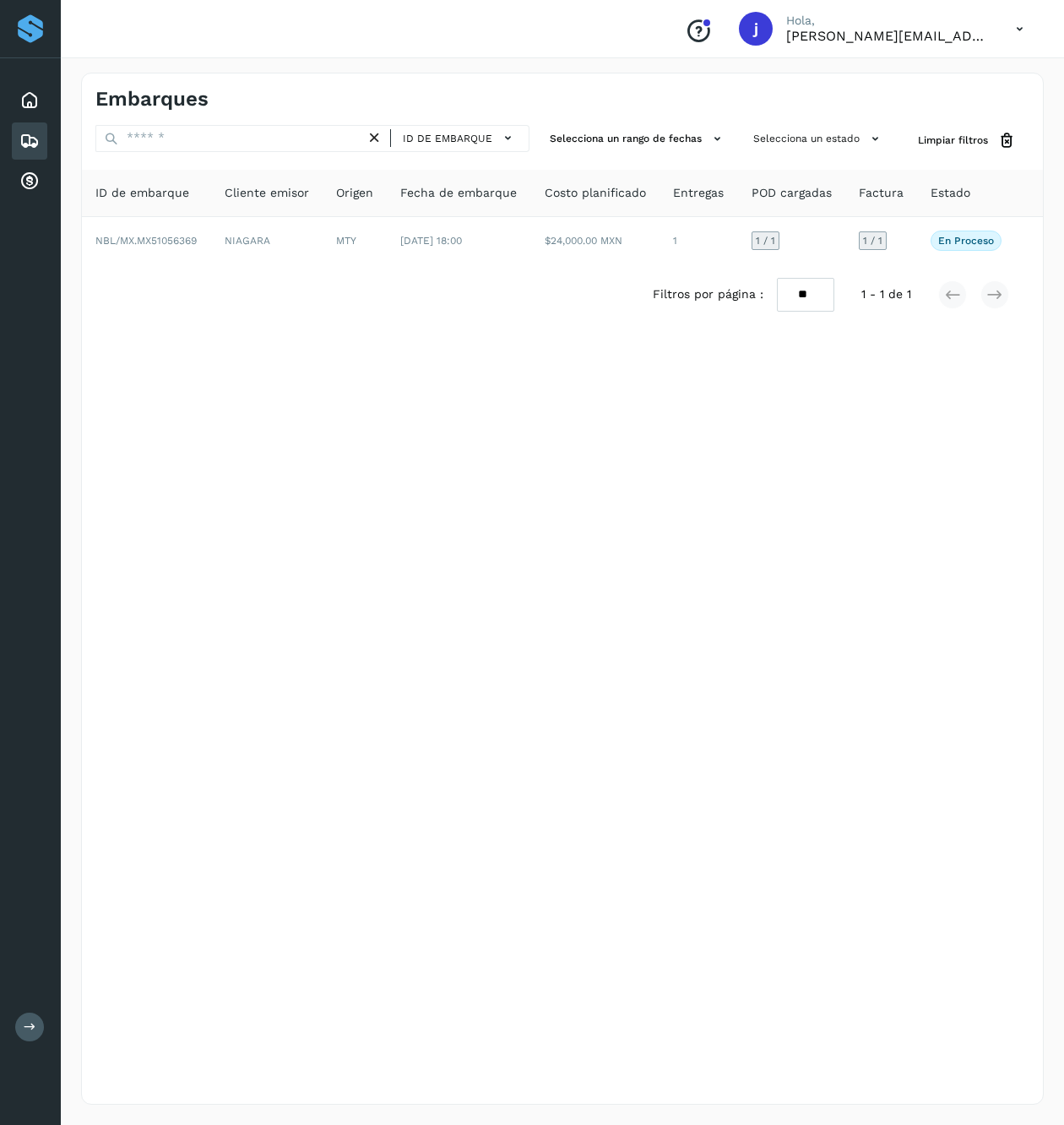
click at [376, 138] on icon at bounding box center [374, 138] width 18 height 18
click at [958, 128] on button "Limpiar filtros" at bounding box center [966, 141] width 125 height 31
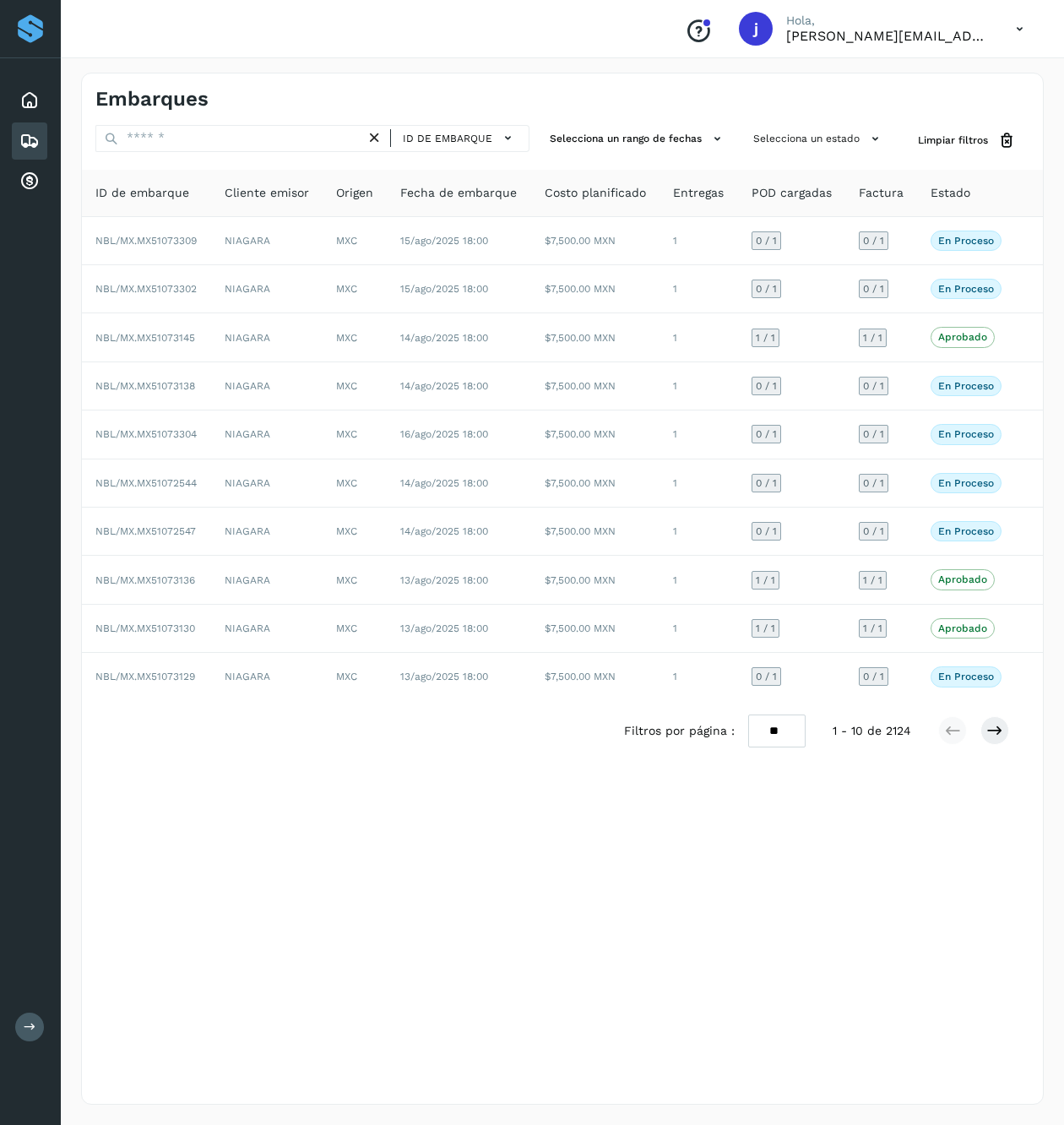
drag, startPoint x: 779, startPoint y: 736, endPoint x: 787, endPoint y: 760, distance: 25.3
click at [781, 736] on select "** ** **" at bounding box center [777, 731] width 58 height 34
select select "**"
click at [748, 723] on select "** ** **" at bounding box center [777, 731] width 58 height 34
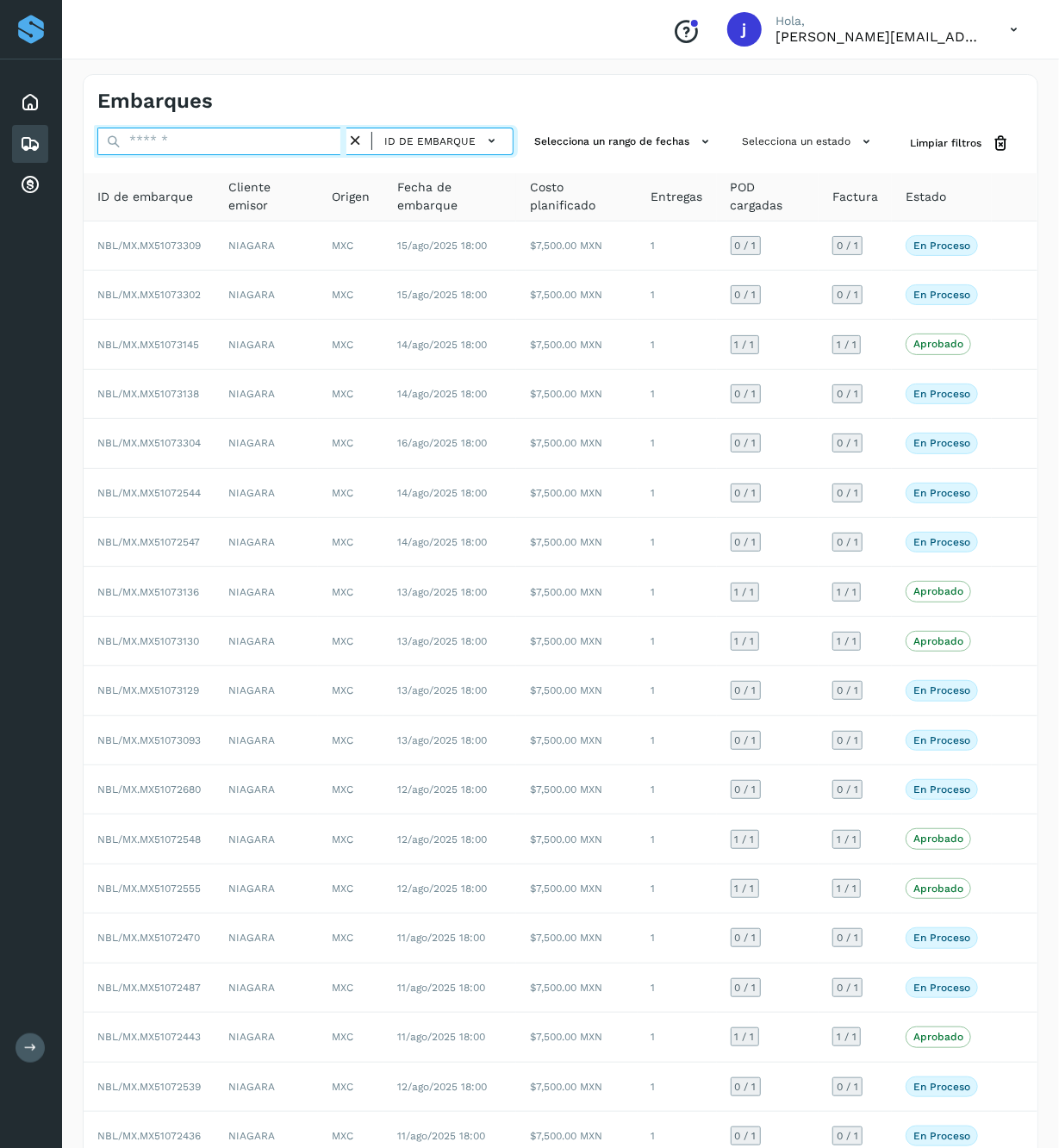
click at [184, 137] on input "text" at bounding box center [222, 142] width 249 height 28
paste input "******"
type input "******"
select select "**"
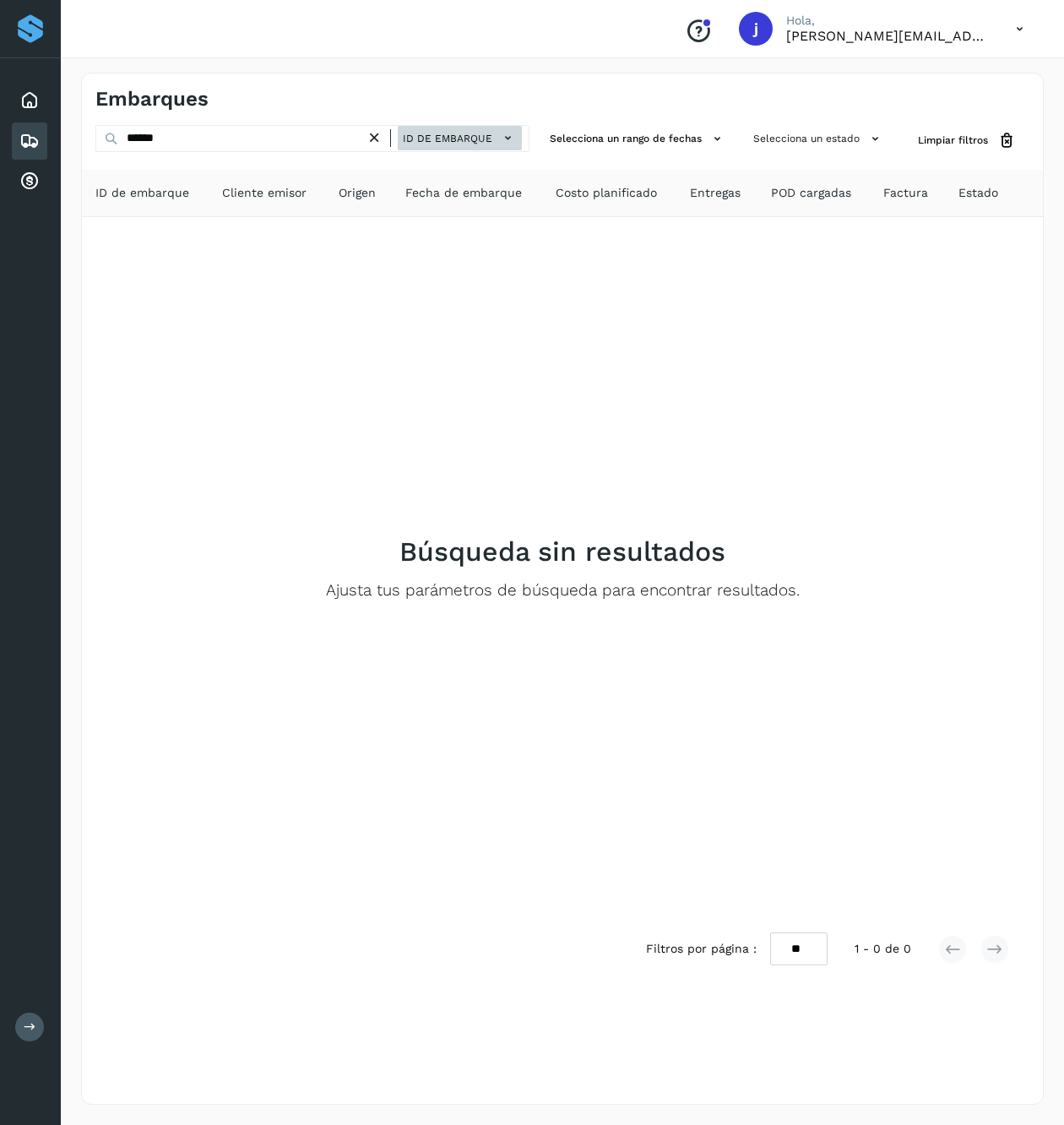
click at [443, 135] on span "ID de embarque" at bounding box center [447, 139] width 90 height 16
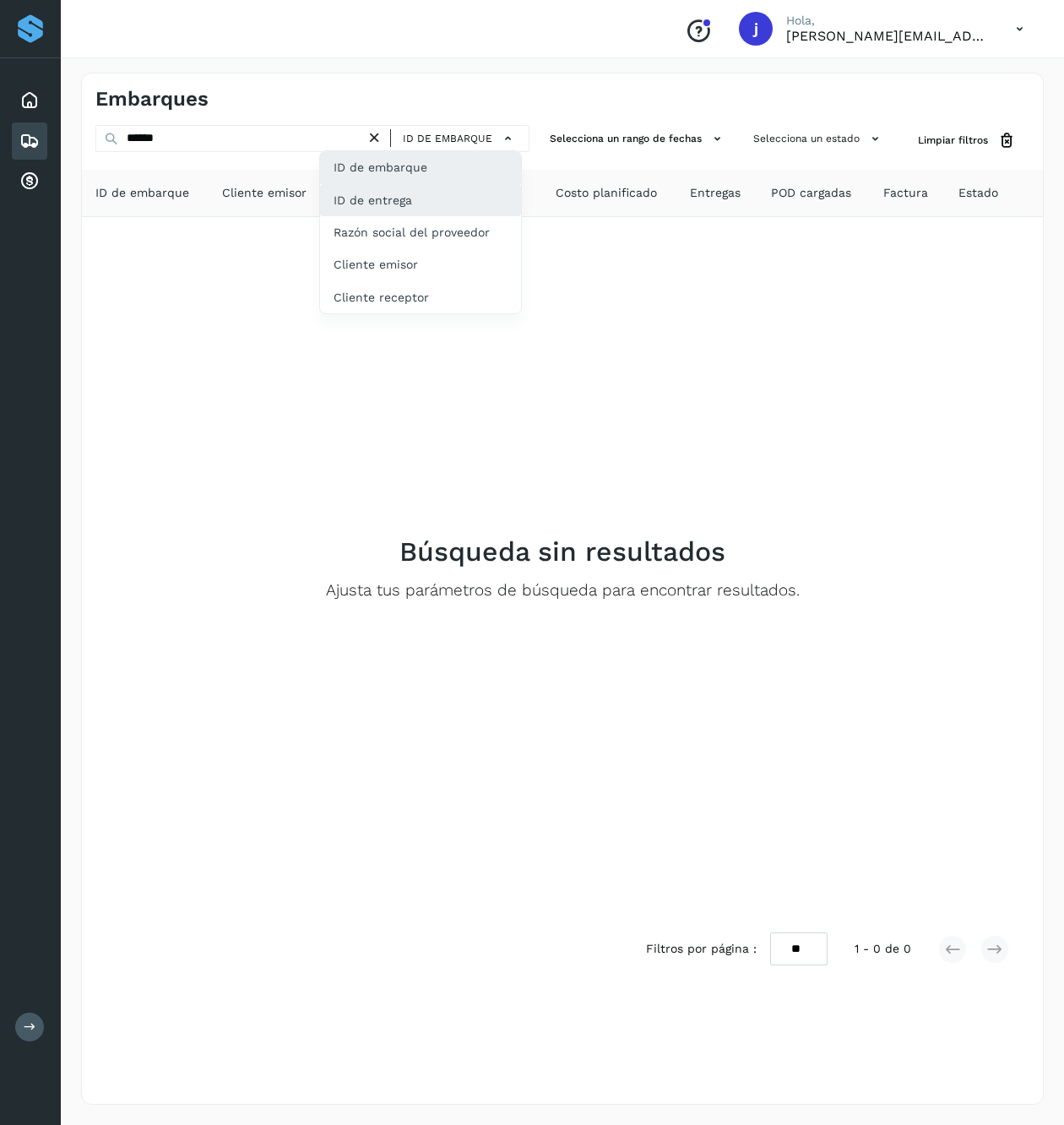
click at [413, 195] on div "ID de entrega" at bounding box center [420, 199] width 201 height 32
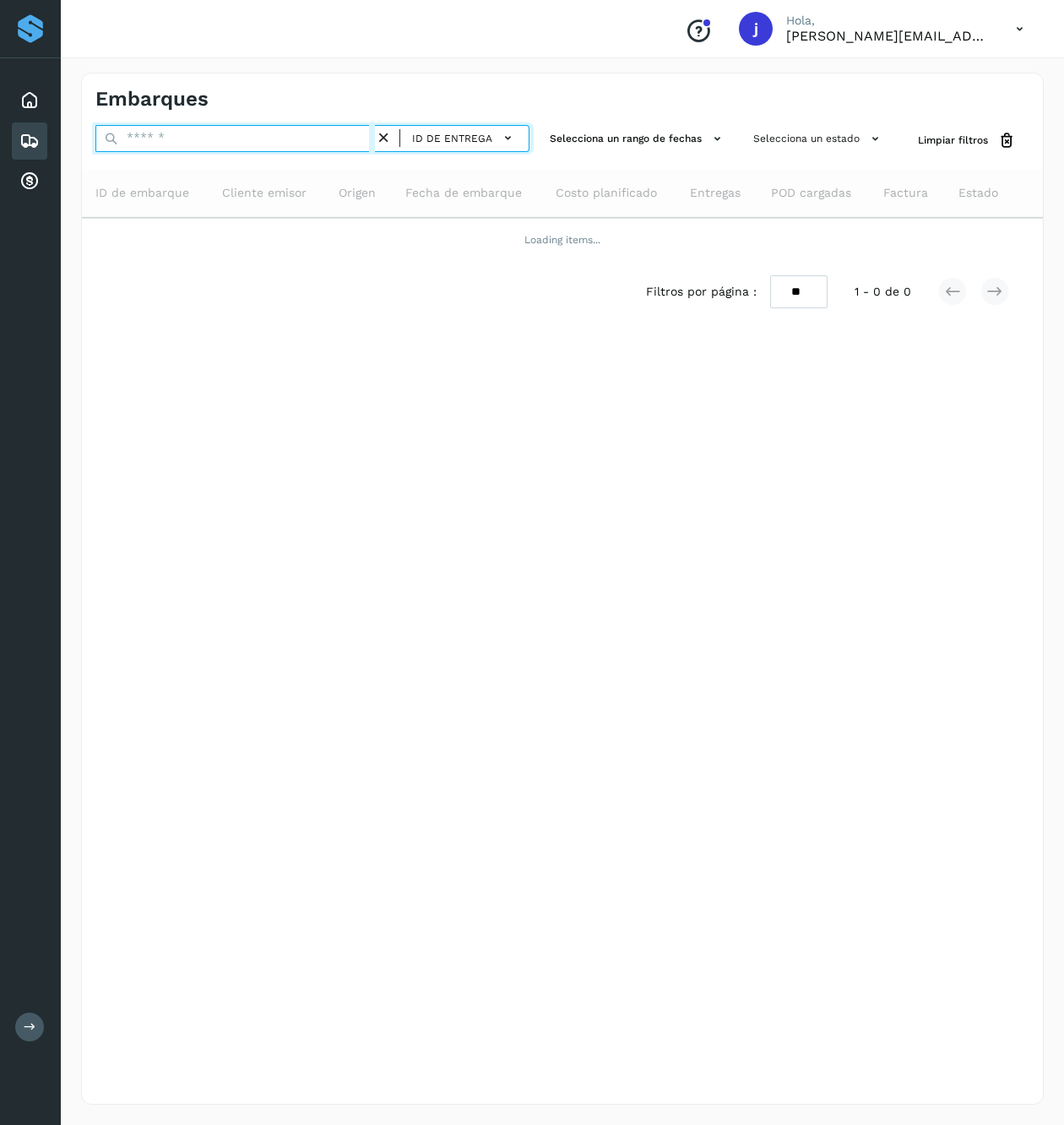
click at [254, 130] on input "text" at bounding box center [235, 139] width 279 height 27
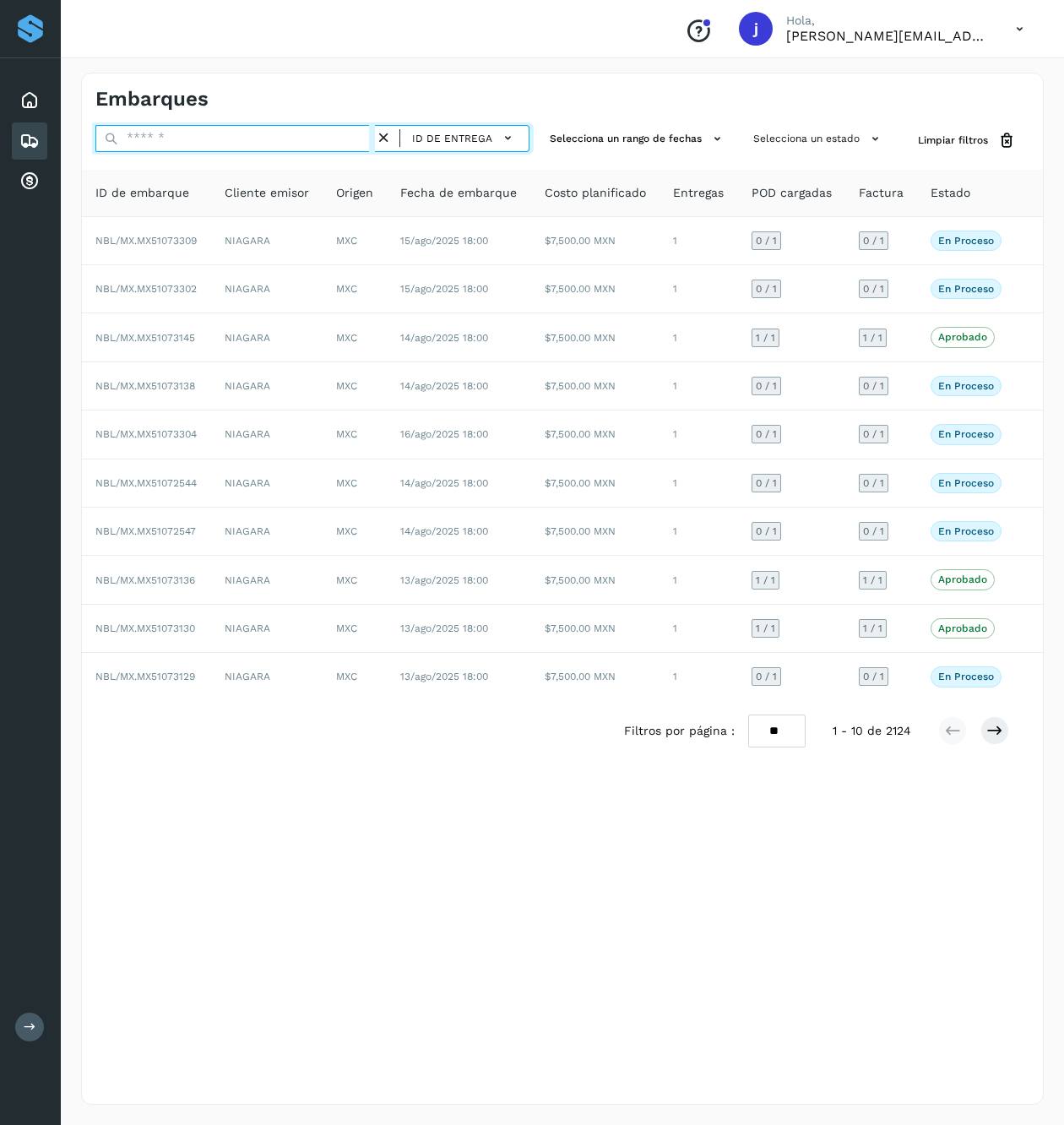
paste input "******"
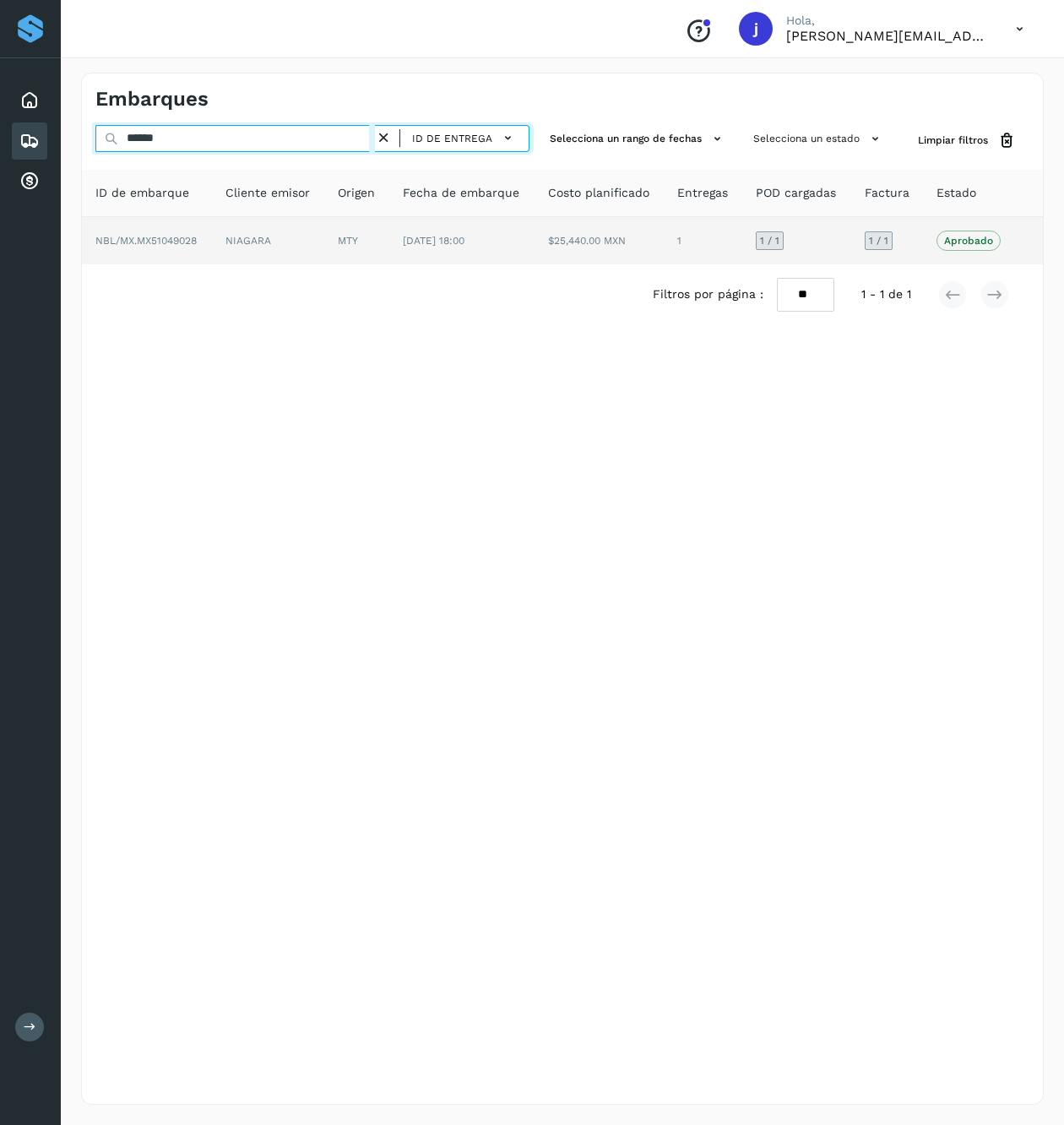
type input "******"
click at [493, 264] on td "[DATE] 18:00" at bounding box center [461, 240] width 146 height 47
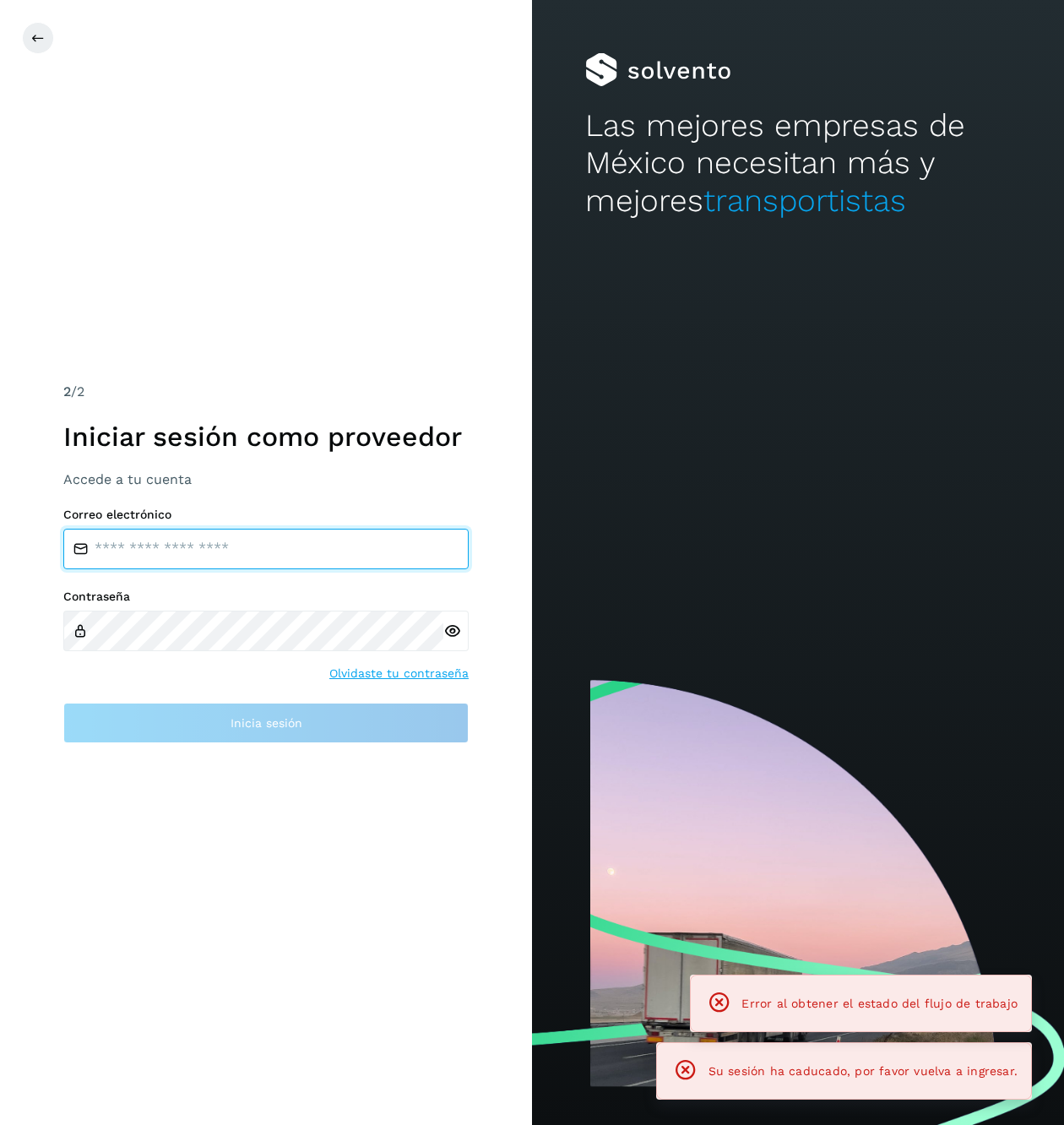
type input "**********"
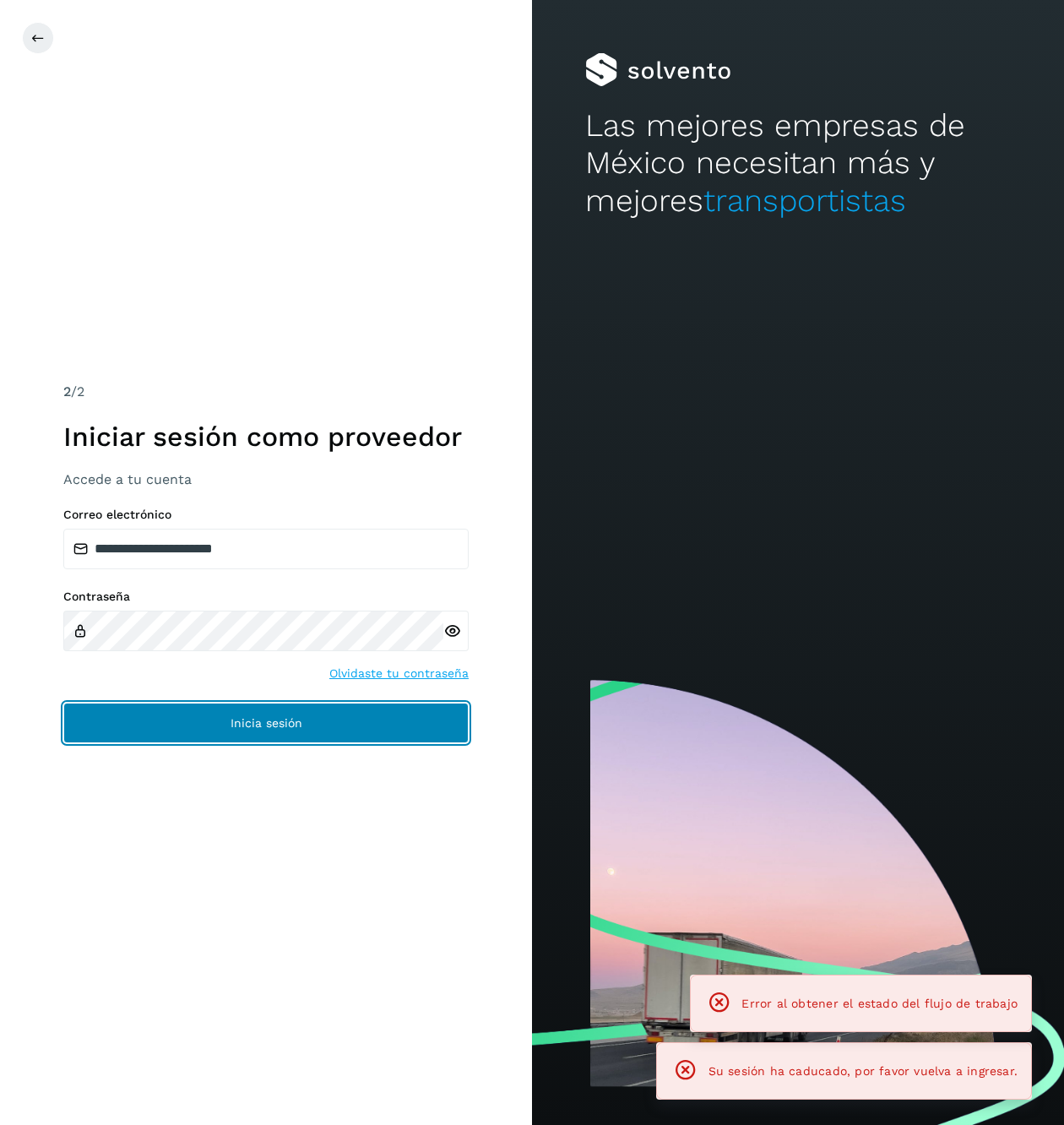
click at [211, 715] on button "Inicia sesión" at bounding box center [266, 722] width 405 height 40
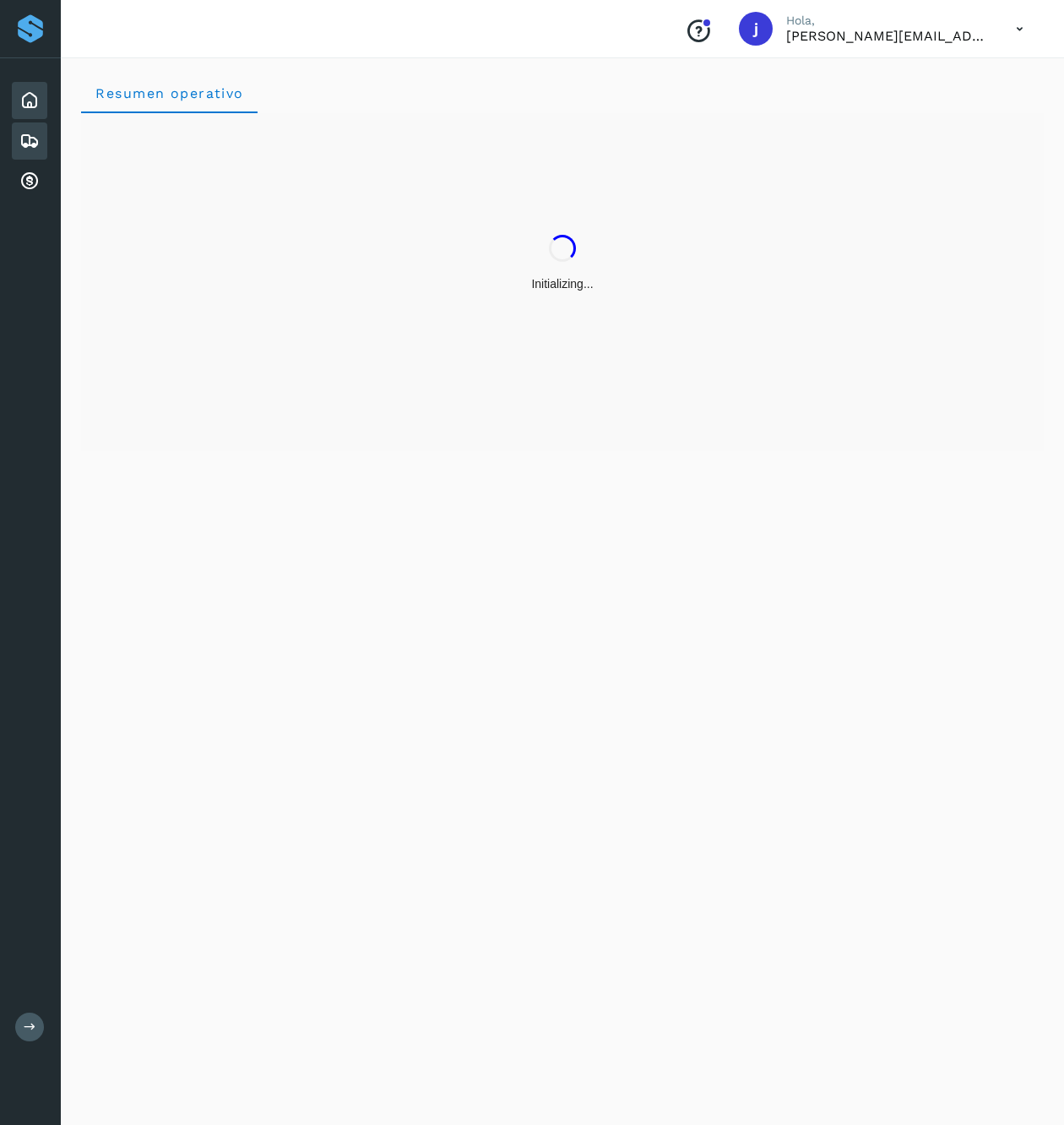
click at [45, 144] on div "Embarques" at bounding box center [29, 141] width 35 height 37
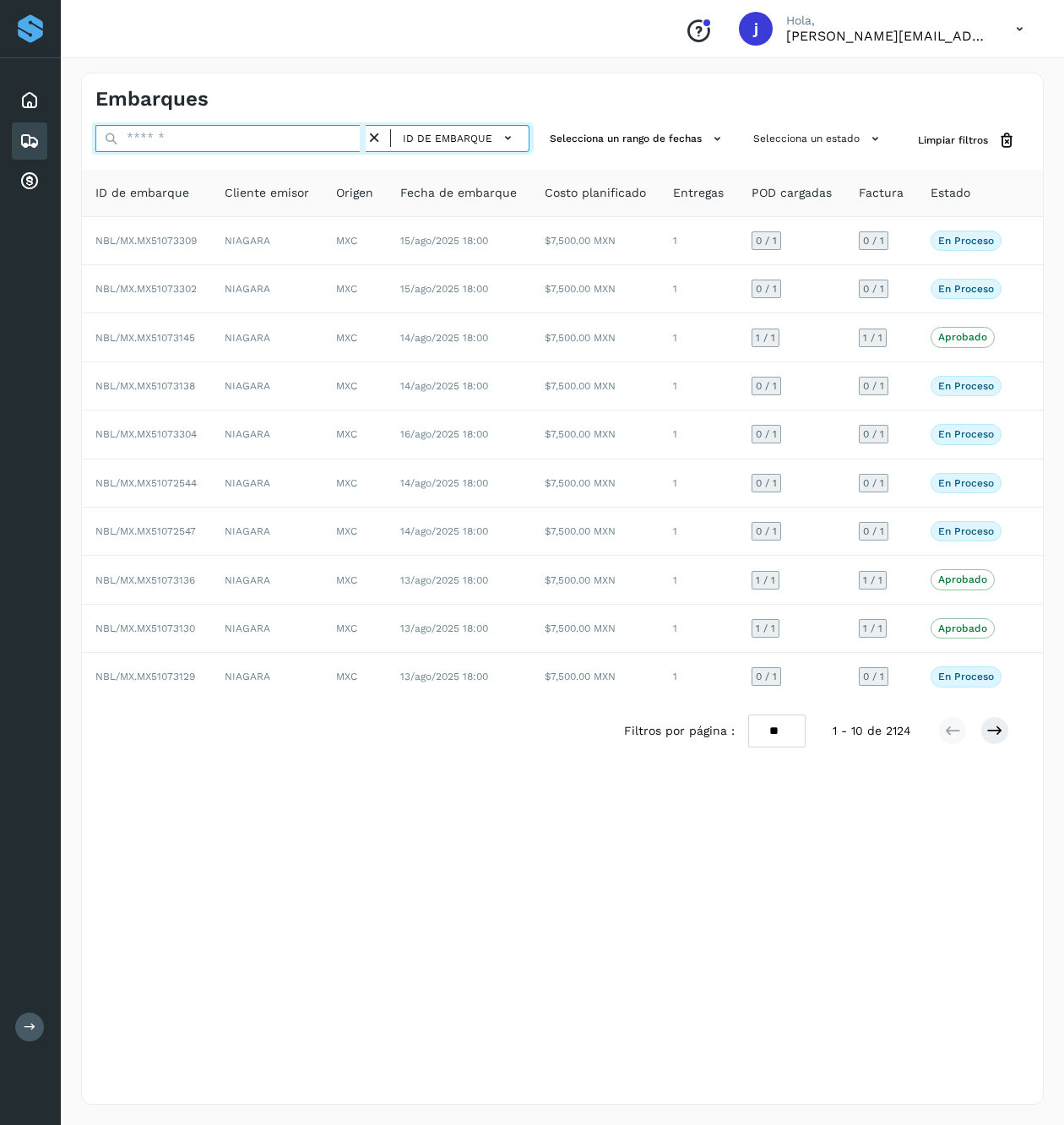
click at [284, 137] on input "text" at bounding box center [231, 139] width 271 height 27
paste input "******"
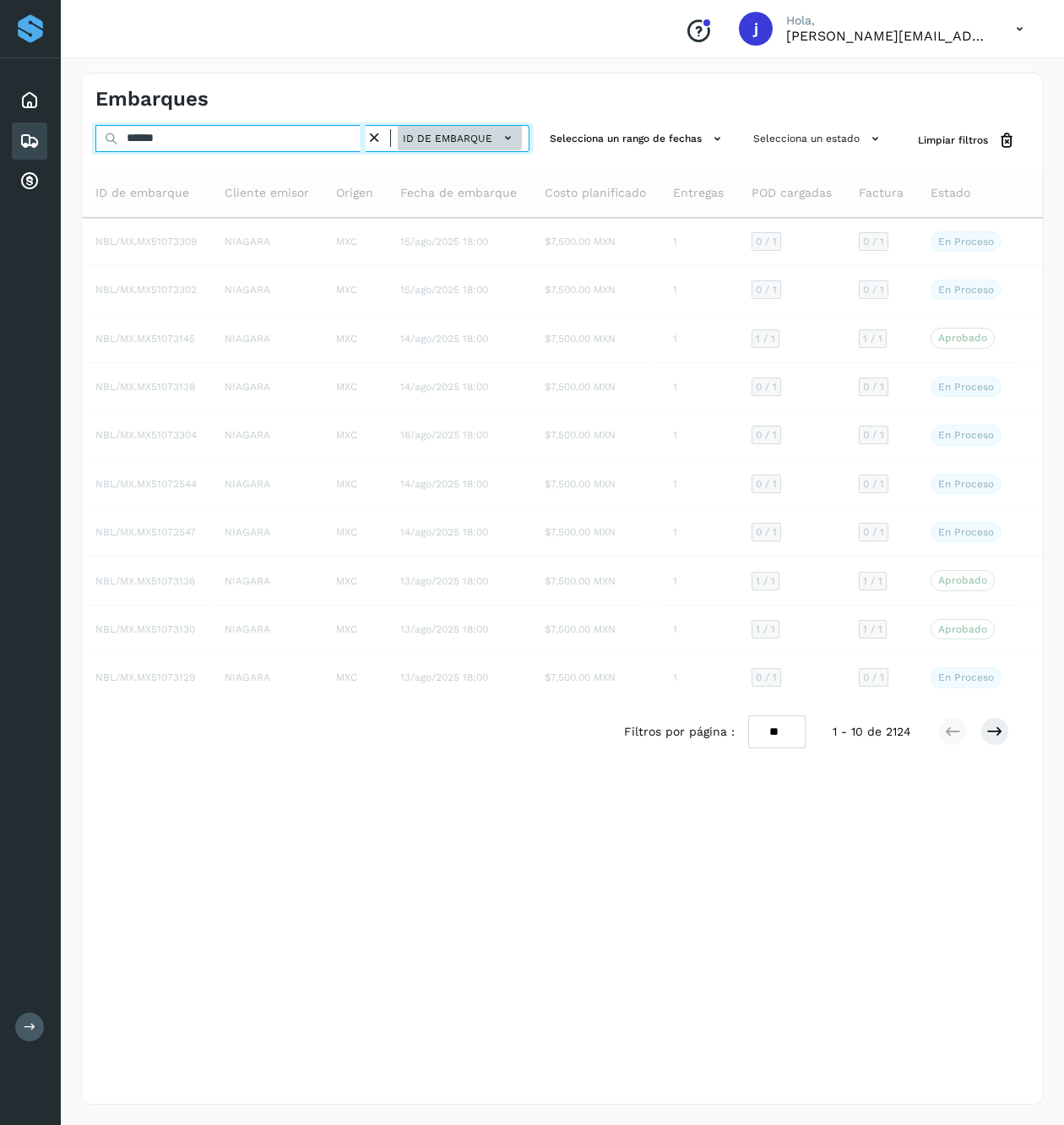
type input "******"
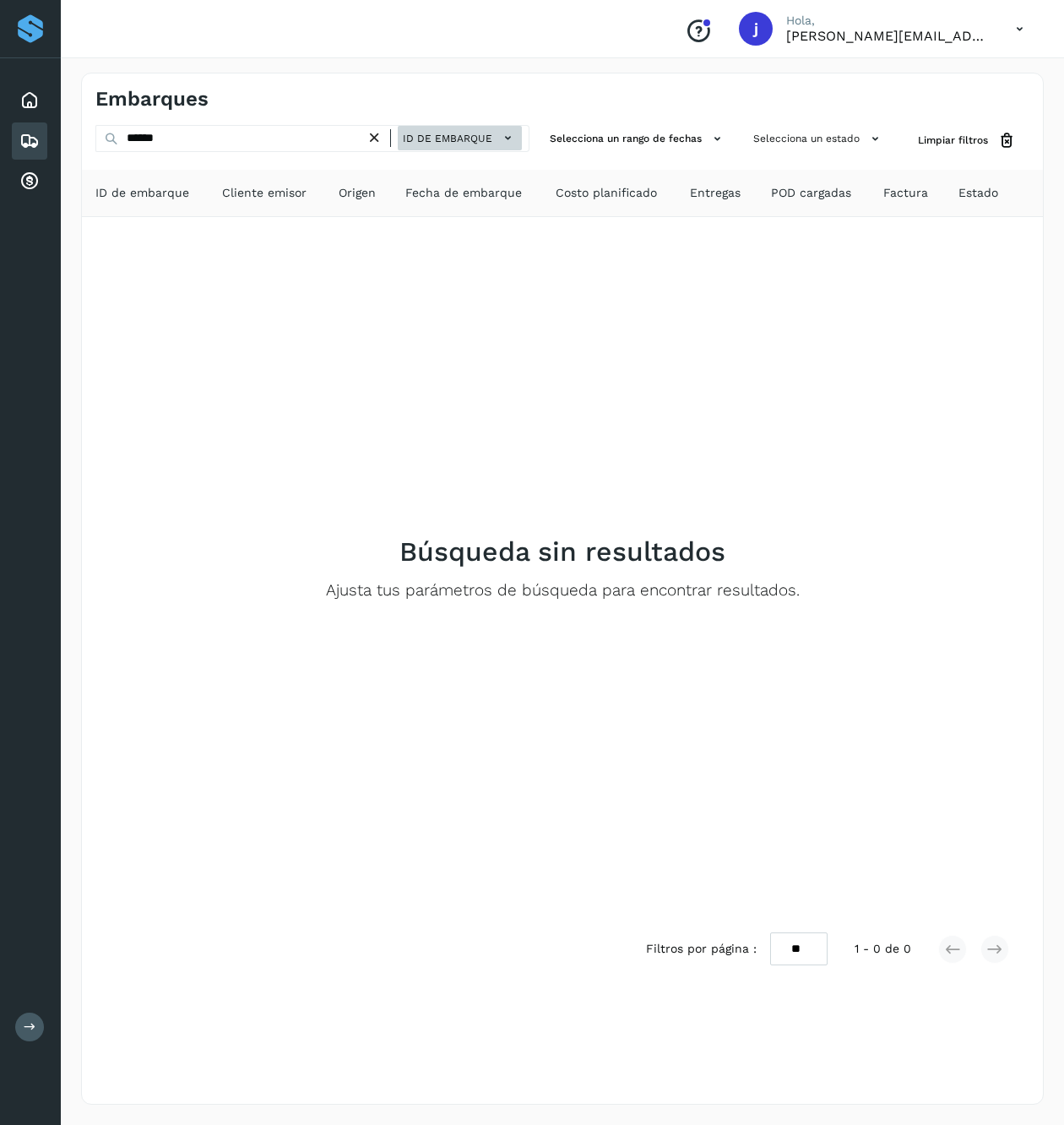
click at [420, 138] on span "ID de embarque" at bounding box center [447, 139] width 90 height 16
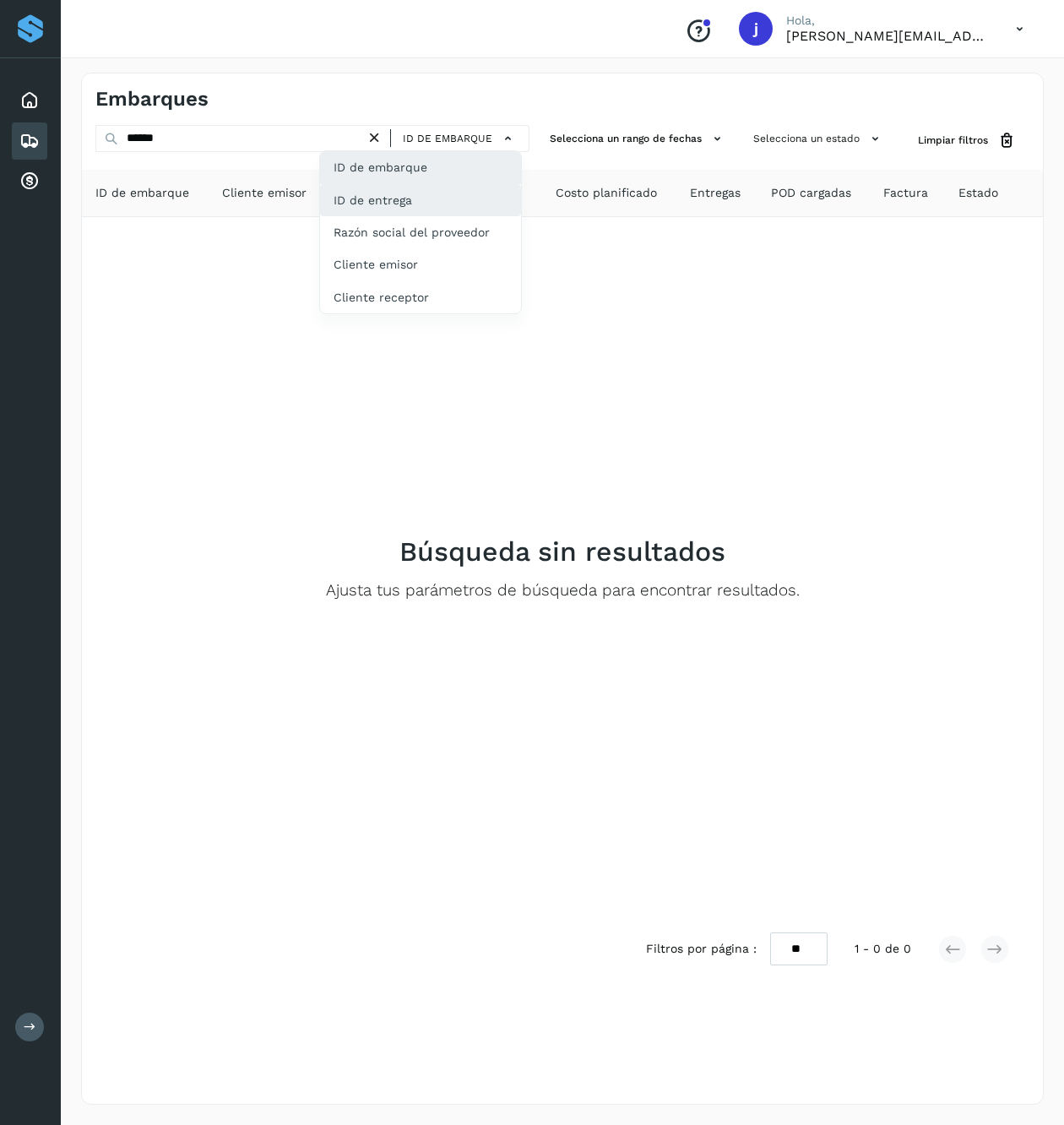
drag, startPoint x: 409, startPoint y: 193, endPoint x: 362, endPoint y: 186, distance: 47.5
click at [409, 195] on div "ID de entrega" at bounding box center [420, 199] width 201 height 32
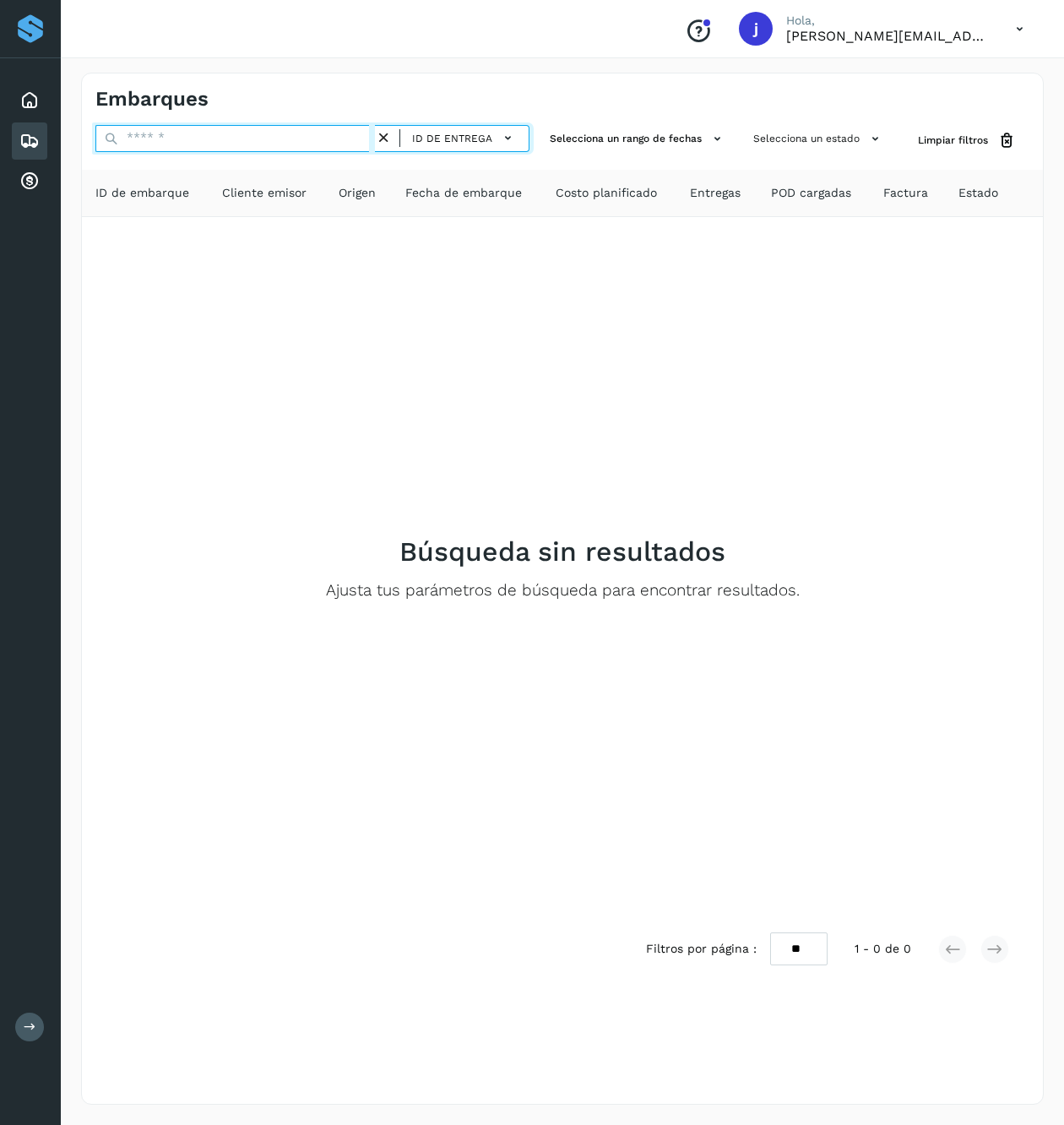
click at [245, 141] on input "text" at bounding box center [235, 139] width 279 height 27
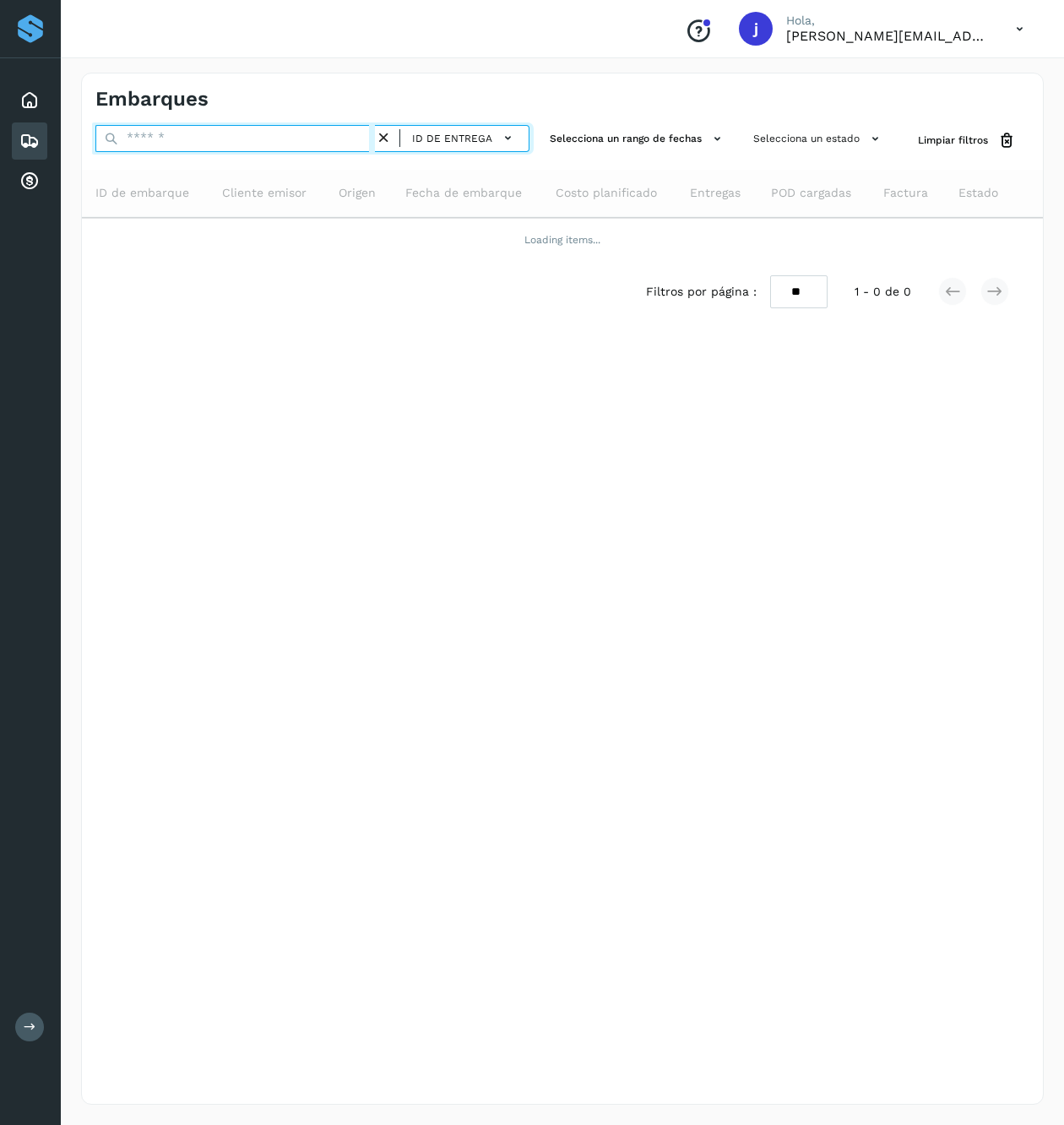
paste input "******"
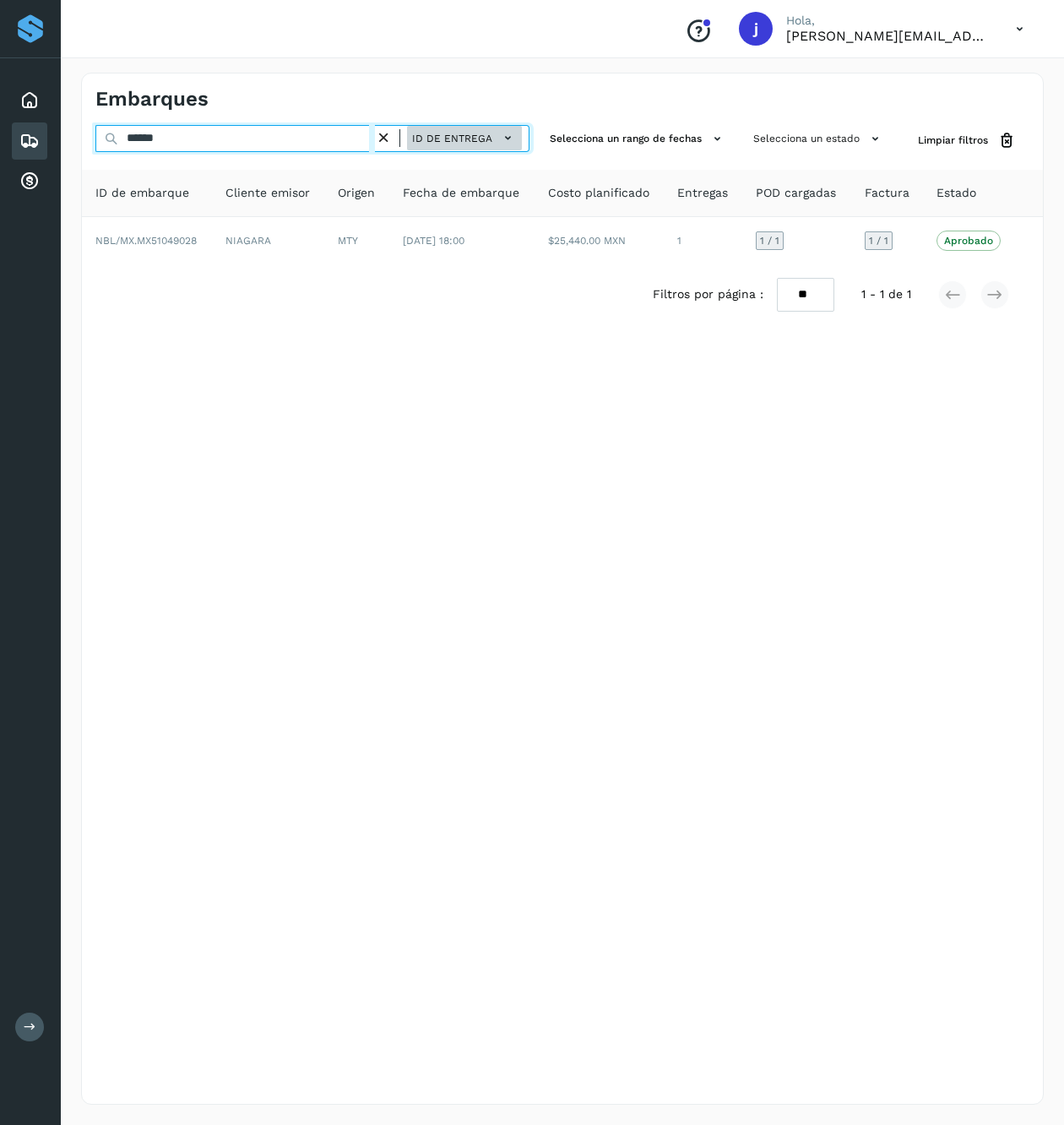
type input "******"
click at [470, 139] on span "ID de entrega" at bounding box center [452, 139] width 80 height 16
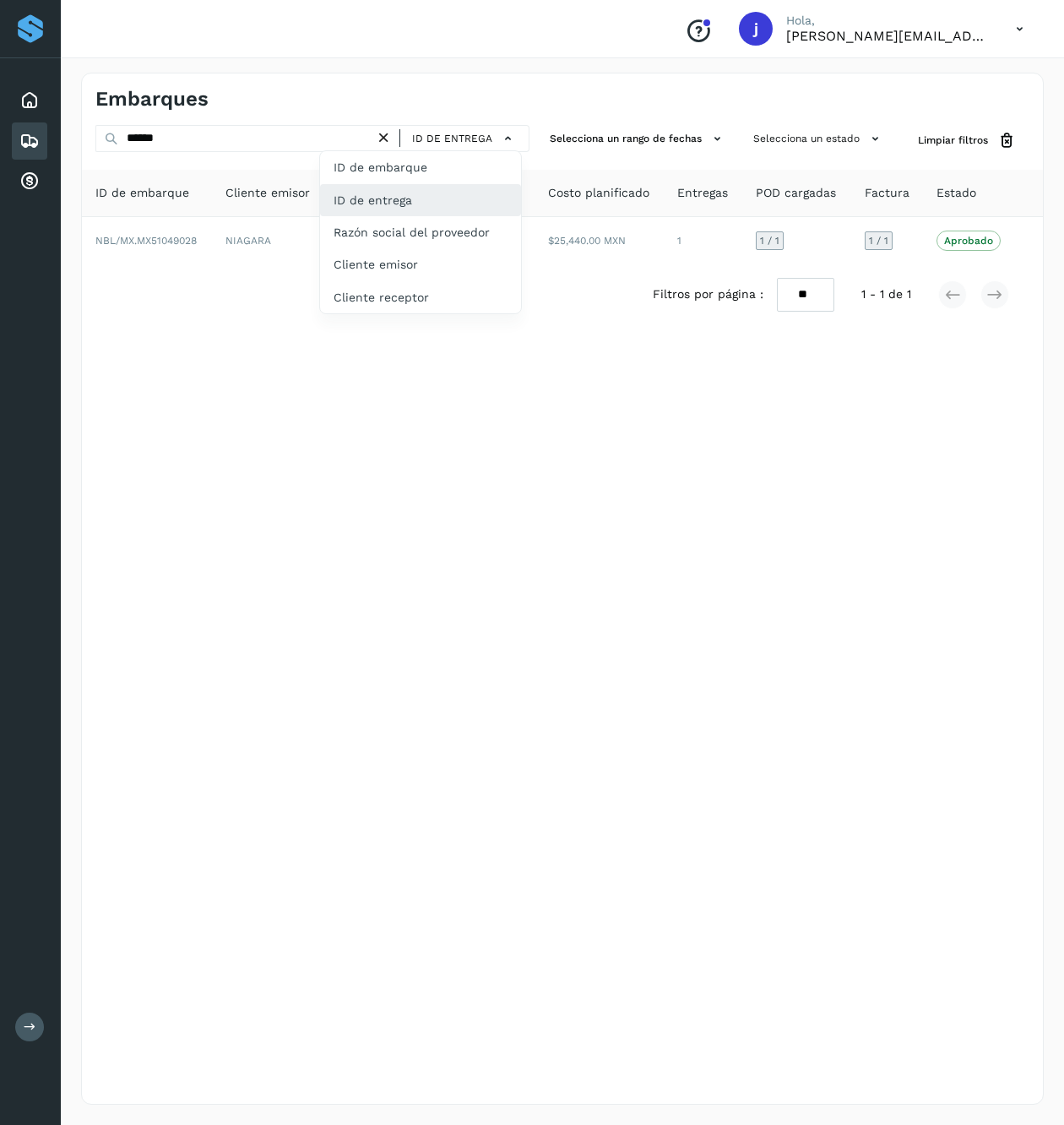
click at [436, 204] on div "ID de entrega" at bounding box center [420, 199] width 201 height 32
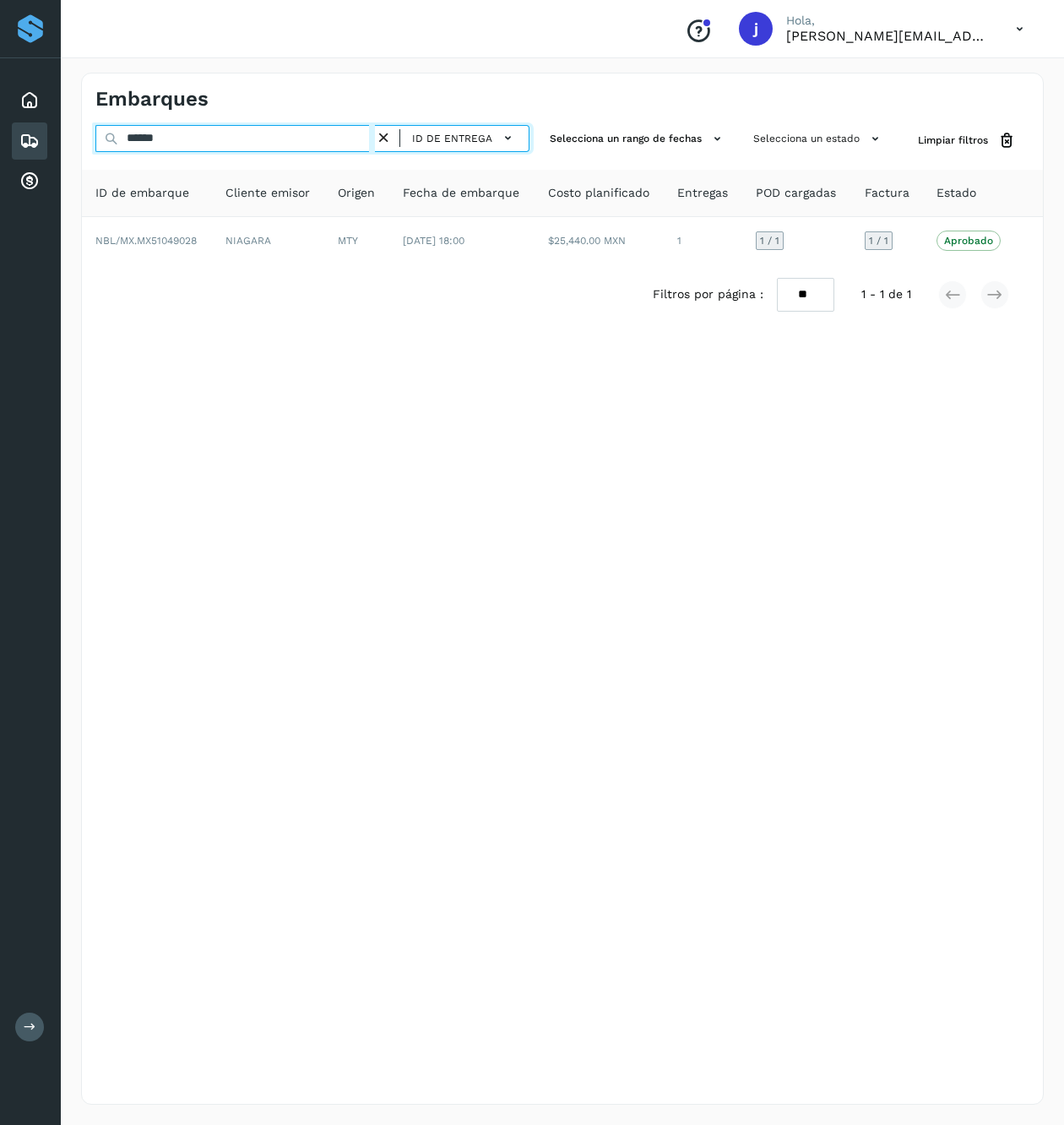
click at [241, 140] on input "******" at bounding box center [235, 139] width 279 height 27
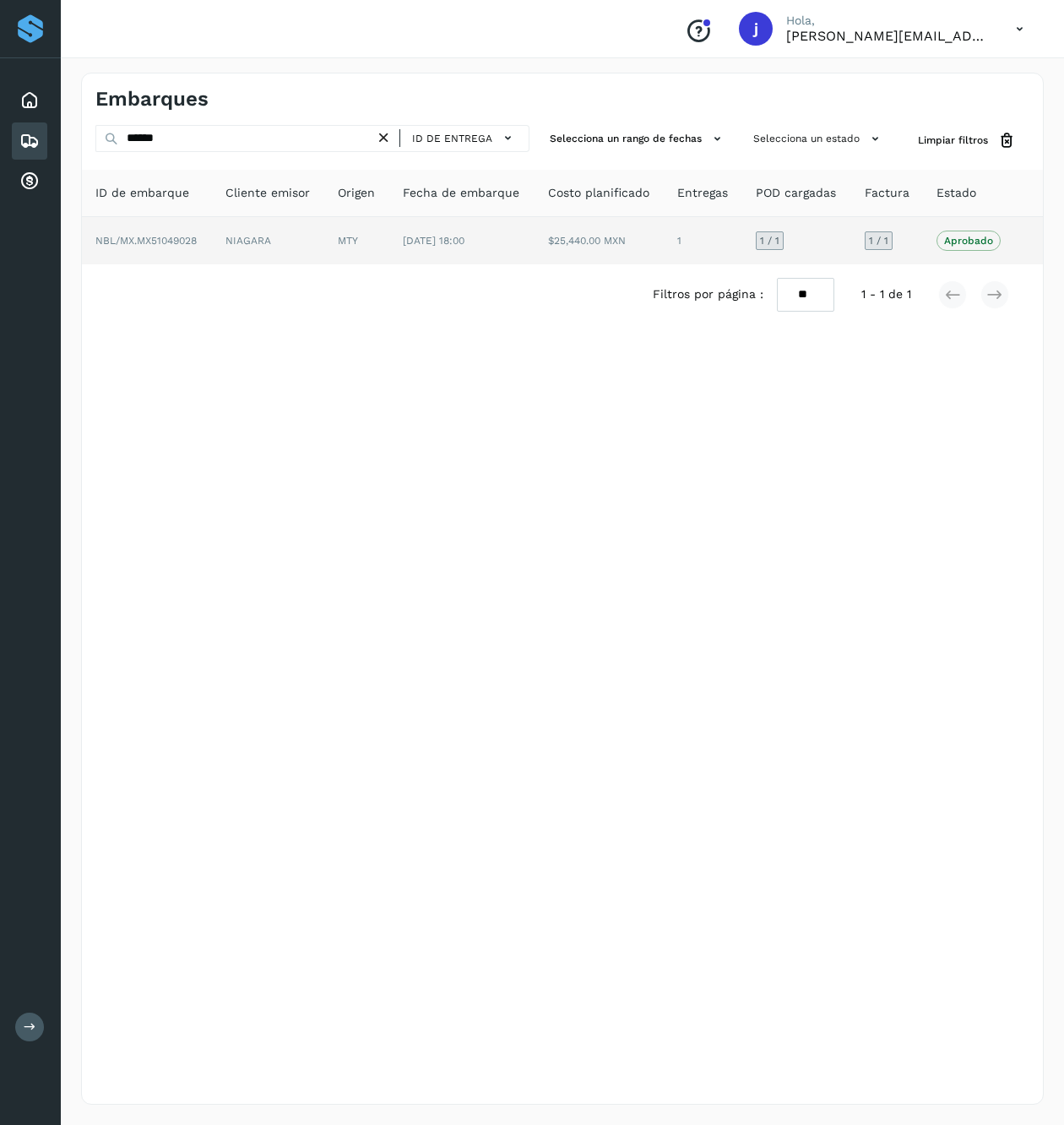
click at [324, 245] on td "NIAGARA" at bounding box center [268, 240] width 112 height 47
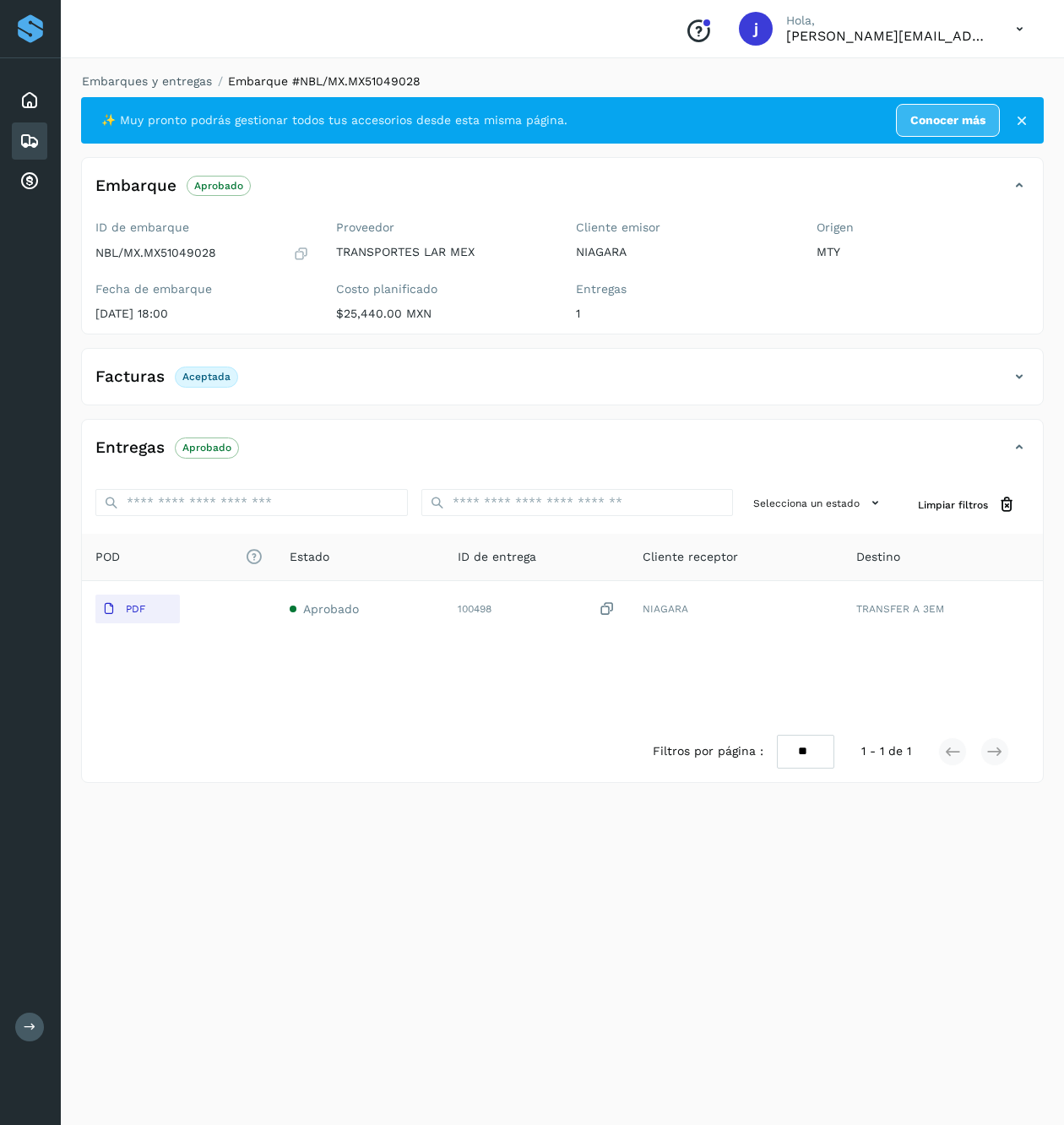
click at [1003, 370] on div "Facturas Aceptada" at bounding box center [545, 376] width 927 height 28
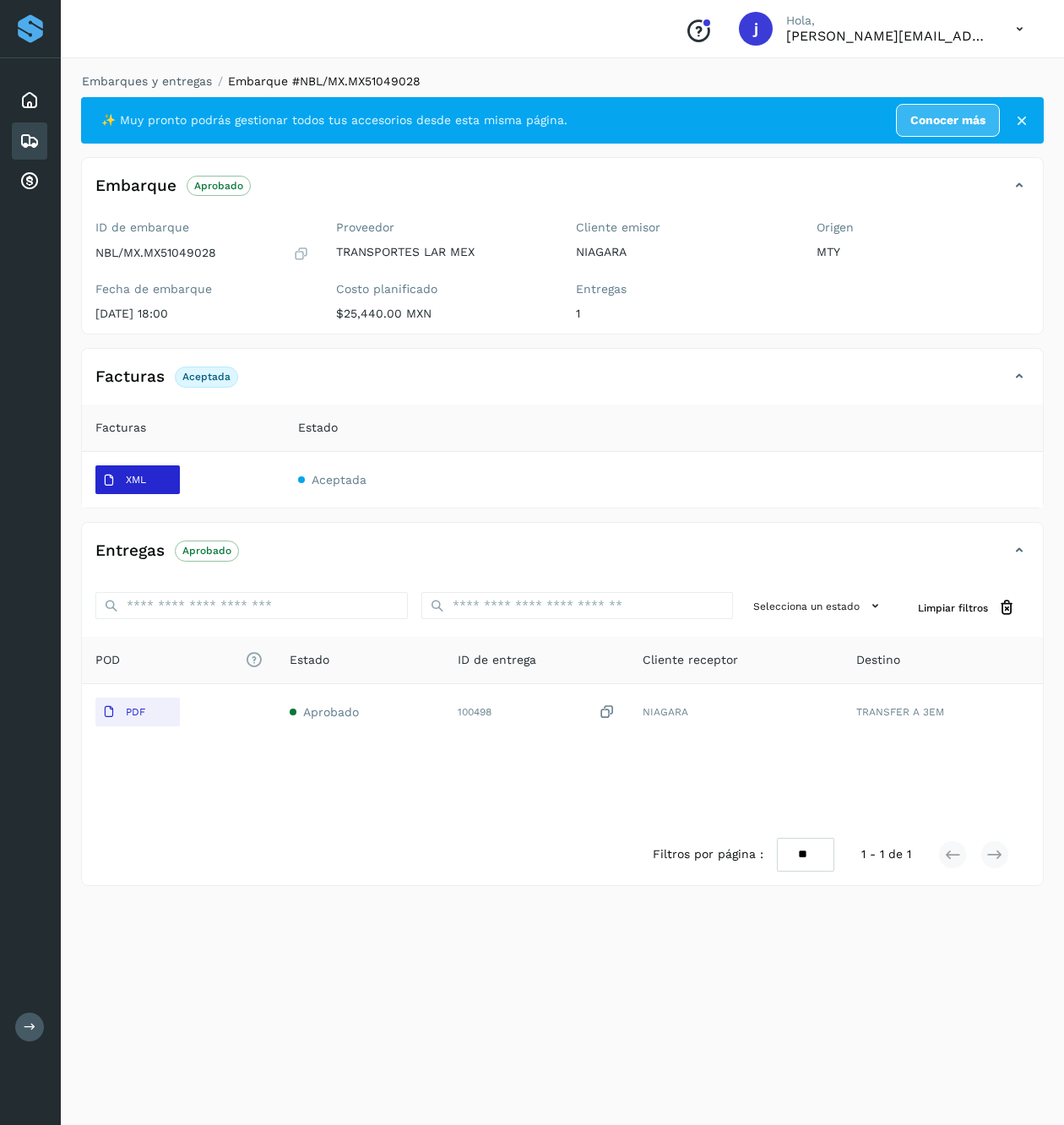
click at [159, 492] on button "XML" at bounding box center [138, 479] width 84 height 28
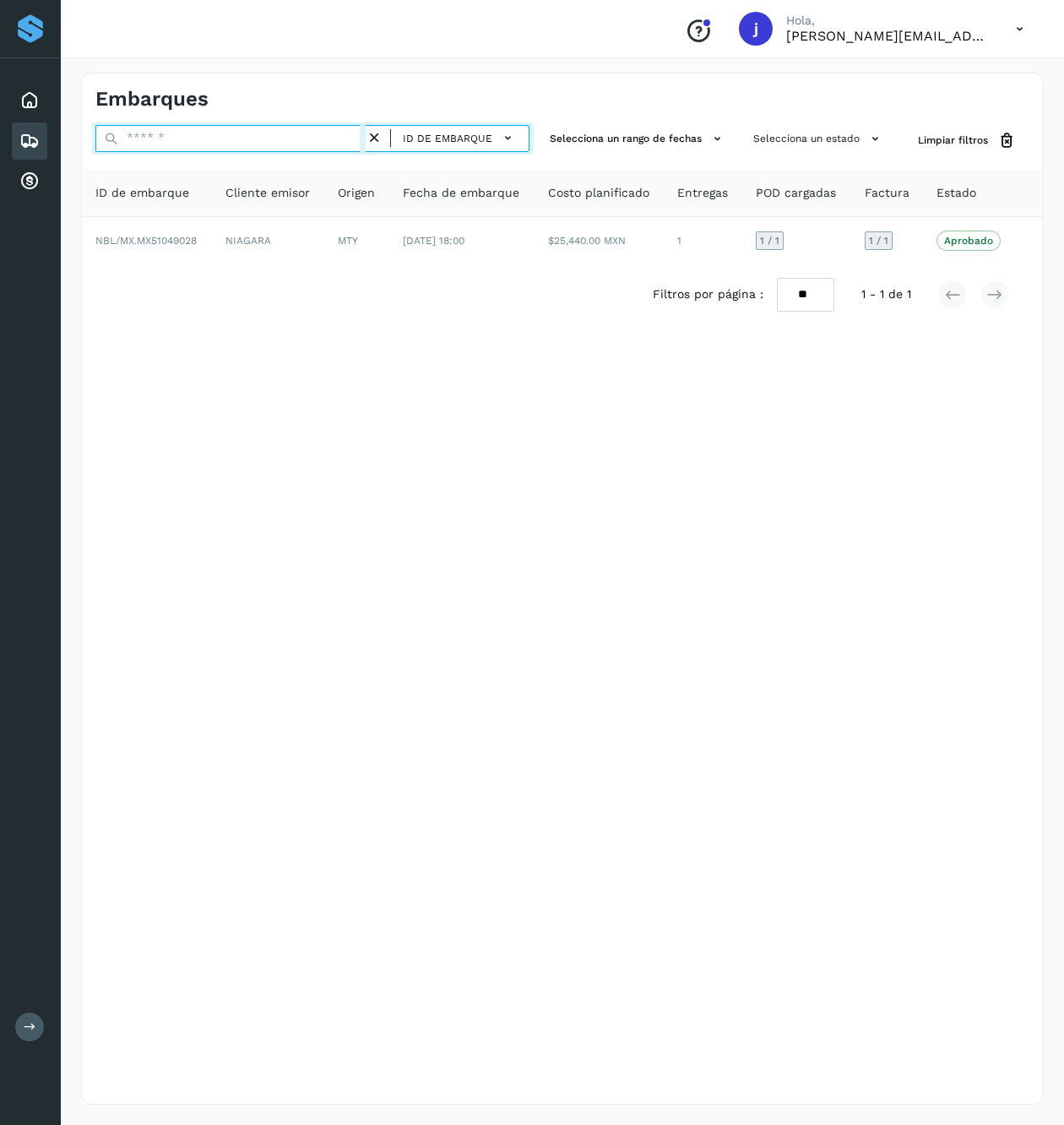
click at [322, 142] on input "text" at bounding box center [231, 139] width 271 height 27
paste input "**********"
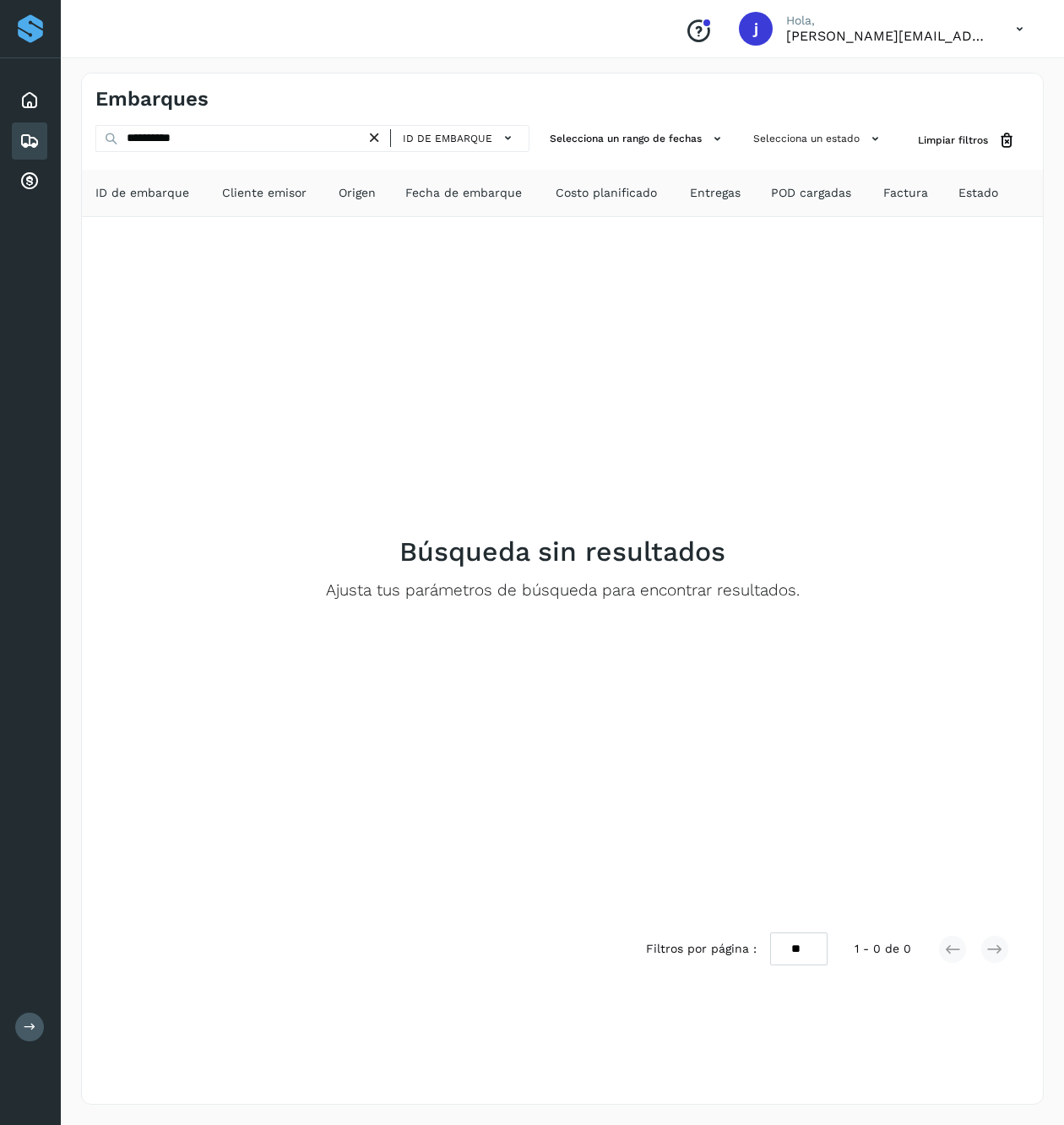
drag, startPoint x: 457, startPoint y: 145, endPoint x: 463, endPoint y: 152, distance: 9.2
click at [459, 145] on span "ID de embarque" at bounding box center [447, 139] width 90 height 16
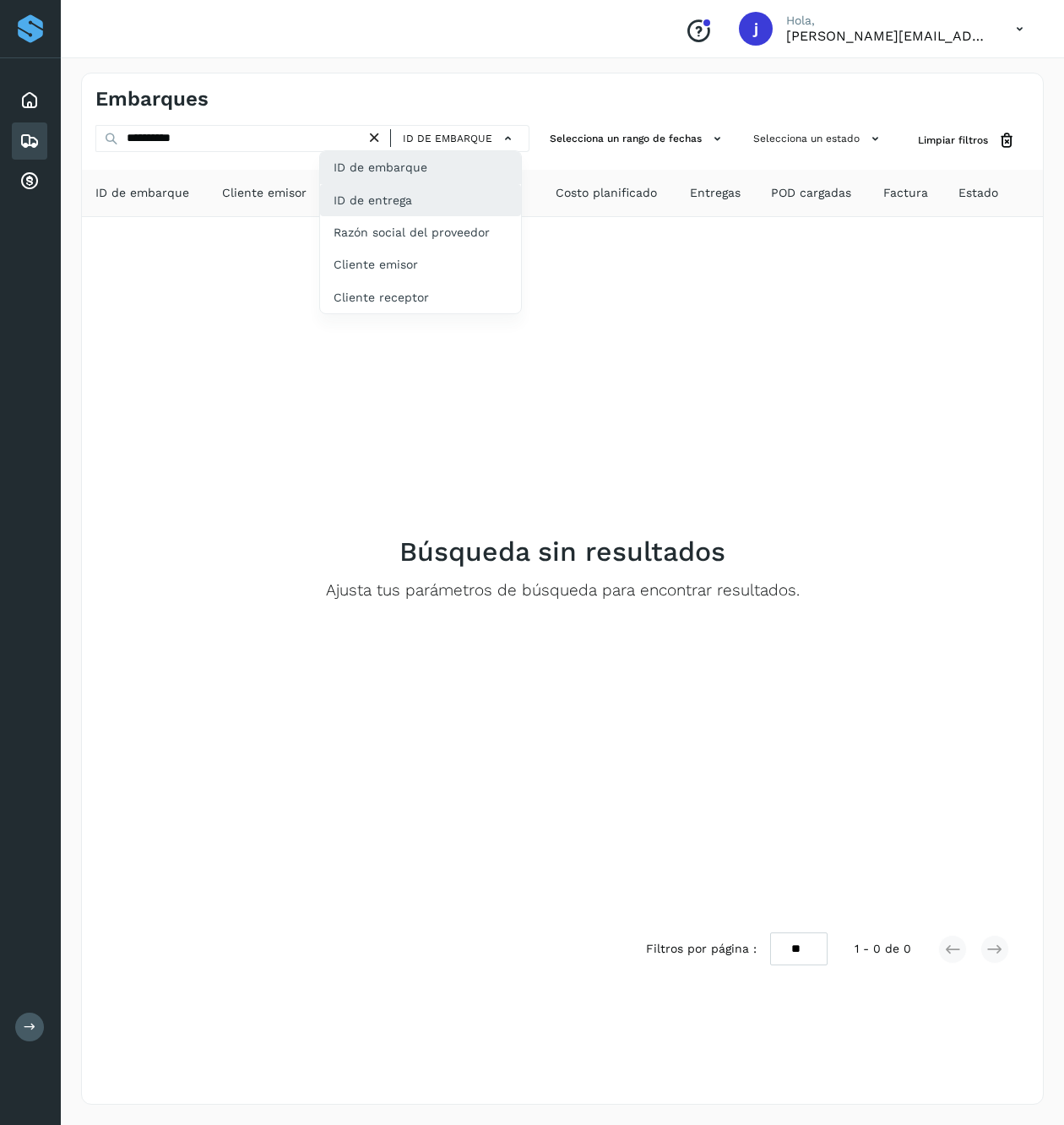
click at [440, 193] on div "ID de entrega" at bounding box center [420, 199] width 201 height 32
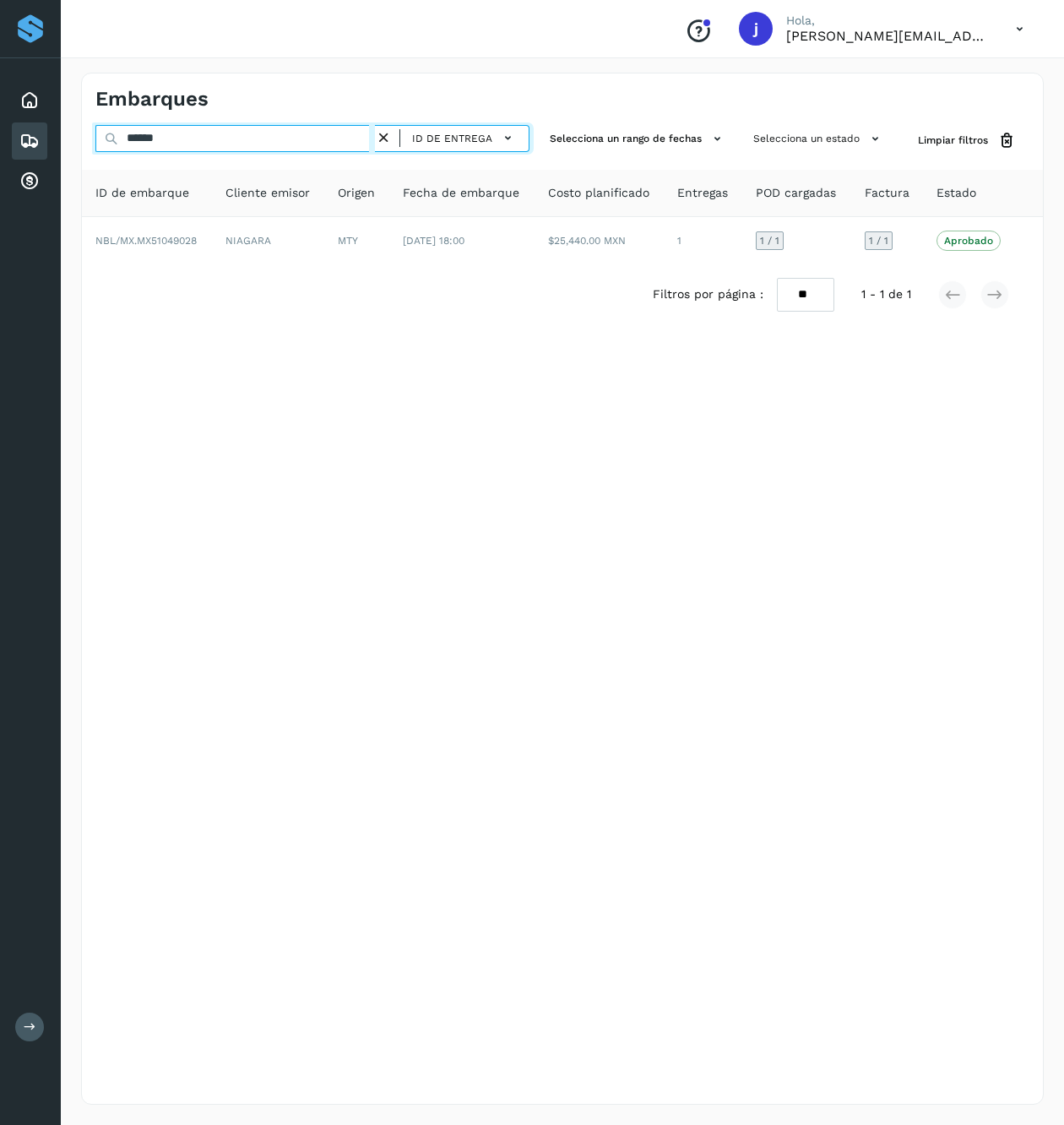
click at [213, 137] on input "******" at bounding box center [235, 139] width 279 height 27
paste input "****"
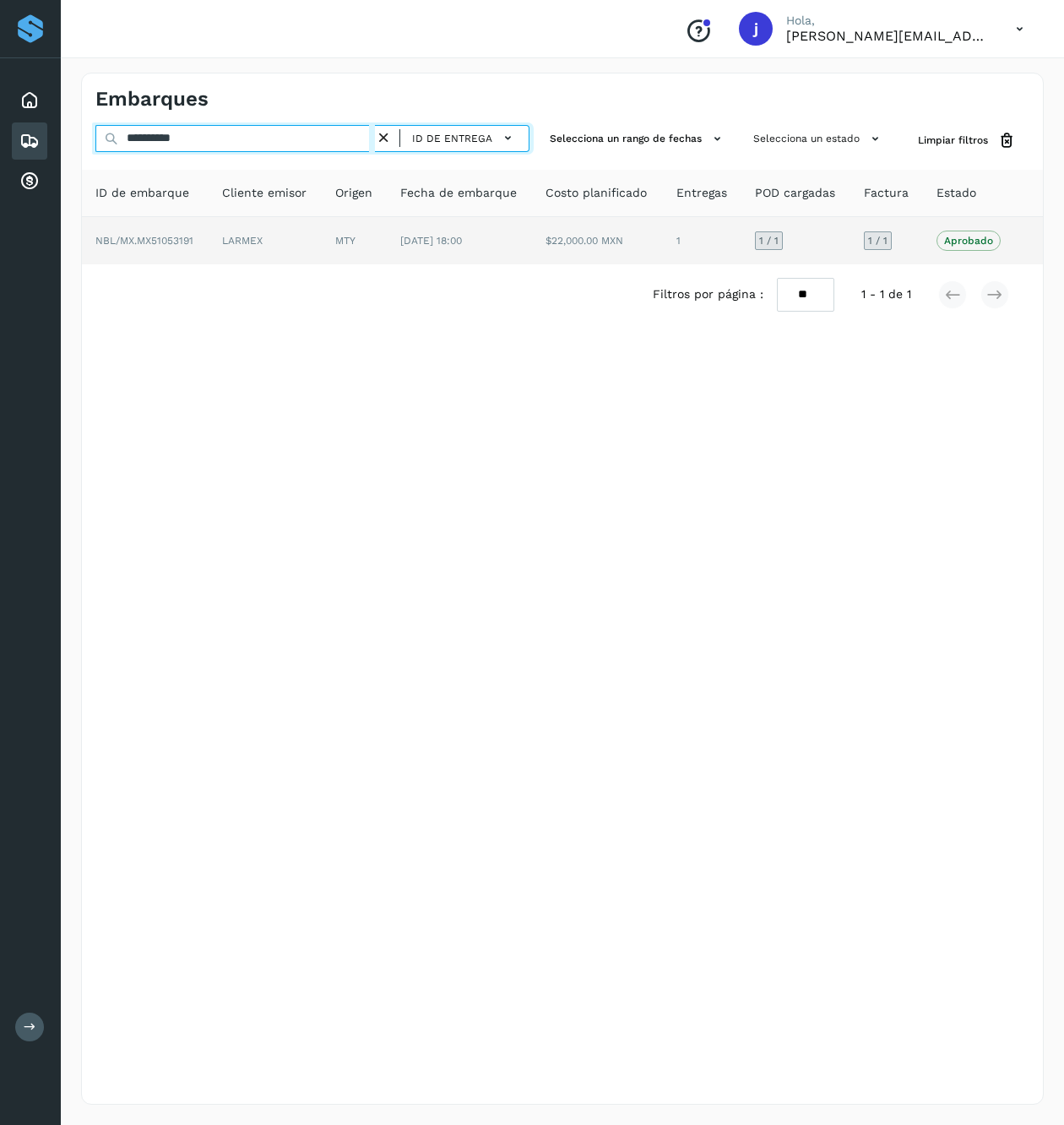
type input "**********"
click at [575, 260] on td "$22,000.00 MXN" at bounding box center [596, 240] width 130 height 47
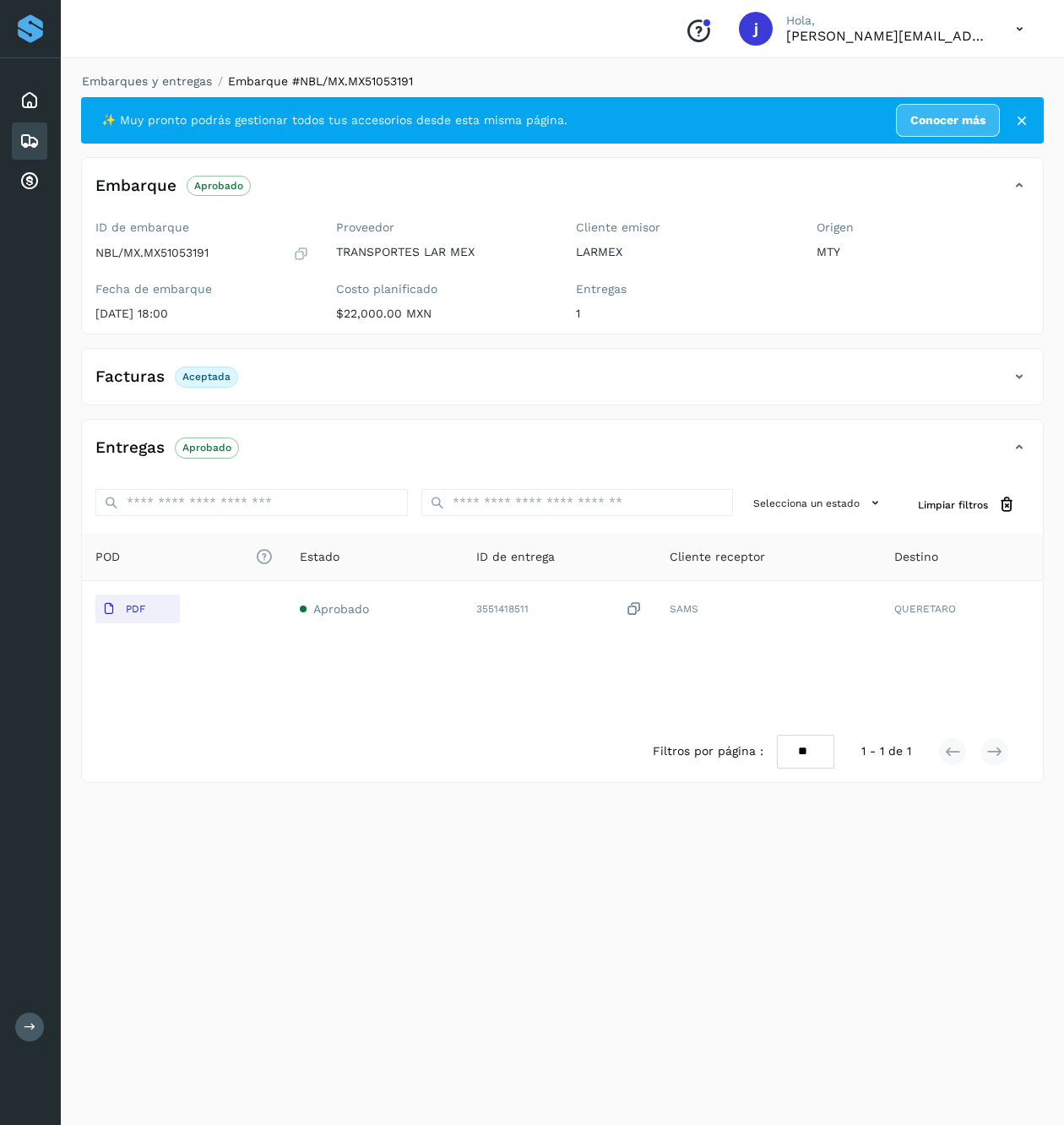
click at [1011, 376] on icon at bounding box center [1019, 376] width 21 height 21
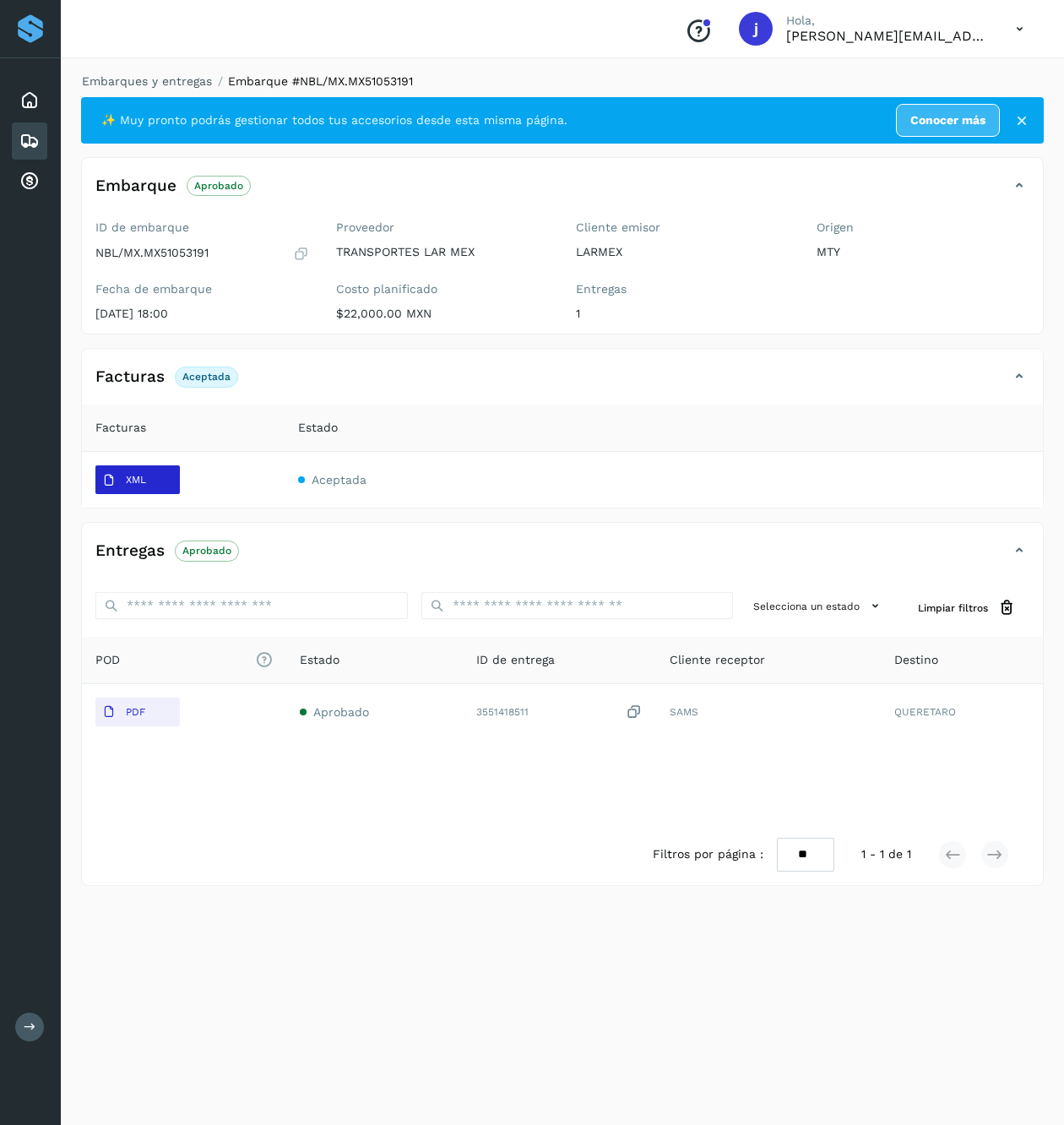
click at [156, 476] on button "XML" at bounding box center [138, 479] width 84 height 28
click at [152, 482] on span "XML" at bounding box center [124, 481] width 58 height 27
click at [995, 388] on div "Facturas Aceptada" at bounding box center [545, 376] width 927 height 28
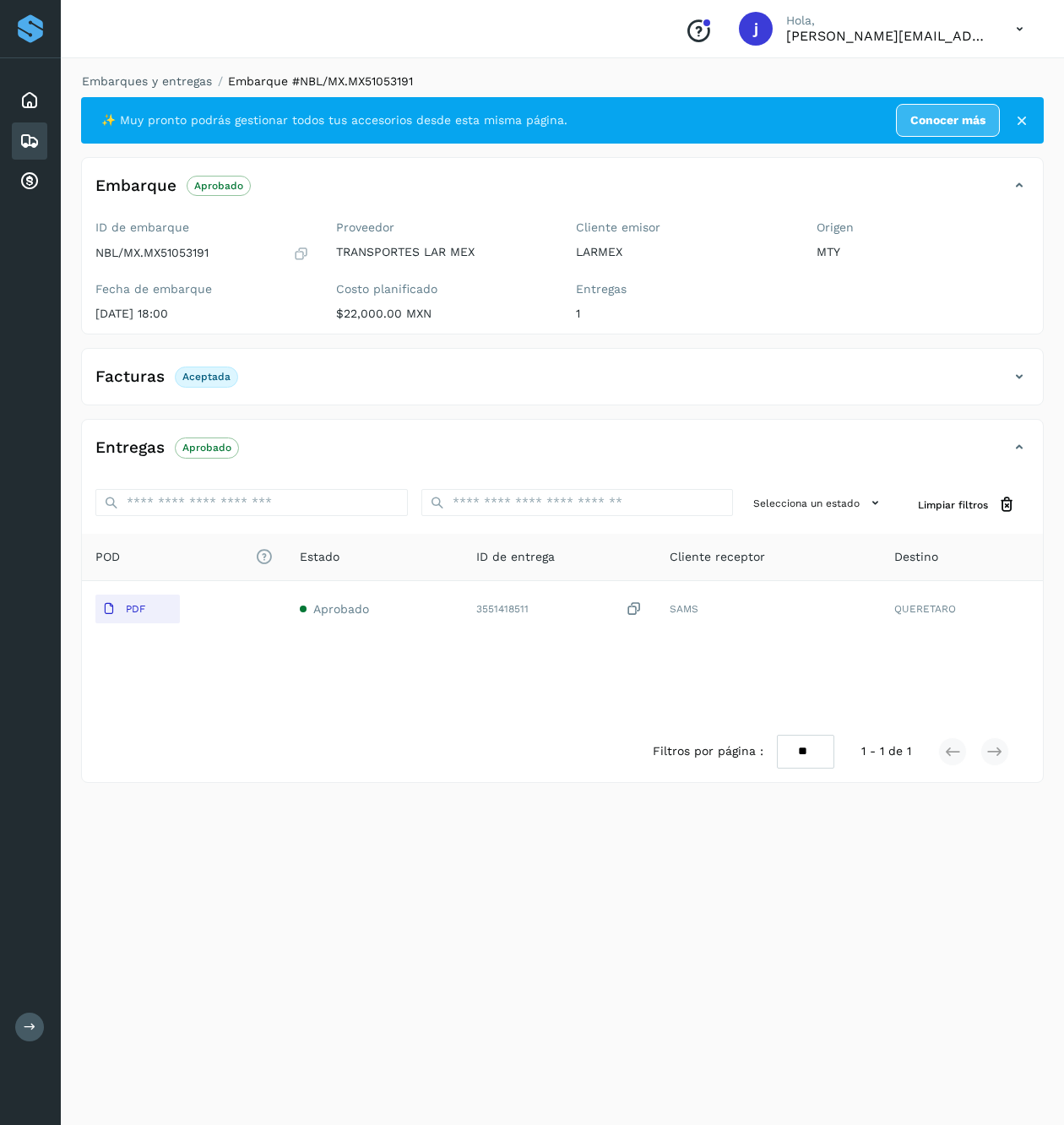
click at [1003, 381] on div "Facturas Aceptada" at bounding box center [545, 376] width 927 height 28
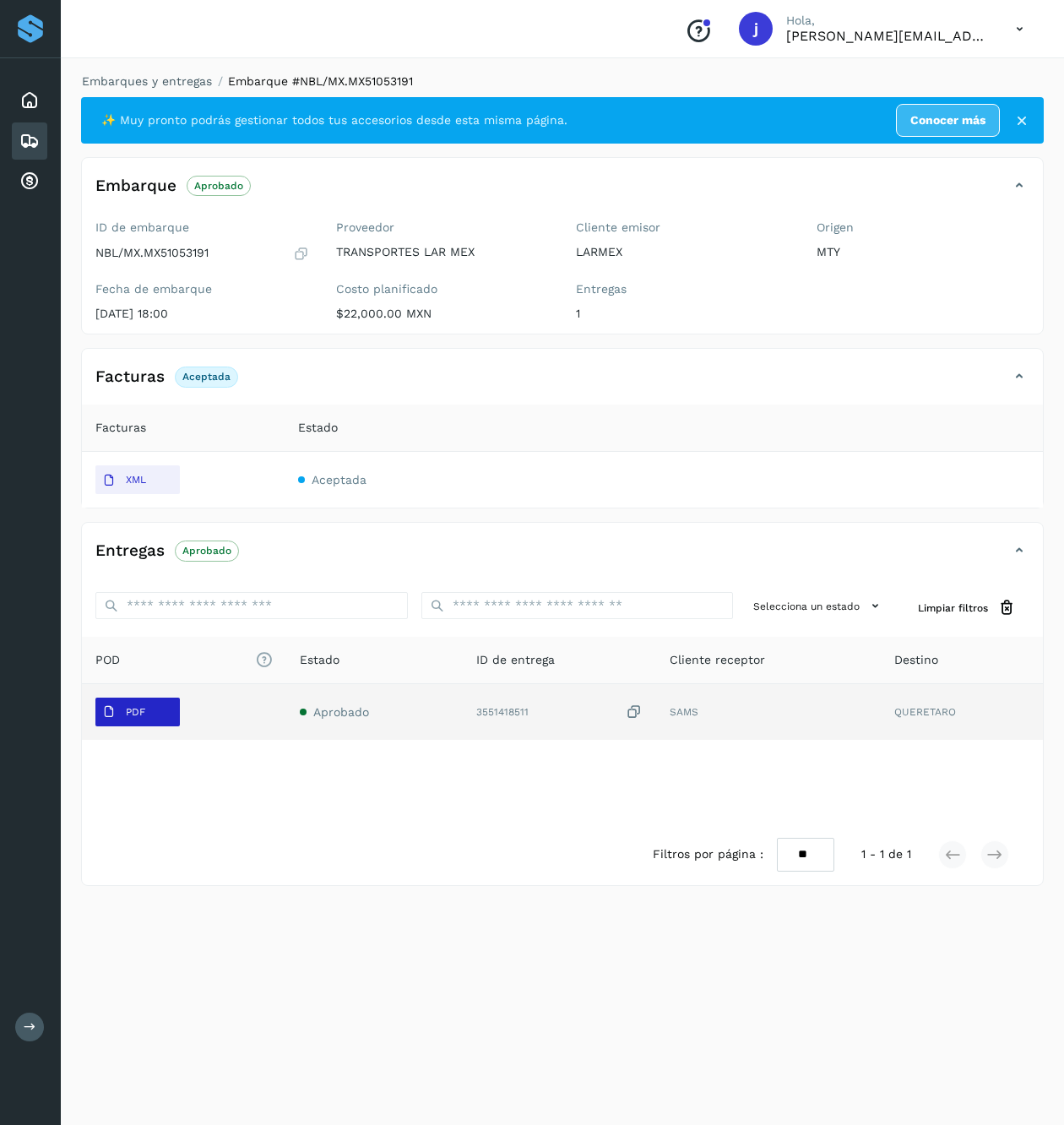
click at [128, 709] on p "PDF" at bounding box center [136, 712] width 20 height 12
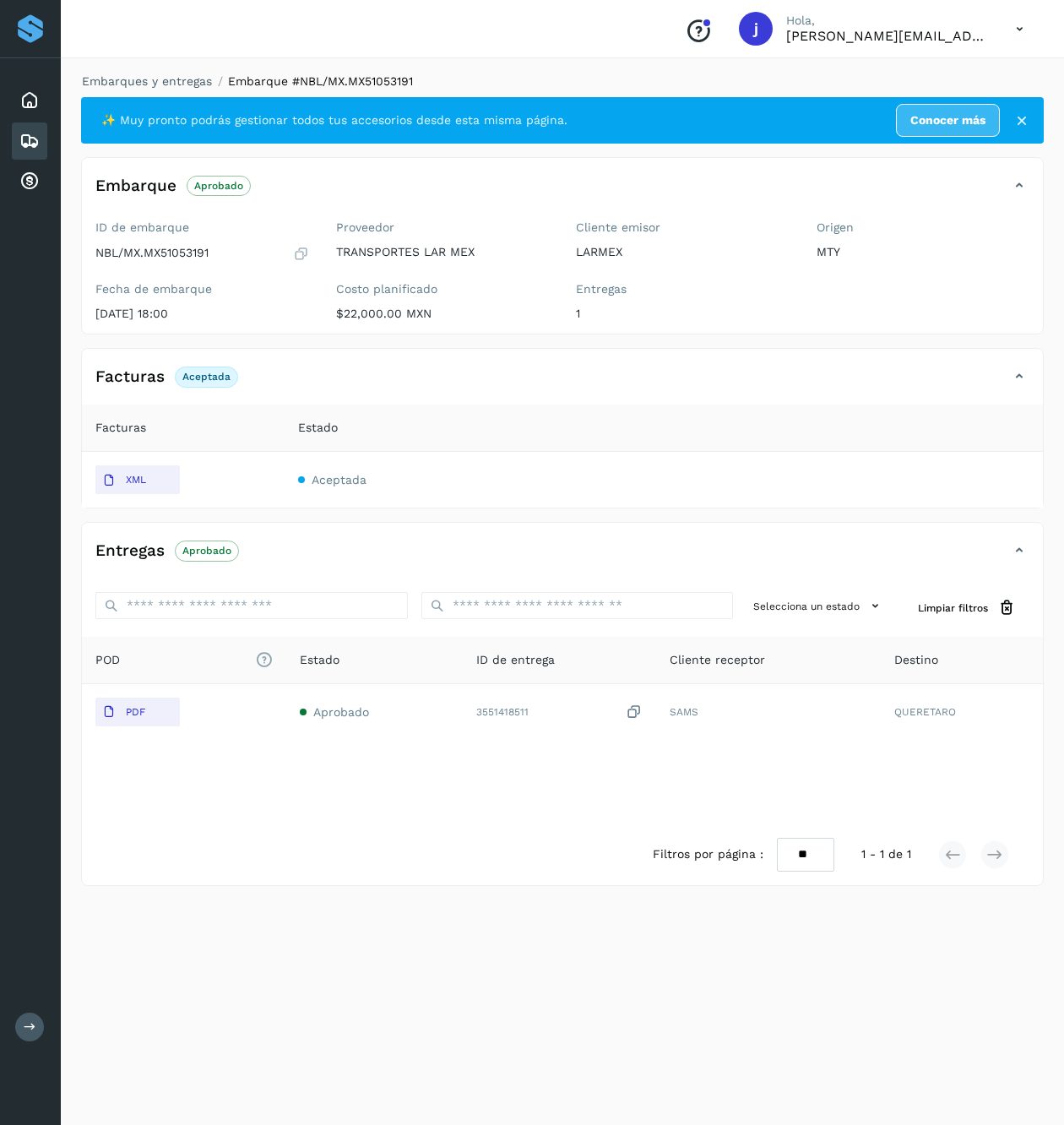
click at [197, 245] on p "NBL/MX.MX51053191" at bounding box center [152, 252] width 113 height 15
copy p "MX51053191"
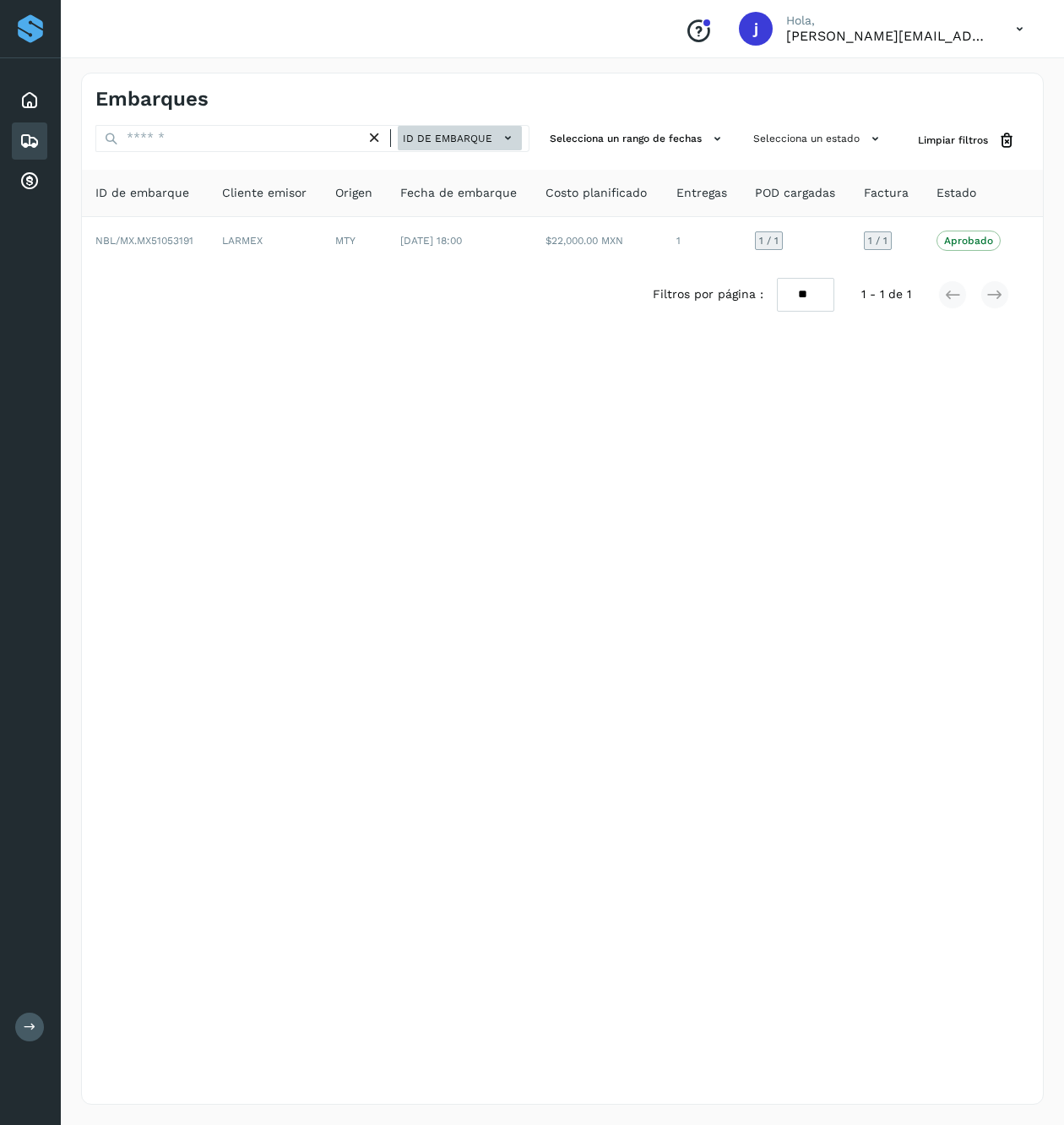
click at [434, 145] on span "ID de embarque" at bounding box center [447, 139] width 90 height 16
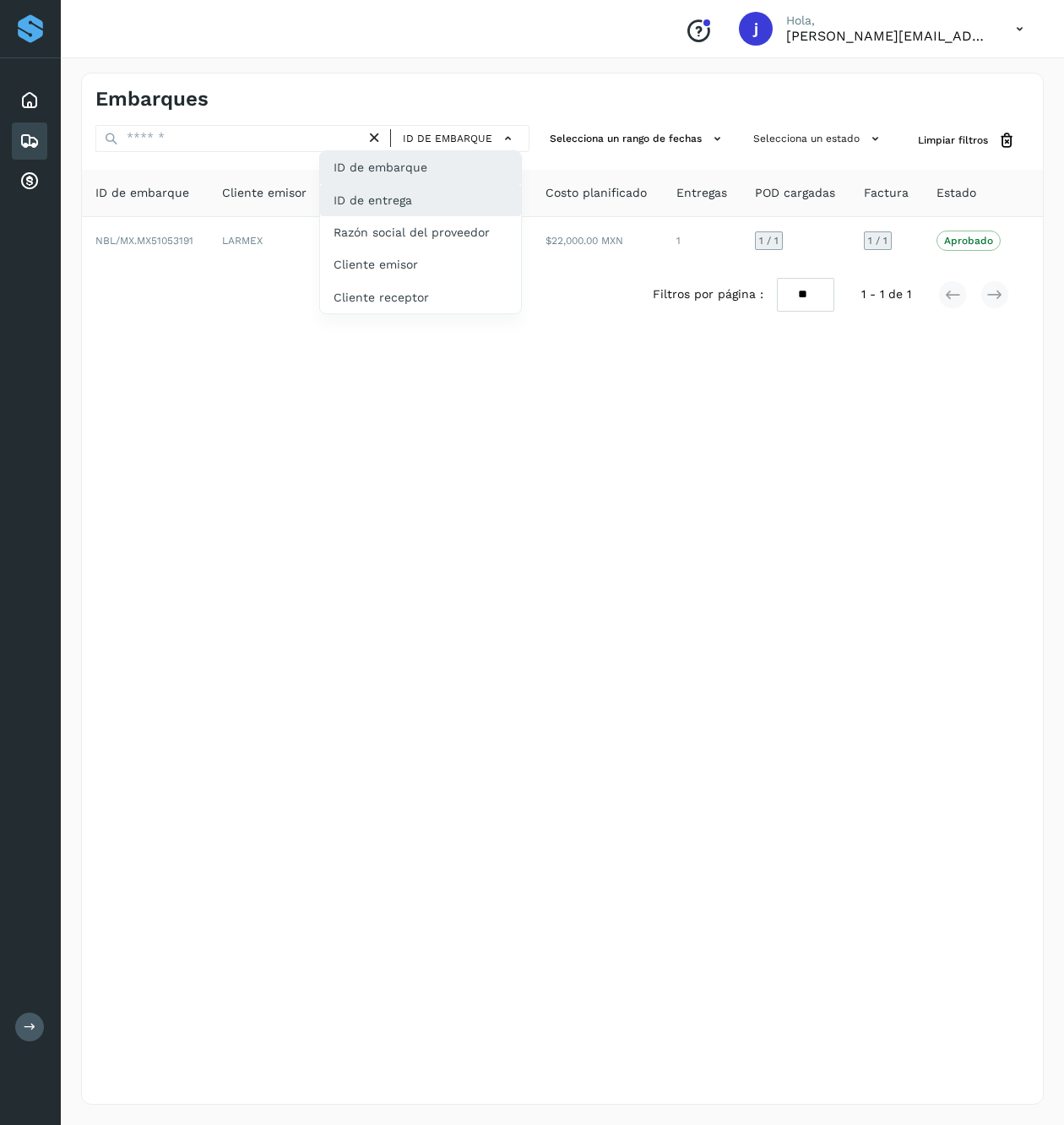
click at [422, 202] on div "ID de entrega" at bounding box center [420, 199] width 201 height 32
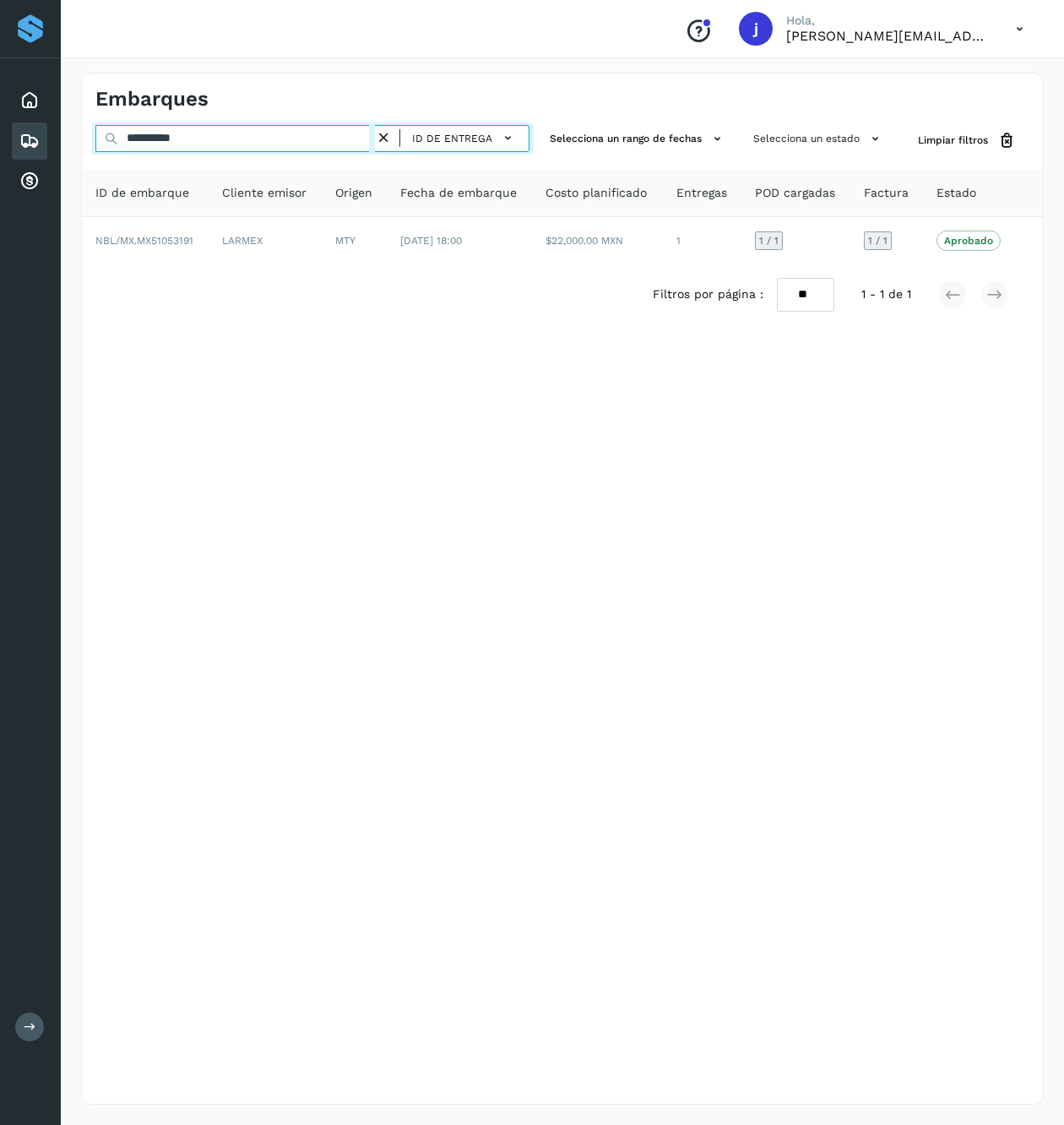
click at [243, 138] on input "**********" at bounding box center [235, 139] width 279 height 27
paste input "text"
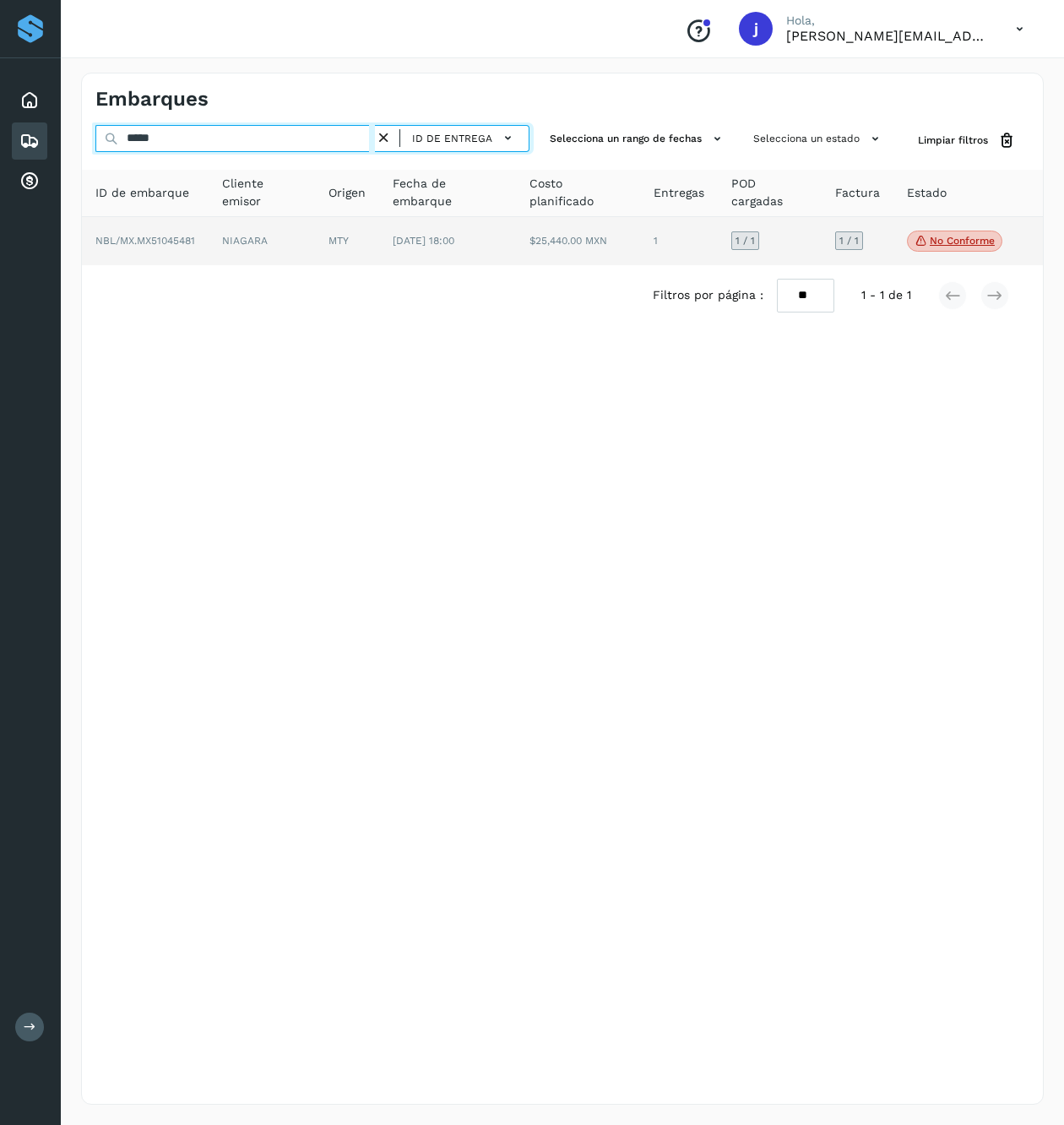
type input "*****"
click at [638, 264] on td "$25,440.00 MXN" at bounding box center [577, 241] width 124 height 49
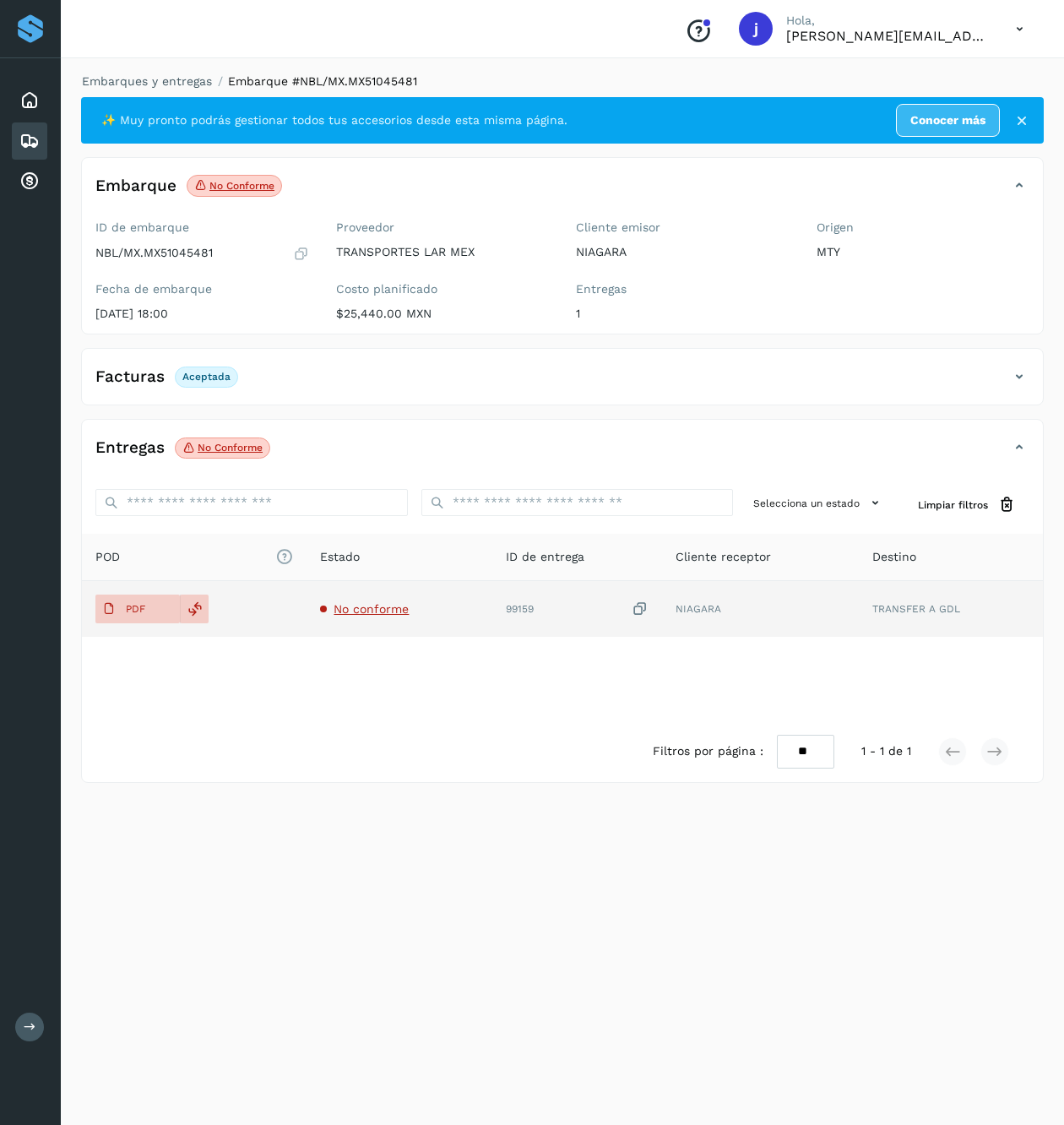
click at [372, 616] on span "No conforme" at bounding box center [370, 609] width 75 height 14
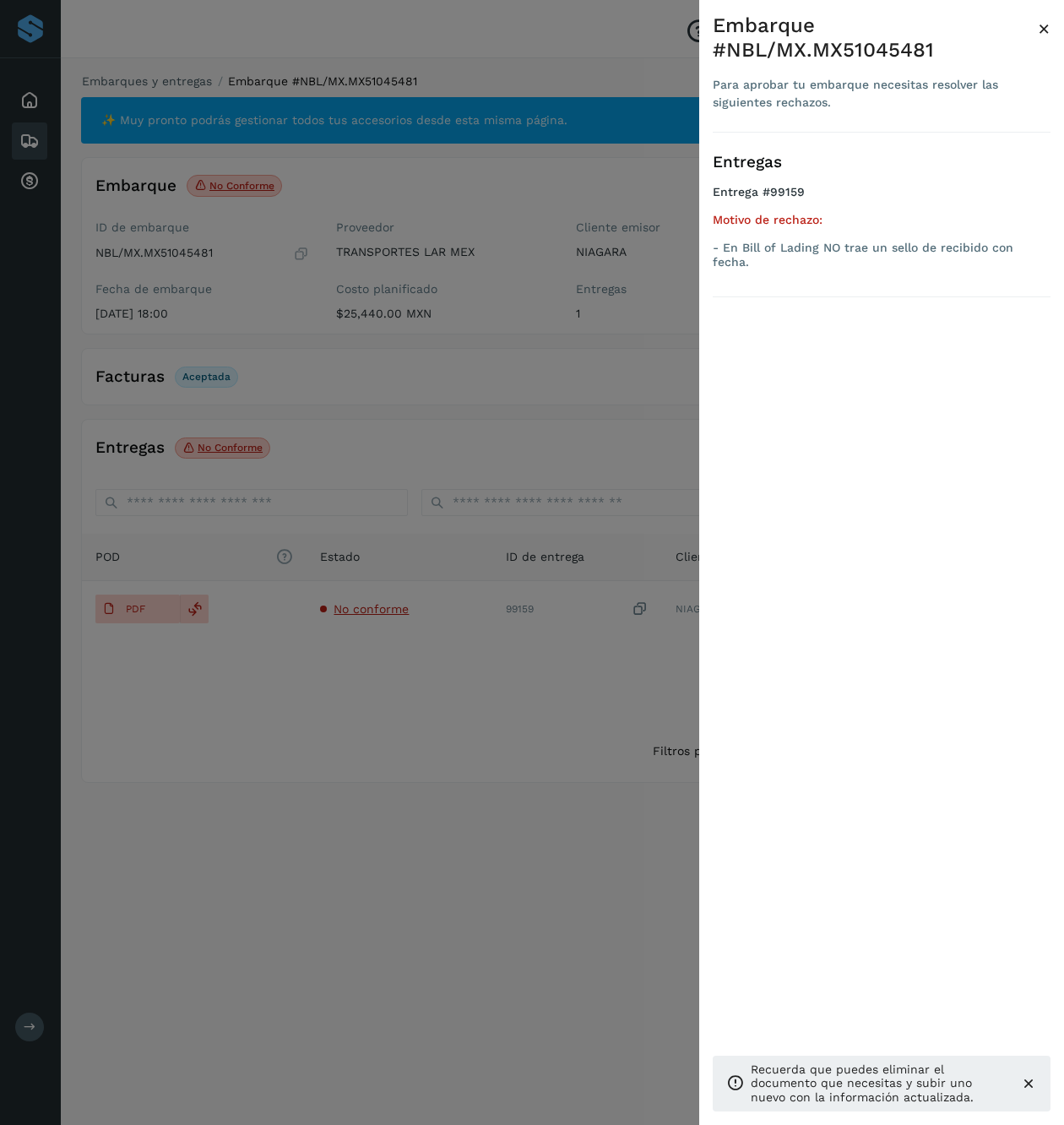
drag, startPoint x: 473, startPoint y: 377, endPoint x: 417, endPoint y: 358, distance: 59.1
click at [473, 377] on div at bounding box center [532, 562] width 1064 height 1125
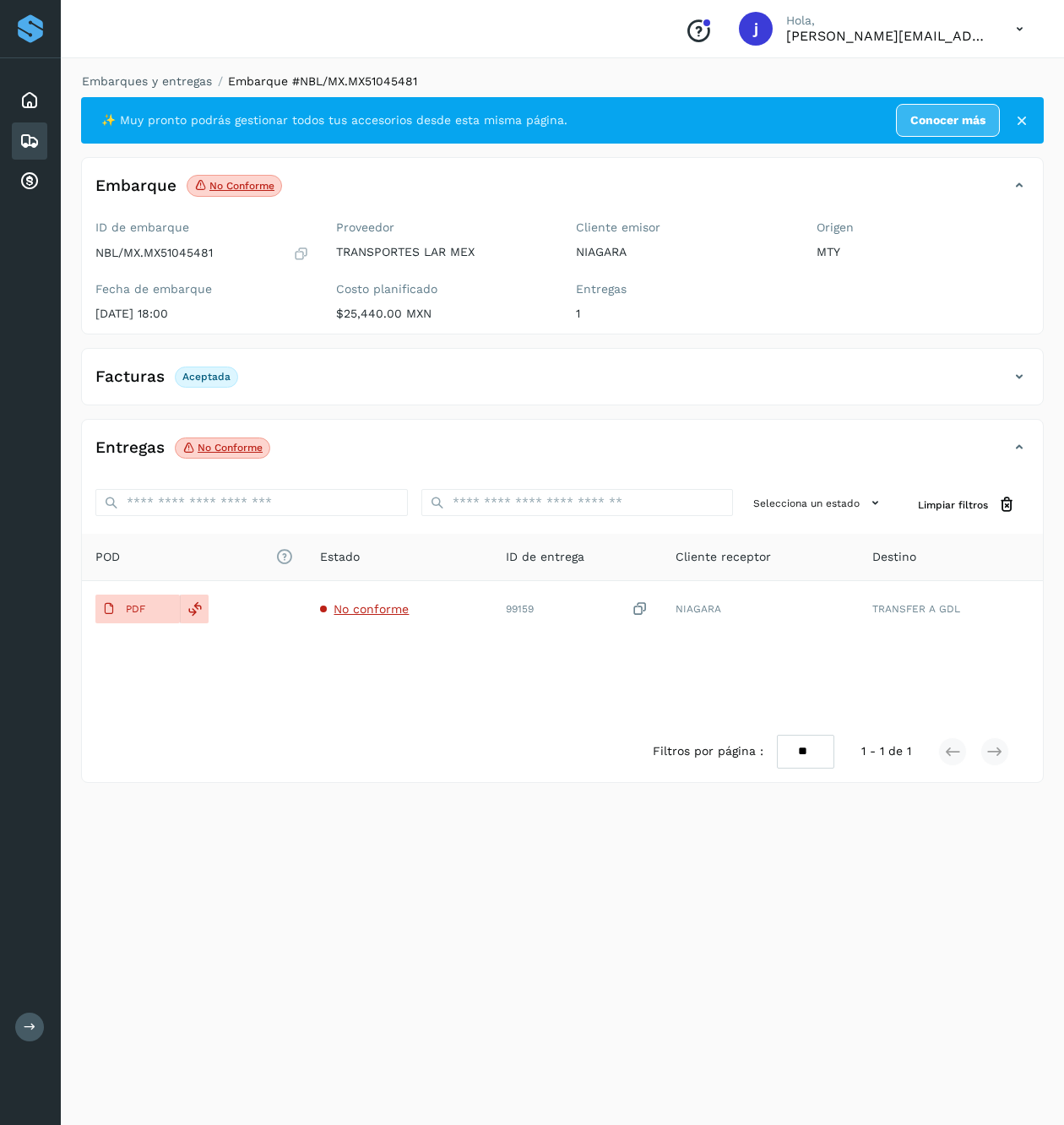
click at [190, 255] on p "NBL/MX.MX51045481" at bounding box center [154, 252] width 117 height 15
copy p "MX51045481"
